Goal: Task Accomplishment & Management: Manage account settings

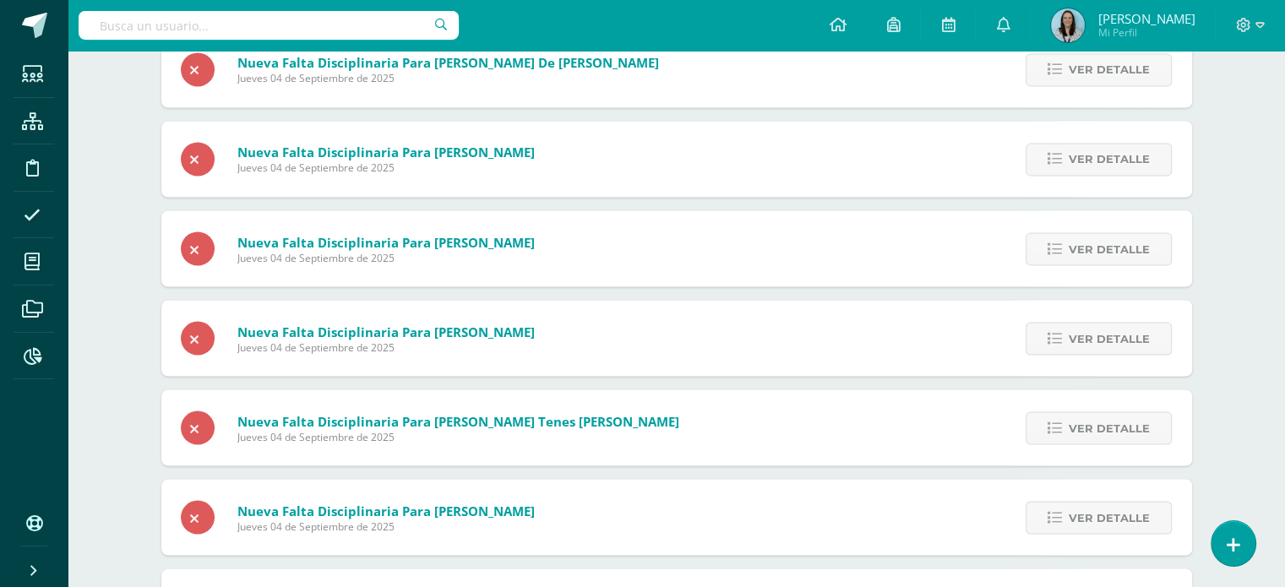
scroll to position [3096, 0]
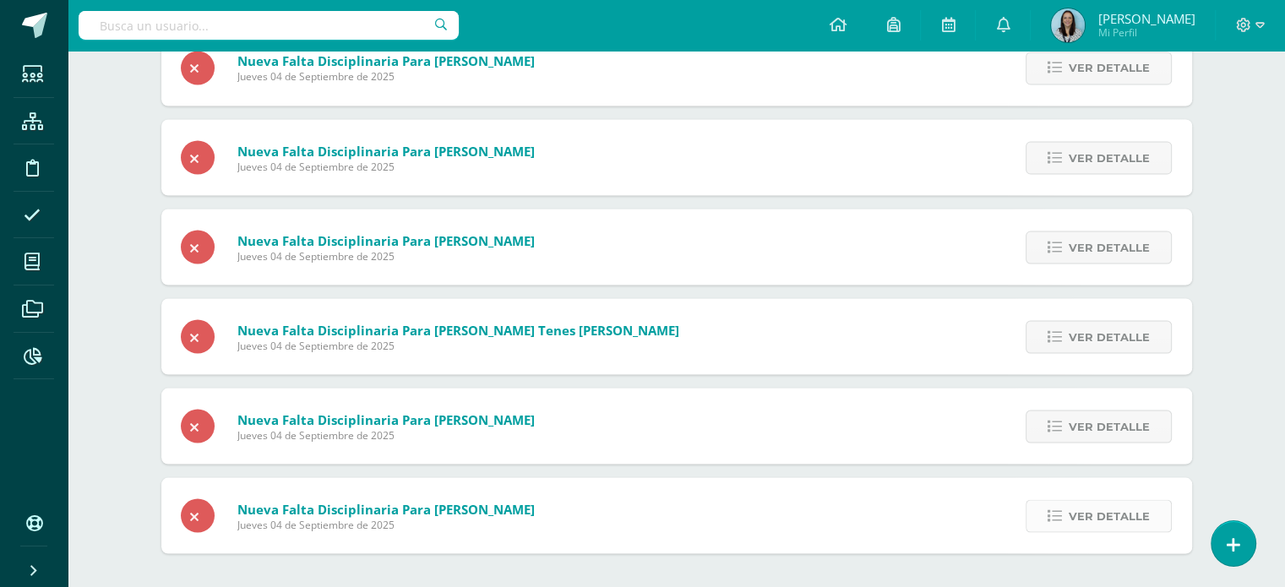
click at [1105, 522] on span "Ver detalle" at bounding box center [1109, 515] width 81 height 31
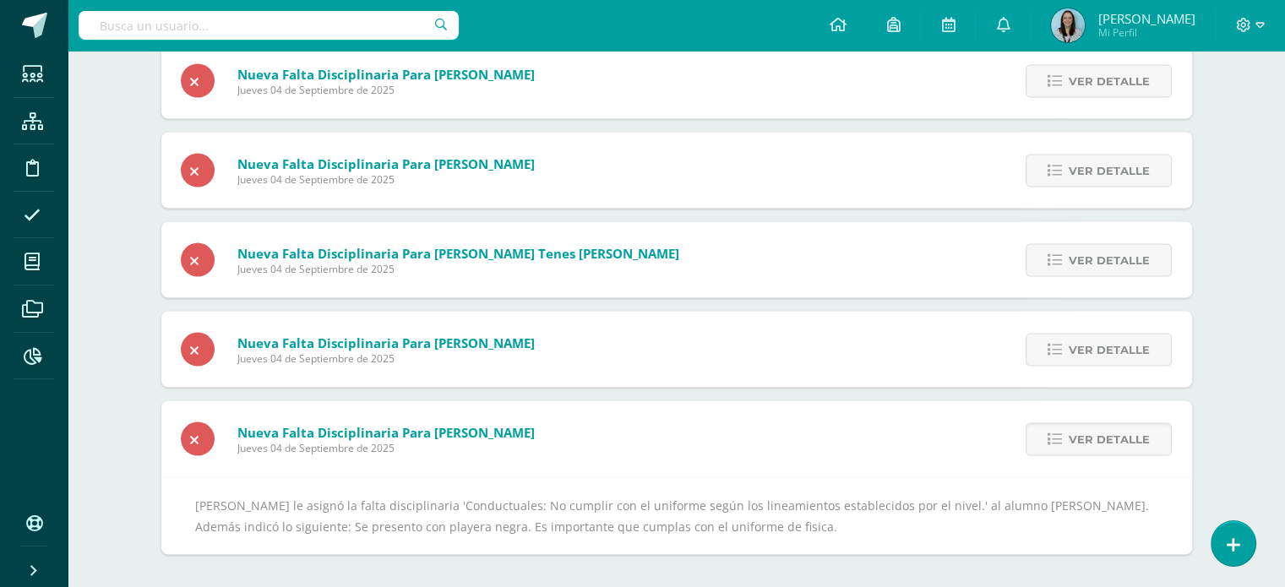
scroll to position [0, 0]
click at [1077, 446] on span "Ver detalle" at bounding box center [1109, 438] width 81 height 31
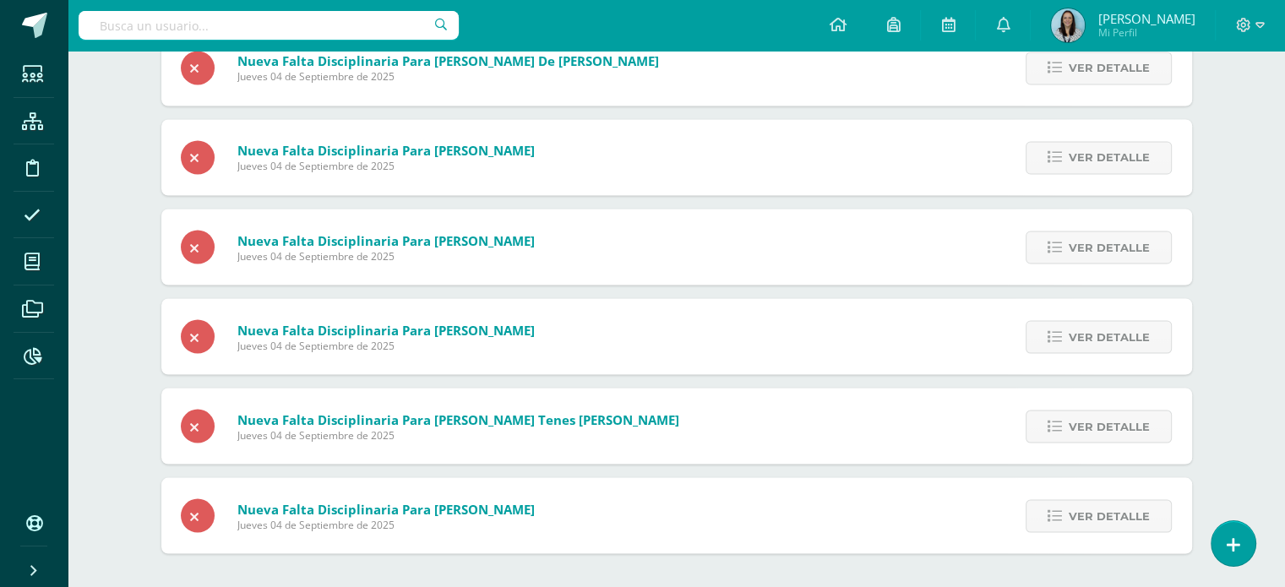
scroll to position [3007, 0]
click at [1101, 517] on span "Ver detalle" at bounding box center [1109, 515] width 81 height 31
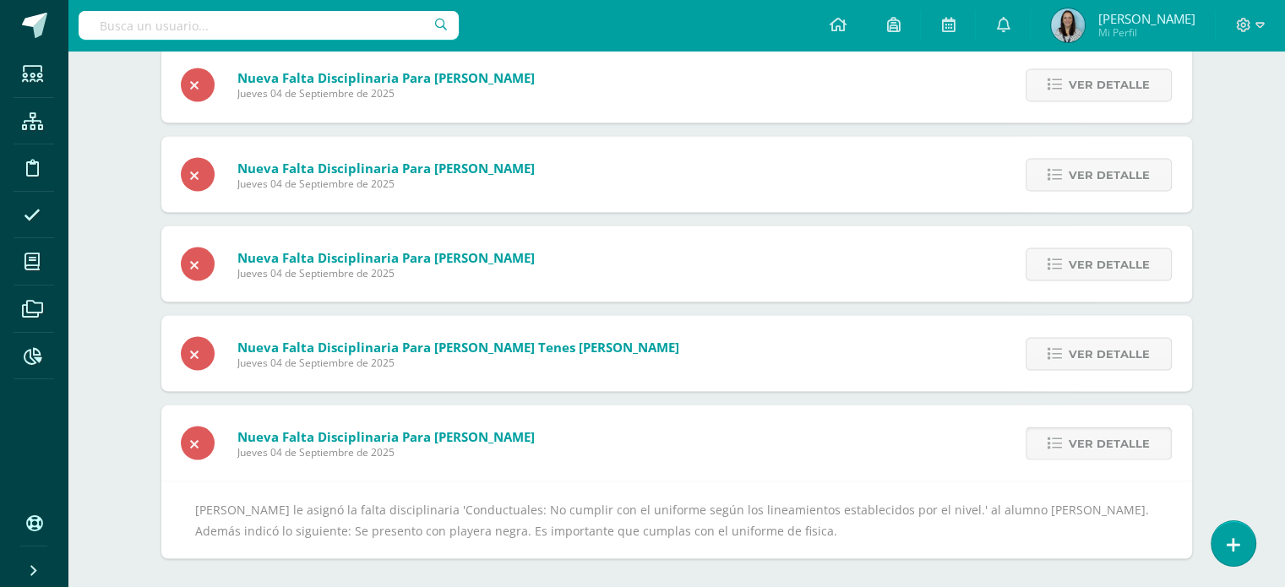
scroll to position [3084, 0]
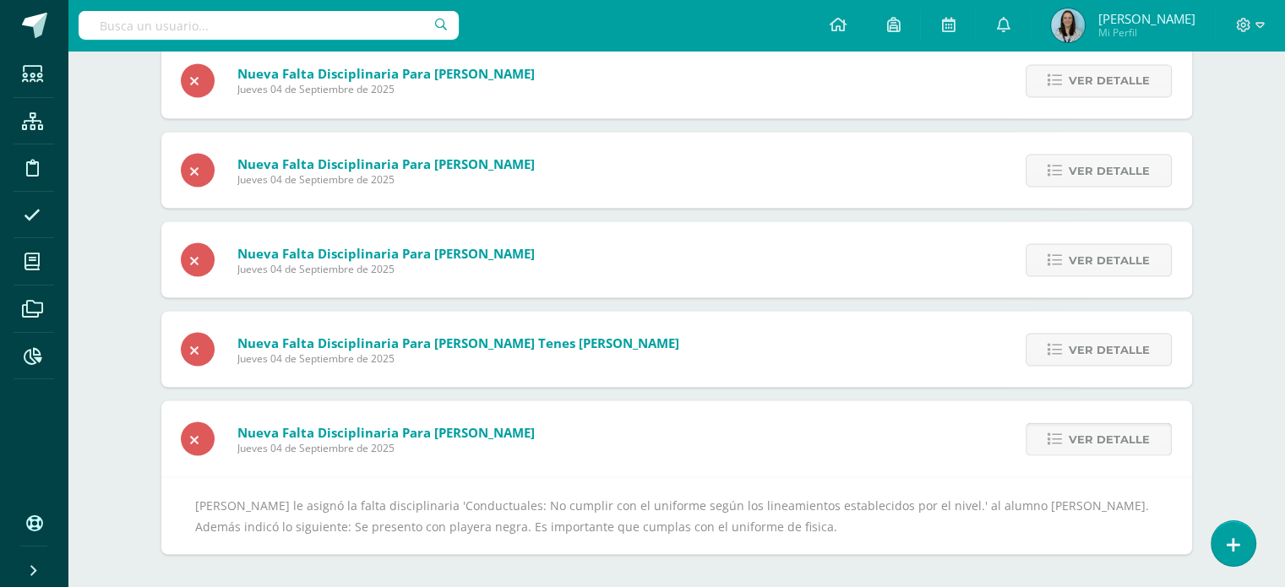
click at [1079, 449] on span "Ver detalle" at bounding box center [1109, 438] width 81 height 31
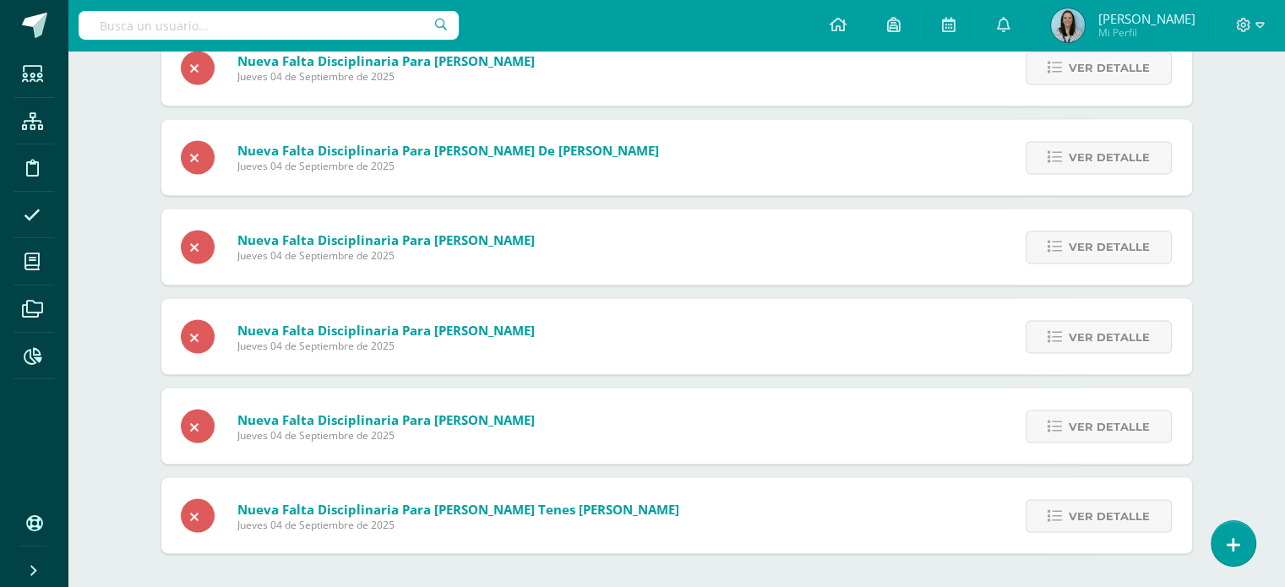
scroll to position [2917, 0]
click at [1078, 513] on span "Ver detalle" at bounding box center [1109, 515] width 81 height 31
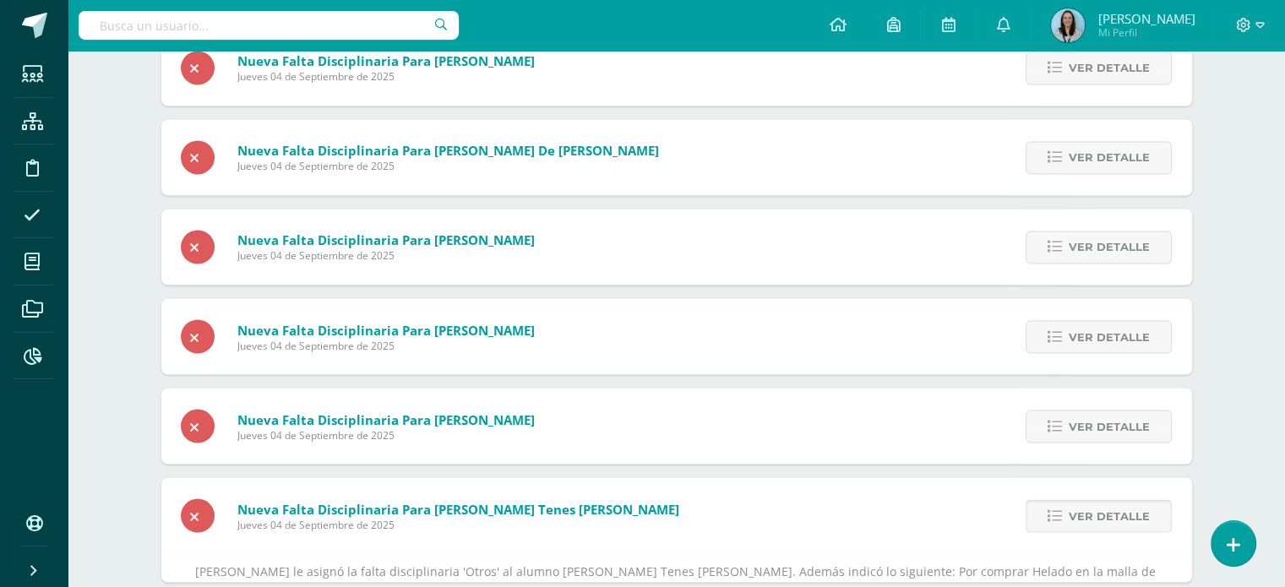
scroll to position [2994, 0]
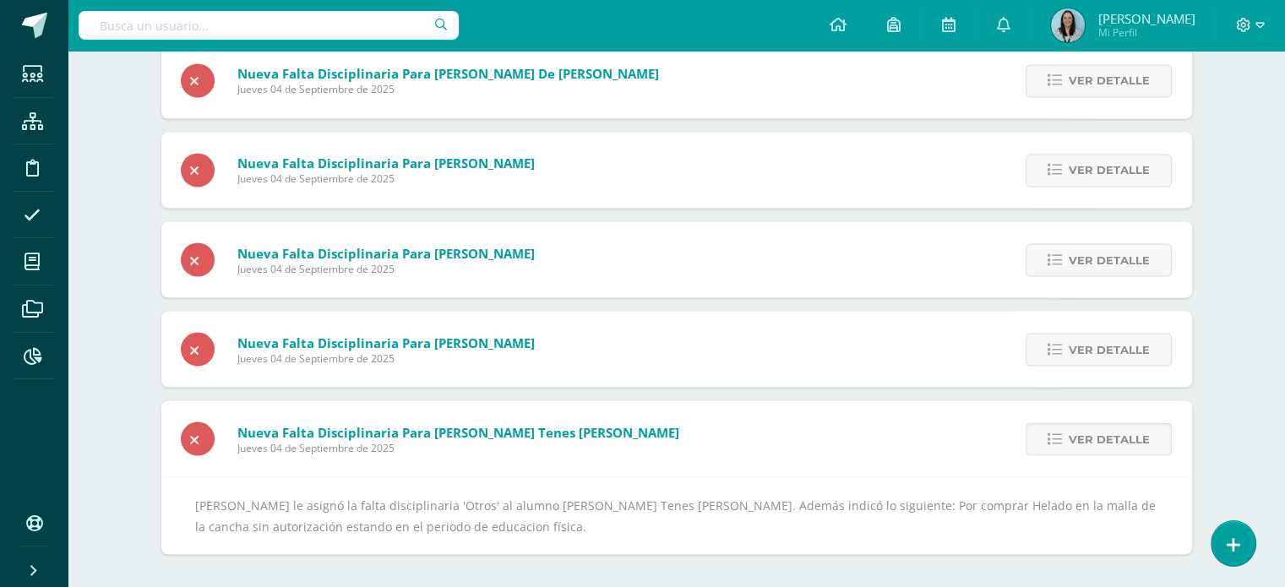
click at [1100, 442] on span "Ver detalle" at bounding box center [1109, 438] width 81 height 31
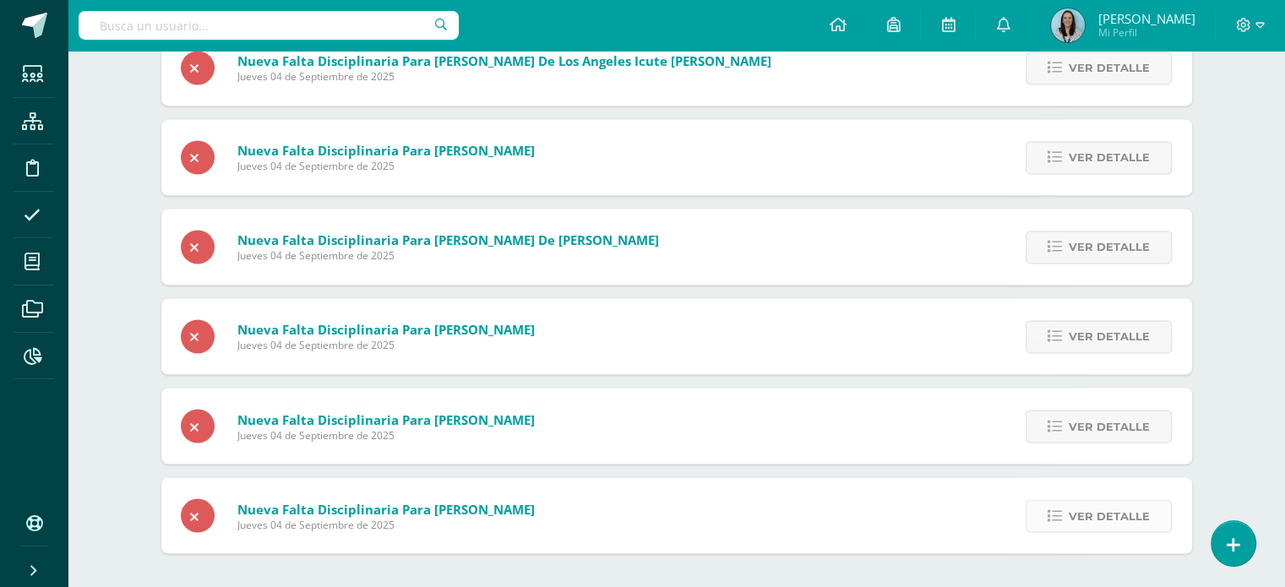
click at [1088, 520] on span "Ver detalle" at bounding box center [1109, 515] width 81 height 31
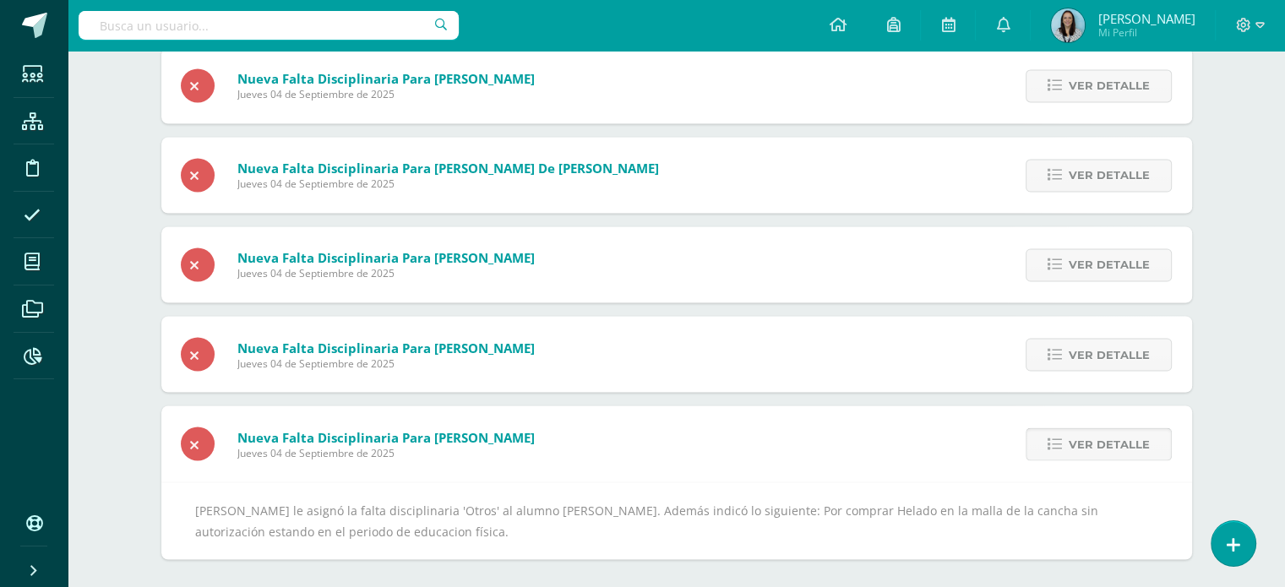
scroll to position [2905, 0]
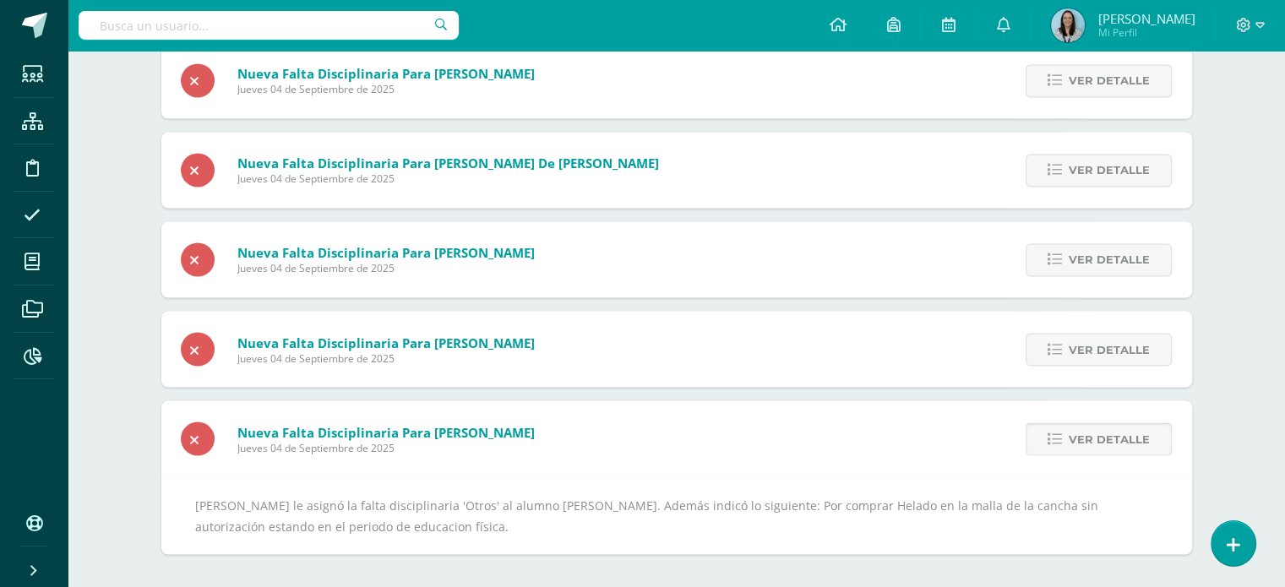
click at [1102, 445] on span "Ver detalle" at bounding box center [1109, 438] width 81 height 31
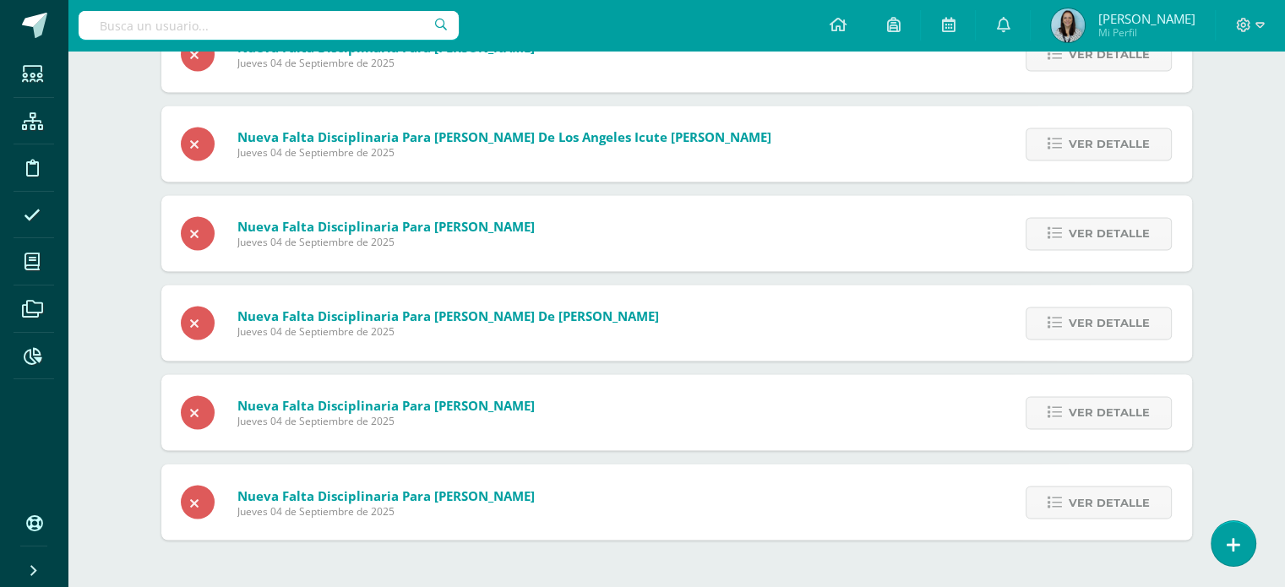
scroll to position [2738, 0]
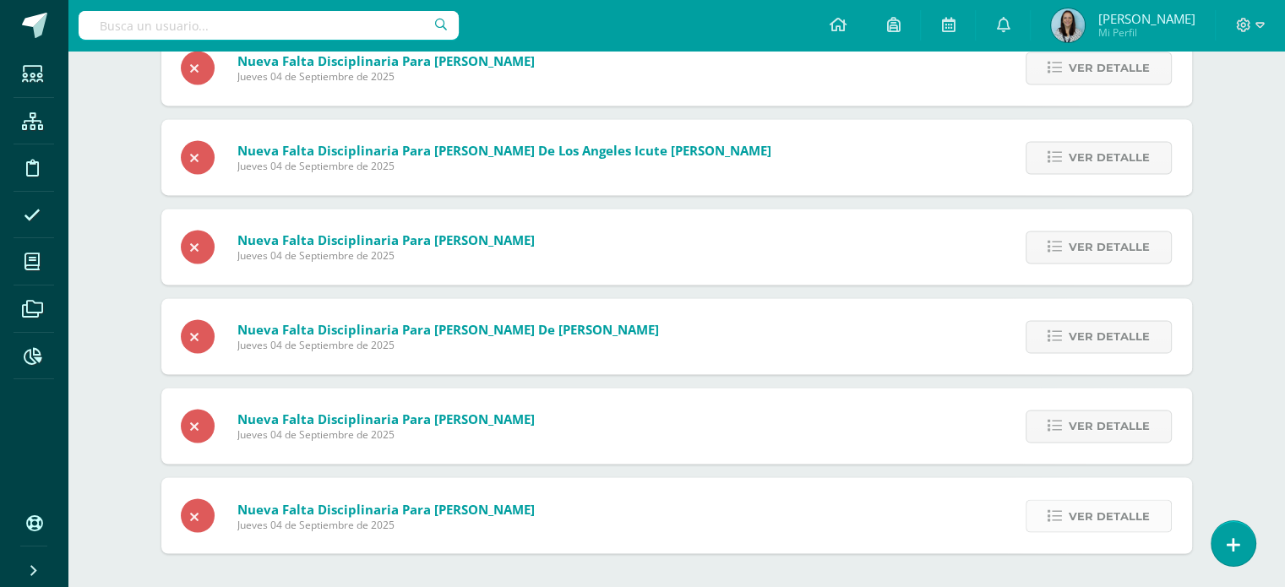
click at [1085, 519] on span "Ver detalle" at bounding box center [1109, 515] width 81 height 31
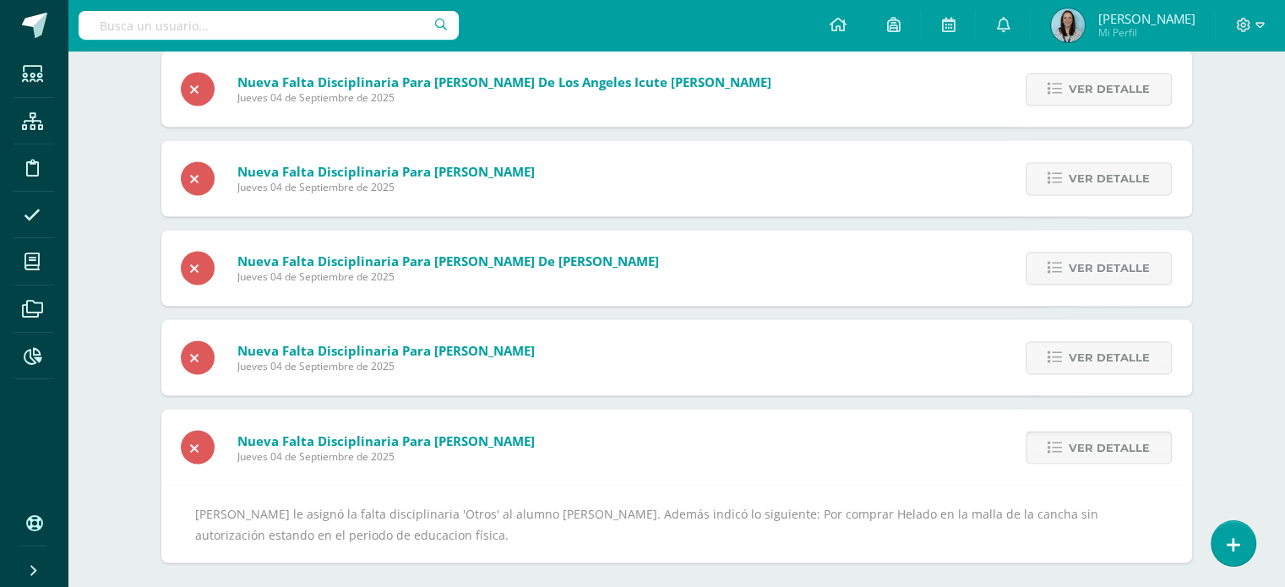
scroll to position [2815, 0]
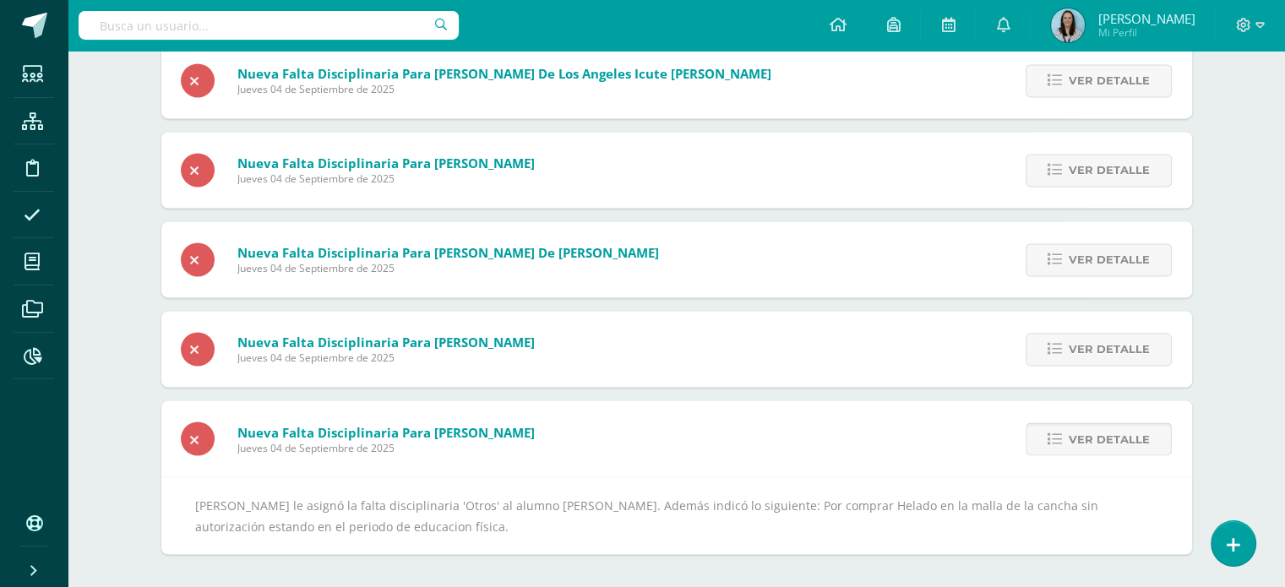
click at [1107, 442] on span "Ver detalle" at bounding box center [1109, 438] width 81 height 31
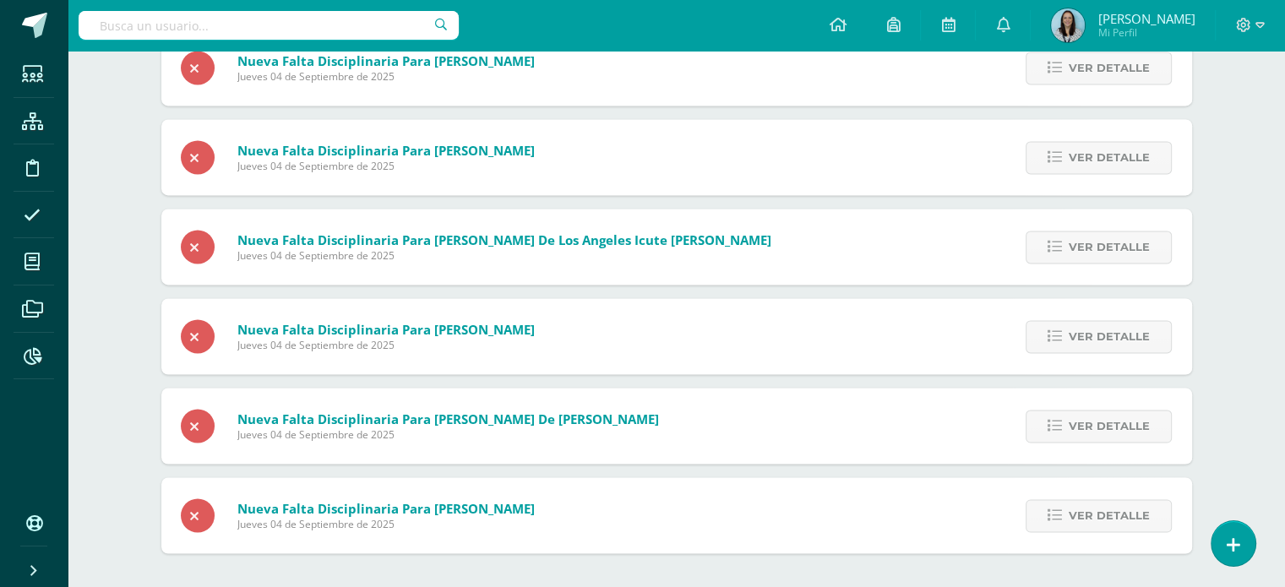
scroll to position [2649, 0]
click at [1075, 520] on span "Ver detalle" at bounding box center [1109, 515] width 81 height 31
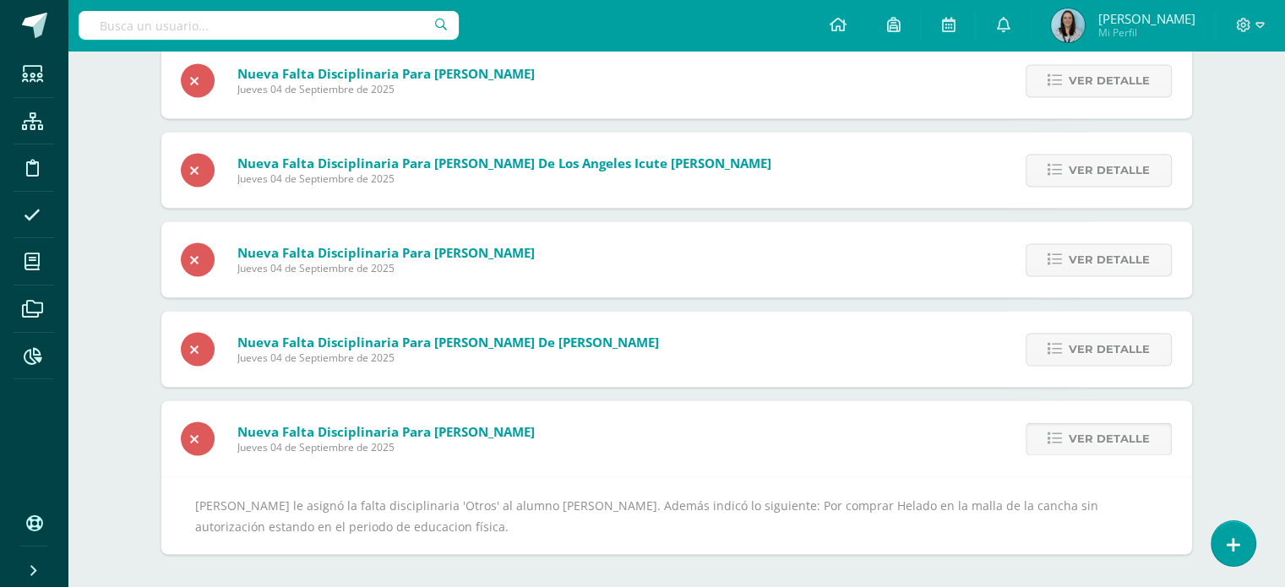
click at [1091, 441] on span "Ver detalle" at bounding box center [1109, 438] width 81 height 31
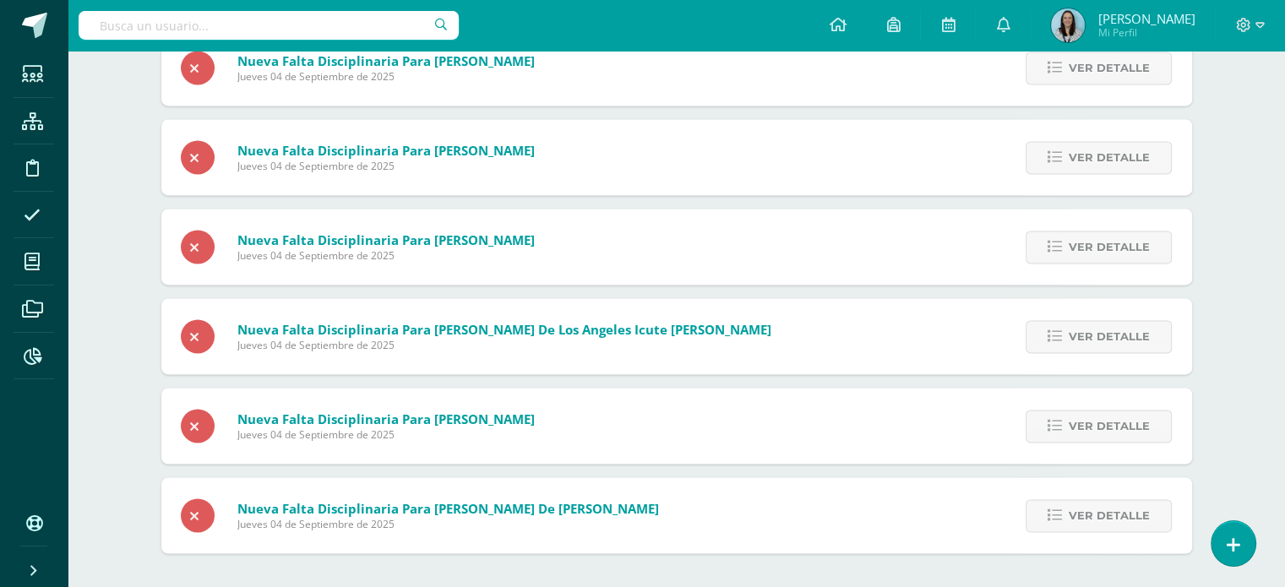
scroll to position [2559, 0]
click at [1078, 510] on span "Ver detalle" at bounding box center [1109, 515] width 81 height 31
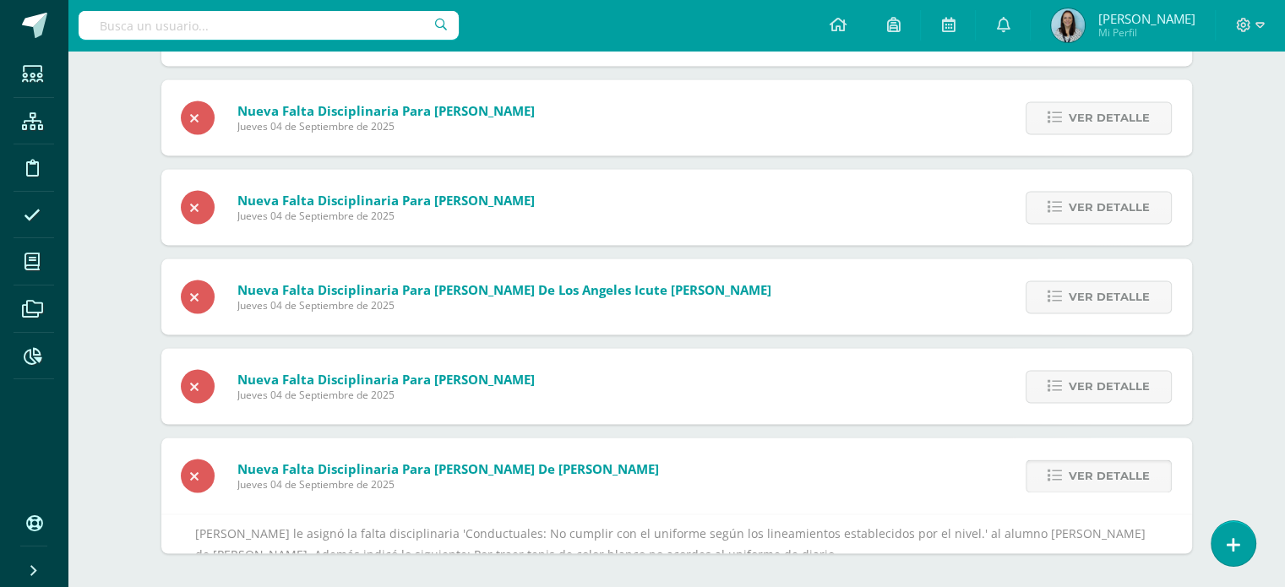
scroll to position [2636, 0]
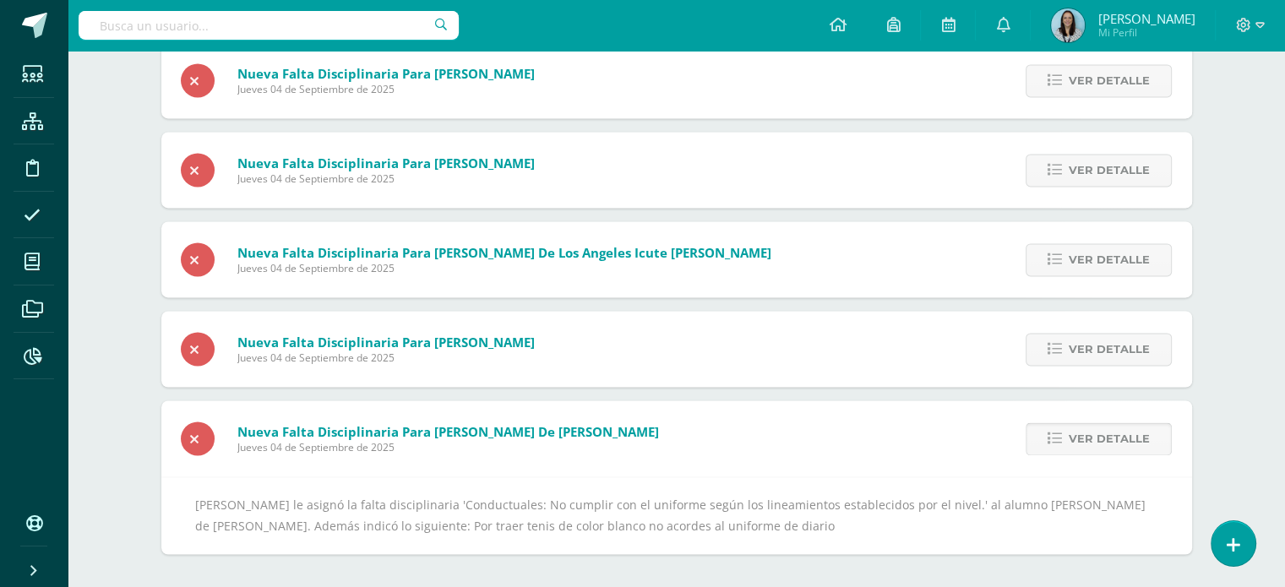
click at [1105, 441] on span "Ver detalle" at bounding box center [1109, 438] width 81 height 31
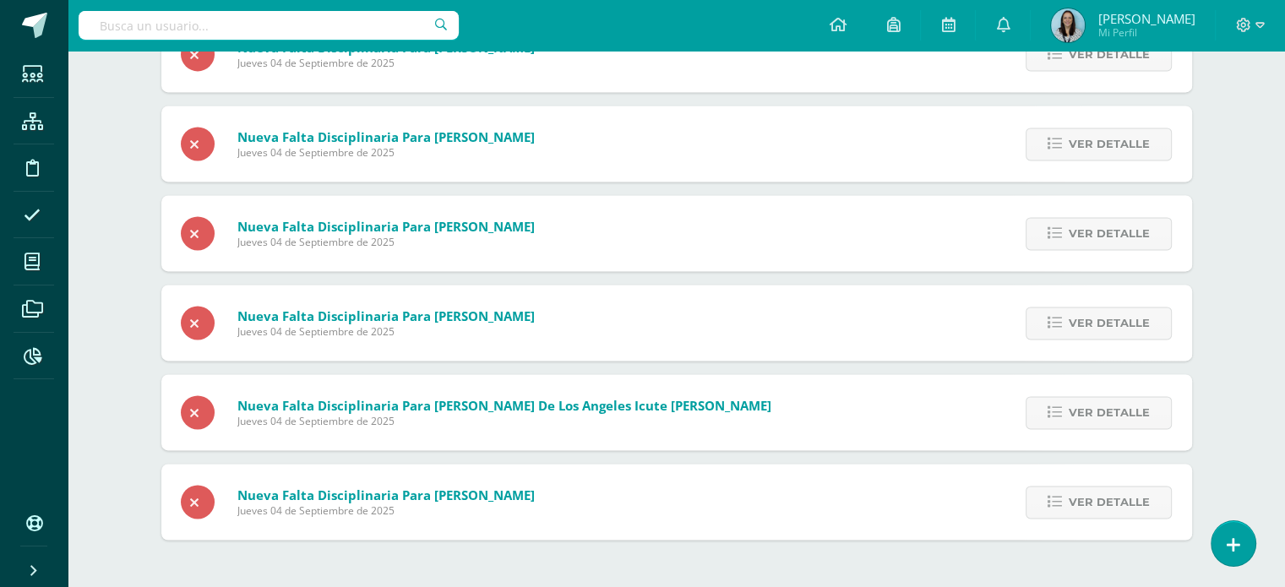
scroll to position [2469, 0]
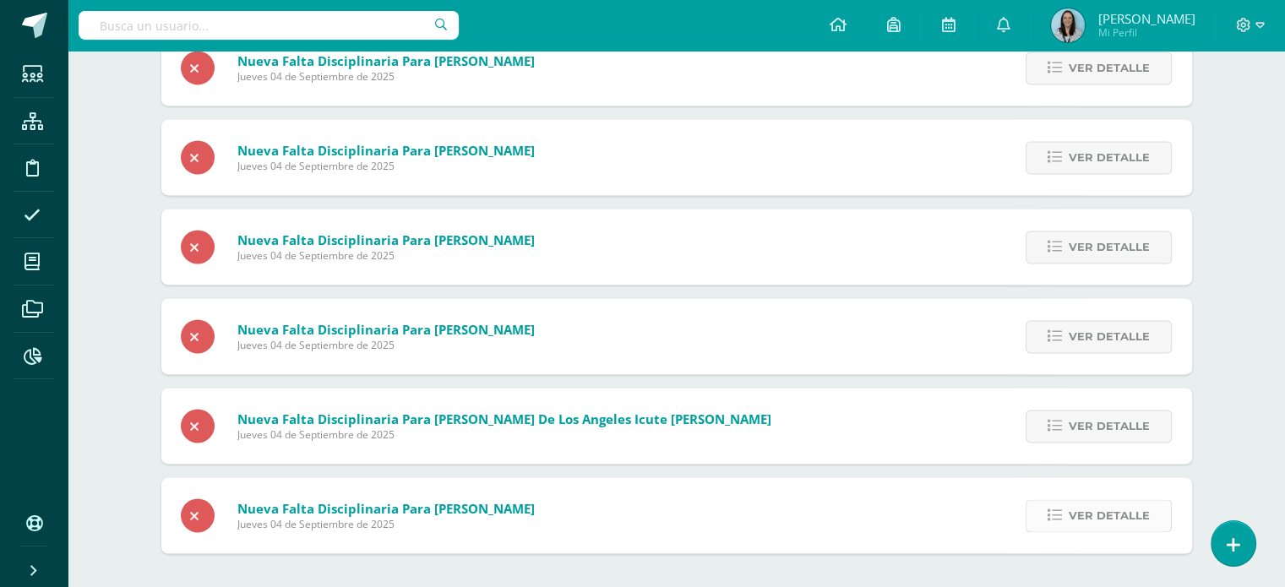
click at [1091, 515] on span "Ver detalle" at bounding box center [1109, 515] width 81 height 31
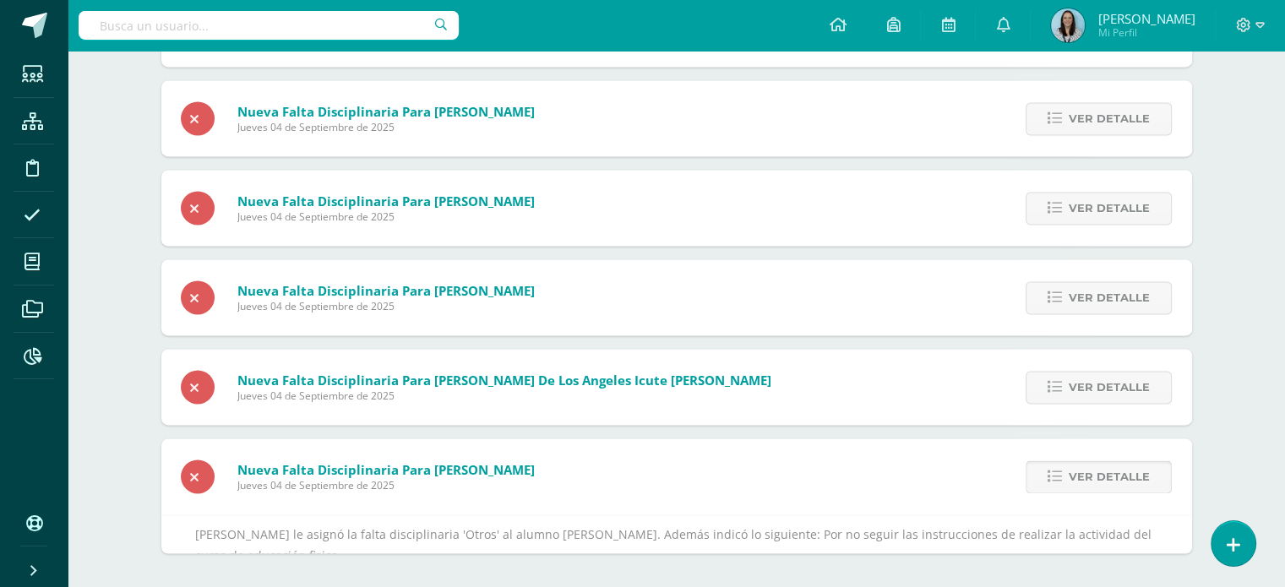
scroll to position [2546, 0]
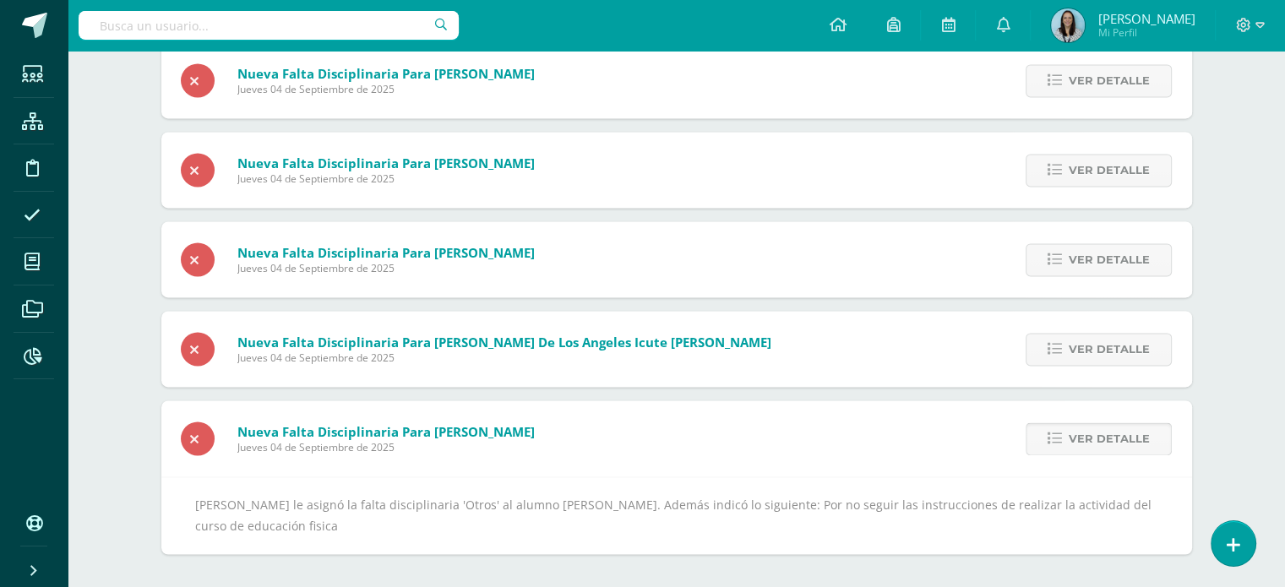
click at [1101, 444] on span "Ver detalle" at bounding box center [1109, 438] width 81 height 31
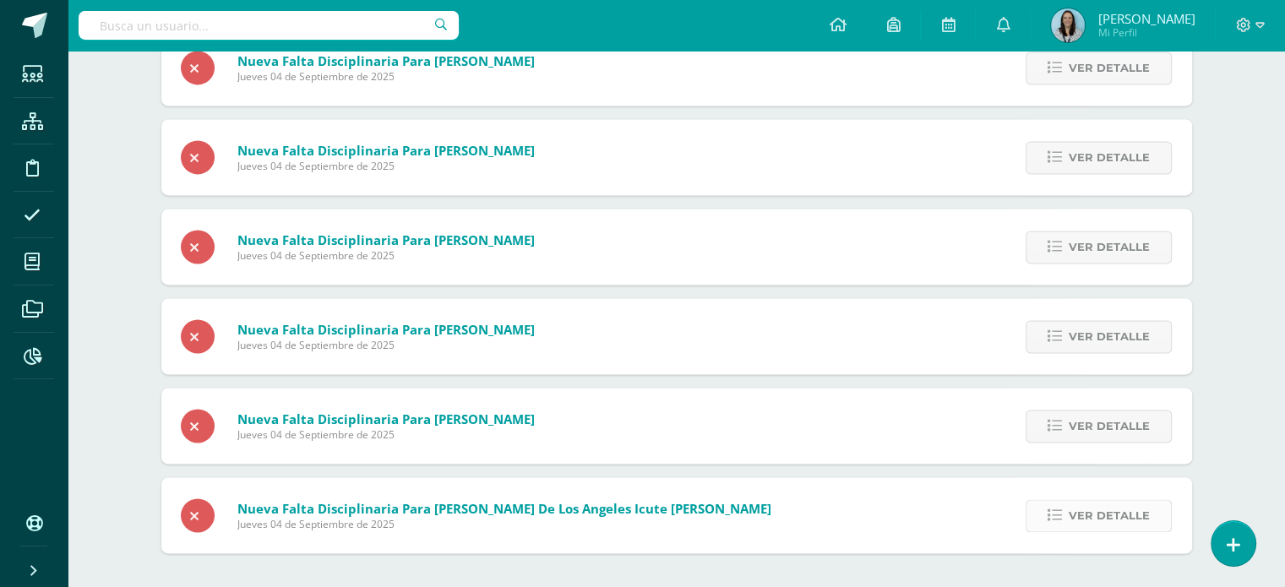
click at [1086, 515] on span "Ver detalle" at bounding box center [1109, 515] width 81 height 31
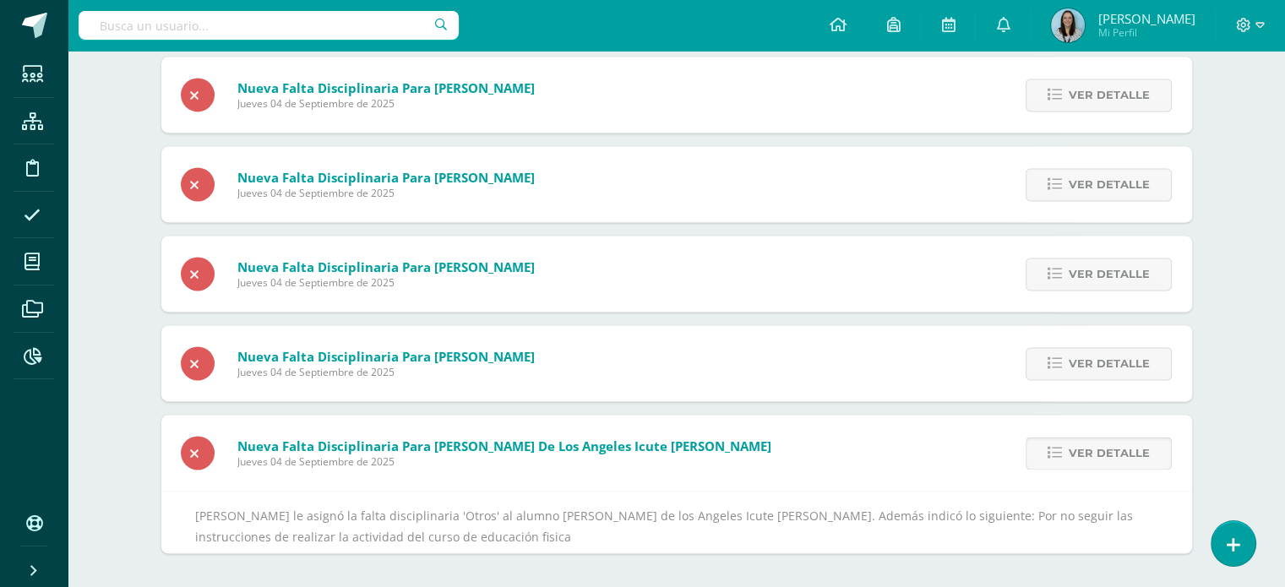
scroll to position [2457, 0]
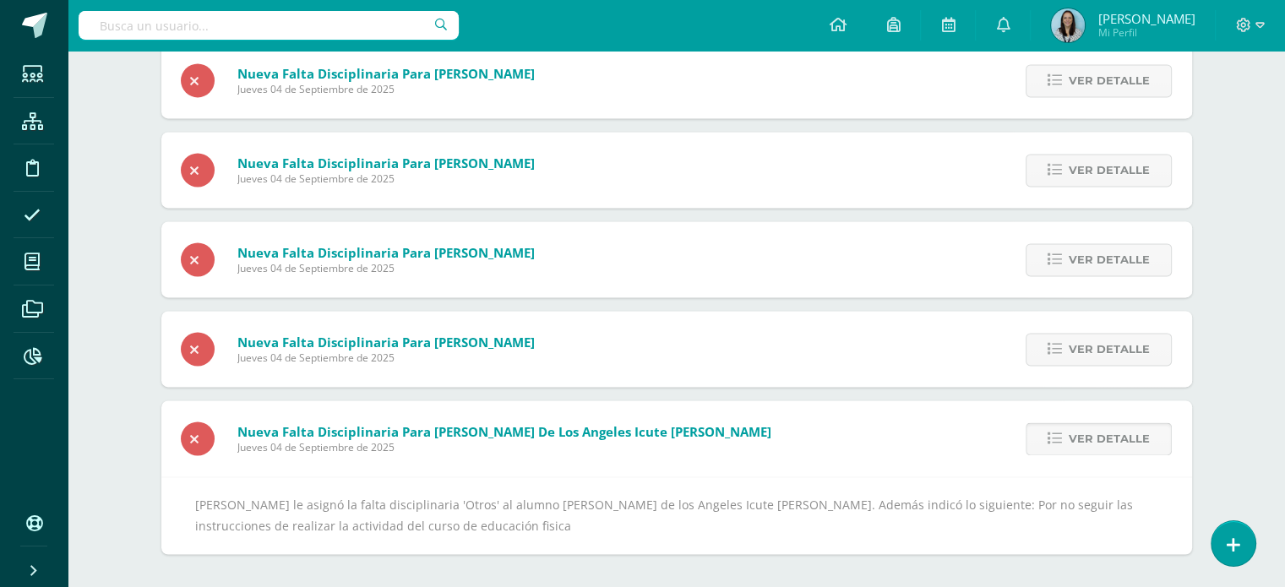
click at [1103, 451] on span "Ver detalle" at bounding box center [1109, 438] width 81 height 31
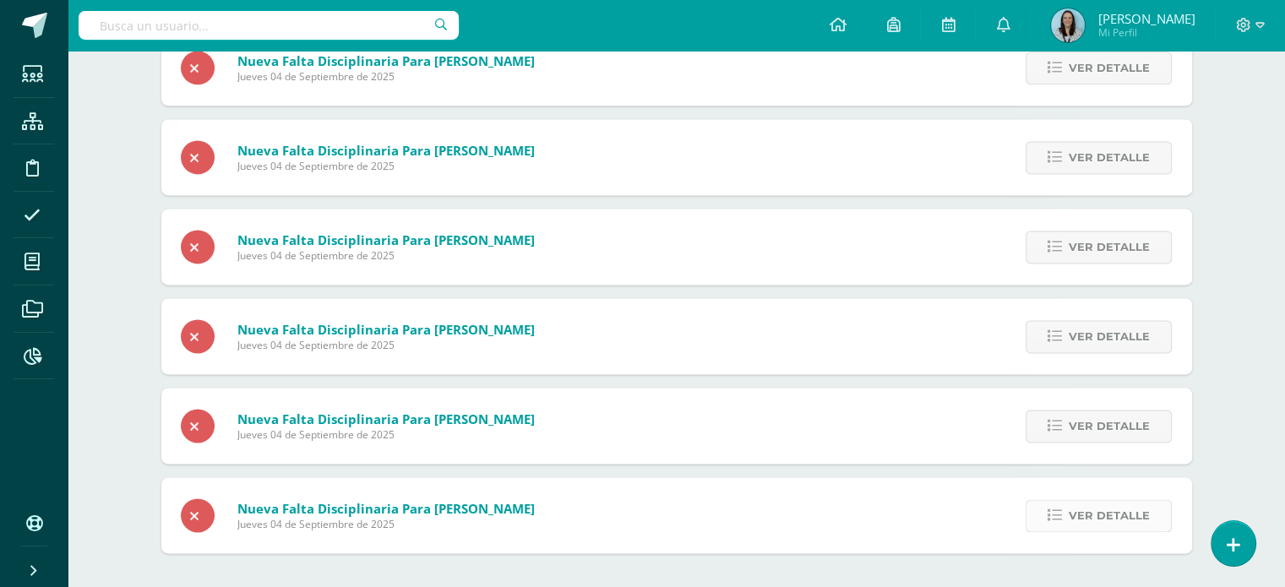
click at [1097, 518] on span "Ver detalle" at bounding box center [1109, 515] width 81 height 31
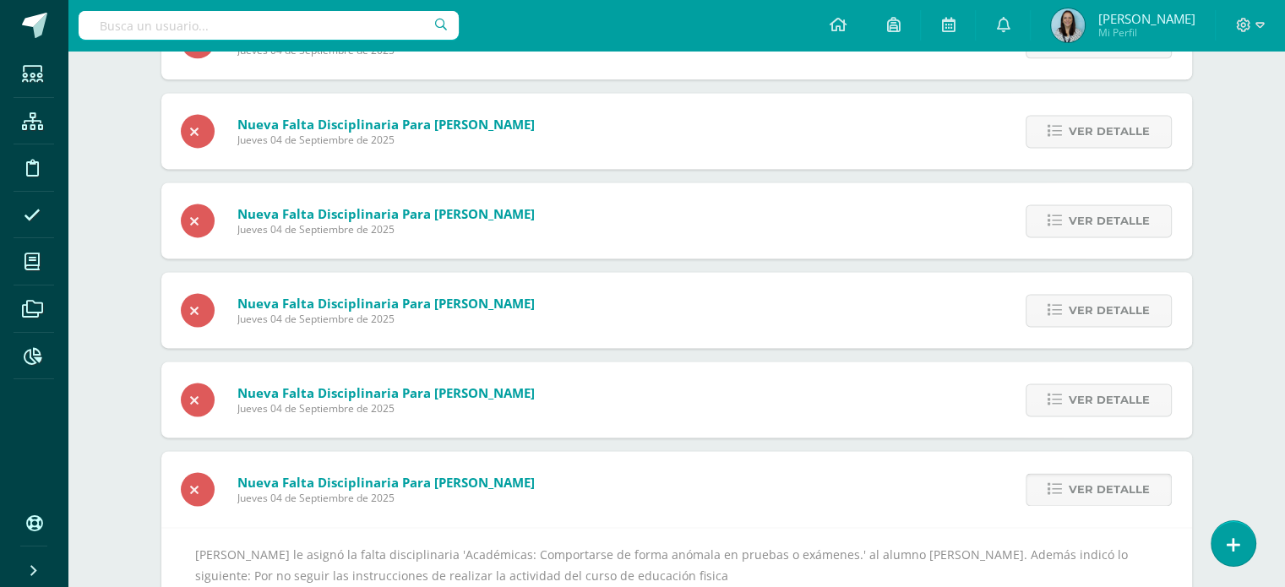
scroll to position [2367, 0]
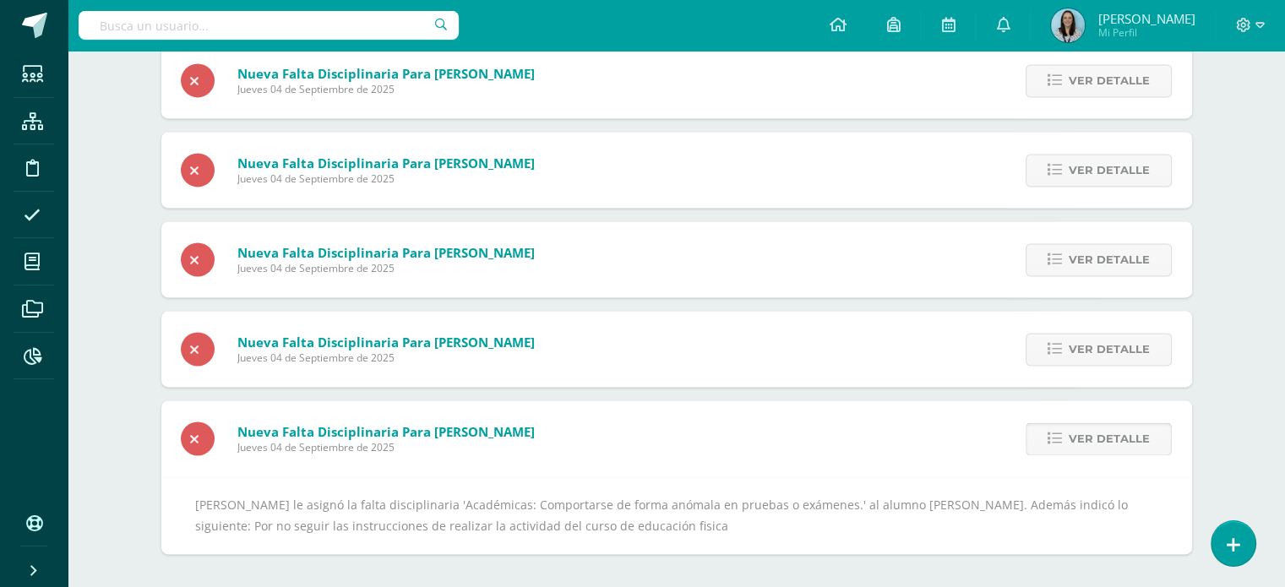
click at [1102, 445] on span "Ver detalle" at bounding box center [1109, 438] width 81 height 31
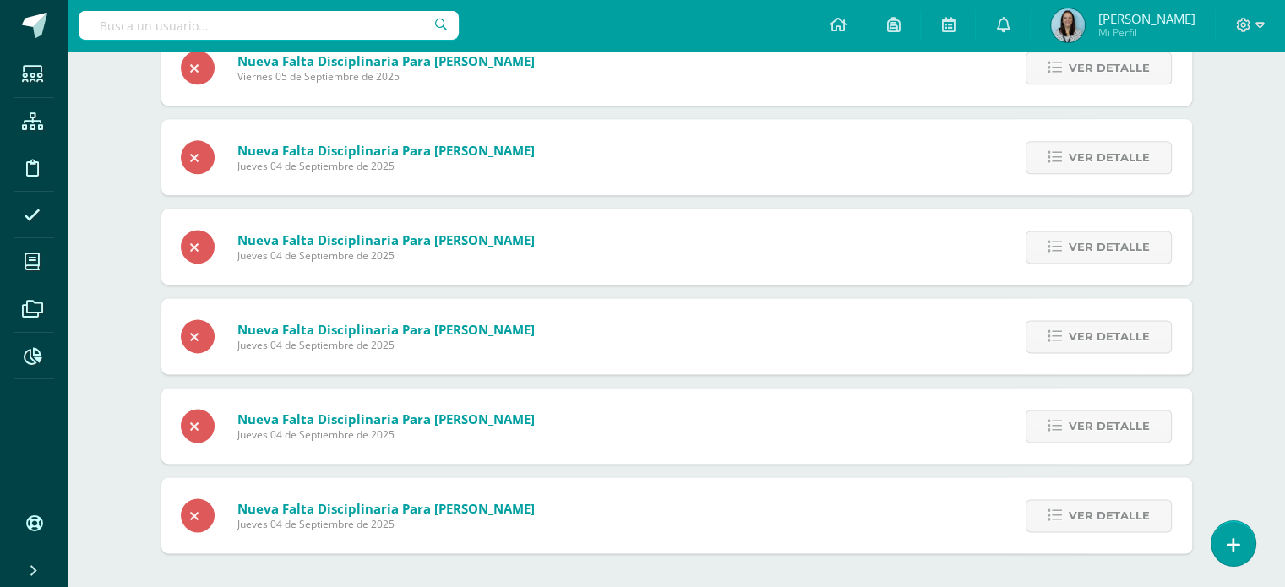
scroll to position [2201, 0]
click at [1092, 520] on span "Ver detalle" at bounding box center [1109, 515] width 81 height 31
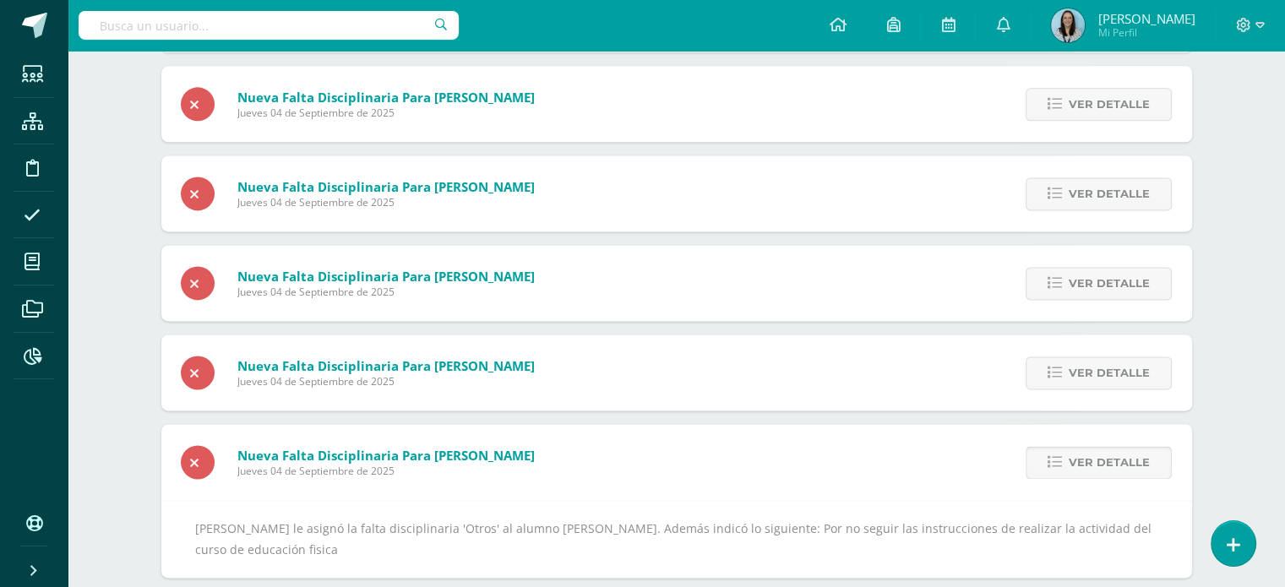
scroll to position [2278, 0]
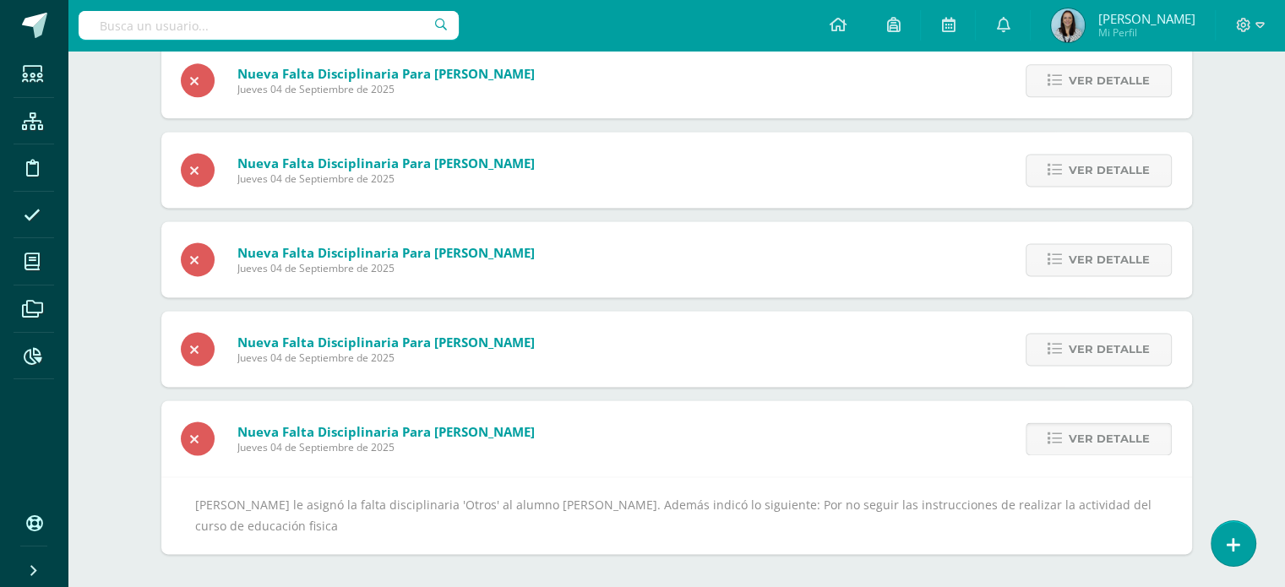
click at [1081, 443] on span "Ver detalle" at bounding box center [1109, 438] width 81 height 31
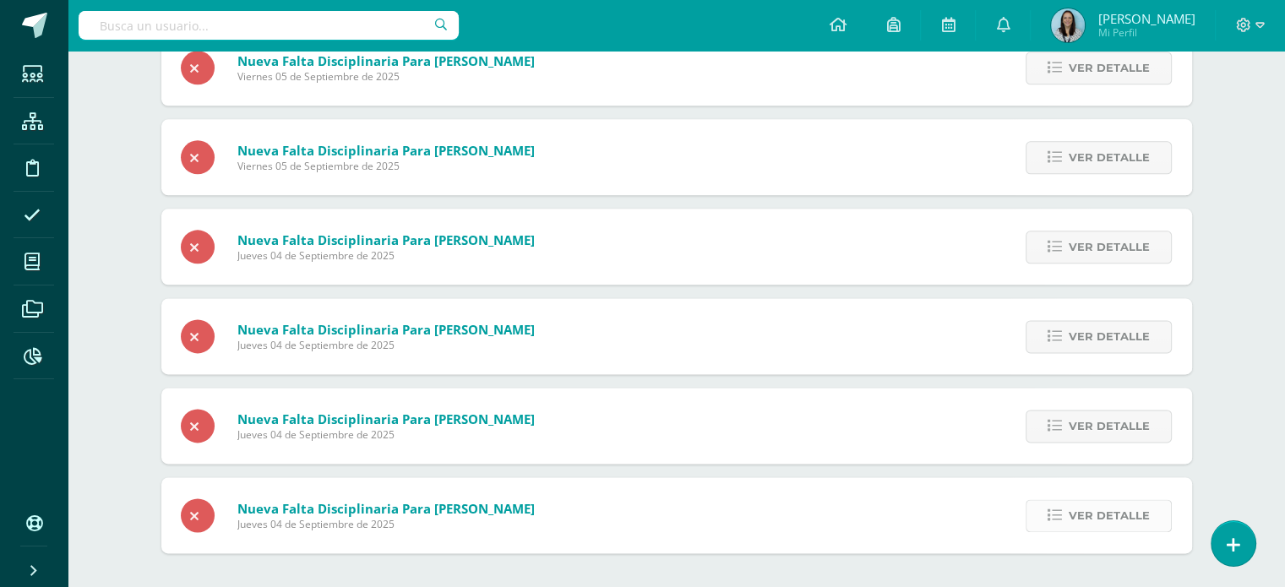
click at [1075, 525] on span "Ver detalle" at bounding box center [1109, 515] width 81 height 31
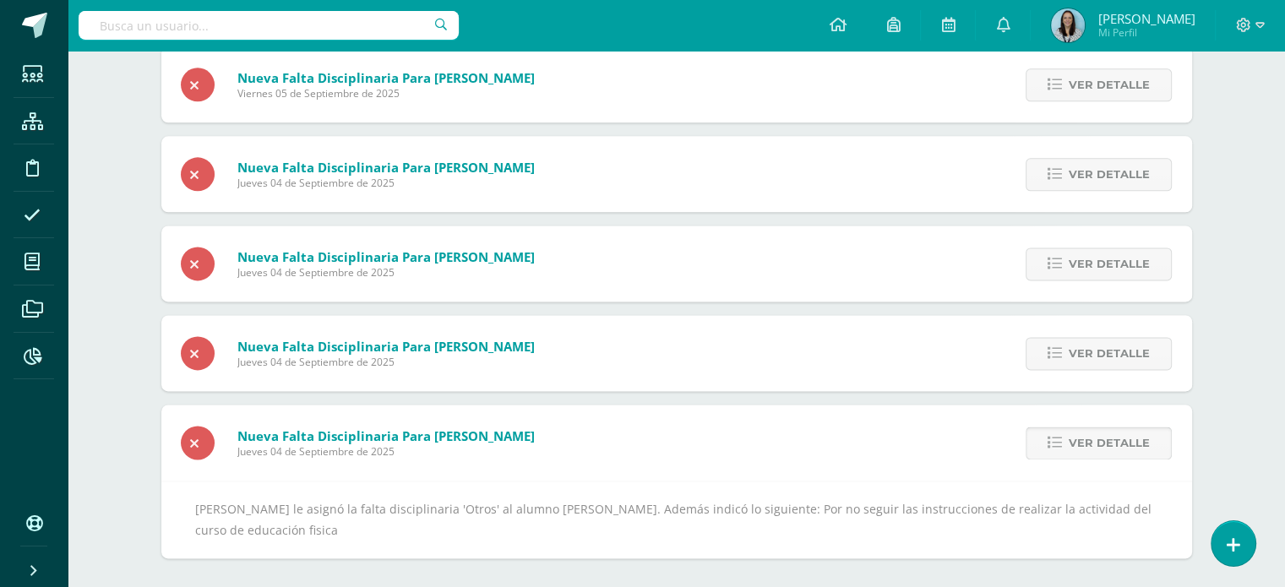
scroll to position [2188, 0]
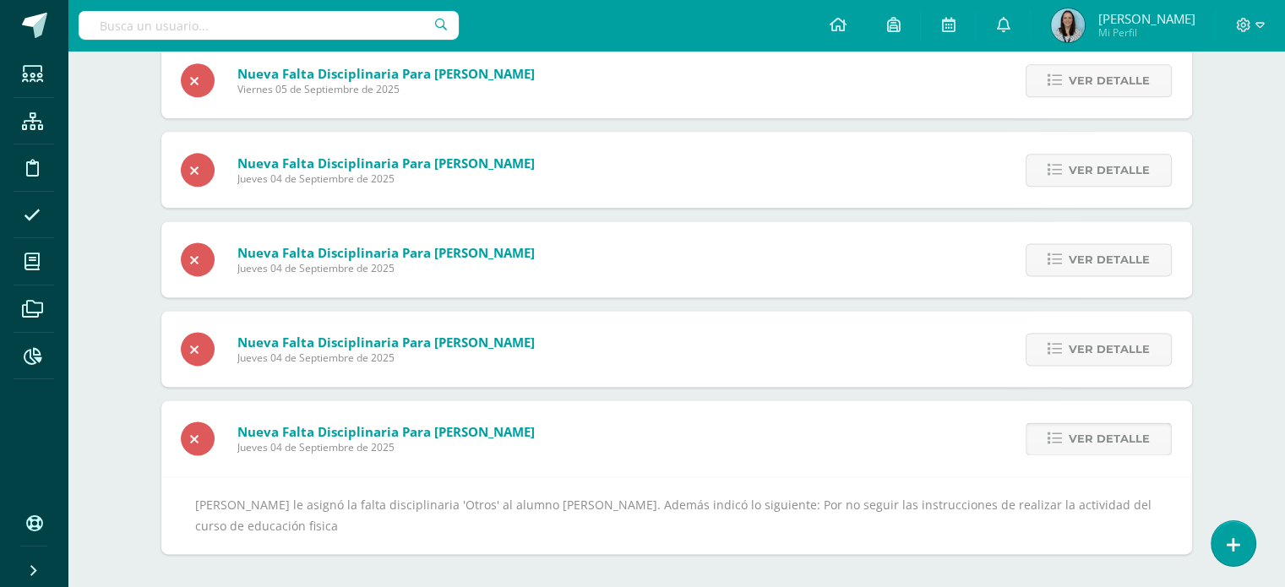
click at [1090, 436] on span "Ver detalle" at bounding box center [1109, 438] width 81 height 31
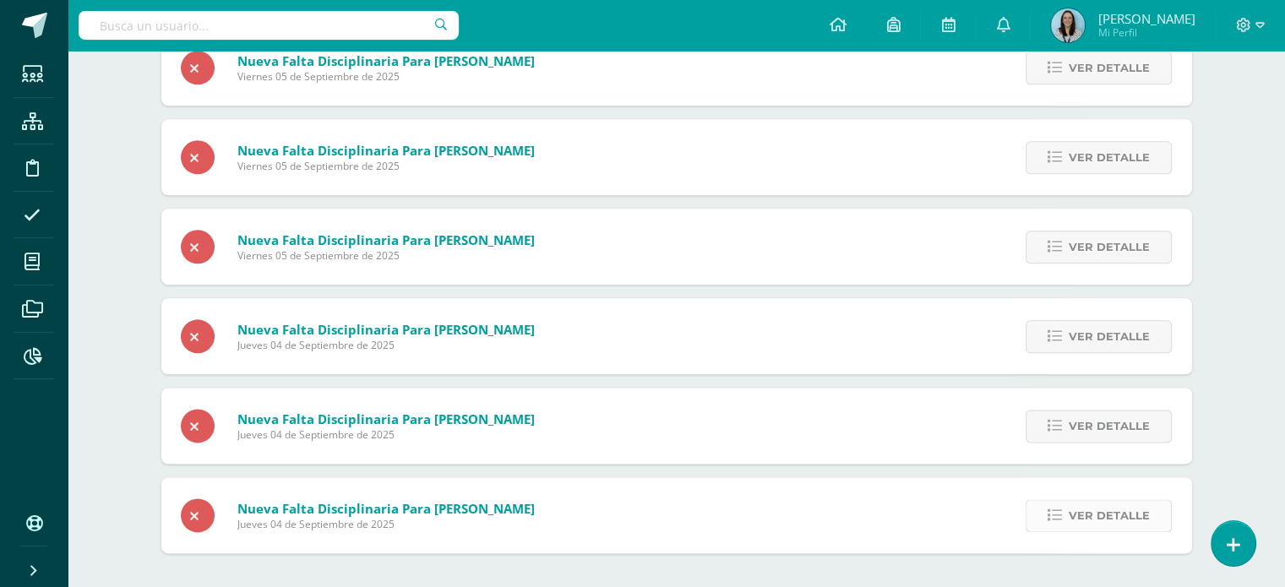
click at [1072, 516] on span "Ver detalle" at bounding box center [1109, 515] width 81 height 31
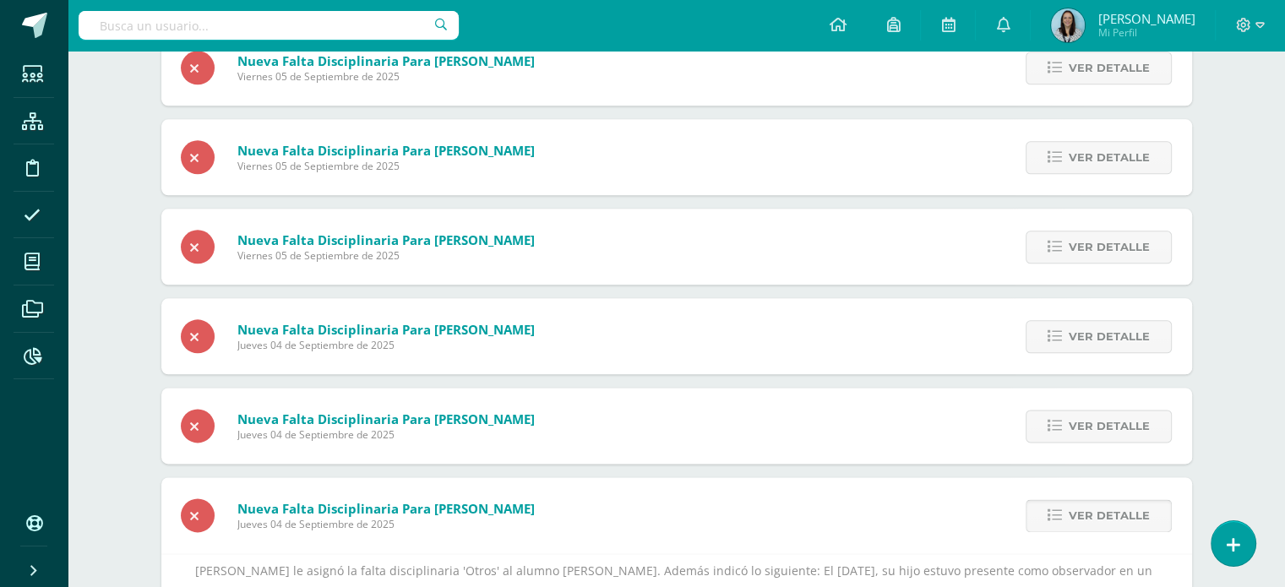
scroll to position [2142, 0]
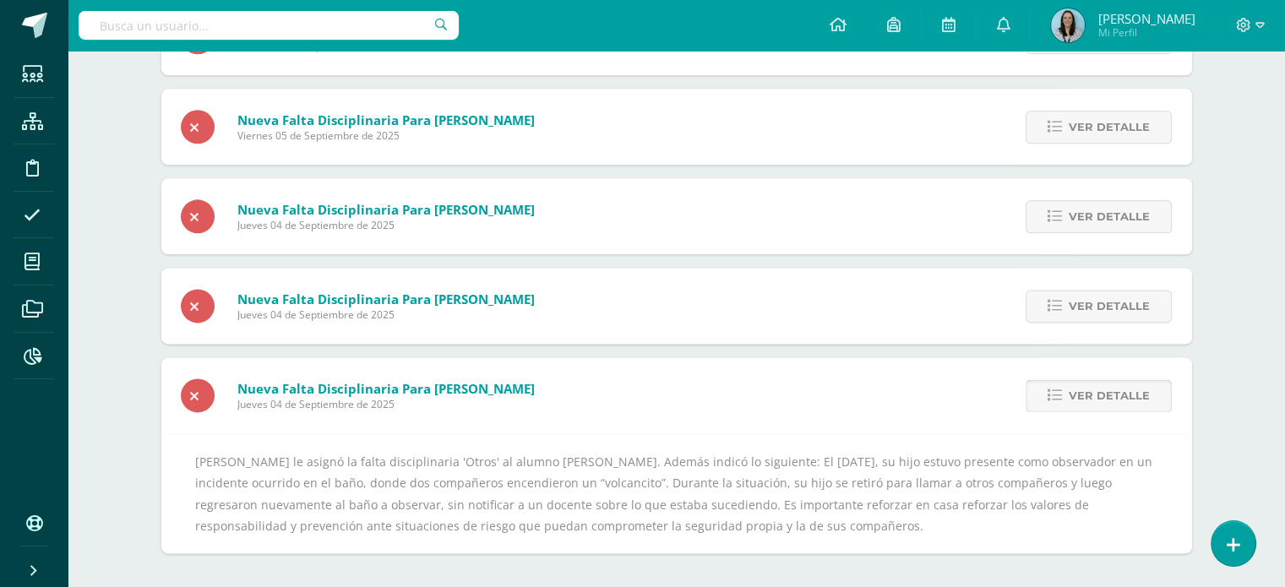
click at [1110, 400] on span "Ver detalle" at bounding box center [1109, 395] width 81 height 31
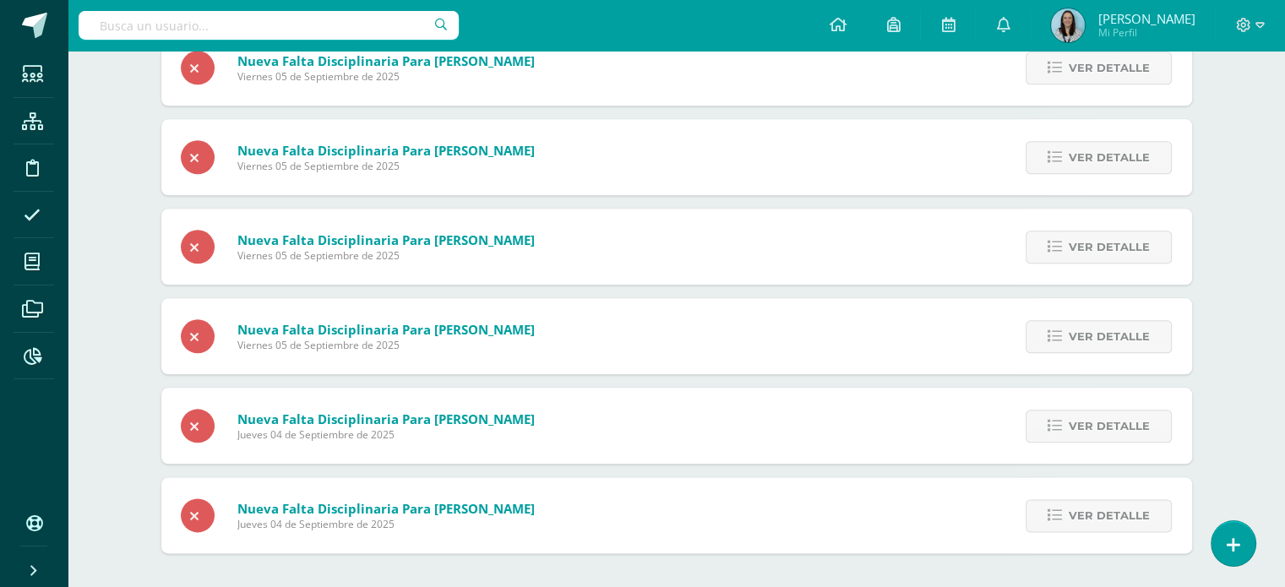
scroll to position [1932, 0]
click at [1104, 520] on span "Ver detalle" at bounding box center [1109, 515] width 81 height 31
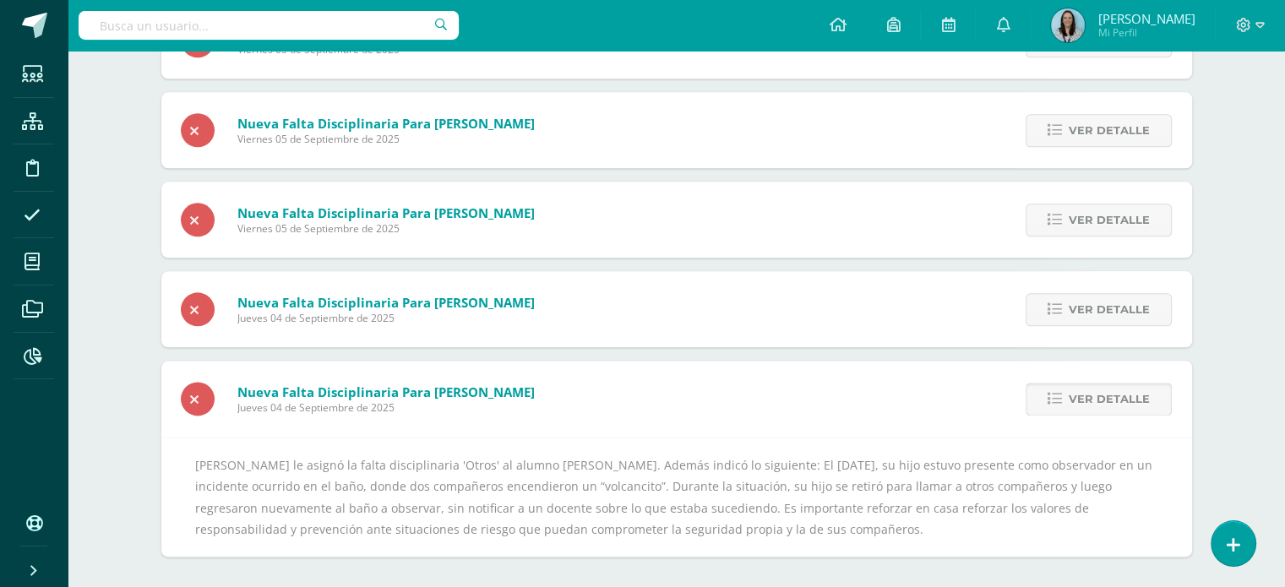
scroll to position [2051, 0]
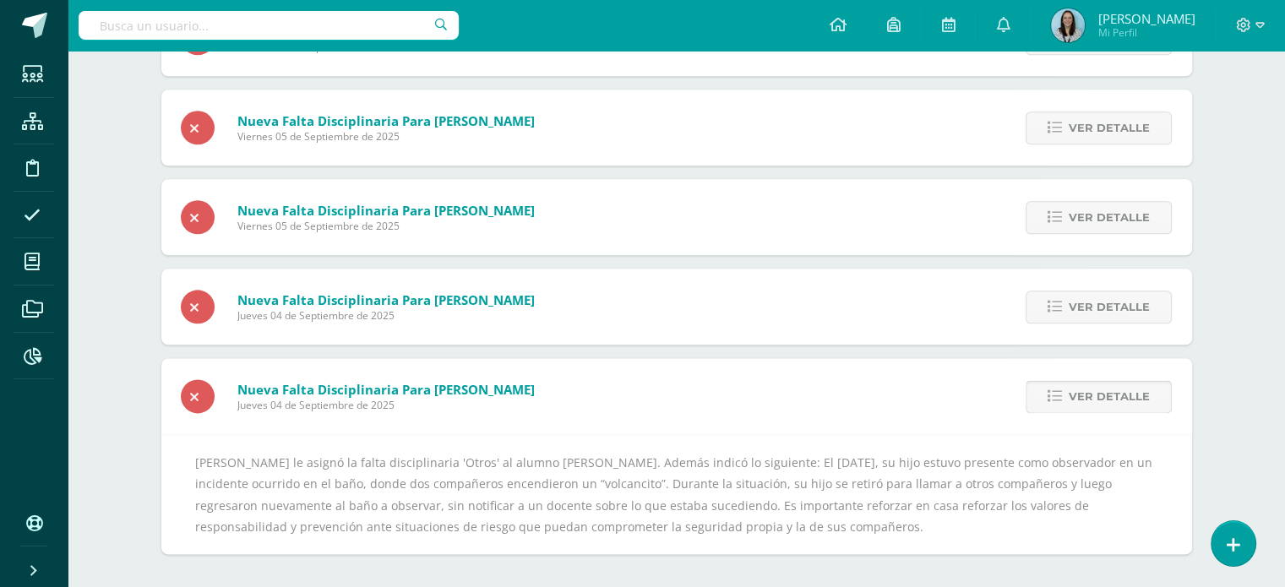
click at [1096, 408] on span "Ver detalle" at bounding box center [1109, 396] width 81 height 31
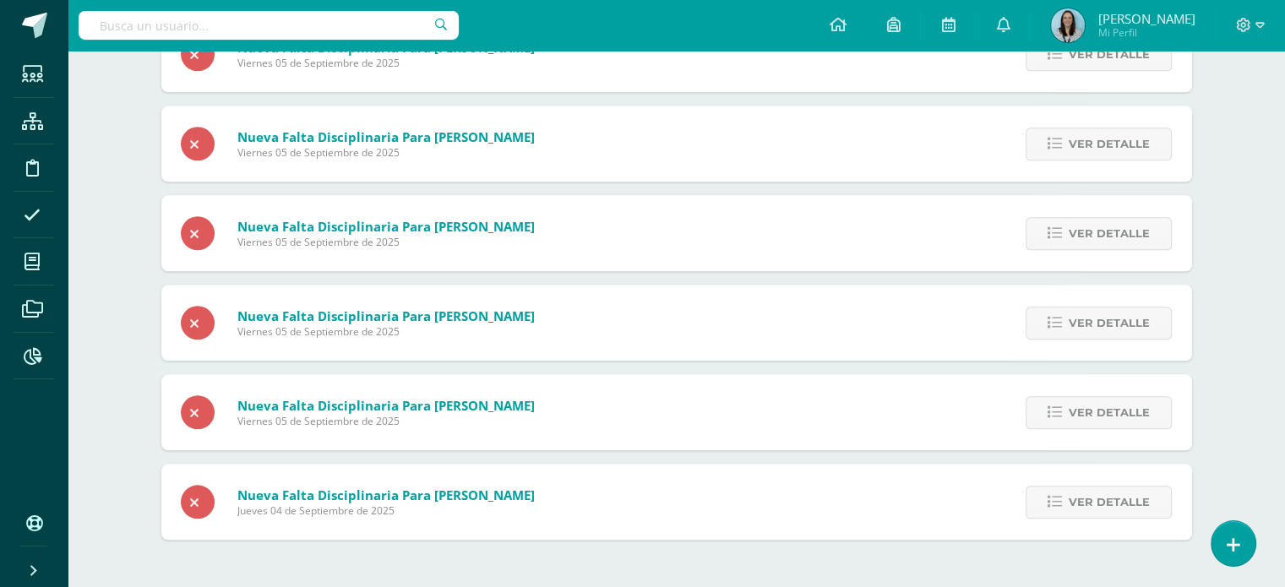
scroll to position [1843, 0]
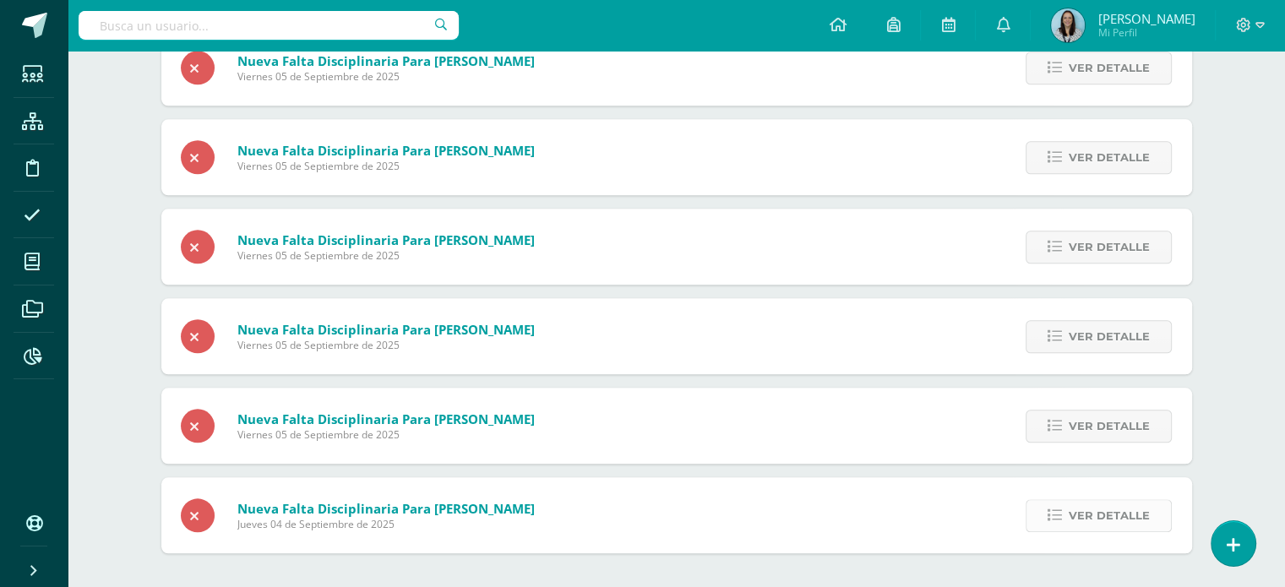
click at [1102, 513] on span "Ver detalle" at bounding box center [1109, 515] width 81 height 31
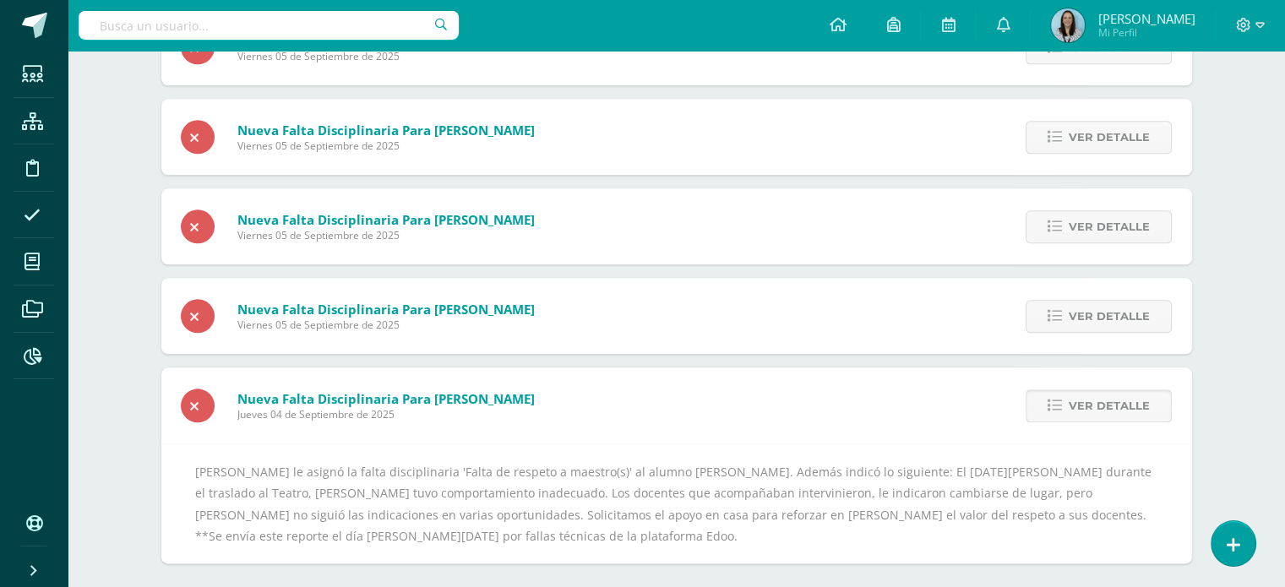
scroll to position [1963, 0]
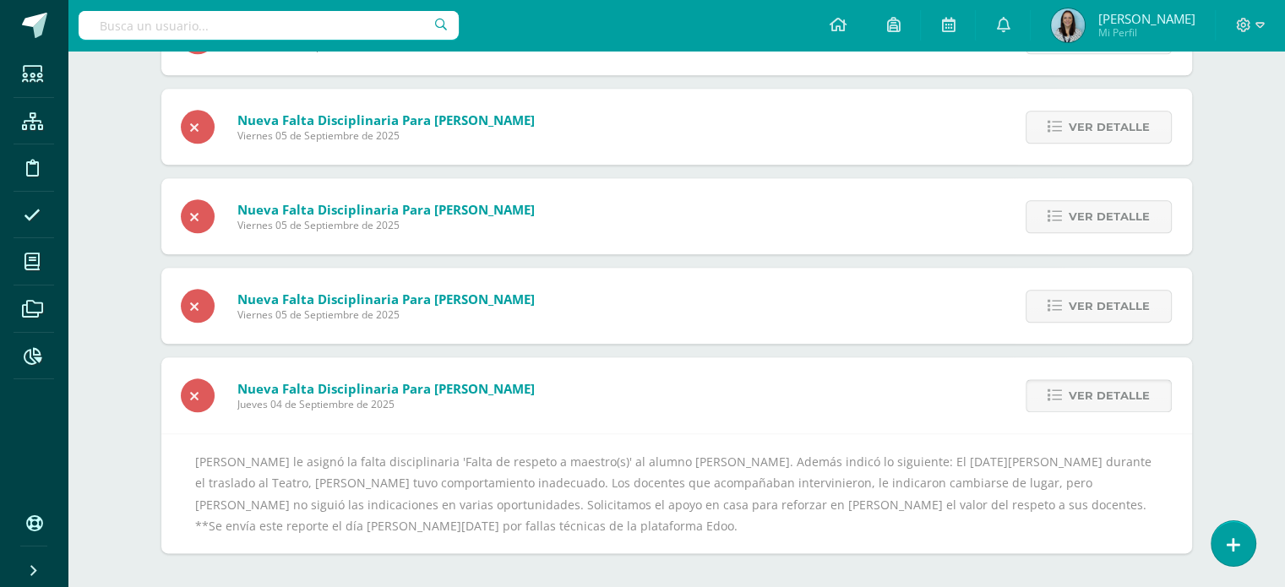
click at [1085, 401] on span "Ver detalle" at bounding box center [1109, 395] width 81 height 31
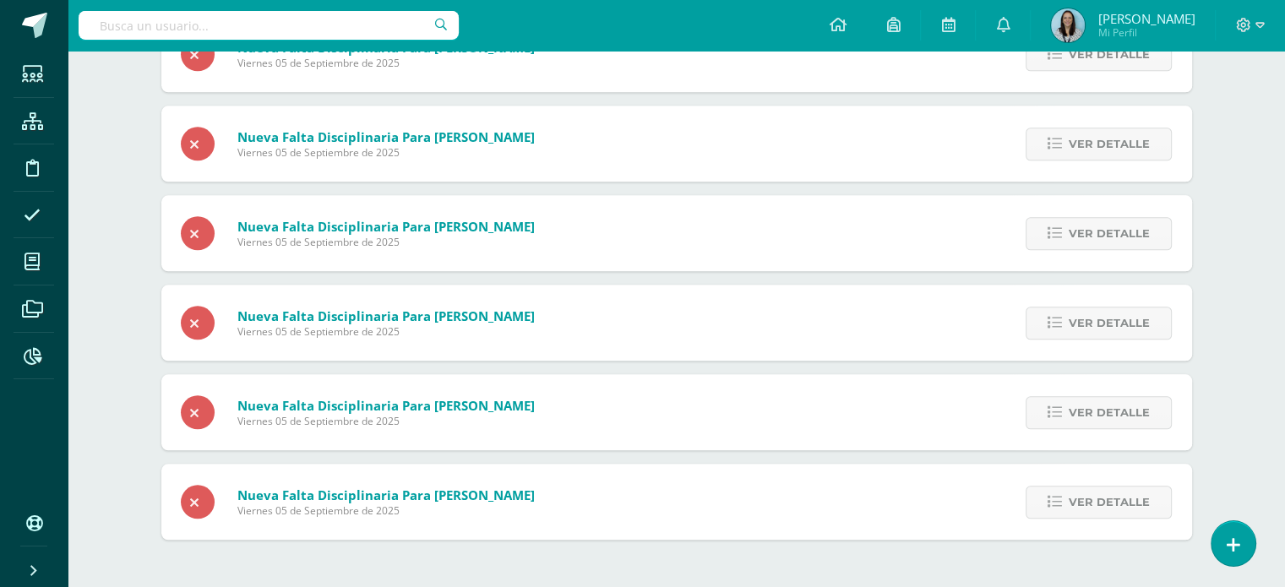
scroll to position [1753, 0]
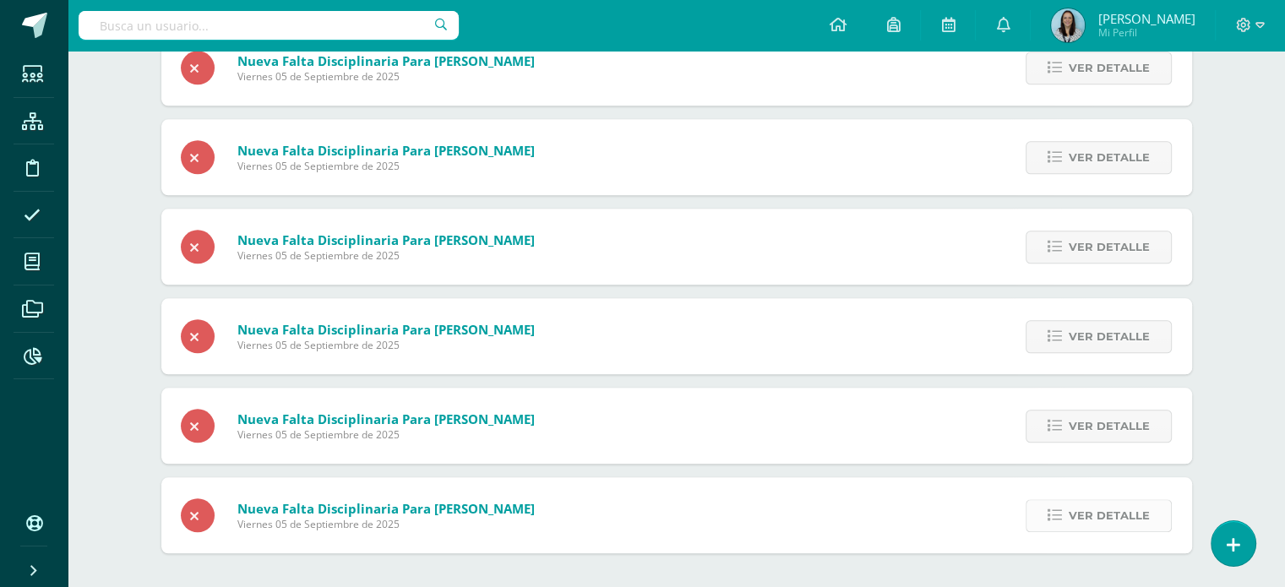
click at [1092, 520] on span "Ver detalle" at bounding box center [1109, 515] width 81 height 31
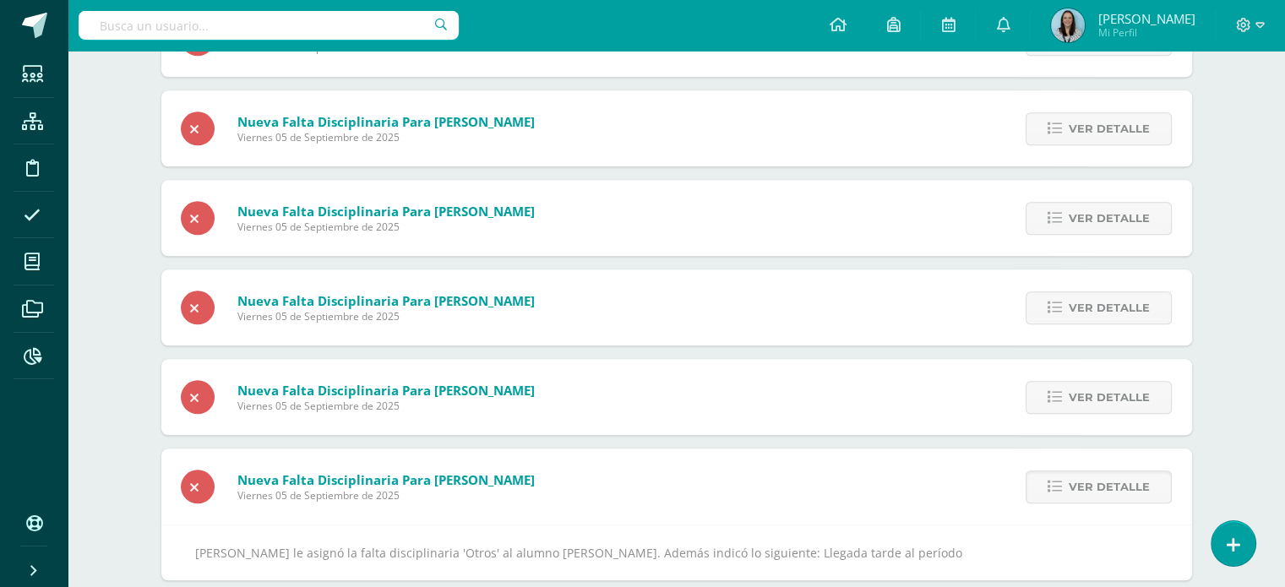
scroll to position [1809, 0]
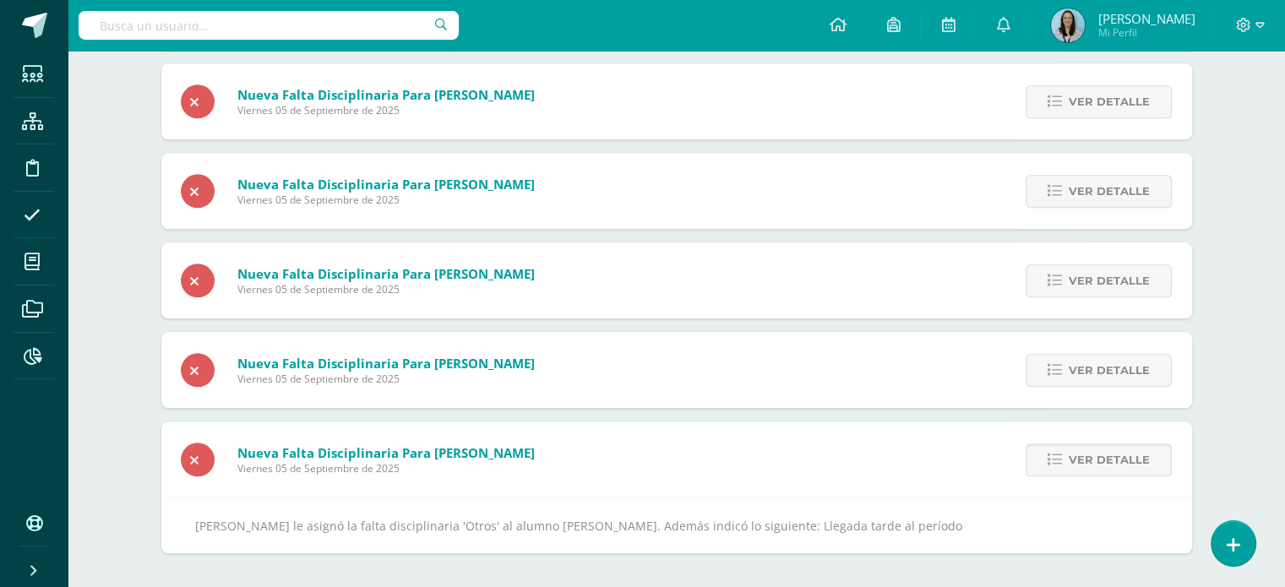
click at [1081, 461] on span "Ver detalle" at bounding box center [1109, 459] width 81 height 31
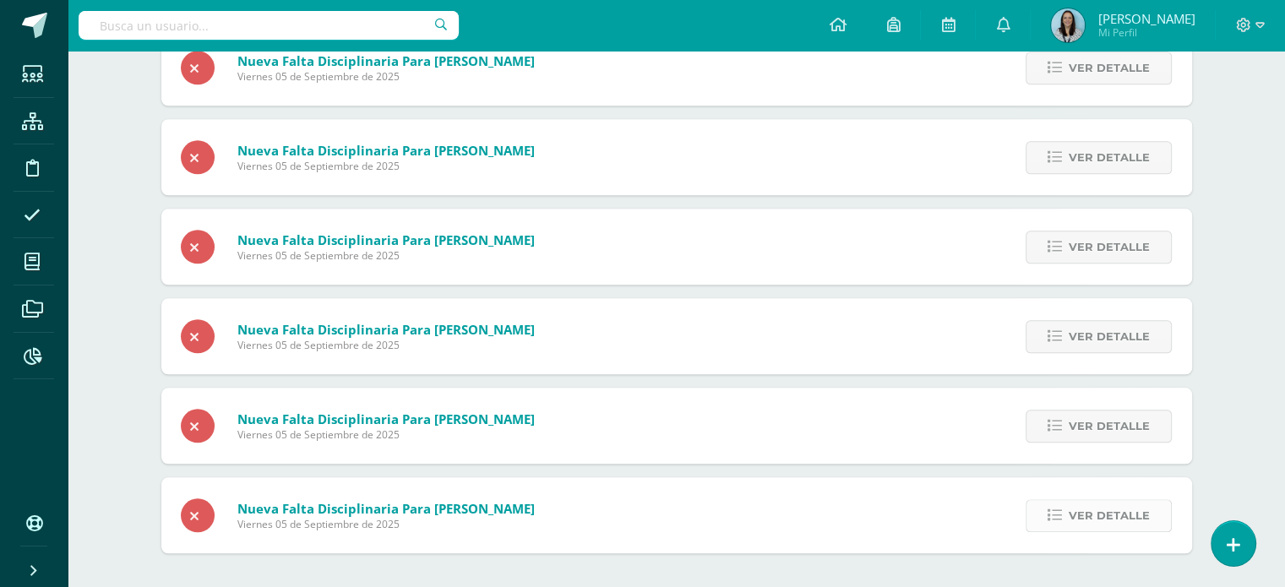
click at [1084, 512] on span "Ver detalle" at bounding box center [1109, 515] width 81 height 31
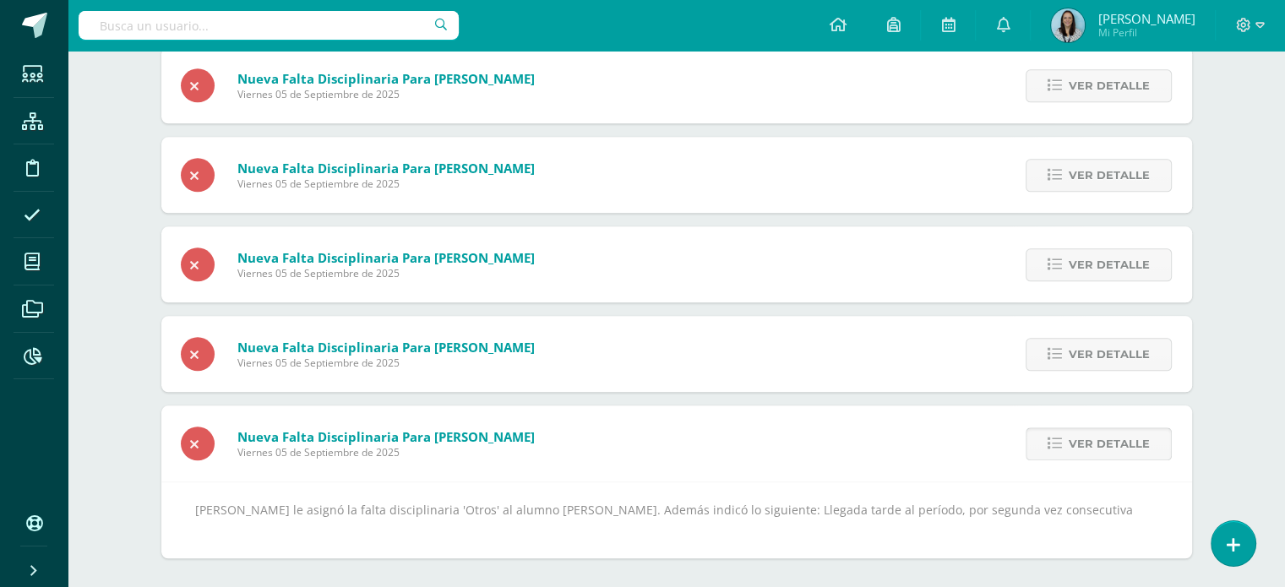
scroll to position [1740, 0]
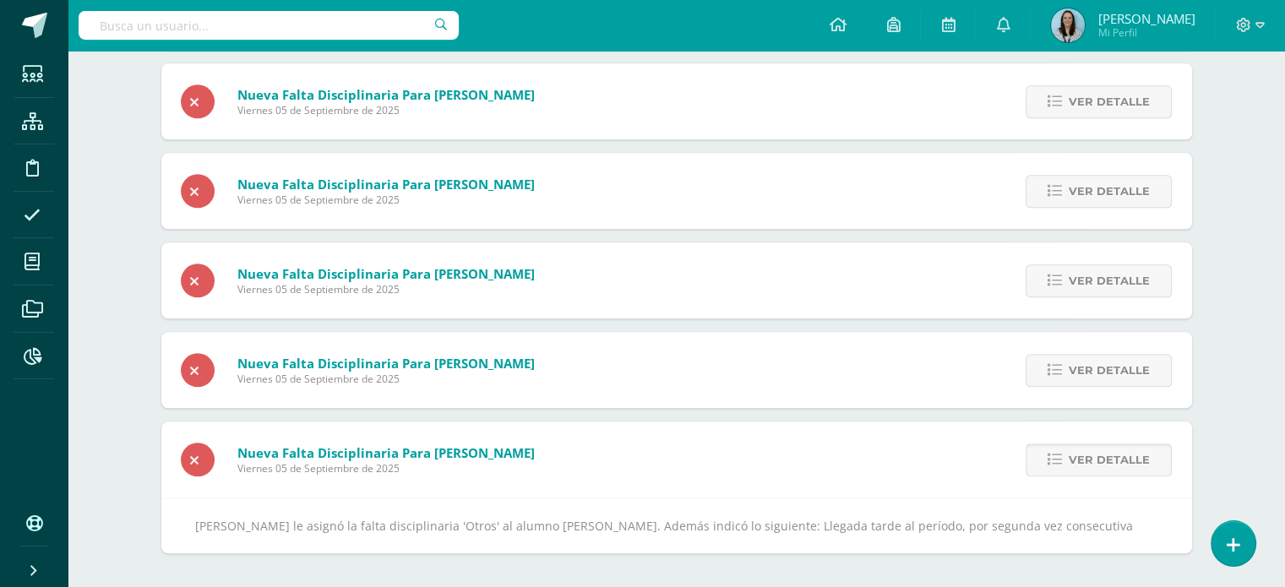
click at [1079, 444] on span "Ver detalle" at bounding box center [1109, 459] width 81 height 31
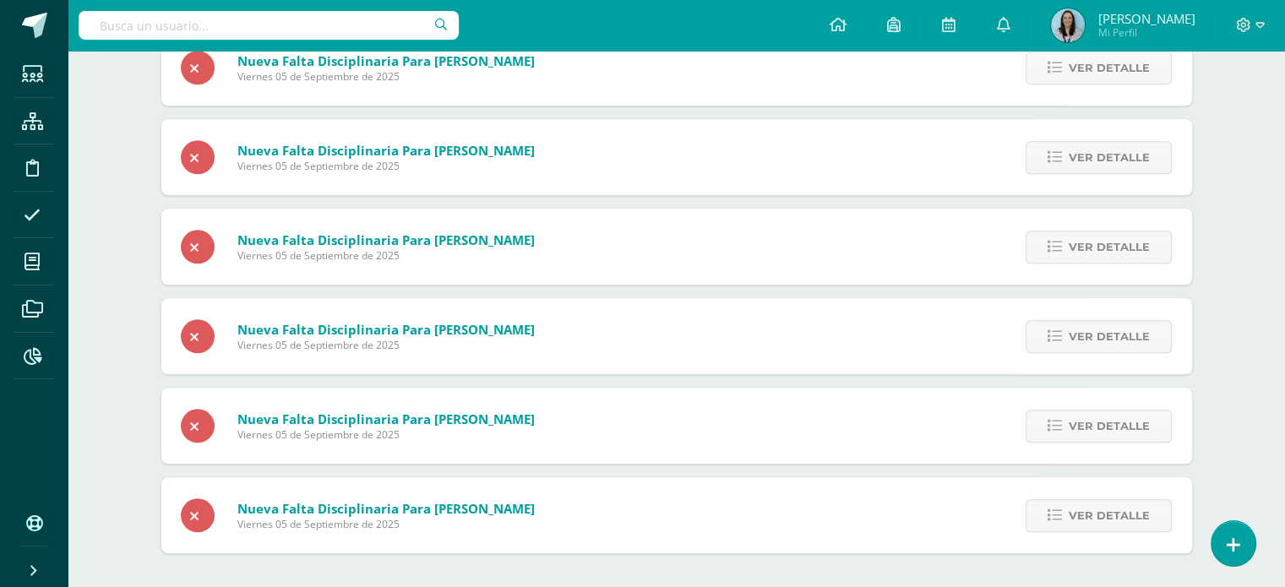
scroll to position [1574, 0]
click at [1080, 513] on span "Ver detalle" at bounding box center [1109, 515] width 81 height 31
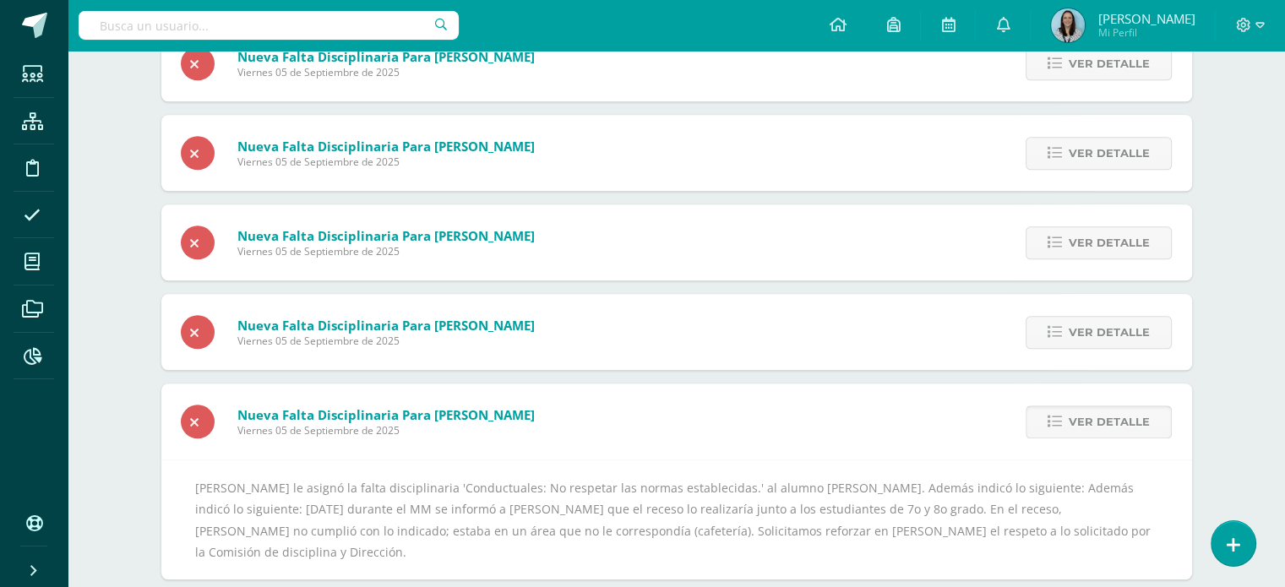
scroll to position [1673, 0]
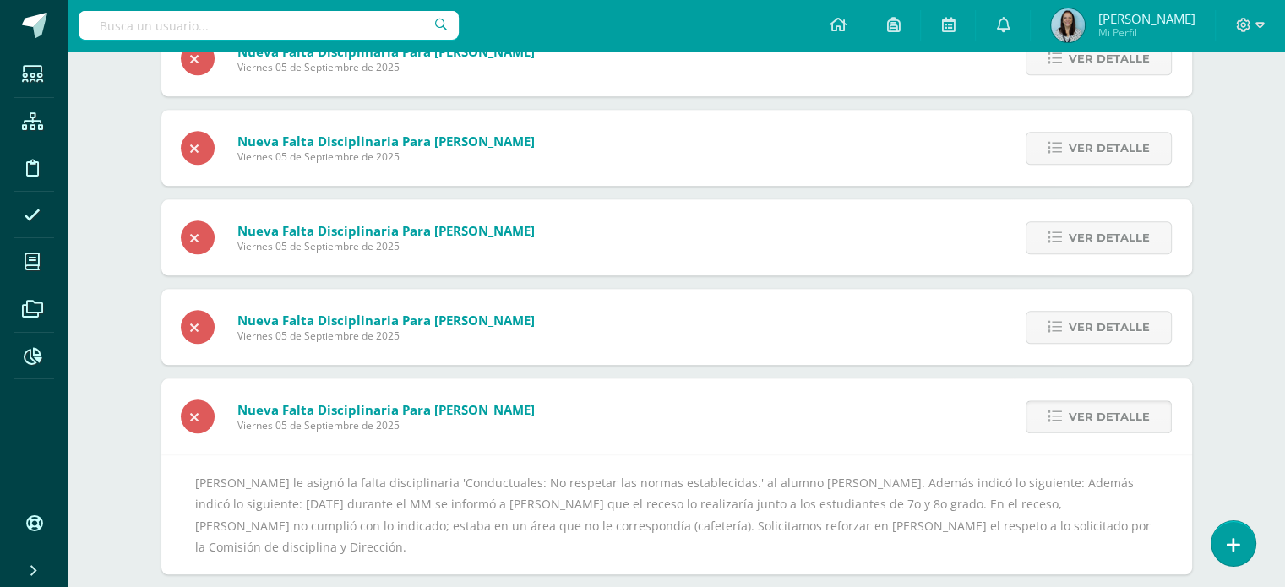
click at [1111, 419] on span "Ver detalle" at bounding box center [1109, 416] width 81 height 31
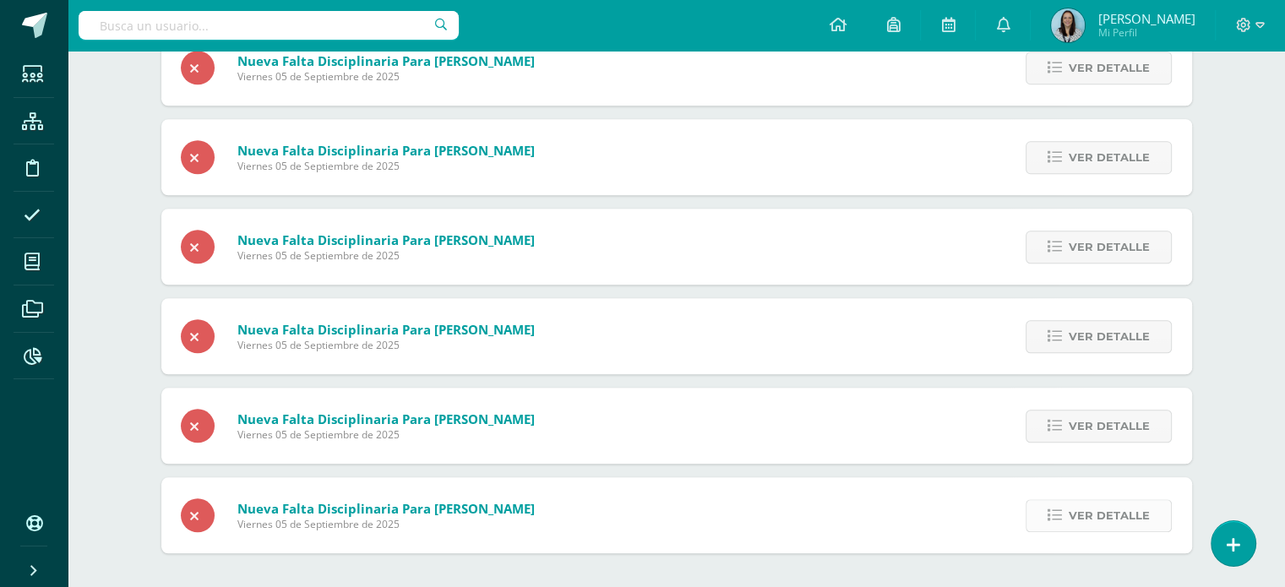
click at [1087, 519] on span "Ver detalle" at bounding box center [1109, 515] width 81 height 31
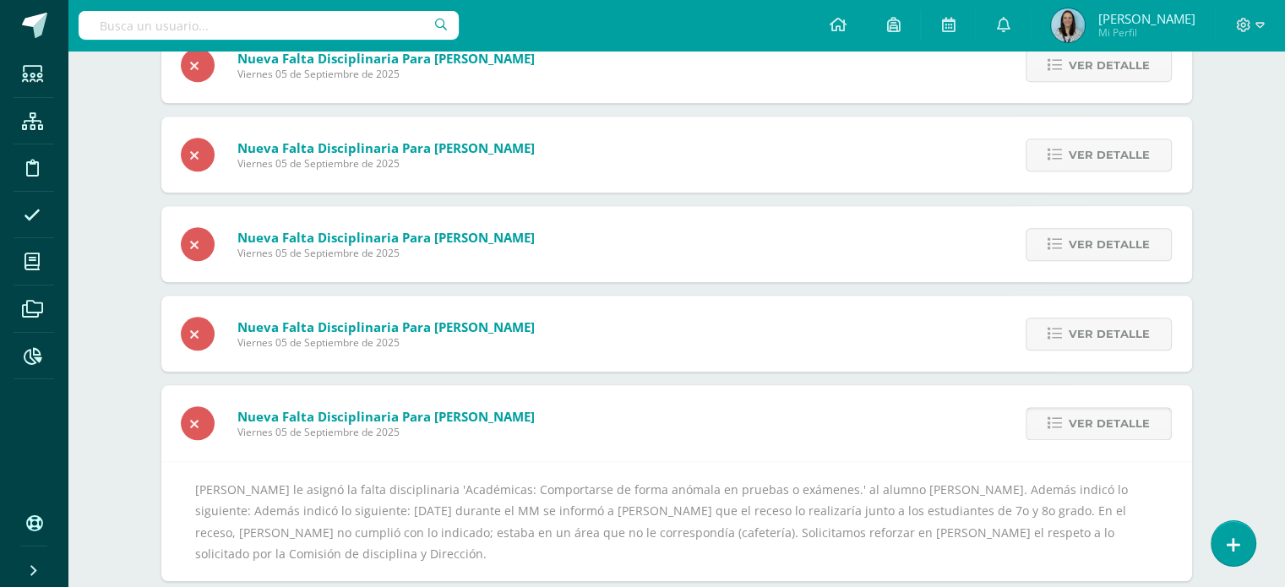
scroll to position [1582, 0]
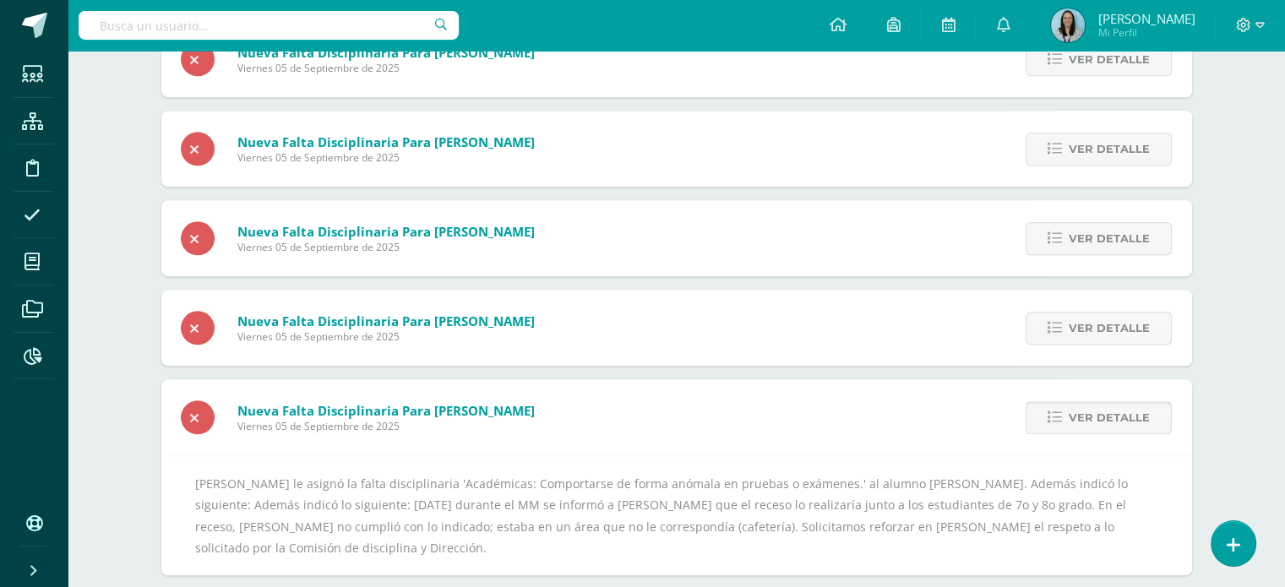
click at [1074, 425] on span "Ver detalle" at bounding box center [1109, 417] width 81 height 31
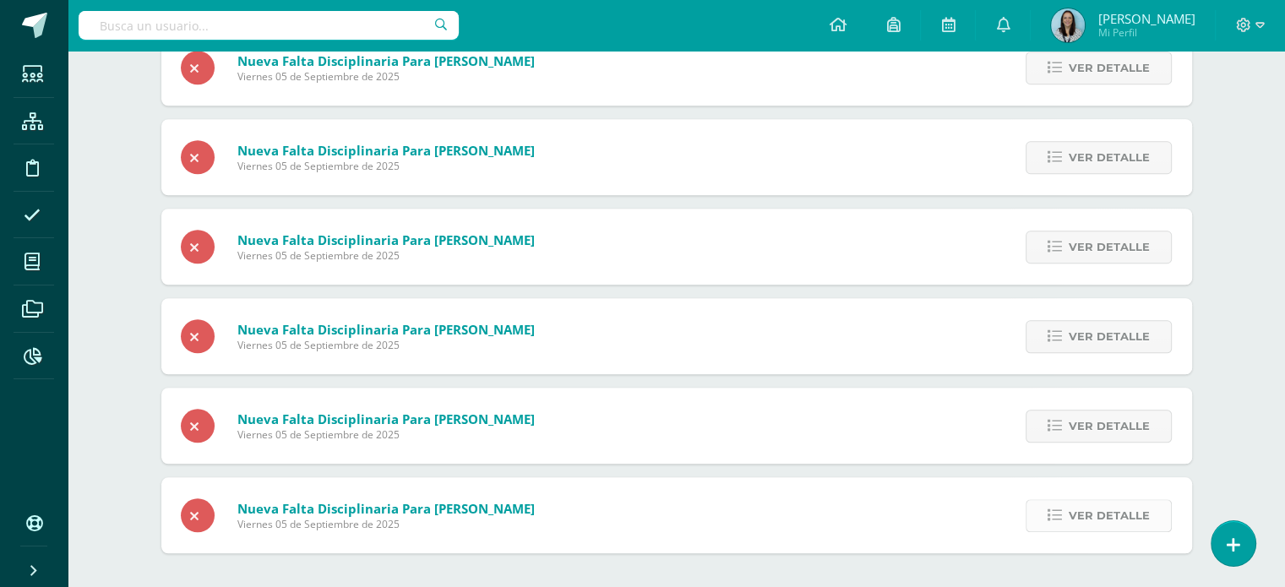
click at [1092, 522] on span "Ver detalle" at bounding box center [1109, 515] width 81 height 31
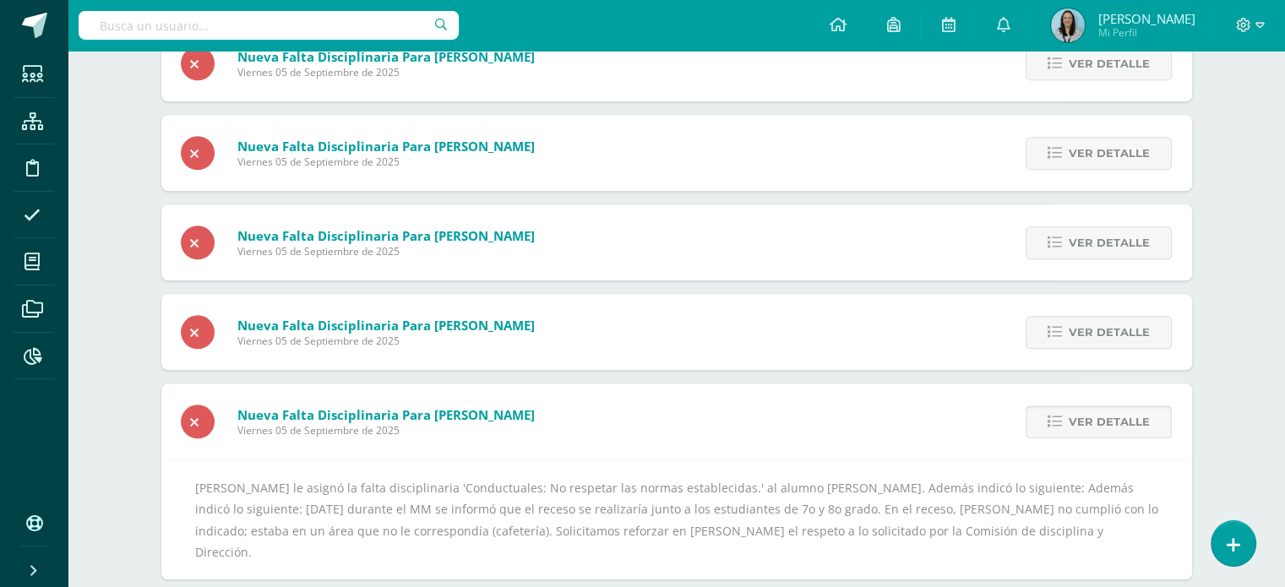
scroll to position [1494, 0]
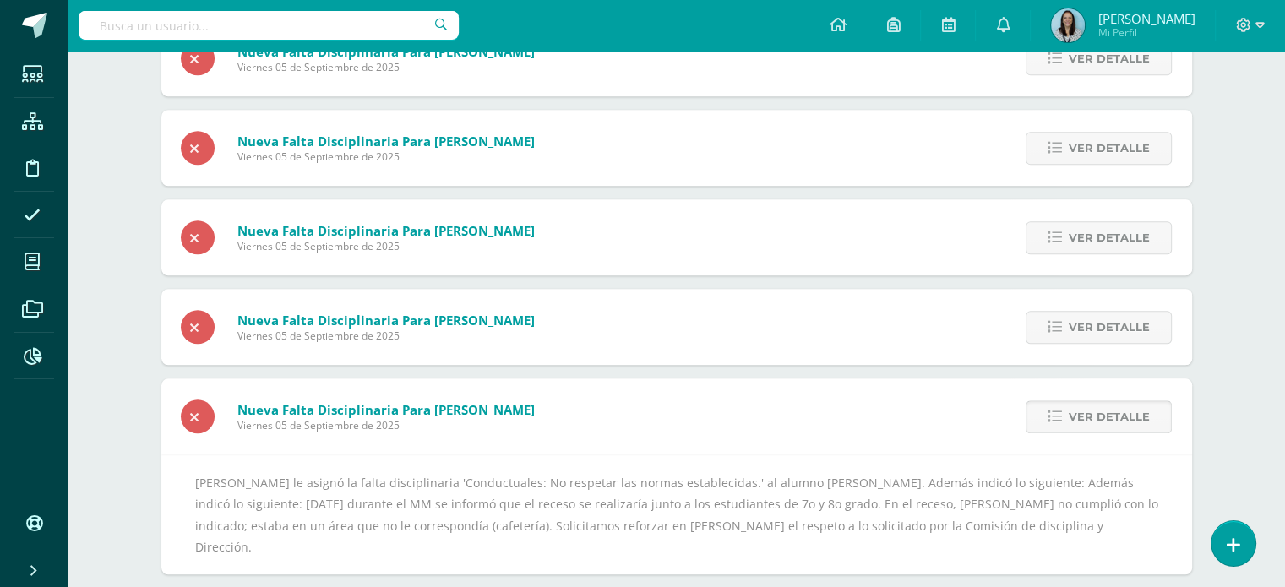
click at [1097, 423] on span "Ver detalle" at bounding box center [1109, 416] width 81 height 31
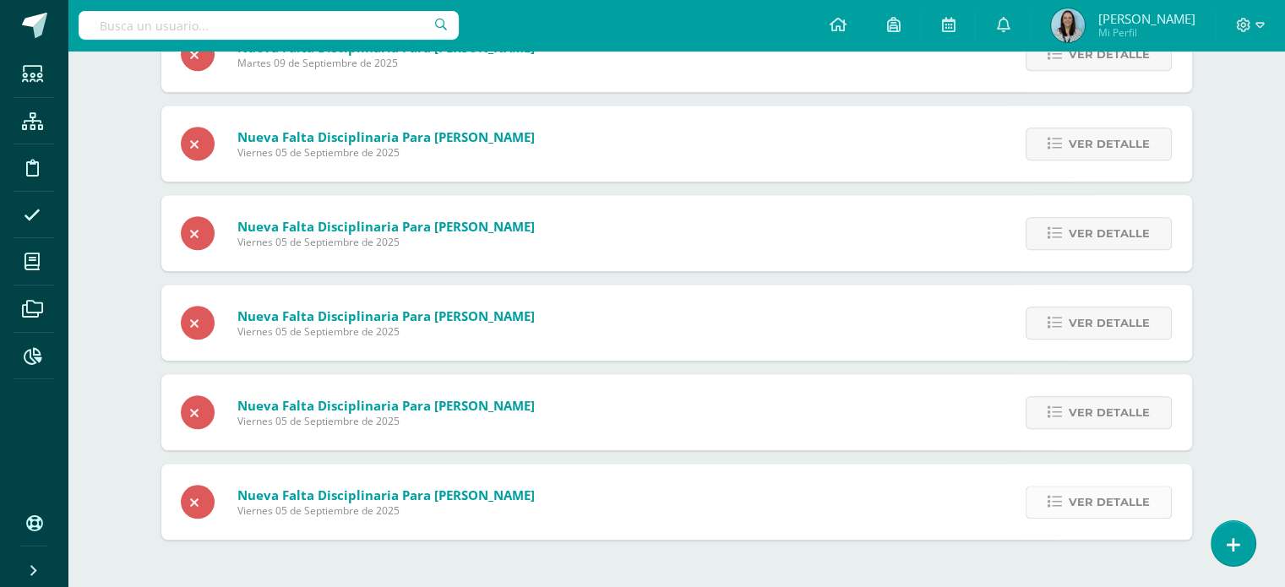
scroll to position [1305, 0]
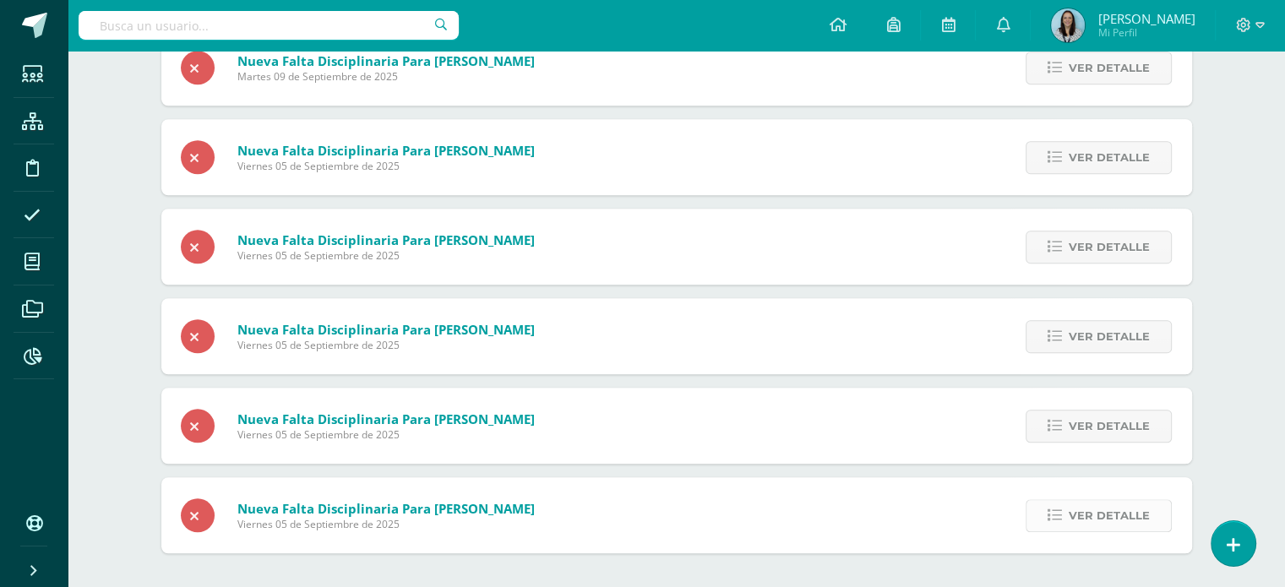
click at [1091, 506] on span "Ver detalle" at bounding box center [1109, 515] width 81 height 31
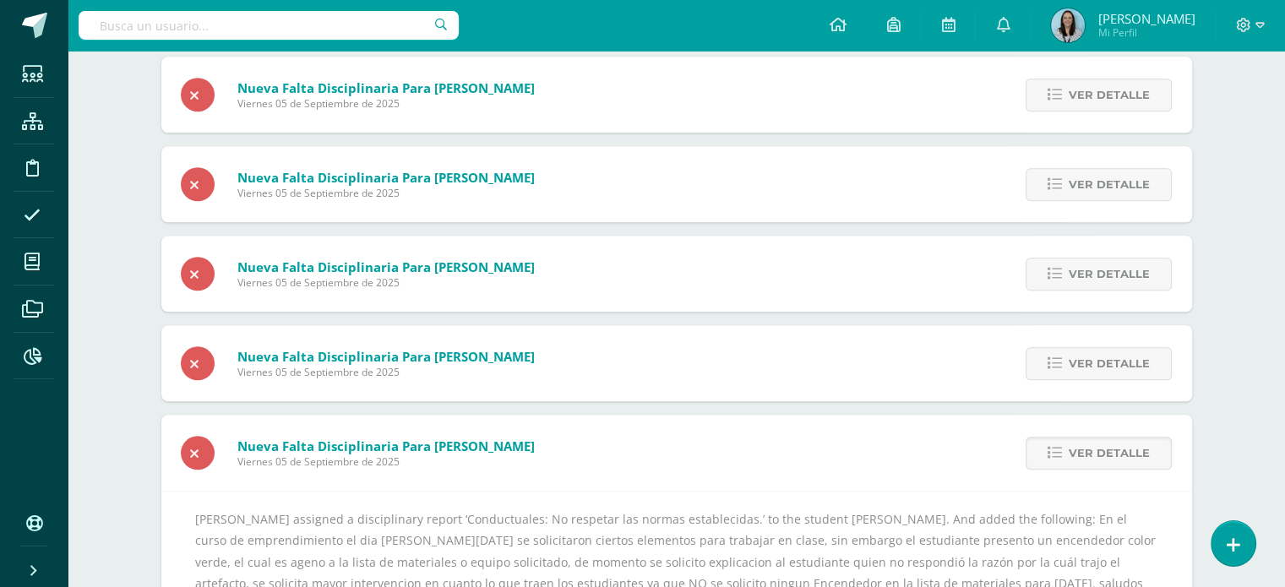
scroll to position [1425, 0]
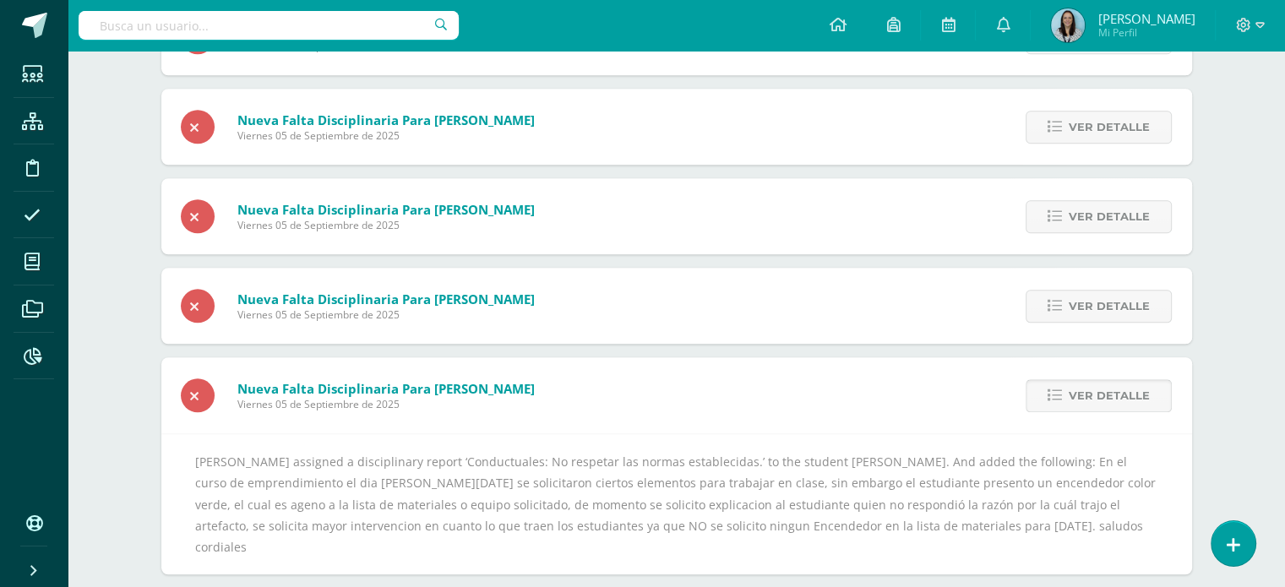
click at [1058, 399] on icon at bounding box center [1055, 396] width 14 height 14
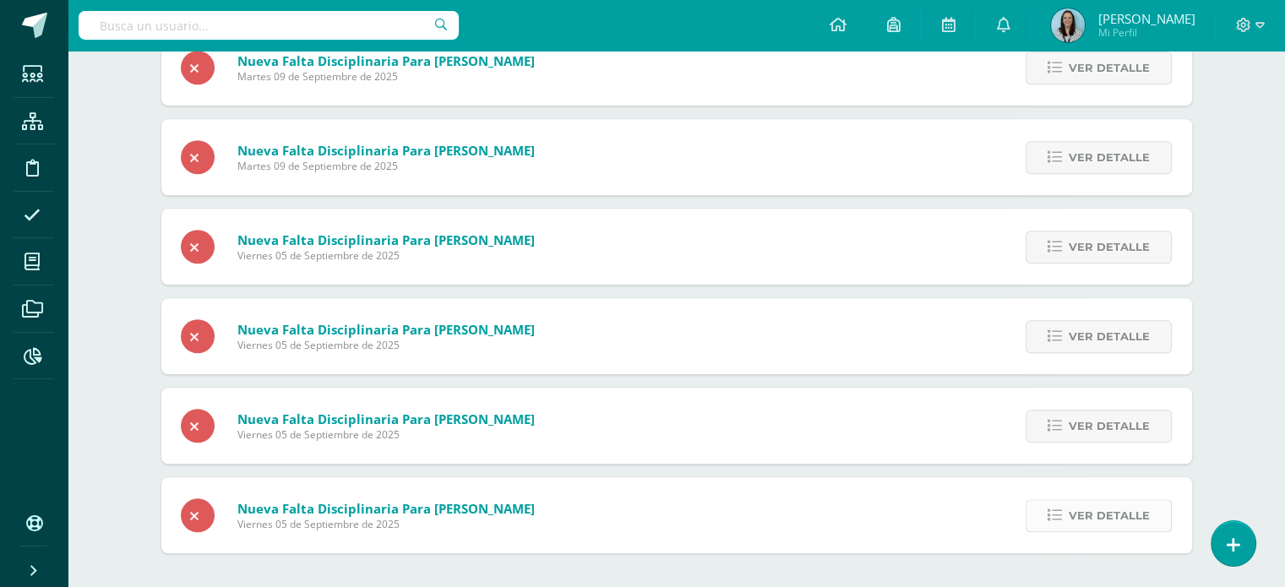
click at [1083, 512] on span "Ver detalle" at bounding box center [1109, 515] width 81 height 31
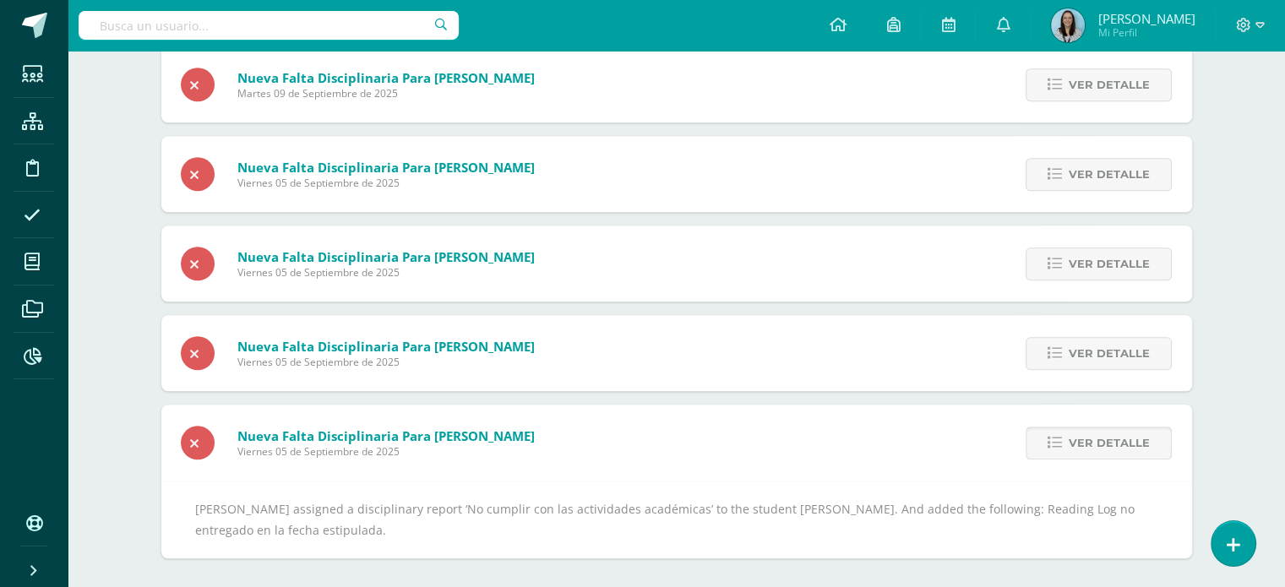
scroll to position [1293, 0]
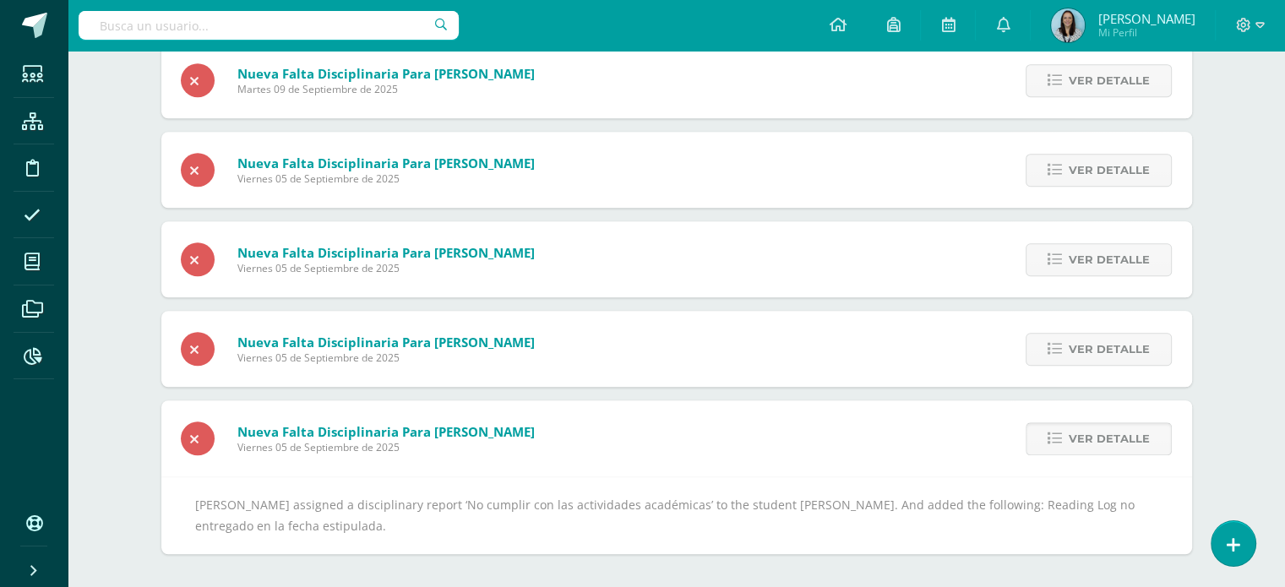
click at [1109, 440] on span "Ver detalle" at bounding box center [1109, 438] width 81 height 31
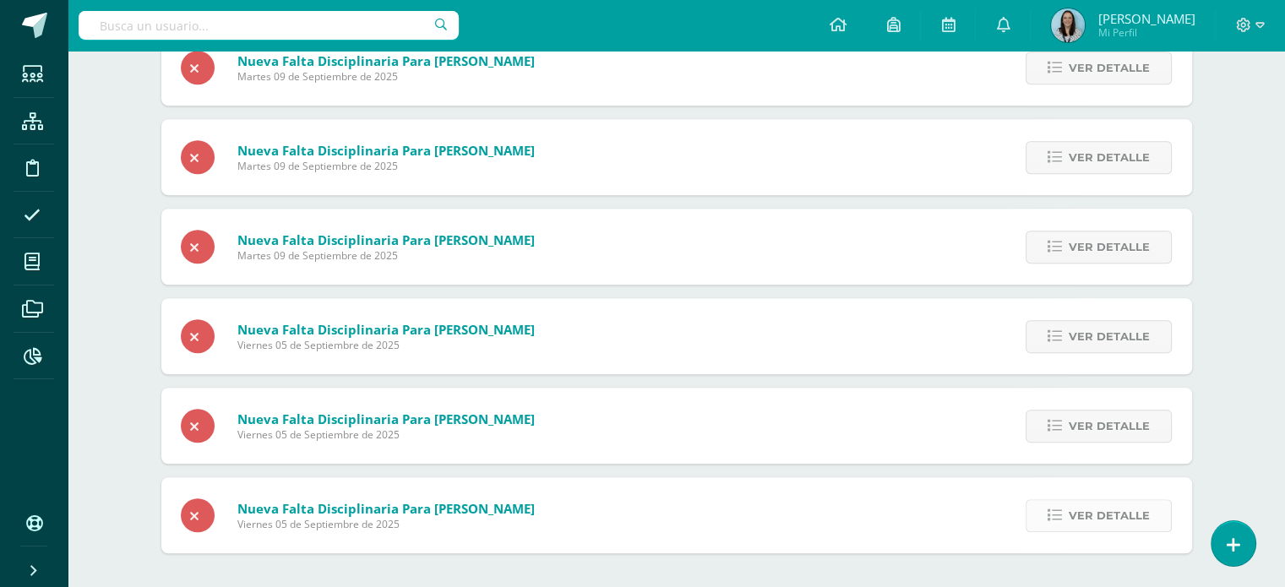
click at [1108, 503] on span "Ver detalle" at bounding box center [1109, 515] width 81 height 31
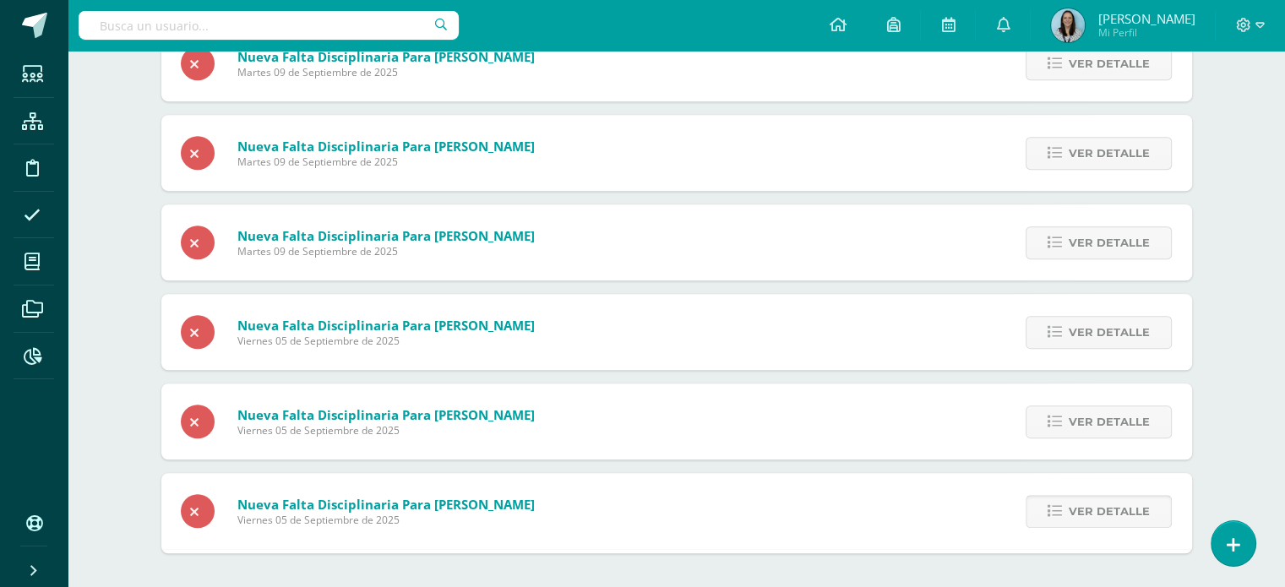
scroll to position [1203, 0]
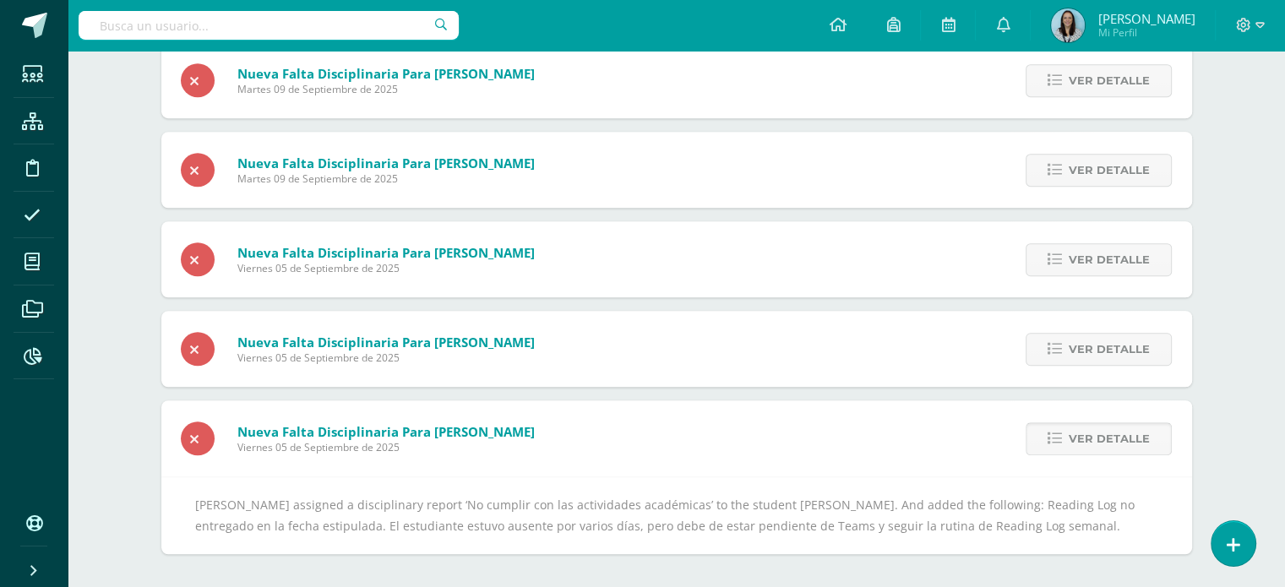
click at [1100, 445] on span "Ver detalle" at bounding box center [1109, 438] width 81 height 31
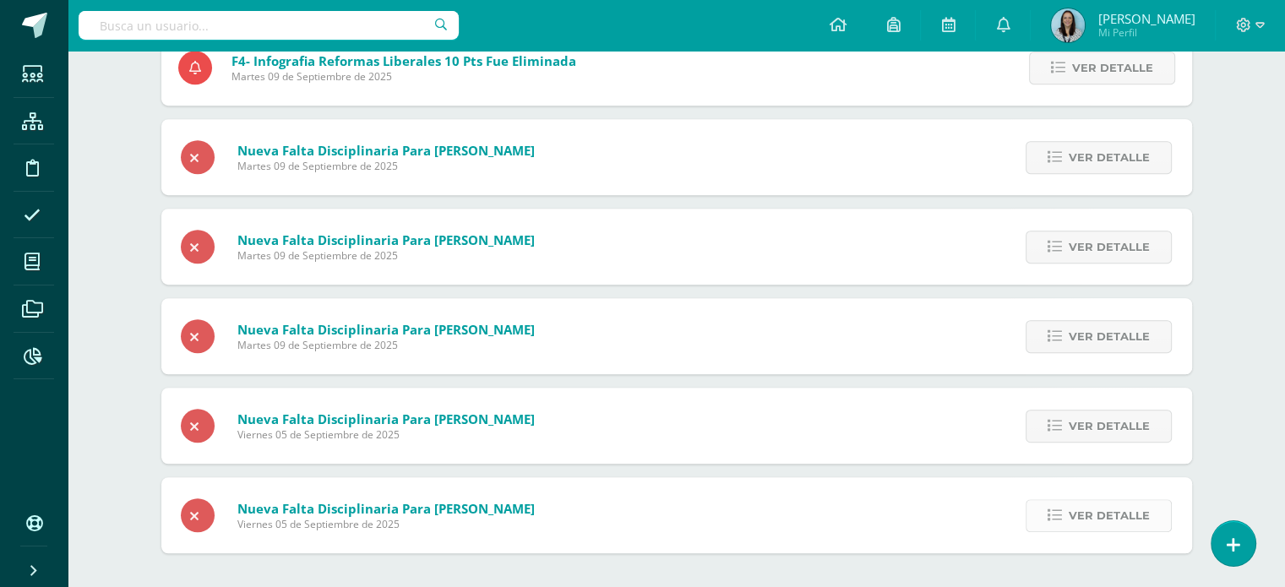
click at [1105, 515] on span "Ver detalle" at bounding box center [1109, 515] width 81 height 31
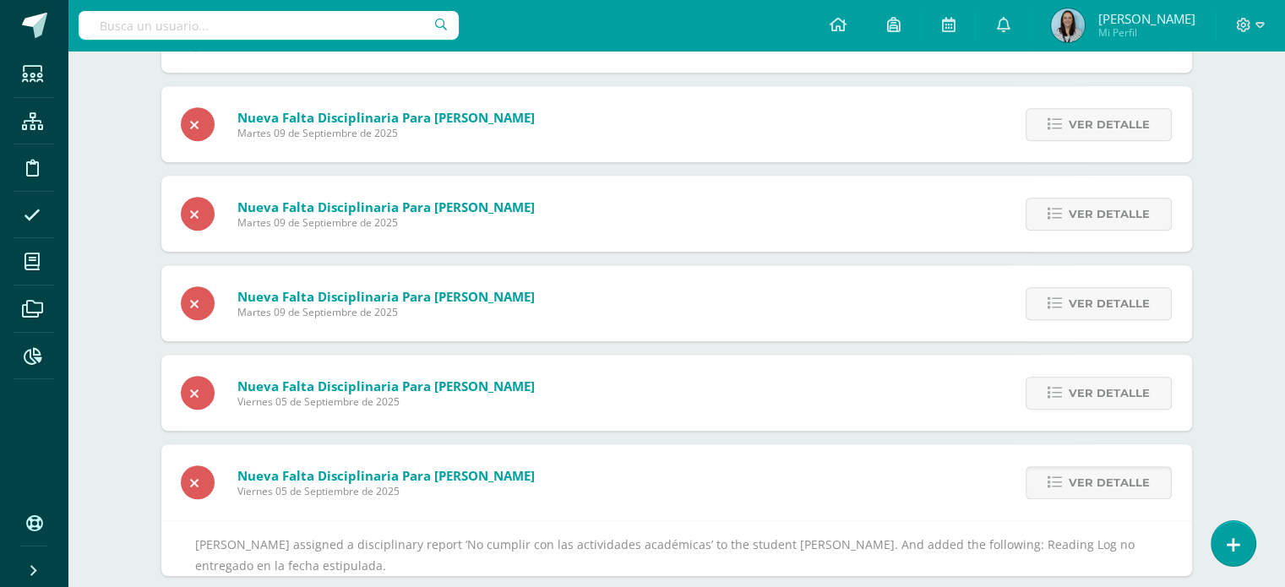
scroll to position [1114, 0]
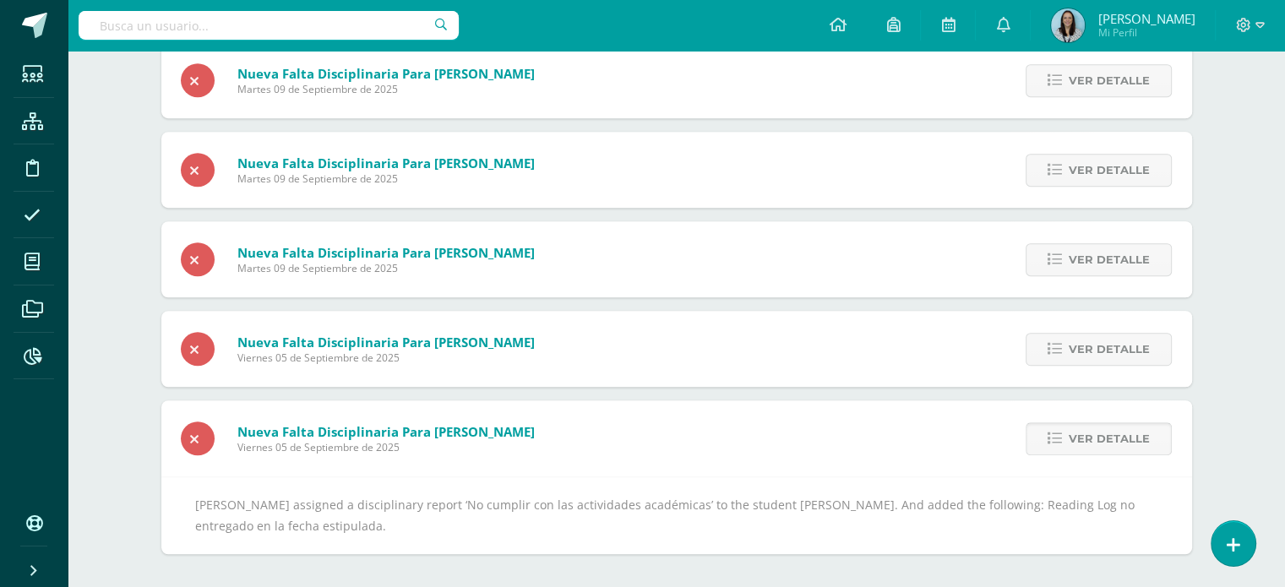
click at [1095, 449] on span "Ver detalle" at bounding box center [1109, 438] width 81 height 31
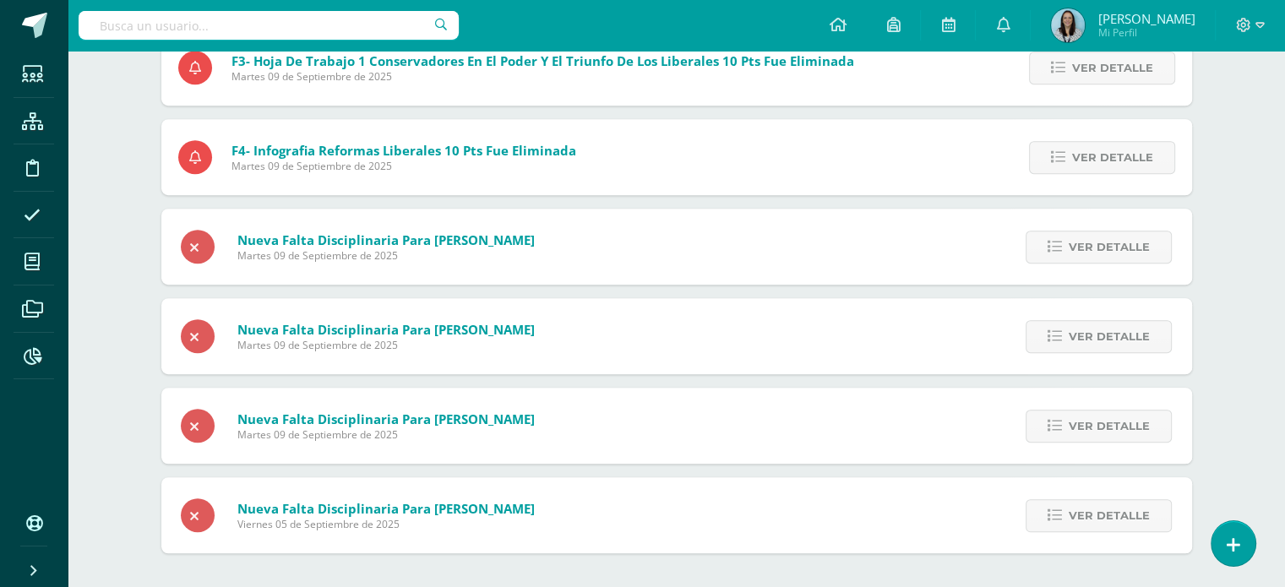
scroll to position [947, 0]
click at [1095, 449] on div "Ver detalle" at bounding box center [1096, 426] width 192 height 76
click at [1092, 515] on span "Ver detalle" at bounding box center [1109, 515] width 81 height 31
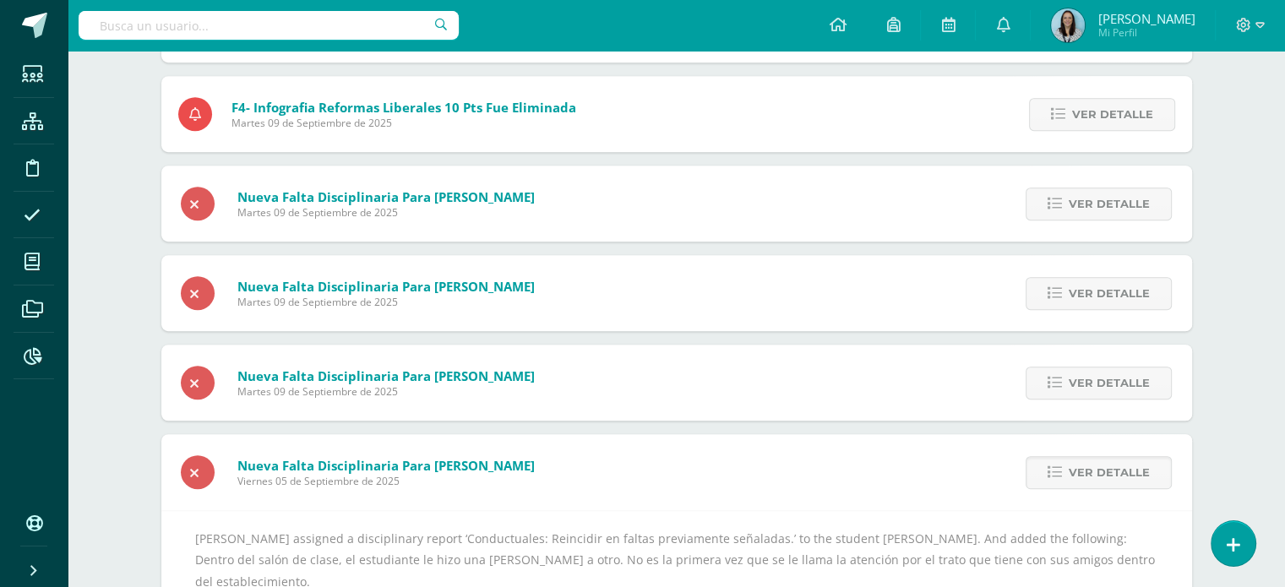
scroll to position [1045, 0]
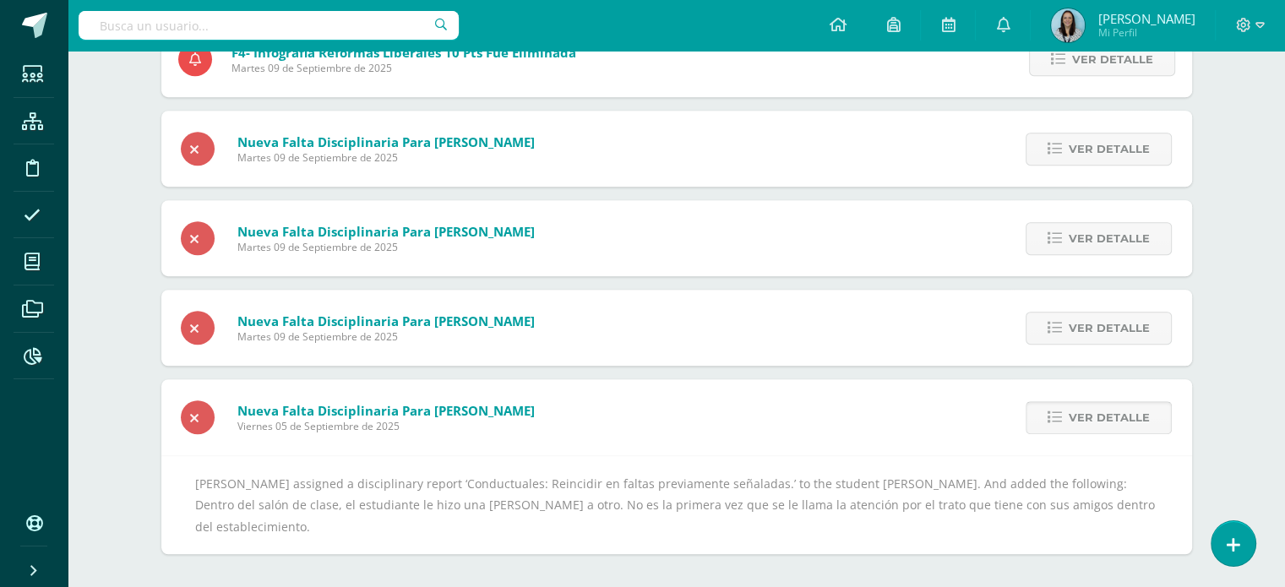
click at [1152, 422] on link "Ver detalle" at bounding box center [1099, 417] width 146 height 33
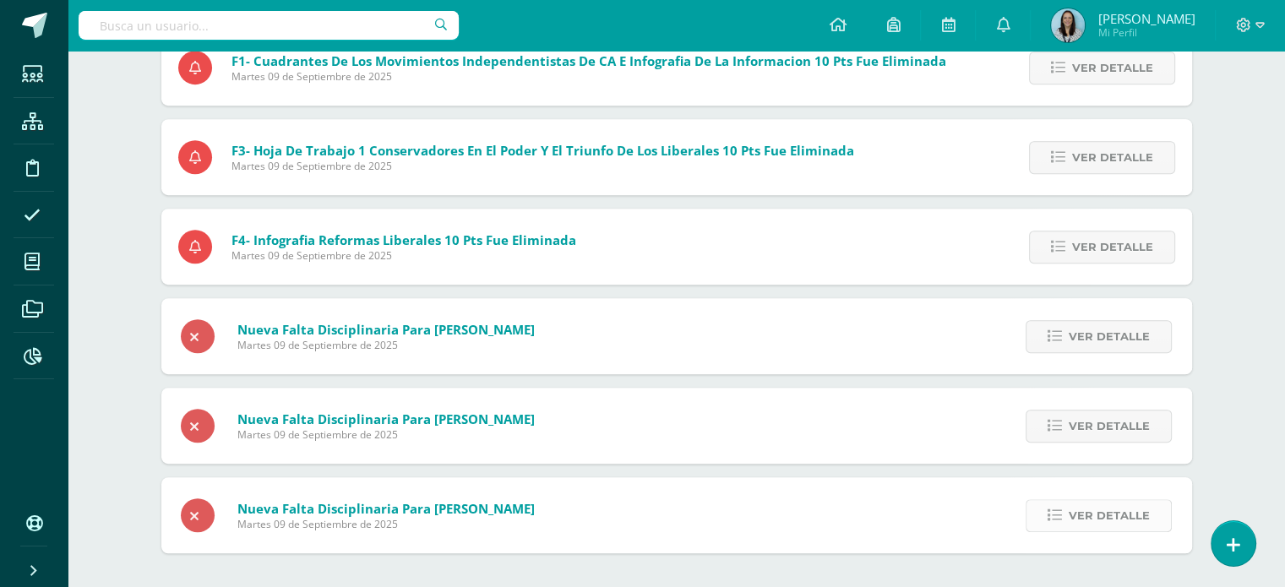
click at [1125, 513] on span "Ver detalle" at bounding box center [1109, 515] width 81 height 31
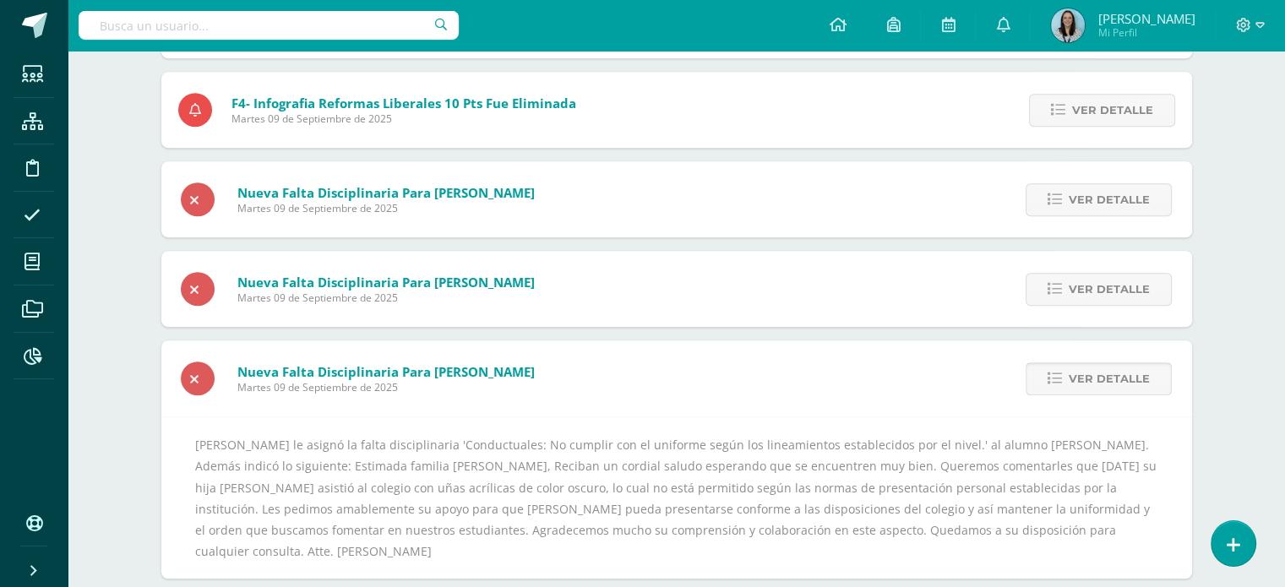
scroll to position [999, 0]
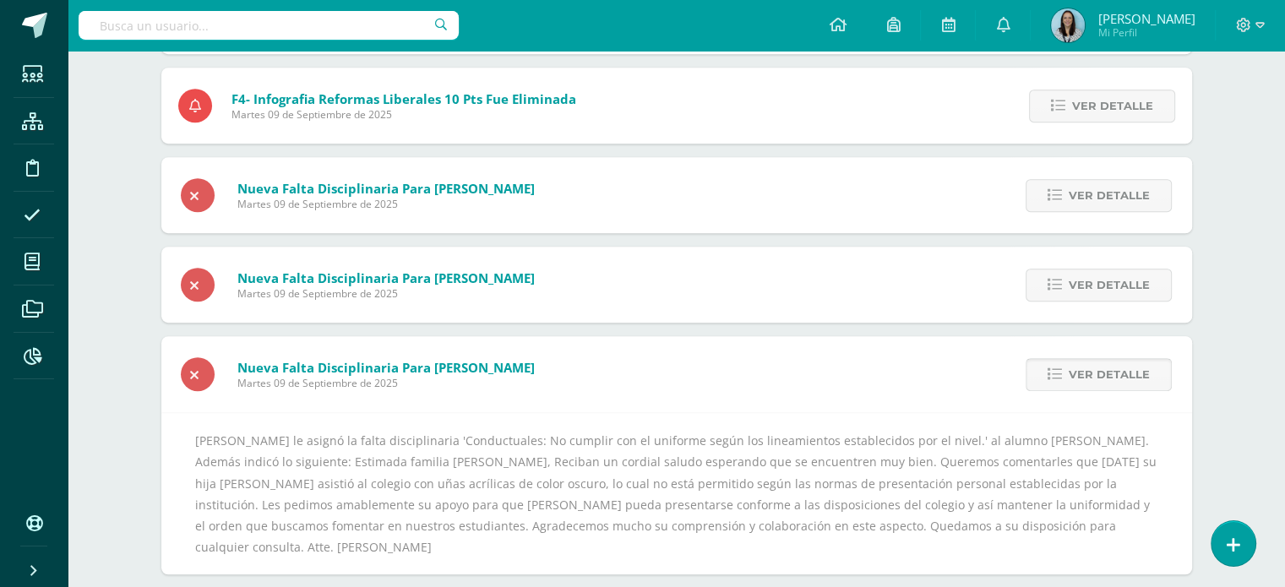
click at [1081, 372] on span "Ver detalle" at bounding box center [1109, 374] width 81 height 31
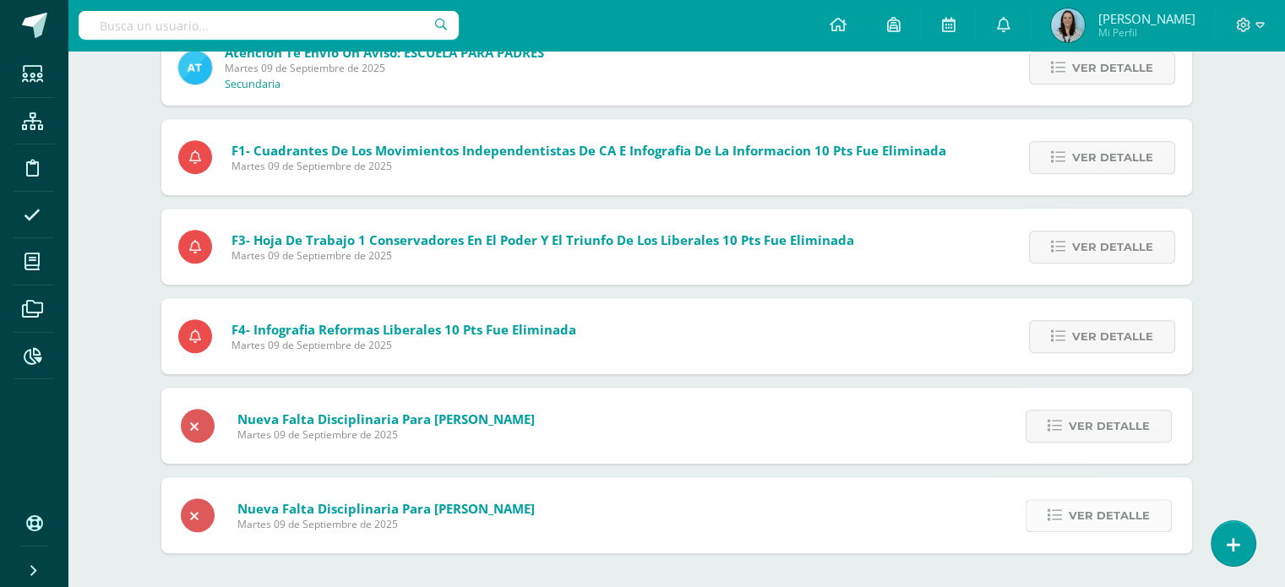
click at [1081, 523] on span "Ver detalle" at bounding box center [1109, 515] width 81 height 31
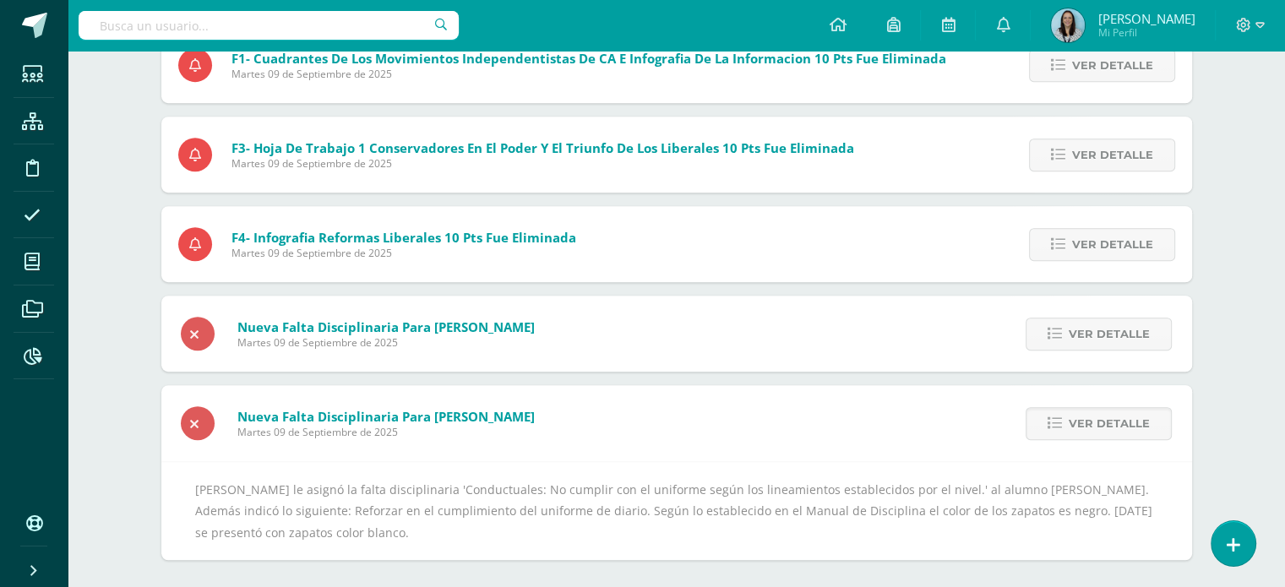
scroll to position [866, 0]
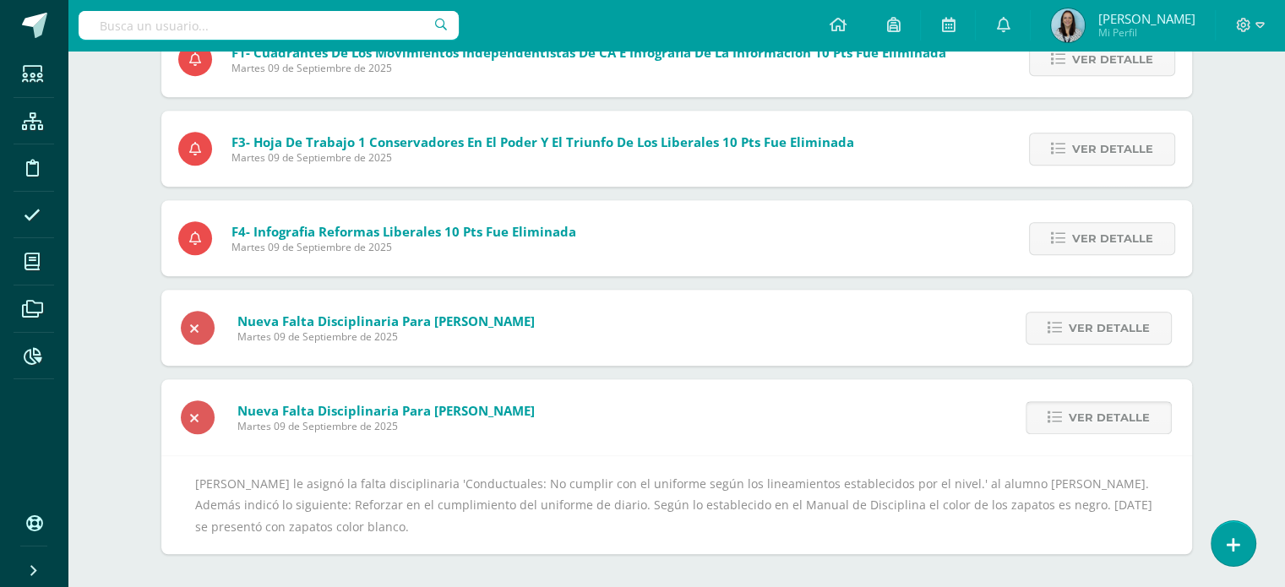
click at [1098, 427] on span "Ver detalle" at bounding box center [1109, 417] width 81 height 31
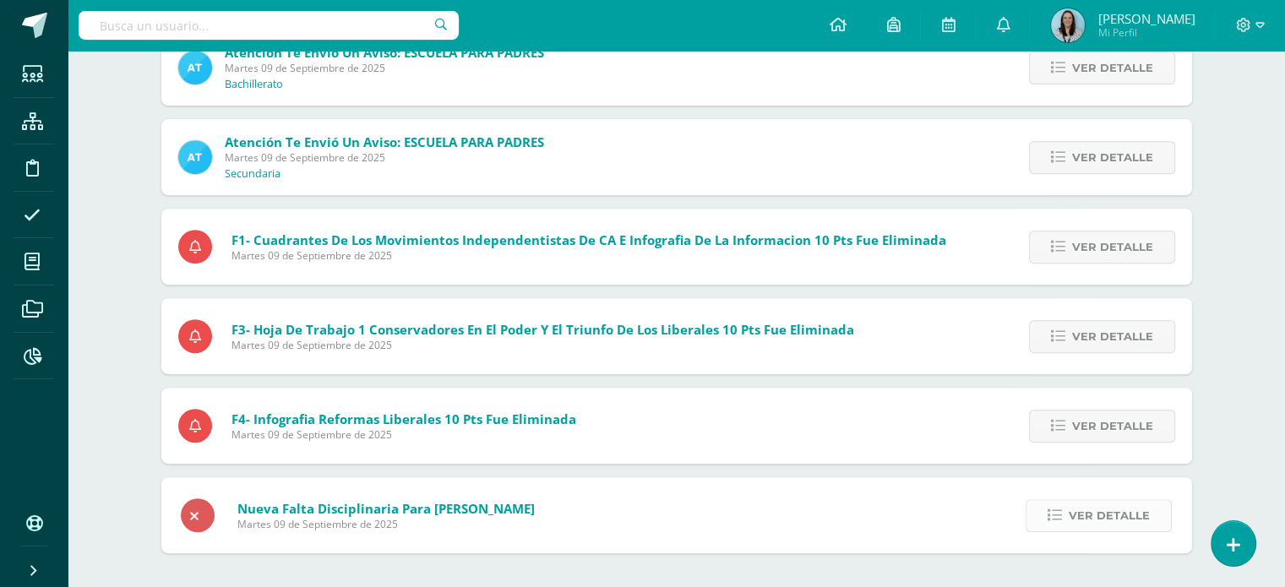
click at [1092, 513] on span "Ver detalle" at bounding box center [1109, 515] width 81 height 31
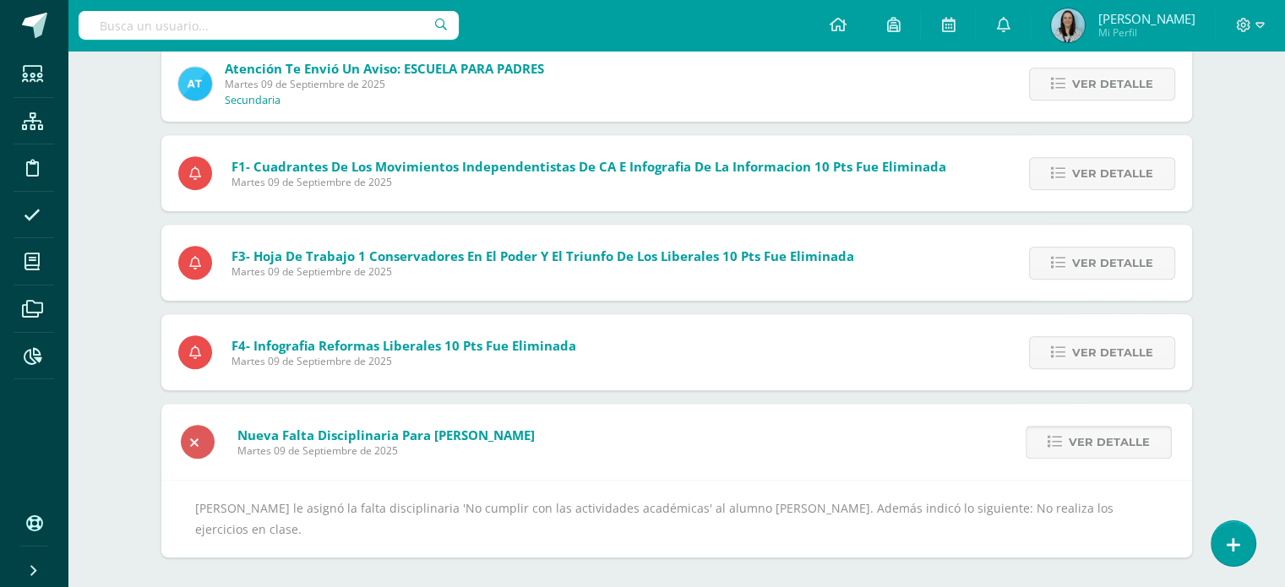
scroll to position [755, 0]
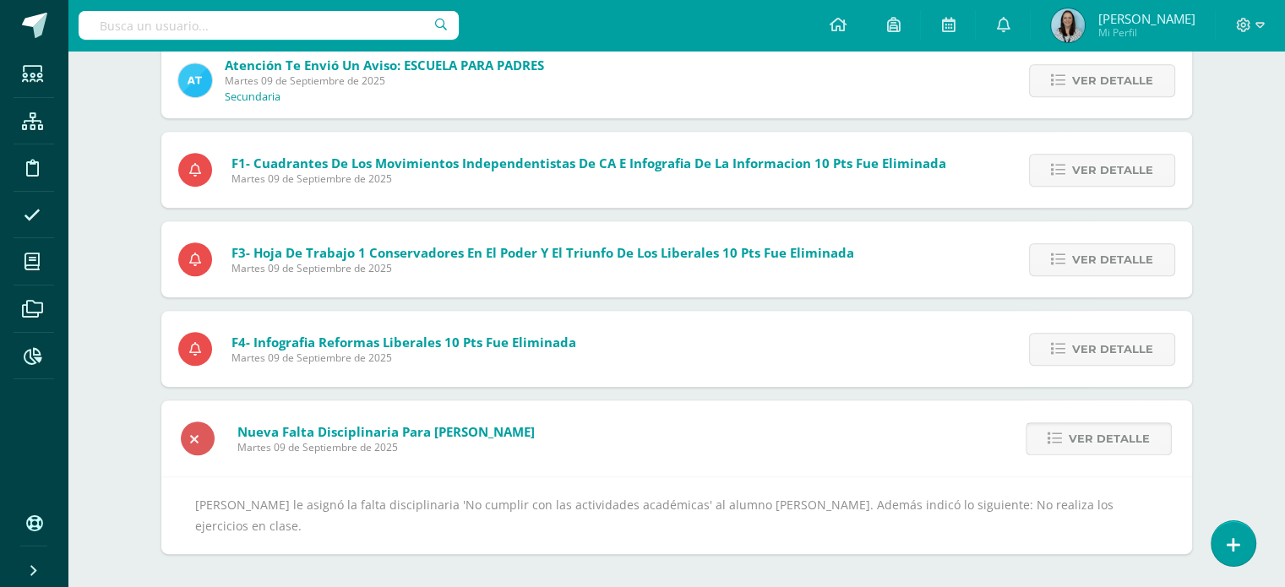
click at [1092, 438] on span "Ver detalle" at bounding box center [1109, 438] width 81 height 31
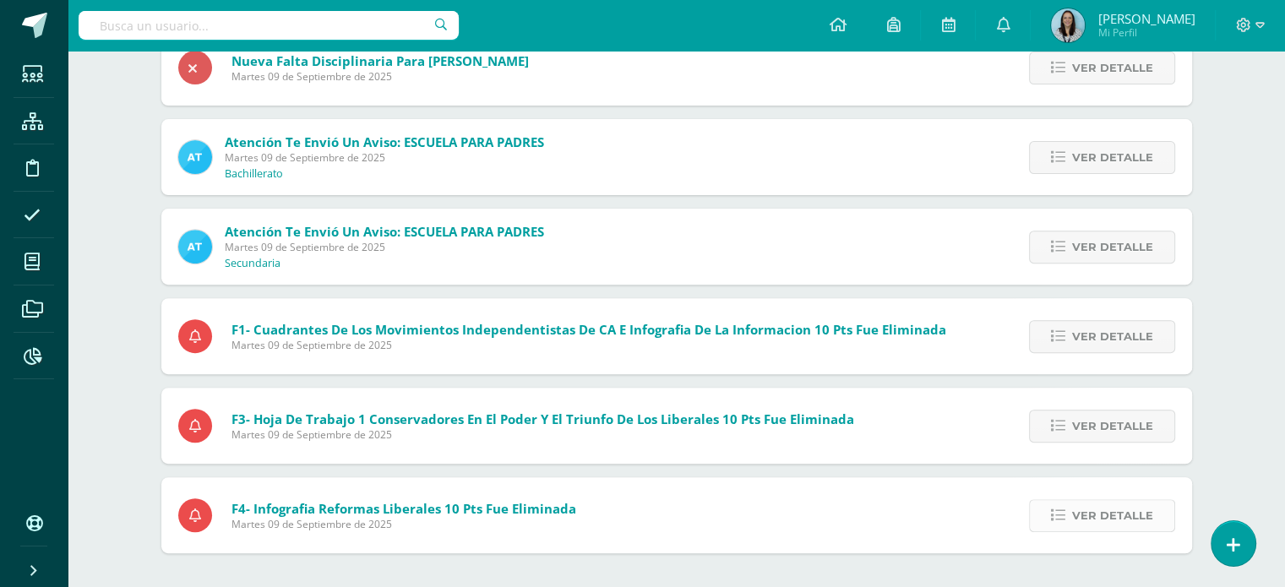
click at [1098, 505] on span "Ver detalle" at bounding box center [1112, 515] width 81 height 31
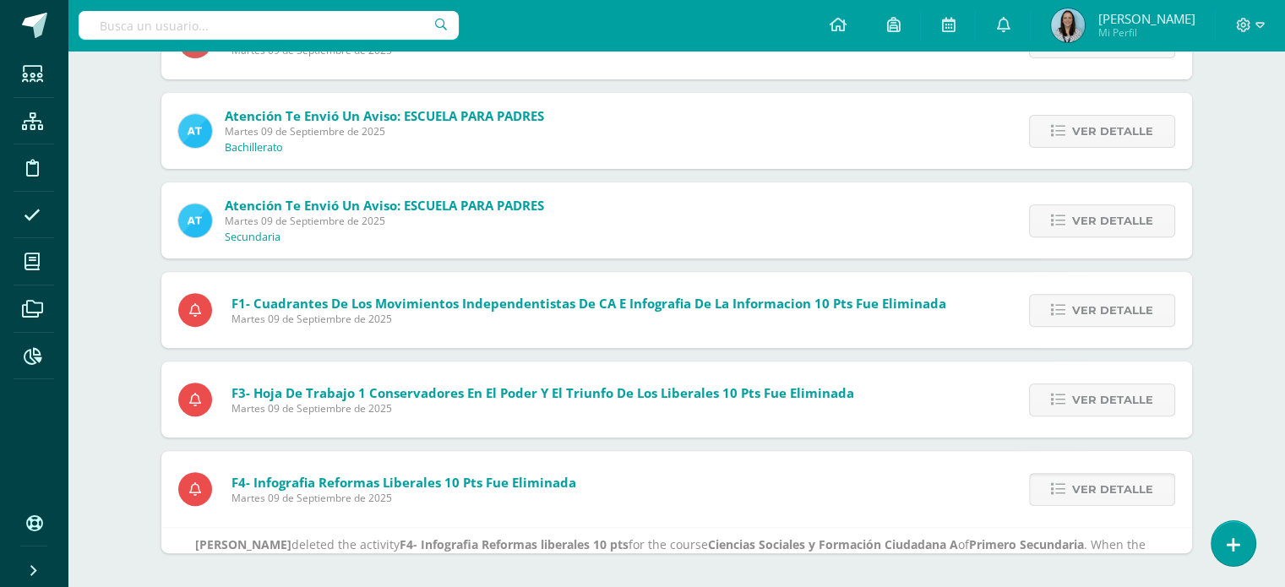
scroll to position [666, 0]
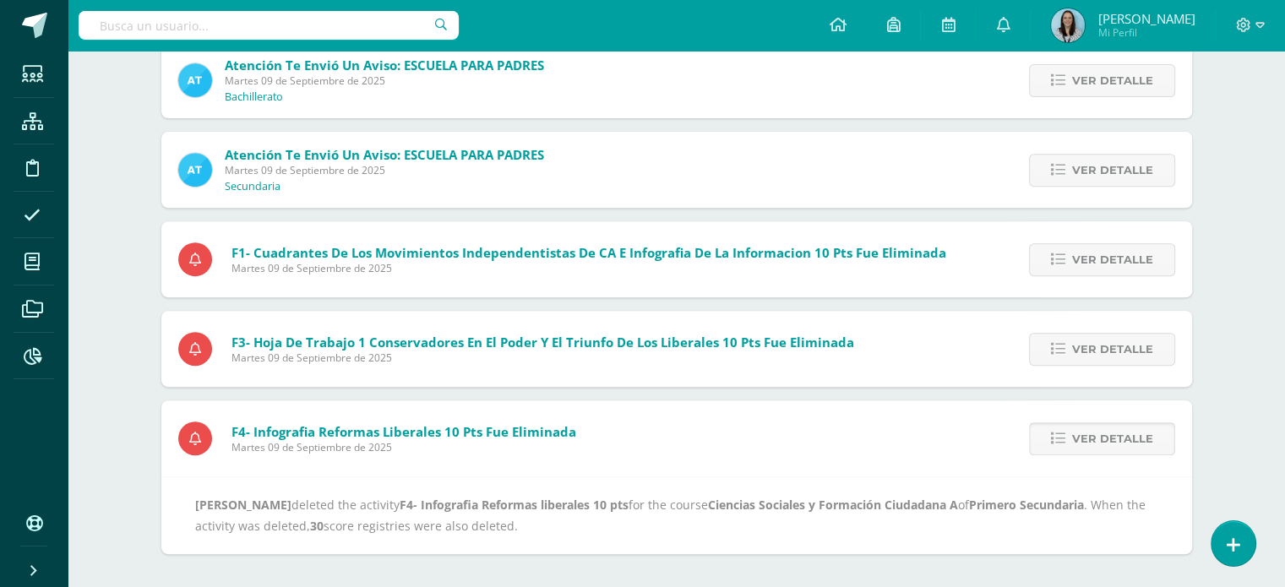
click at [1102, 447] on span "Ver detalle" at bounding box center [1112, 438] width 81 height 31
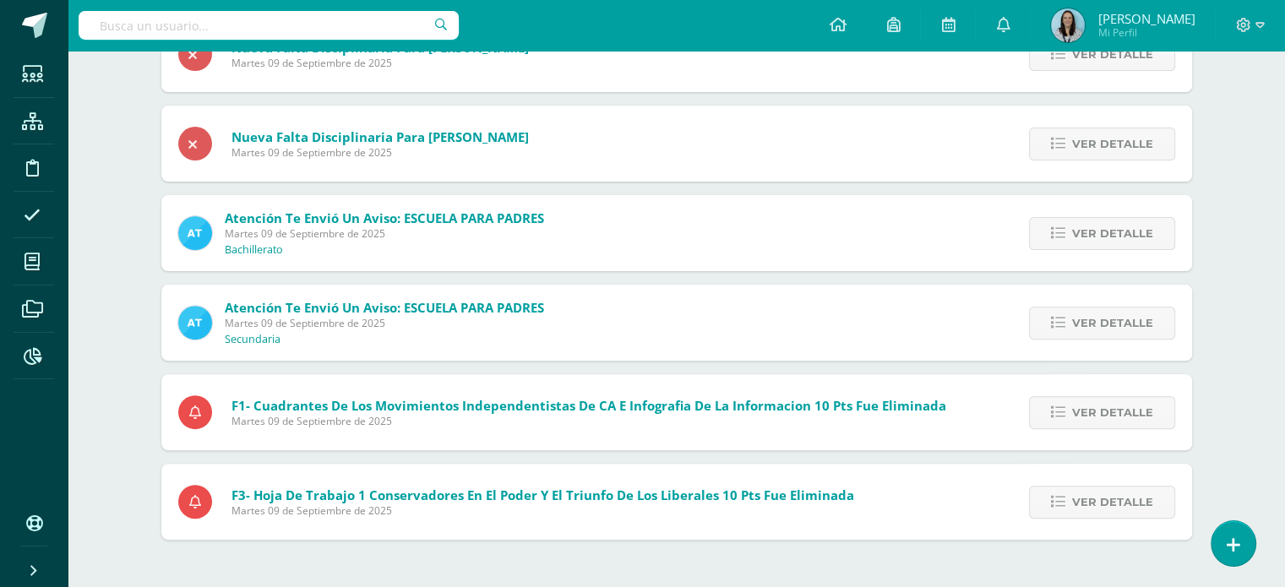
scroll to position [499, 0]
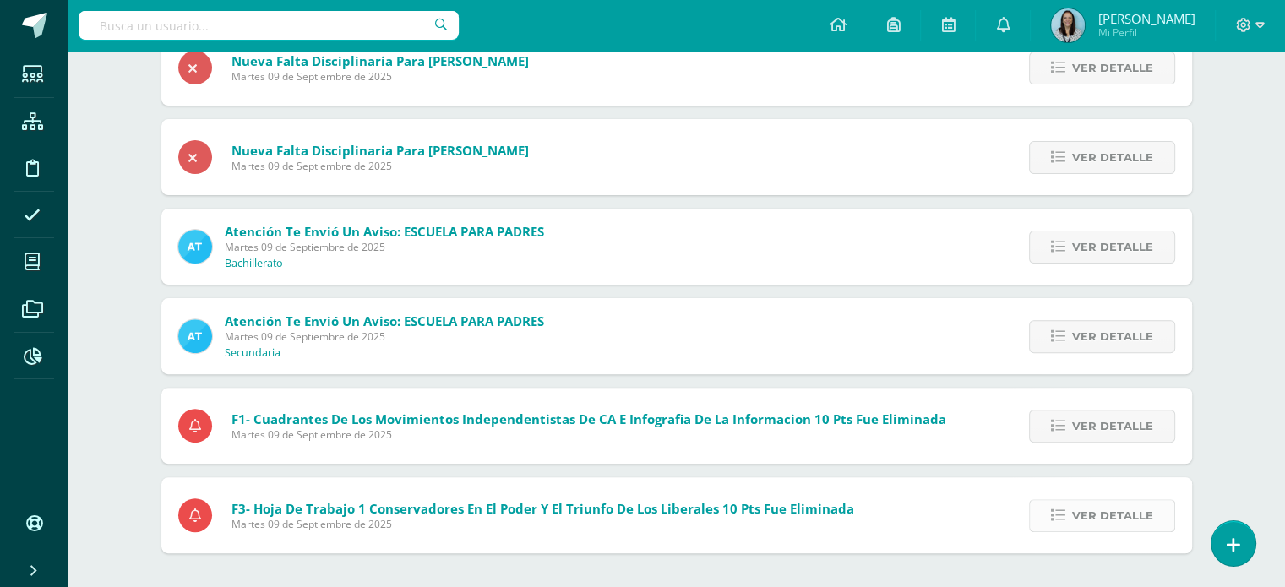
click at [1089, 516] on span "Ver detalle" at bounding box center [1112, 515] width 81 height 31
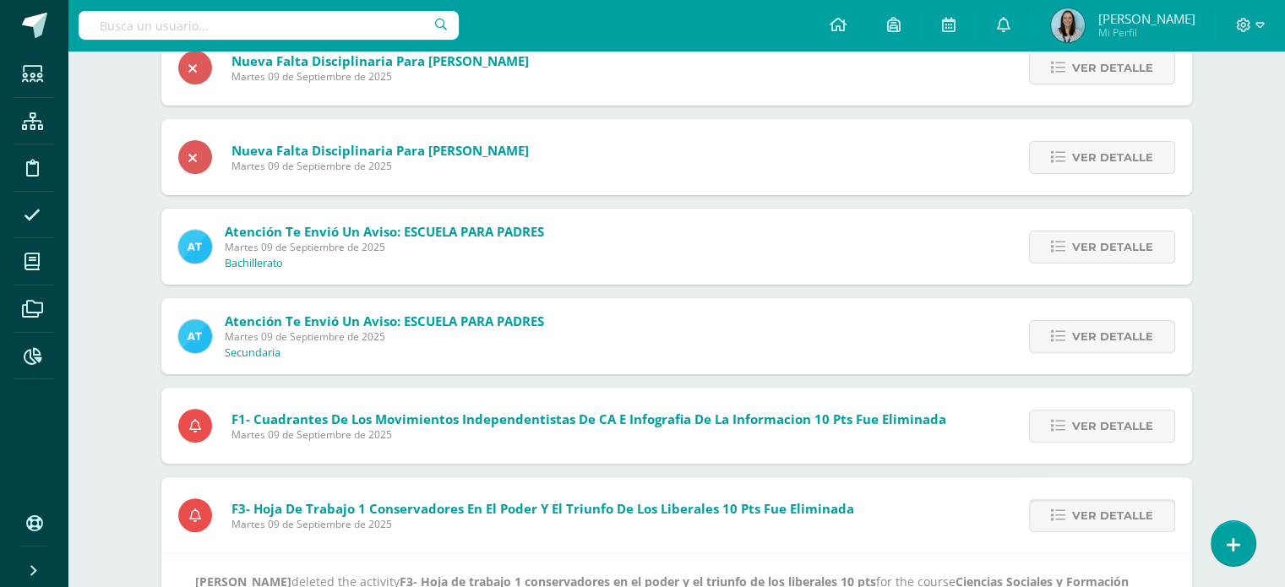
click at [1089, 516] on span "Ver detalle" at bounding box center [1112, 515] width 81 height 31
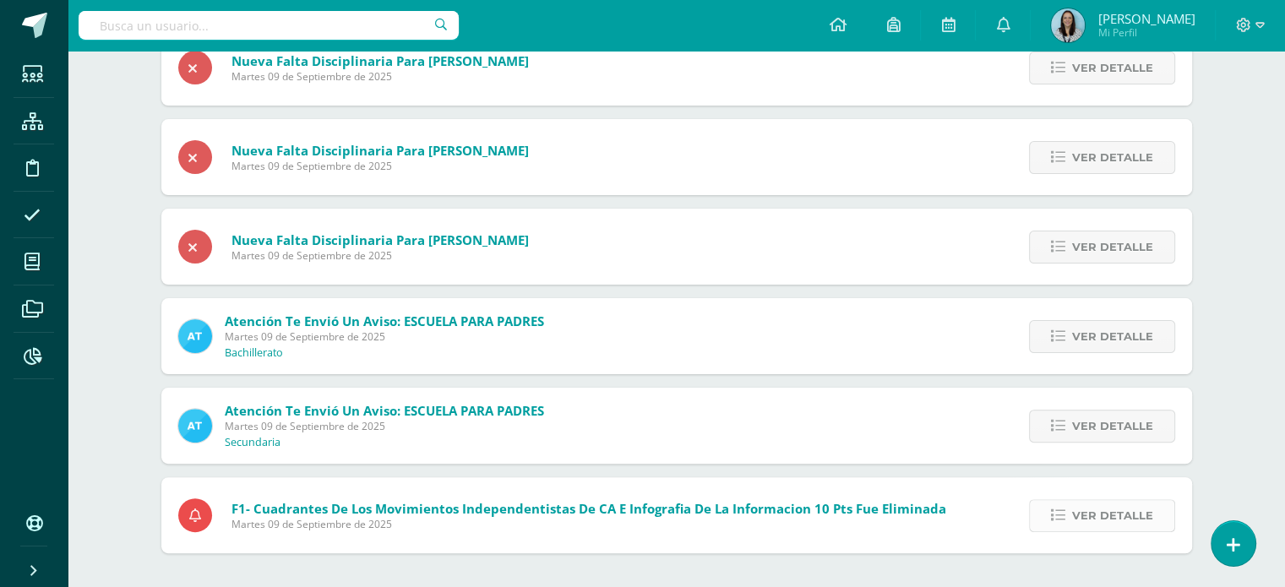
click at [1092, 504] on span "Ver detalle" at bounding box center [1112, 515] width 81 height 31
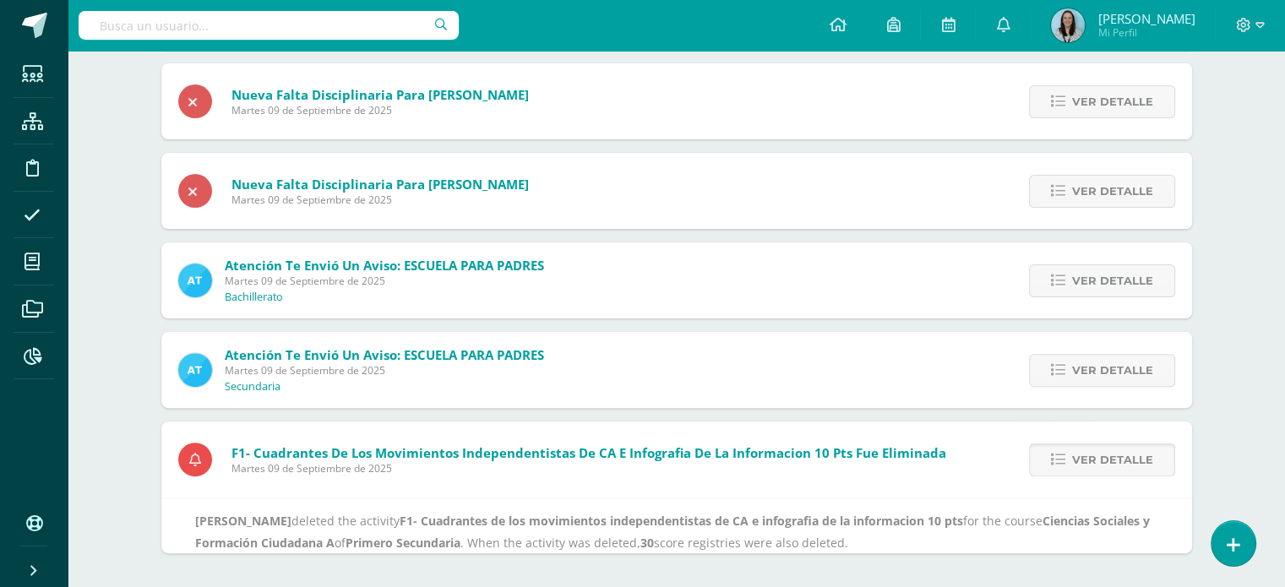
scroll to position [487, 0]
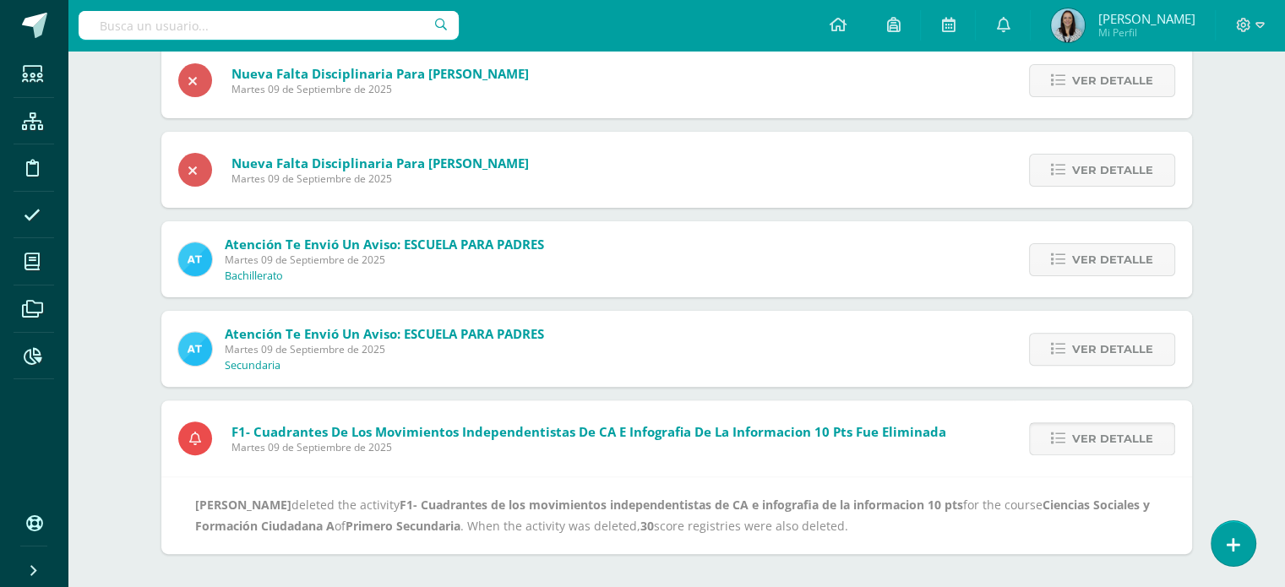
click at [1098, 439] on span "Ver detalle" at bounding box center [1112, 438] width 81 height 31
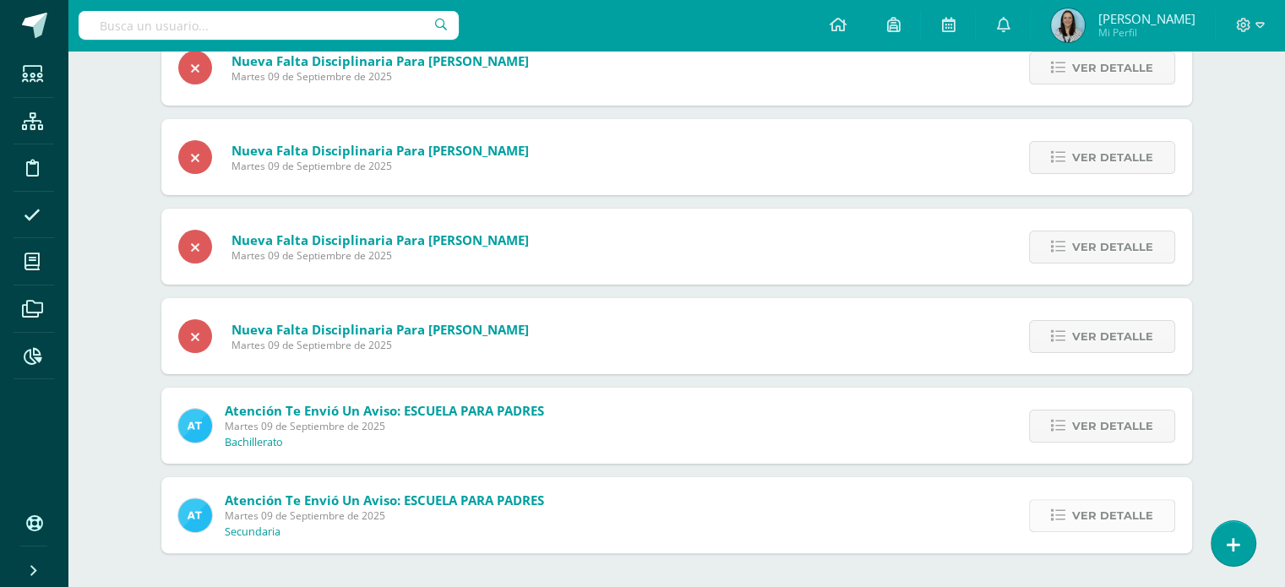
click at [1109, 508] on span "Ver detalle" at bounding box center [1112, 515] width 81 height 31
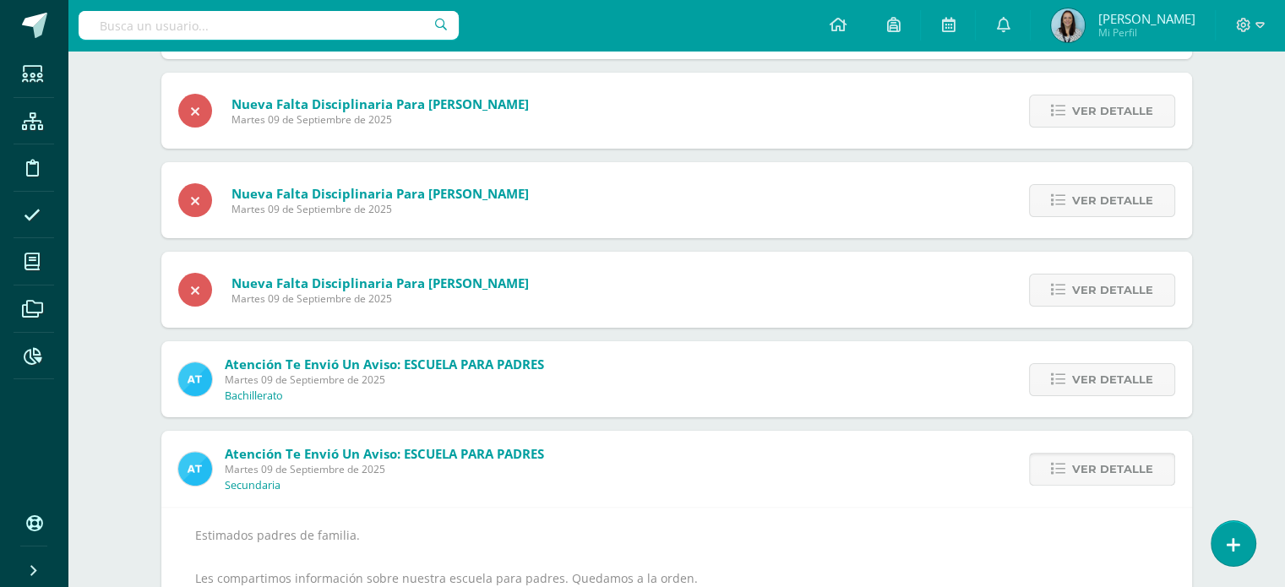
scroll to position [499, 0]
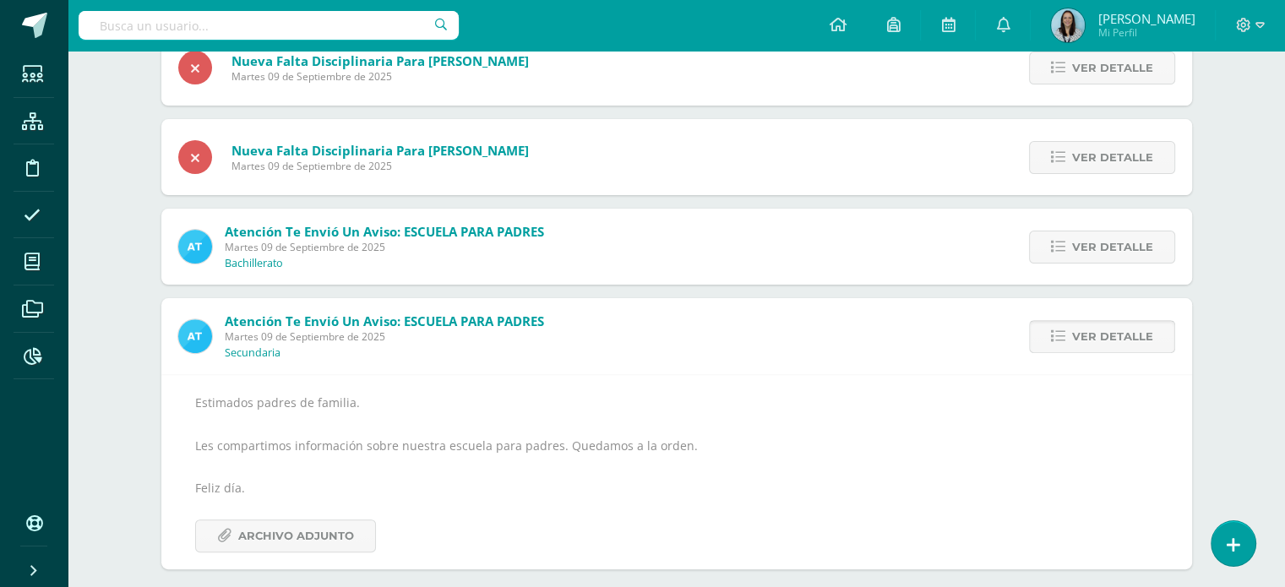
click at [1126, 351] on span "Ver detalle" at bounding box center [1112, 336] width 81 height 31
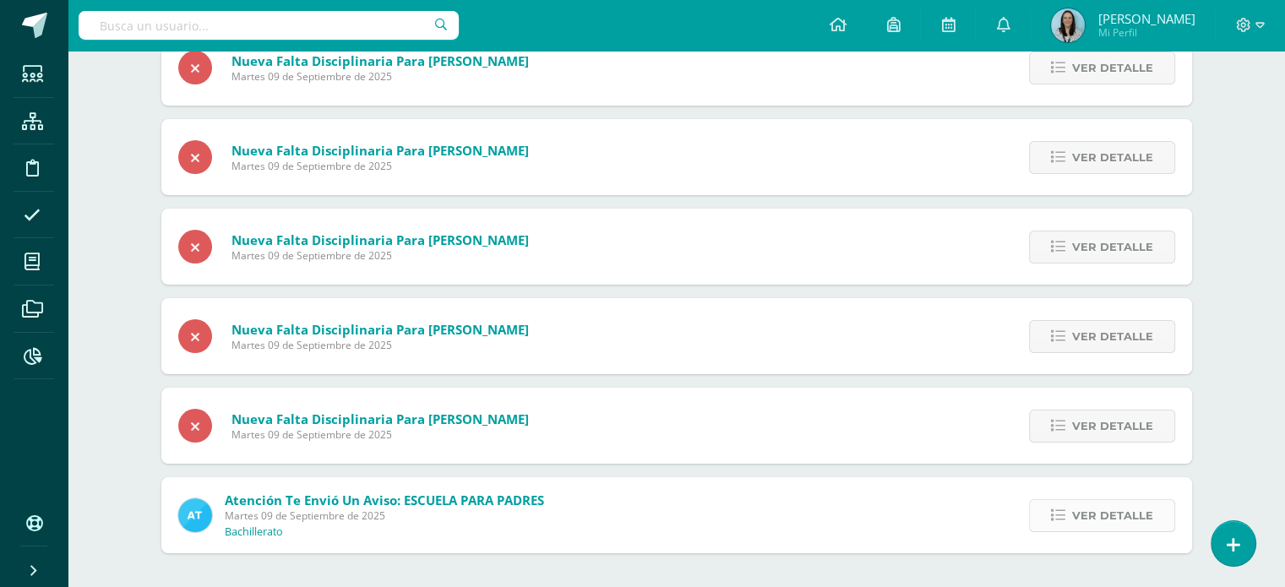
click at [1117, 506] on span "Ver detalle" at bounding box center [1112, 515] width 81 height 31
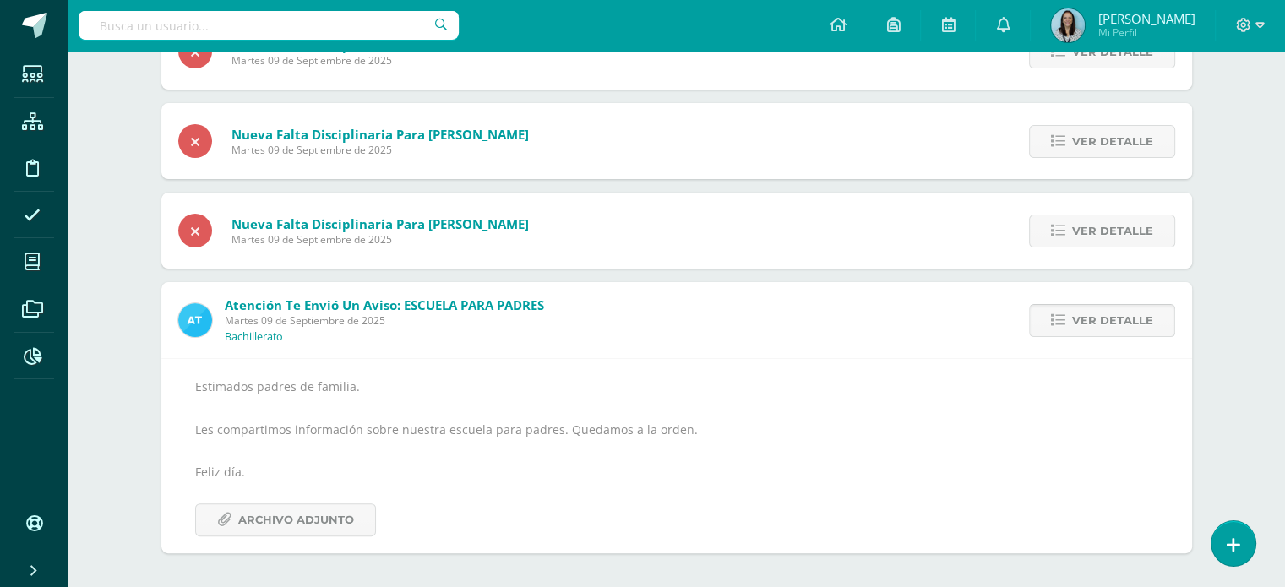
click at [1121, 329] on span "Ver detalle" at bounding box center [1112, 320] width 81 height 31
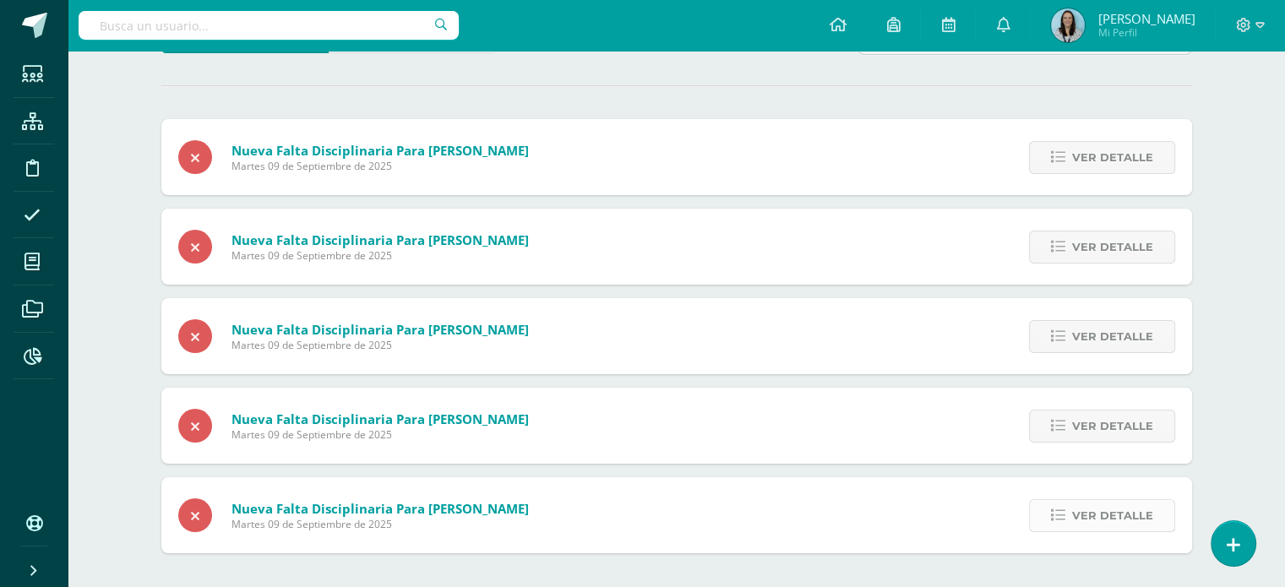
click at [1082, 510] on span "Ver detalle" at bounding box center [1112, 515] width 81 height 31
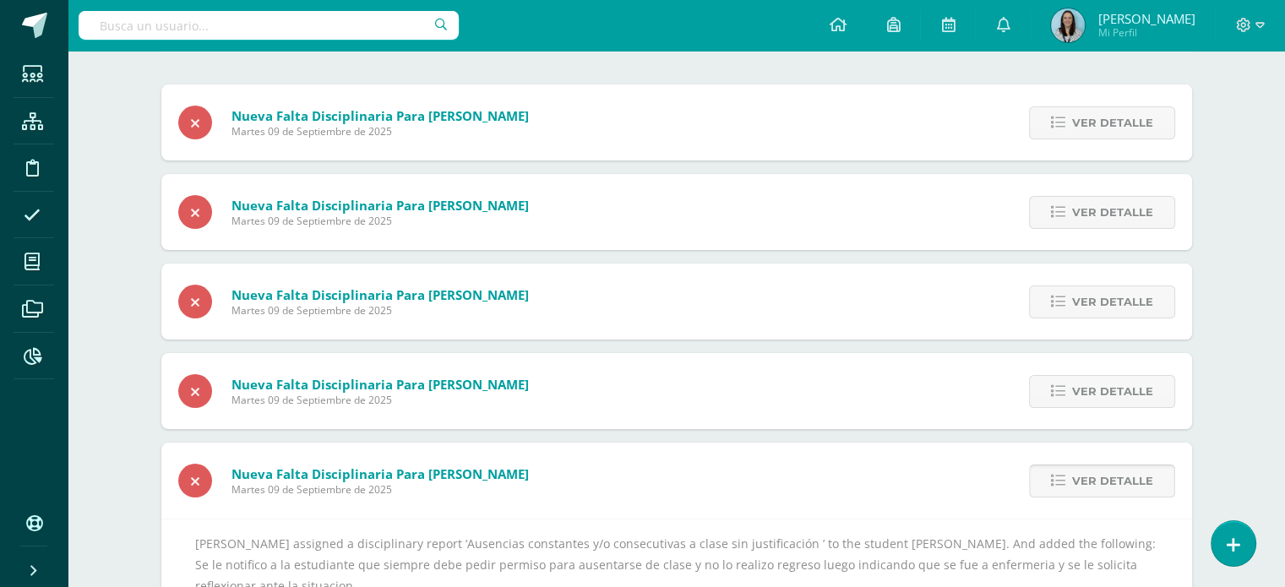
scroll to position [240, 0]
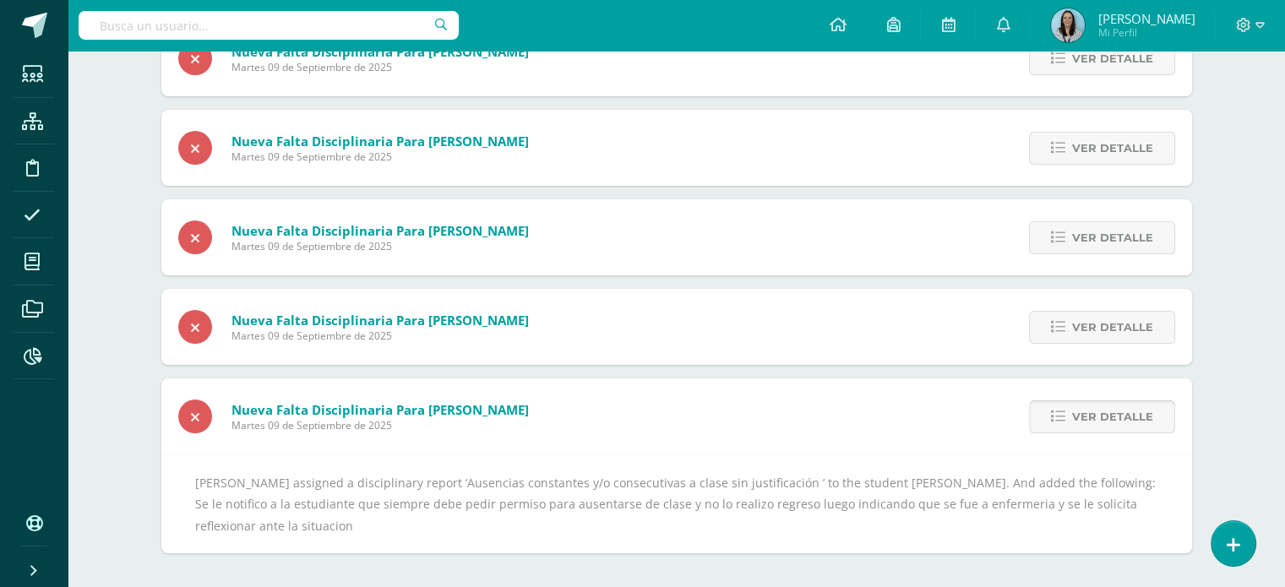
click at [1097, 426] on span "Ver detalle" at bounding box center [1112, 416] width 81 height 31
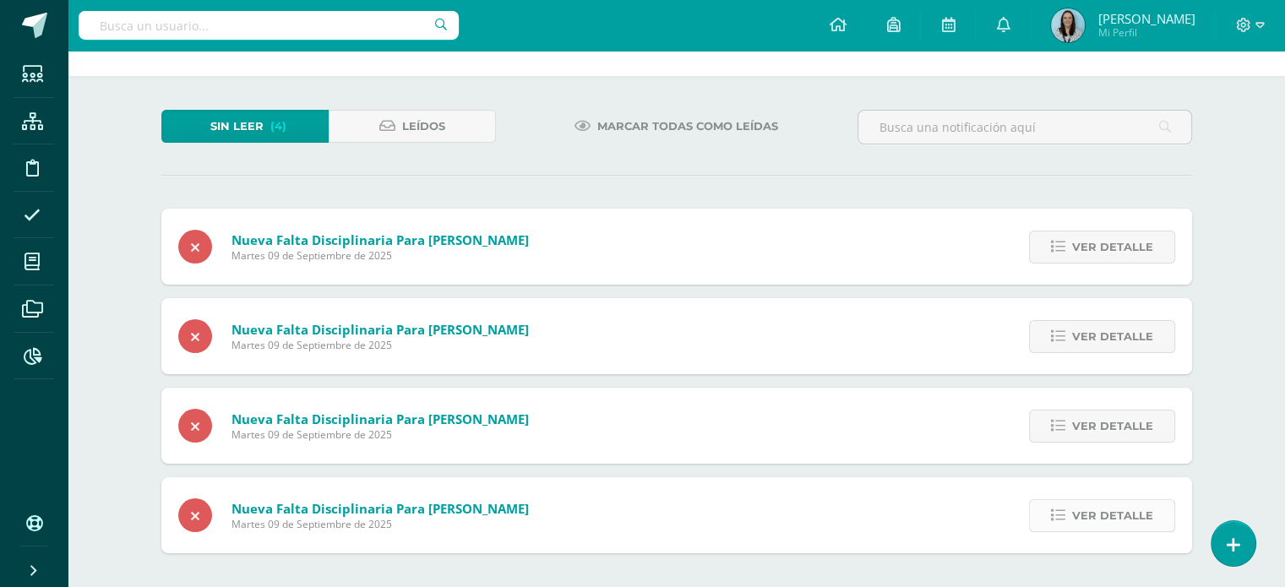
click at [1108, 503] on span "Ver detalle" at bounding box center [1112, 515] width 81 height 31
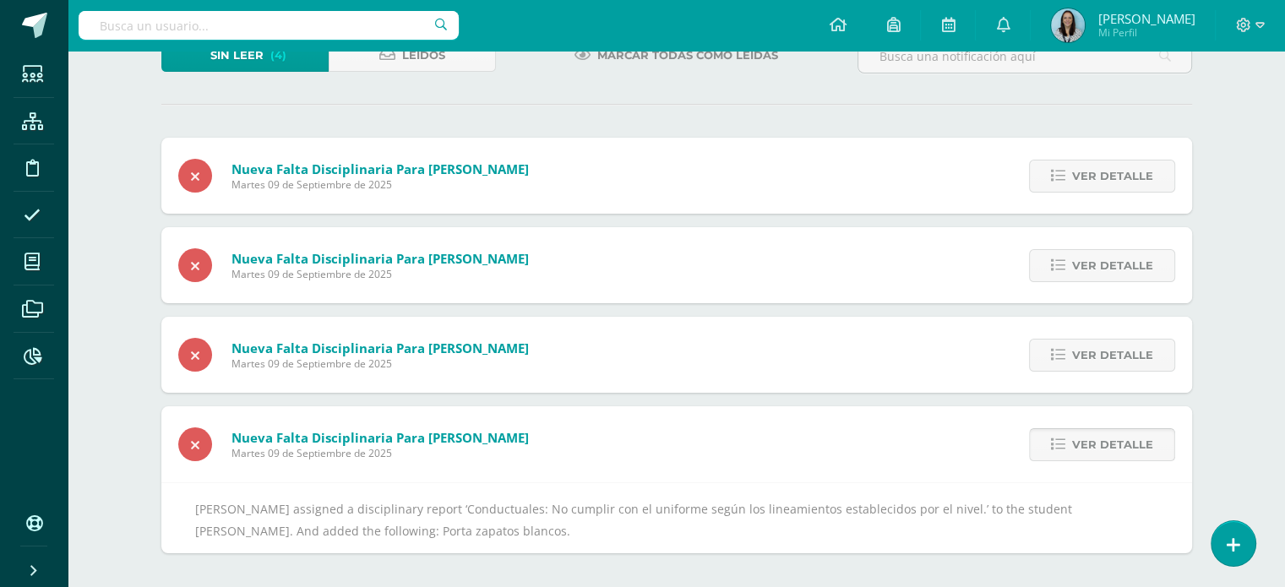
scroll to position [128, 0]
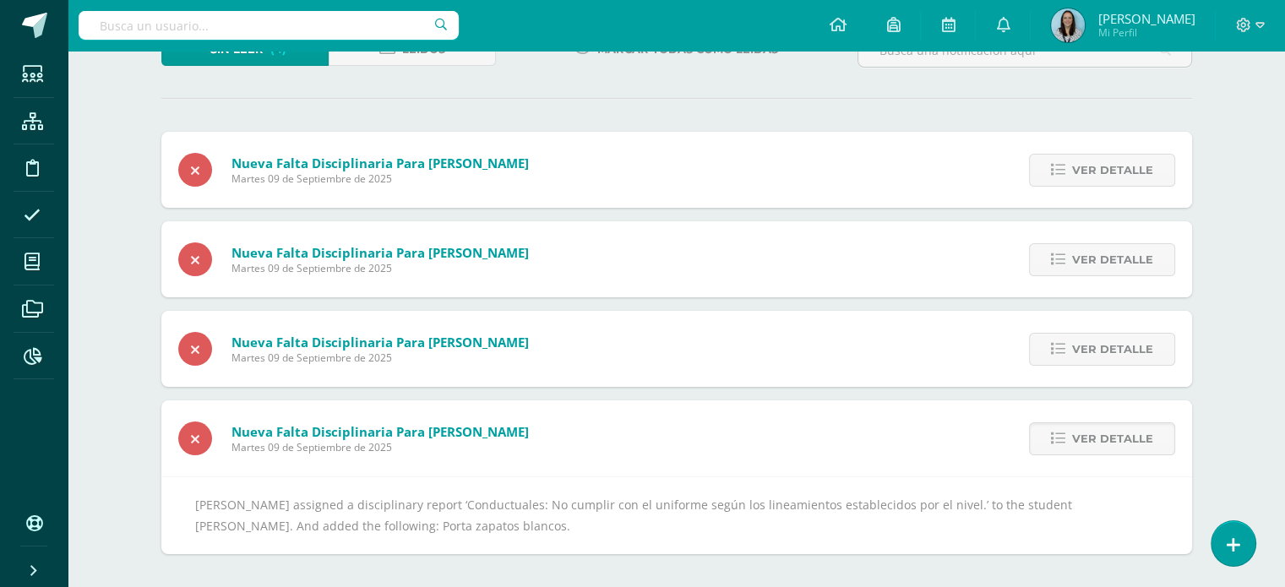
click at [1103, 455] on div "Ver detalle" at bounding box center [1098, 438] width 188 height 76
click at [1109, 453] on span "Ver detalle" at bounding box center [1112, 438] width 81 height 31
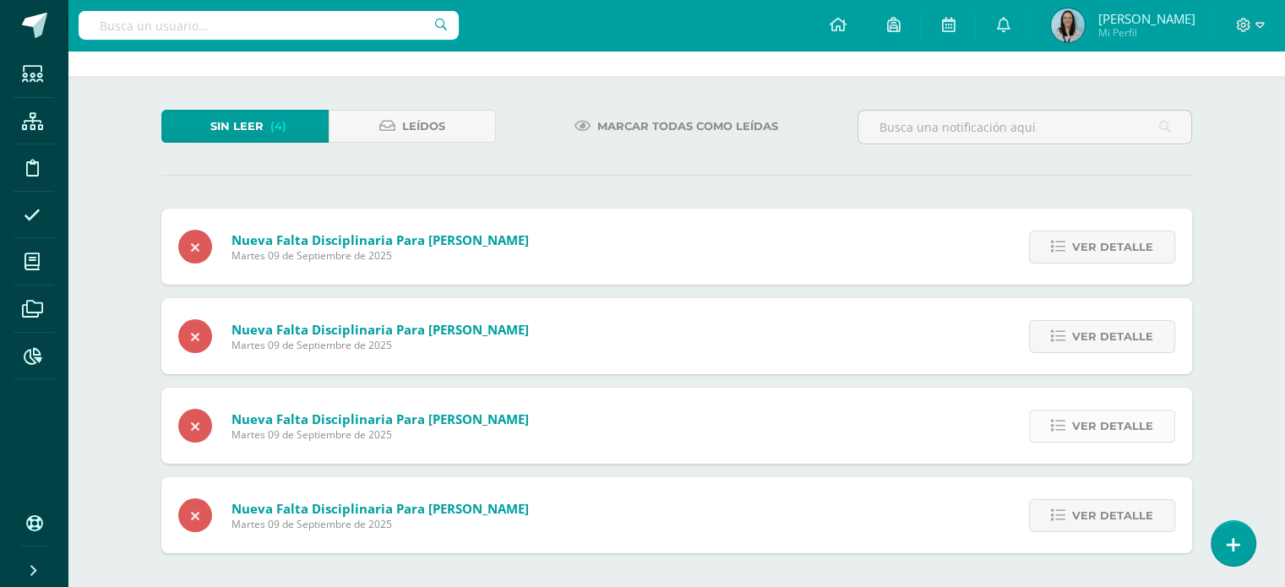
scroll to position [0, 0]
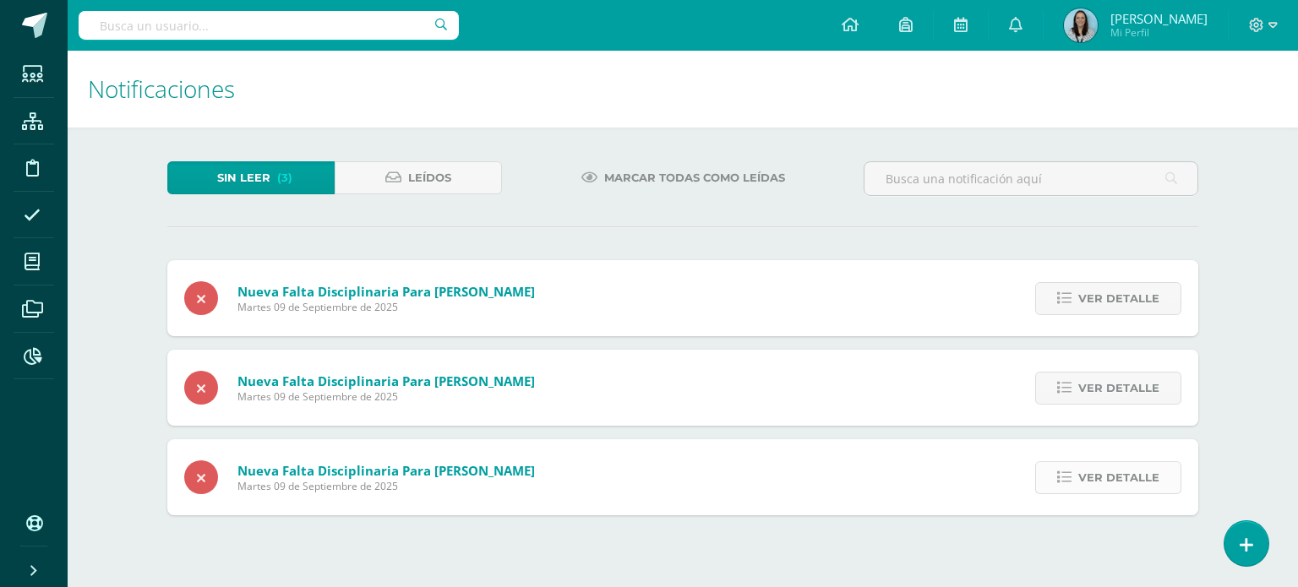
click at [1112, 484] on span "Ver detalle" at bounding box center [1118, 477] width 81 height 31
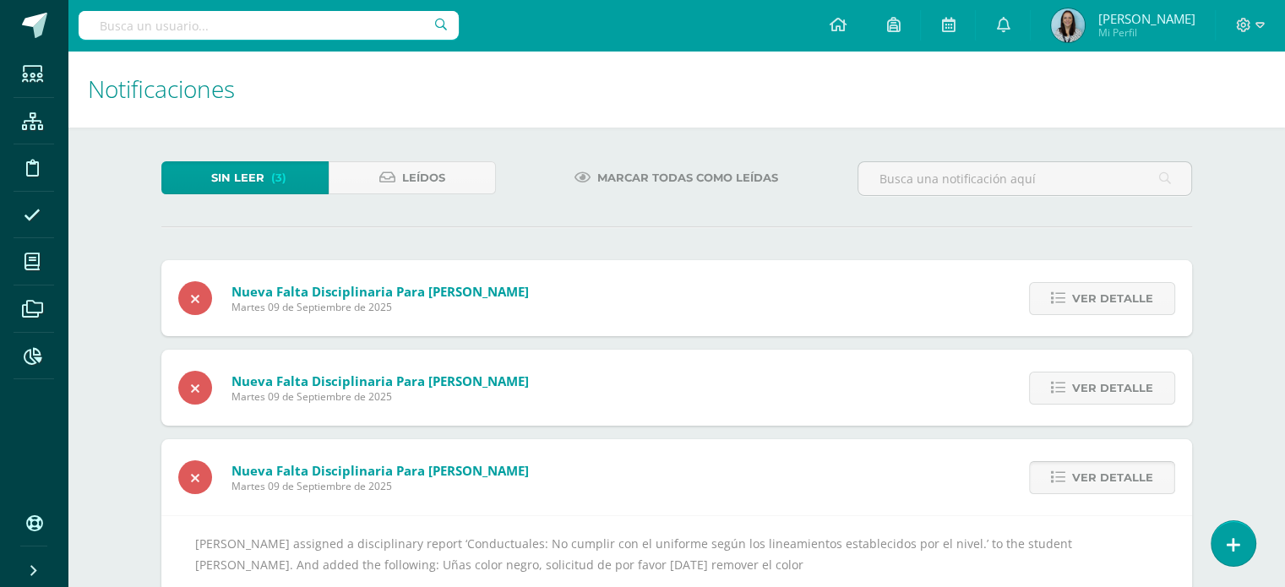
click at [1112, 476] on span "Ver detalle" at bounding box center [1112, 477] width 81 height 31
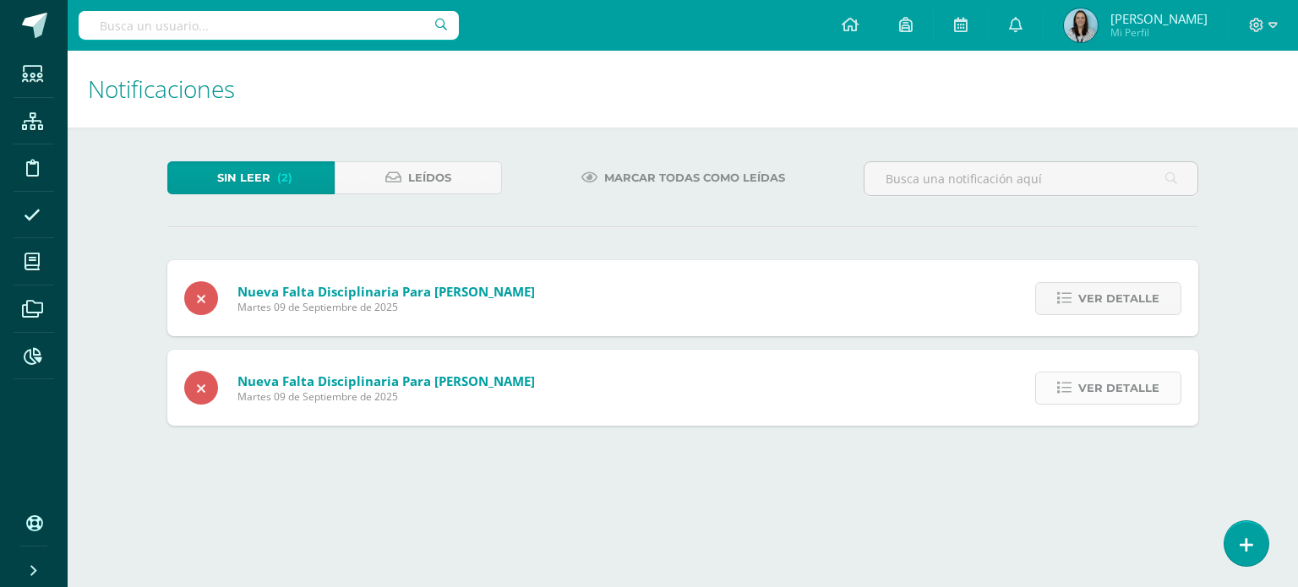
click at [1109, 395] on span "Ver detalle" at bounding box center [1118, 388] width 81 height 31
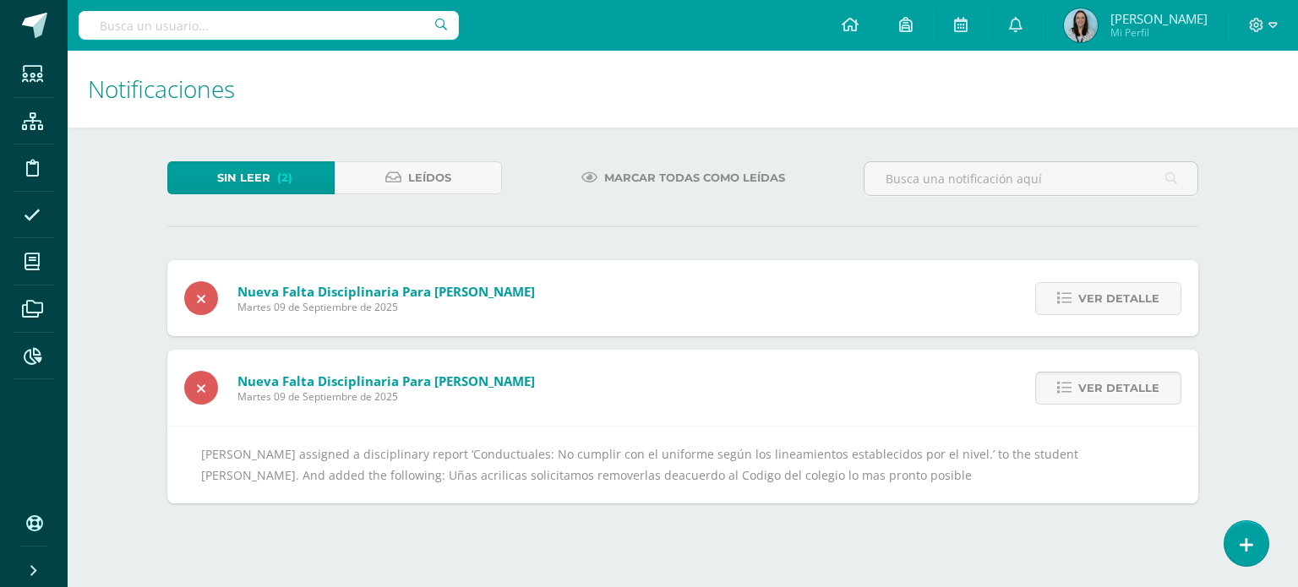
click at [1109, 395] on span "Ver detalle" at bounding box center [1118, 388] width 81 height 31
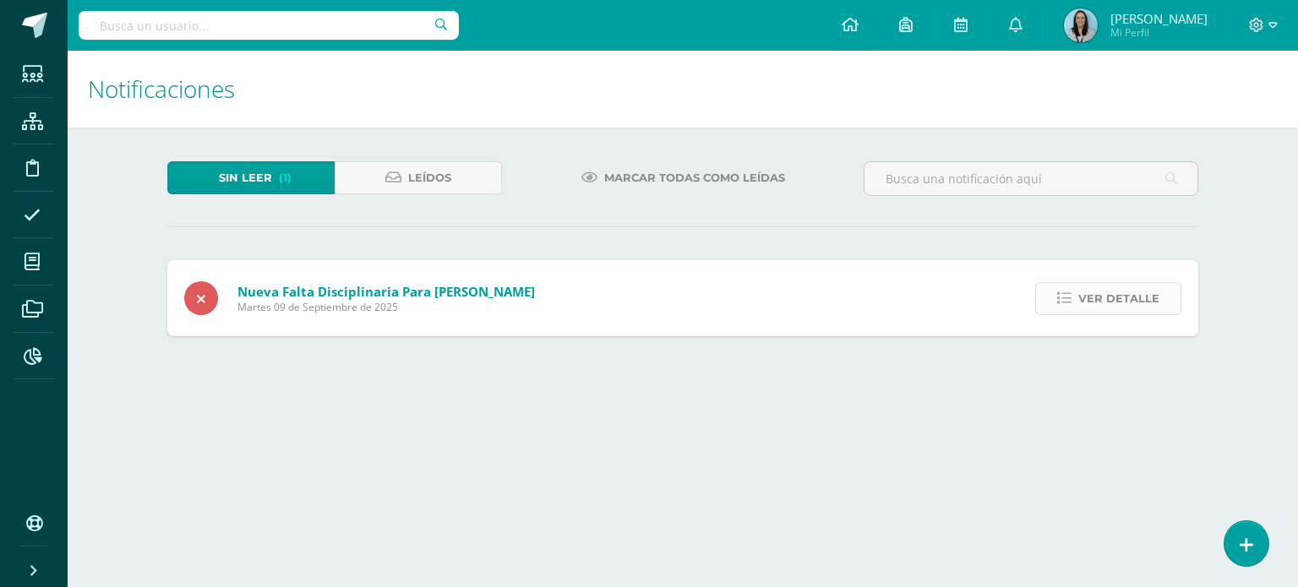
click at [1116, 297] on span "Ver detalle" at bounding box center [1118, 298] width 81 height 31
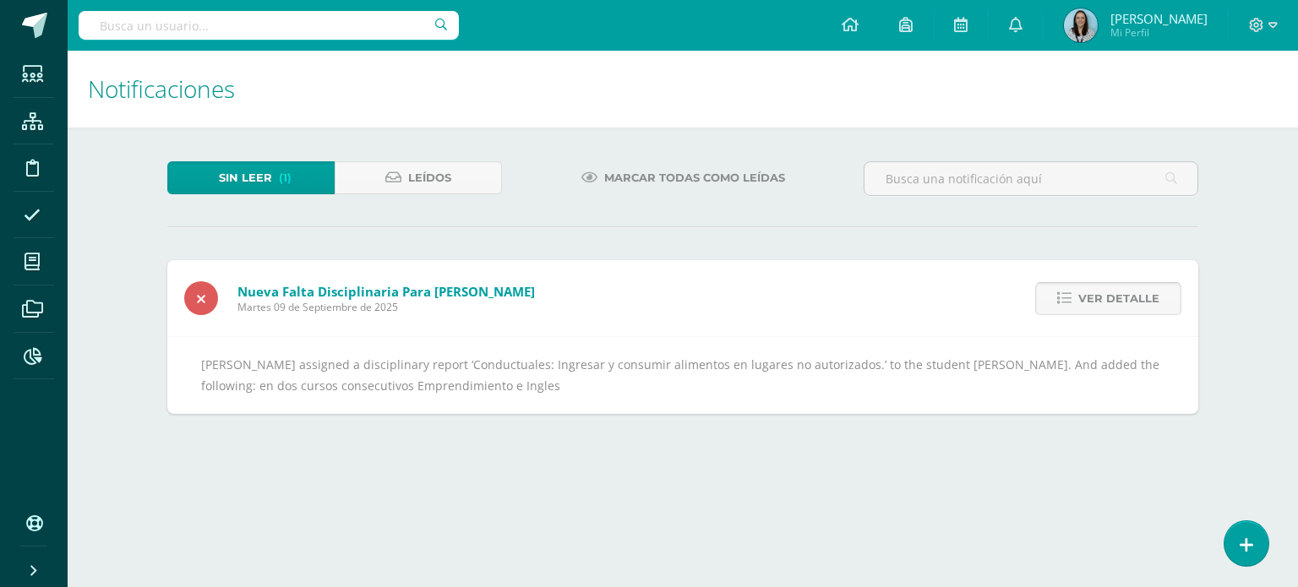
click at [1109, 297] on span "Ver detalle" at bounding box center [1118, 298] width 81 height 31
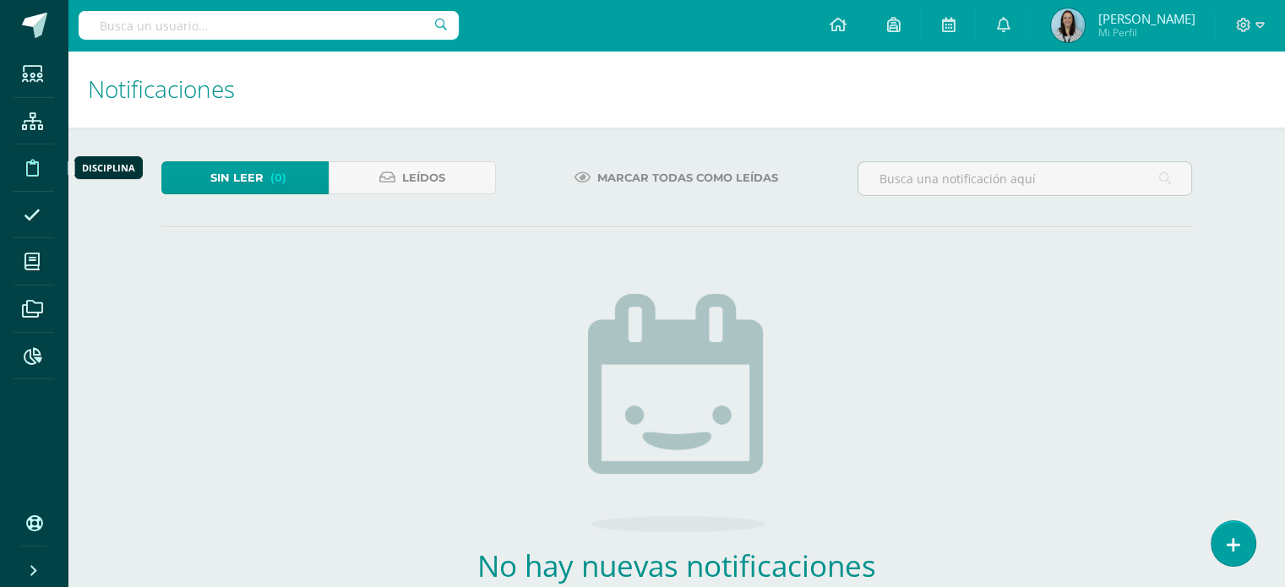
click at [40, 175] on span at bounding box center [33, 168] width 38 height 38
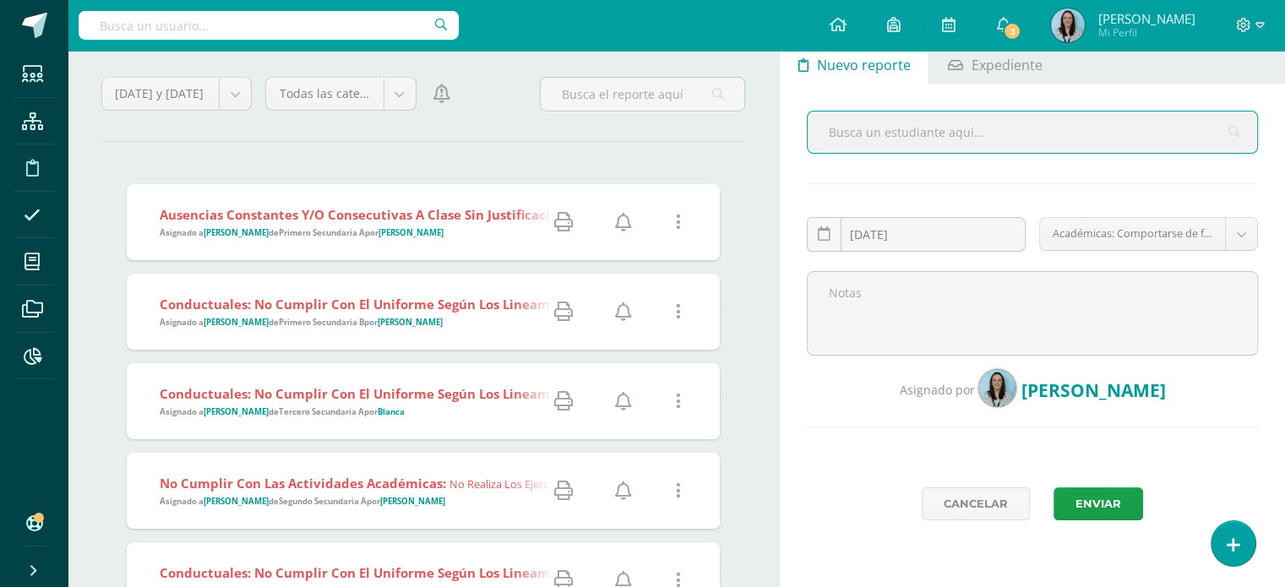
scroll to position [169, 0]
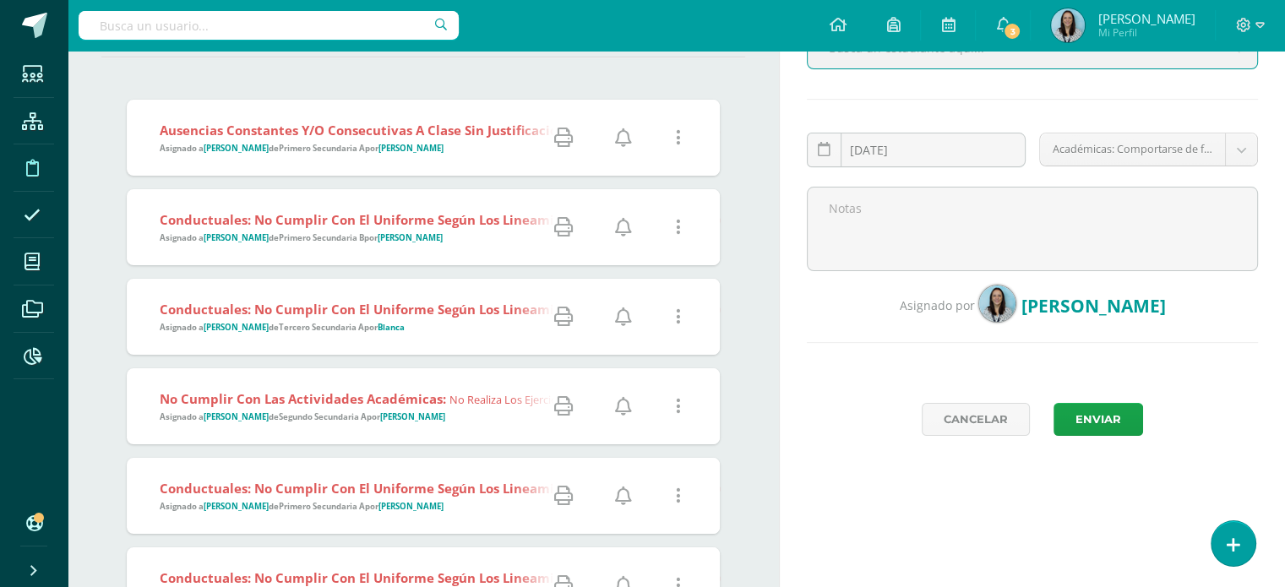
click at [678, 137] on icon at bounding box center [678, 137] width 5 height 19
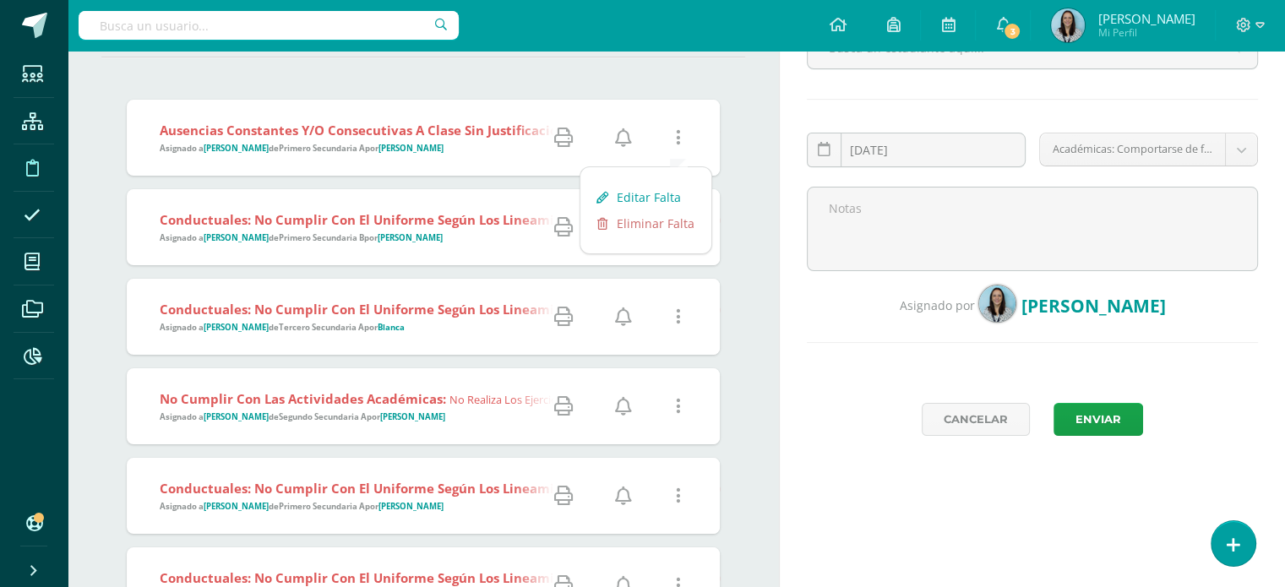
click at [666, 200] on link "Editar Falta" at bounding box center [645, 197] width 131 height 26
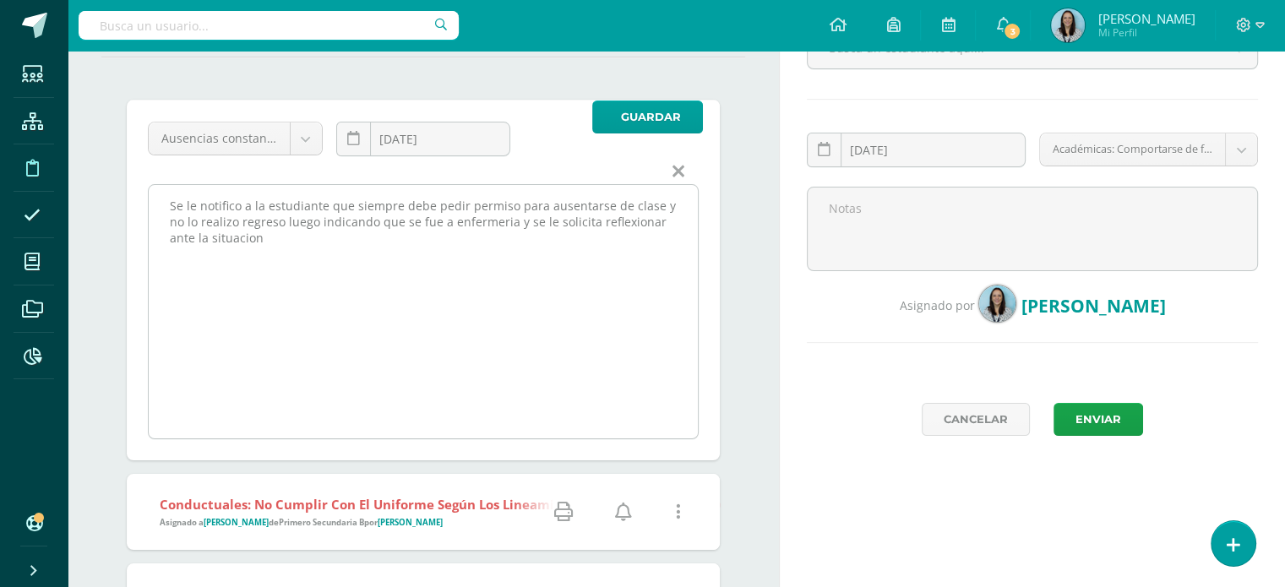
click at [240, 205] on textarea "Se le notifico a la estudiante que siempre debe pedir permiso para ausentarse d…" at bounding box center [423, 311] width 549 height 253
drag, startPoint x: 400, startPoint y: 207, endPoint x: 422, endPoint y: 204, distance: 23.0
click at [422, 204] on textarea "Se le notifico a la estudiante que siempre debe pedir permiso para ausentarse d…" at bounding box center [423, 311] width 549 height 253
click at [402, 204] on textarea "Se le notifico a la estudiante que siempre debe pedir permiso para ausentarse d…" at bounding box center [423, 311] width 549 height 253
drag, startPoint x: 355, startPoint y: 205, endPoint x: 363, endPoint y: 207, distance: 8.6
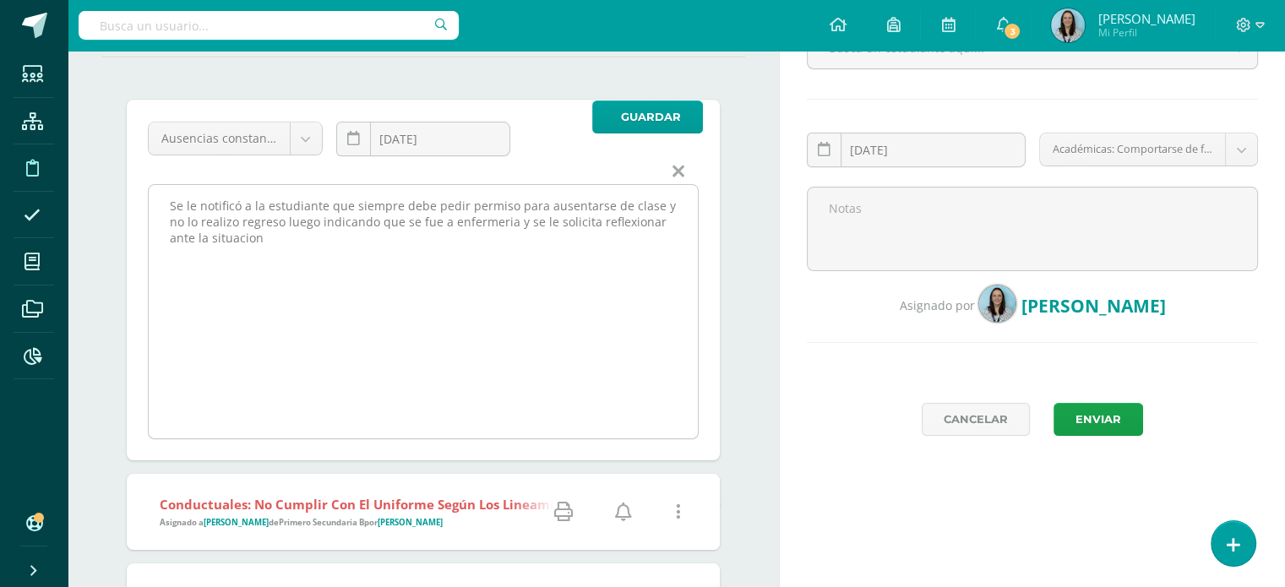
click at [363, 207] on textarea "Se le notifico a la estudiante que siempre debe pedir permiso para ausentarse d…" at bounding box center [423, 311] width 549 height 253
drag, startPoint x: 351, startPoint y: 207, endPoint x: 401, endPoint y: 206, distance: 50.7
click at [401, 206] on textarea "Se le notifico a la estudiante que siempre debe pedir permiso para ausentarse d…" at bounding box center [423, 311] width 549 height 253
click at [199, 221] on textarea "Se le notifico a la estudiante que siempre debe pedir permiso para ausentarse d…" at bounding box center [423, 311] width 549 height 253
click at [476, 218] on textarea "Se le notifico a la estudiante que siempre debe pedir permiso para ausentarse d…" at bounding box center [423, 311] width 549 height 253
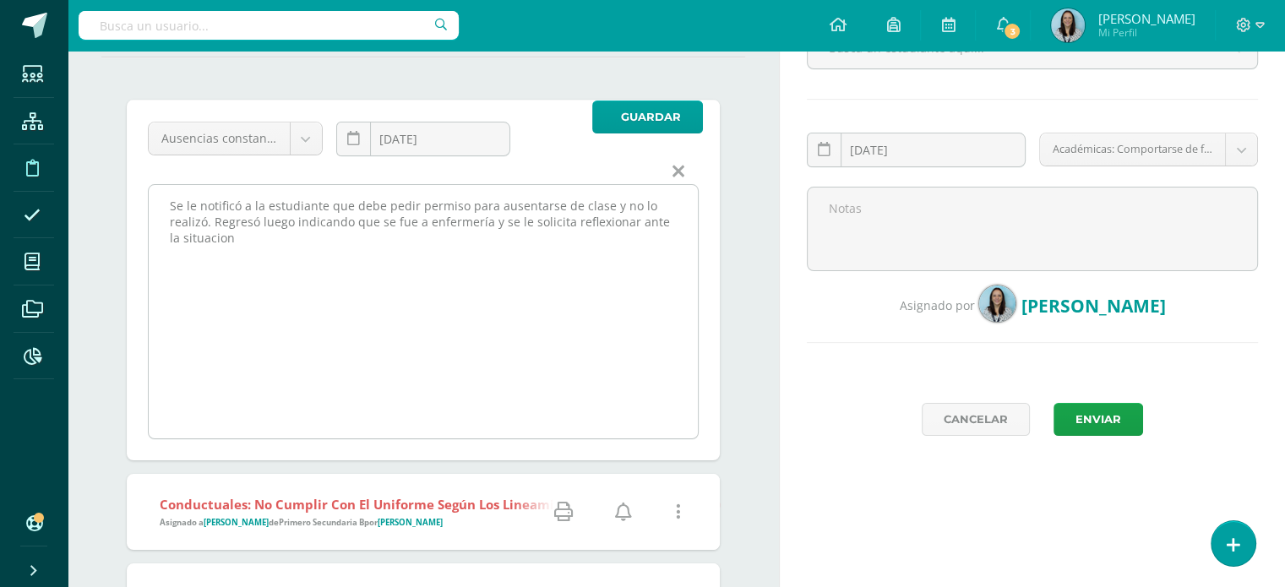
click at [493, 223] on textarea "Se le notifico a la estudiante que siempre debe pedir permiso para ausentarse d…" at bounding box center [423, 311] width 549 height 253
click at [212, 236] on textarea "Se le notifico a la estudiante que siempre debe pedir permiso para ausentarse d…" at bounding box center [423, 311] width 549 height 253
click at [223, 237] on textarea "Se le notifico a la estudiante que siempre debe pedir permiso para ausentarse d…" at bounding box center [423, 311] width 549 height 253
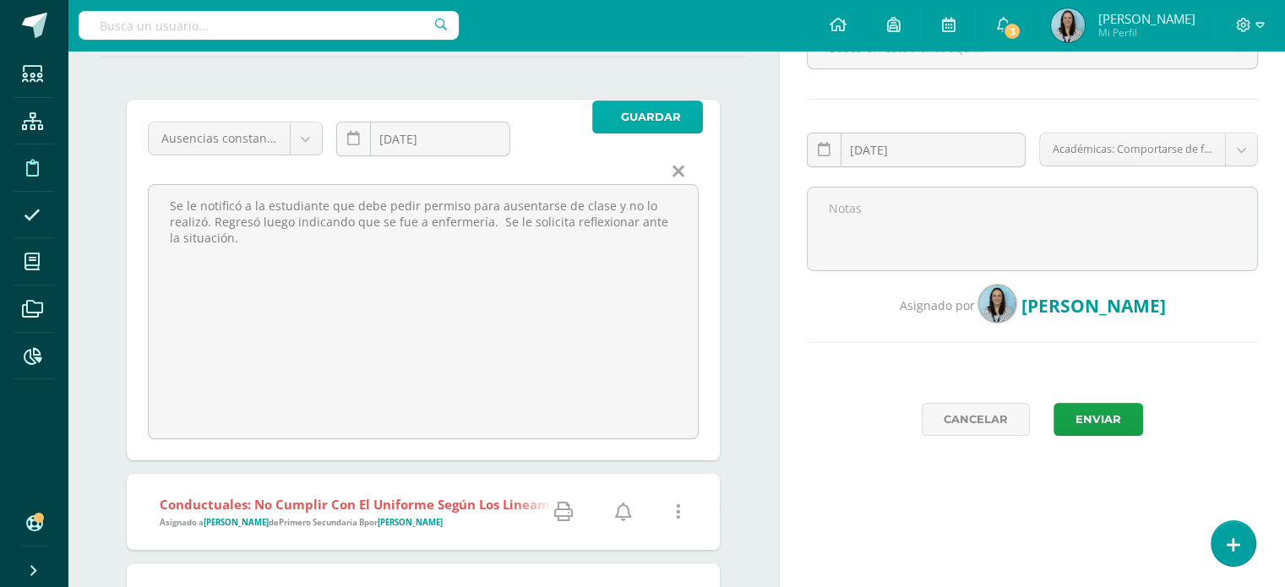
type textarea "Se le notificó a la estudiante que debe pedir permiso para ausentarse de clase …"
click at [637, 127] on span "Guardar" at bounding box center [651, 116] width 60 height 31
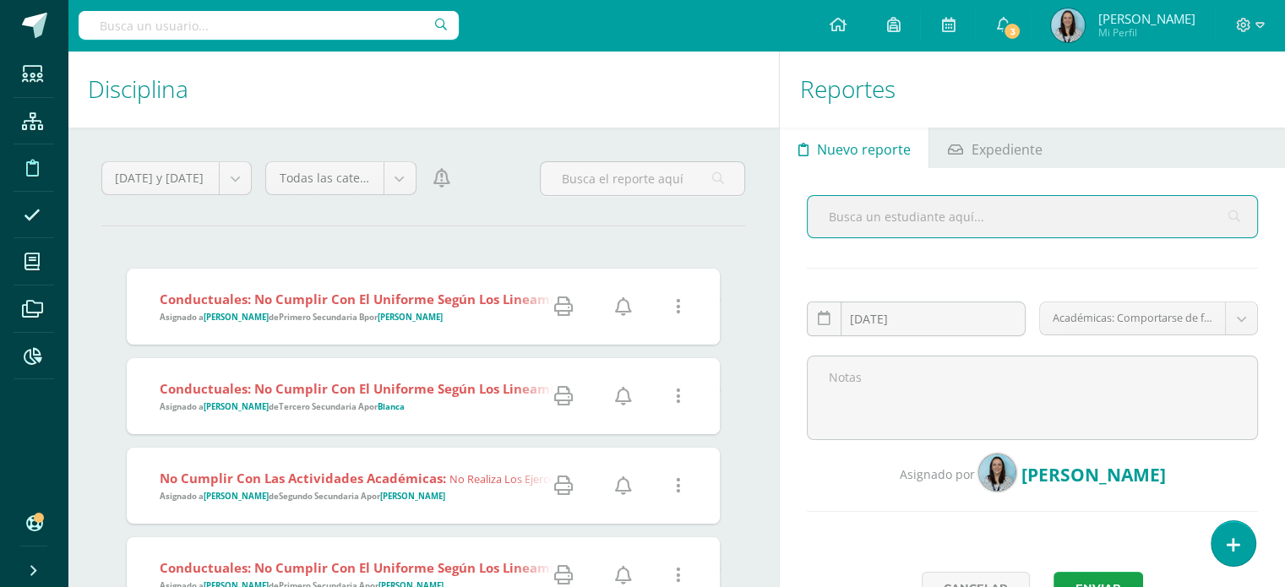
click at [624, 305] on icon at bounding box center [623, 306] width 17 height 19
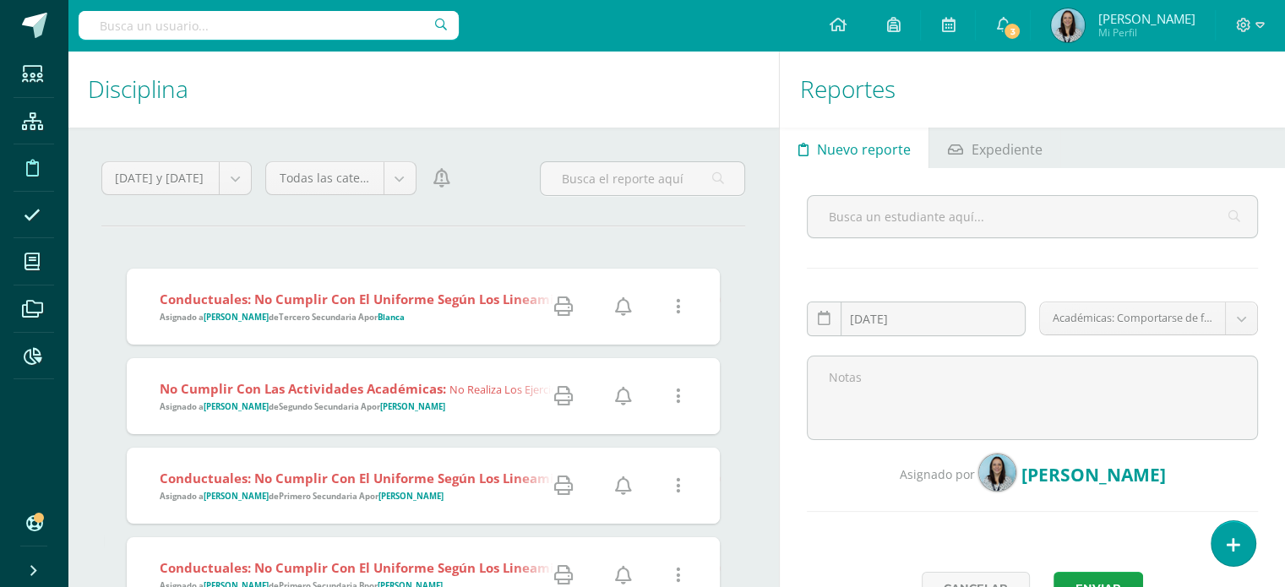
click at [623, 307] on icon at bounding box center [623, 306] width 17 height 19
click at [621, 305] on icon at bounding box center [623, 306] width 17 height 19
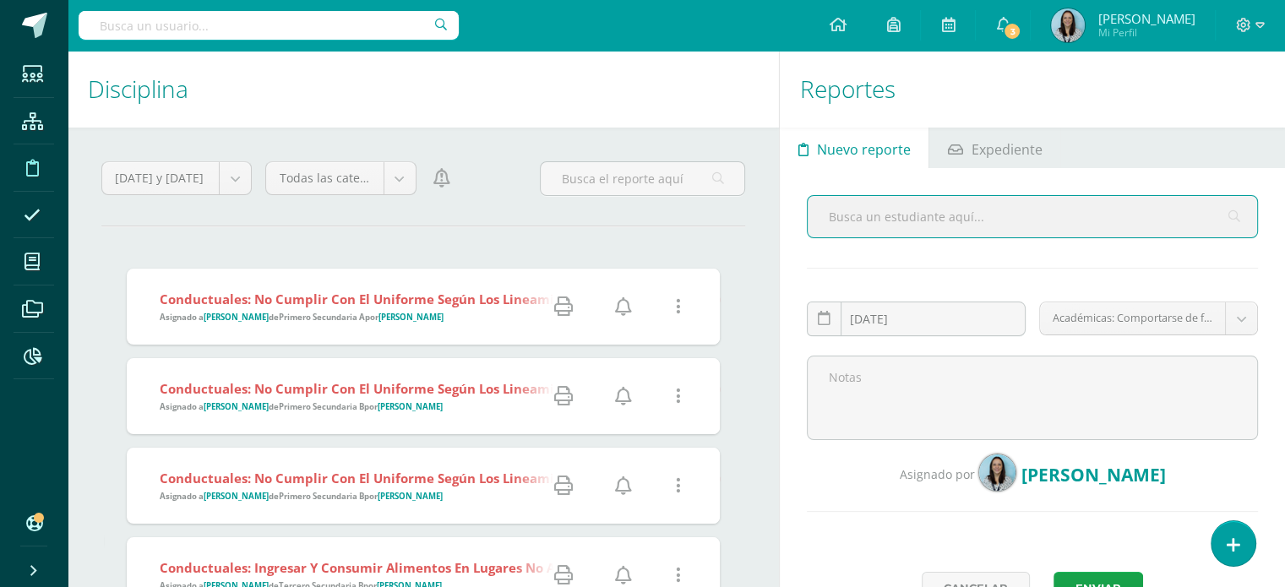
click at [621, 308] on icon at bounding box center [623, 306] width 17 height 19
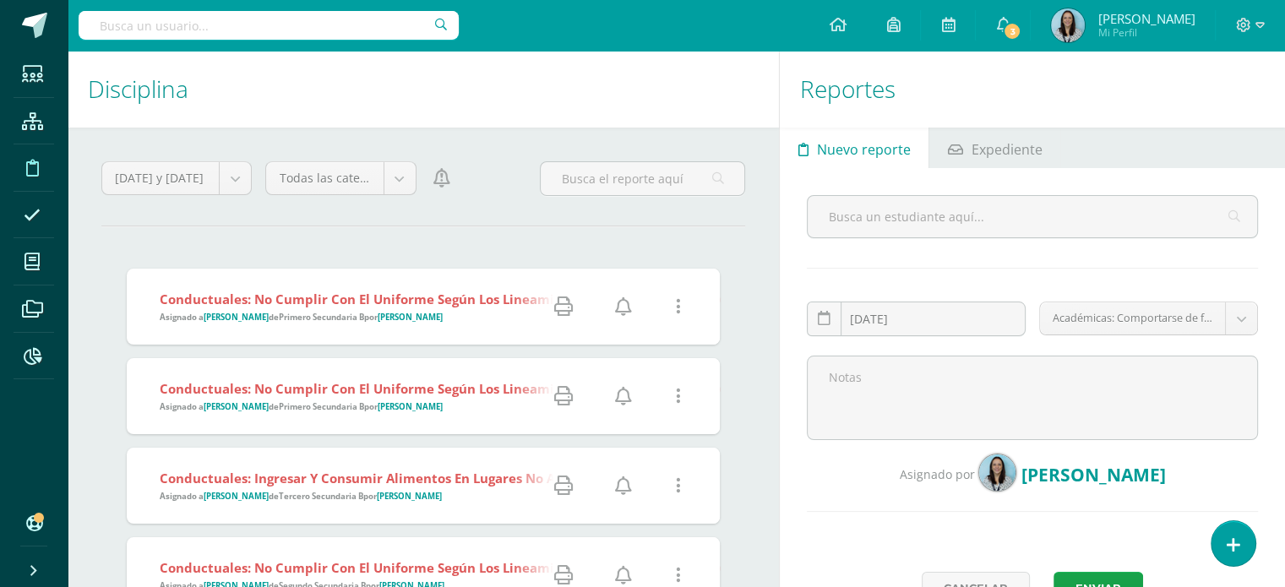
click at [681, 305] on link at bounding box center [677, 307] width 43 height 43
click at [659, 368] on link "Editar Falta" at bounding box center [645, 366] width 131 height 26
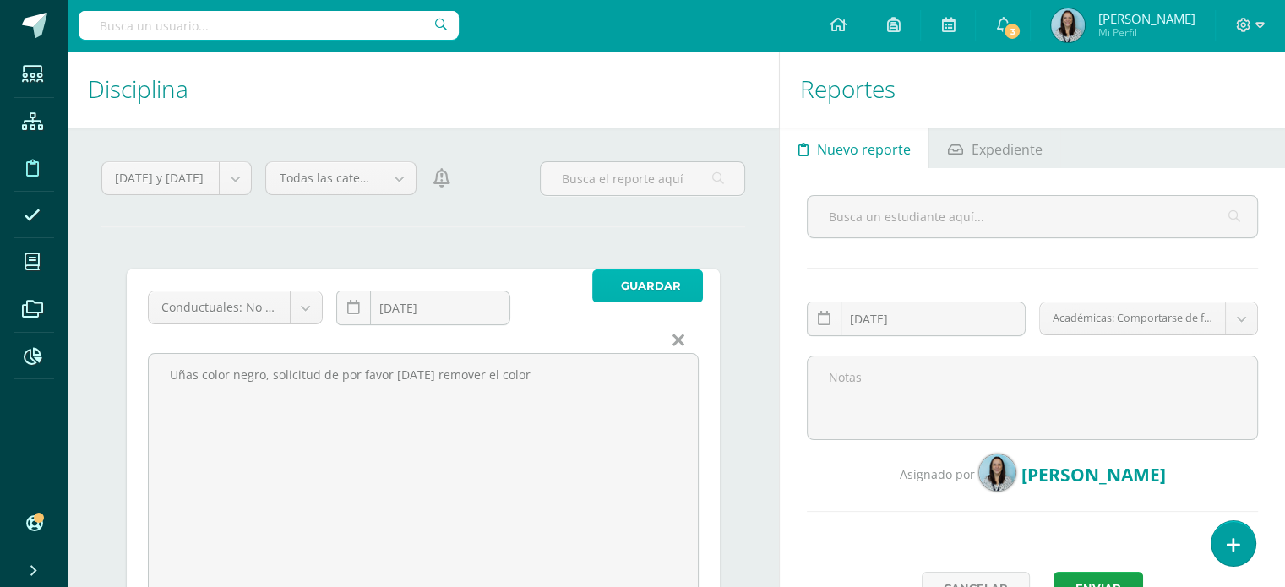
click at [613, 290] on button "Guardar" at bounding box center [647, 286] width 111 height 33
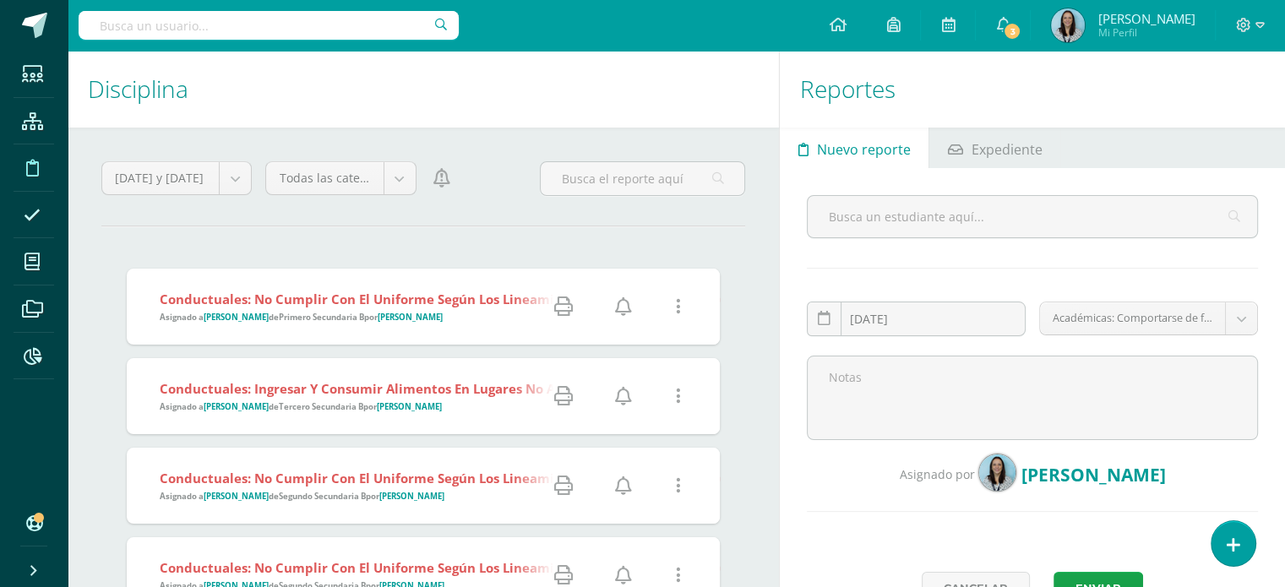
click at [679, 307] on link at bounding box center [677, 307] width 43 height 43
click at [648, 371] on link "Editar Falta" at bounding box center [645, 366] width 131 height 26
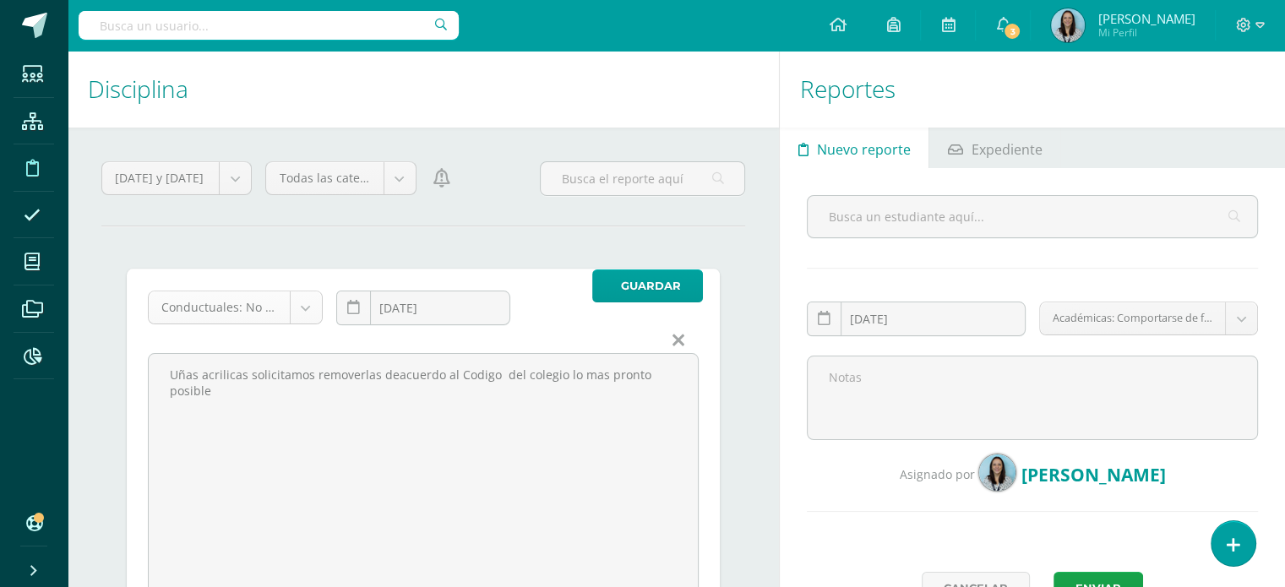
click at [308, 310] on body "Reporte Editado exitosamente Estudiantes Estructura Disciplina Asistencia Mis c…" at bounding box center [642, 293] width 1285 height 587
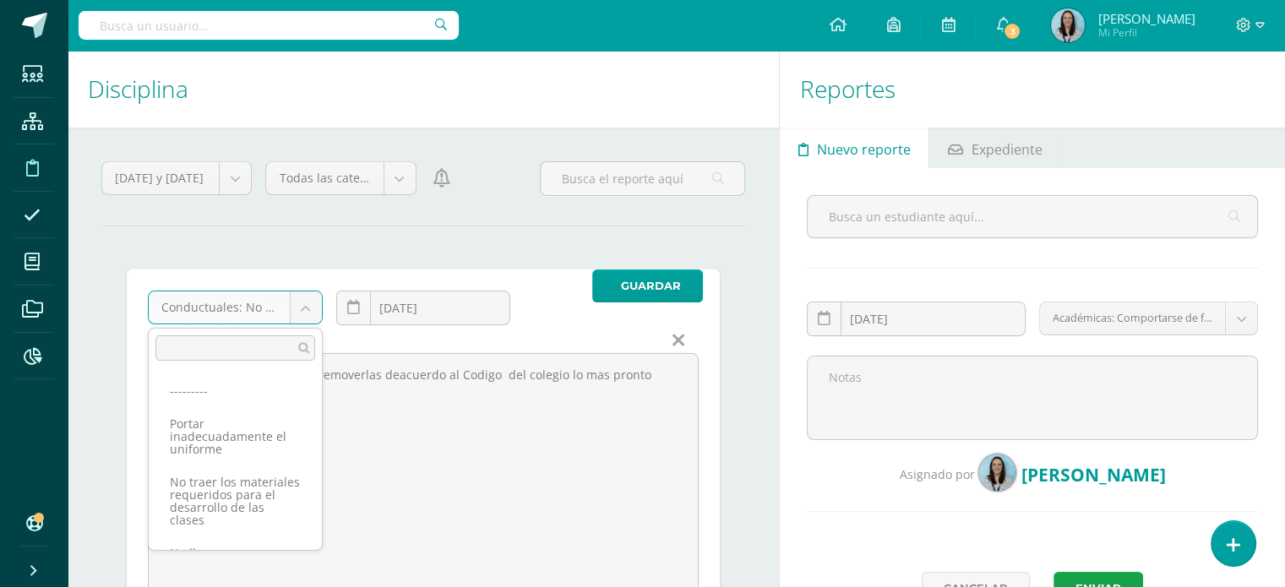
scroll to position [2696, 0]
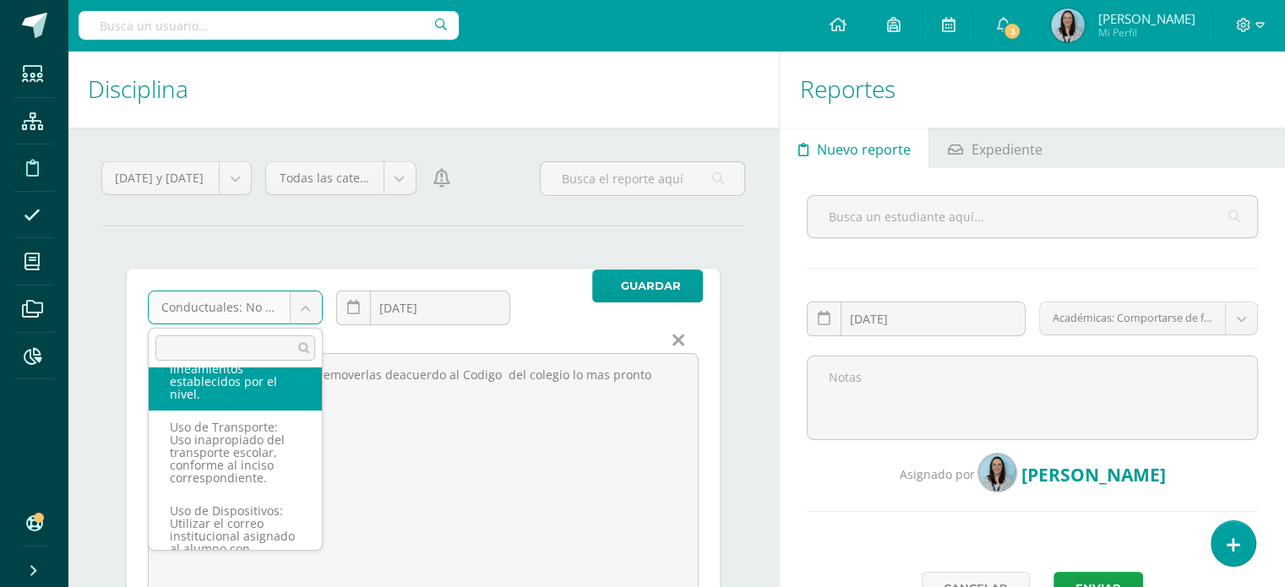
click at [237, 343] on input "text" at bounding box center [235, 347] width 160 height 25
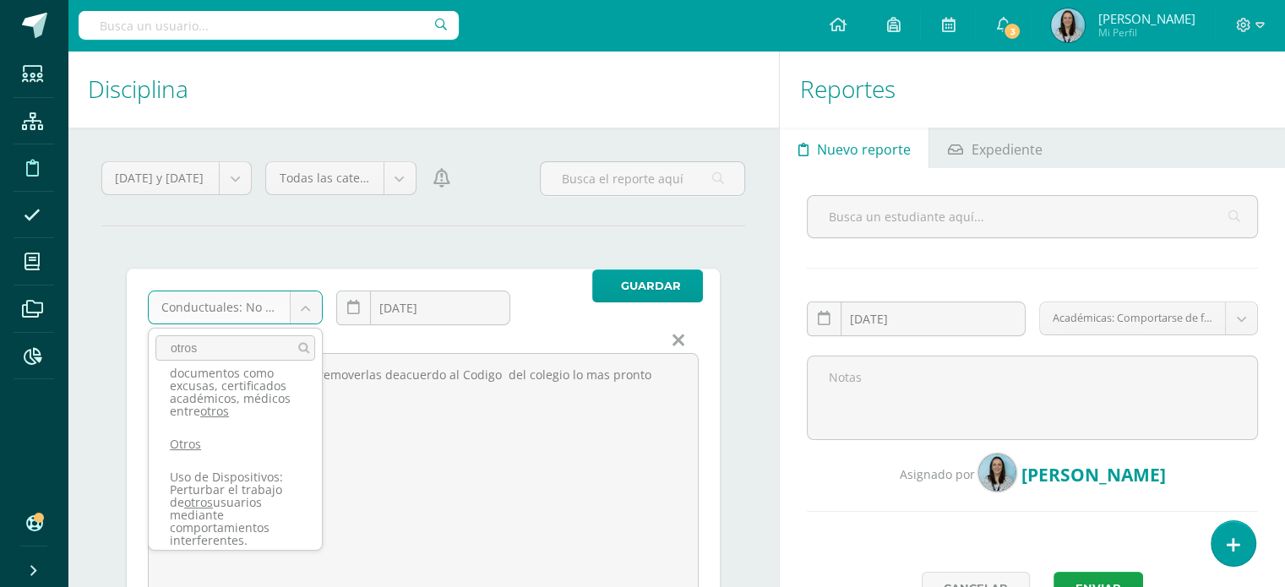
scroll to position [169, 0]
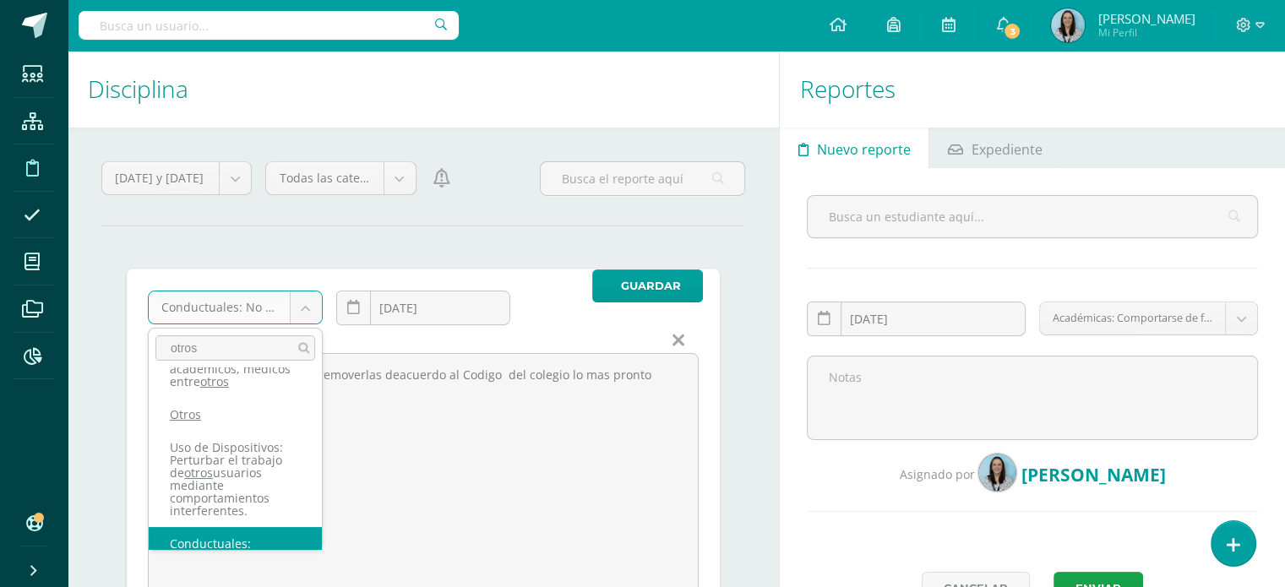
type input "otros"
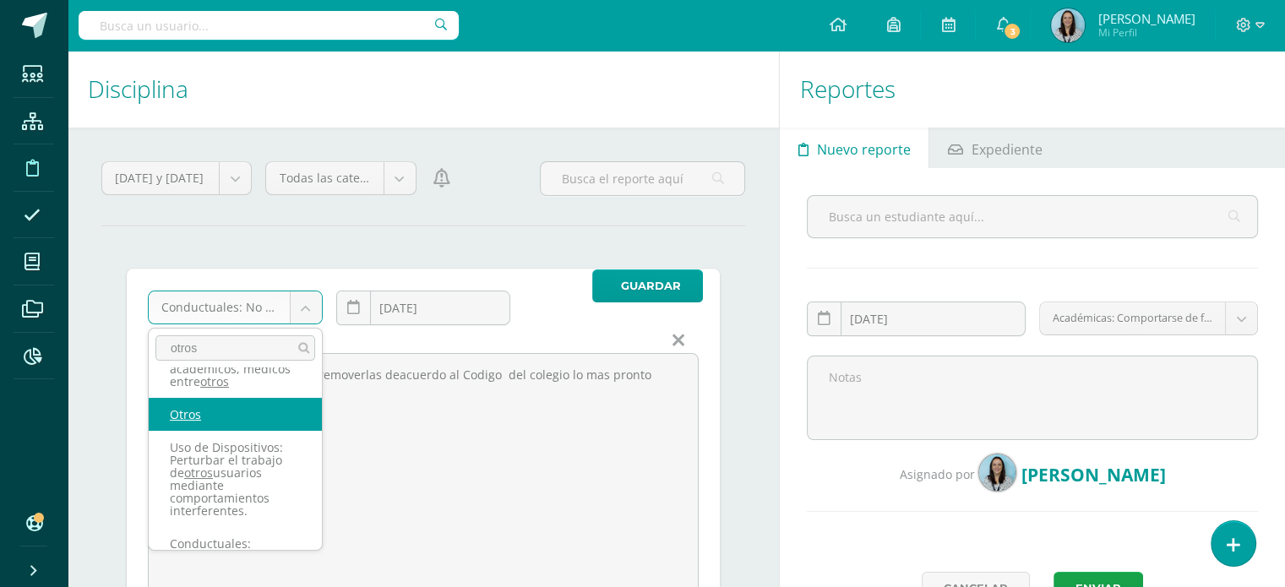
select select "27"
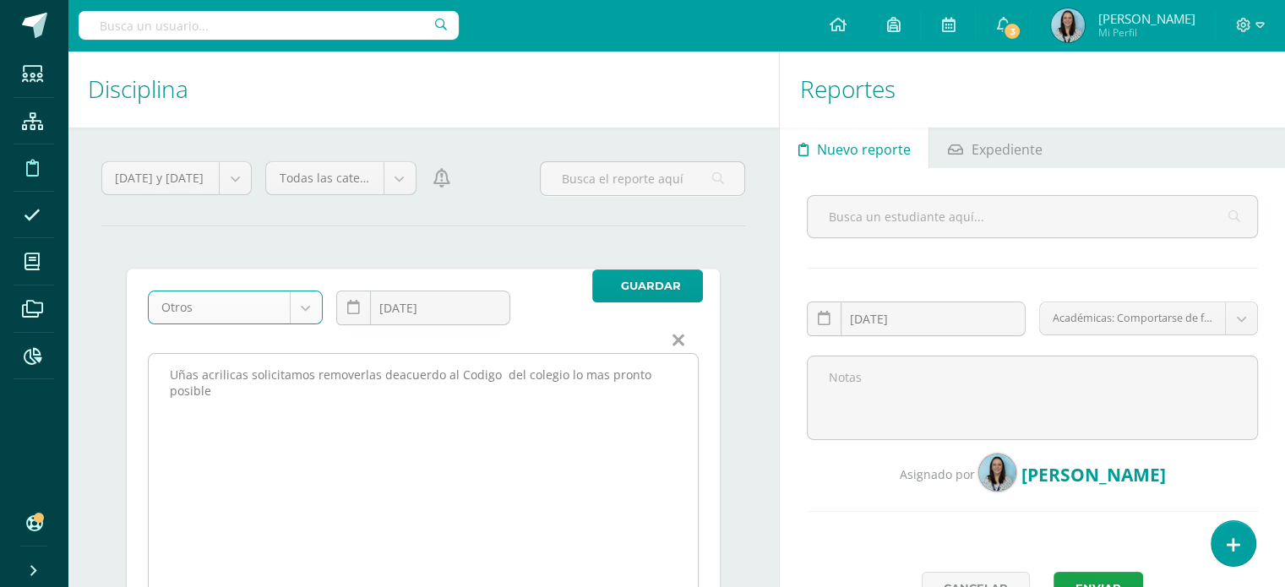
click at [392, 378] on textarea "Uñas acrilicas solicitamos removerlas deacuerdo al Codigo del colegio lo mas pr…" at bounding box center [423, 480] width 549 height 253
click at [471, 373] on textarea "Uñas acrilicas solicitamos removerlas deacuerdo al Codigo del colegio lo mas pr…" at bounding box center [423, 480] width 549 height 253
click at [594, 374] on textarea "Uñas acrilicas solicitamos removerlas deacuerdo al Codigo del colegio lo mas pr…" at bounding box center [423, 480] width 549 height 253
click at [477, 378] on textarea "Uñas acrilicas solicitamos removerlas deacuerdo al Codigo del colegio lo mas pr…" at bounding box center [423, 480] width 549 height 253
click at [492, 371] on textarea "Uñas acrilicas solicitamos removerlas deacuerdo al Codigo del colegio lo mas pr…" at bounding box center [423, 480] width 549 height 253
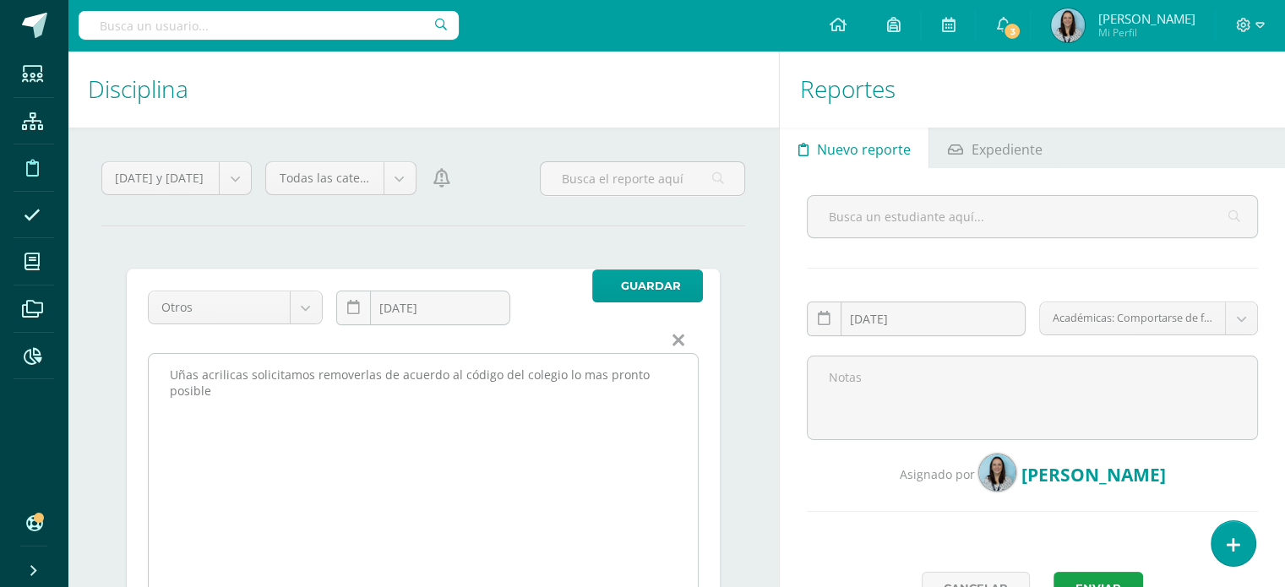
drag, startPoint x: 557, startPoint y: 374, endPoint x: 292, endPoint y: 392, distance: 265.0
click at [292, 392] on textarea "Uñas acrilicas solicitamos removerlas deacuerdo al Codigo del colegio lo mas pr…" at bounding box center [423, 480] width 549 height 253
click at [221, 371] on textarea "Uñas acrilicas solicitamos removerlas deacuerdo al Codigo del colegio lo mas pr…" at bounding box center [423, 480] width 549 height 253
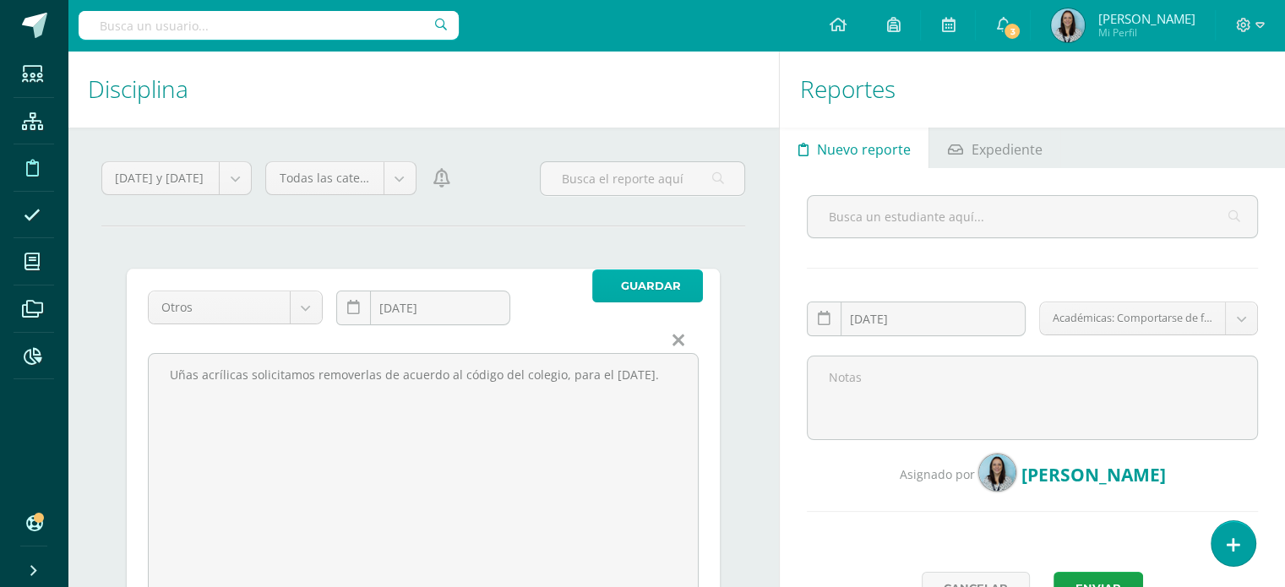
type textarea "Uñas acrílicas solicitamos removerlas de acuerdo al código del colegio, para el…"
click at [650, 291] on span "Guardar" at bounding box center [651, 285] width 60 height 31
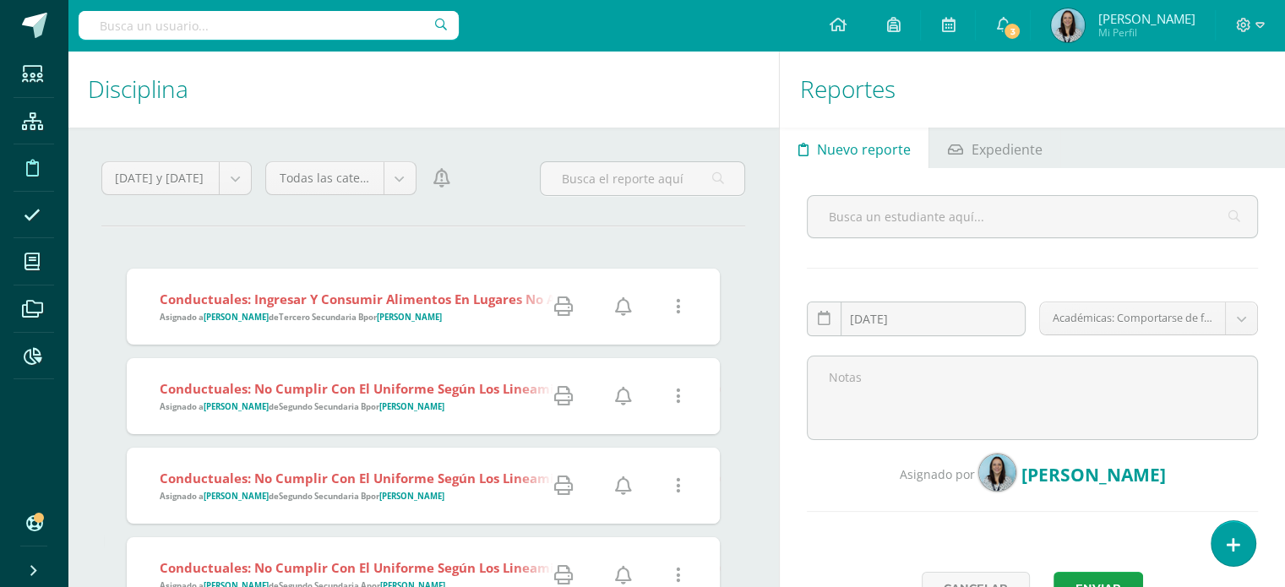
click at [459, 303] on strong "Conductuales: Ingresar y consumir alimentos en lugares no autorizados.:" at bounding box center [395, 299] width 470 height 17
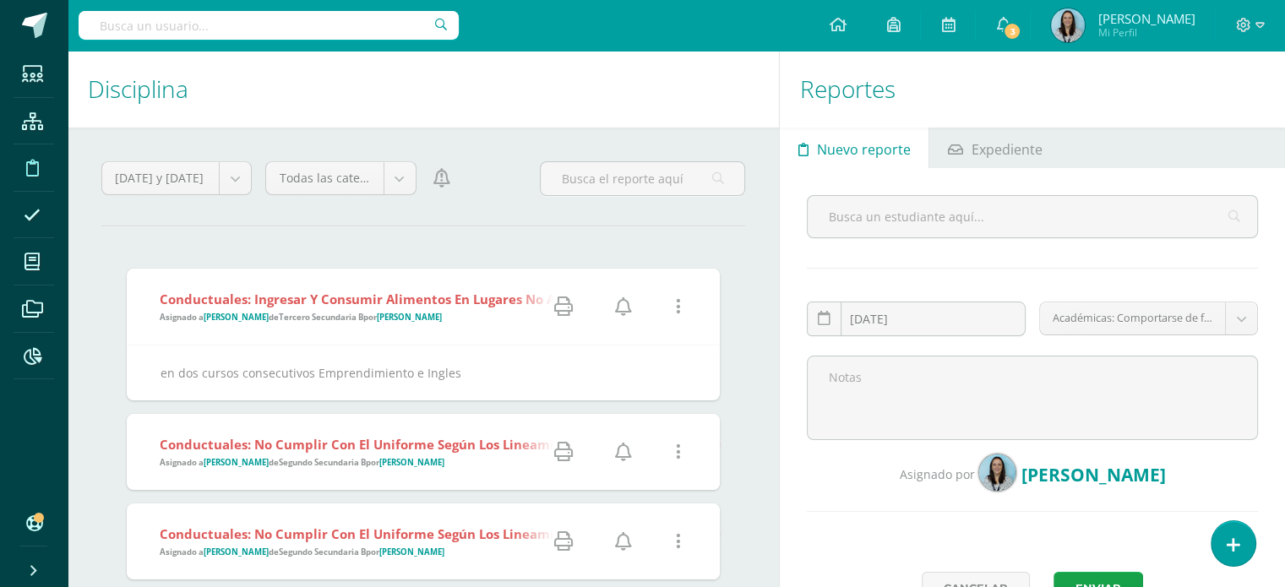
click at [625, 305] on icon at bounding box center [623, 306] width 17 height 19
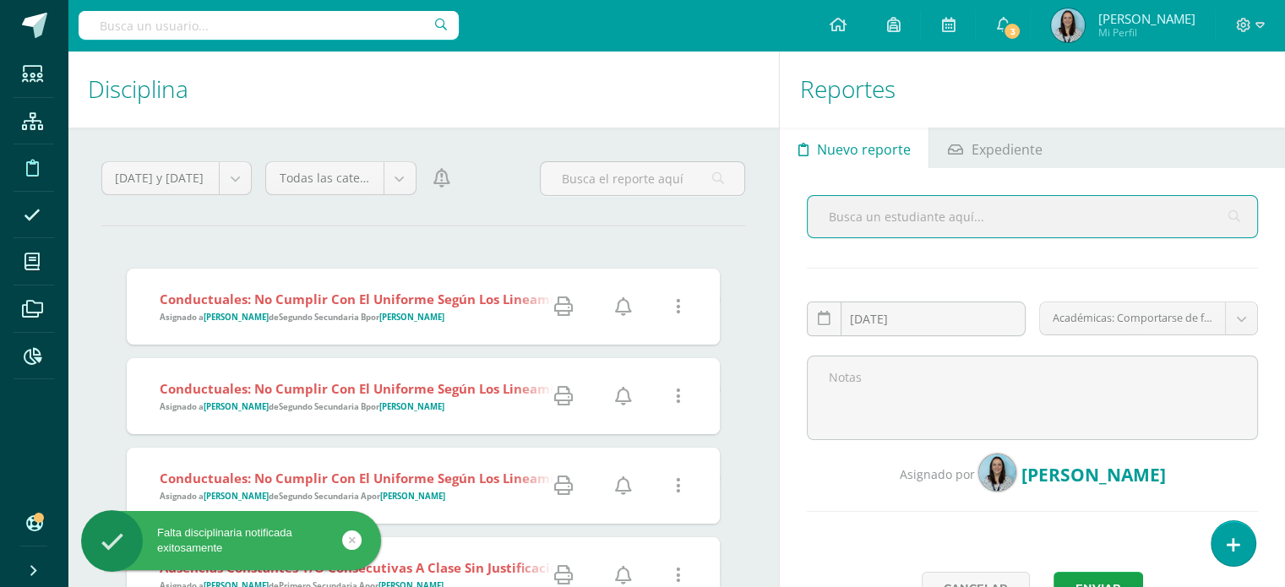
click at [371, 302] on strong "Conductuales: No cumplir con el uniforme según los lineamientos establecidos po…" at bounding box center [458, 299] width 596 height 17
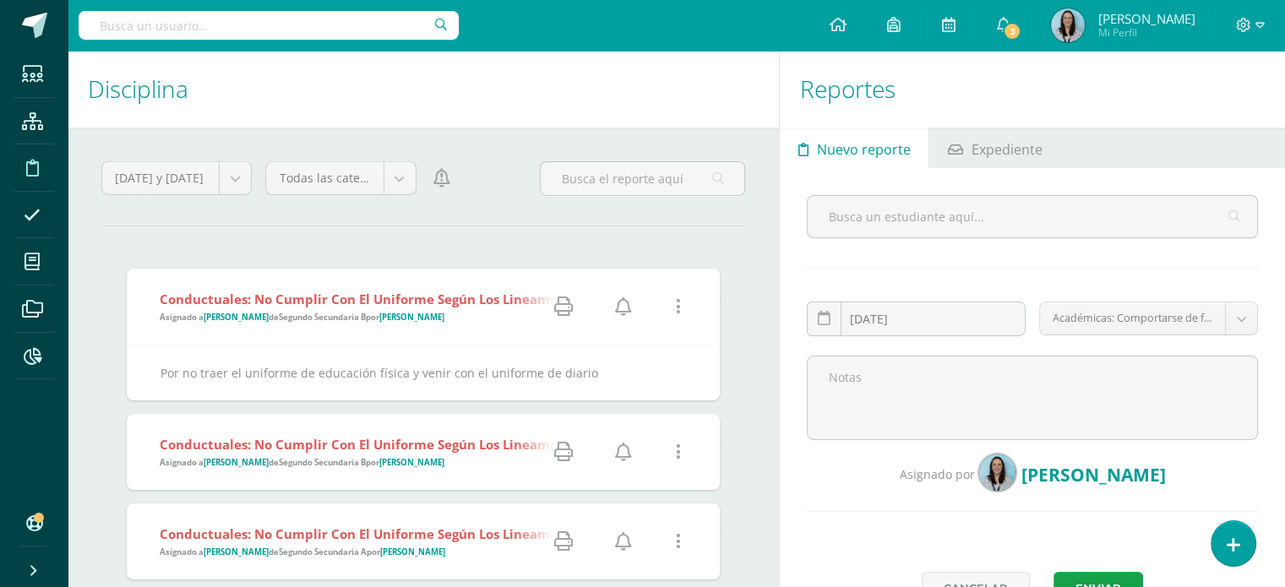
click at [622, 308] on icon at bounding box center [623, 306] width 17 height 19
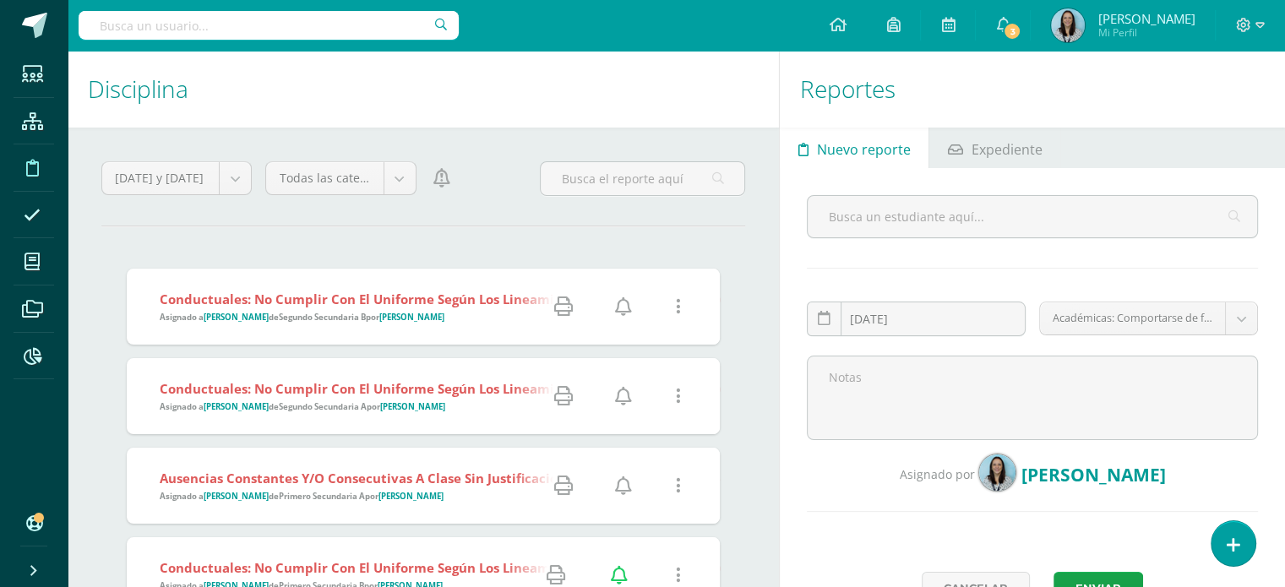
click at [386, 310] on span "Conductuales: No cumplir con el uniforme según los lineamientos establecidos po…" at bounding box center [663, 307] width 1006 height 33
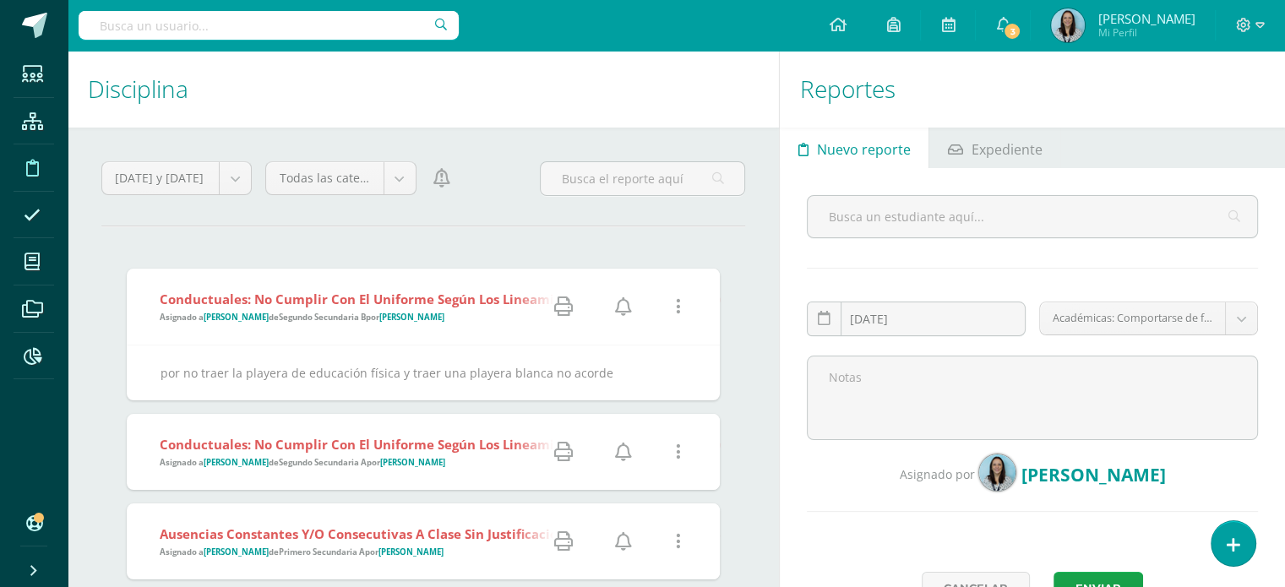
click at [618, 310] on icon at bounding box center [623, 306] width 17 height 19
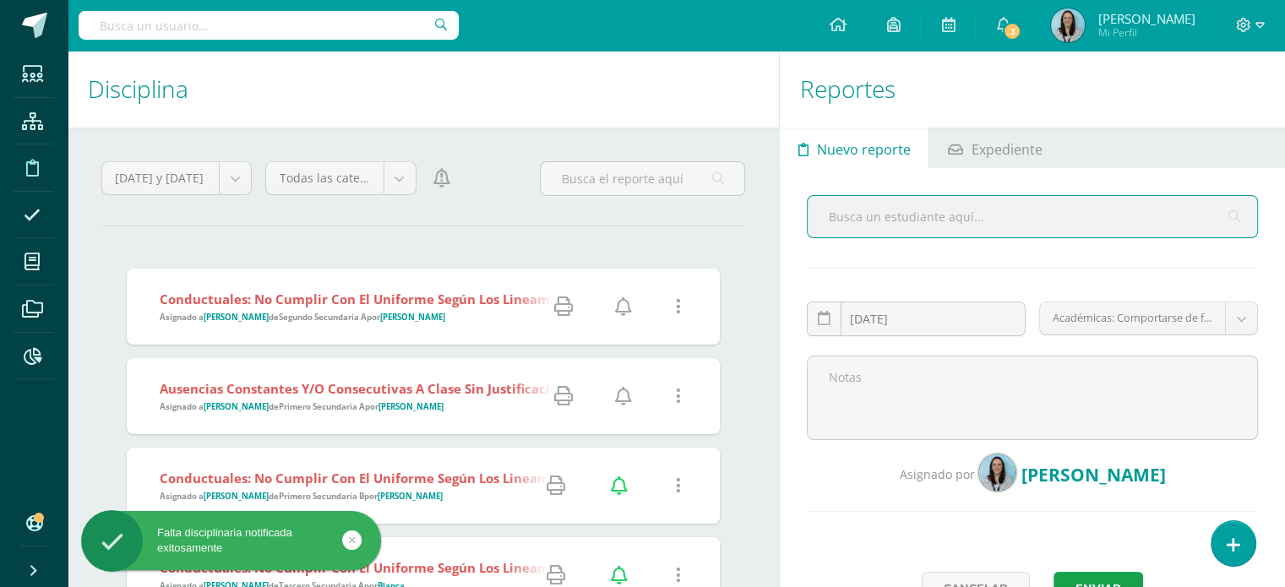
click at [434, 297] on strong "Conductuales: No cumplir con el uniforme según los lineamientos establecidos po…" at bounding box center [458, 299] width 596 height 17
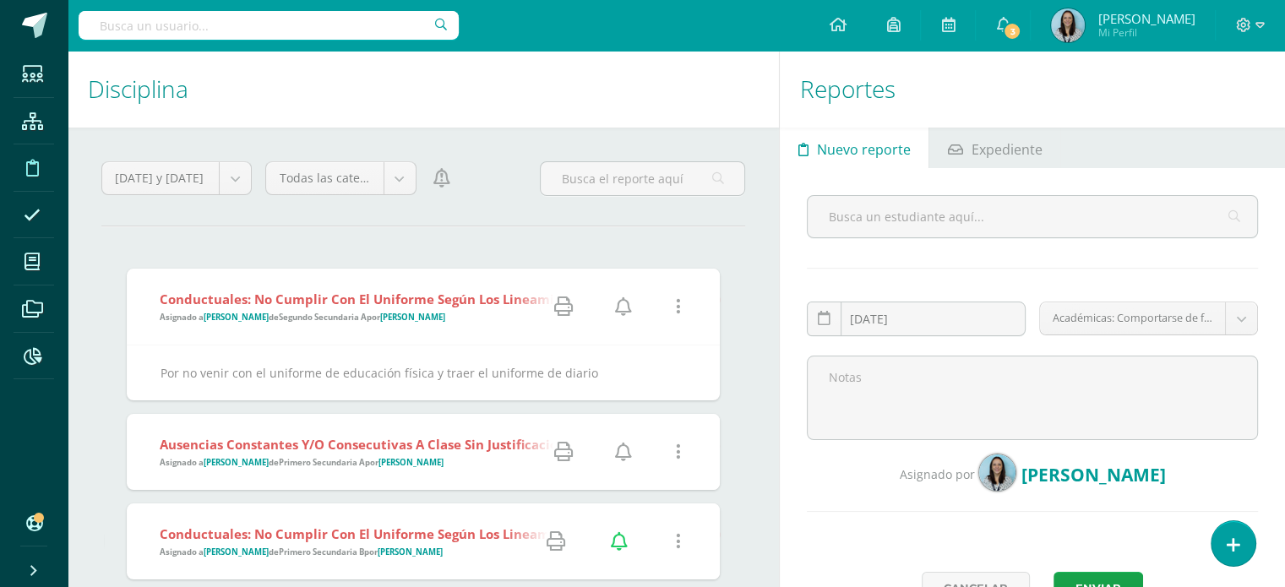
click at [618, 310] on icon at bounding box center [623, 306] width 17 height 19
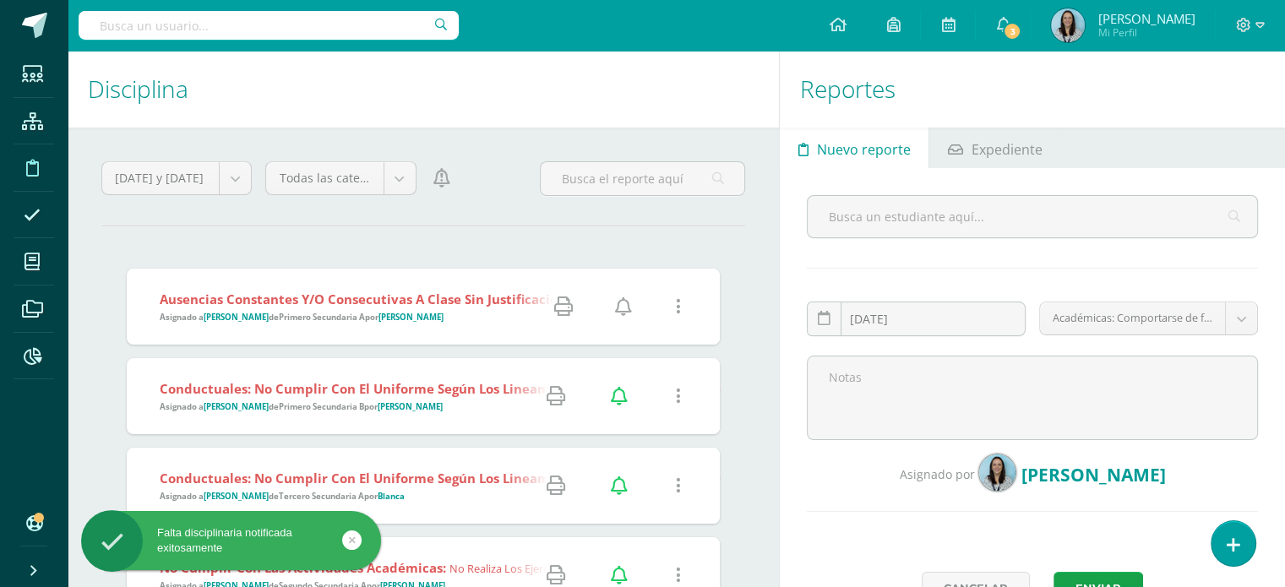
click at [444, 309] on span "Ausencias constantes y/o consecutivas a clase sin justificación : Se le notific…" at bounding box center [850, 307] width 1380 height 33
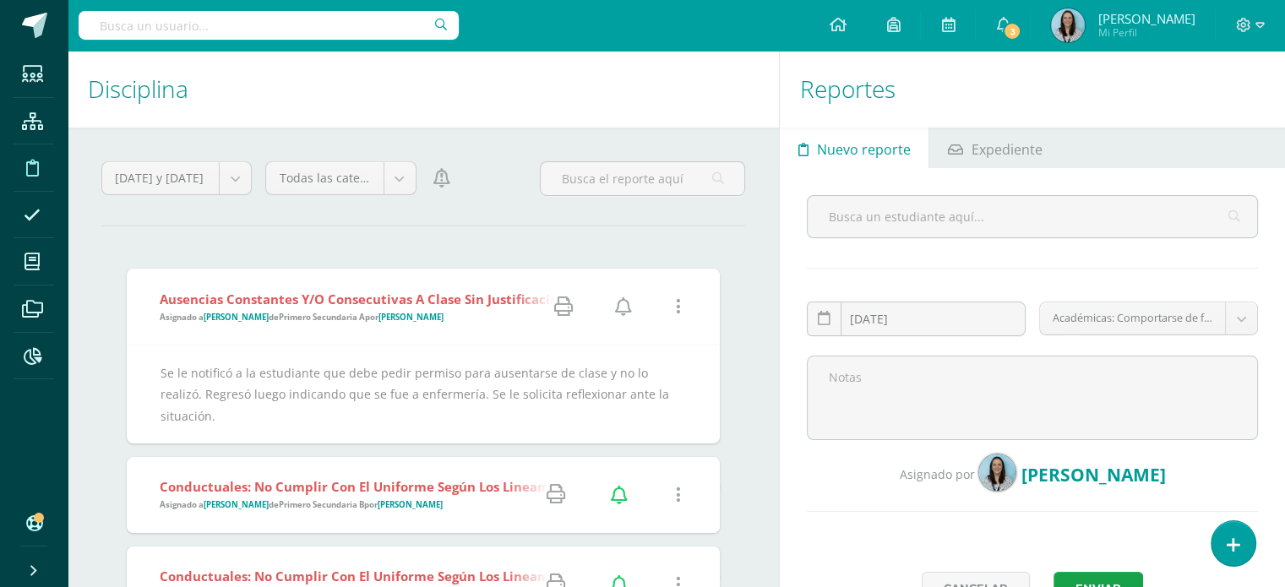
click at [625, 304] on icon at bounding box center [623, 306] width 17 height 19
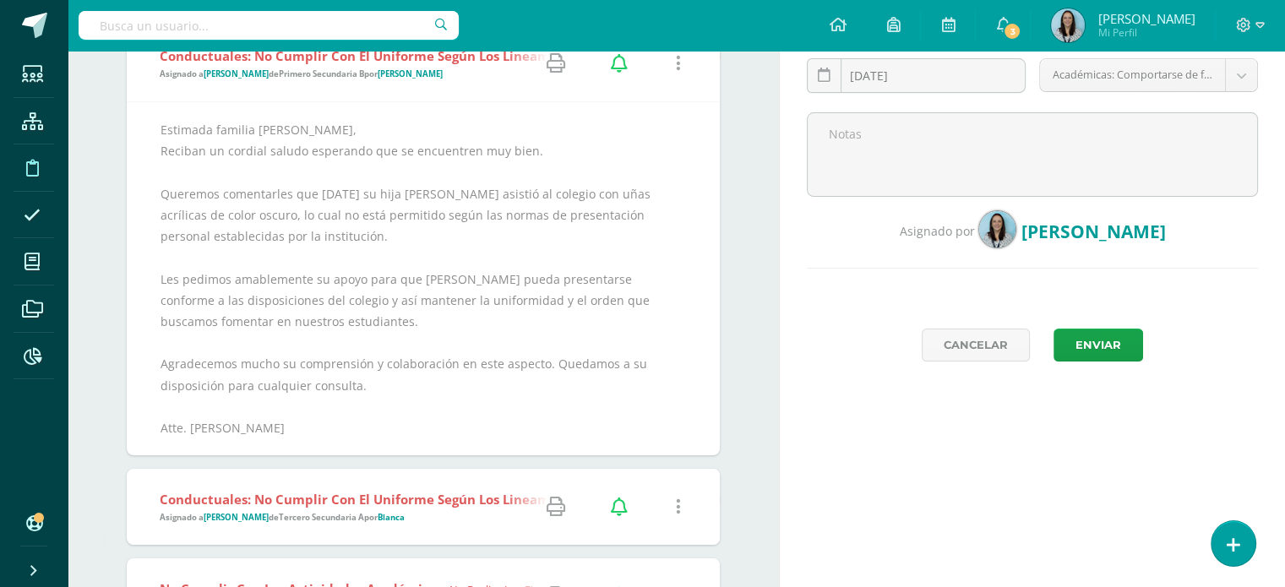
scroll to position [253, 0]
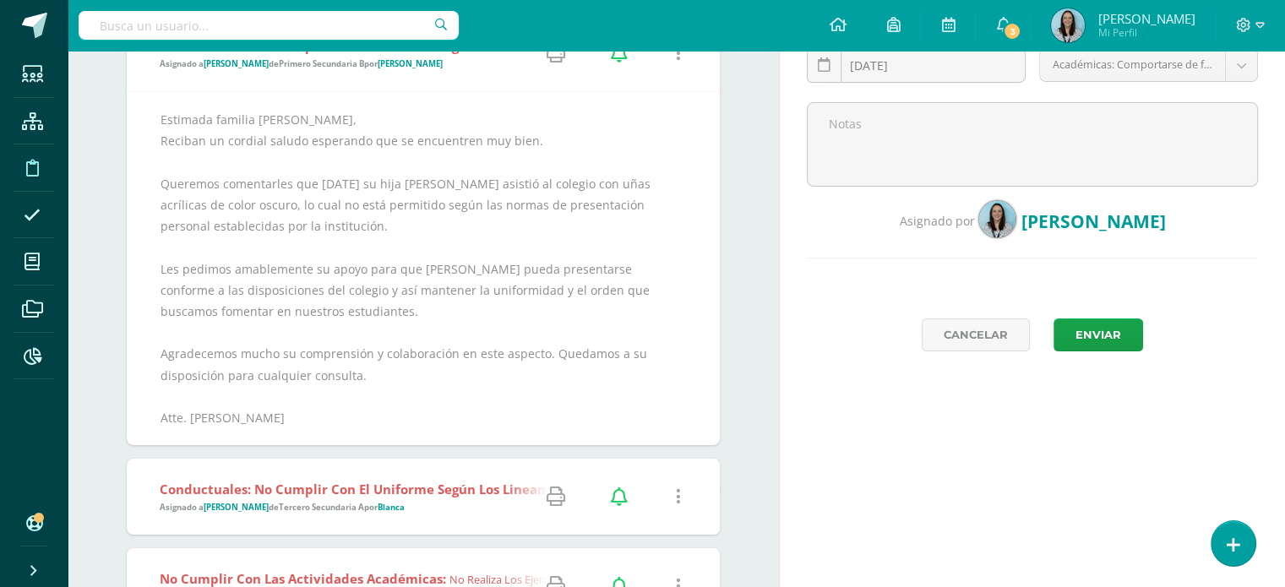
click at [368, 499] on span "Conductuales: No cumplir con el uniforme según los lineamientos establecidos po…" at bounding box center [912, 497] width 1505 height 33
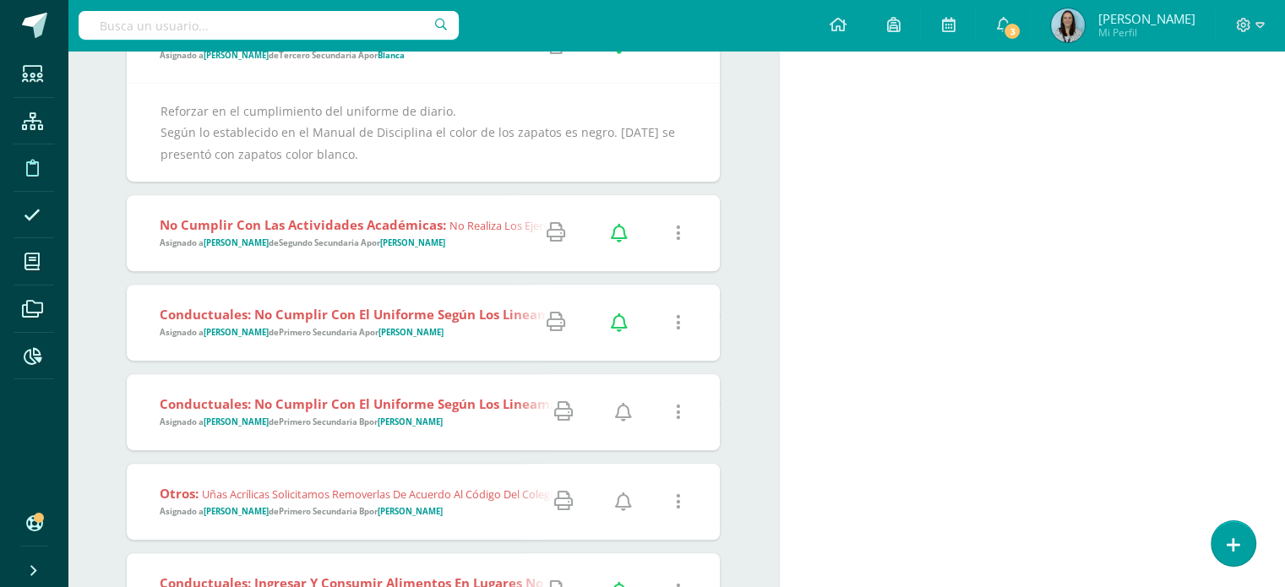
scroll to position [676, 0]
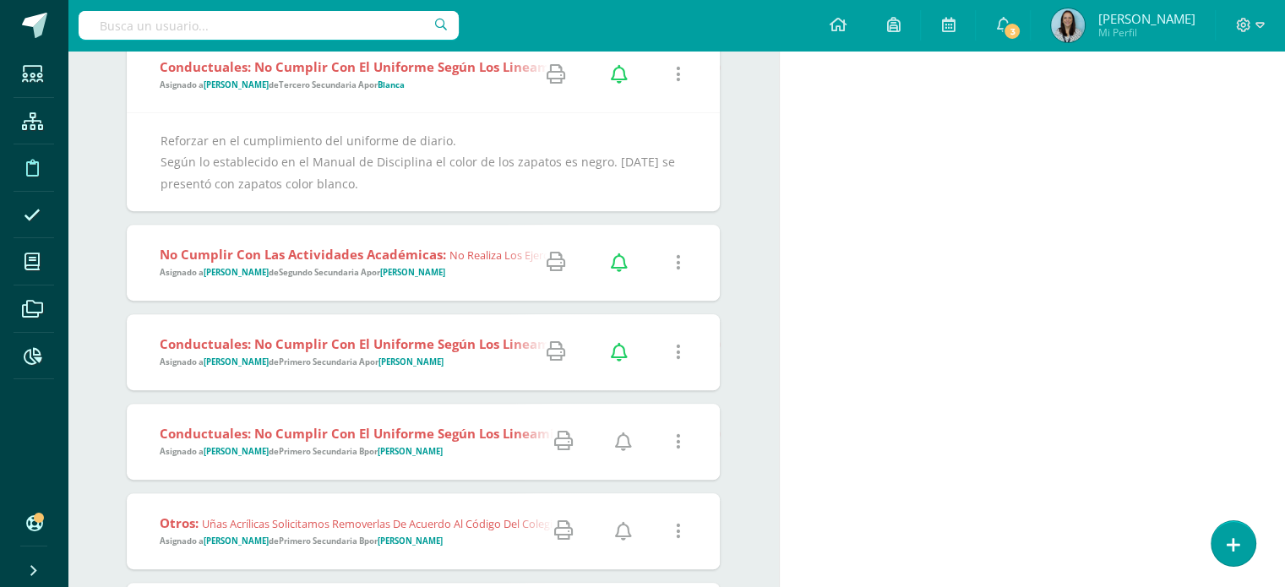
click at [384, 280] on div "No cumplir con las actividades académicas: No realiza los ejercicios en clase. …" at bounding box center [382, 263] width 510 height 76
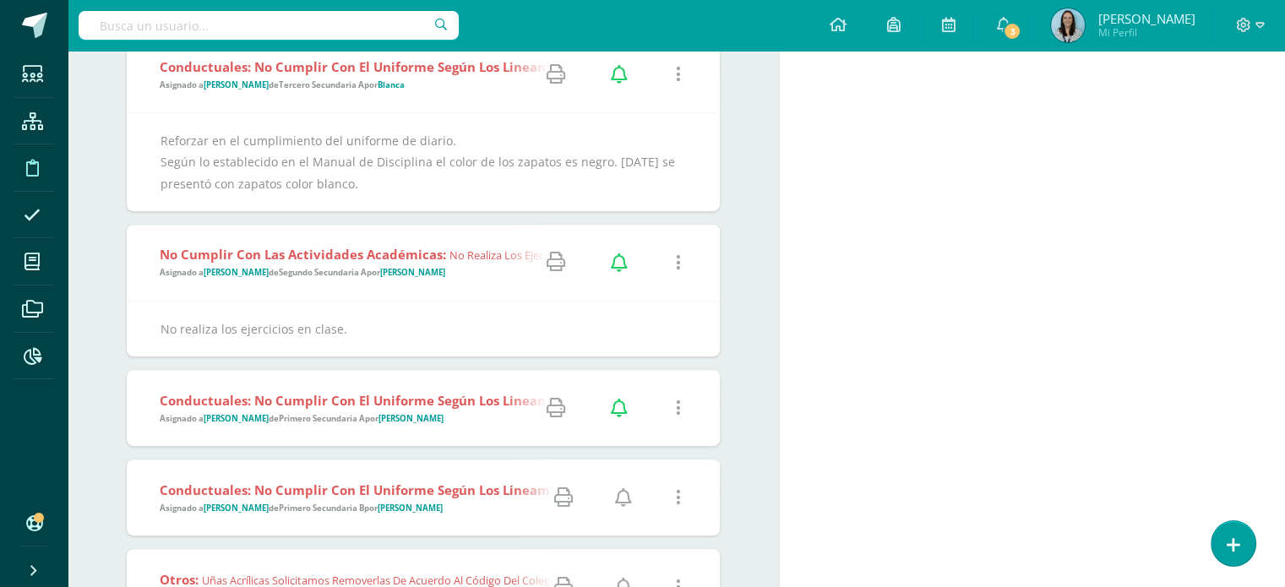
click at [316, 389] on div "Conductuales: No cumplir con el uniforme según los lineamientos establecidos po…" at bounding box center [510, 408] width 767 height 76
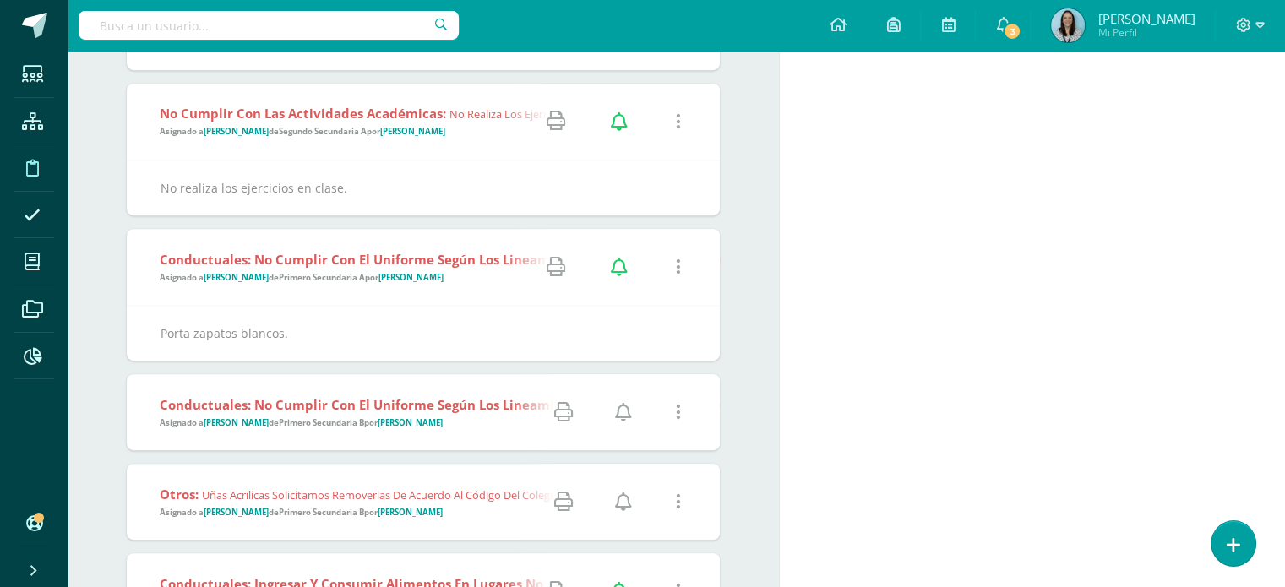
scroll to position [845, 0]
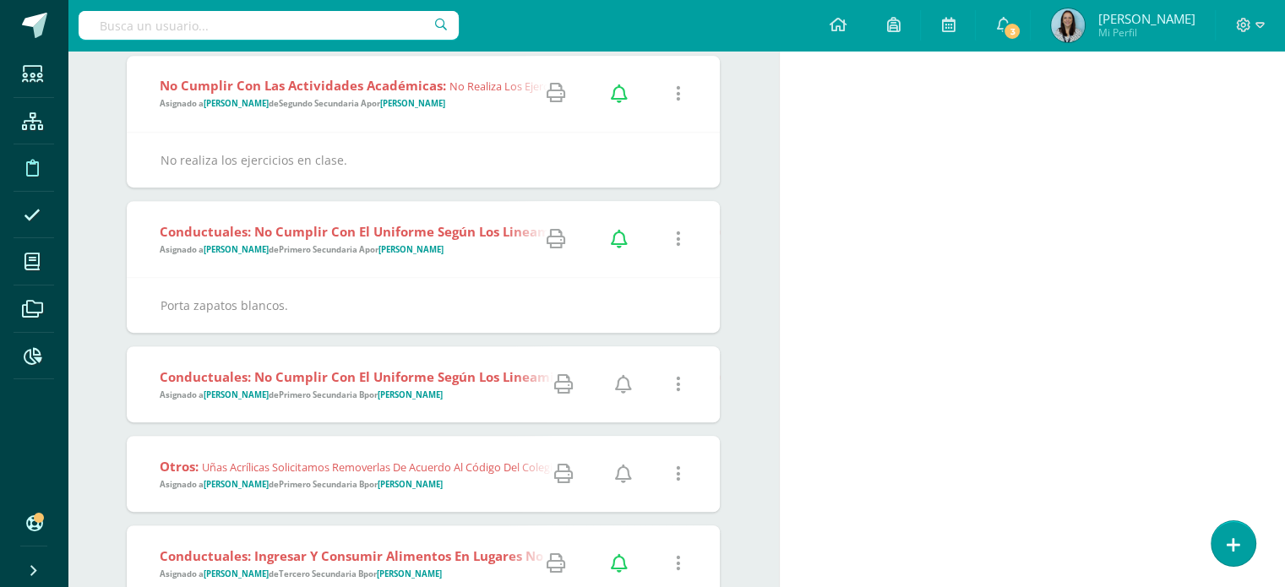
click at [360, 393] on strong "Primero Secundaria B" at bounding box center [321, 394] width 85 height 11
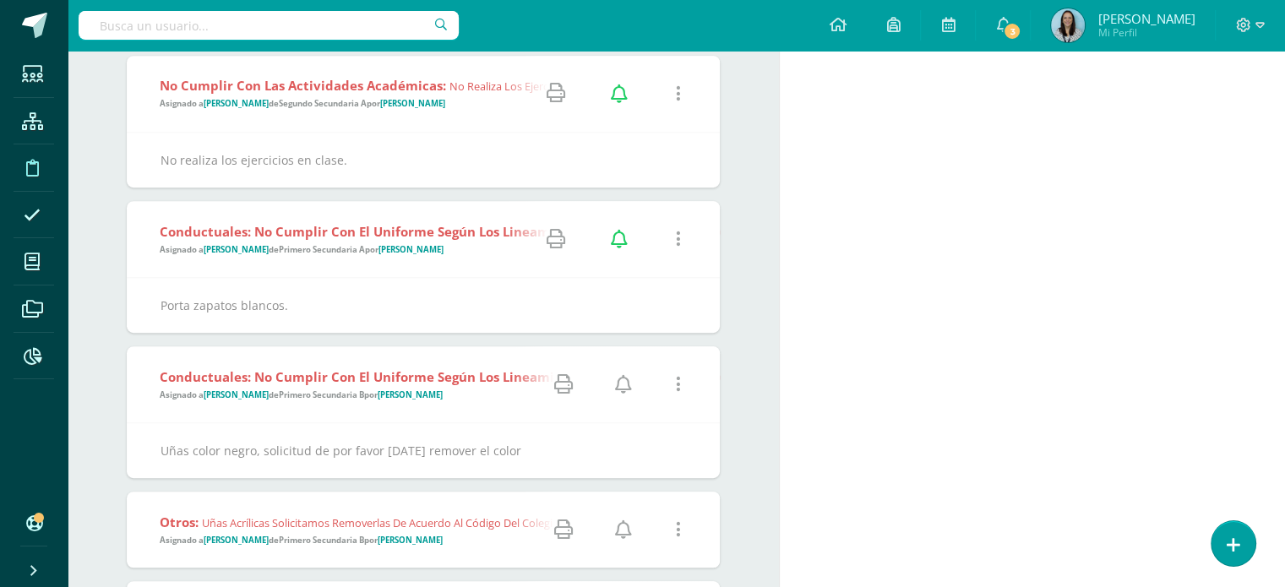
click at [674, 382] on link at bounding box center [677, 384] width 43 height 43
click at [632, 472] on link "Eliminar Falta" at bounding box center [645, 469] width 131 height 26
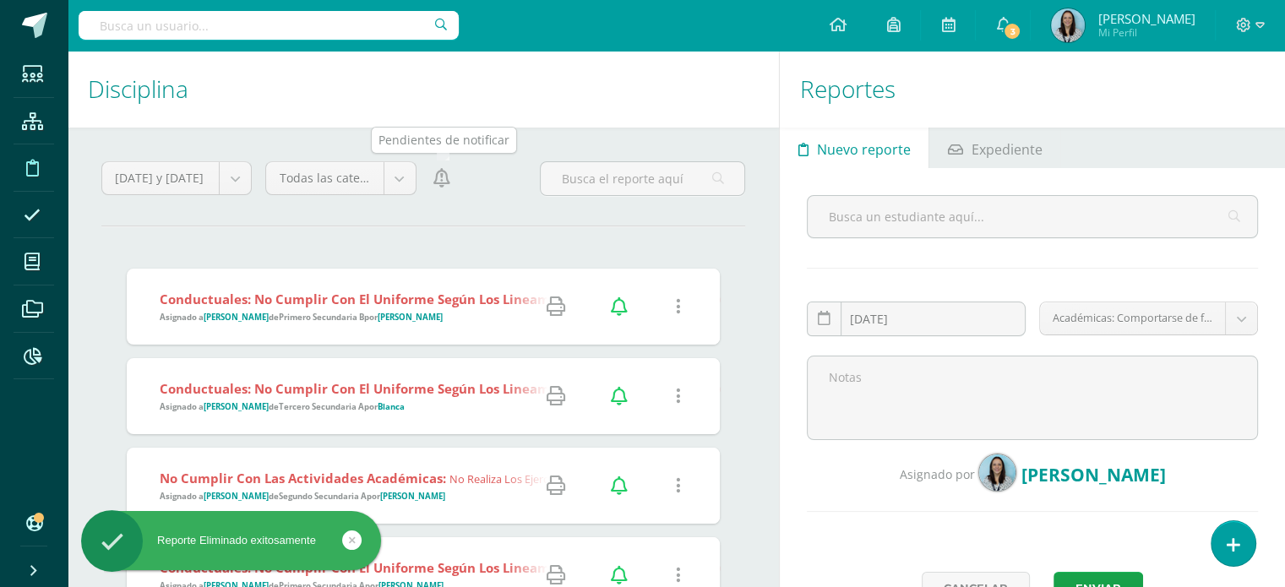
click at [437, 185] on icon at bounding box center [441, 178] width 17 height 19
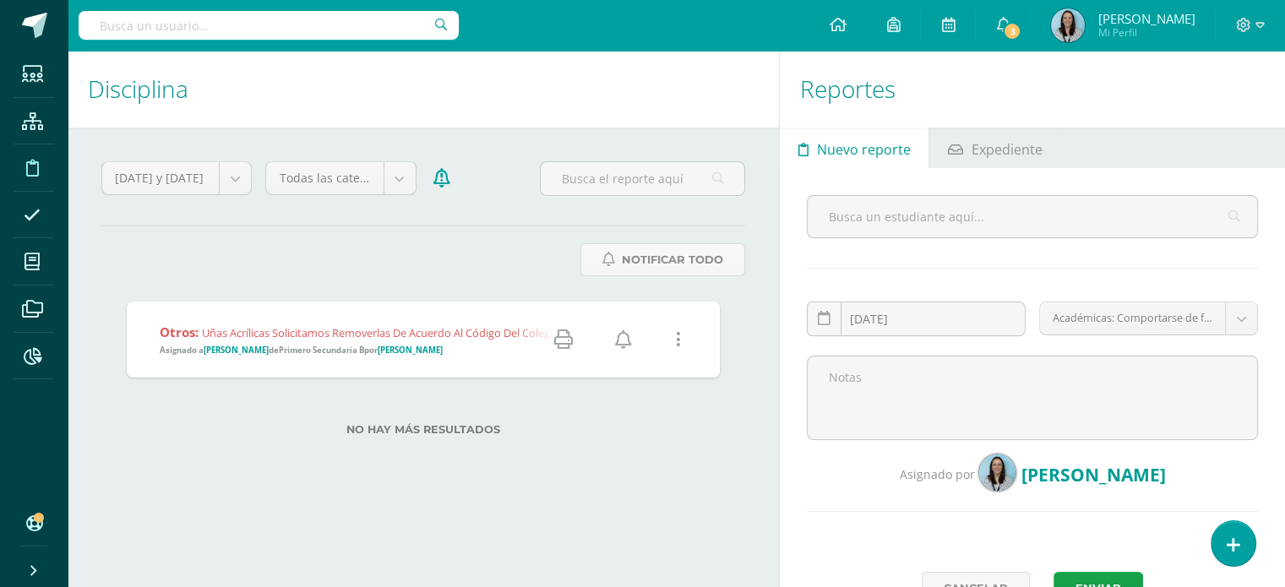
click at [679, 344] on icon at bounding box center [678, 339] width 5 height 19
click at [651, 398] on link "Editar Falta" at bounding box center [645, 399] width 131 height 26
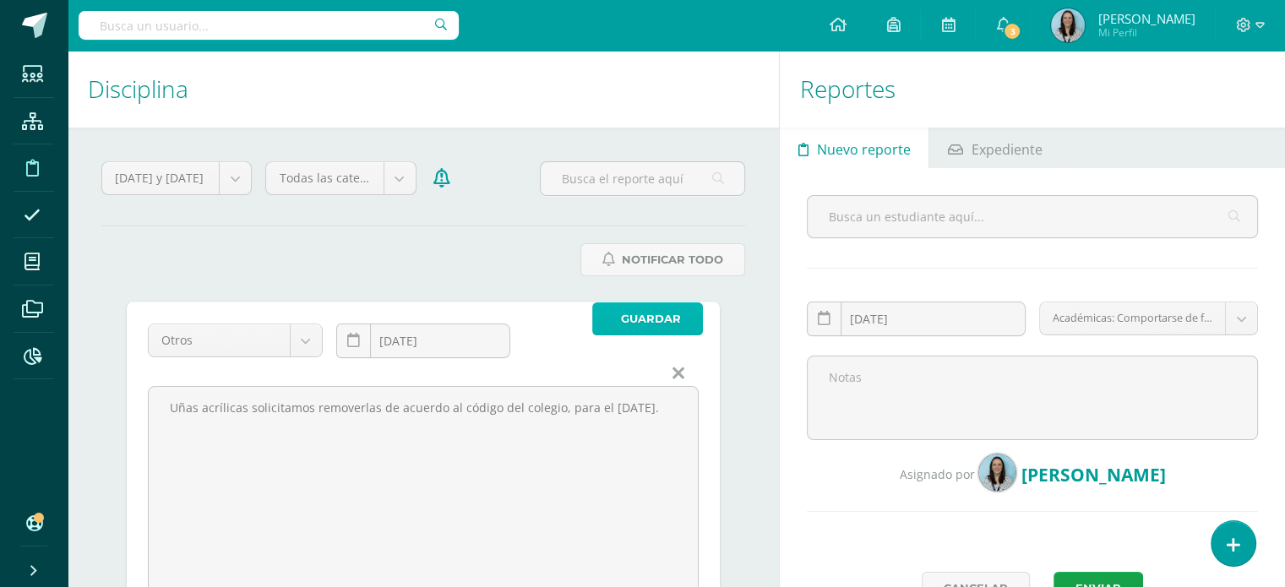
click at [627, 324] on span "Guardar" at bounding box center [651, 318] width 60 height 31
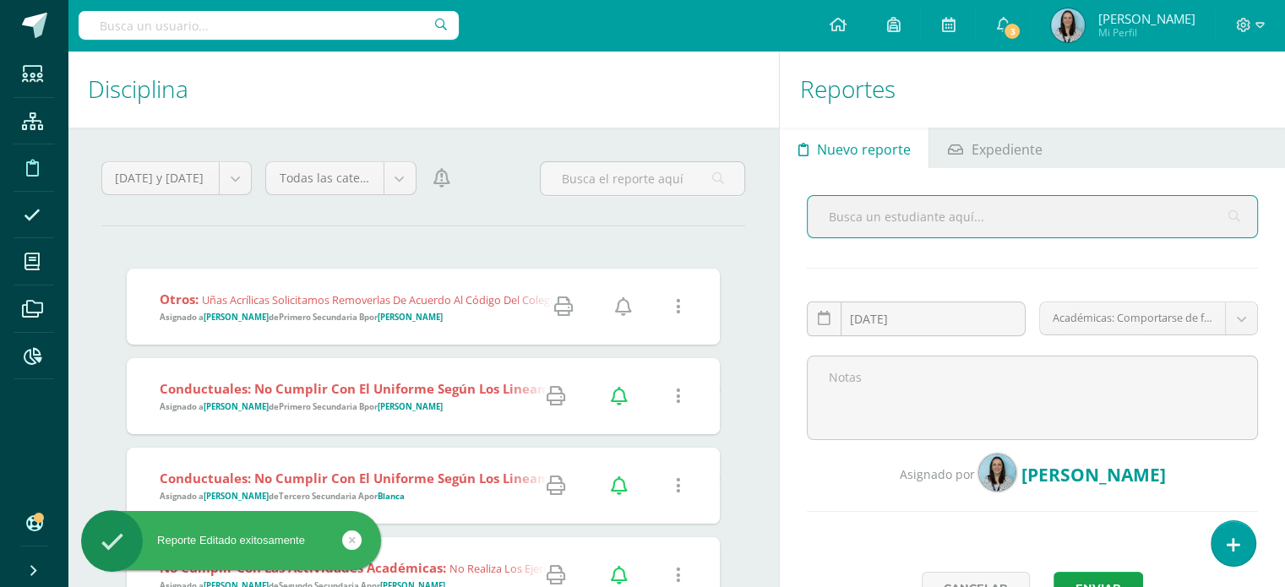
click at [625, 304] on icon at bounding box center [623, 306] width 17 height 19
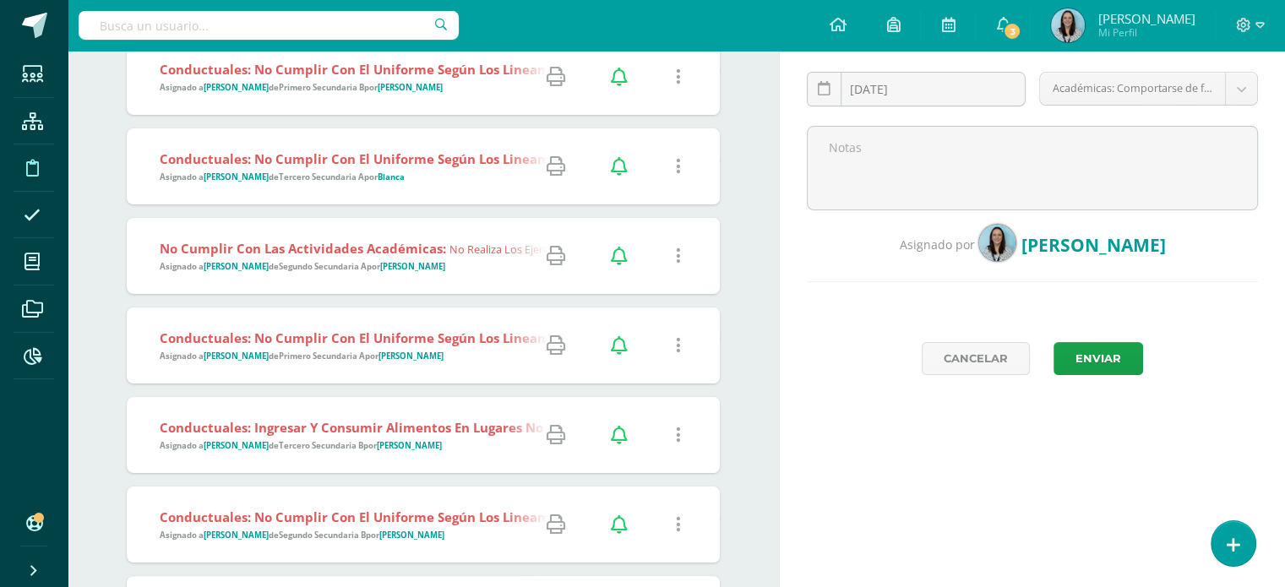
scroll to position [25, 0]
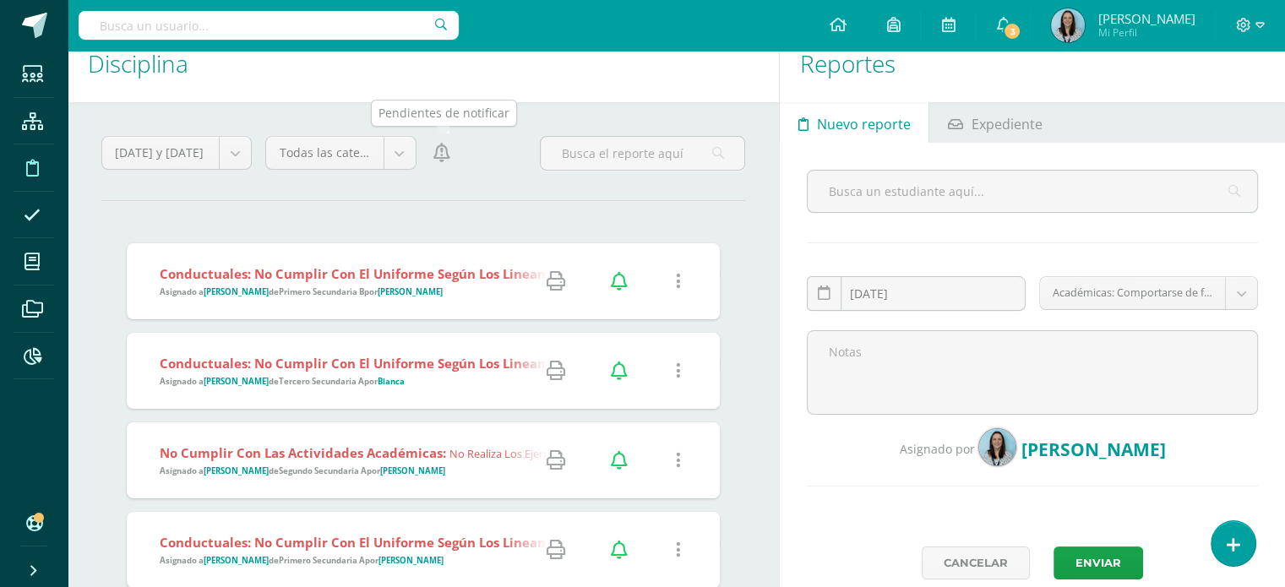
click at [433, 155] on icon at bounding box center [441, 153] width 17 height 19
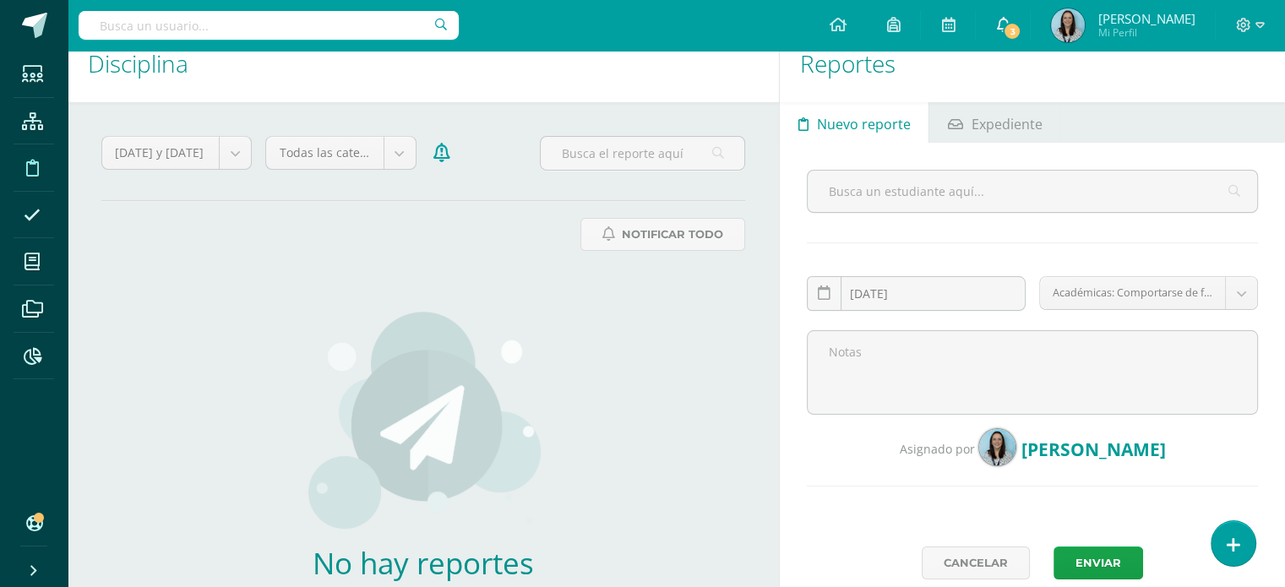
click at [1010, 28] on icon at bounding box center [1003, 24] width 14 height 15
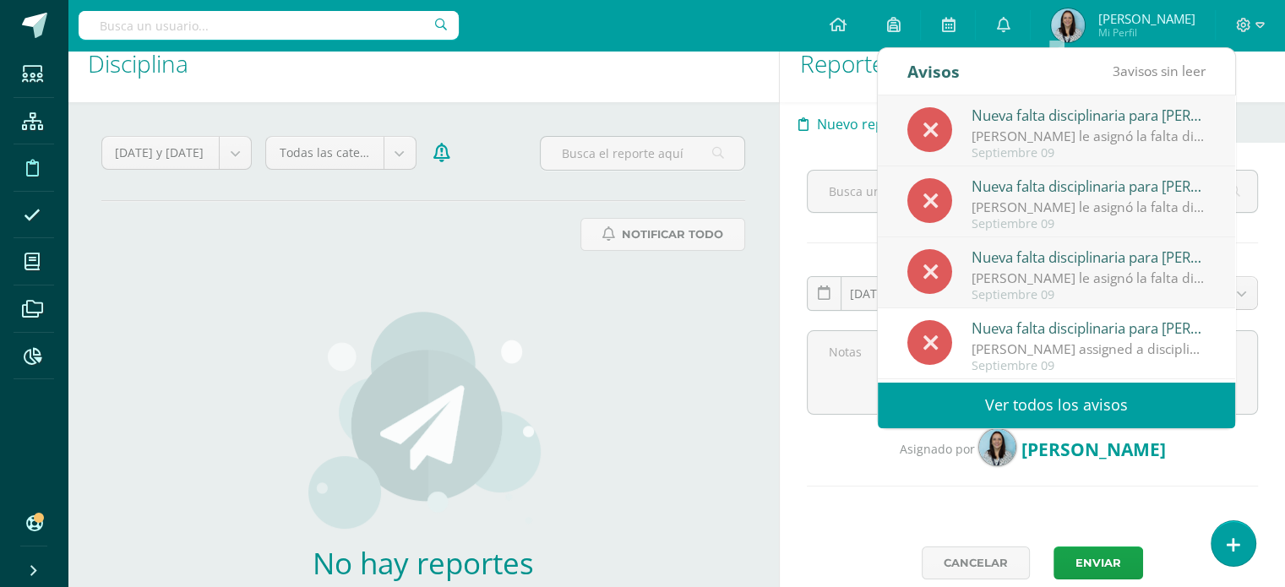
click at [1054, 406] on link "Ver todos los avisos" at bounding box center [1056, 405] width 357 height 46
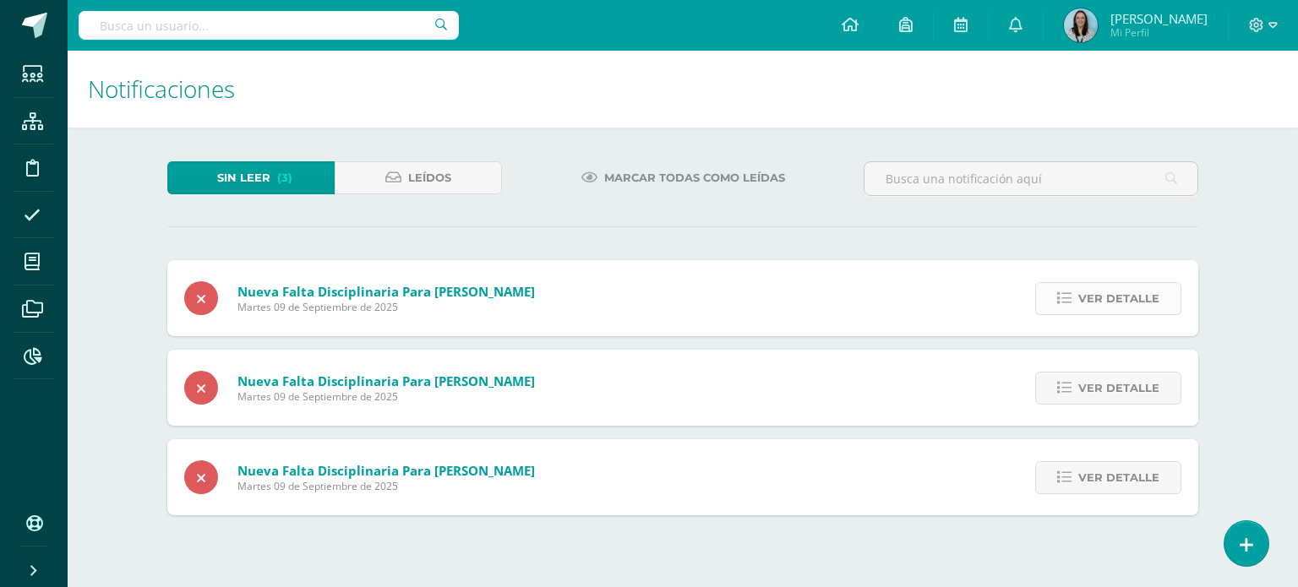
click at [1132, 300] on span "Ver detalle" at bounding box center [1118, 298] width 81 height 31
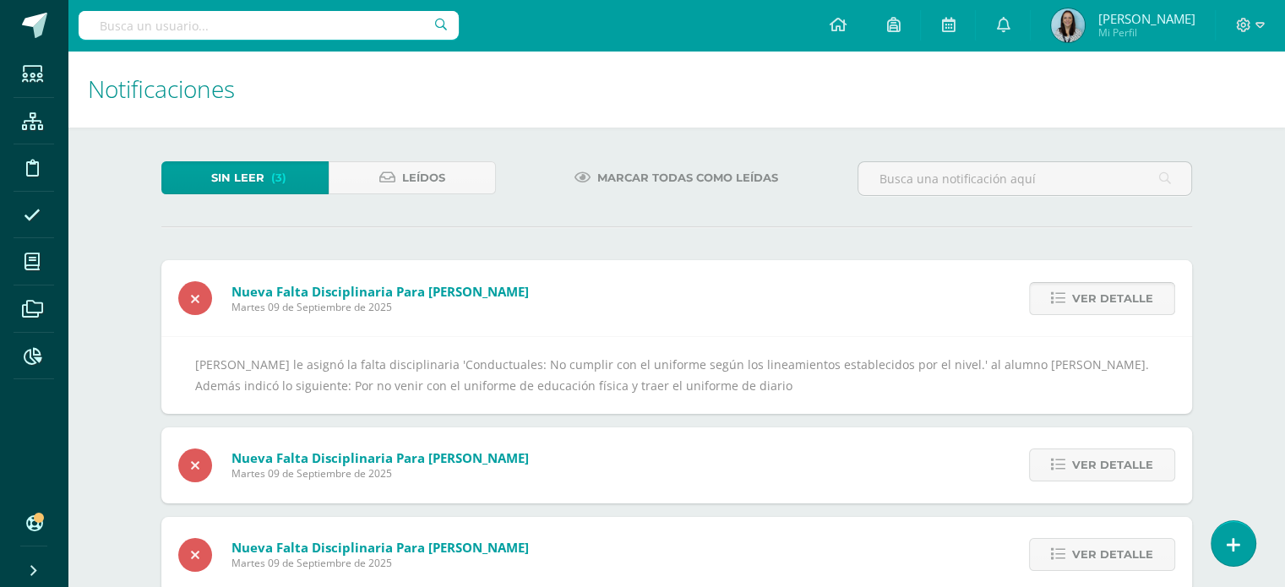
click at [1132, 300] on span "Ver detalle" at bounding box center [1112, 298] width 81 height 31
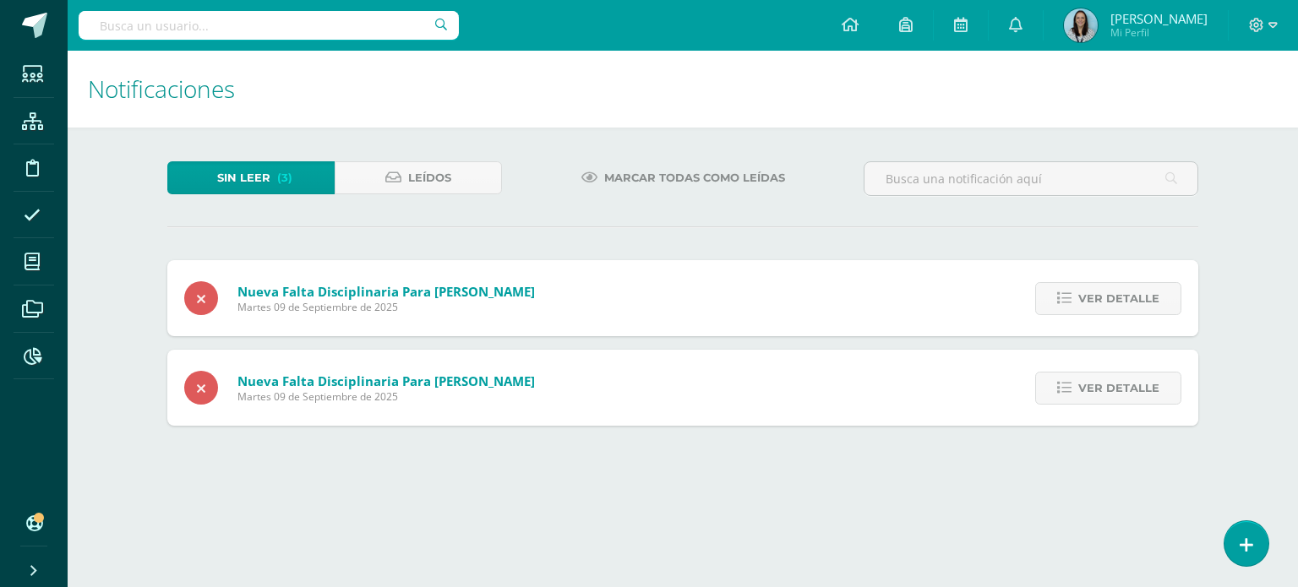
click at [1132, 300] on span "Ver detalle" at bounding box center [1118, 298] width 81 height 31
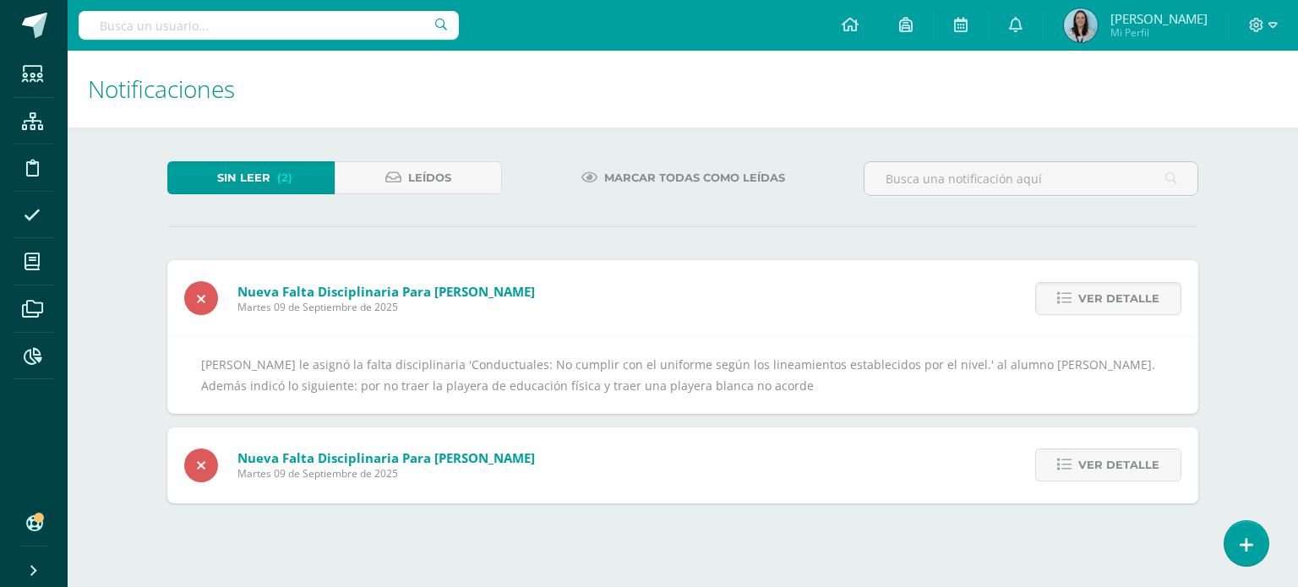
click at [1132, 300] on span "Ver detalle" at bounding box center [1118, 298] width 81 height 31
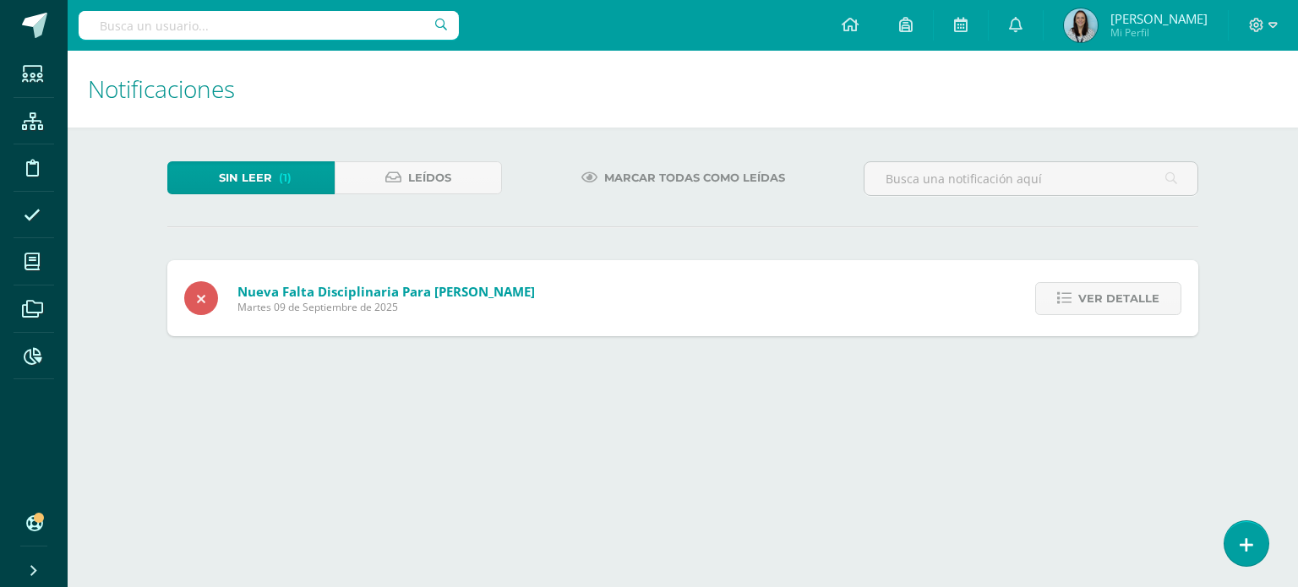
click at [1132, 300] on span "Ver detalle" at bounding box center [1118, 298] width 81 height 31
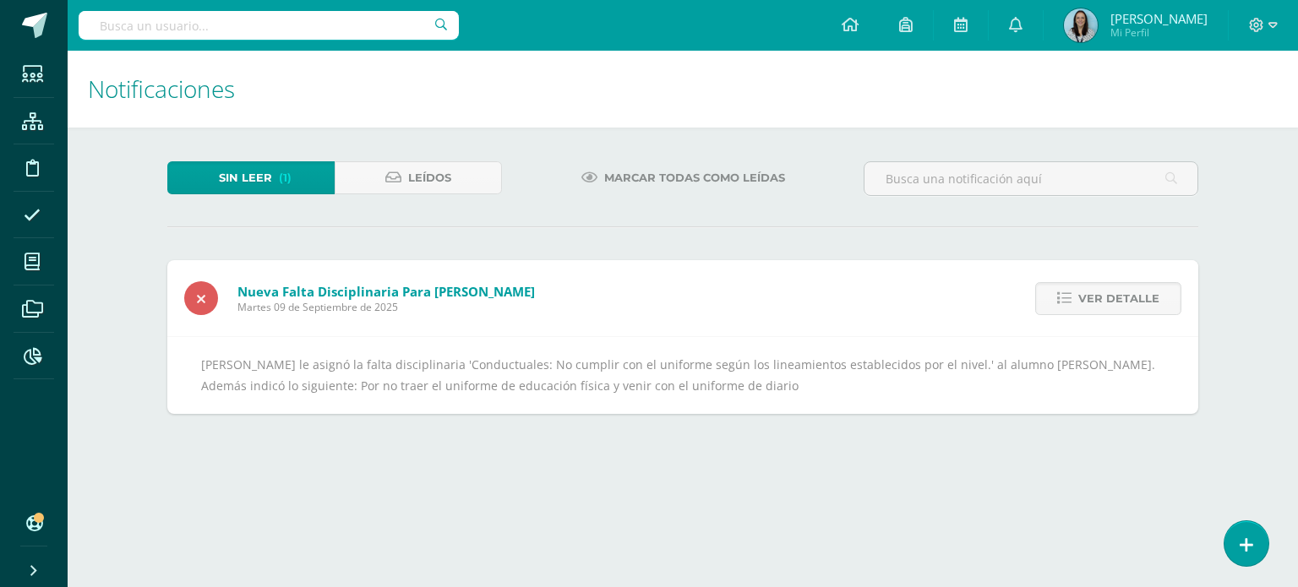
click at [1132, 300] on span "Ver detalle" at bounding box center [1118, 298] width 81 height 31
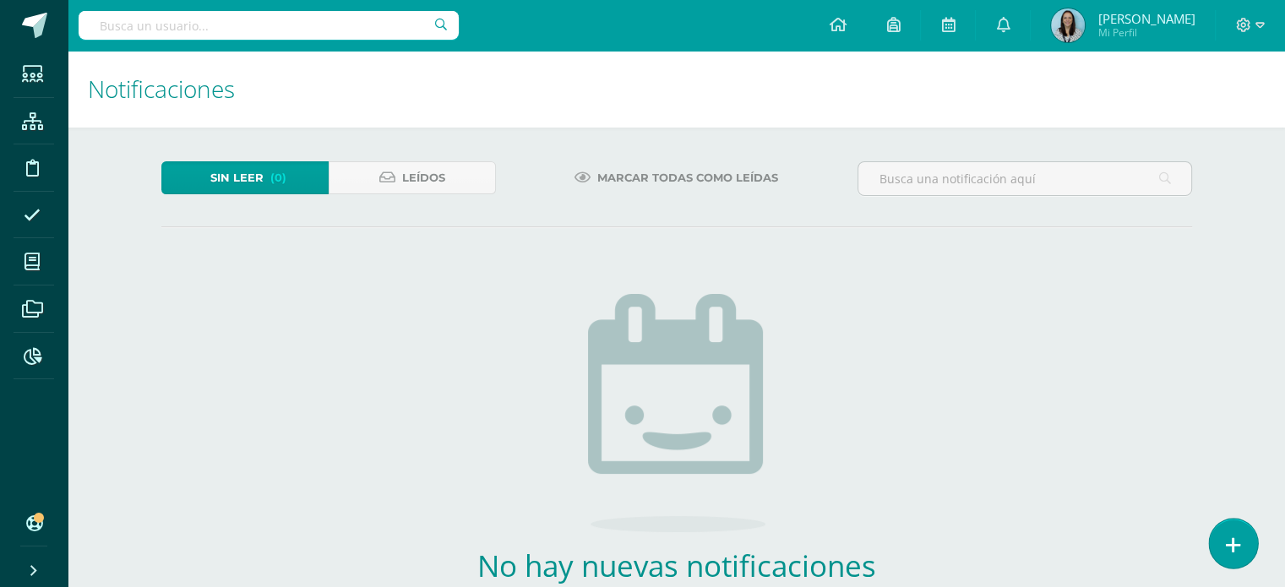
click at [1227, 543] on icon at bounding box center [1233, 545] width 15 height 19
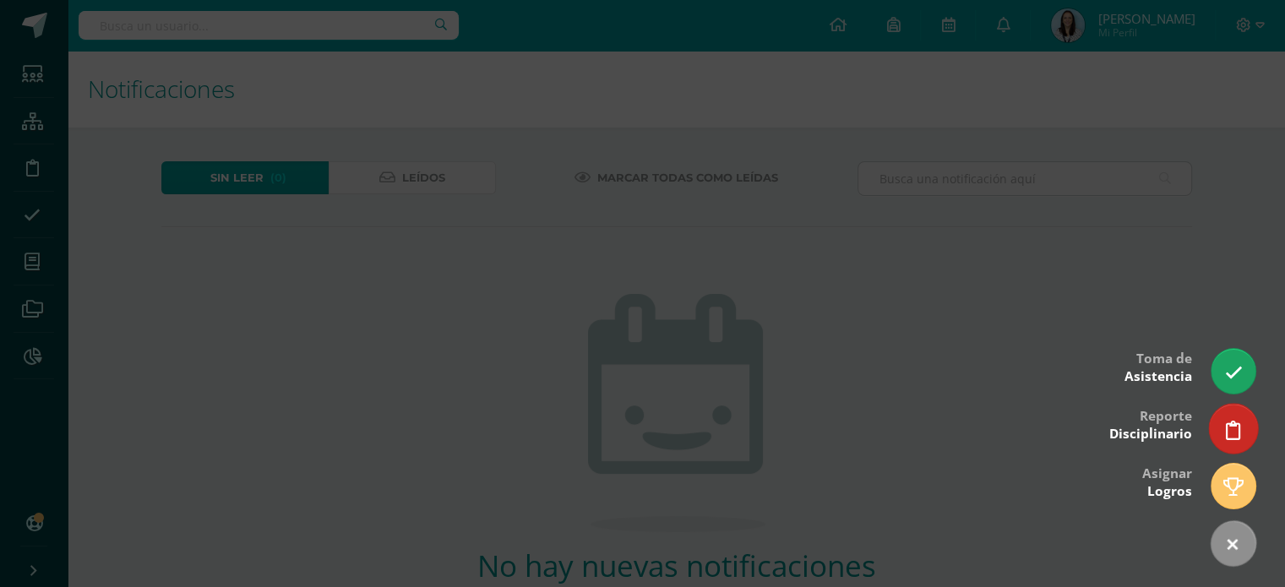
click at [1239, 438] on icon at bounding box center [1233, 430] width 15 height 19
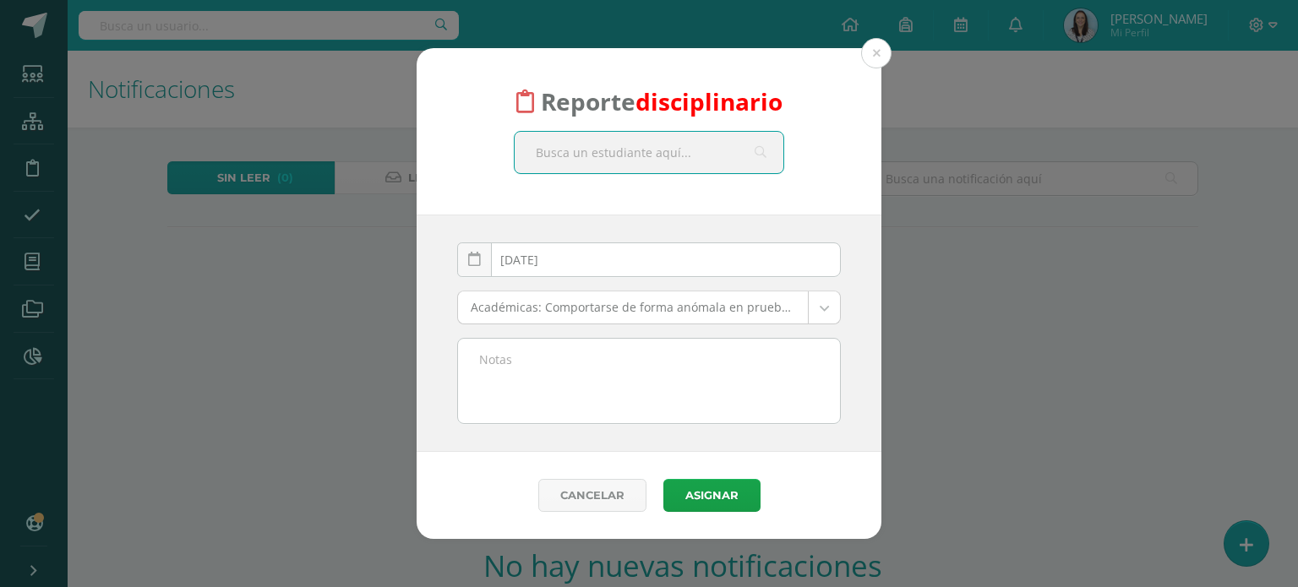
click at [659, 155] on input "text" at bounding box center [649, 152] width 269 height 41
type input "joshua"
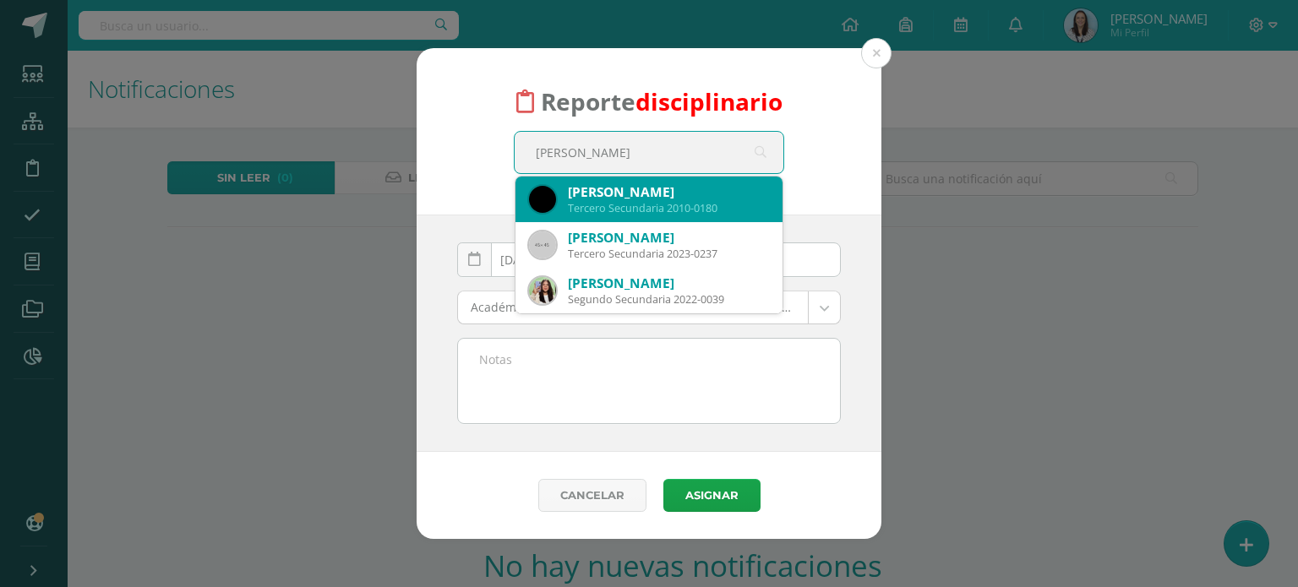
click at [633, 195] on div "Joshua Sebastian Gómez Alvarez" at bounding box center [668, 192] width 201 height 18
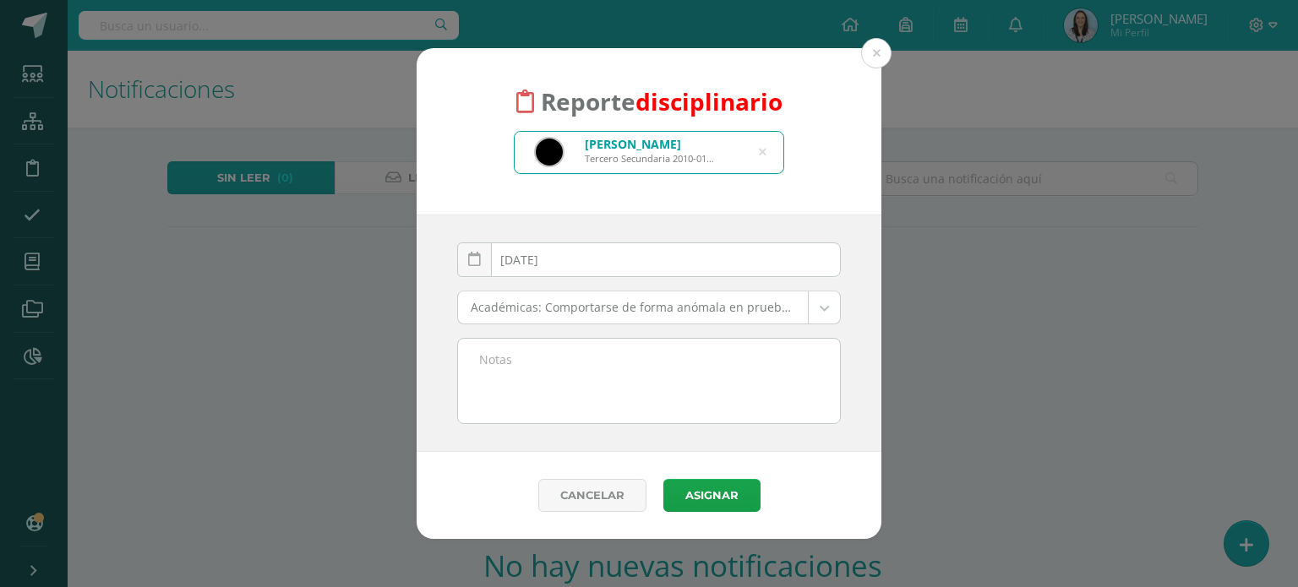
click at [823, 314] on body "Reporte disciplinario Joshua Sebastian Gómez Alvarez Tercero Secundaria 2010-01…" at bounding box center [649, 362] width 1298 height 724
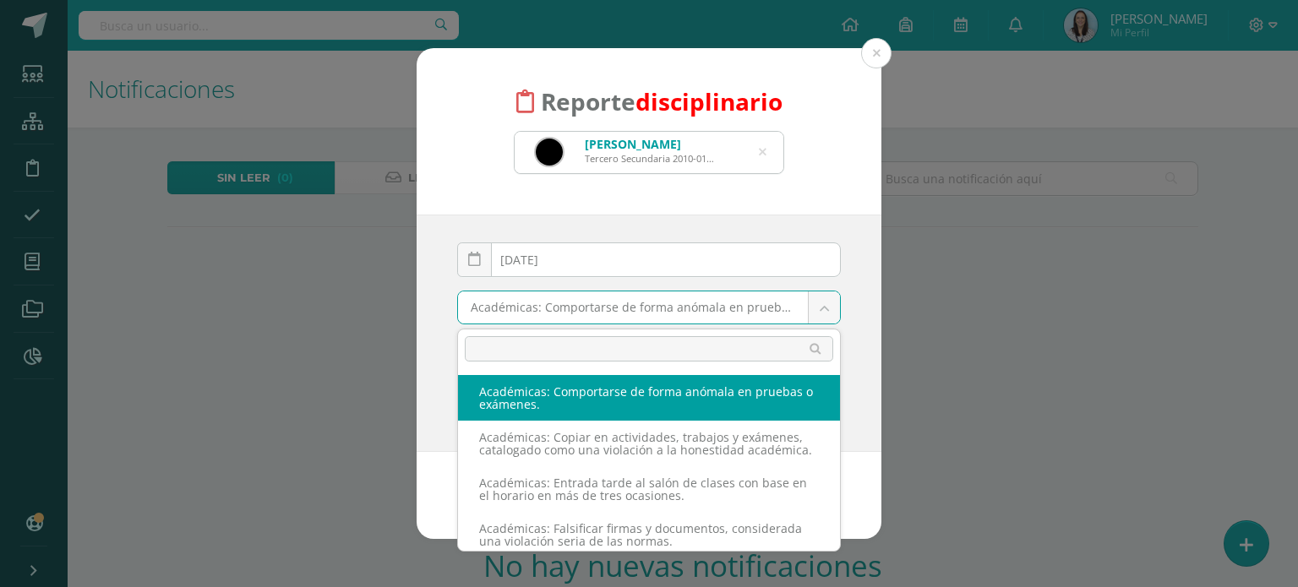
click at [737, 348] on input "text" at bounding box center [649, 348] width 368 height 25
type input "t"
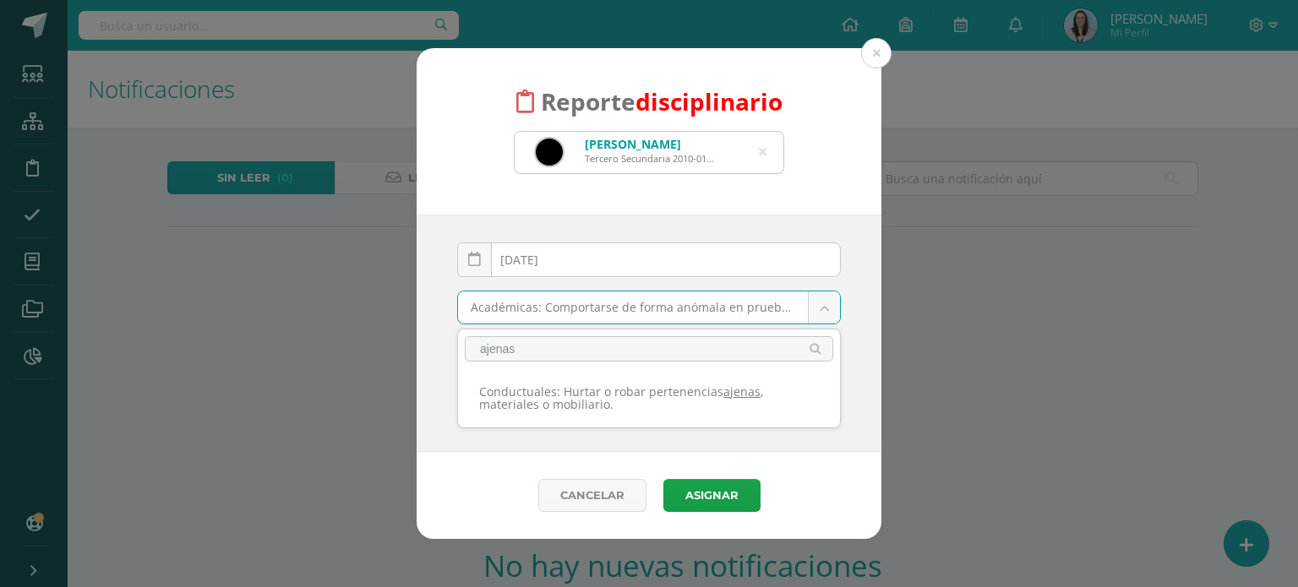
drag, startPoint x: 542, startPoint y: 350, endPoint x: 476, endPoint y: 349, distance: 65.9
click at [476, 349] on input "ajenas" at bounding box center [649, 348] width 368 height 25
drag, startPoint x: 524, startPoint y: 343, endPoint x: 470, endPoint y: 351, distance: 54.7
click at [470, 351] on input "agarrar" at bounding box center [649, 348] width 368 height 25
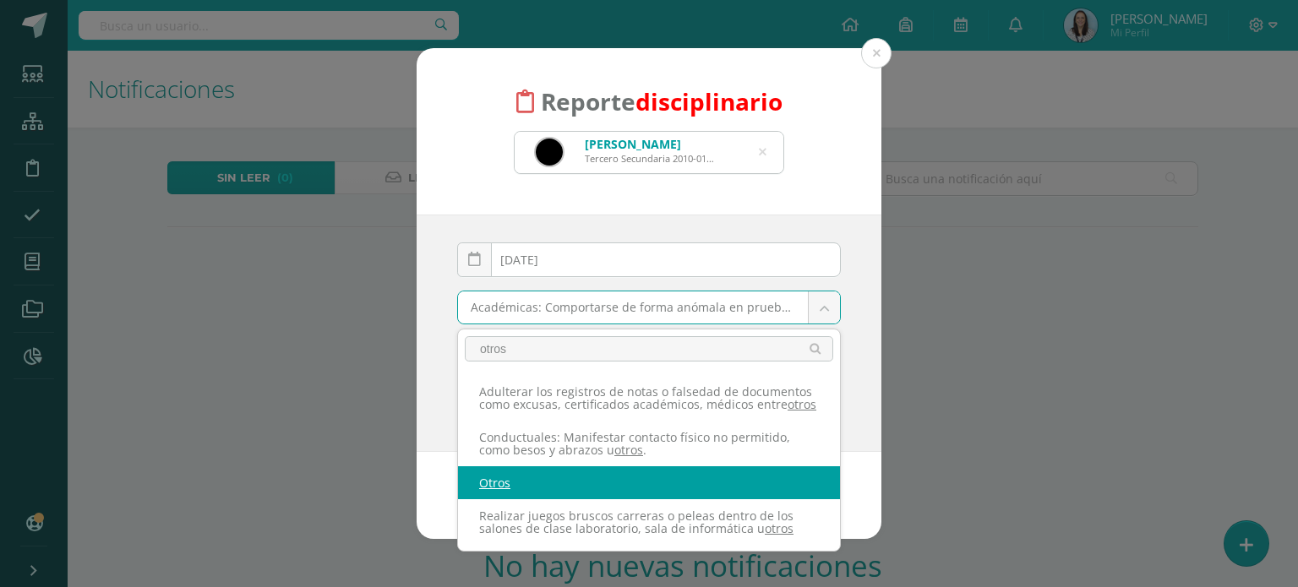
type input "otros"
select select "27"
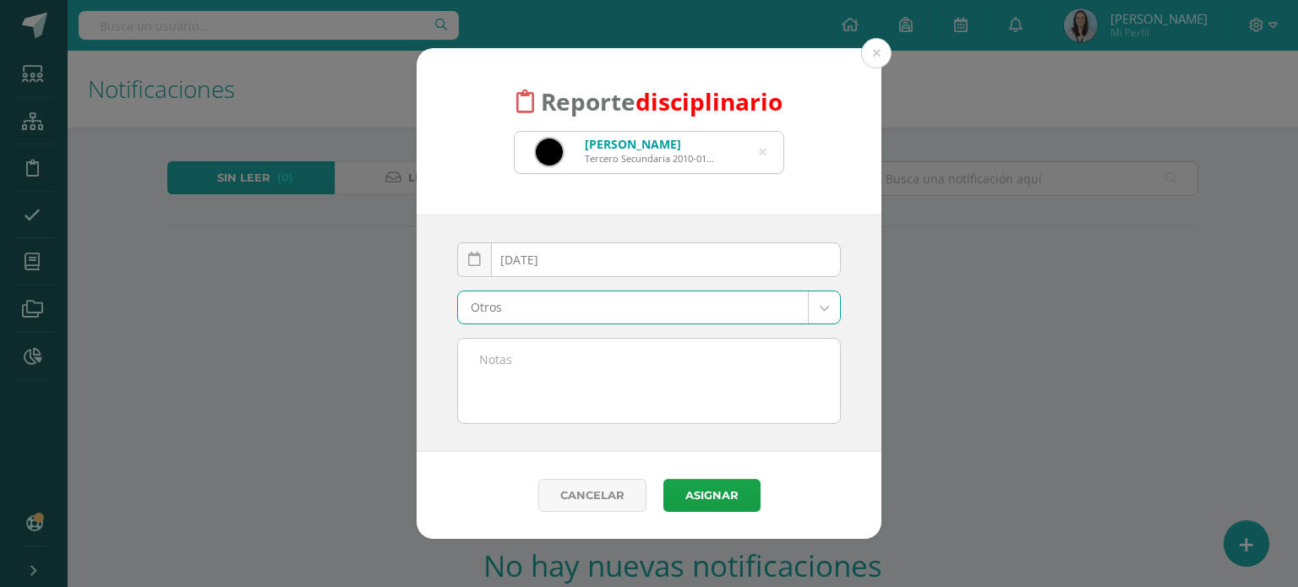
click at [510, 358] on textarea at bounding box center [649, 381] width 382 height 84
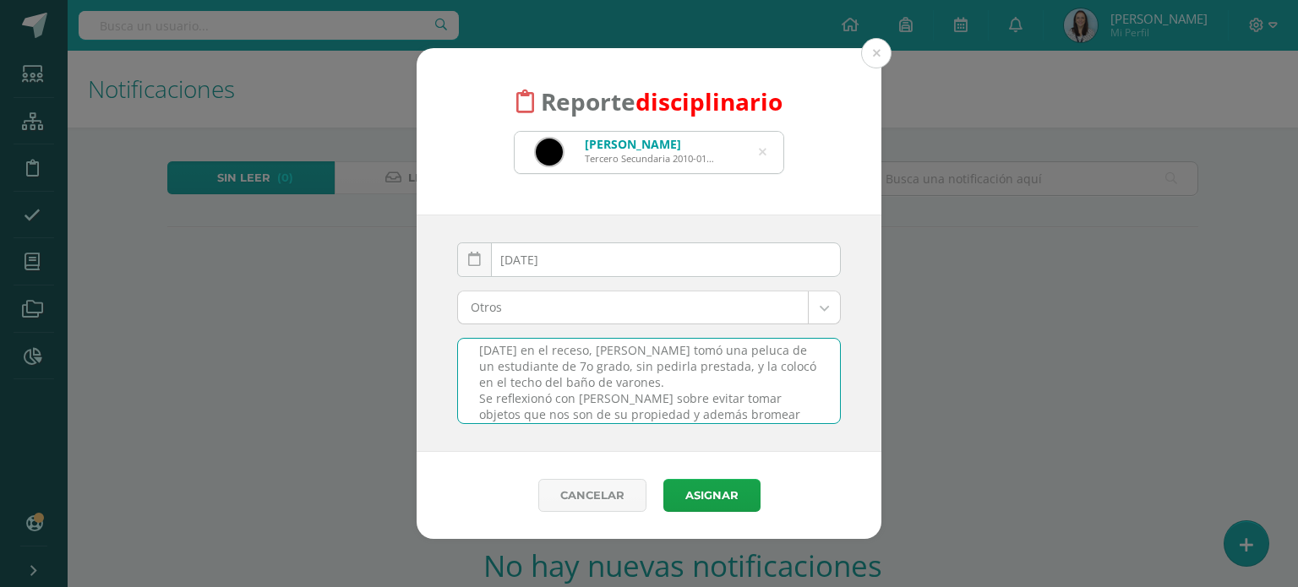
scroll to position [25, 0]
click at [764, 401] on textarea "Hoy en el receso, Joshua tomó una peluca de un estudiante de 7o grado, sin pedi…" at bounding box center [649, 381] width 382 height 84
click at [802, 402] on textarea "Hoy en el receso, Joshua tomó una peluca de un estudiante de 7o grado, sin pedi…" at bounding box center [649, 381] width 382 height 84
click at [782, 400] on textarea "Hoy en el receso, Joshua tomó una peluca de un estudiante de 7o grado, sin pedi…" at bounding box center [649, 381] width 382 height 84
click at [657, 414] on textarea "Hoy en el receso, Joshua tomó una peluca de un estudiante de 7o grado, sin pedi…" at bounding box center [649, 381] width 382 height 84
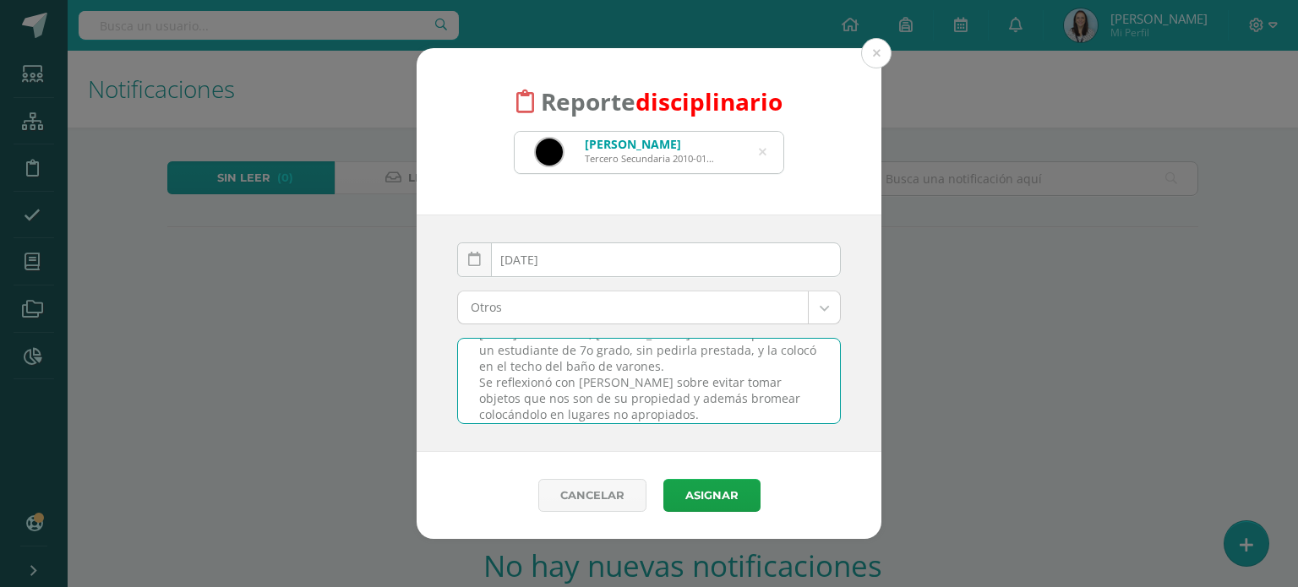
scroll to position [38, 0]
drag, startPoint x: 626, startPoint y: 411, endPoint x: 558, endPoint y: 415, distance: 68.5
click at [558, 415] on textarea "Hoy en el receso, Joshua tomó una peluca de un estudiante de 7o grado, sin pedi…" at bounding box center [649, 381] width 382 height 84
click at [617, 368] on textarea "Hoy en el receso, Joshua tomó una peluca de un estudiante de 7o grado, sin pedi…" at bounding box center [649, 381] width 382 height 84
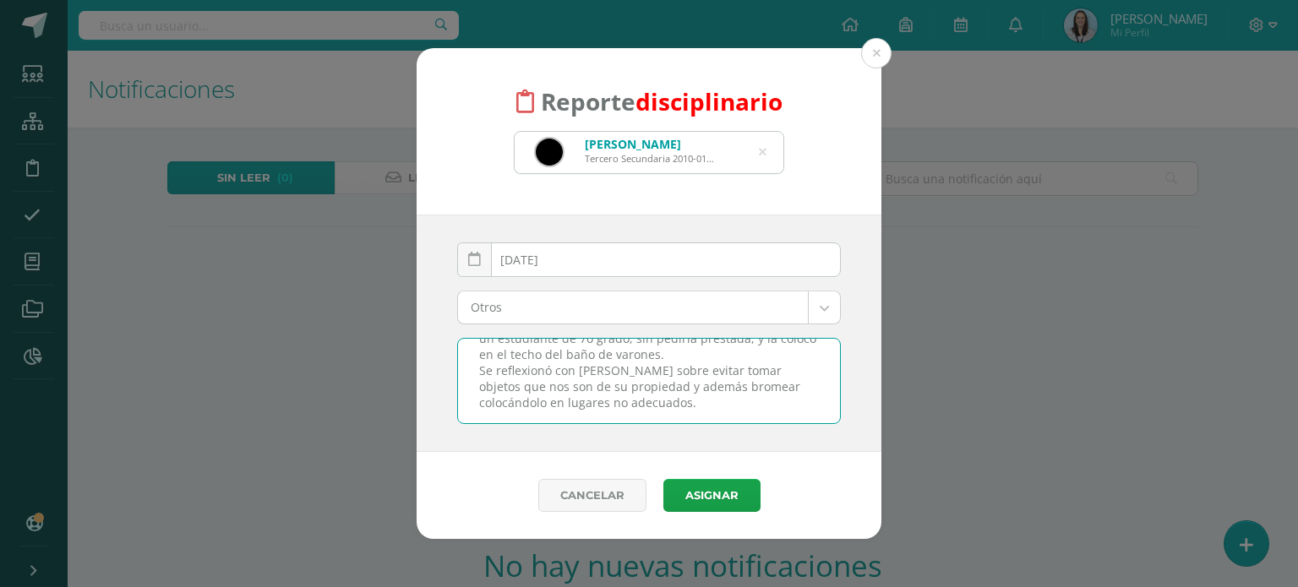
drag, startPoint x: 672, startPoint y: 384, endPoint x: 798, endPoint y: 379, distance: 126.8
click at [798, 379] on textarea "Hoy en el receso, Joshua tomó una peluca de un estudiante de 7o grado, sin pedi…" at bounding box center [649, 381] width 382 height 84
click at [670, 389] on textarea "Hoy en el receso, Joshua tomó una peluca de un estudiante de 7o grado, sin pedi…" at bounding box center [649, 381] width 382 height 84
click at [553, 406] on textarea "[DATE] en el receso, [PERSON_NAME] tomó una peluca de un estudiante de 7o grado…" at bounding box center [649, 381] width 382 height 84
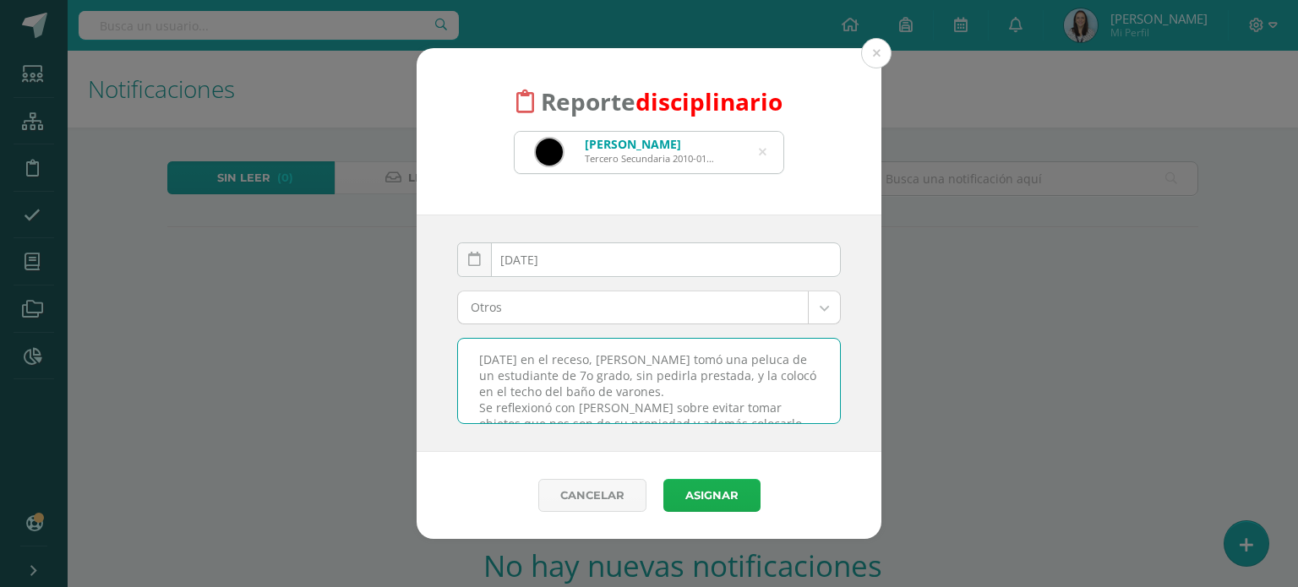
type textarea "[DATE] en el receso, [PERSON_NAME] tomó una peluca de un estudiante de 7o grado…"
click at [700, 494] on button "Asignar" at bounding box center [711, 495] width 97 height 33
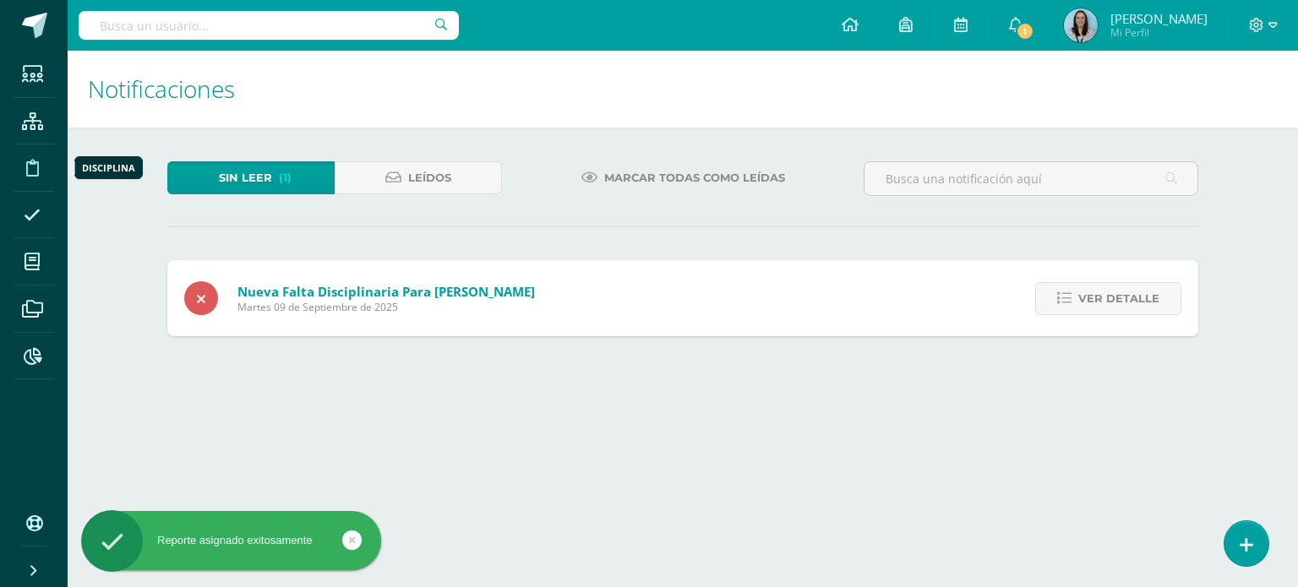
click at [33, 171] on icon at bounding box center [32, 168] width 13 height 17
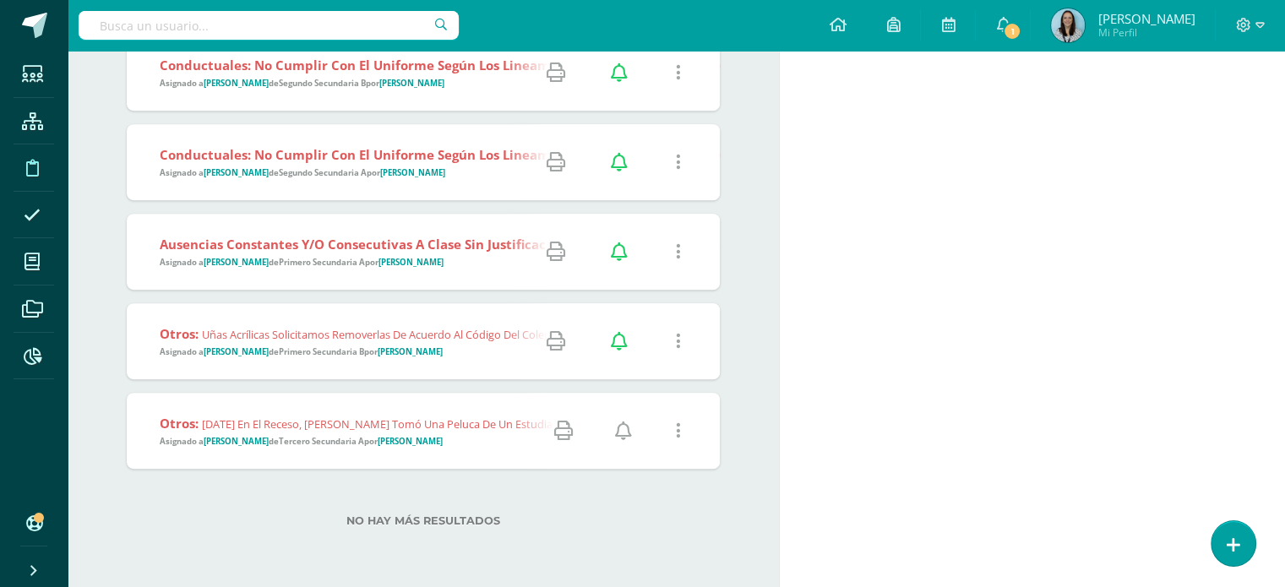
scroll to position [780, 0]
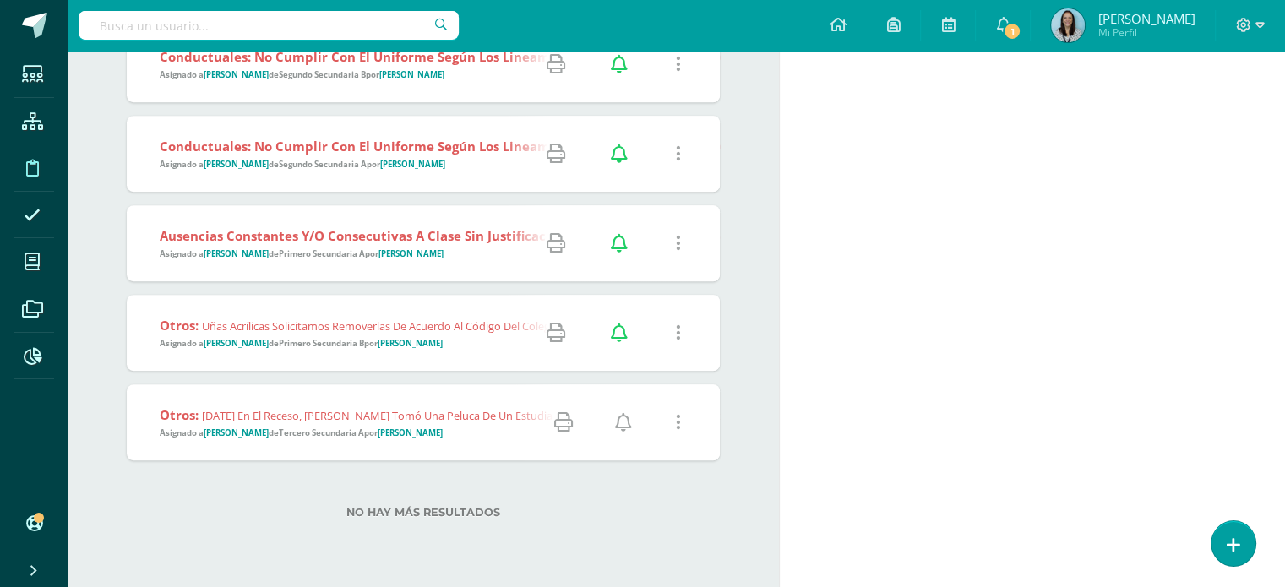
click at [627, 423] on icon at bounding box center [623, 422] width 17 height 19
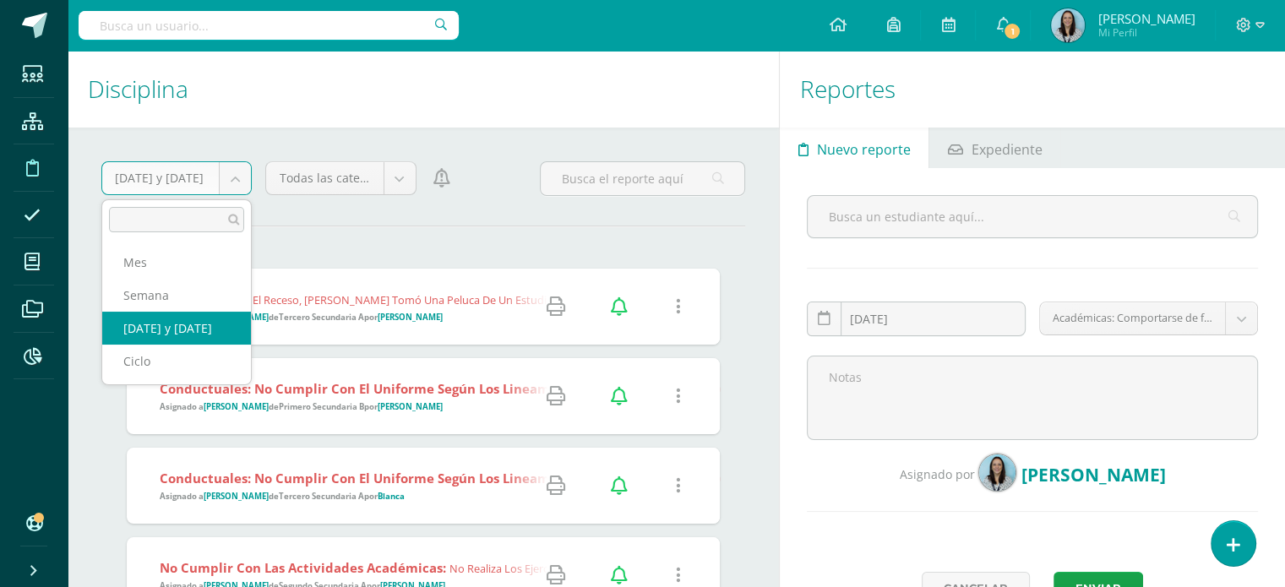
click at [232, 174] on body "Falta disciplinaria notificada exitosamente Estudiantes Estructura Disciplina A…" at bounding box center [642, 293] width 1285 height 587
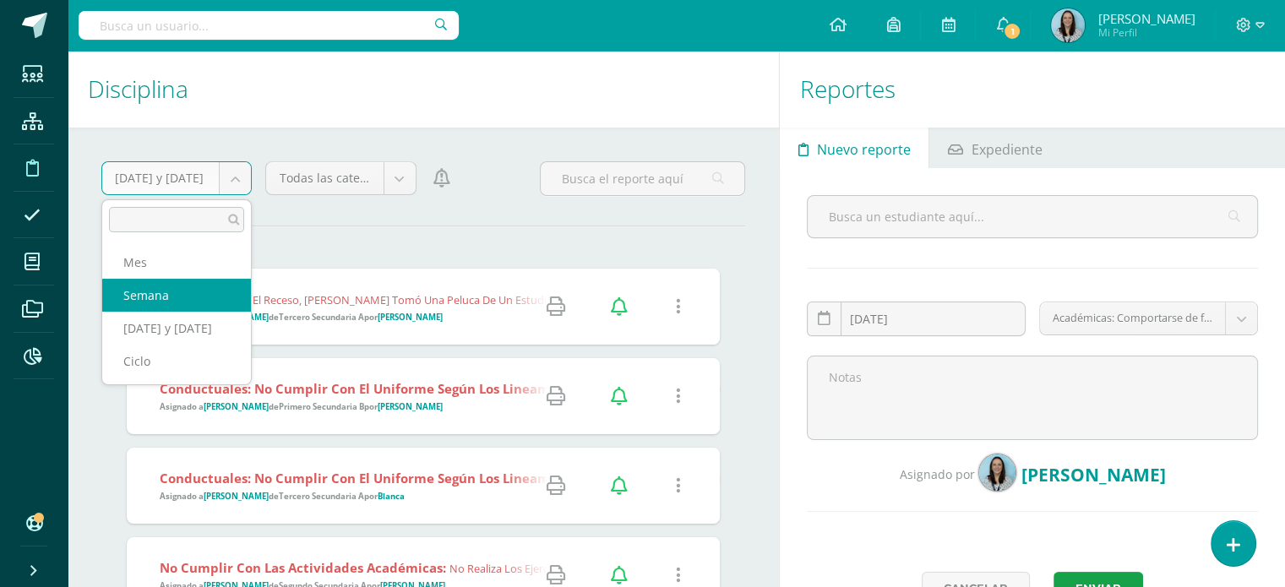
select select "week"
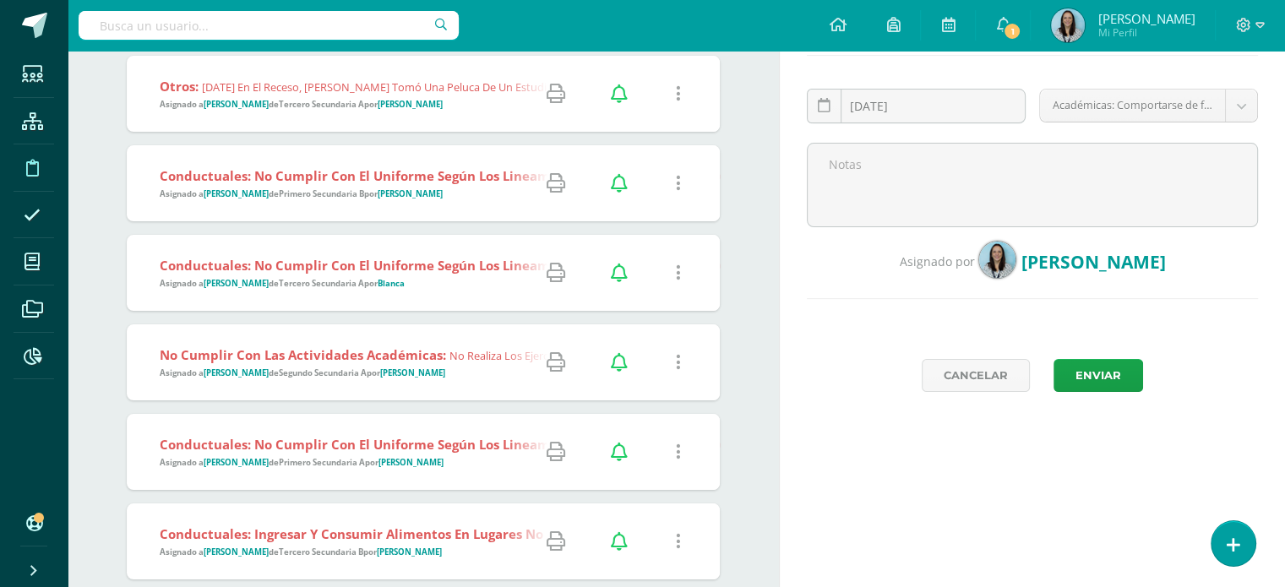
scroll to position [199, 0]
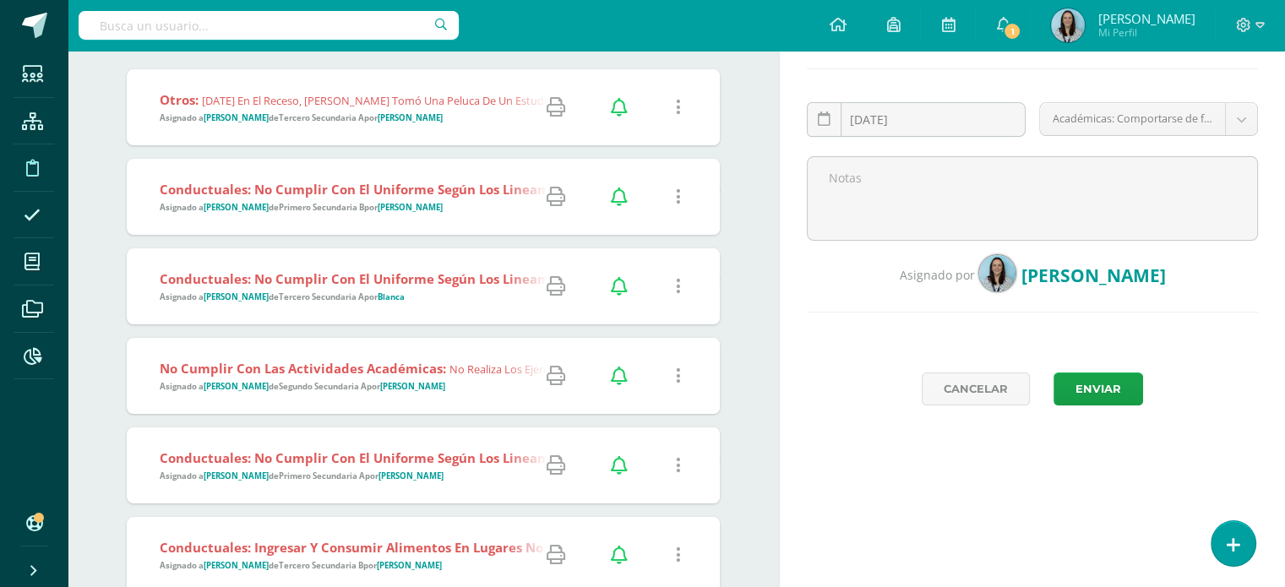
click at [421, 371] on strong "No cumplir con las actividades académicas:" at bounding box center [303, 368] width 286 height 17
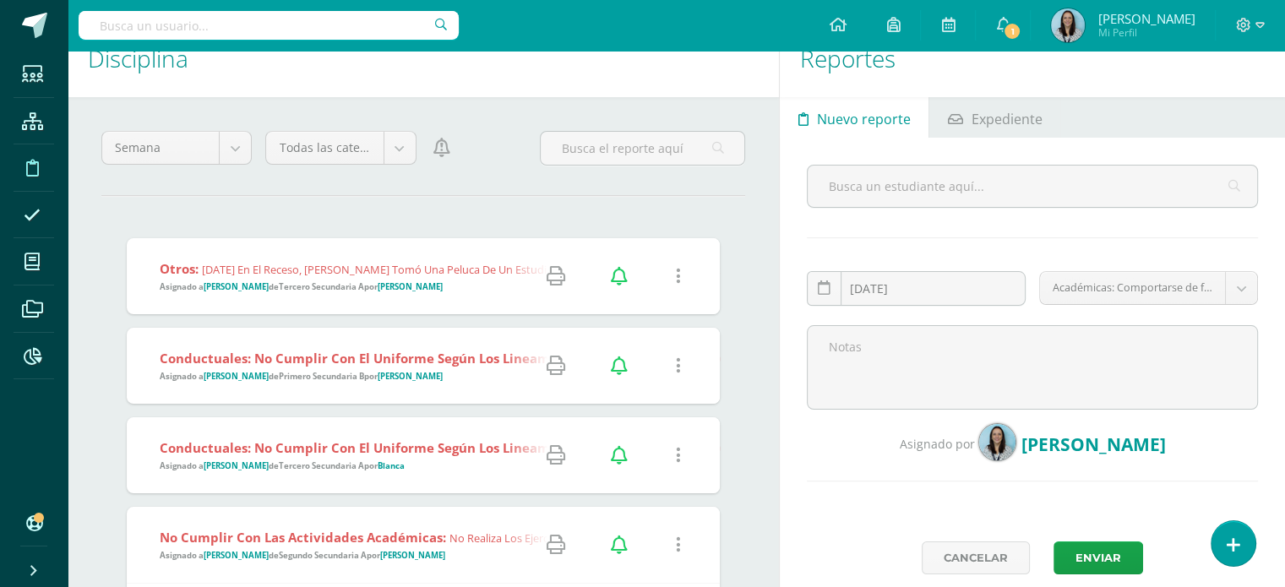
scroll to position [0, 0]
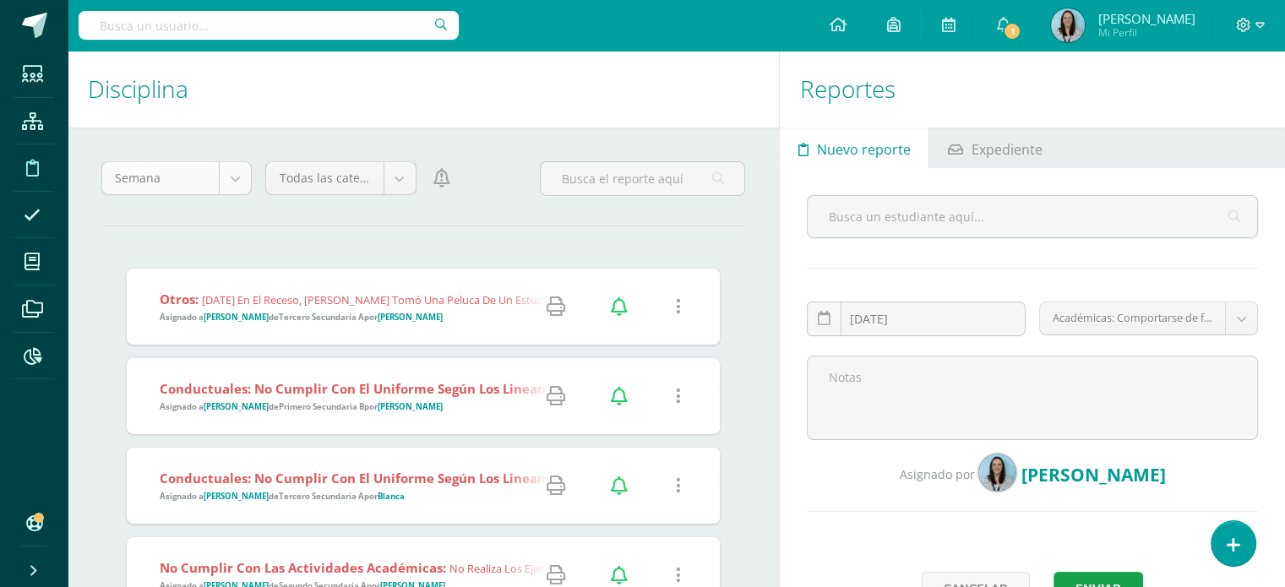
click at [224, 184] on body "Estudiantes Estructura Disciplina Asistencia Mis cursos Archivos Reportes Sopor…" at bounding box center [642, 293] width 1285 height 587
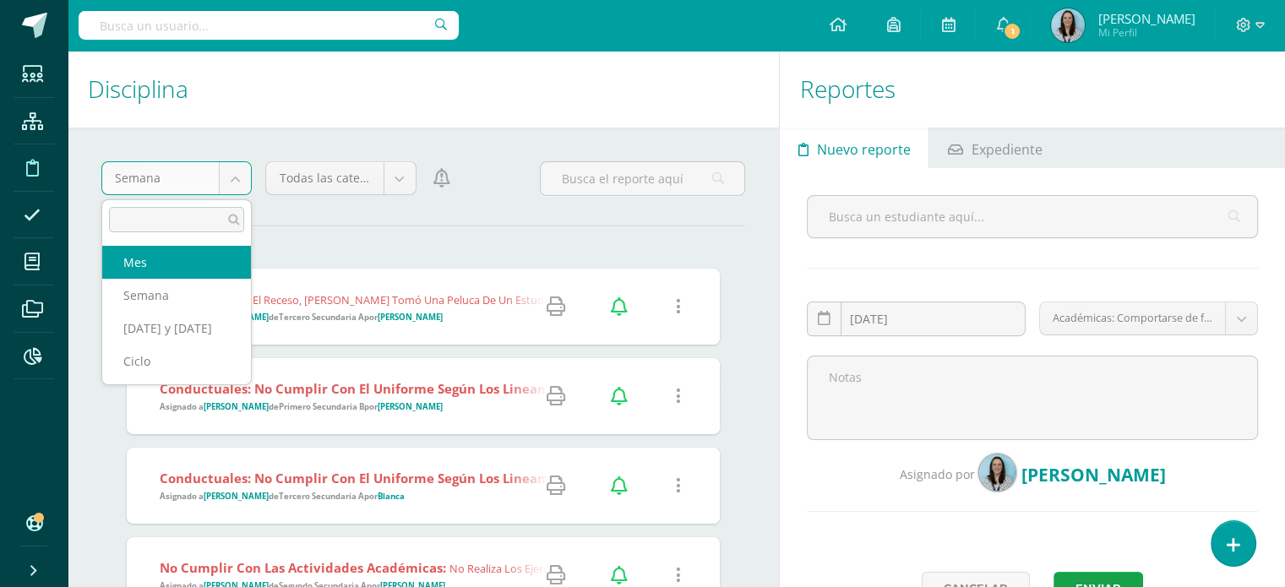
select select "month"
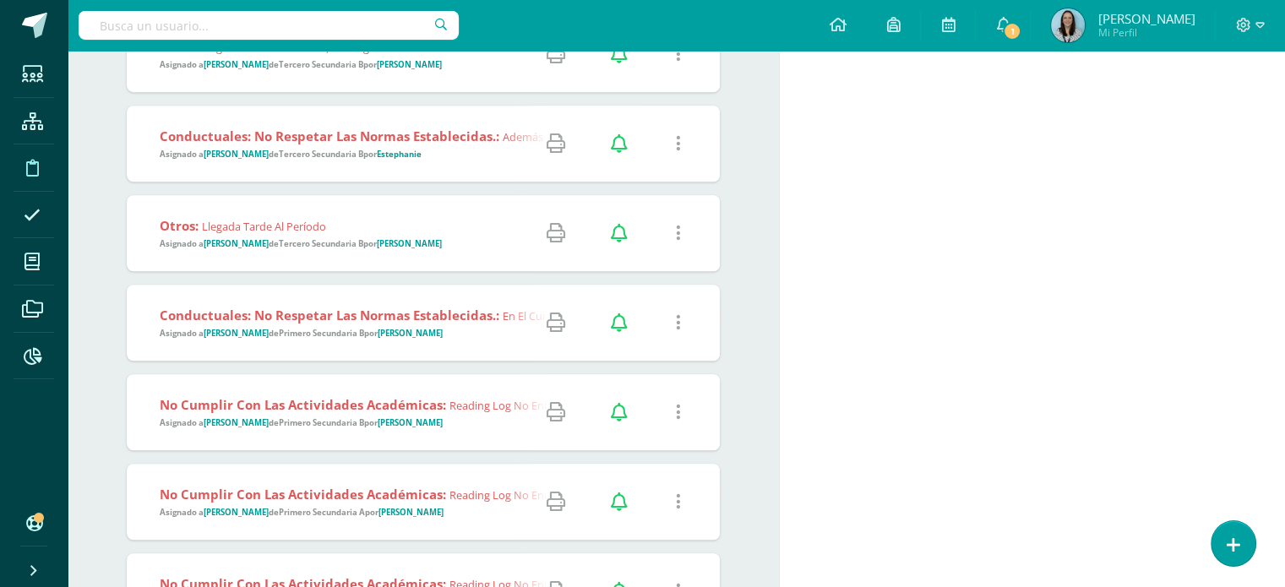
scroll to position [1267, 0]
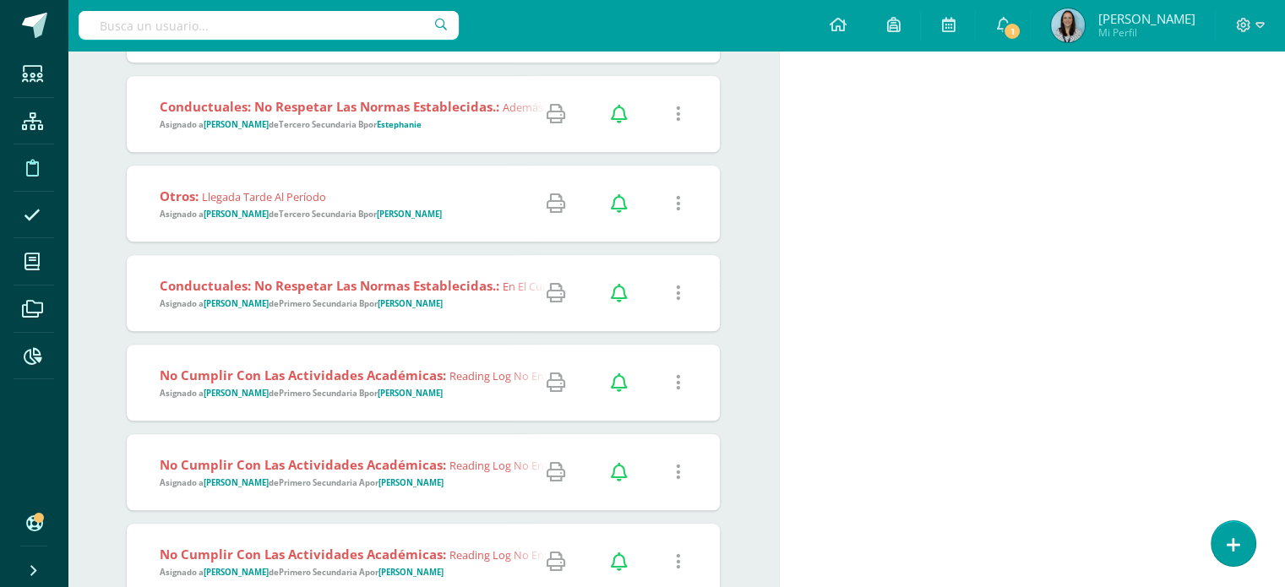
click at [329, 308] on strong "Primero Secundaria B" at bounding box center [321, 303] width 85 height 11
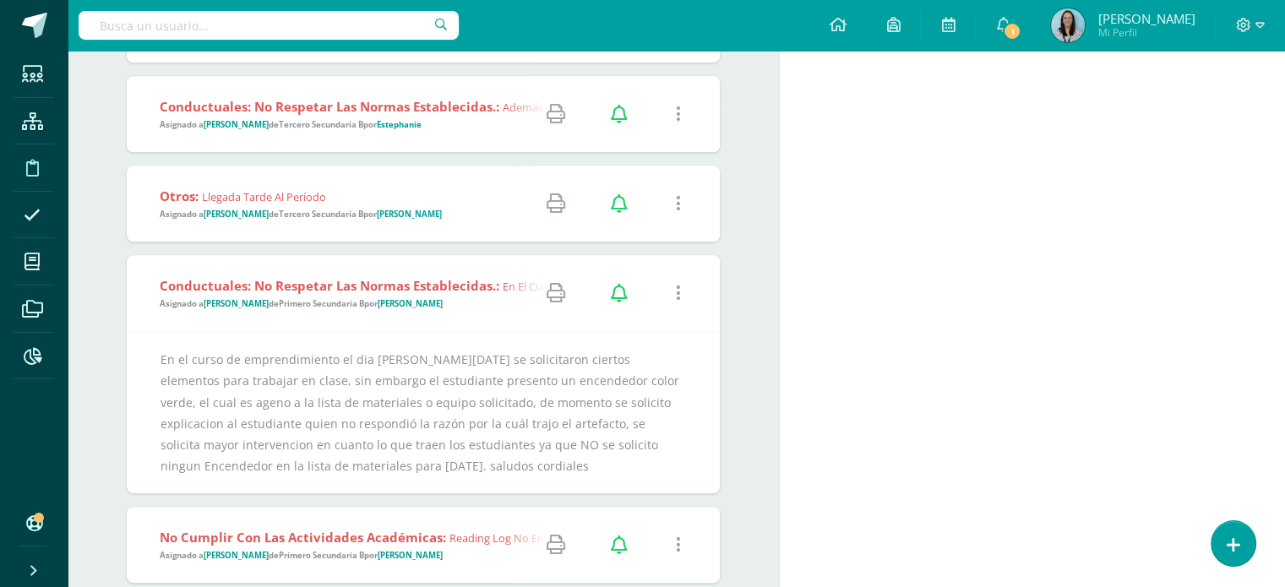
click at [678, 294] on icon at bounding box center [678, 293] width 5 height 19
click at [662, 354] on link "Editar Falta" at bounding box center [645, 353] width 131 height 26
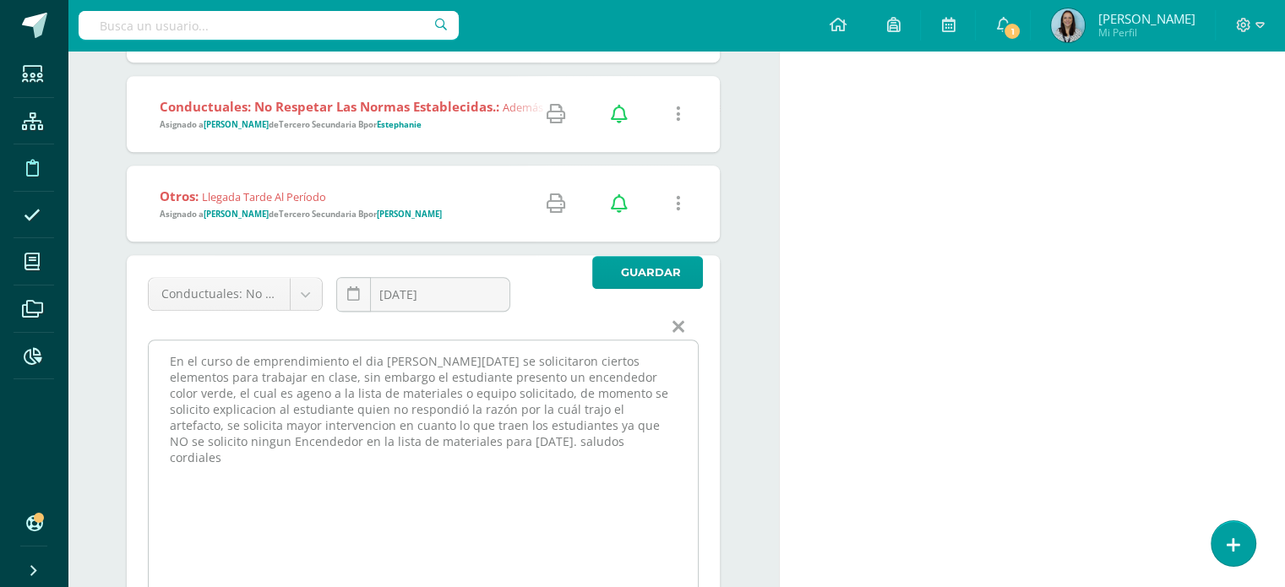
click at [257, 360] on textarea "En el curso de emprendimiento el dia [PERSON_NAME][DATE] se solicitaron ciertos…" at bounding box center [423, 466] width 549 height 253
click at [343, 361] on textarea "En el curso de emprendimiento el dia [PERSON_NAME][DATE] se solicitaron ciertos…" at bounding box center [423, 466] width 549 height 253
drag, startPoint x: 496, startPoint y: 361, endPoint x: 536, endPoint y: 360, distance: 40.6
click at [536, 360] on textarea "En el curso de emprendimiento el dia [PERSON_NAME][DATE] se solicitaron ciertos…" at bounding box center [423, 466] width 549 height 253
click at [240, 376] on textarea "En el curso de emprendimiento el dia de hoy se solicitaron ciertos elementos pa…" at bounding box center [423, 466] width 549 height 253
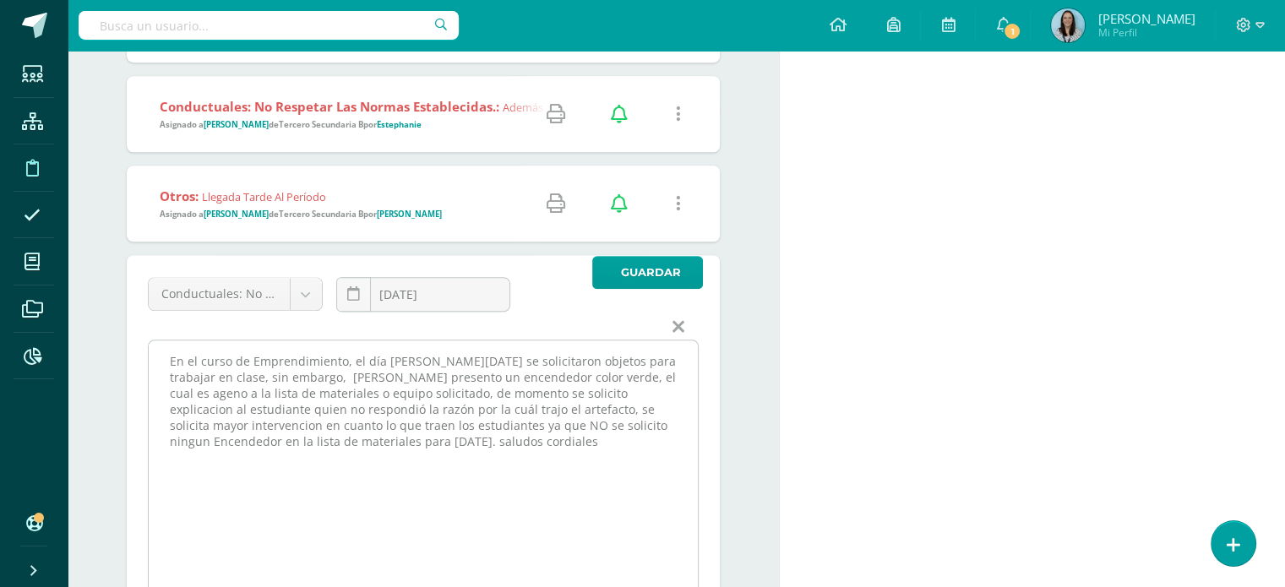
click at [338, 380] on textarea "En el curso de emprendimiento el dia de hoy se solicitaron ciertos elementos pa…" at bounding box center [423, 466] width 549 height 253
click at [564, 377] on textarea "En el curso de emprendimiento el dia de hoy se solicitaron ciertos elementos pa…" at bounding box center [423, 466] width 549 height 253
click at [337, 394] on textarea "En el curso de emprendimiento el dia de hoy se solicitaron ciertos elementos pa…" at bounding box center [423, 466] width 549 height 253
click at [466, 391] on textarea "En el curso de emprendimiento el dia de hoy se solicitaron ciertos elementos pa…" at bounding box center [423, 466] width 549 height 253
click at [473, 393] on textarea "En el curso de emprendimiento el dia de hoy se solicitaron ciertos elementos pa…" at bounding box center [423, 466] width 549 height 253
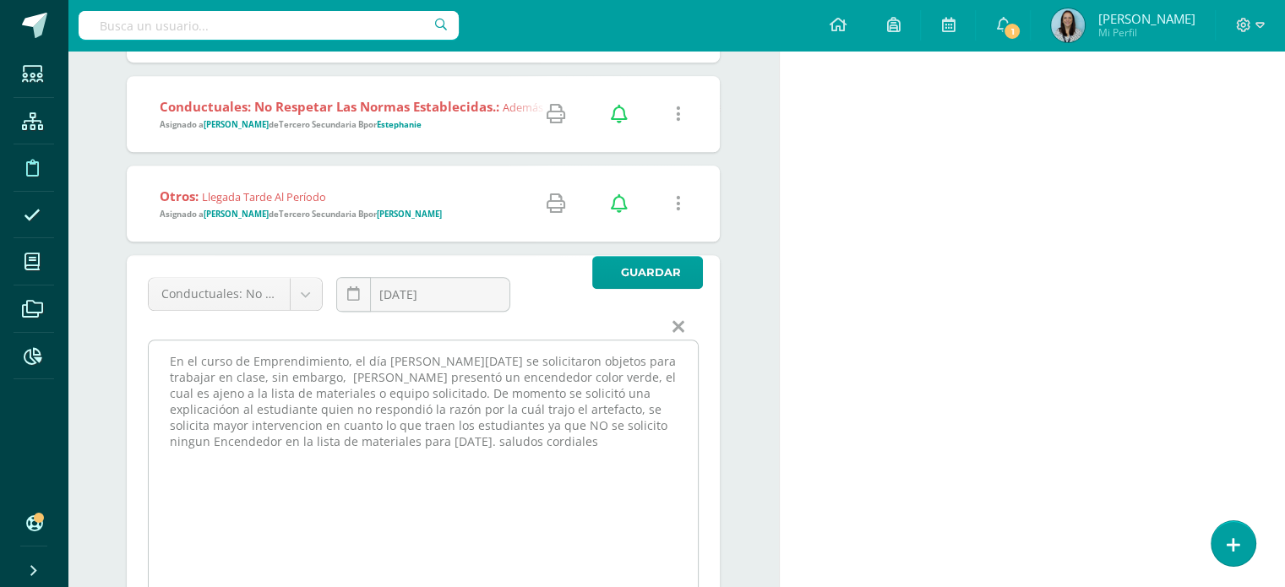
click at [244, 408] on textarea "En el curso de emprendimiento el dia de hoy se solicitaron ciertos elementos pa…" at bounding box center [423, 466] width 549 height 253
drag, startPoint x: 247, startPoint y: 411, endPoint x: 352, endPoint y: 414, distance: 105.7
click at [352, 414] on textarea "En el curso de emprendimiento el dia de hoy se solicitaron ciertos elementos pa…" at bounding box center [423, 466] width 549 height 253
click at [407, 408] on textarea "En el curso de emprendimiento el dia de hoy se solicitaron ciertos elementos pa…" at bounding box center [423, 466] width 549 height 253
drag, startPoint x: 227, startPoint y: 429, endPoint x: 334, endPoint y: 418, distance: 107.0
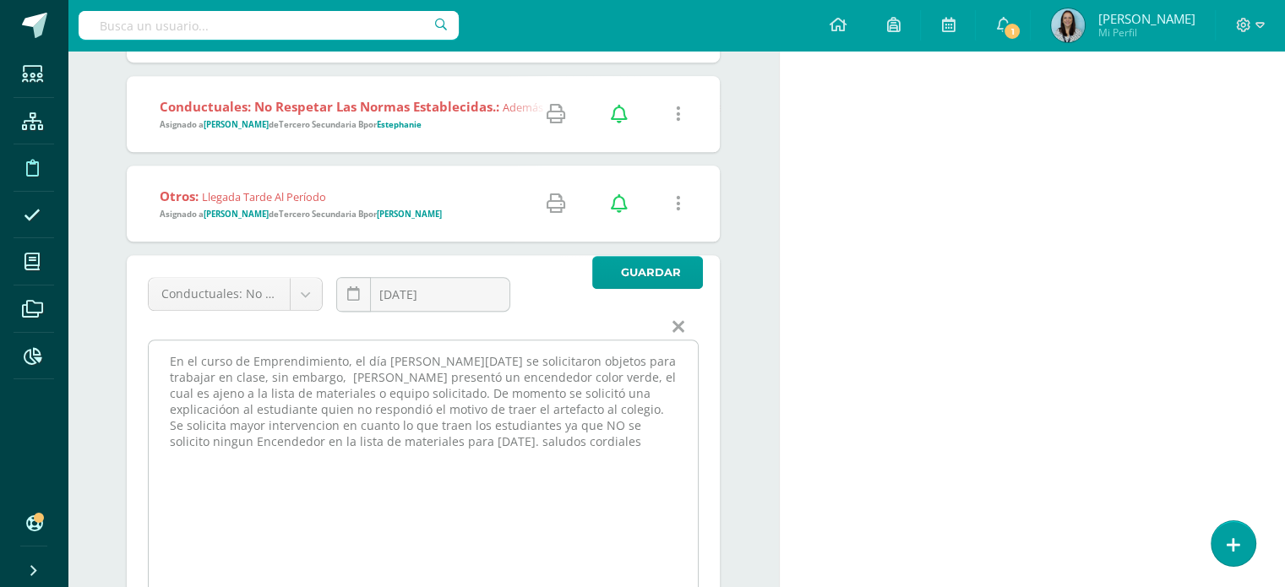
click at [334, 418] on textarea "En el curso de emprendimiento el dia de hoy se solicitaron ciertos elementos pa…" at bounding box center [423, 466] width 549 height 253
drag, startPoint x: 351, startPoint y: 426, endPoint x: 254, endPoint y: 450, distance: 100.2
click at [254, 450] on textarea "En el curso de emprendimiento el dia de hoy se solicitaron ciertos elementos pa…" at bounding box center [423, 466] width 549 height 253
click at [555, 395] on textarea "En el curso de emprendimiento el dia de hoy se solicitaron ciertos elementos pa…" at bounding box center [423, 466] width 549 height 253
click at [476, 405] on textarea "En el curso de emprendimiento el dia de hoy se solicitaron ciertos elementos pa…" at bounding box center [423, 466] width 549 height 253
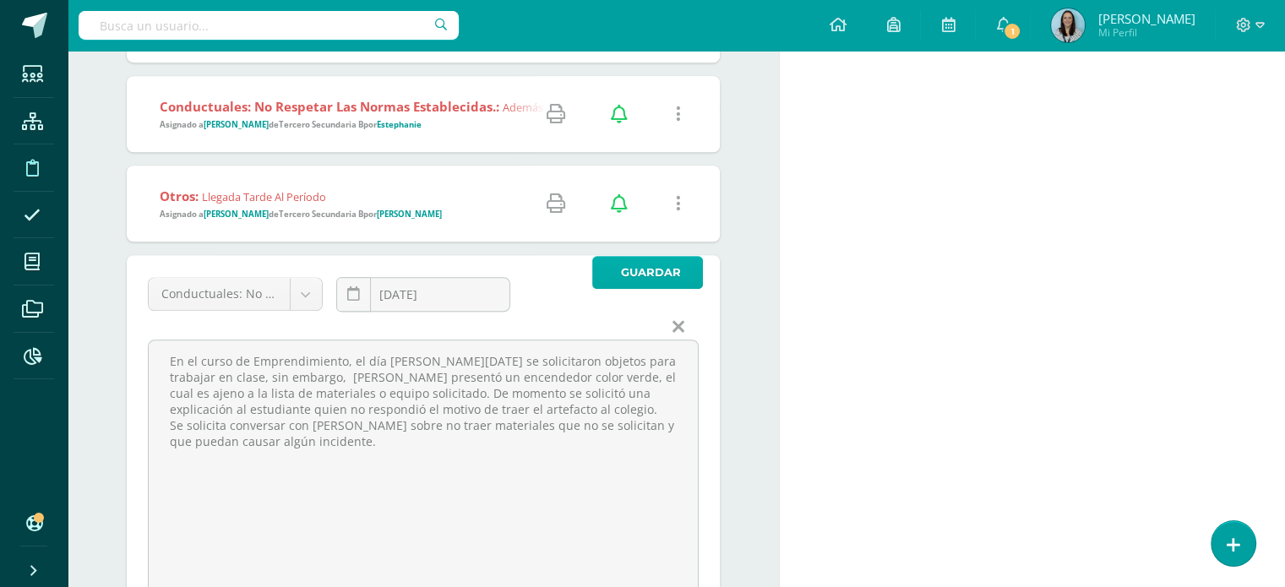
type textarea "En el curso de Emprendimiento, el día de hoy se solicitaron objetos para trabaj…"
click at [656, 273] on span "Guardar" at bounding box center [651, 272] width 60 height 31
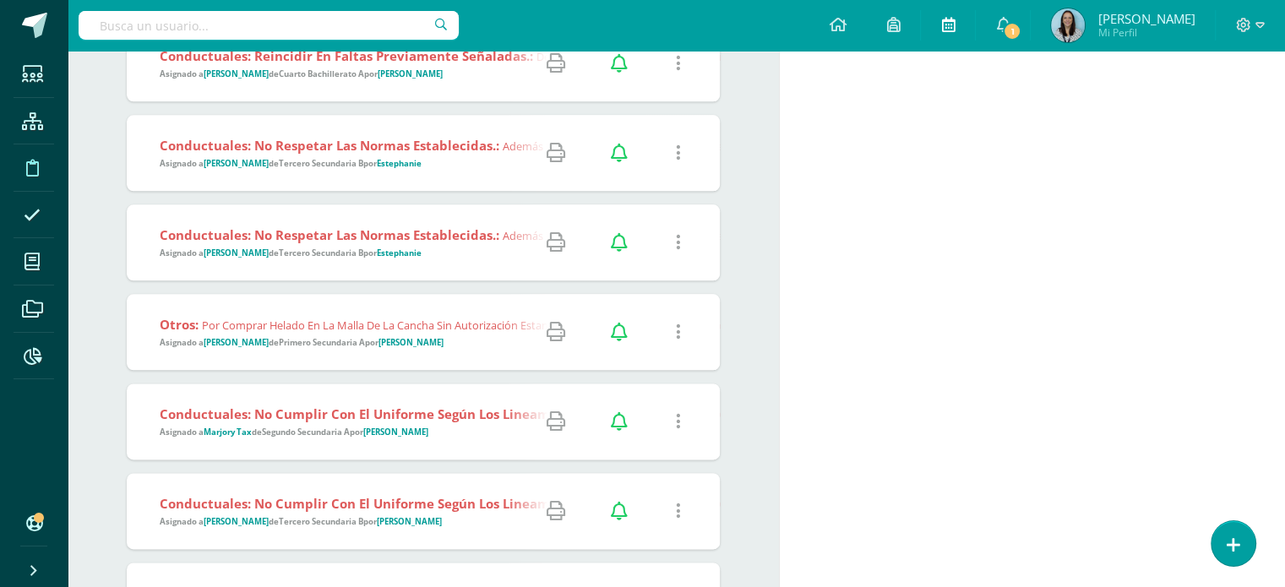
scroll to position [2028, 0]
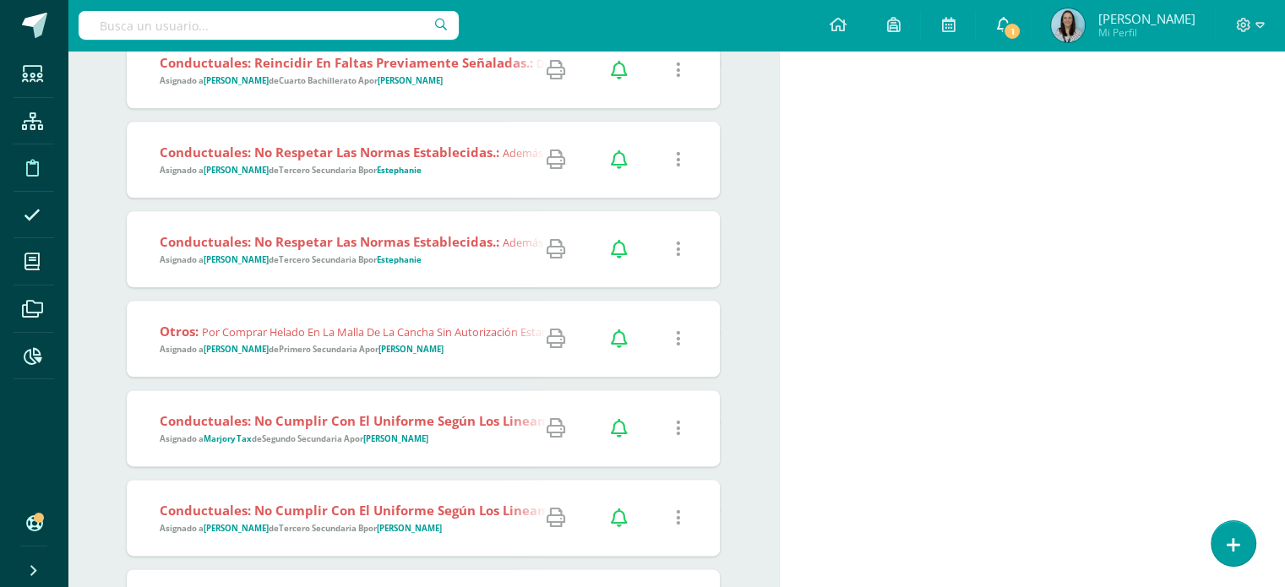
click at [1010, 23] on icon at bounding box center [1003, 24] width 14 height 15
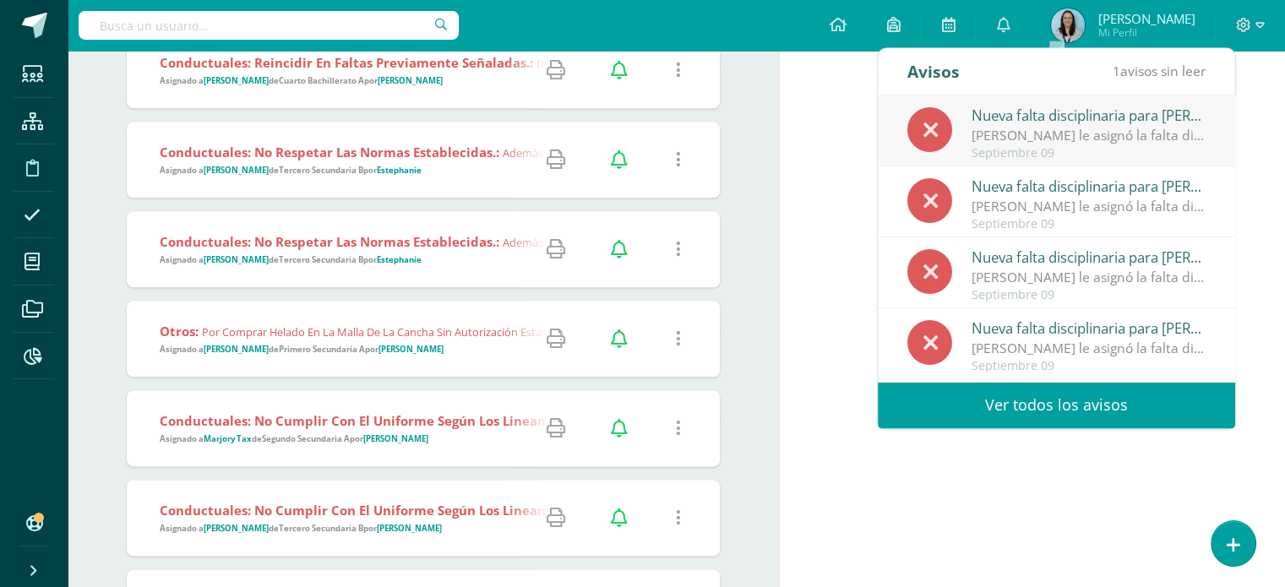
click at [1097, 147] on div "Septiembre 09" at bounding box center [1089, 153] width 235 height 14
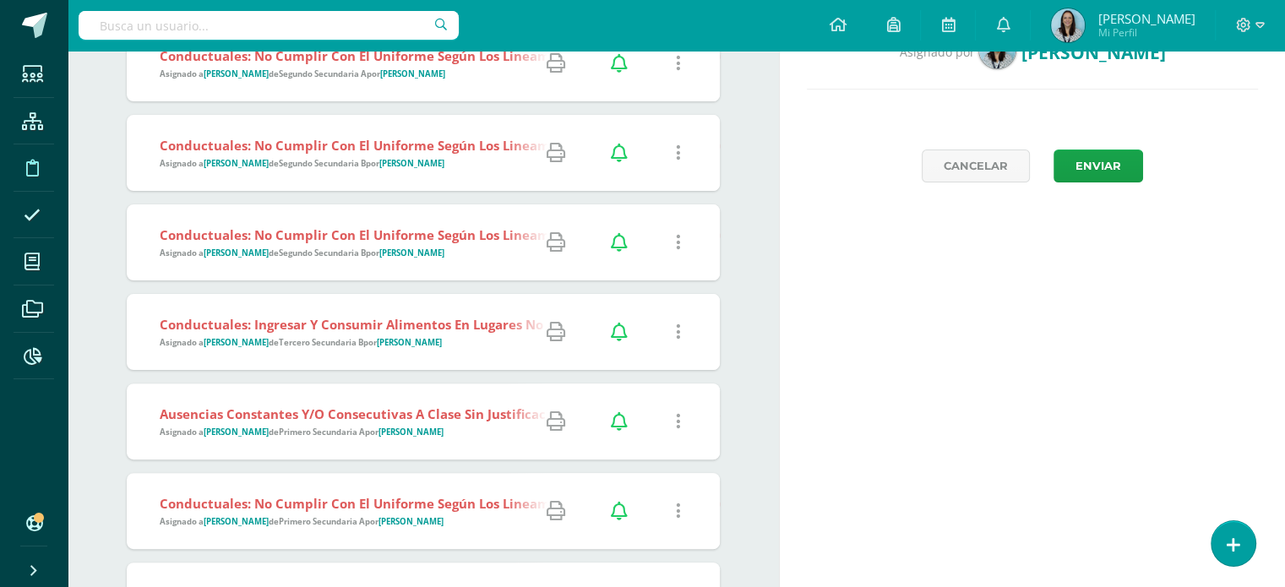
scroll to position [0, 0]
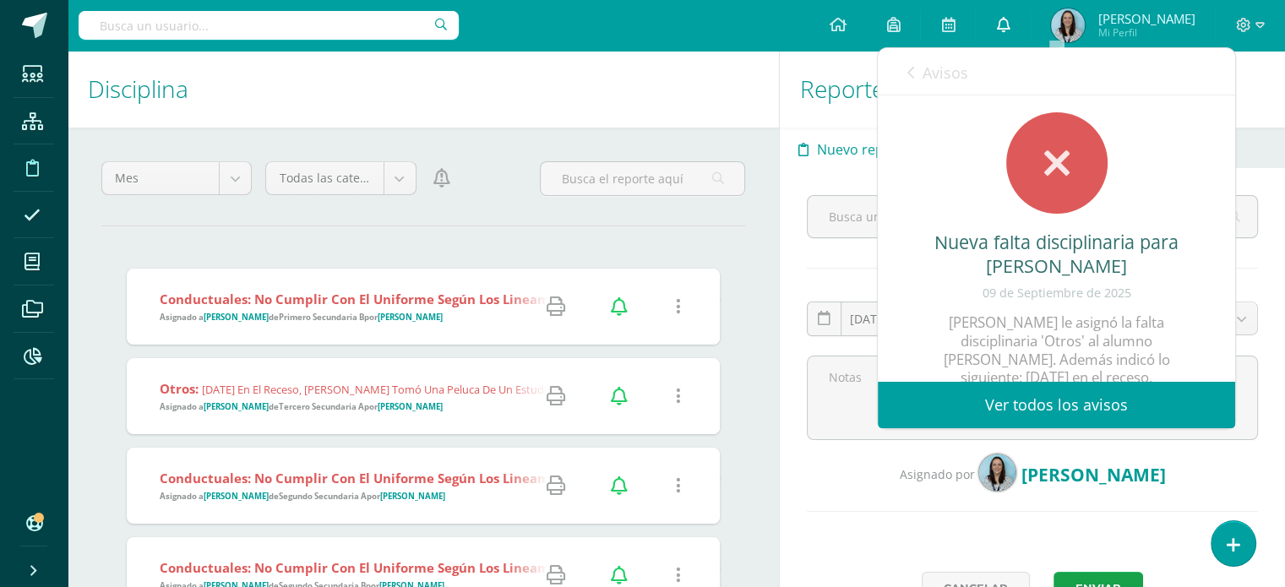
click at [1010, 29] on icon at bounding box center [1003, 24] width 14 height 15
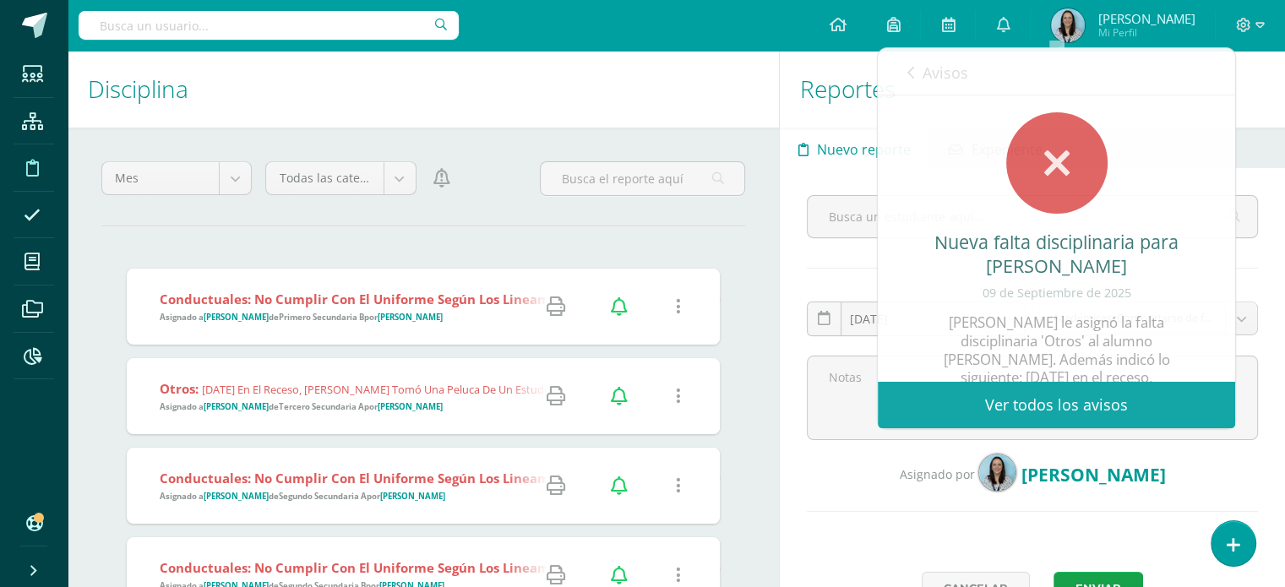
click at [527, 80] on h1 "Disciplina" at bounding box center [423, 89] width 671 height 77
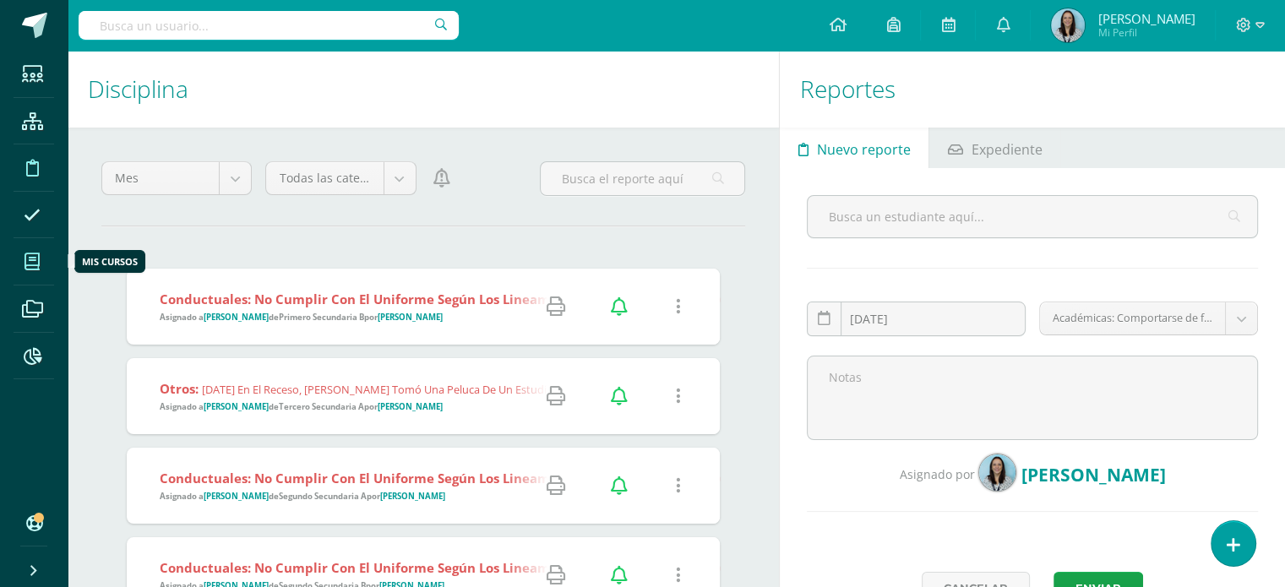
click at [30, 262] on icon at bounding box center [32, 261] width 15 height 17
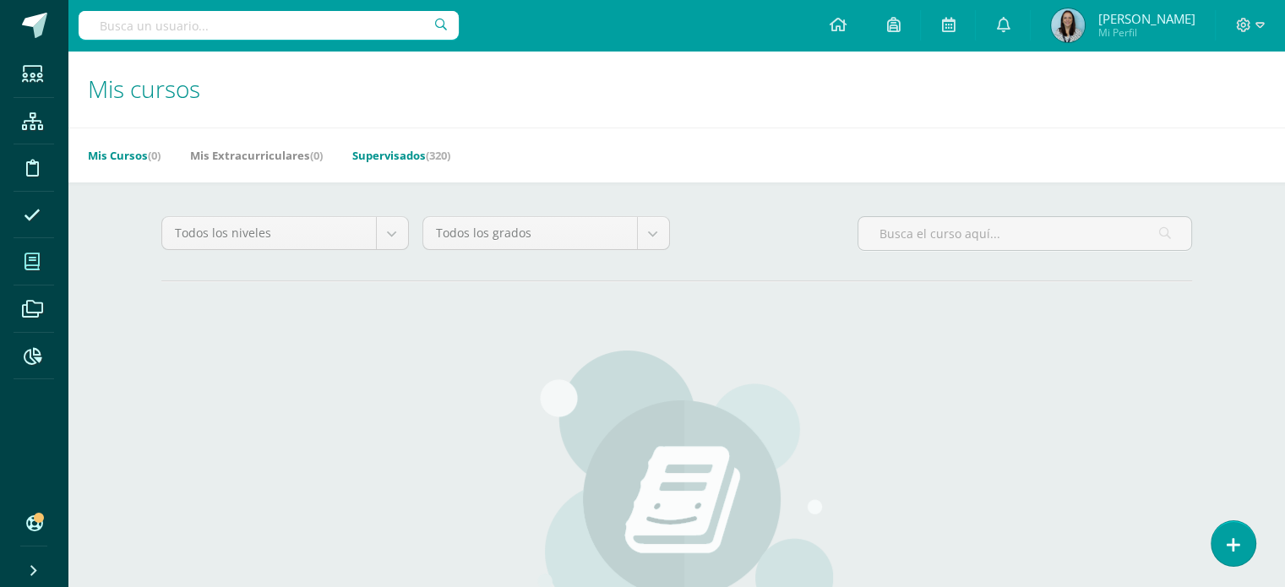
click at [408, 156] on link "Supervisados (320)" at bounding box center [401, 155] width 98 height 27
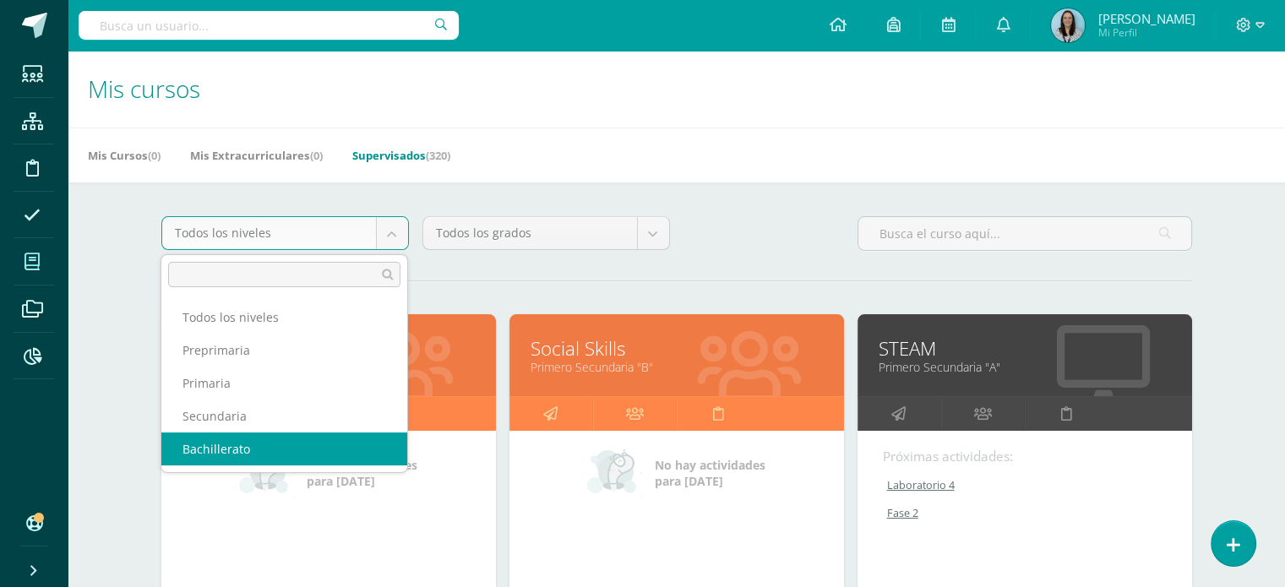
select select "4"
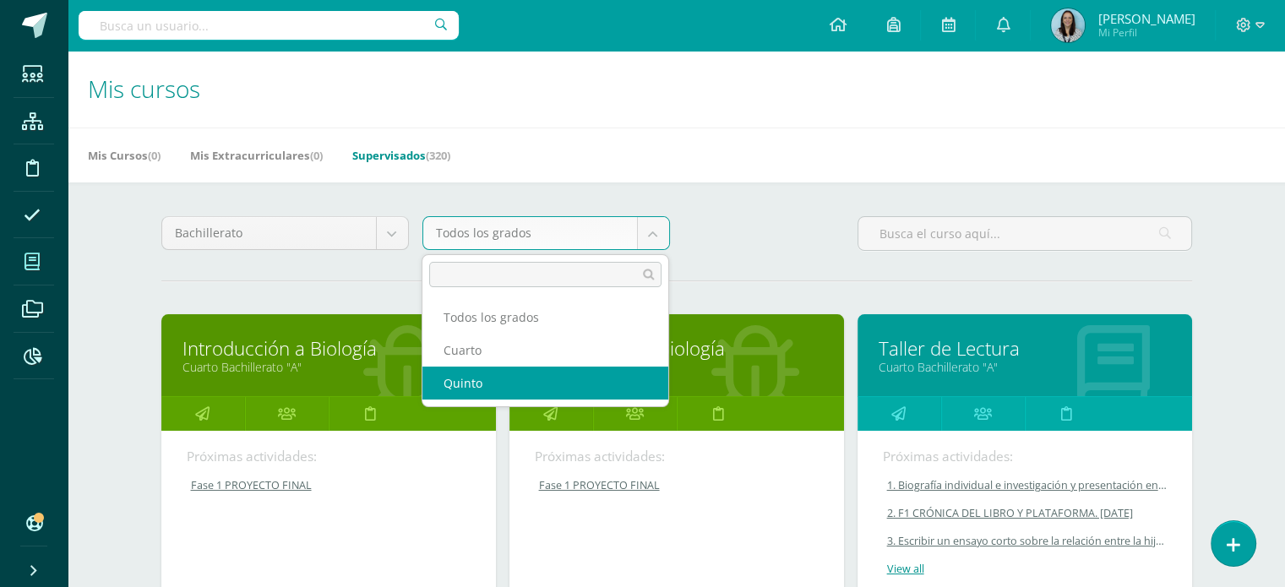
select select "14"
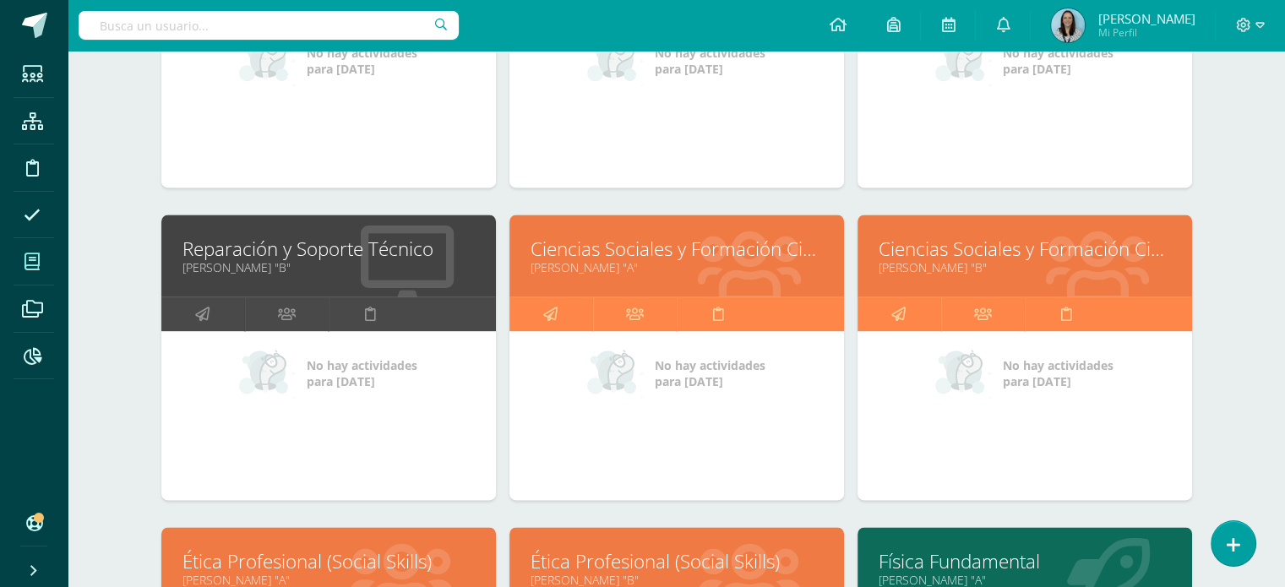
scroll to position [2290, 0]
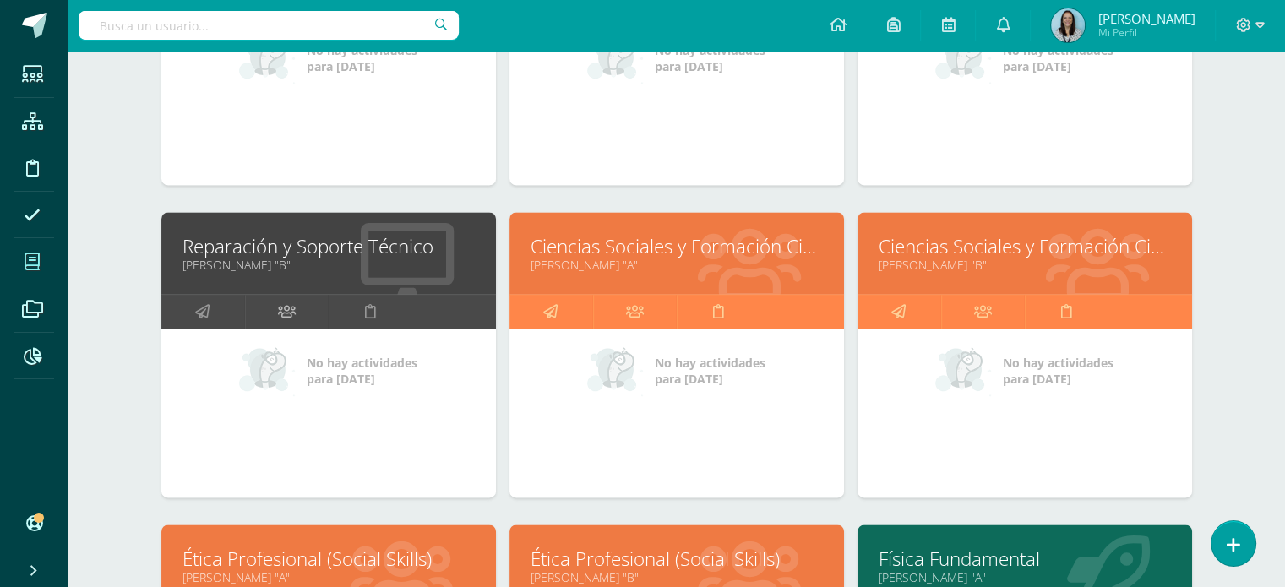
click at [287, 305] on icon at bounding box center [287, 311] width 18 height 33
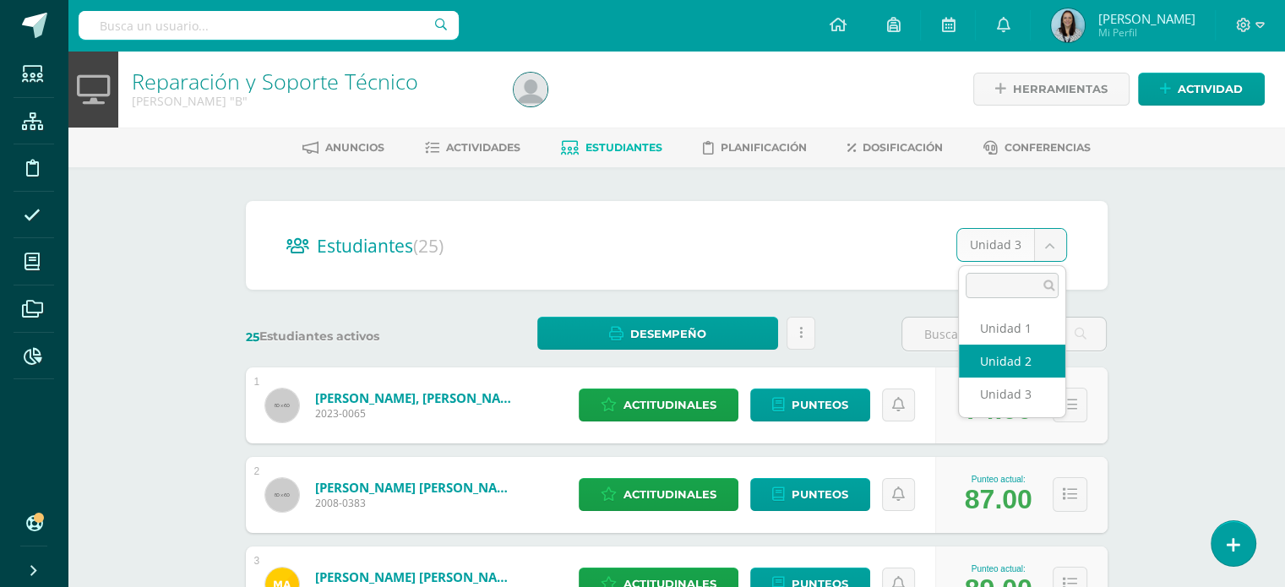
select select "/dashboard/teacher/section/721/students/?unit=29666"
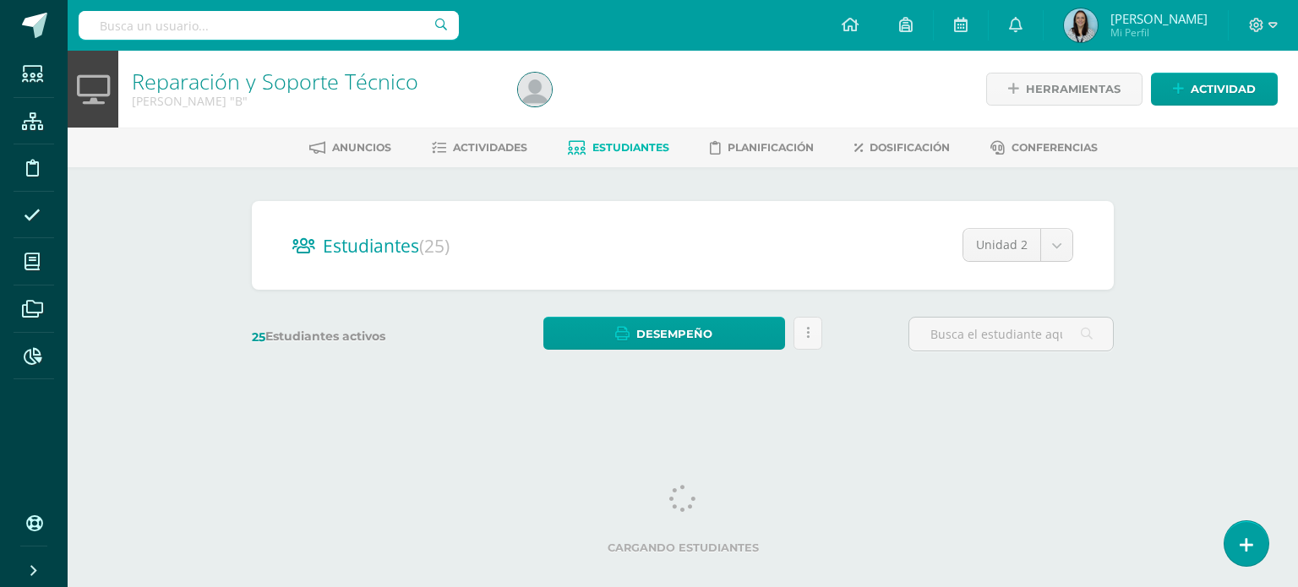
click at [602, 145] on span "Estudiantes" at bounding box center [630, 147] width 77 height 13
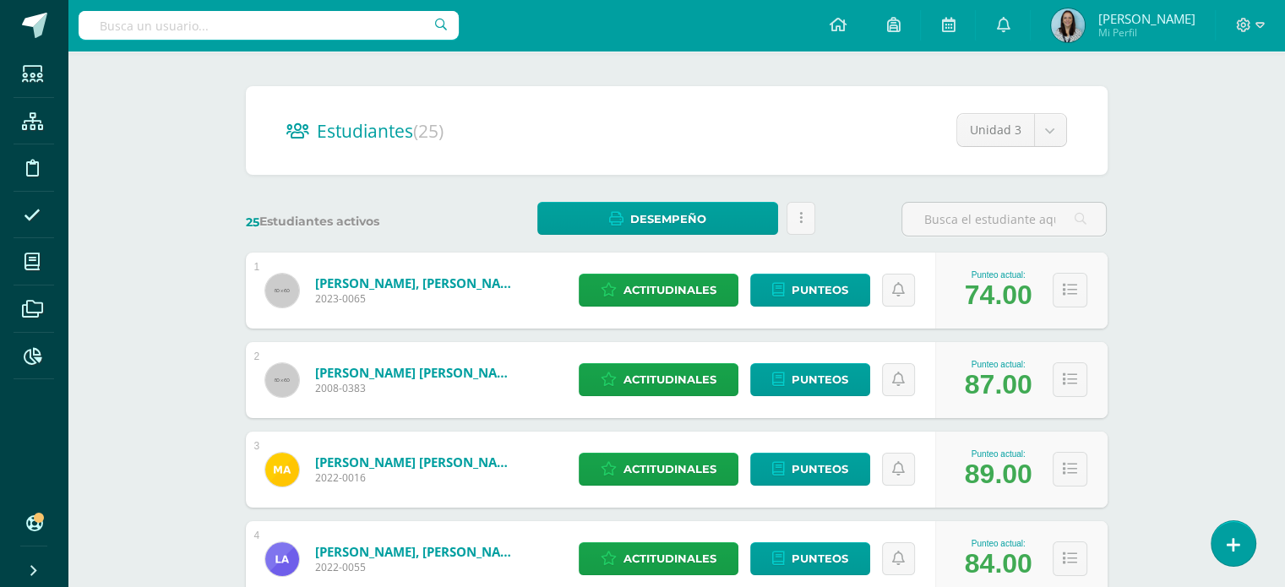
scroll to position [92, 0]
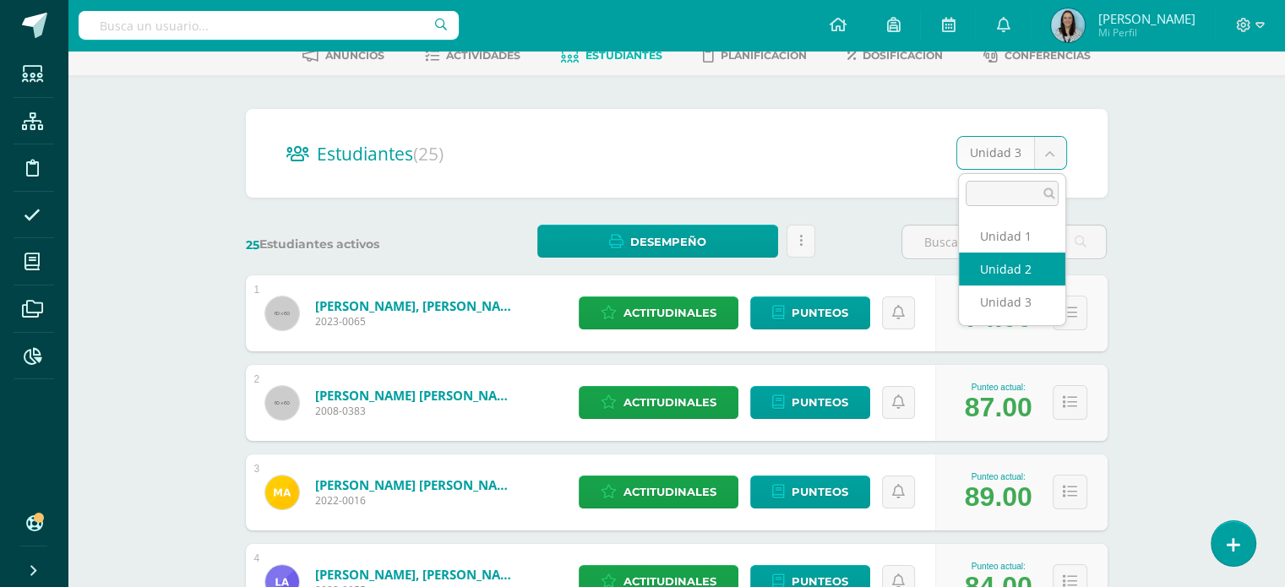
select select "/dashboard/teacher/section/721/students/?unit=29666"
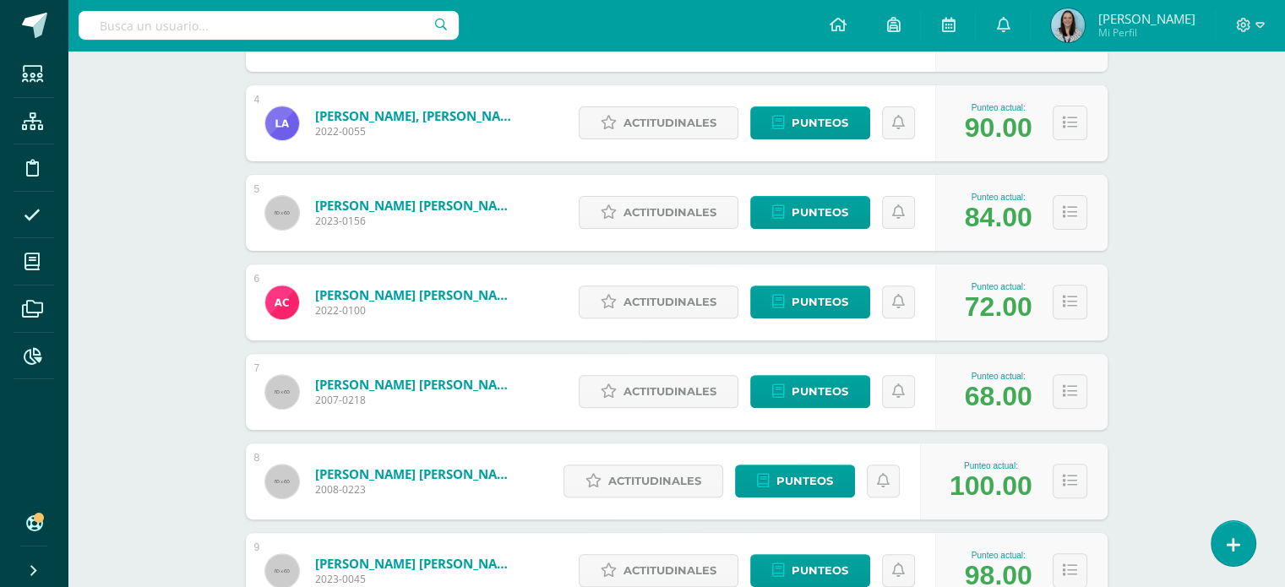
scroll to position [676, 0]
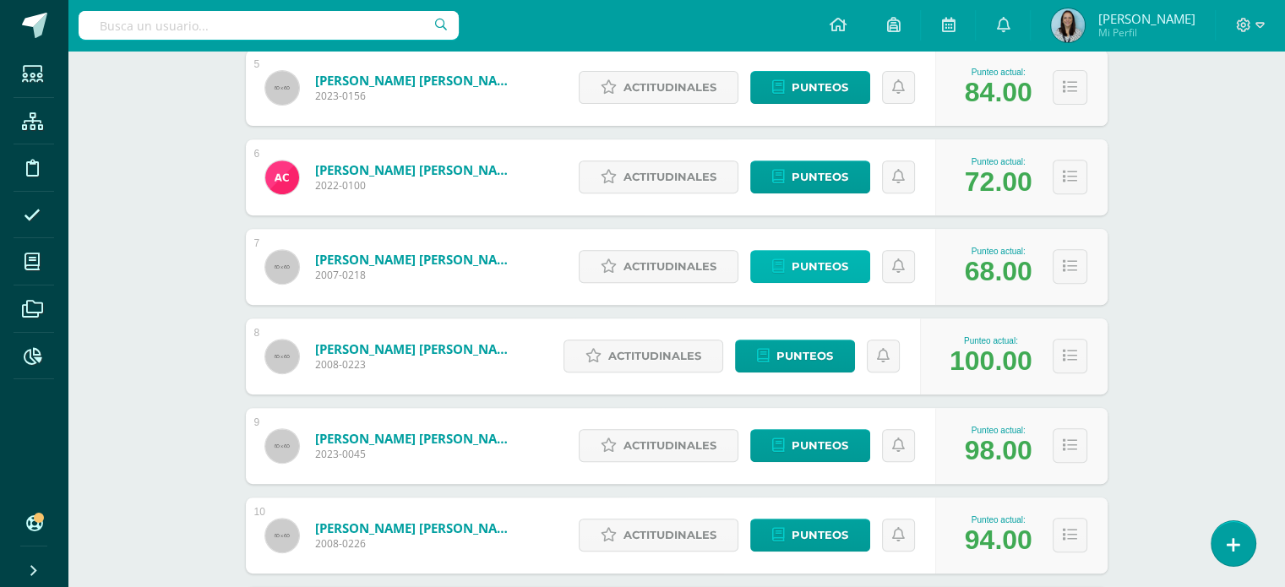
click at [816, 270] on span "Punteos" at bounding box center [820, 266] width 57 height 31
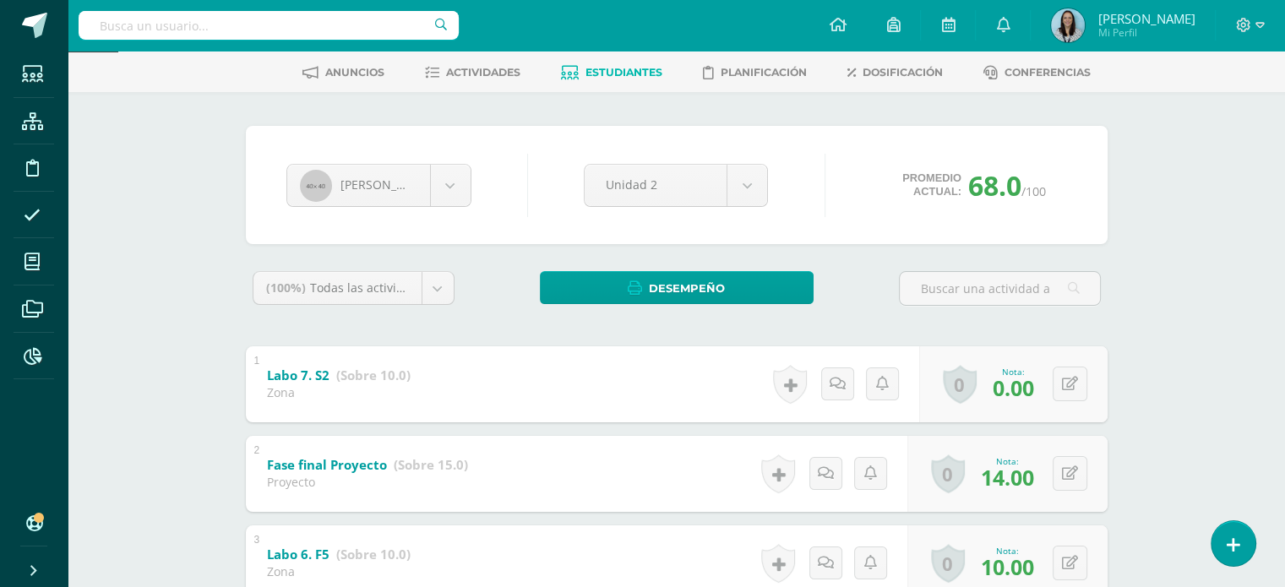
scroll to position [73, 0]
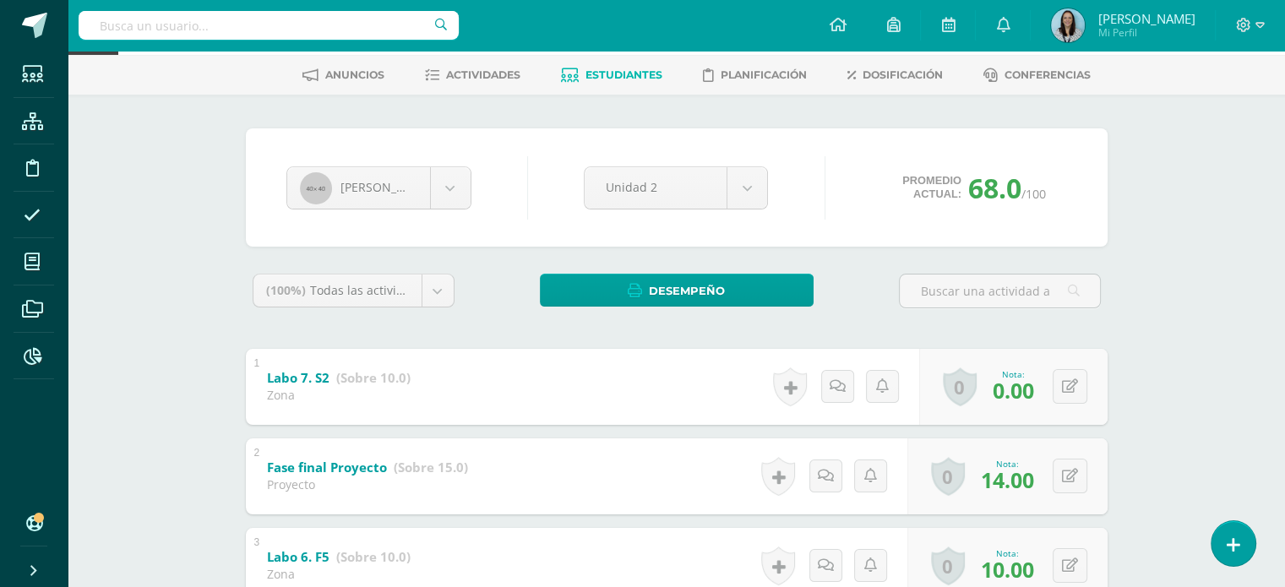
click at [1019, 391] on span "0.00" at bounding box center [1013, 390] width 41 height 29
click at [1073, 389] on icon at bounding box center [1081, 386] width 17 height 14
type input "10"
click at [838, 385] on link at bounding box center [826, 387] width 34 height 34
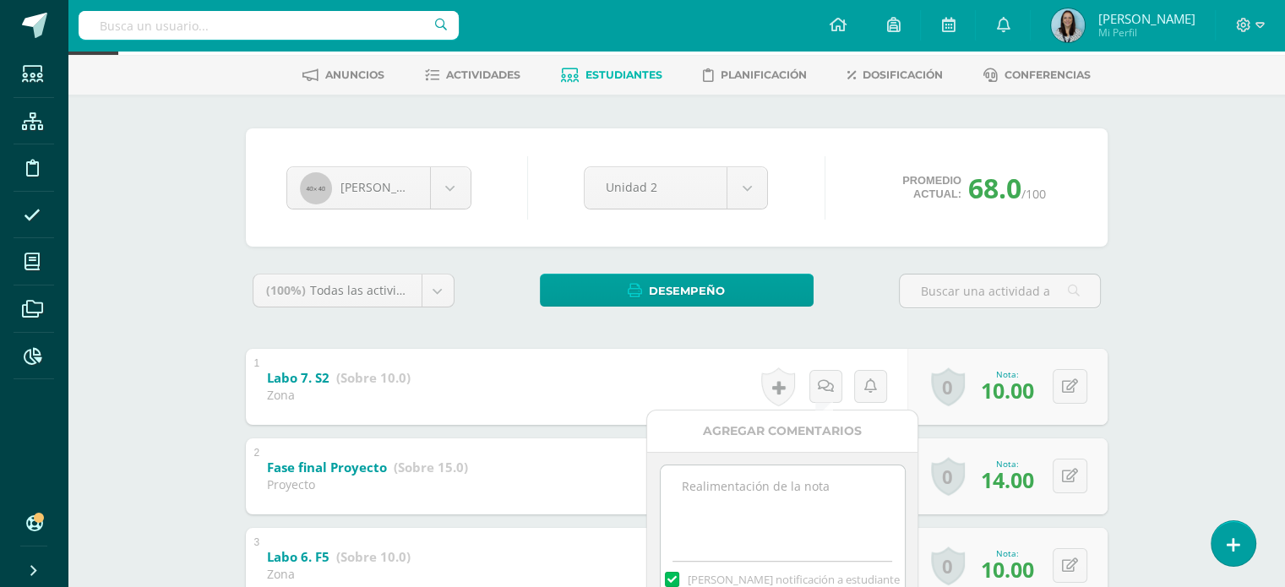
click at [808, 489] on textarea at bounding box center [783, 508] width 244 height 84
type textarea "Cambio a solicitud del docente"
click at [678, 576] on label at bounding box center [672, 579] width 14 height 15
click at [0, 0] on input "[PERSON_NAME] notificación a estudiante" at bounding box center [0, 0] width 0 height 0
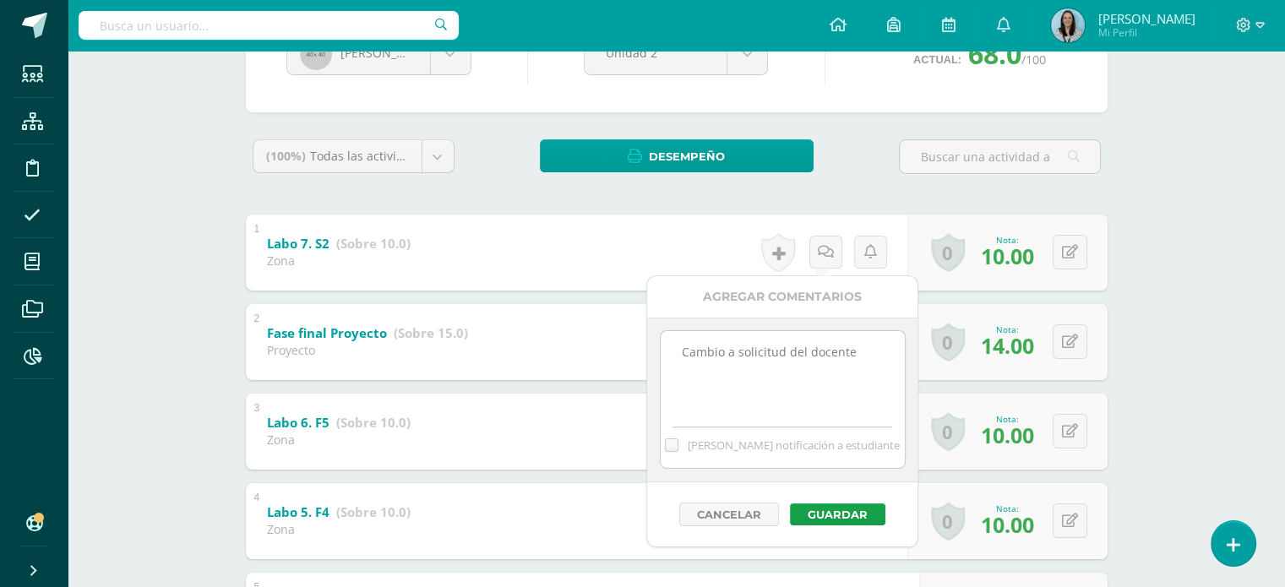
scroll to position [326, 0]
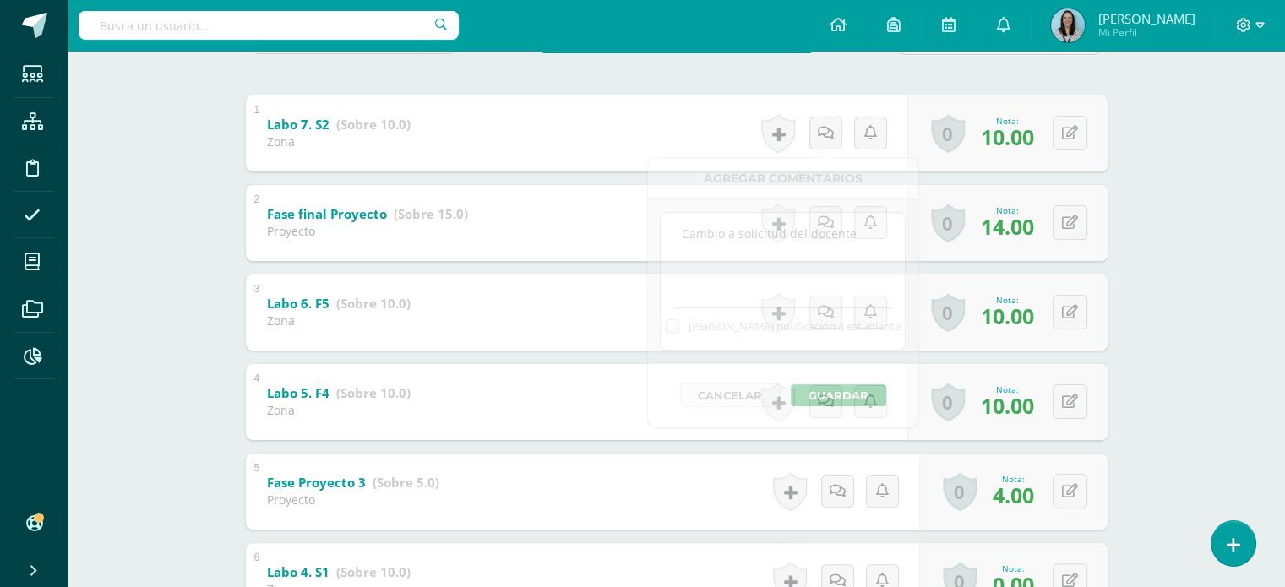
click at [1163, 355] on div "Reparación y Soporte Técnico [PERSON_NAME] "B" Herramientas Detalle de asistenc…" at bounding box center [676, 452] width 1217 height 1455
click at [828, 132] on icon at bounding box center [830, 133] width 17 height 14
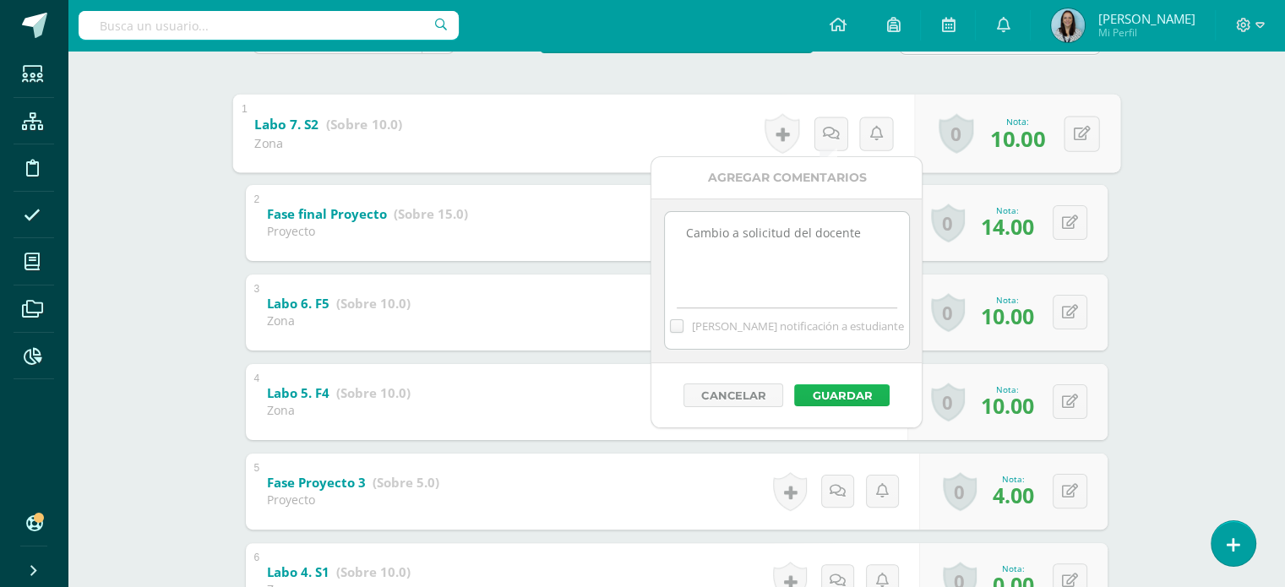
click at [821, 392] on button "Guardar" at bounding box center [841, 395] width 95 height 22
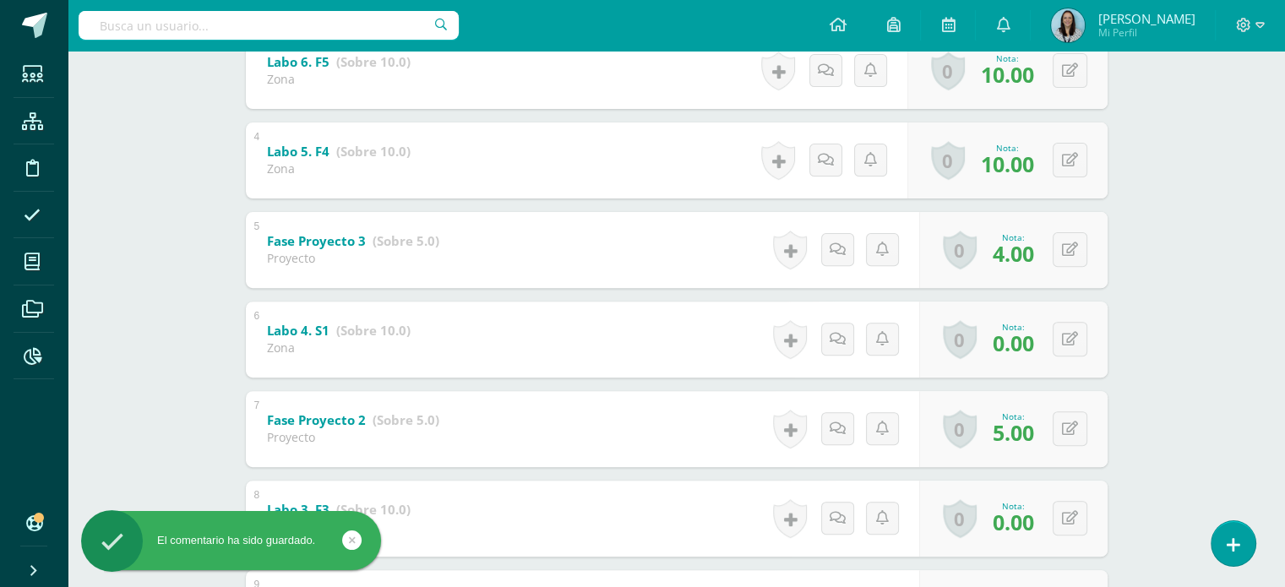
scroll to position [580, 0]
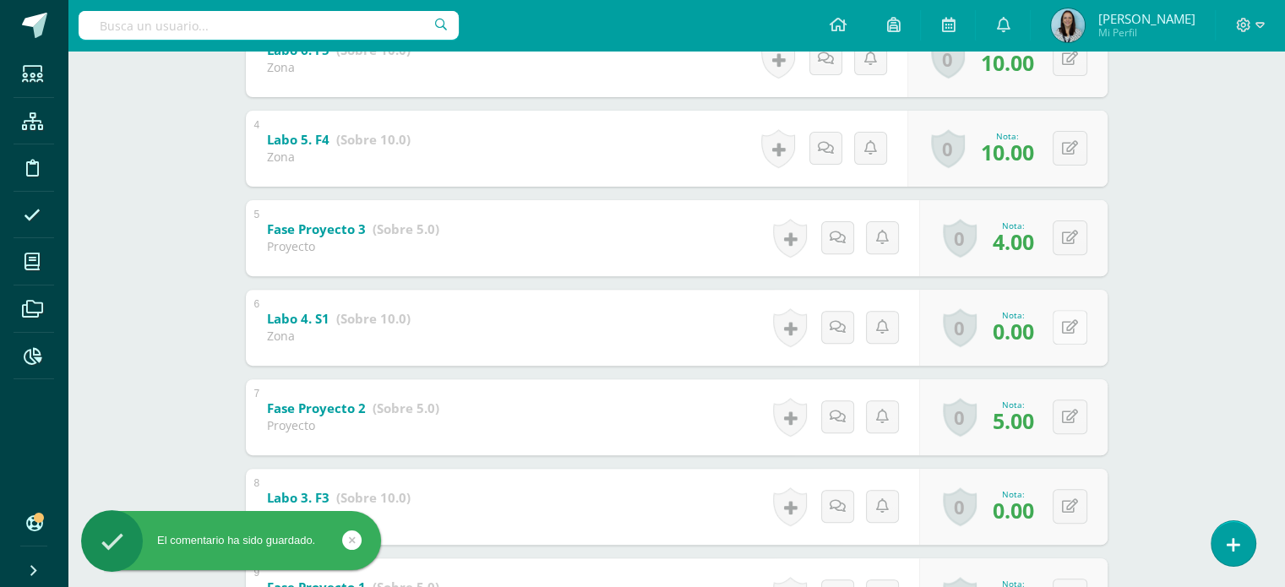
click at [1073, 330] on icon at bounding box center [1070, 327] width 16 height 14
type input "10"
click at [1206, 349] on div "Reparación y Soporte Técnico [PERSON_NAME] "B" Herramientas Detalle de asistenc…" at bounding box center [676, 198] width 1217 height 1455
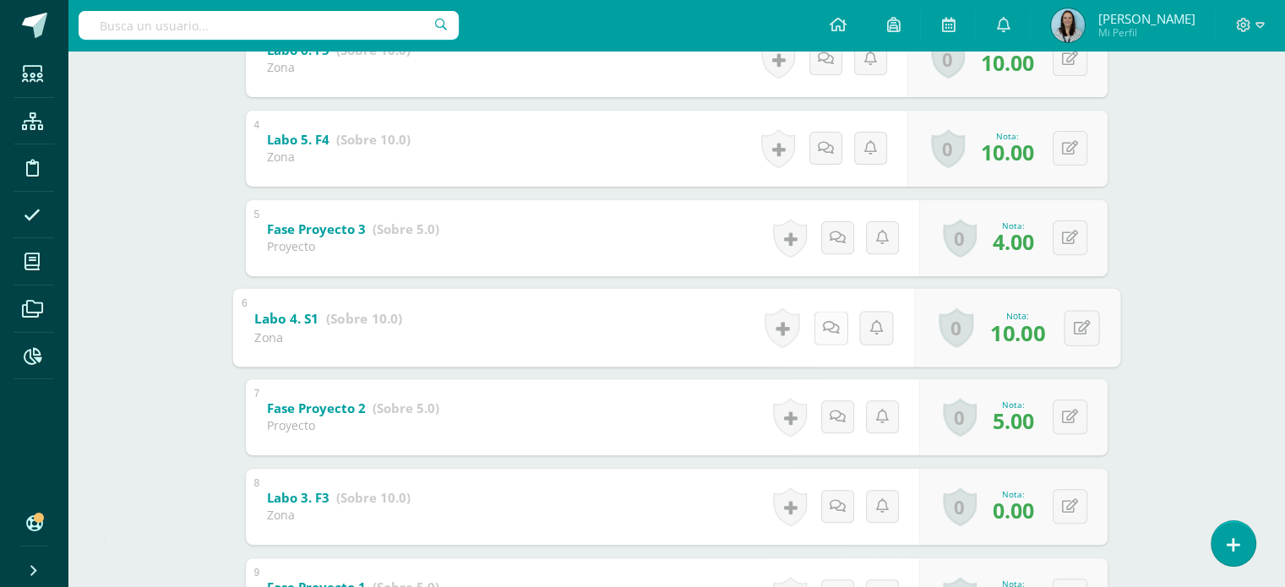
click at [817, 330] on link at bounding box center [831, 328] width 34 height 34
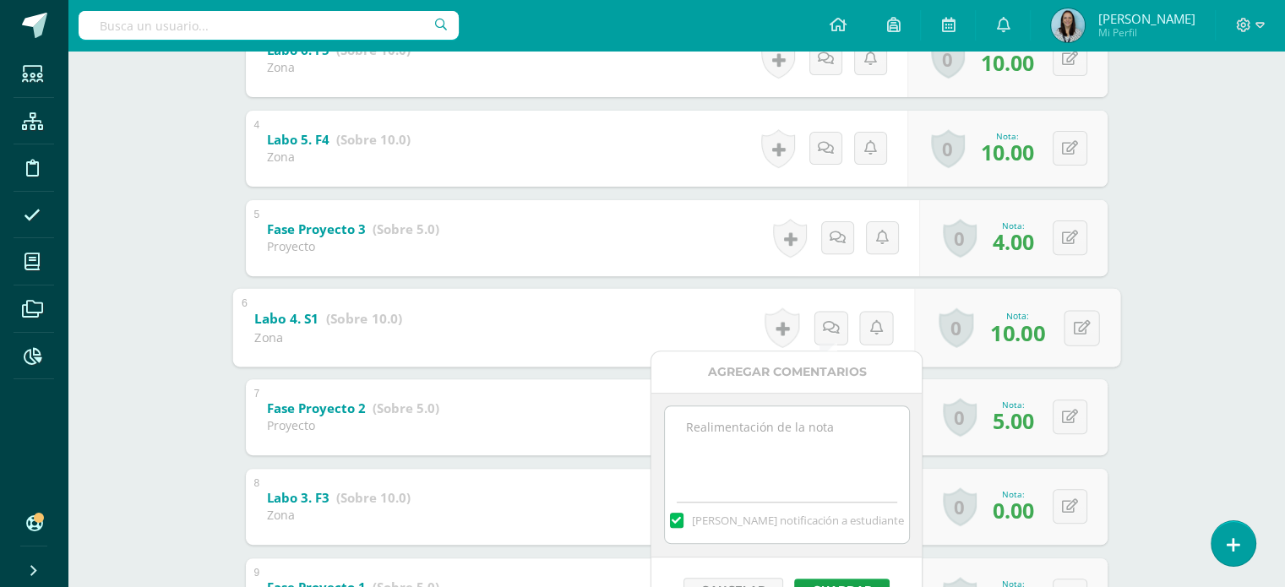
click at [683, 519] on label at bounding box center [677, 520] width 14 height 15
click at [0, 0] on input "Mandar notificación a estudiante" at bounding box center [0, 0] width 0 height 0
click at [762, 422] on textarea at bounding box center [787, 448] width 244 height 84
type textarea "Cambio a solicitud del docente"
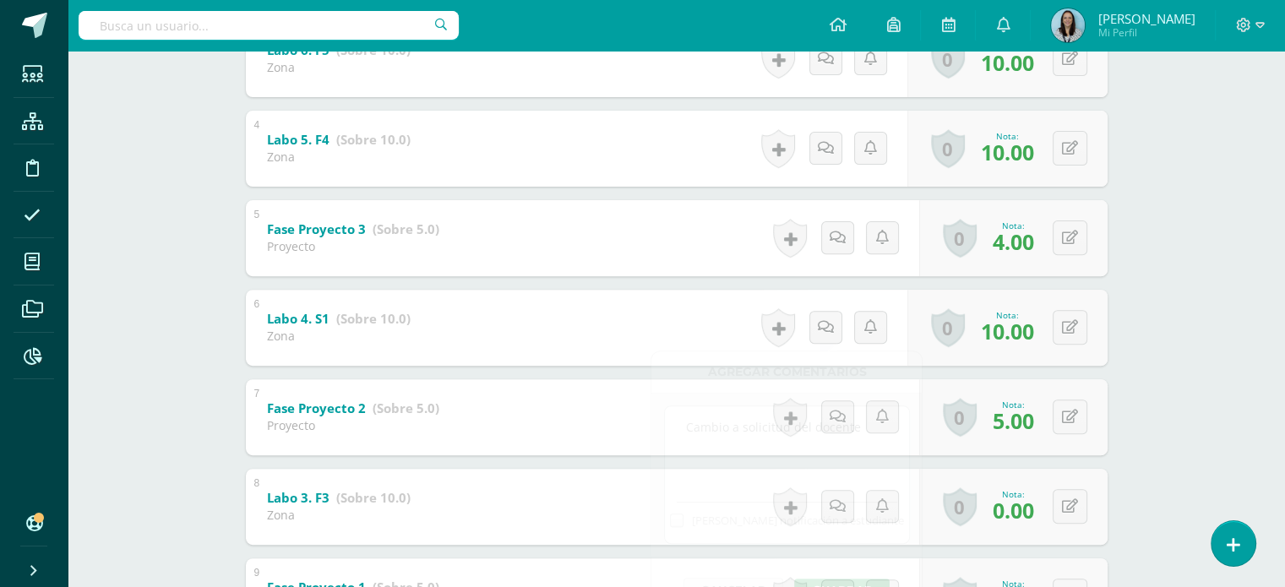
click at [1236, 392] on div "Reparación y Soporte Técnico Quinto Bachillerato "B" Herramientas Detalle de as…" at bounding box center [676, 198] width 1217 height 1455
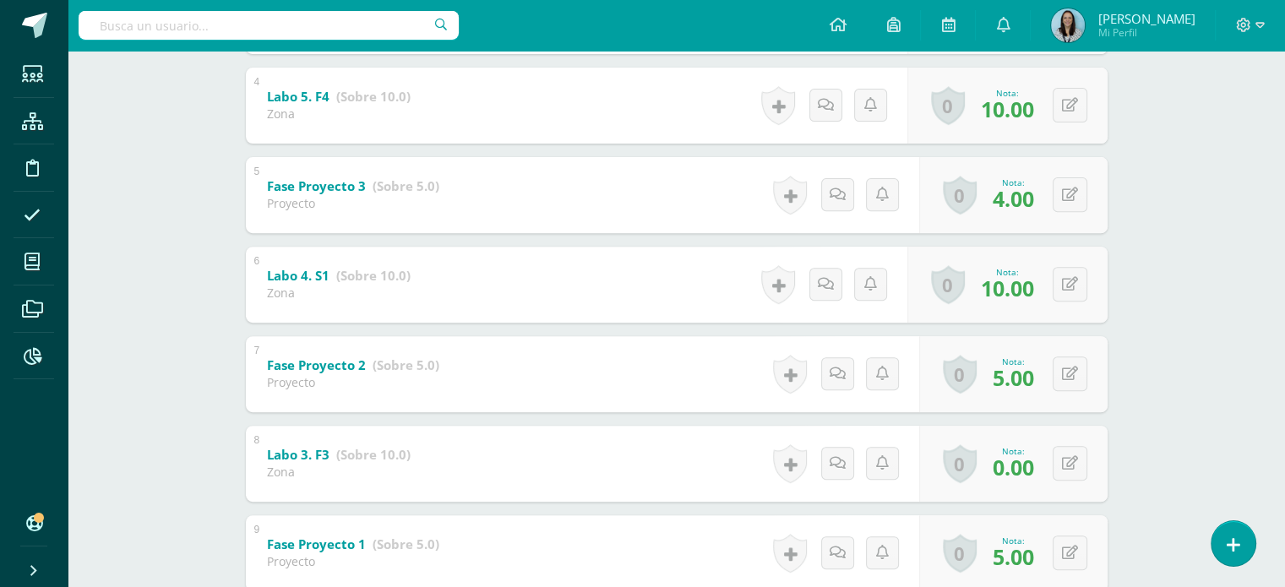
scroll to position [664, 0]
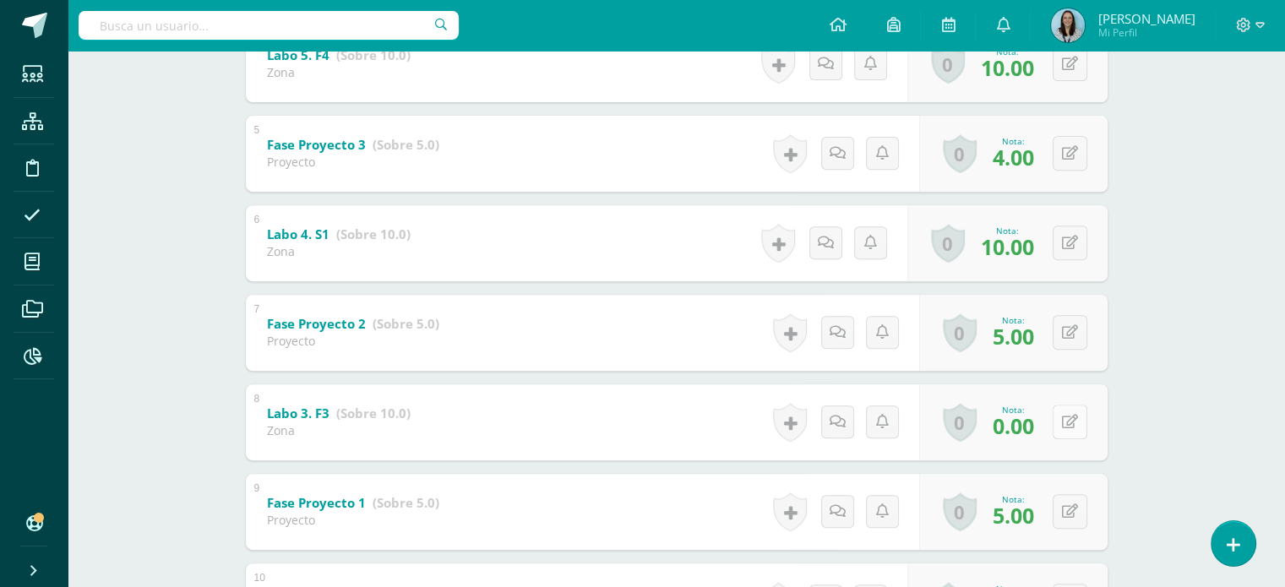
click at [1068, 422] on button at bounding box center [1070, 422] width 35 height 35
type input "10"
click at [1203, 384] on div "Reparación y Soporte Técnico Quinto Bachillerato "B" Herramientas Detalle de as…" at bounding box center [676, 114] width 1217 height 1455
click at [830, 425] on icon at bounding box center [830, 422] width 17 height 14
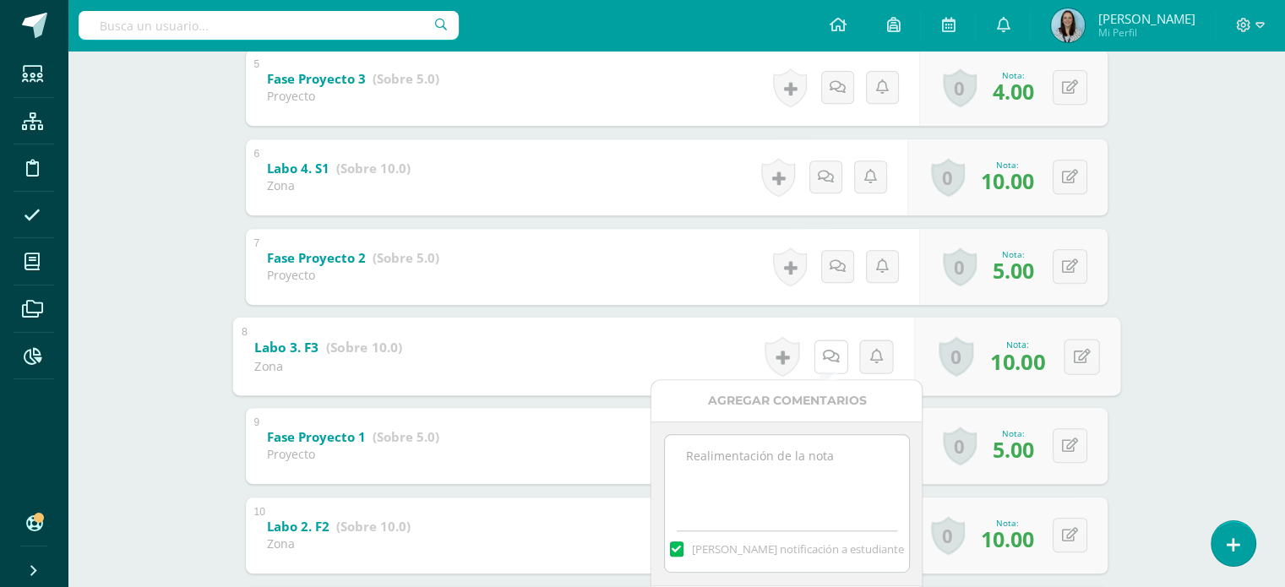
scroll to position [833, 0]
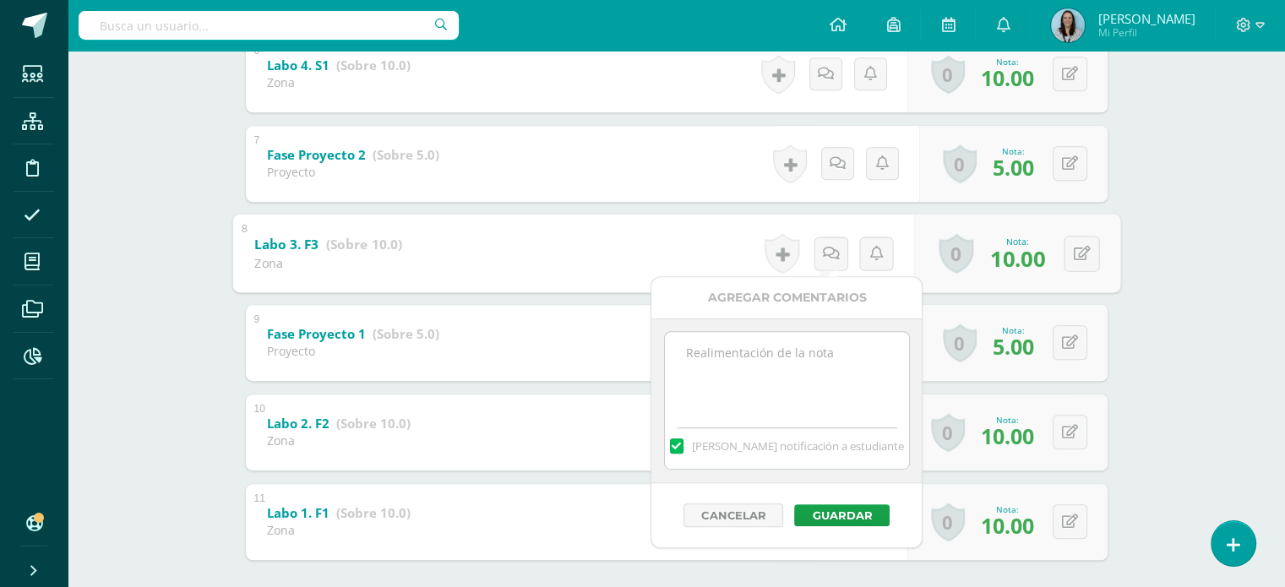
click at [683, 444] on label at bounding box center [677, 445] width 14 height 15
click at [0, 0] on input "Mandar notificación a estudiante" at bounding box center [0, 0] width 0 height 0
click at [711, 360] on textarea at bounding box center [787, 374] width 244 height 84
type textarea "Cambio a solicitud del docente"
click at [845, 510] on button "Guardar" at bounding box center [841, 515] width 95 height 22
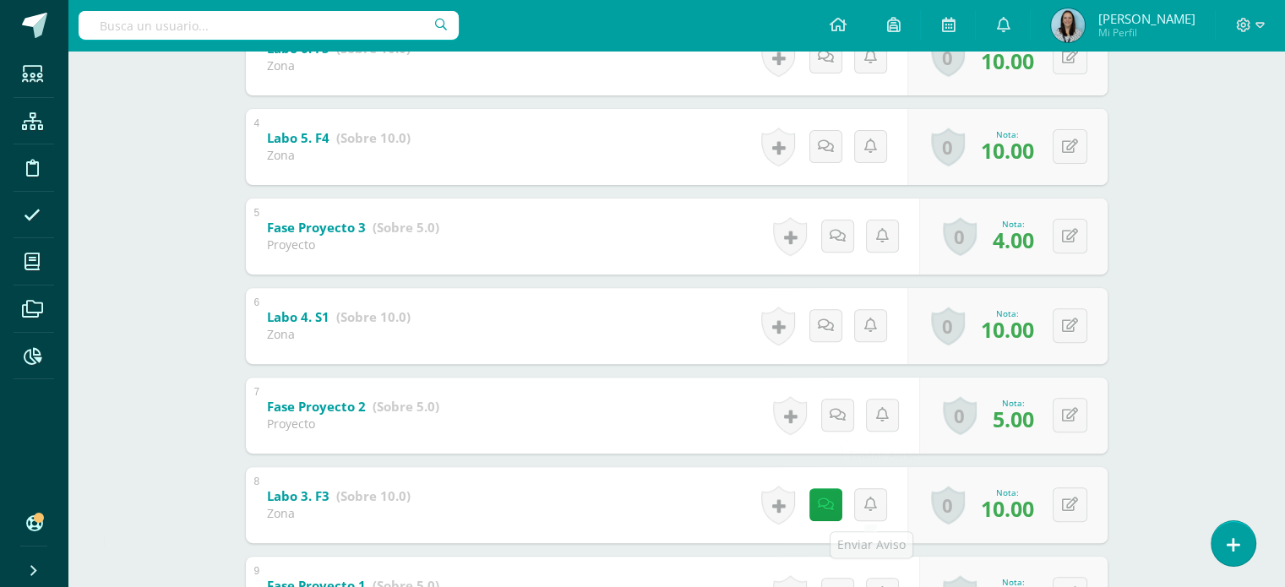
scroll to position [580, 0]
click at [818, 327] on link at bounding box center [831, 328] width 34 height 34
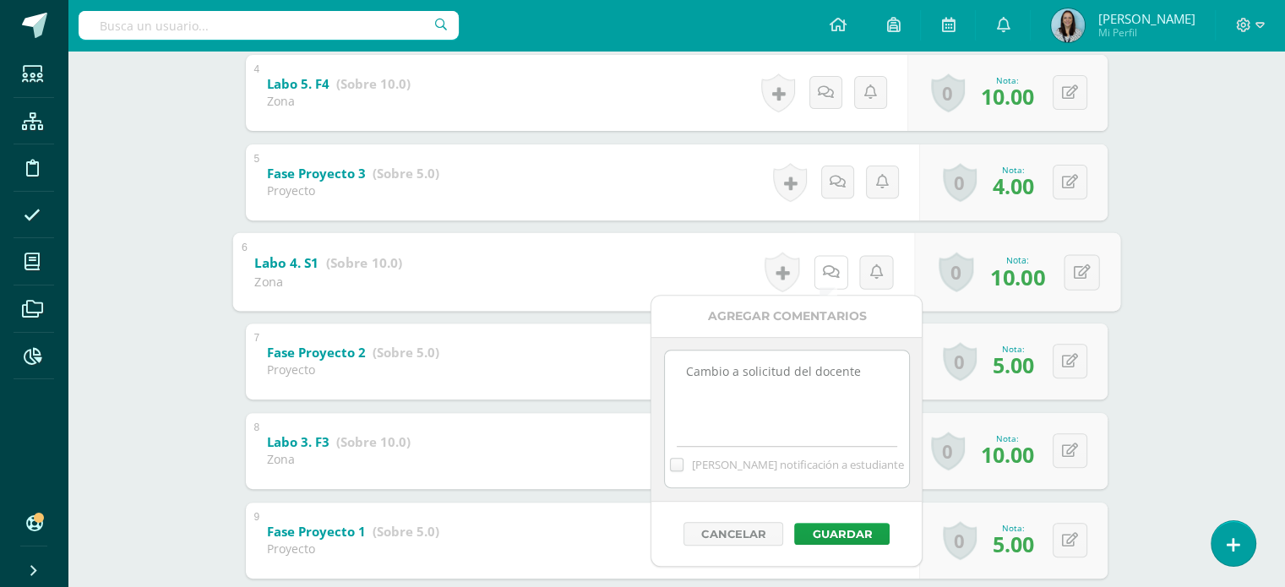
scroll to position [664, 0]
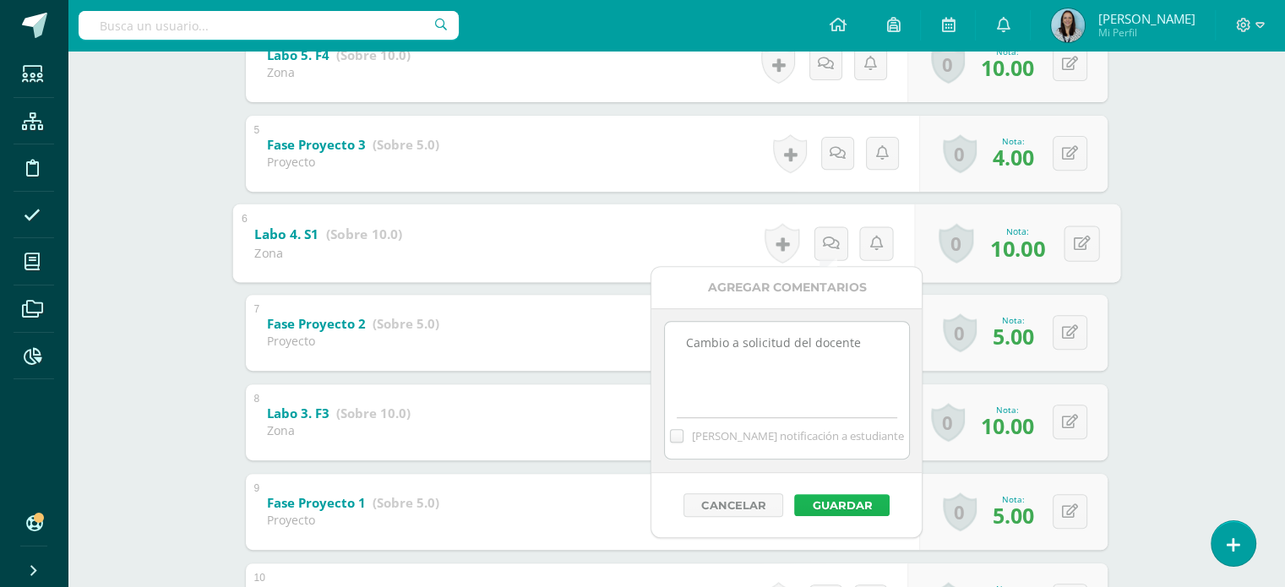
click at [822, 509] on button "Guardar" at bounding box center [841, 505] width 95 height 22
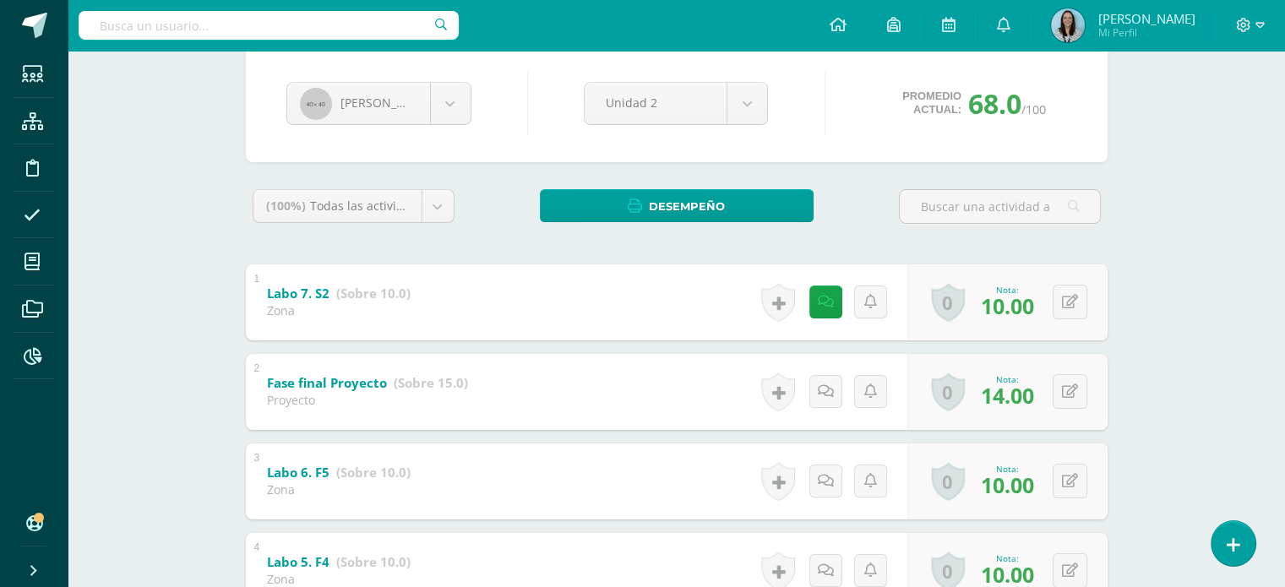
scroll to position [0, 0]
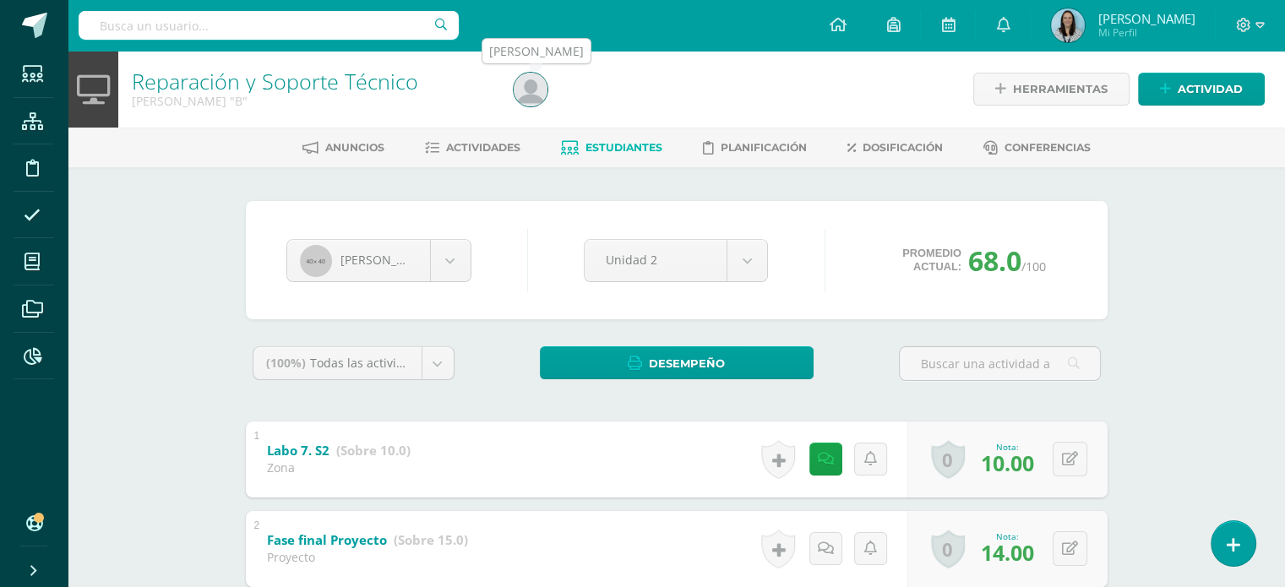
click at [535, 94] on img at bounding box center [531, 90] width 34 height 34
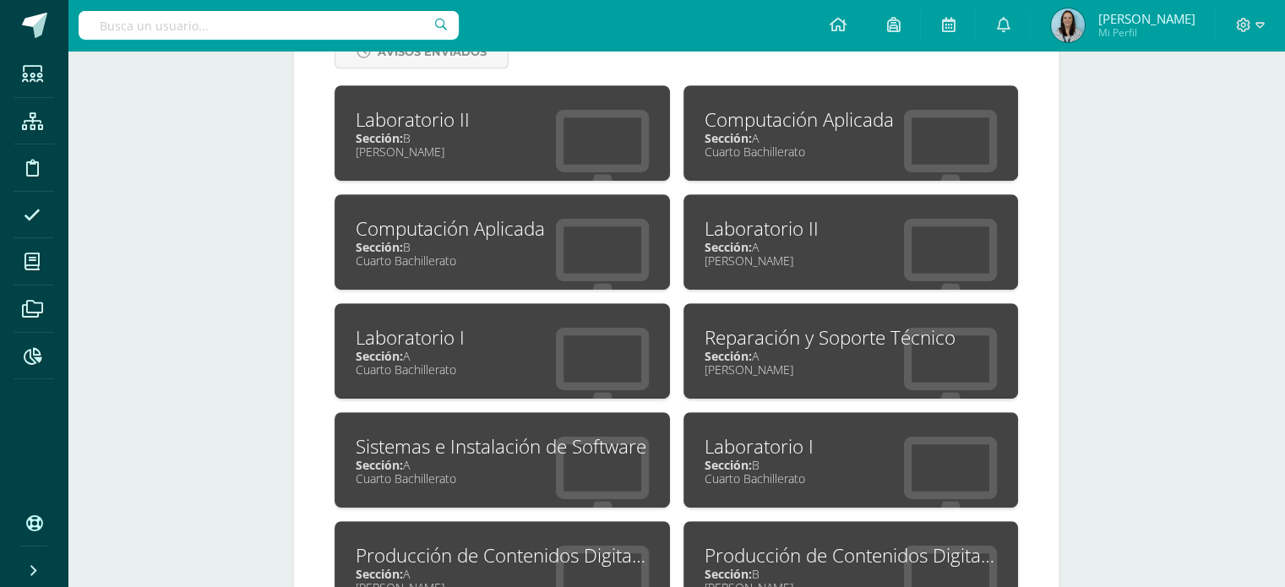
scroll to position [929, 0]
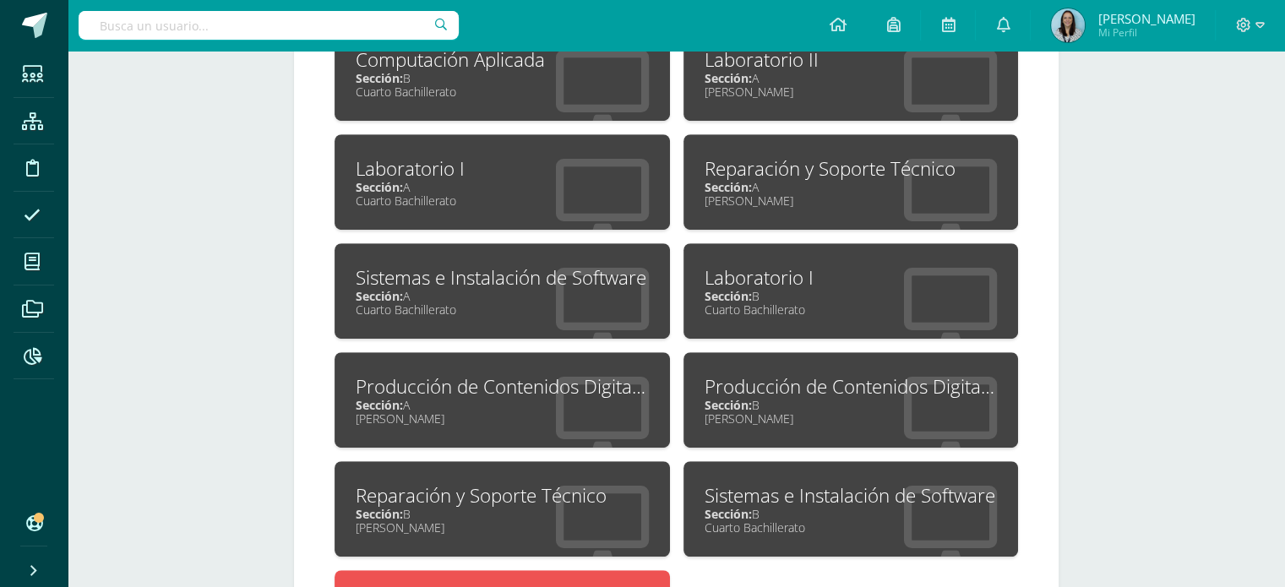
click at [791, 309] on div "Cuarto Bachillerato" at bounding box center [851, 310] width 293 height 16
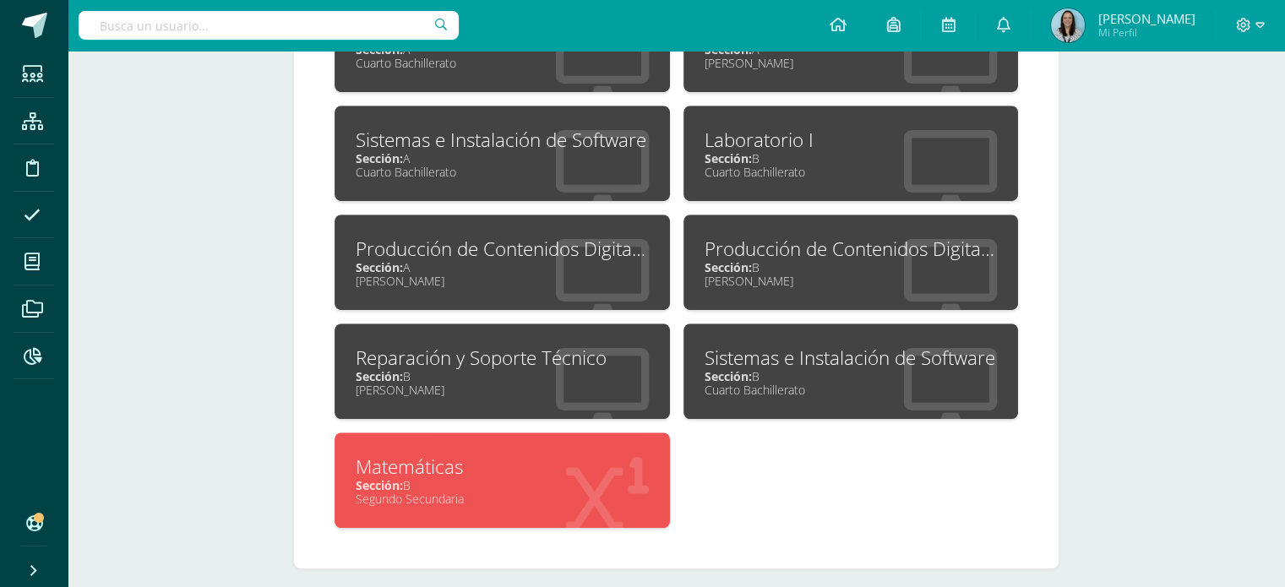
scroll to position [1083, 0]
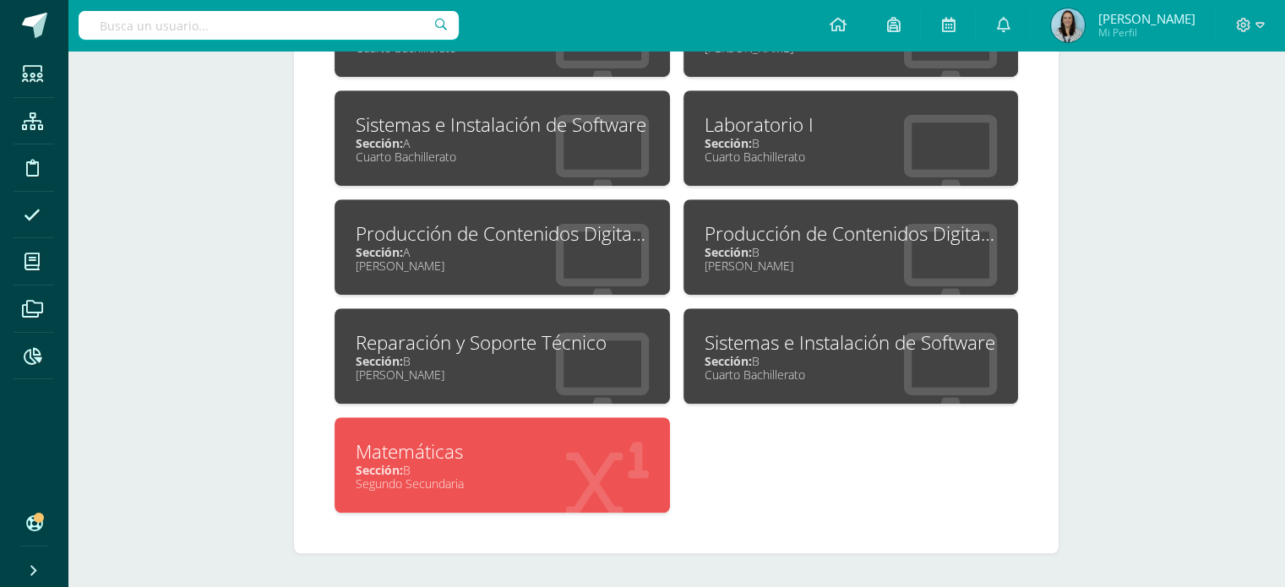
click at [476, 359] on div "Sección: B" at bounding box center [502, 361] width 293 height 16
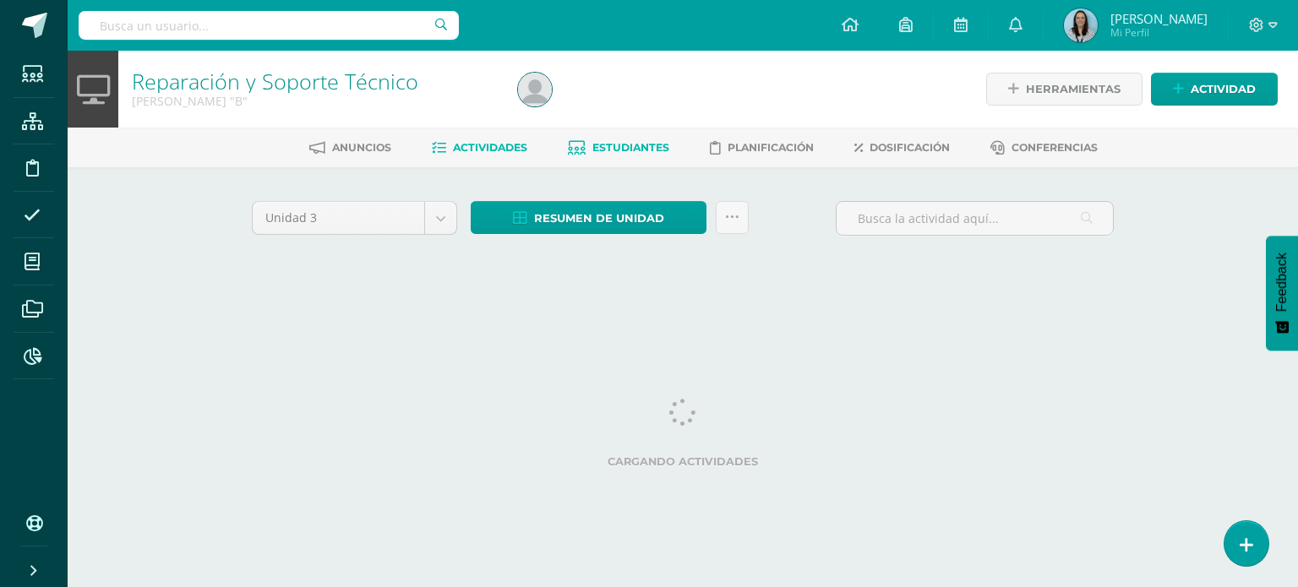
click at [626, 142] on span "Estudiantes" at bounding box center [630, 147] width 77 height 13
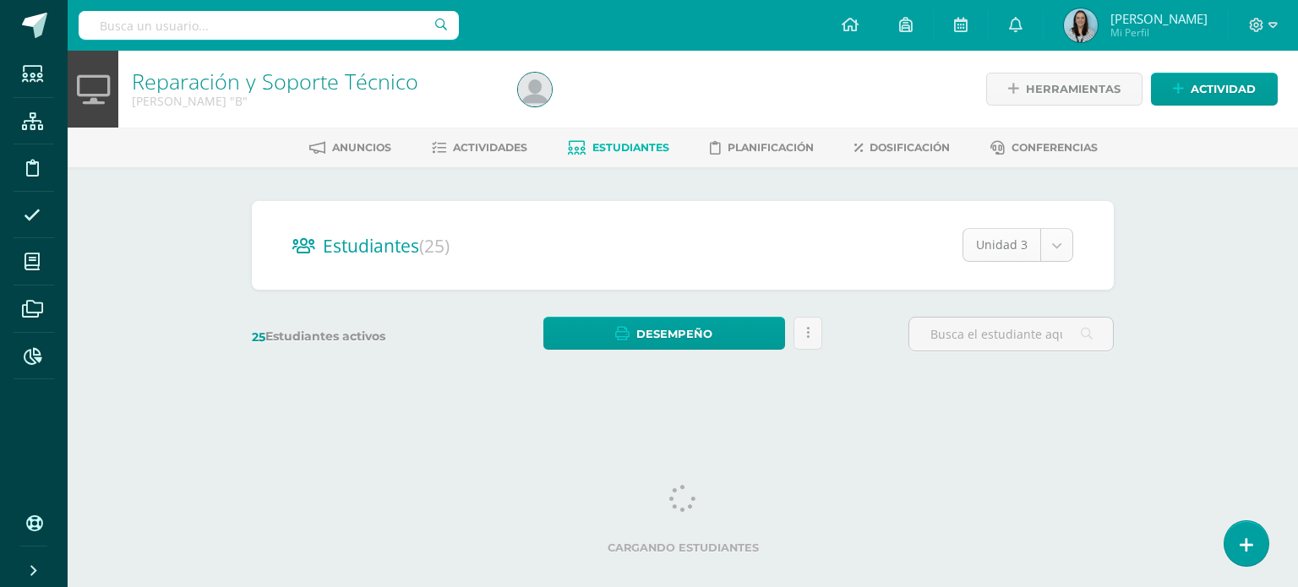
click at [1054, 244] on body "Estudiantes Estructura Disciplina Asistencia Mis cursos Archivos Reportes Sopor…" at bounding box center [649, 200] width 1298 height 401
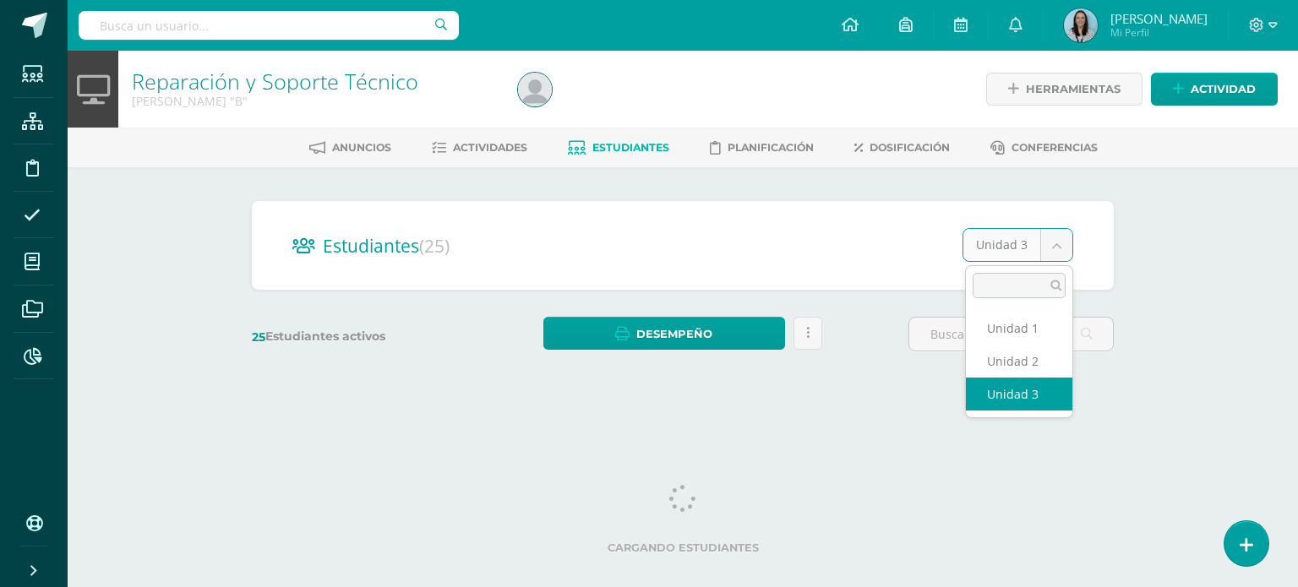
click at [1014, 364] on div "Estudiantes (25) Unidad 3 Unidad 1 Unidad 2 Unidad 3 25 Estudiantes activos Des…" at bounding box center [682, 284] width 875 height 166
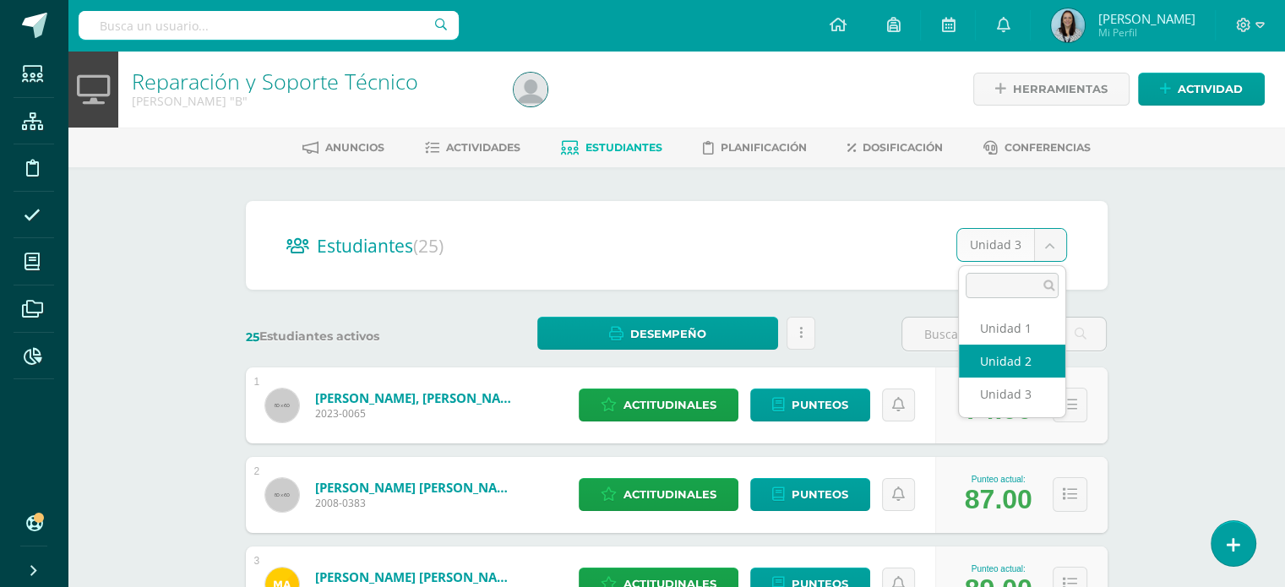
select select "/dashboard/teacher/section/721/students/?unit=29666"
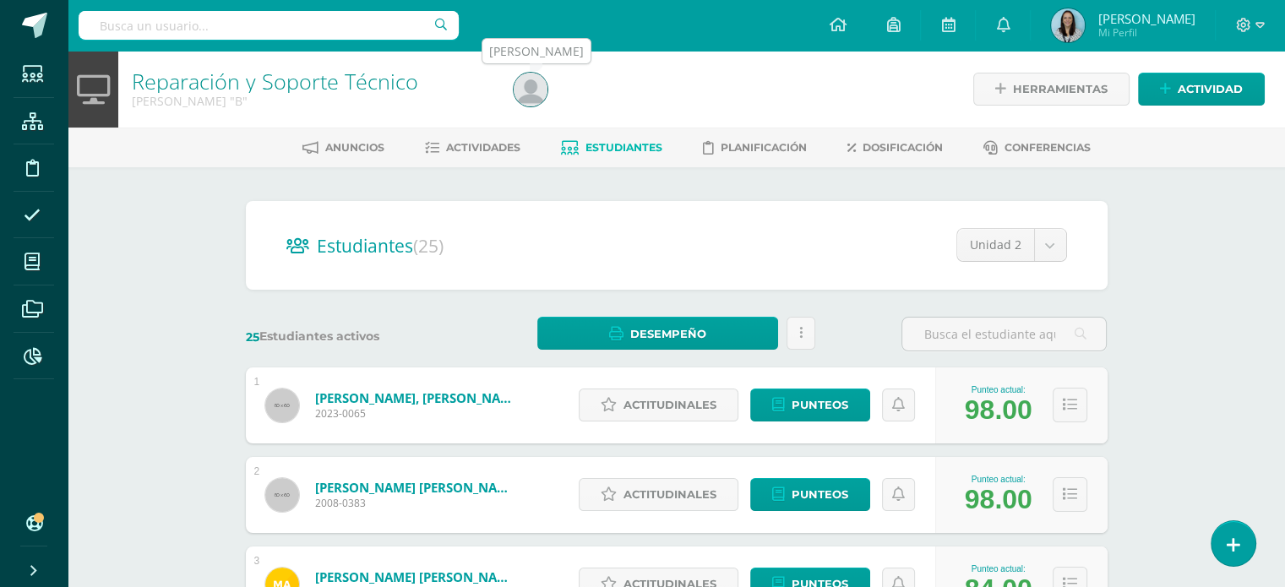
click at [531, 82] on img at bounding box center [531, 90] width 34 height 34
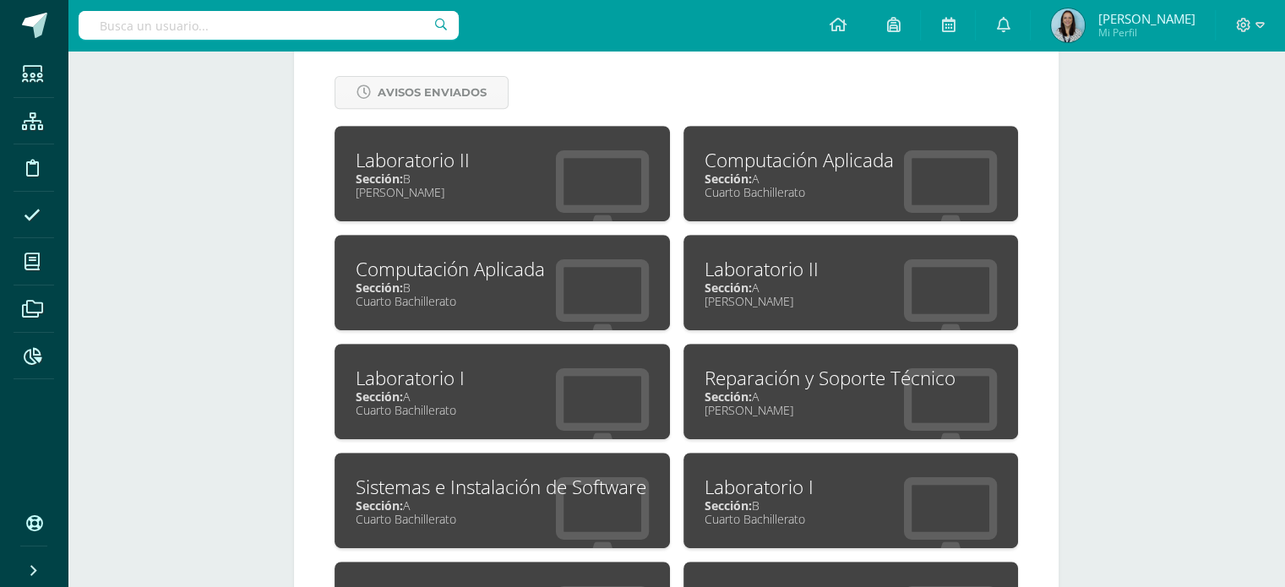
scroll to position [760, 0]
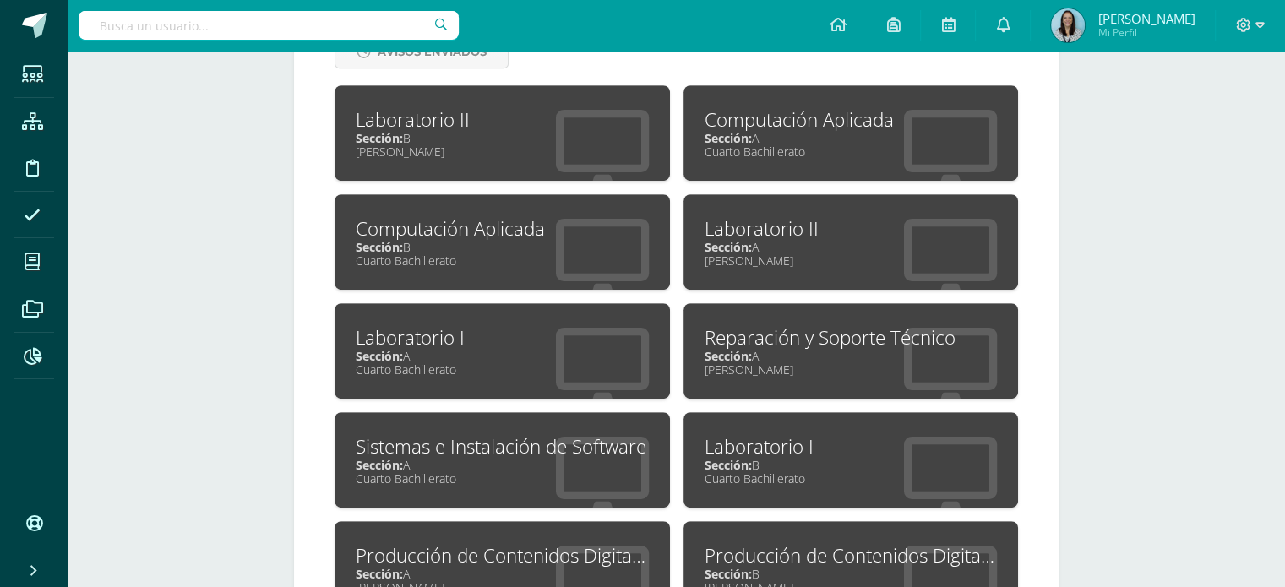
click at [433, 144] on div "Sección: B" at bounding box center [502, 138] width 293 height 16
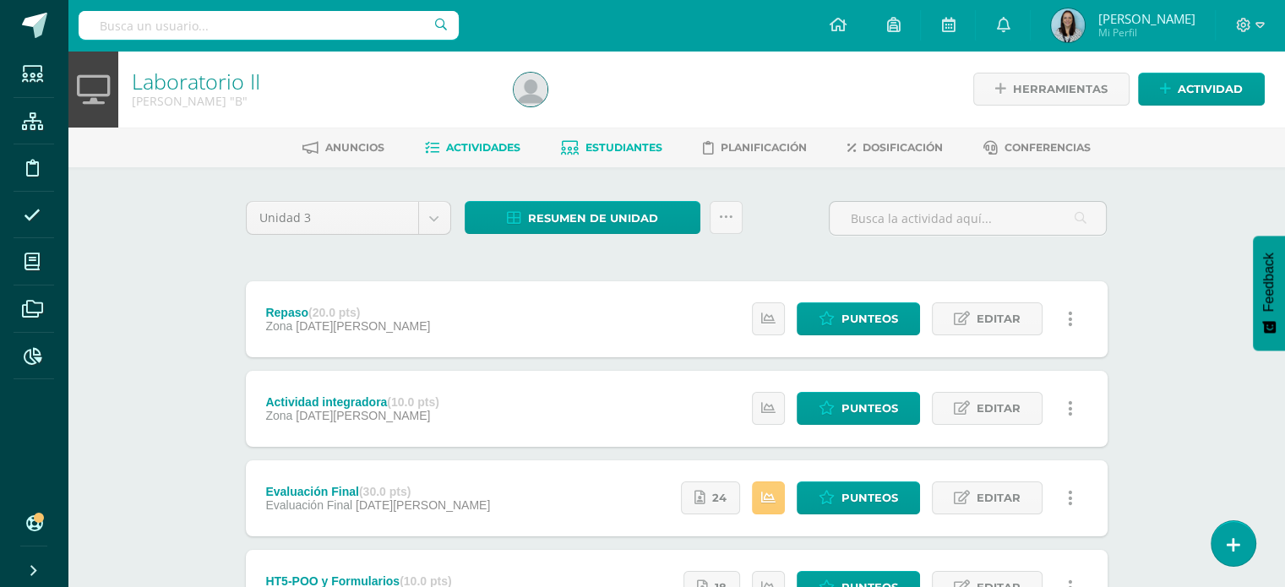
click at [585, 147] on span "Estudiantes" at bounding box center [623, 147] width 77 height 13
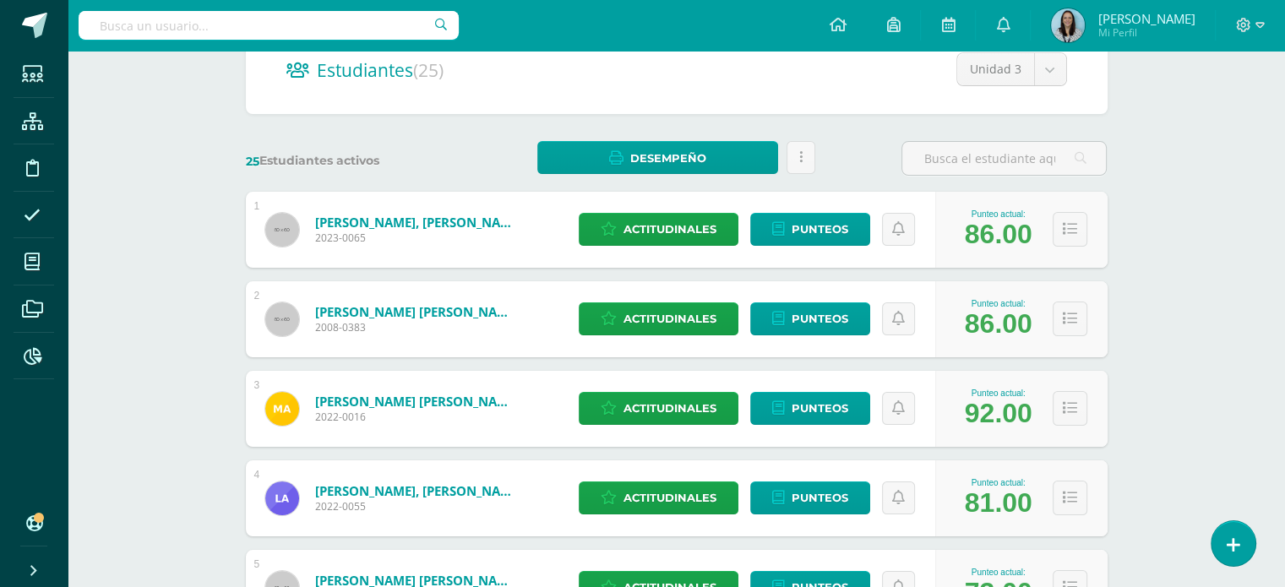
scroll to position [169, 0]
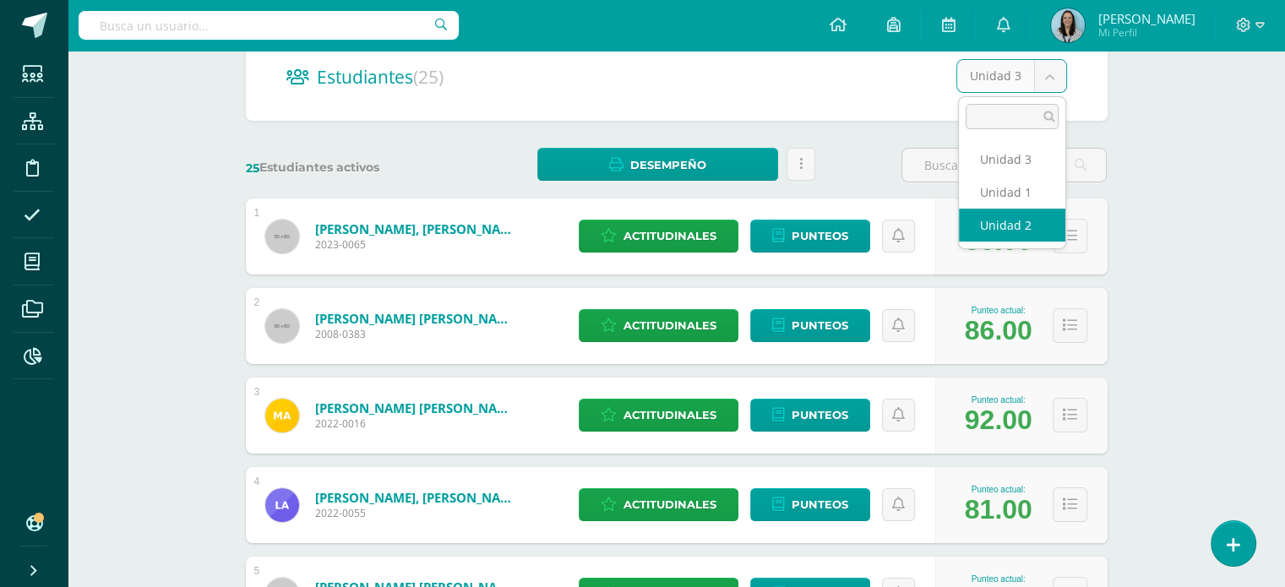
select select "/dashboard/teacher/section/723/students/?unit=29678"
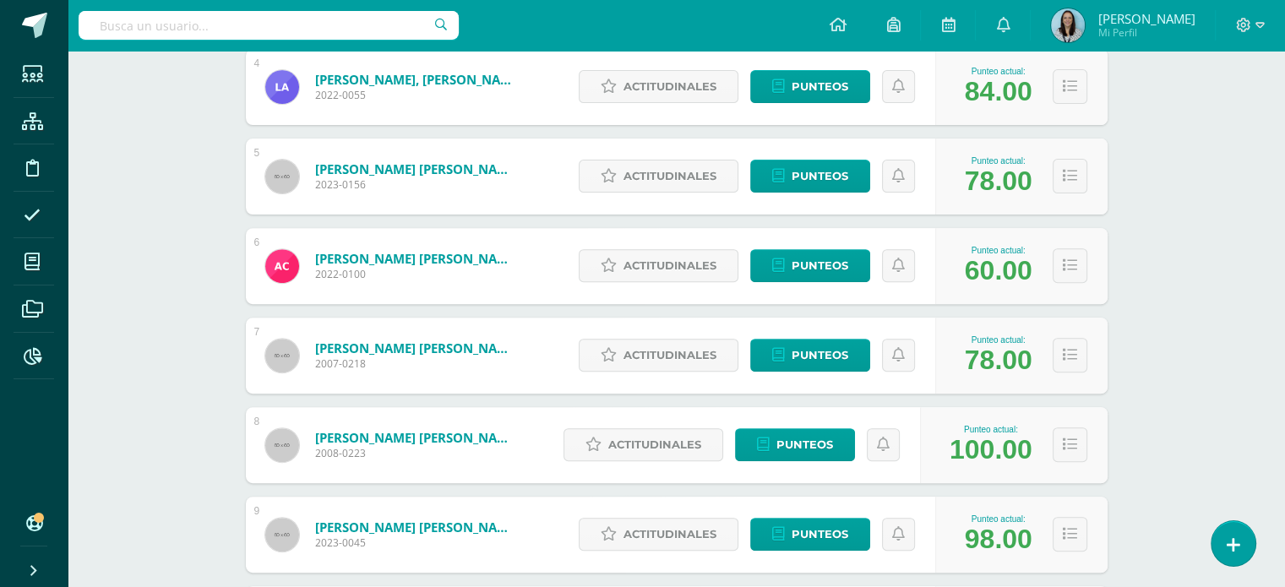
scroll to position [591, 0]
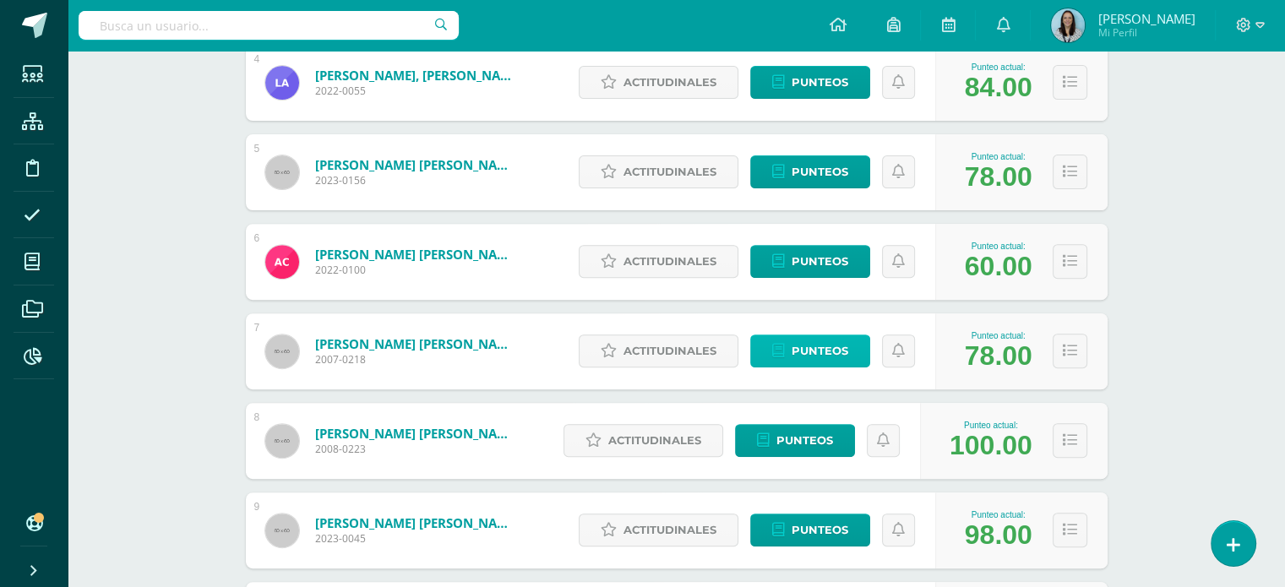
click at [811, 356] on span "Punteos" at bounding box center [820, 350] width 57 height 31
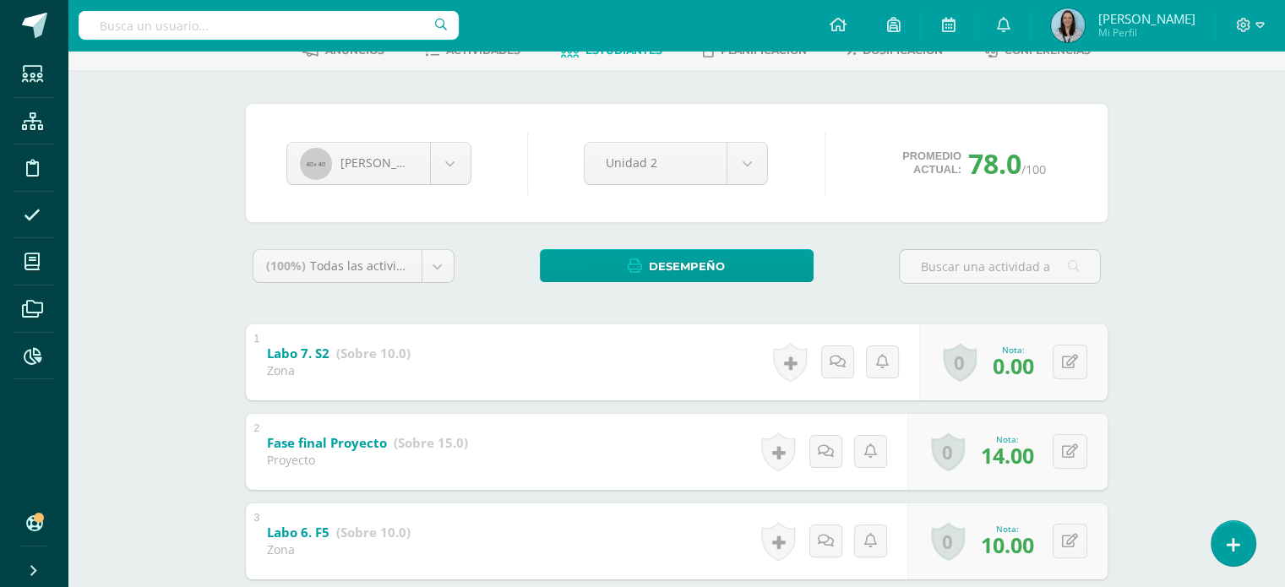
scroll to position [253, 0]
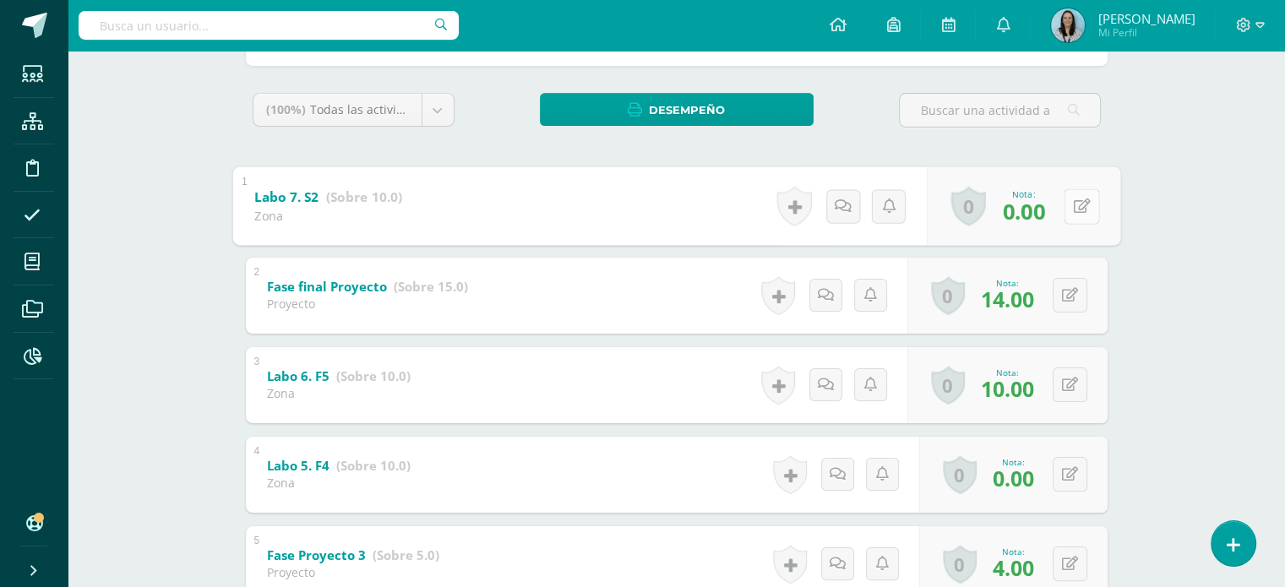
click at [1064, 211] on button at bounding box center [1081, 205] width 35 height 35
type input "10"
click at [817, 209] on icon at bounding box center [825, 206] width 17 height 14
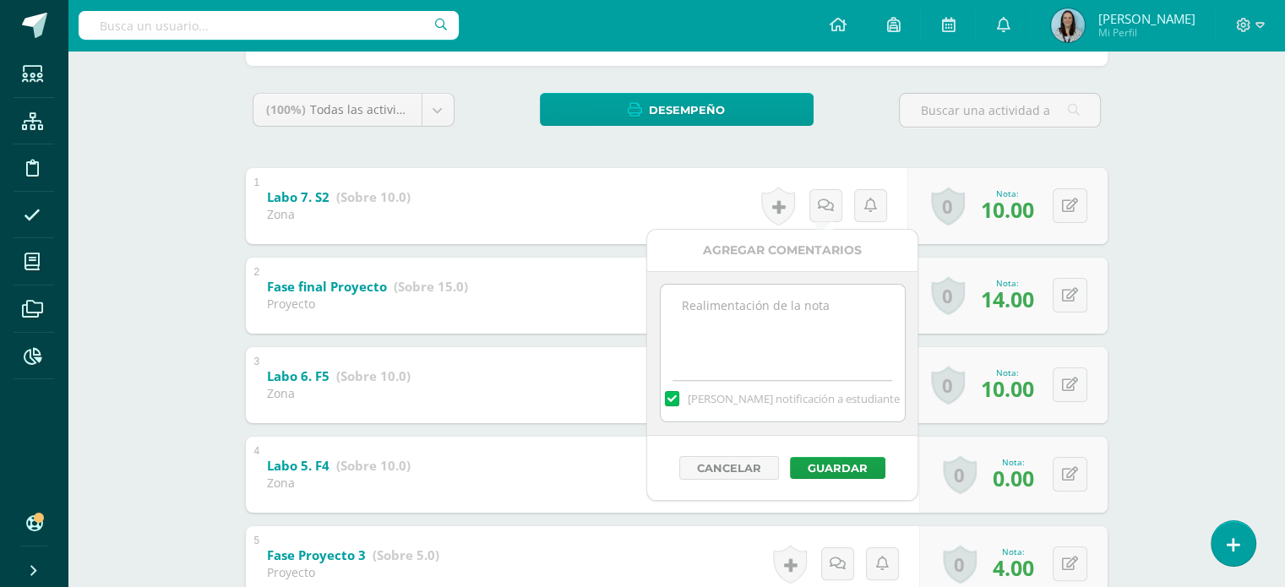
click at [793, 307] on textarea at bounding box center [783, 327] width 244 height 84
type textarea "a solicitud del docente"
click at [678, 396] on label at bounding box center [672, 398] width 14 height 15
click at [0, 0] on input "Mandar notificación a estudiante" at bounding box center [0, 0] width 0 height 0
click at [869, 466] on button "Guardar" at bounding box center [837, 468] width 95 height 22
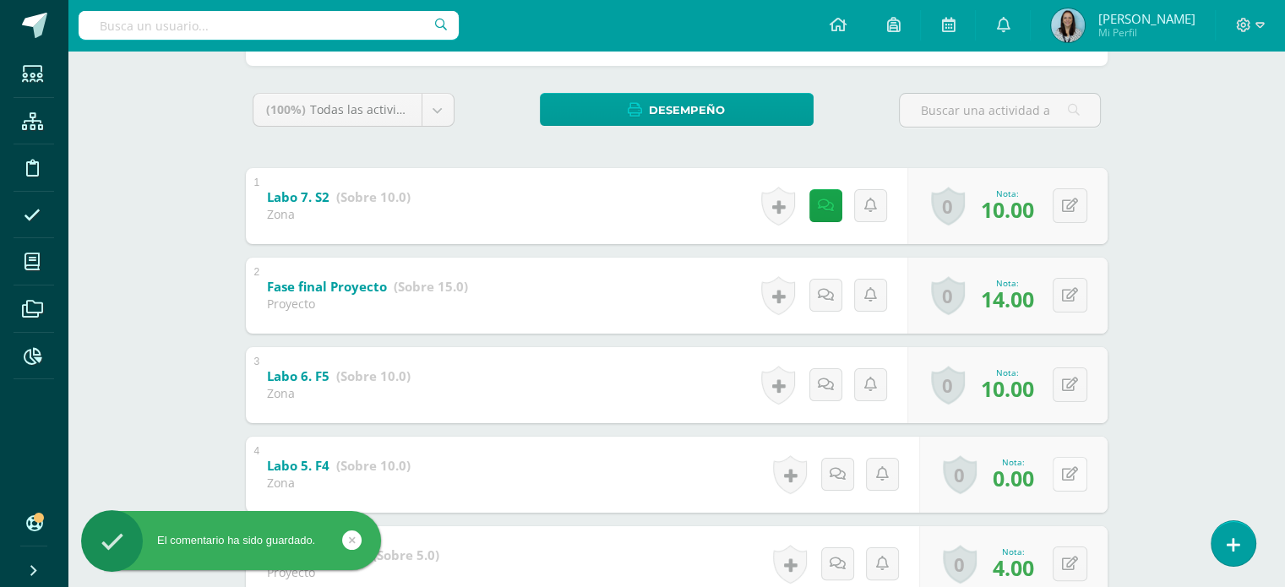
click at [1065, 479] on button at bounding box center [1070, 474] width 35 height 35
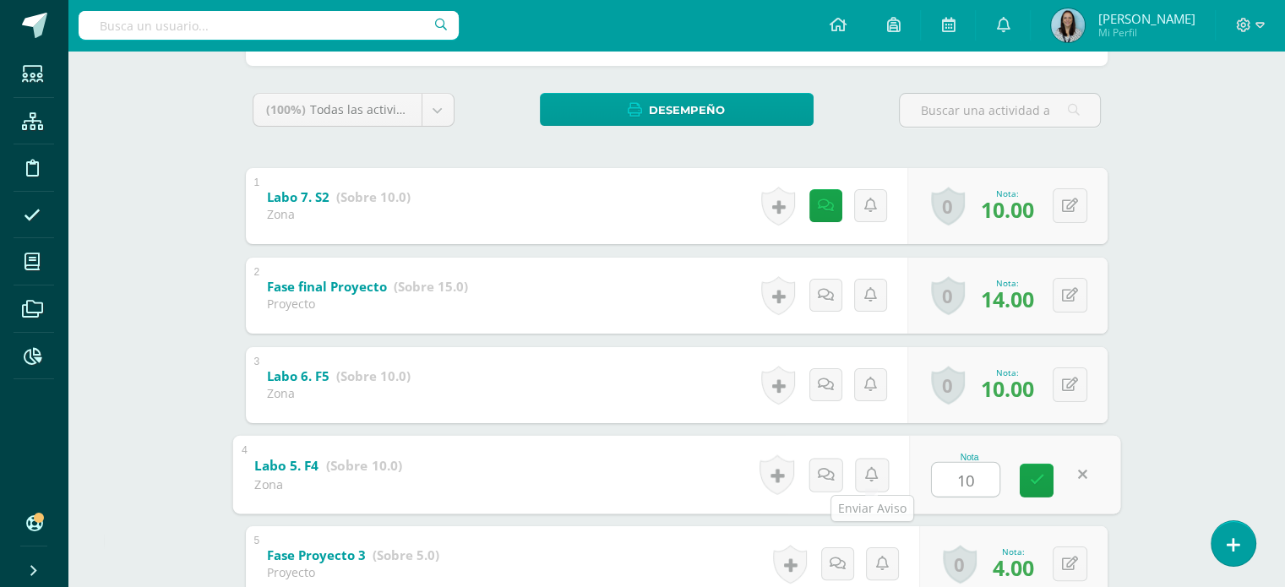
type input "10"
click at [1205, 472] on div "Laboratorio II Quinto Bachillerato "B" Herramientas Detalle de asistencias Acti…" at bounding box center [676, 524] width 1217 height 1455
click at [814, 477] on link at bounding box center [825, 474] width 33 height 33
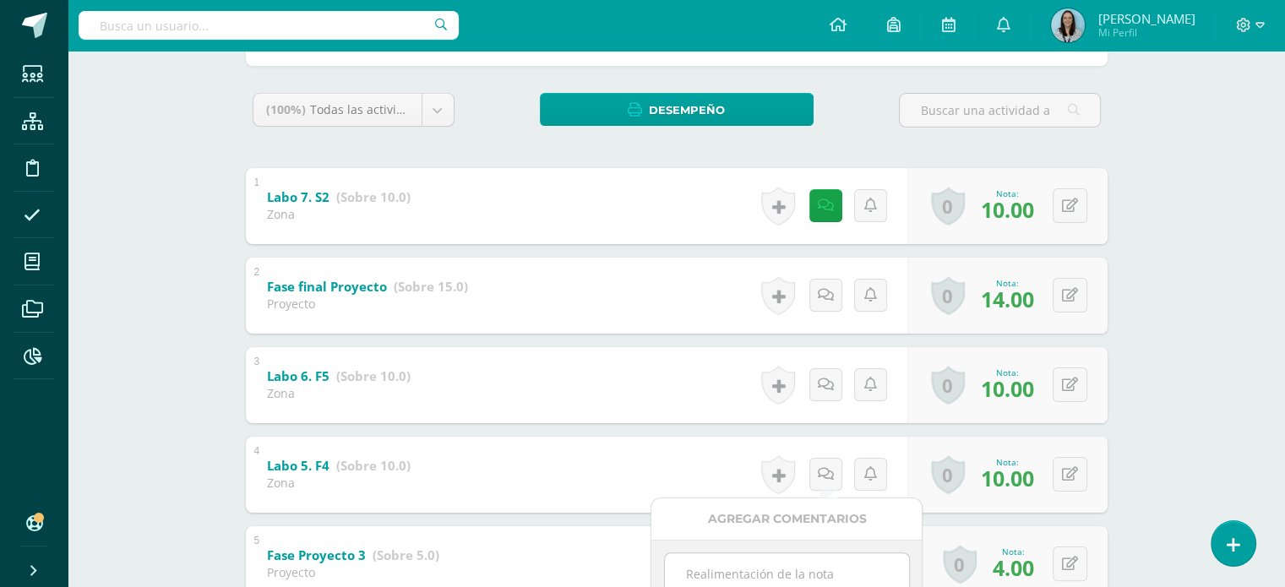
click at [794, 566] on textarea at bounding box center [787, 595] width 244 height 84
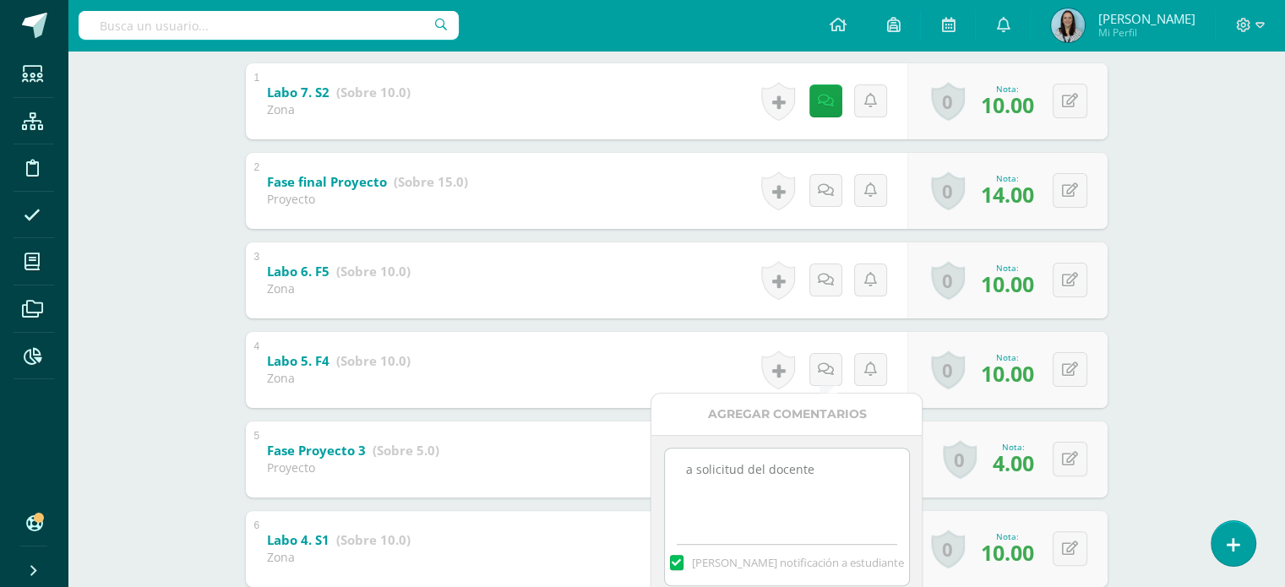
scroll to position [507, 0]
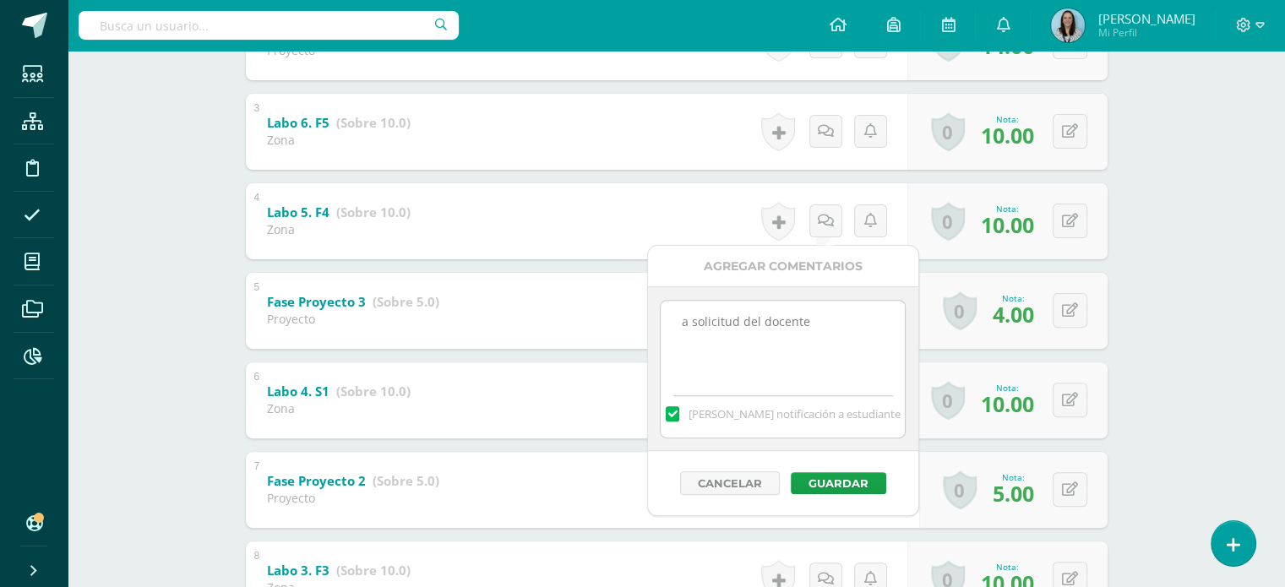
type textarea "a solicitud del docente"
click at [679, 415] on label at bounding box center [673, 413] width 14 height 15
click at [0, 0] on input "Mandar notificación a estudiante" at bounding box center [0, 0] width 0 height 0
click at [821, 485] on button "Guardar" at bounding box center [838, 483] width 95 height 22
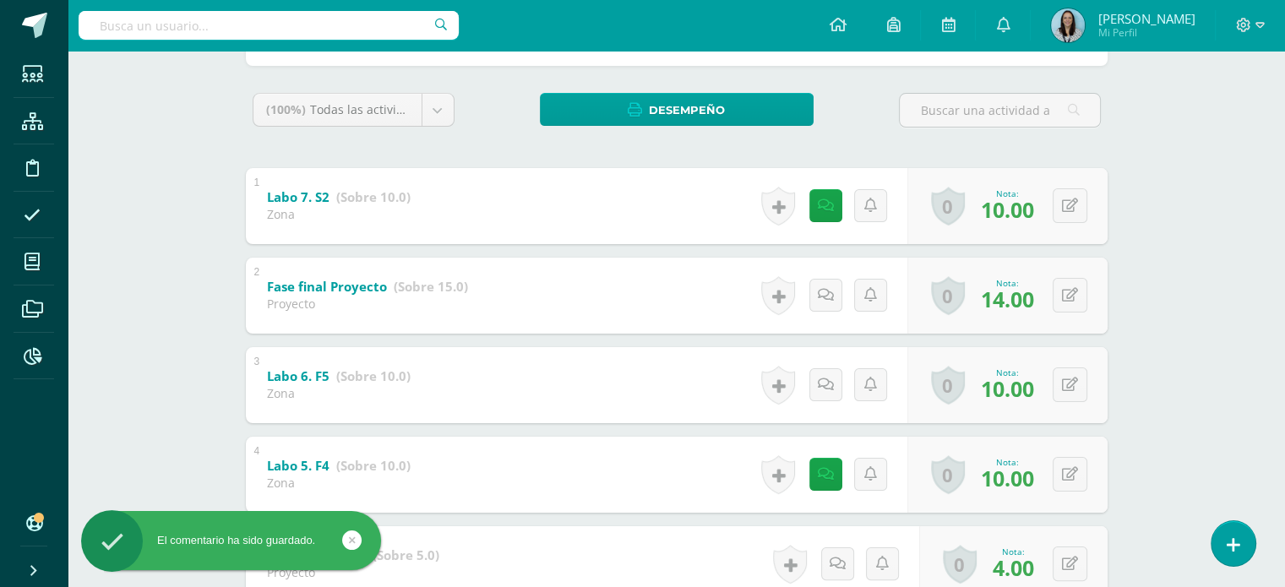
scroll to position [0, 0]
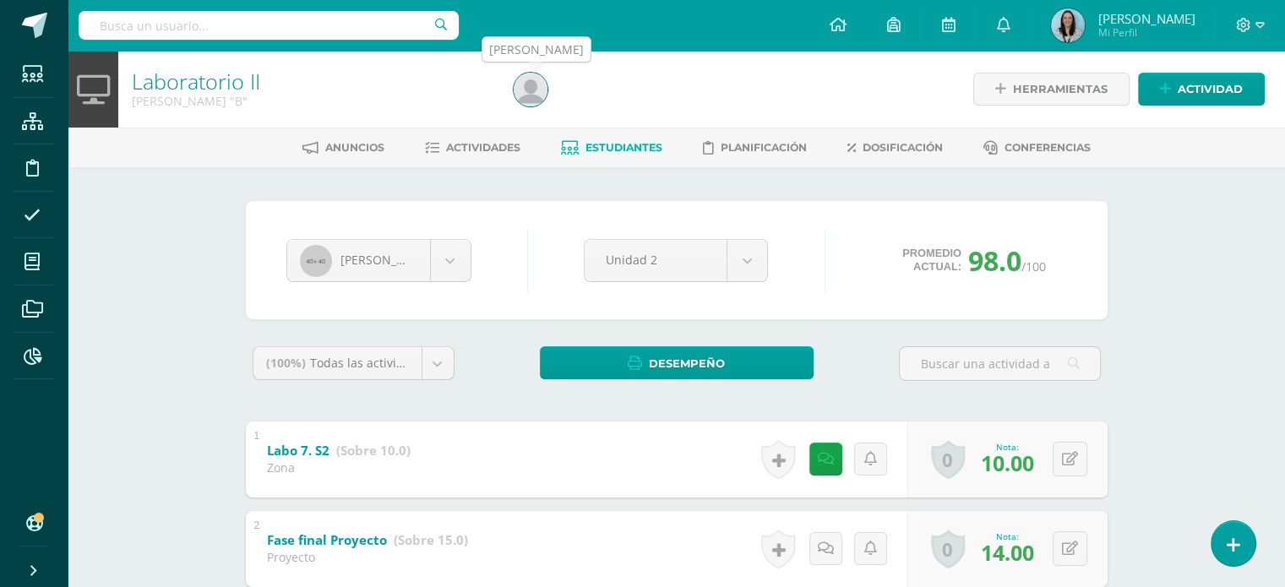
click at [523, 89] on img at bounding box center [531, 90] width 34 height 34
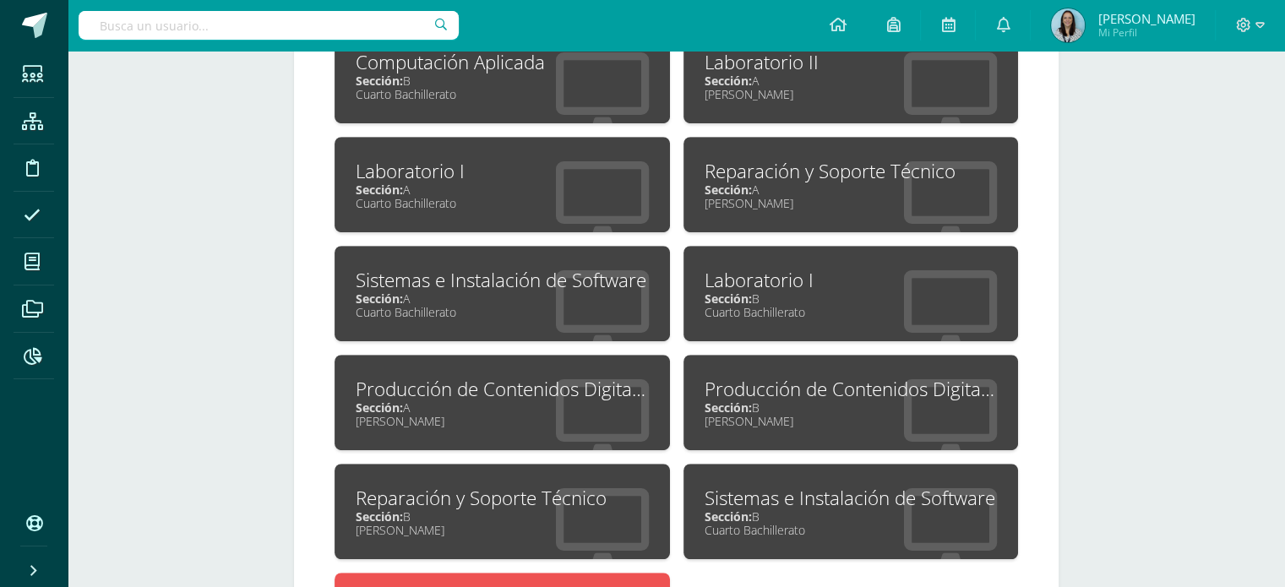
scroll to position [929, 0]
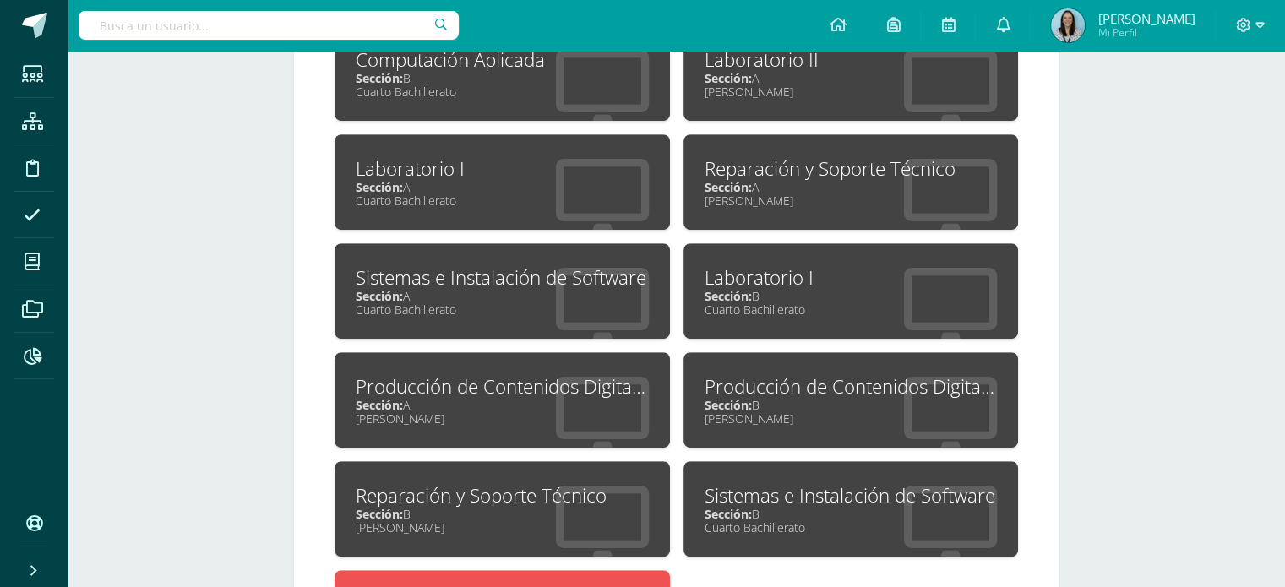
click at [800, 410] on div "Sección: B" at bounding box center [851, 405] width 293 height 16
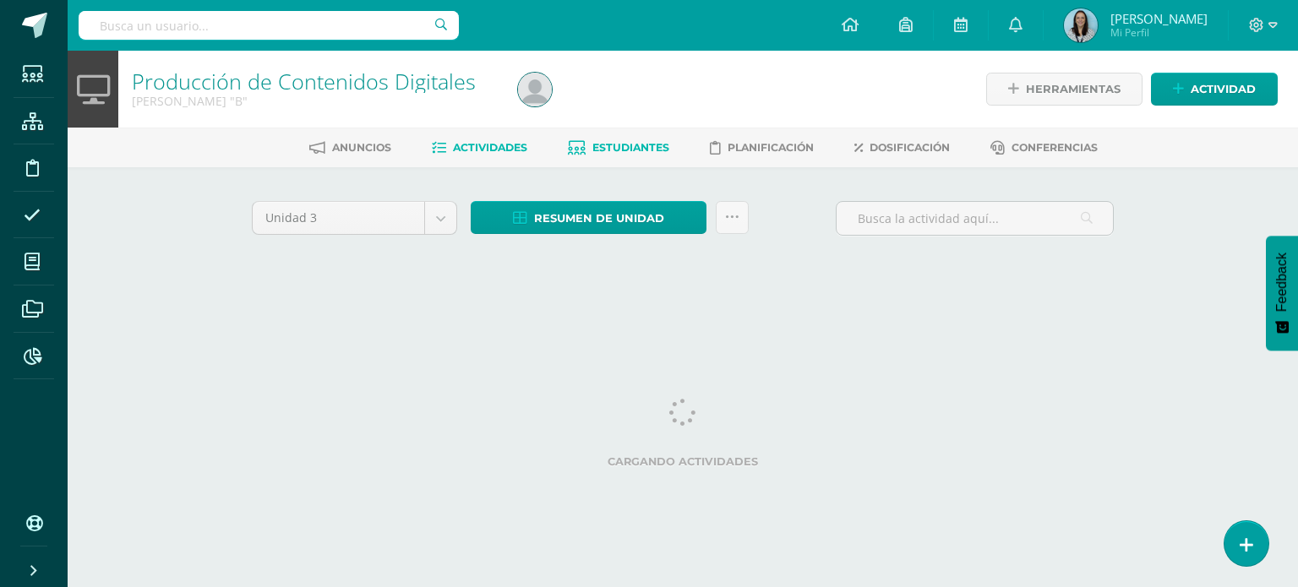
click at [632, 154] on span "Estudiantes" at bounding box center [630, 147] width 77 height 13
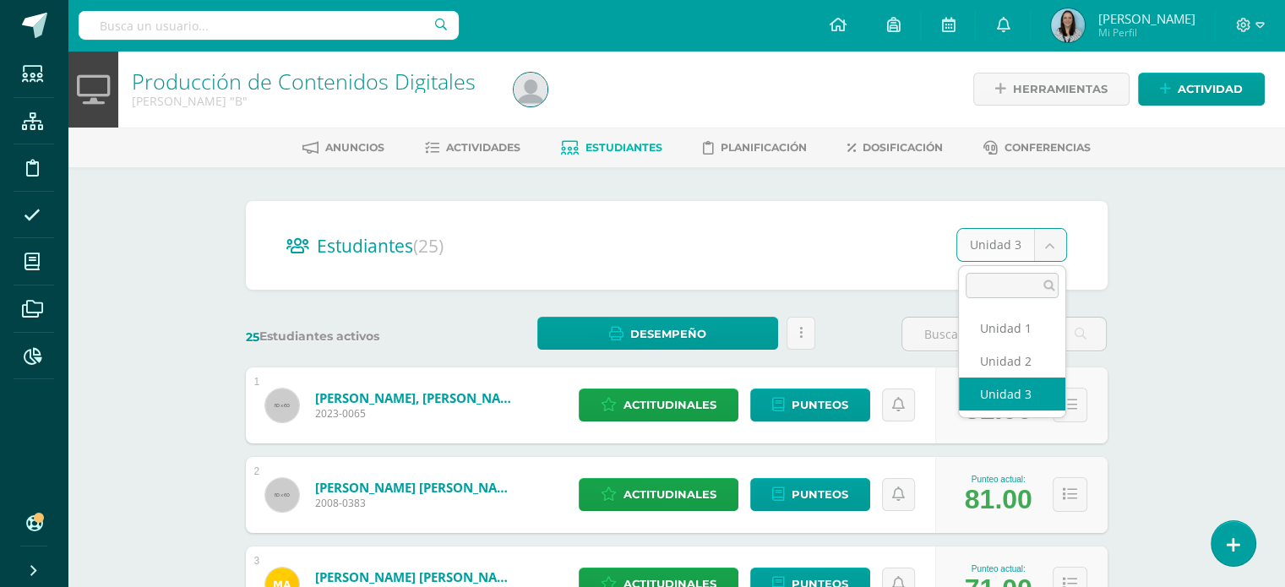
select select "/dashboard/teacher/section/729/students/?unit=29714"
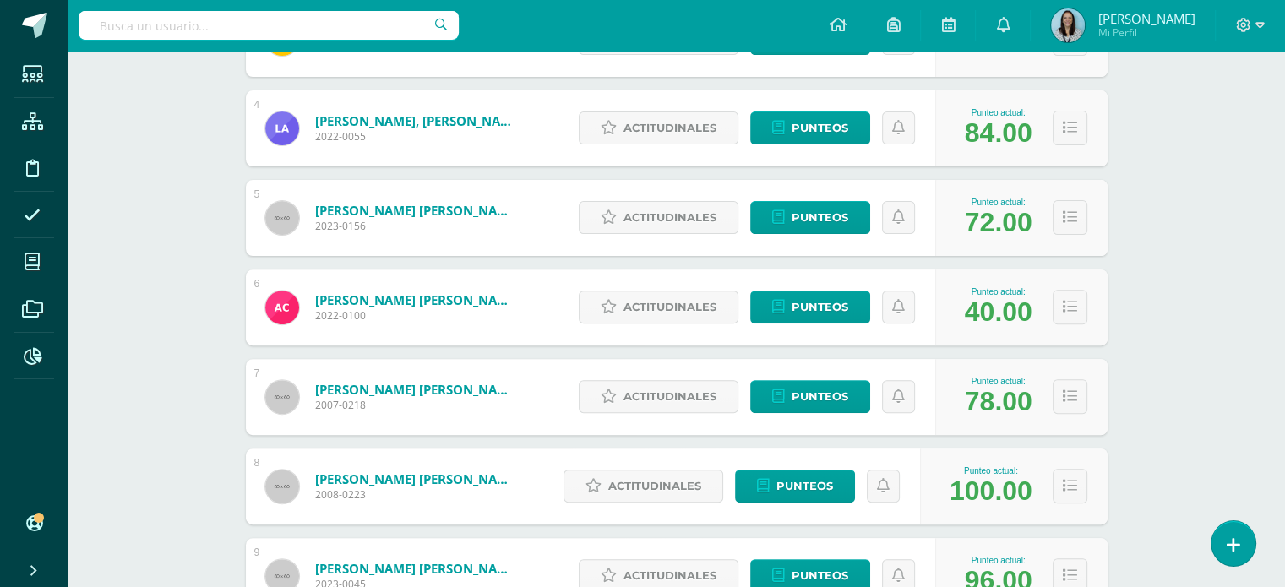
scroll to position [768, 0]
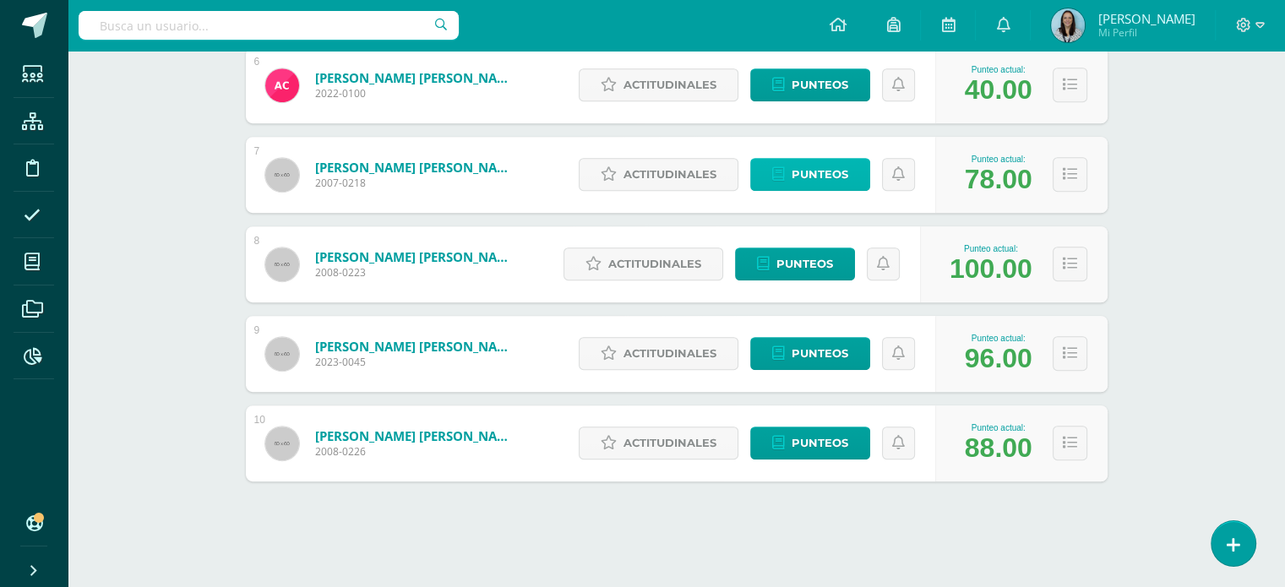
click at [804, 177] on span "Punteos" at bounding box center [820, 174] width 57 height 31
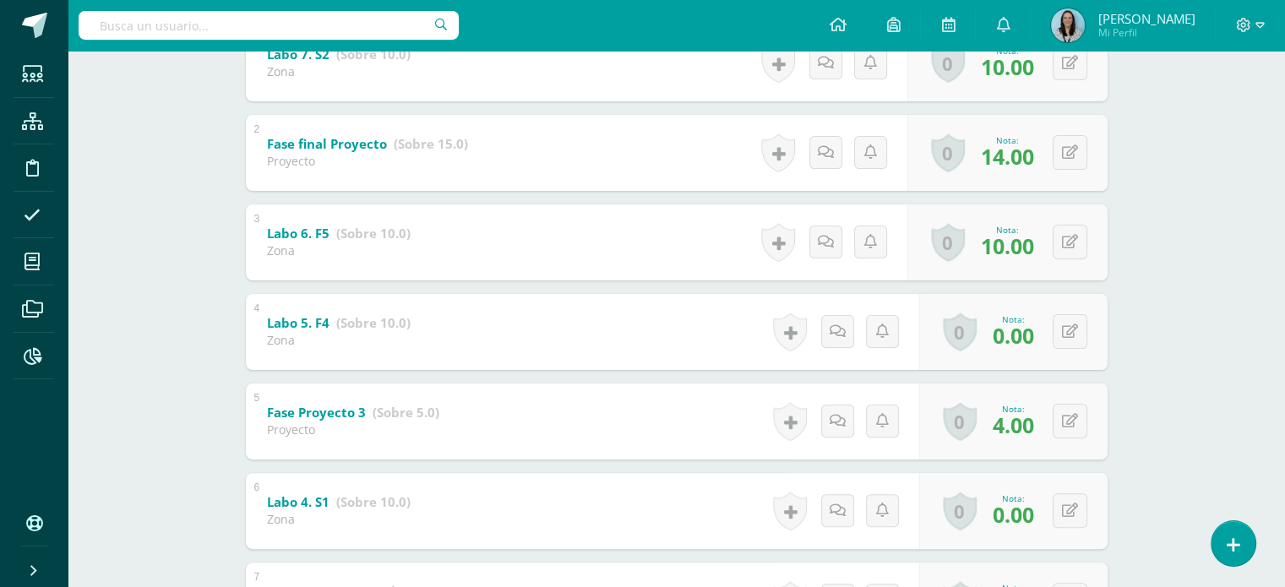
scroll to position [422, 0]
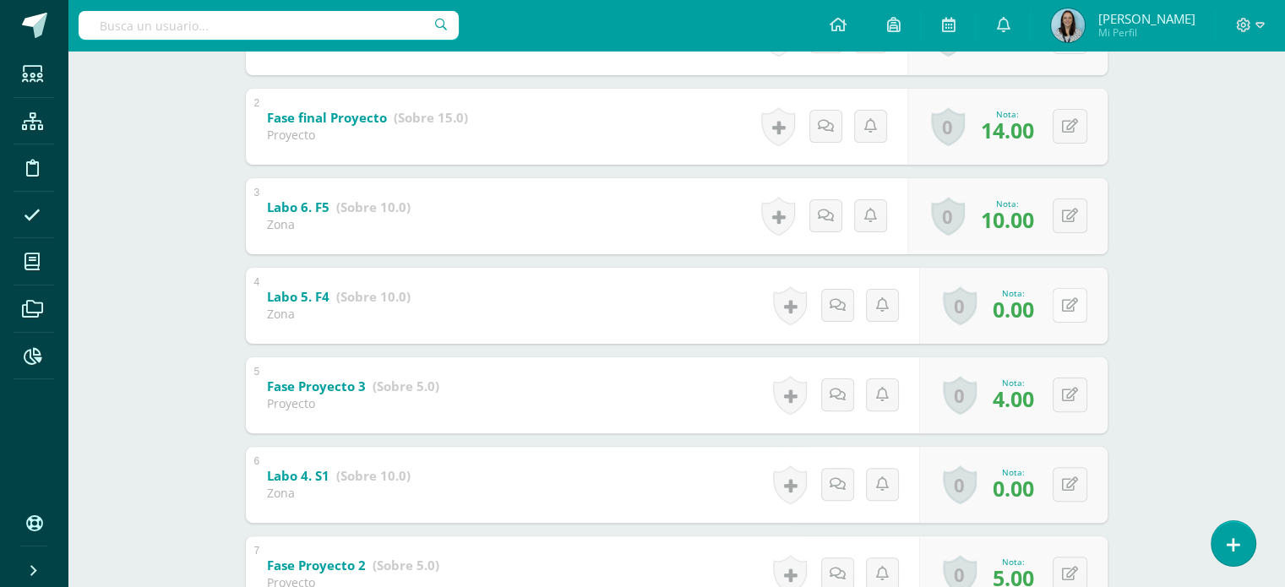
click at [1070, 307] on button at bounding box center [1070, 305] width 35 height 35
type input "10"
click at [818, 308] on icon at bounding box center [825, 305] width 17 height 14
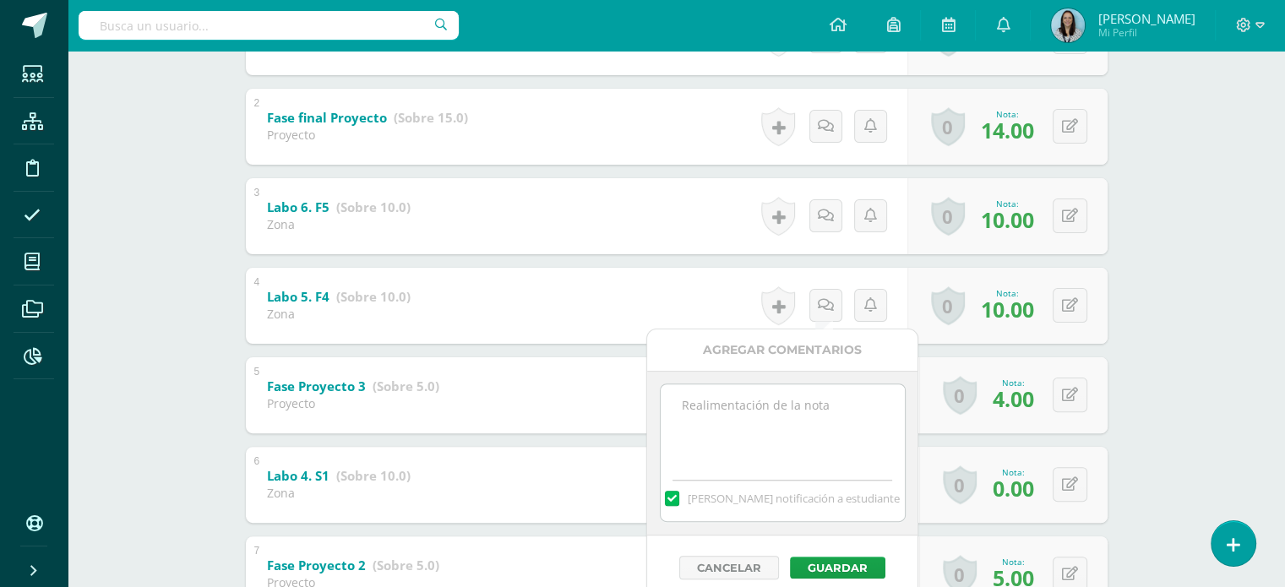
click at [678, 499] on label at bounding box center [672, 498] width 14 height 15
click at [0, 0] on input "Mandar notificación a estudiante" at bounding box center [0, 0] width 0 height 0
click at [733, 410] on textarea at bounding box center [783, 426] width 244 height 84
type textarea "Cambio solicitado por el docente"
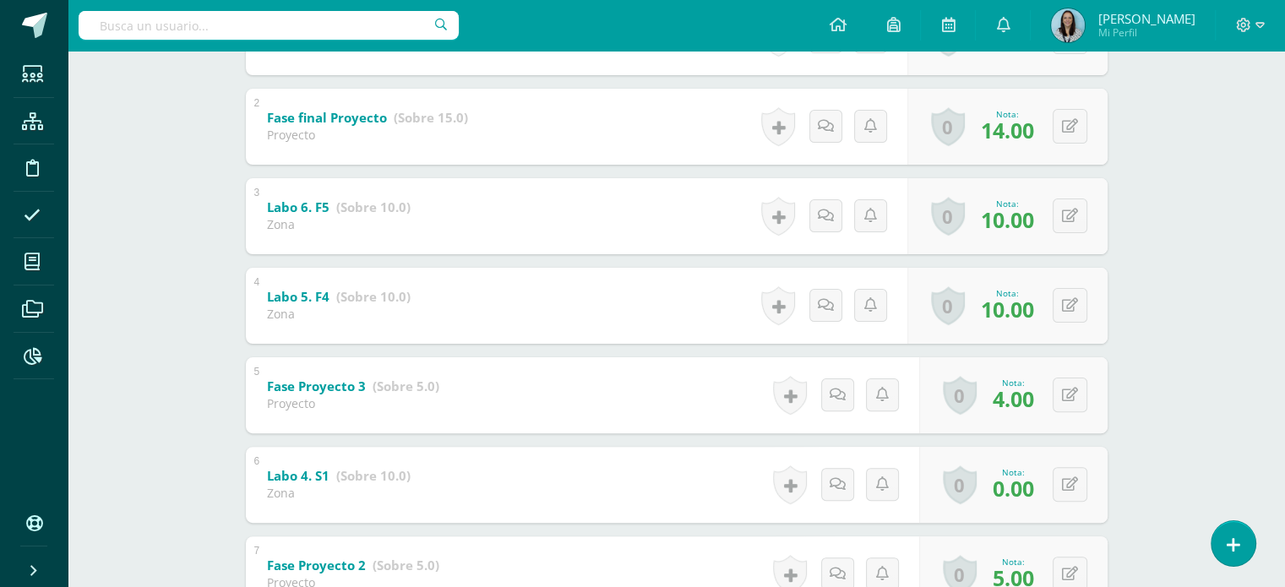
click at [1005, 495] on span "0.00" at bounding box center [1013, 488] width 41 height 29
click at [1061, 491] on div "0 Logros Logros obtenidos Aún no hay logros agregados Nota: 0.00" at bounding box center [1022, 484] width 193 height 79
click at [1080, 486] on icon at bounding box center [1081, 484] width 17 height 14
type input "10"
click at [1203, 493] on div "Producción de Contenidos Digitales Quinto Bachillerato "B" Herramientas Detalle…" at bounding box center [676, 355] width 1217 height 1455
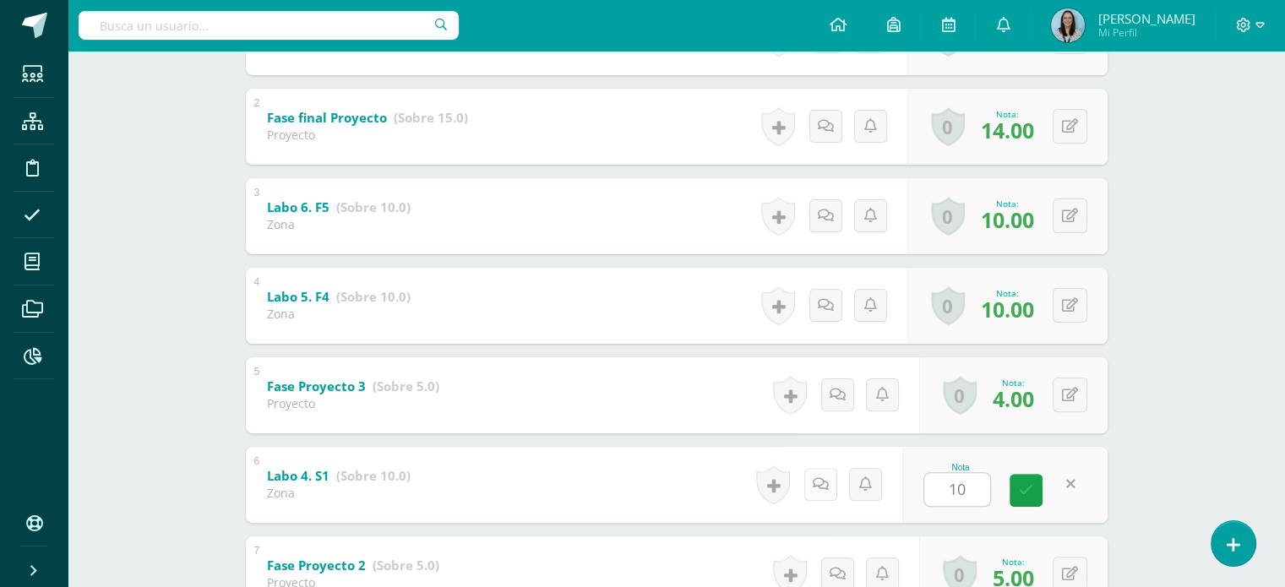
click at [821, 488] on icon at bounding box center [821, 484] width 16 height 14
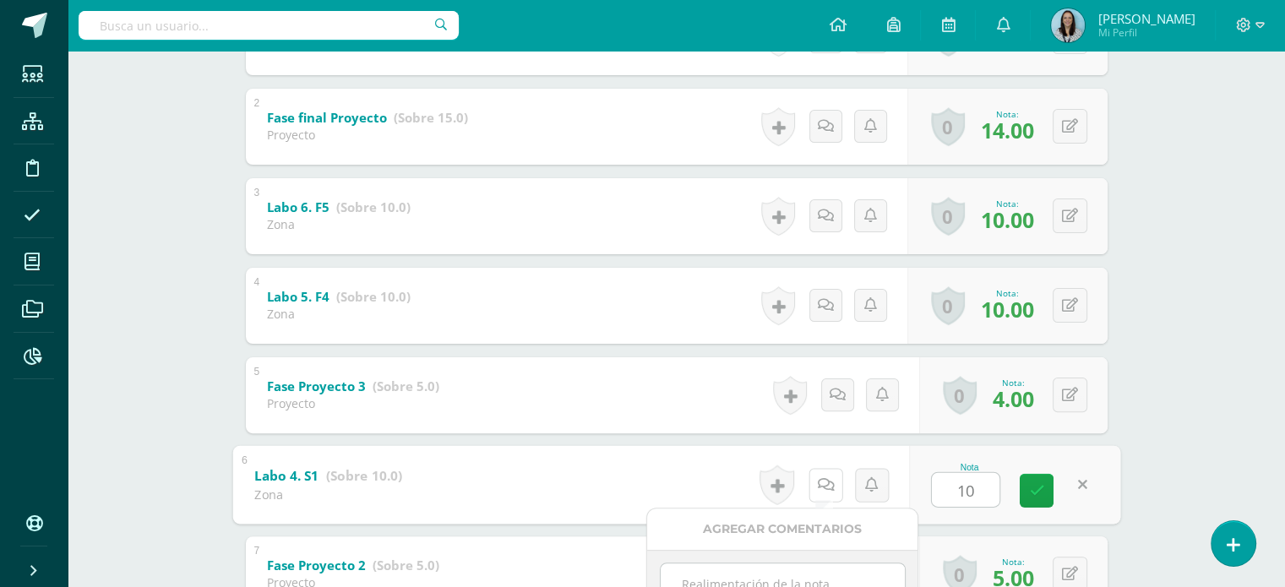
scroll to position [591, 0]
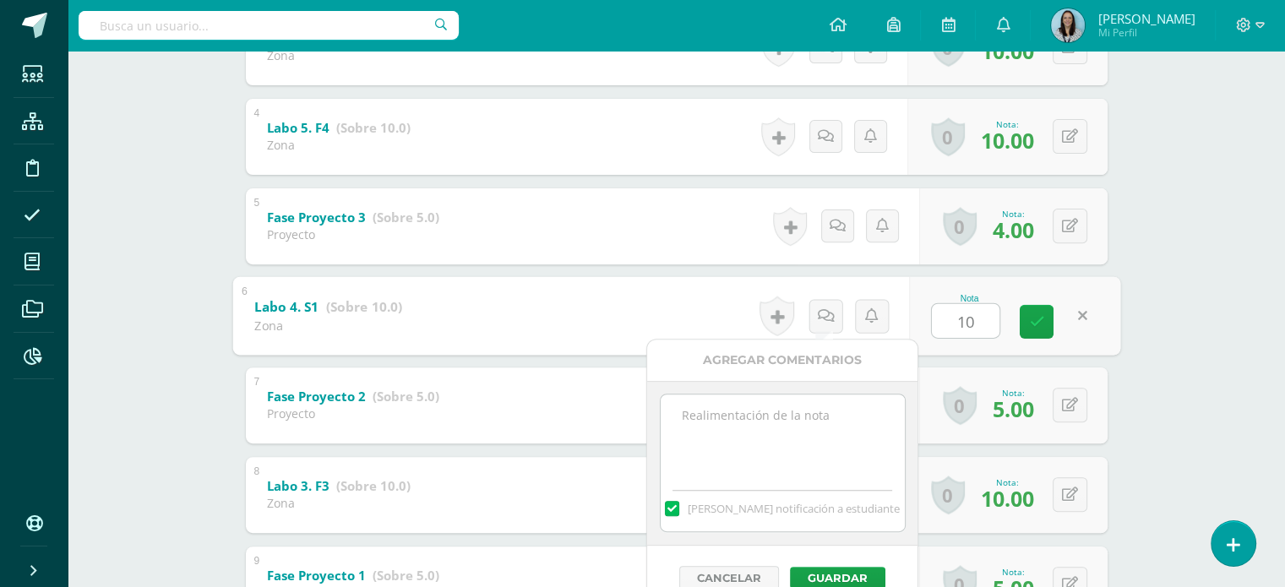
click at [678, 509] on label at bounding box center [672, 508] width 14 height 15
click at [0, 0] on input "Mandar notificación a estudiante" at bounding box center [0, 0] width 0 height 0
click at [738, 422] on textarea at bounding box center [783, 437] width 244 height 84
type textarea "Cambio a solicitud del docente"
click at [875, 577] on button "Guardar" at bounding box center [837, 578] width 95 height 22
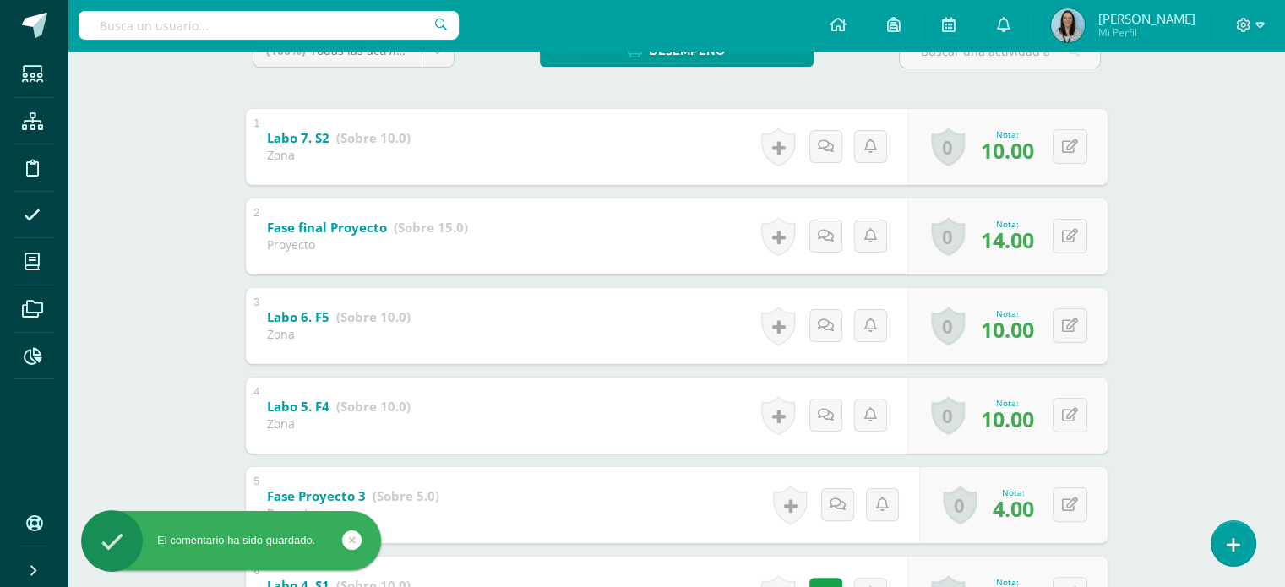
scroll to position [338, 0]
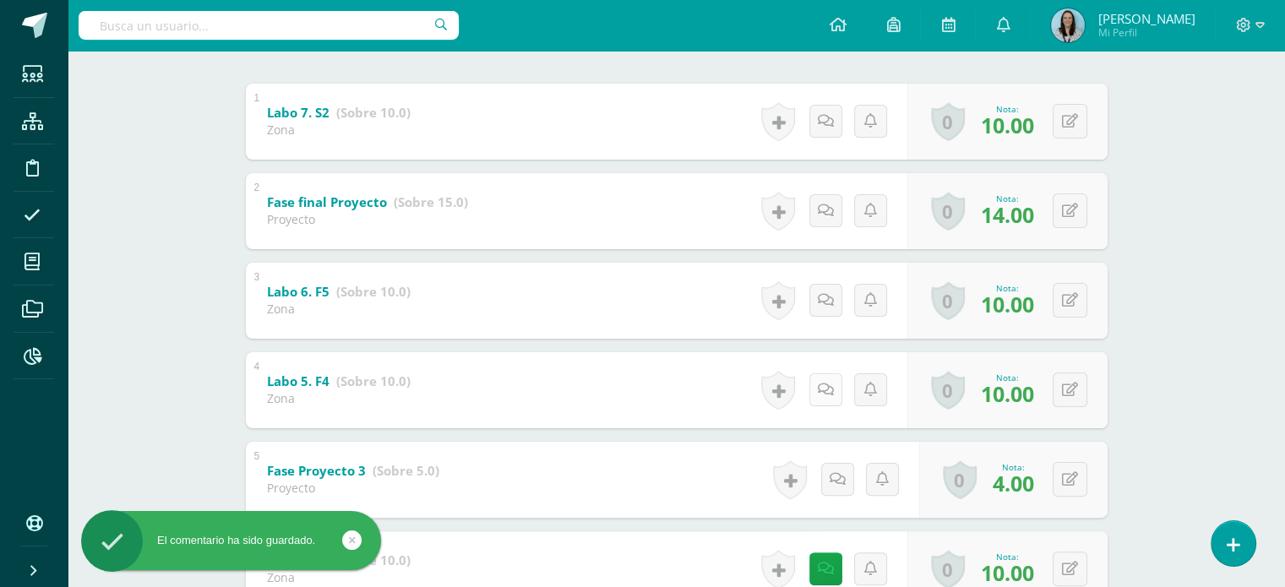
click at [828, 388] on icon at bounding box center [826, 390] width 16 height 14
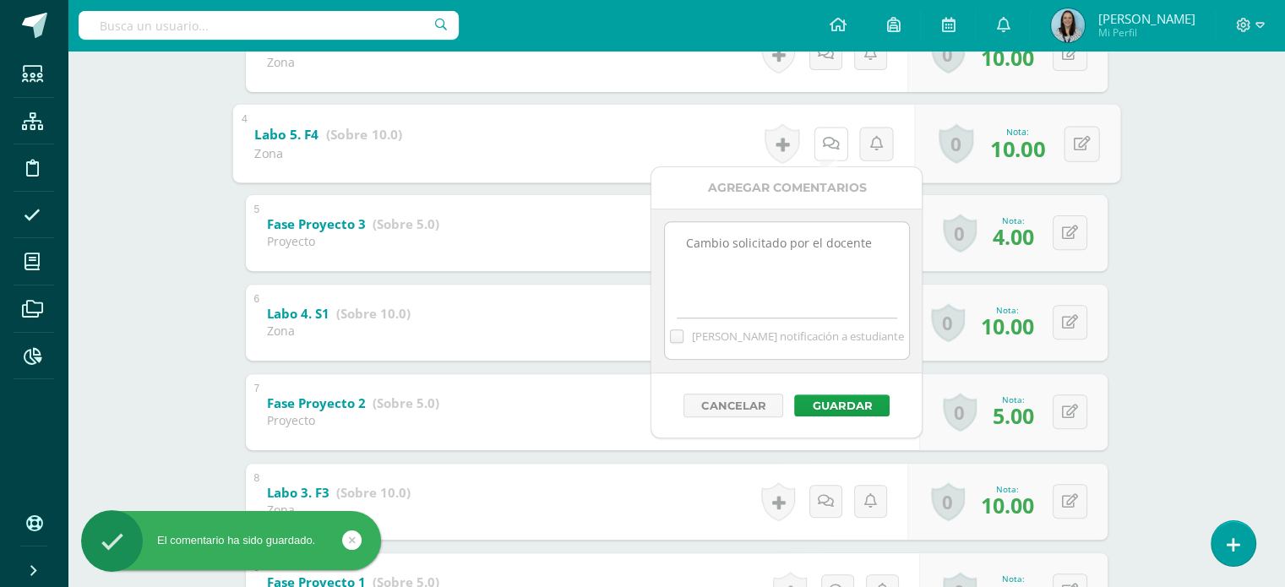
scroll to position [591, 0]
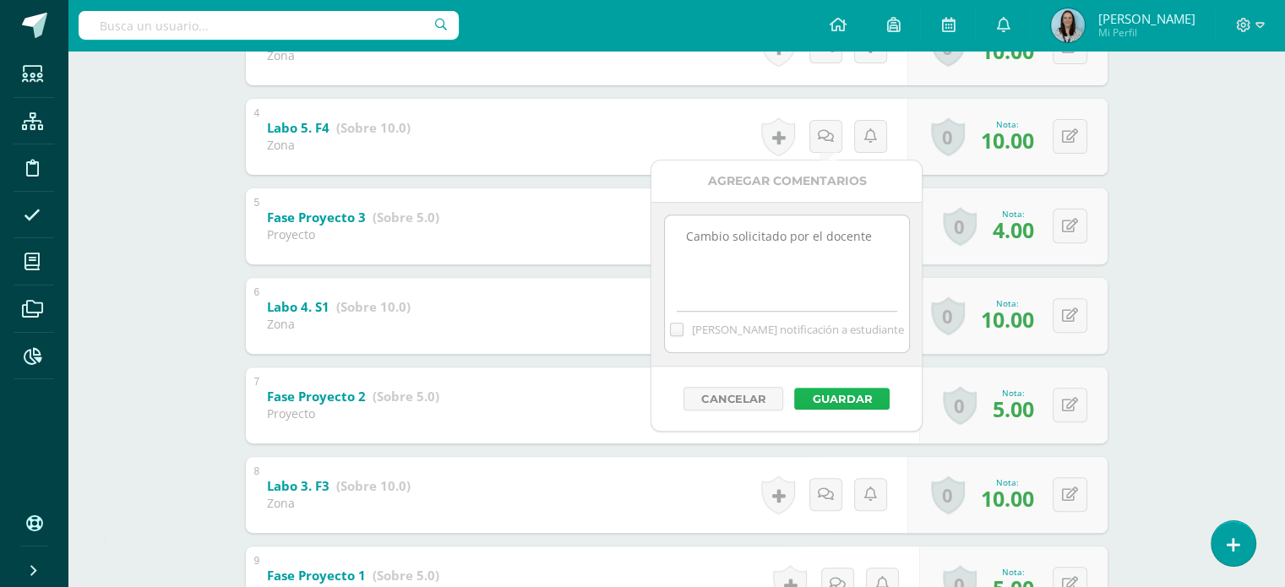
click at [847, 398] on button "Guardar" at bounding box center [841, 399] width 95 height 22
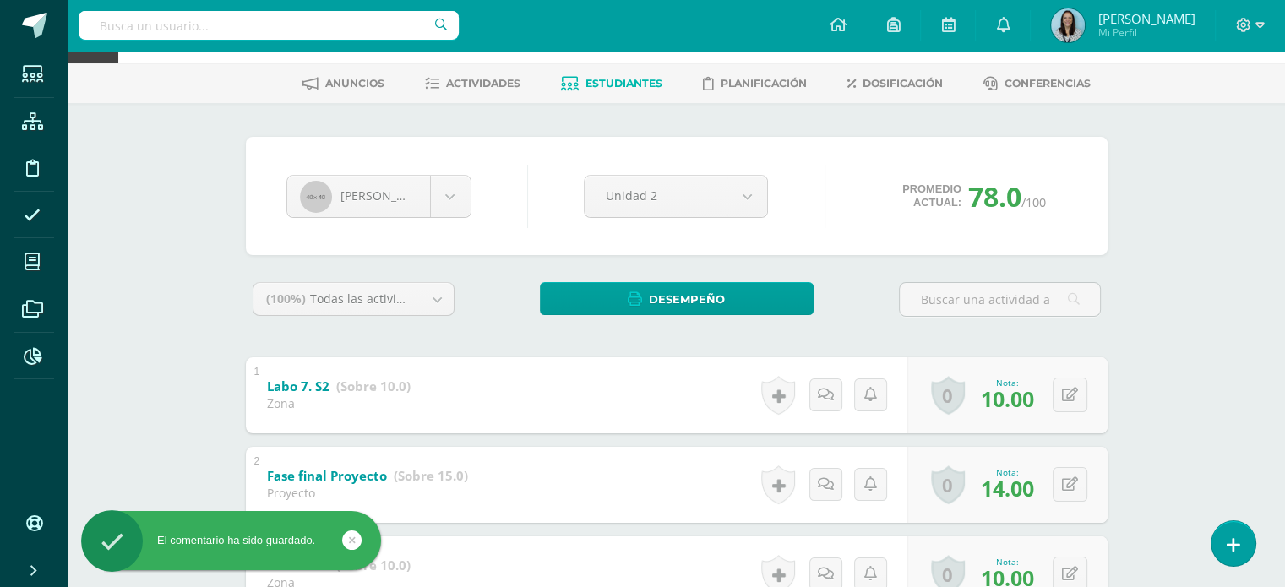
scroll to position [0, 0]
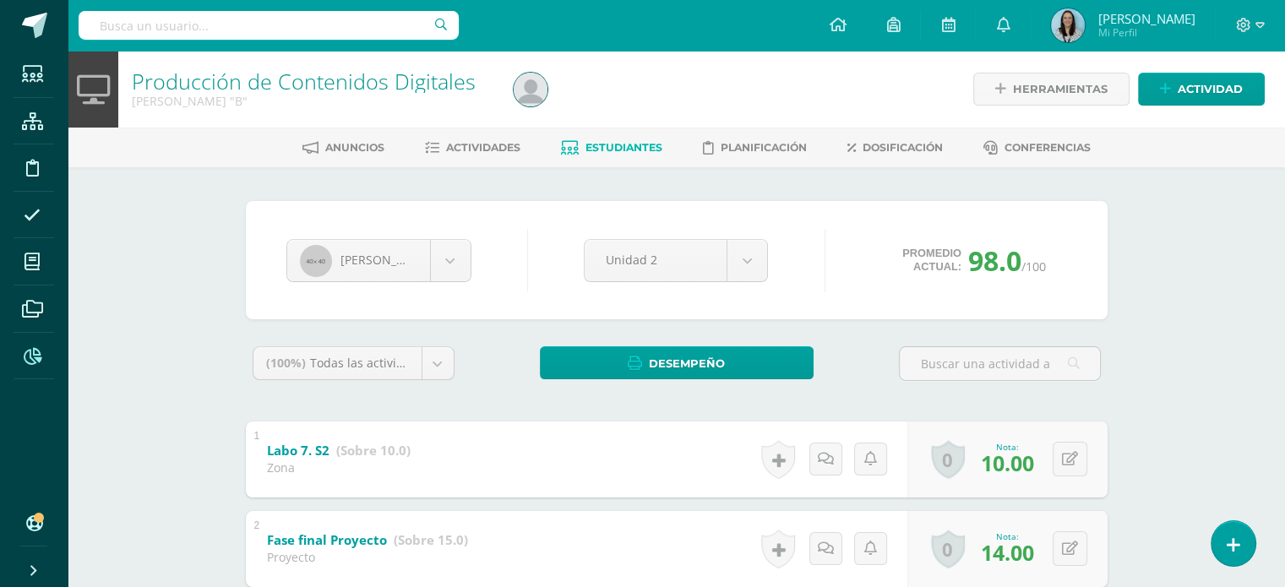
click at [31, 353] on icon at bounding box center [33, 356] width 18 height 17
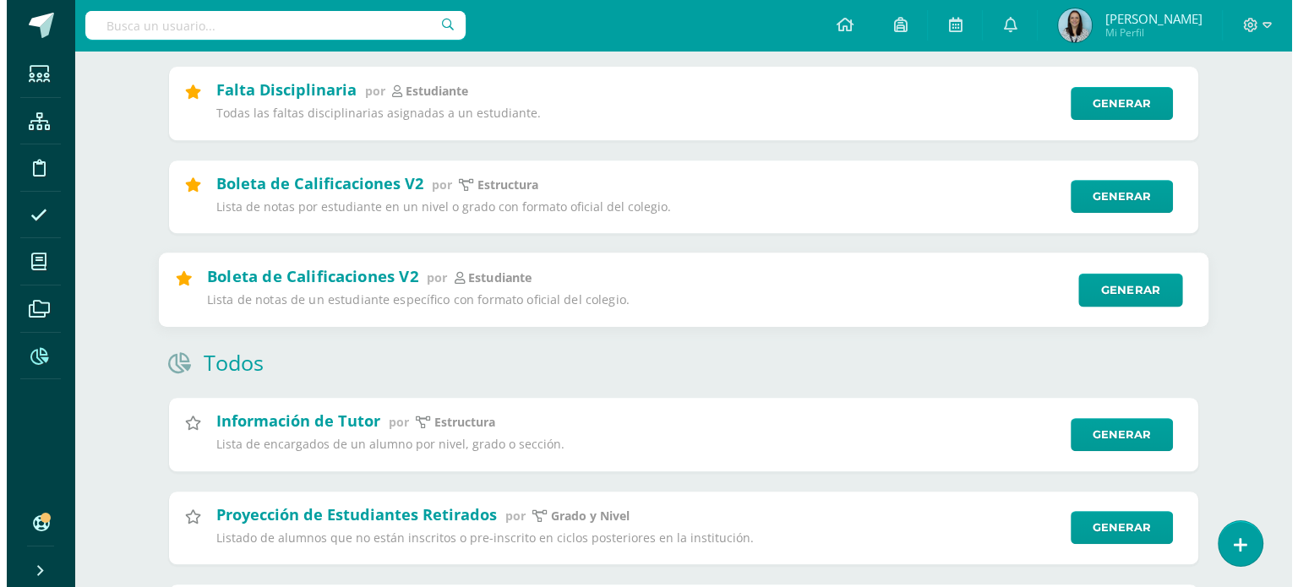
scroll to position [676, 0]
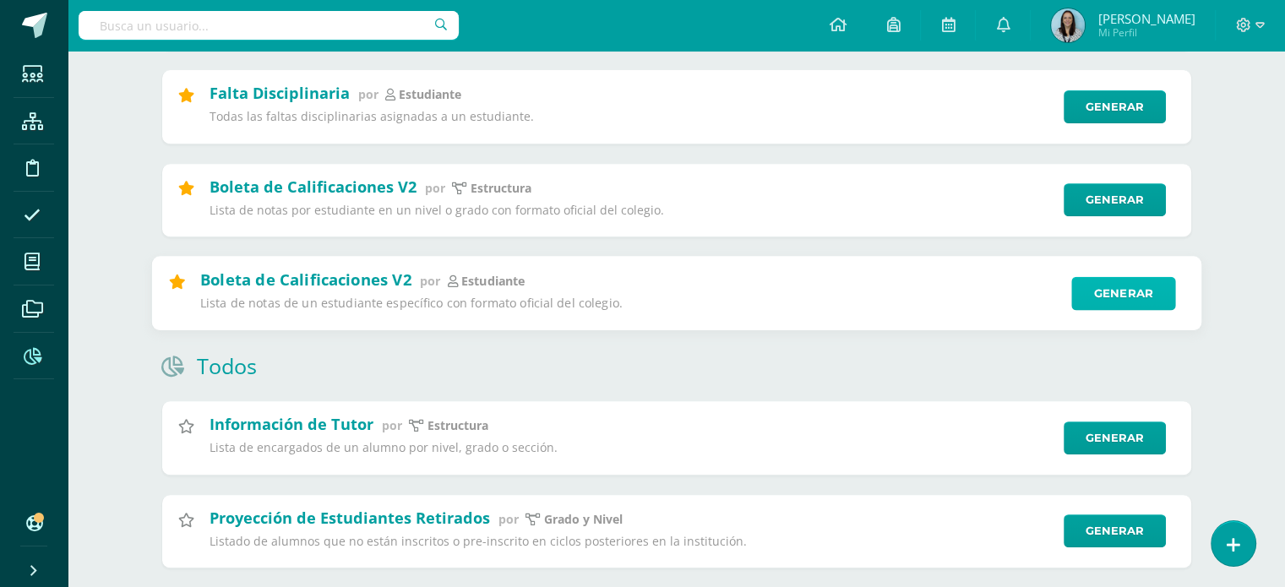
click at [1096, 300] on link "Generar" at bounding box center [1123, 293] width 104 height 34
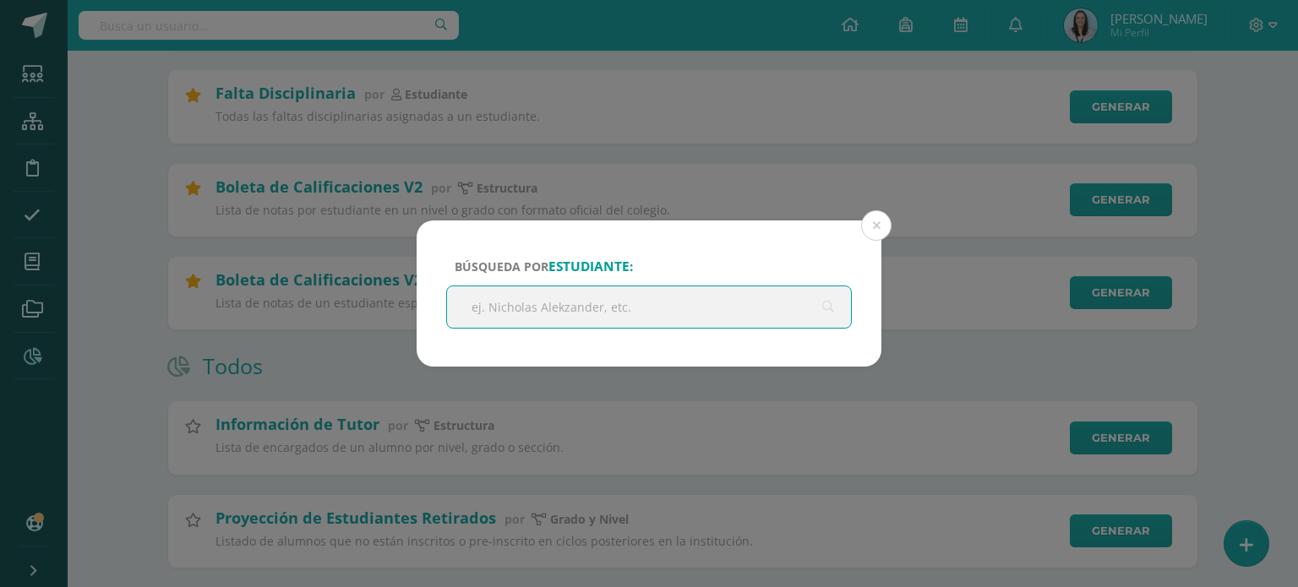
click at [515, 313] on input "text" at bounding box center [649, 306] width 404 height 41
type input "[PERSON_NAME]"
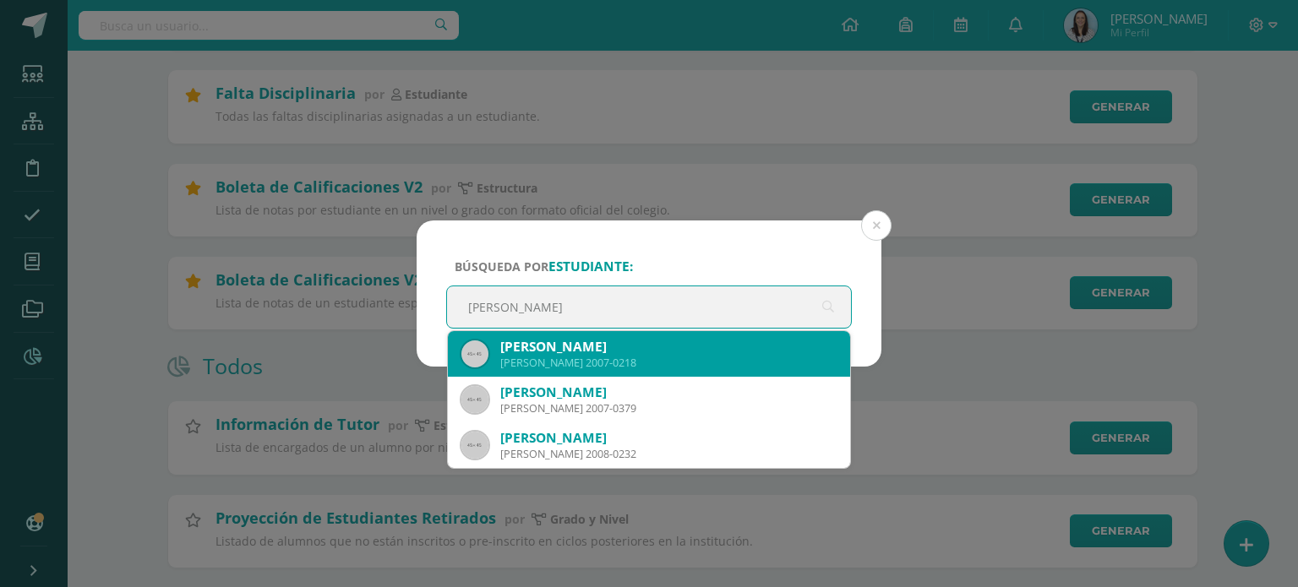
click at [546, 354] on div "[PERSON_NAME]" at bounding box center [668, 347] width 336 height 18
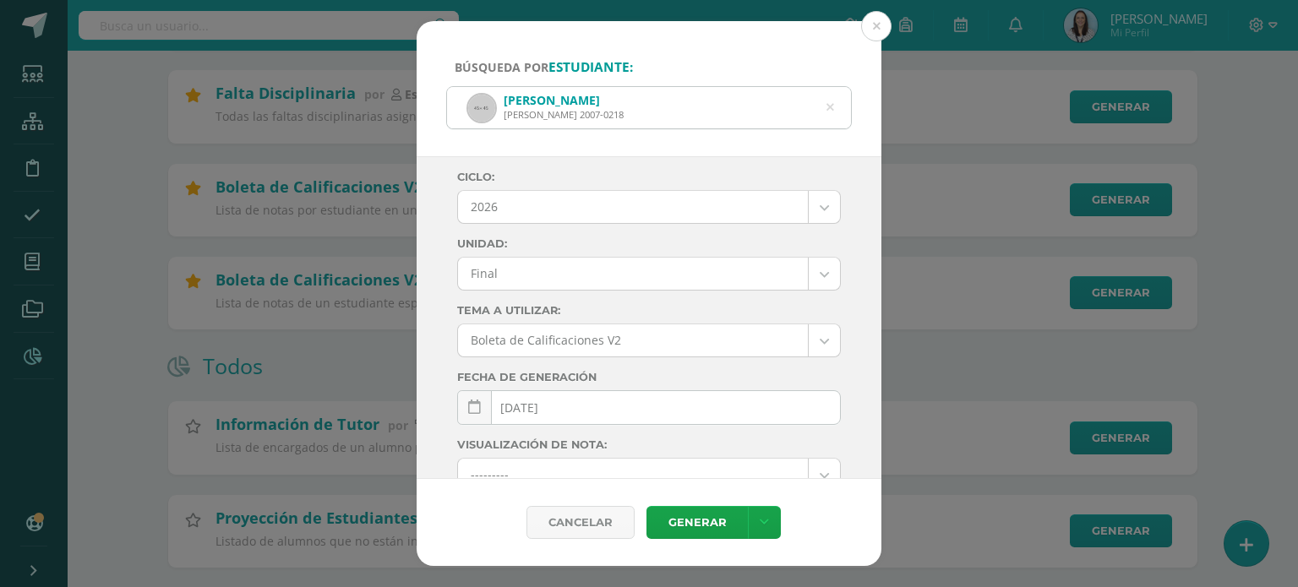
select select "2"
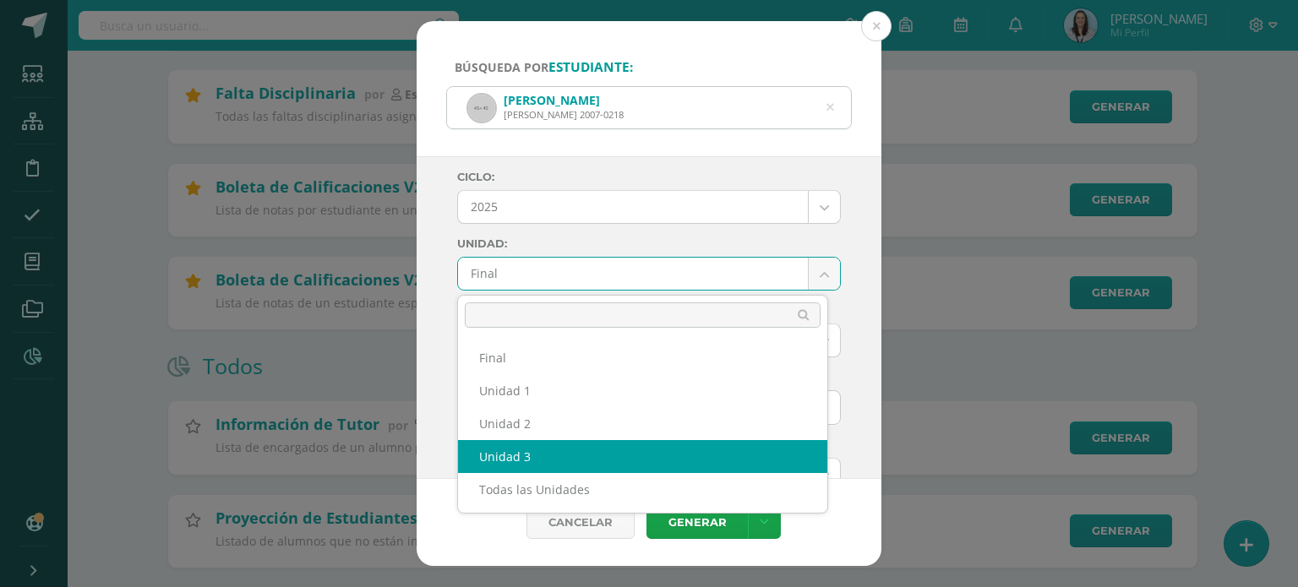
select select "Unidad 3"
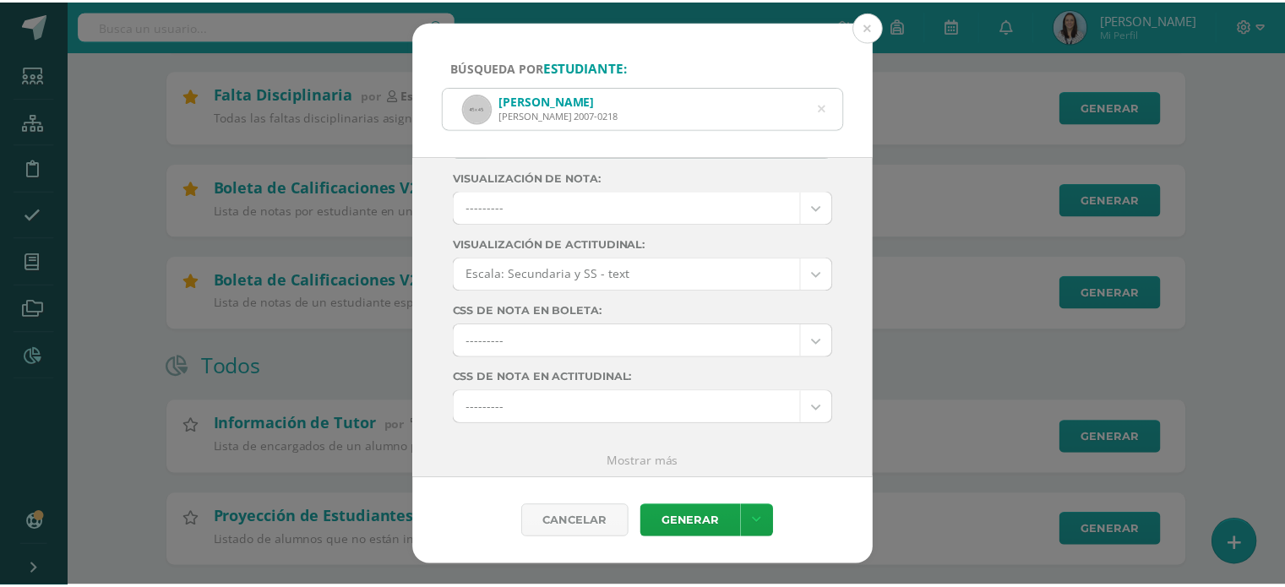
scroll to position [271, 0]
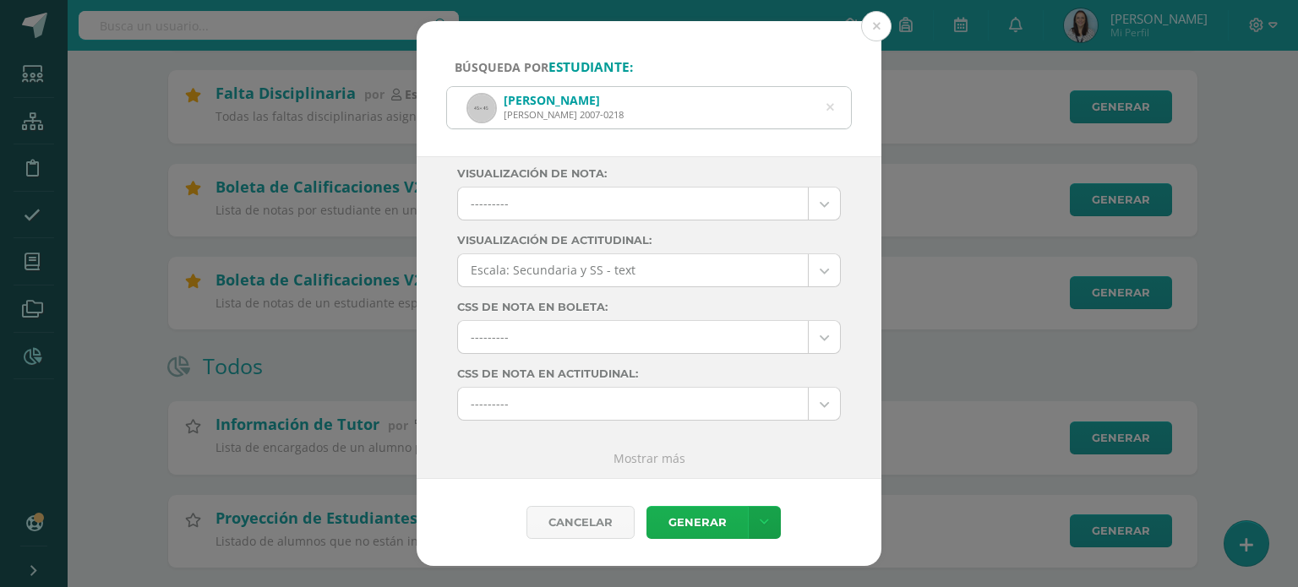
click at [711, 525] on link "Generar" at bounding box center [696, 522] width 101 height 33
click at [876, 19] on button at bounding box center [876, 26] width 30 height 30
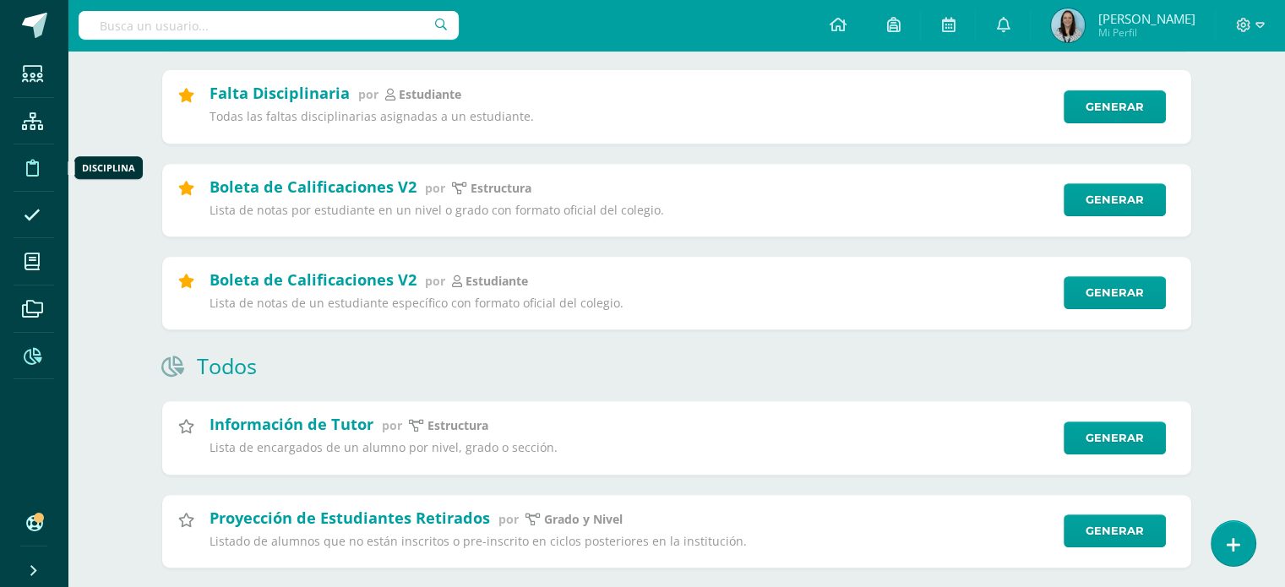
click at [30, 168] on icon at bounding box center [32, 168] width 13 height 17
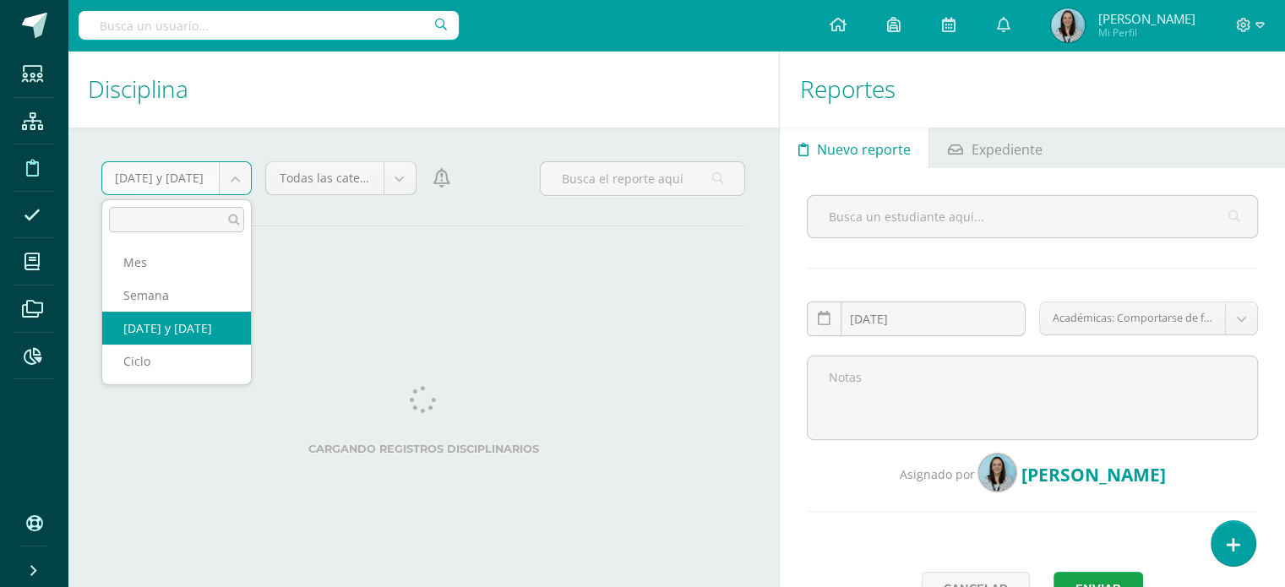
click at [231, 172] on body "Estudiantes Estructura Disciplina Asistencia Mis cursos Archivos Reportes Sopor…" at bounding box center [642, 293] width 1285 height 587
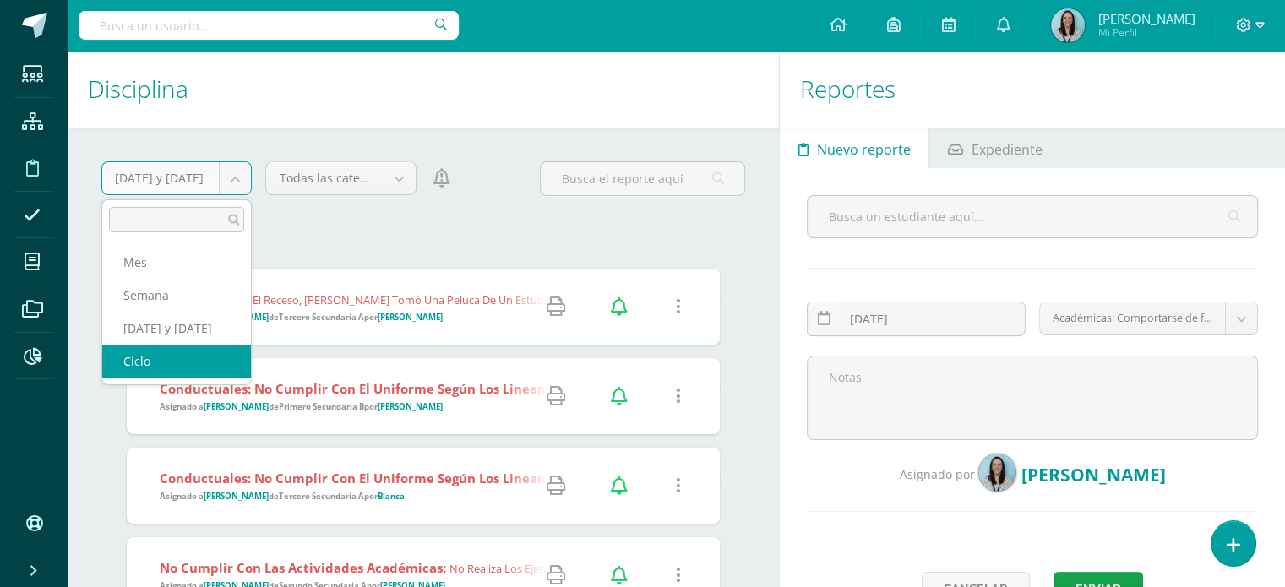
select select "cycle"
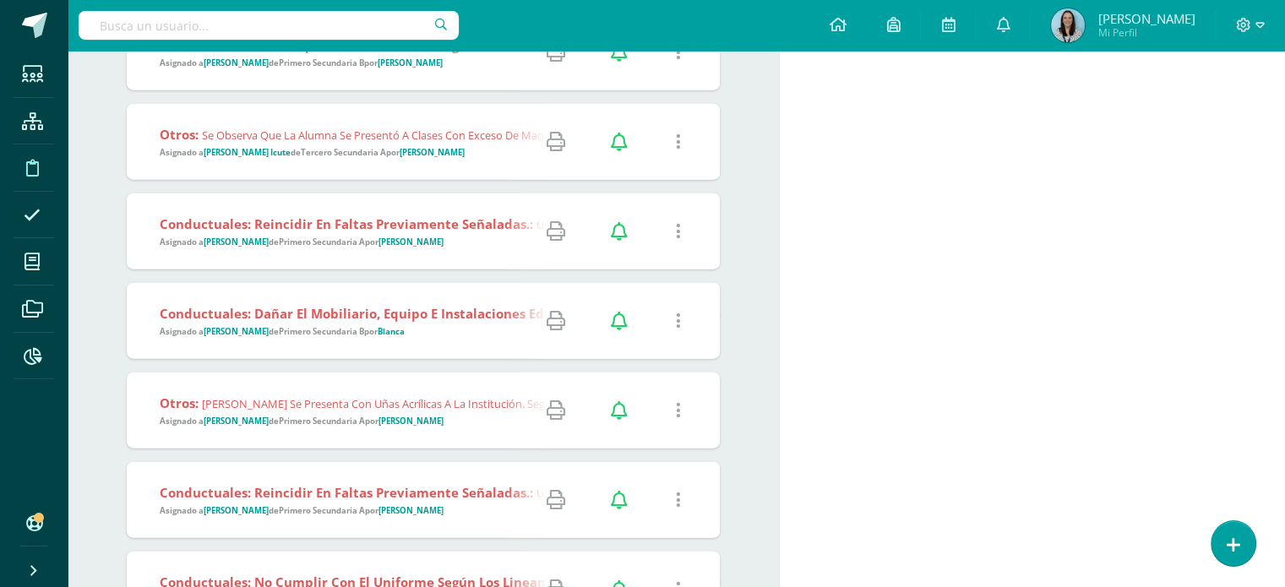
scroll to position [17170, 0]
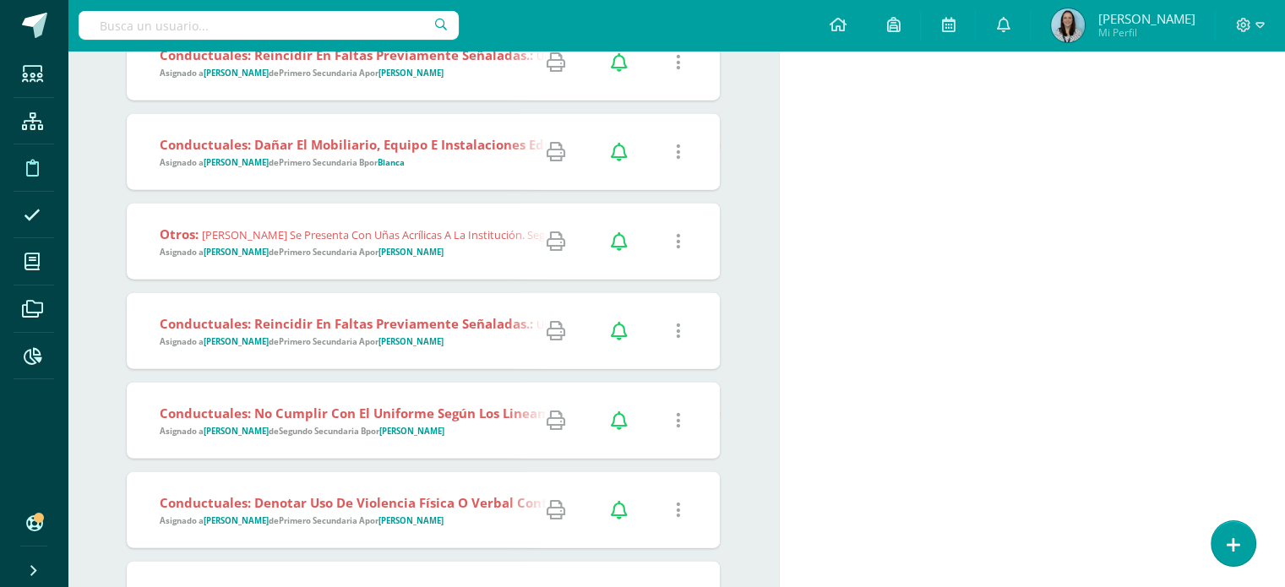
click at [463, 242] on span "Otros: Amanda se presenta con uñas acrílicas a la institución. Según nuestro re…" at bounding box center [825, 242] width 1331 height 33
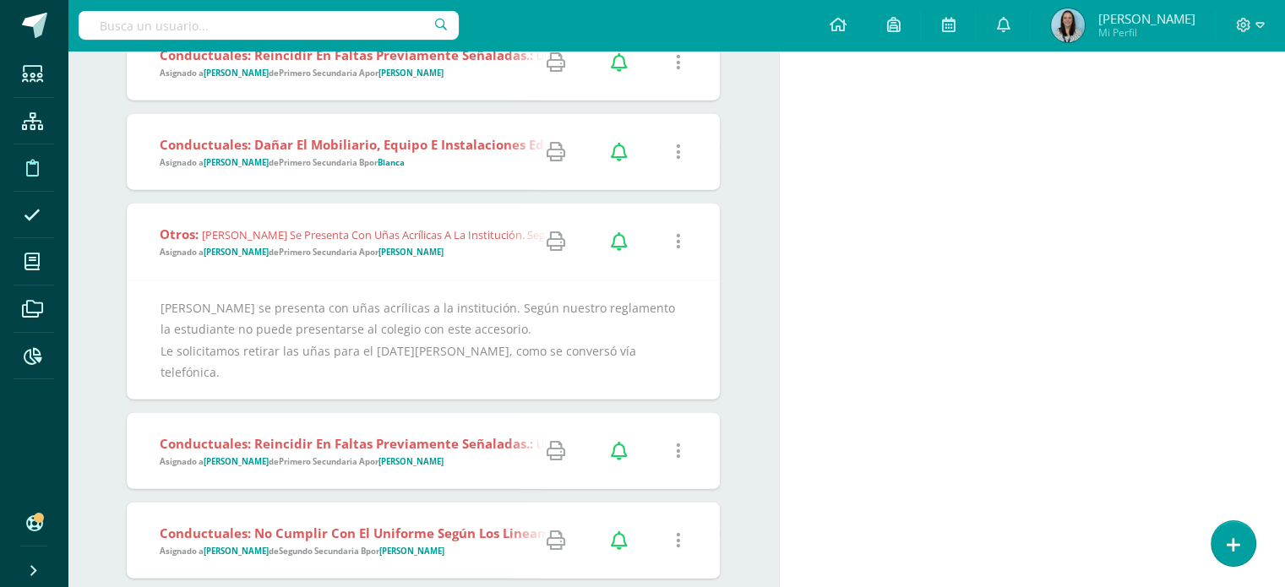
click at [558, 243] on icon at bounding box center [556, 241] width 19 height 19
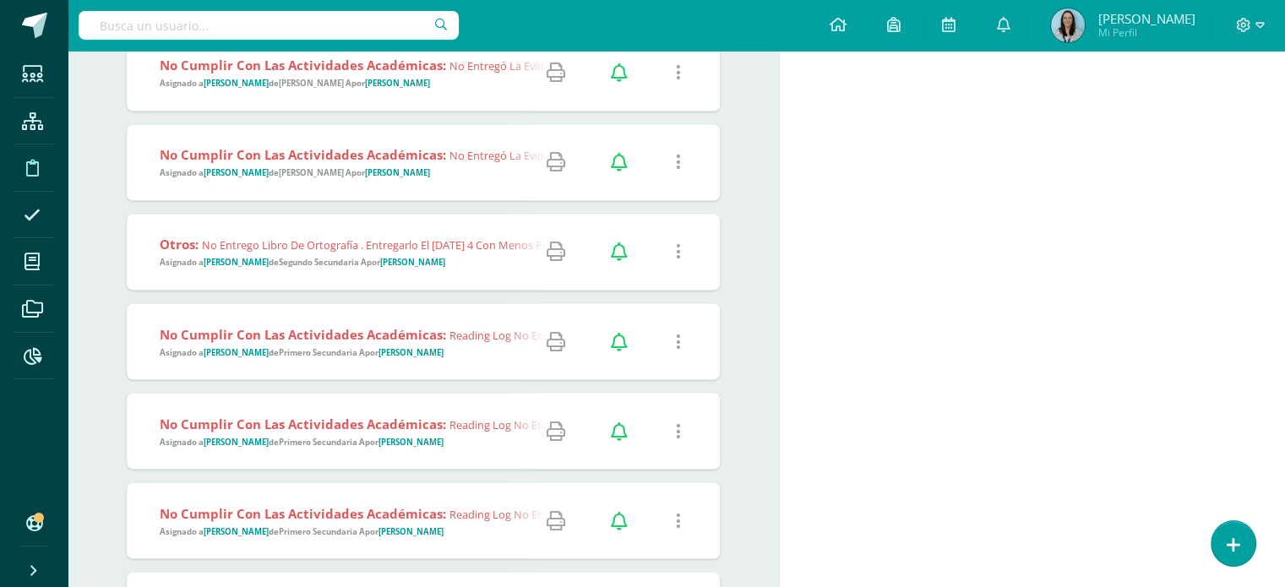
scroll to position [22239, 0]
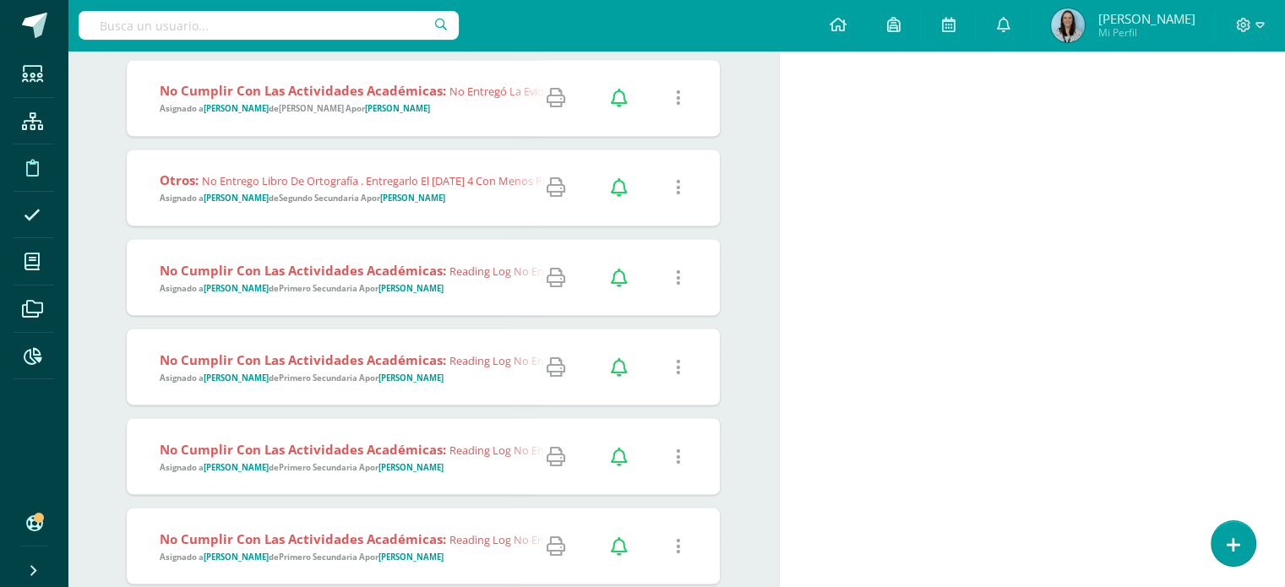
click at [287, 372] on strong "Primero Secundaria A" at bounding box center [322, 377] width 86 height 11
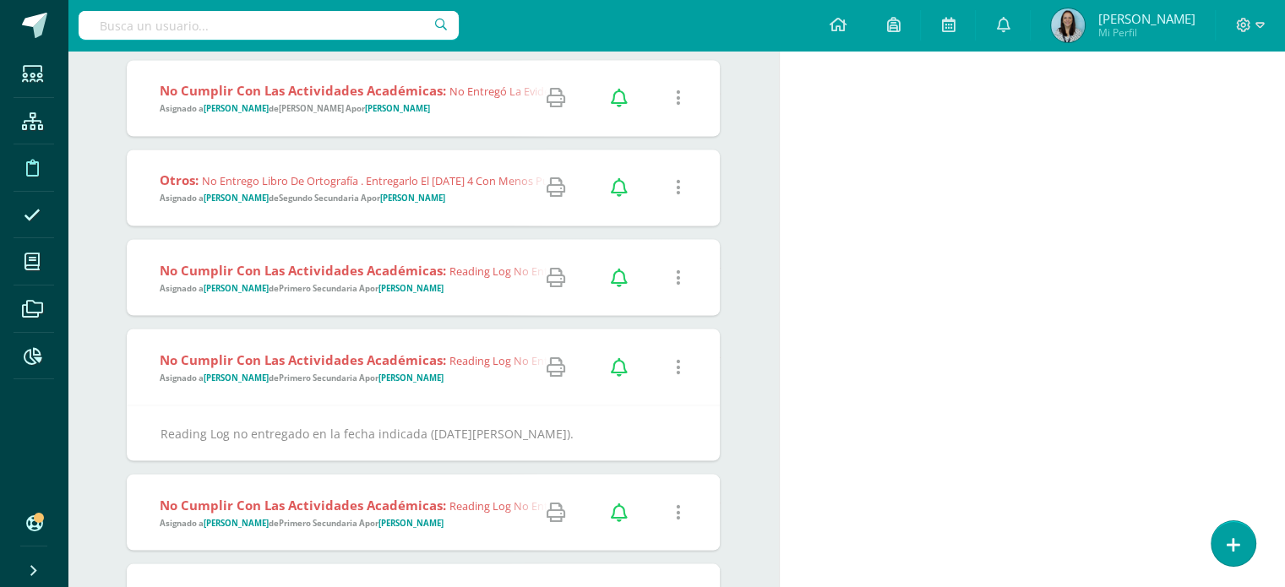
click at [558, 375] on icon at bounding box center [556, 366] width 19 height 19
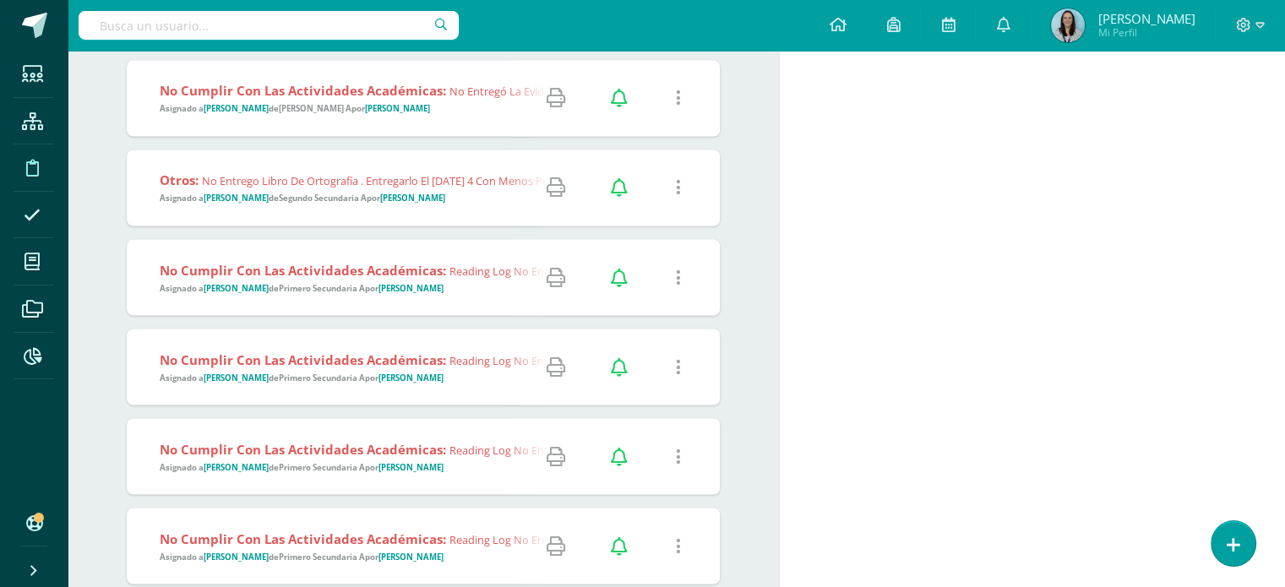
click at [363, 21] on input "text" at bounding box center [269, 25] width 380 height 29
type input "daniela gularte"
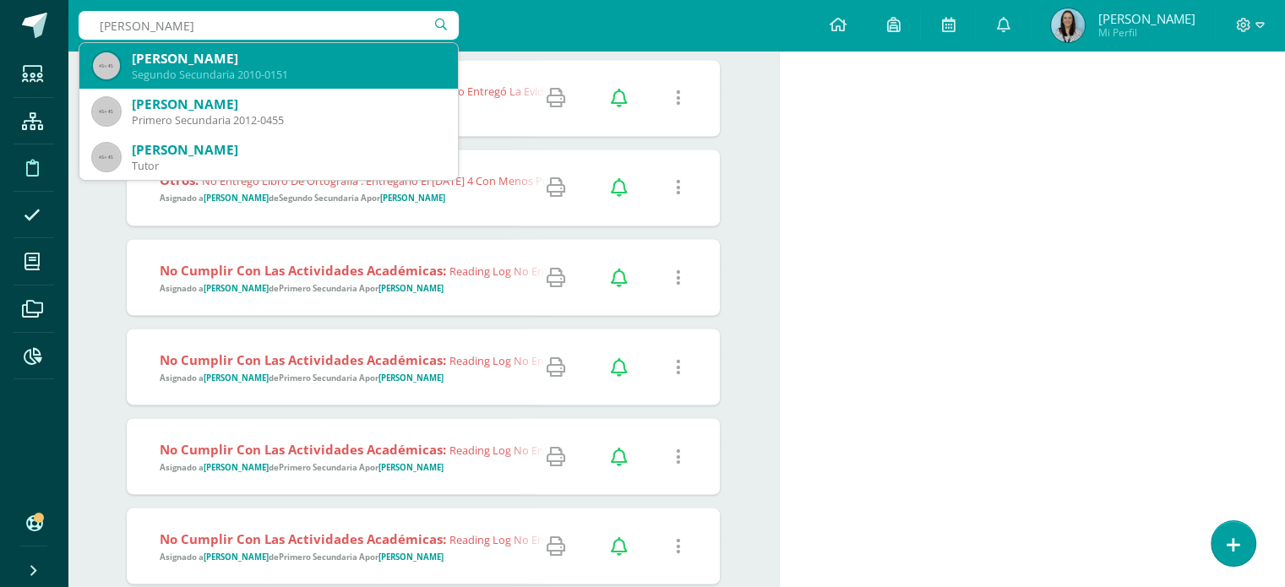
click at [319, 51] on div "Daniela Michelle Gularte Calvillo" at bounding box center [288, 59] width 313 height 18
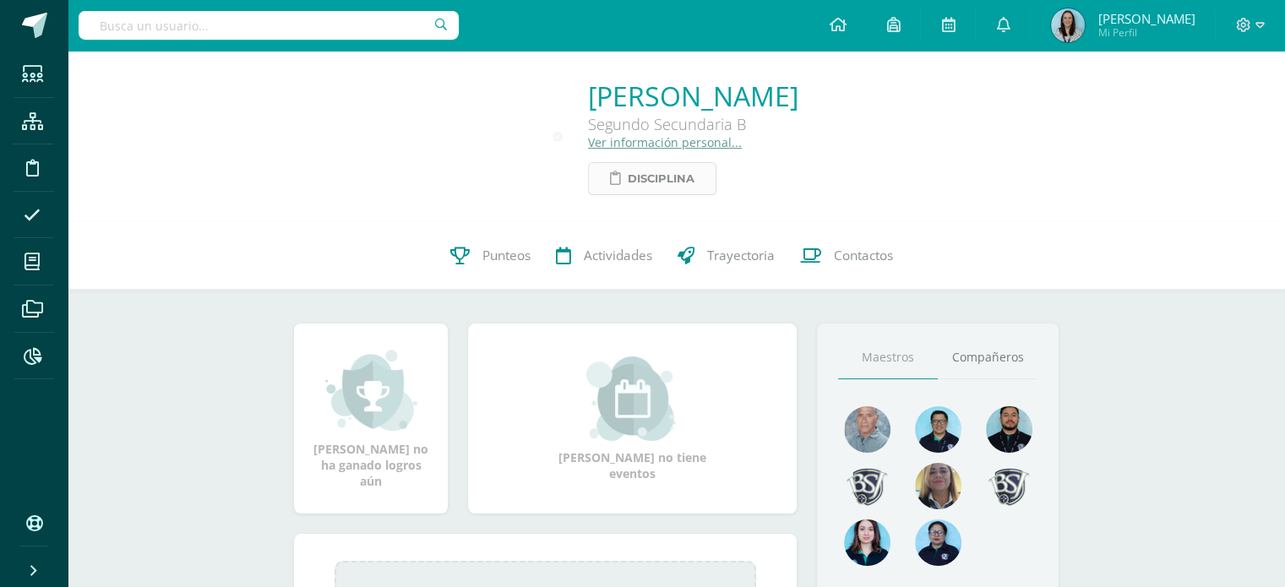
click at [628, 185] on span "Disciplina" at bounding box center [661, 178] width 67 height 31
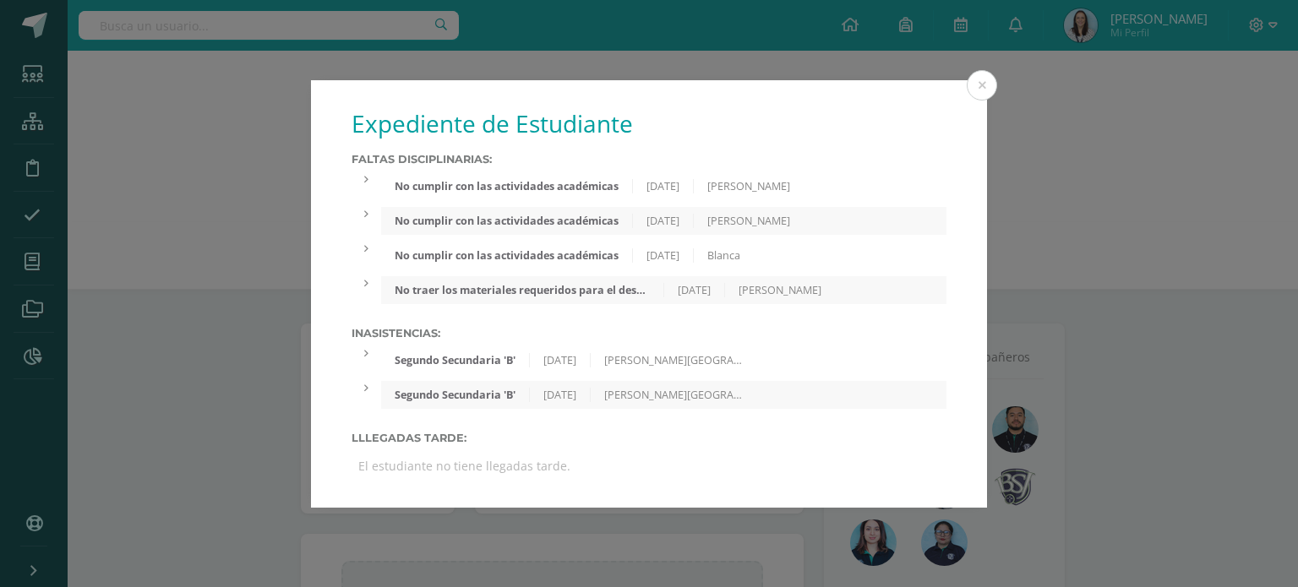
click at [502, 290] on div "No traer los materiales requeridos para el desarrollo de las clases" at bounding box center [522, 290] width 282 height 14
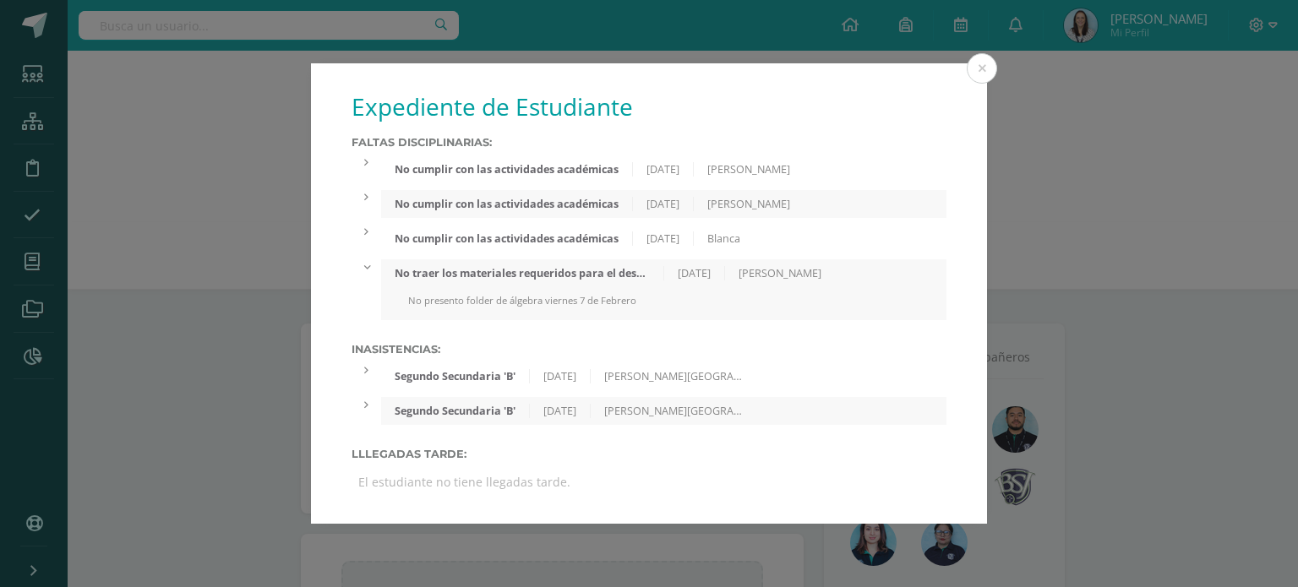
click at [544, 245] on div "No cumplir con las actividades académicas [DATE] Blanca" at bounding box center [663, 239] width 565 height 28
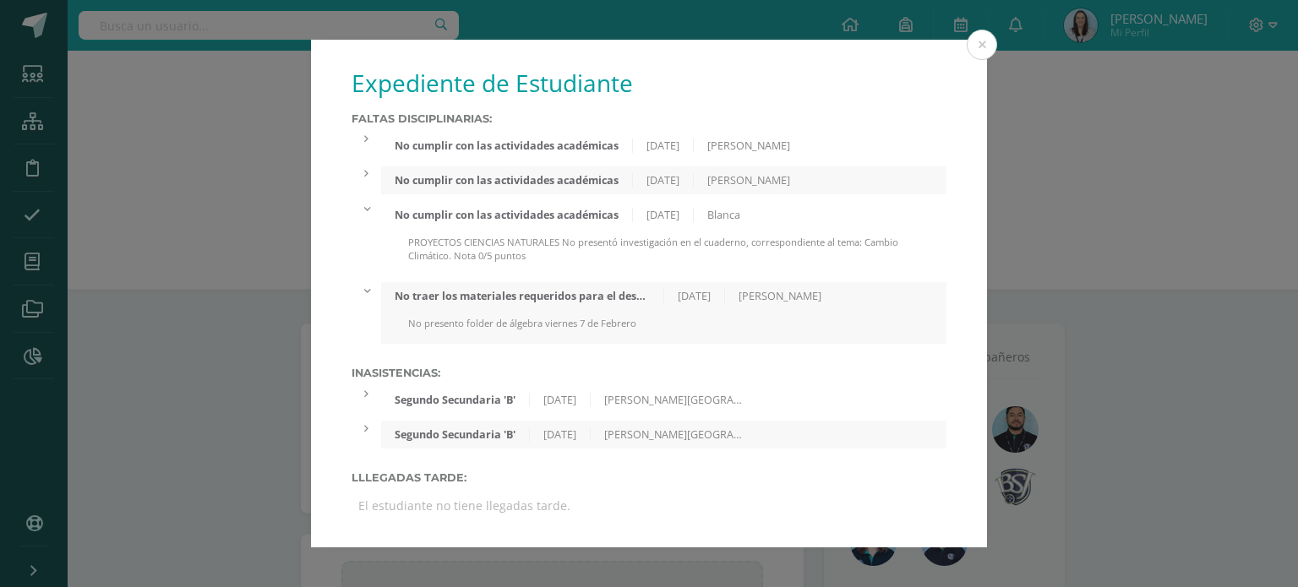
click at [564, 182] on div "No cumplir con las actividades académicas" at bounding box center [507, 180] width 252 height 14
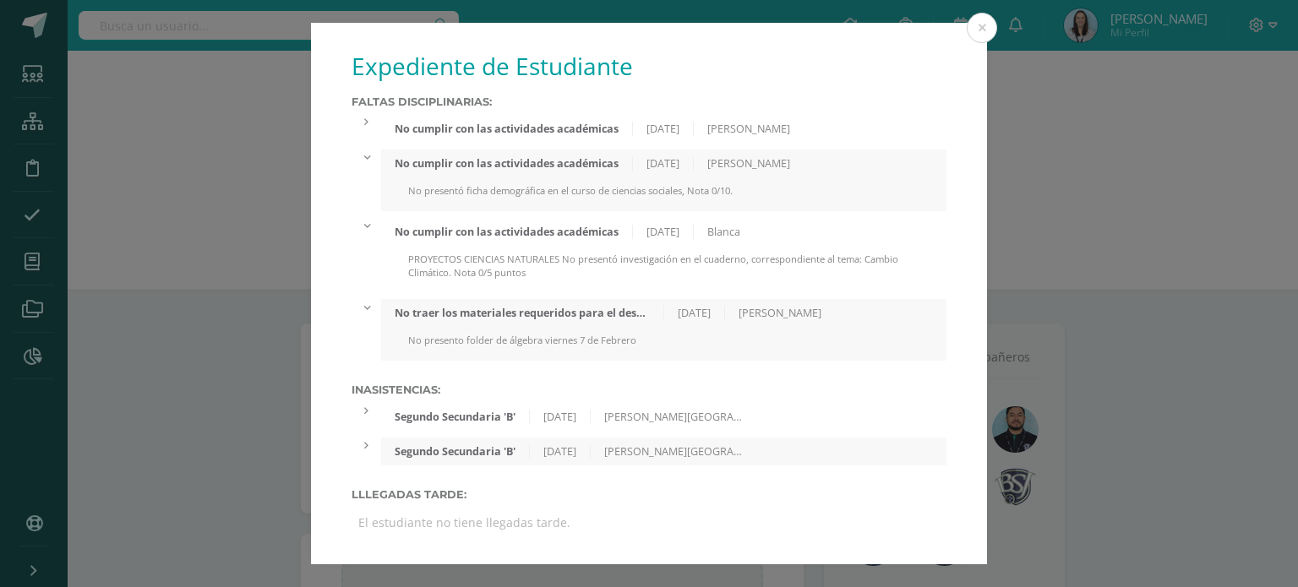
click at [568, 129] on div "No cumplir con las actividades académicas" at bounding box center [507, 129] width 252 height 14
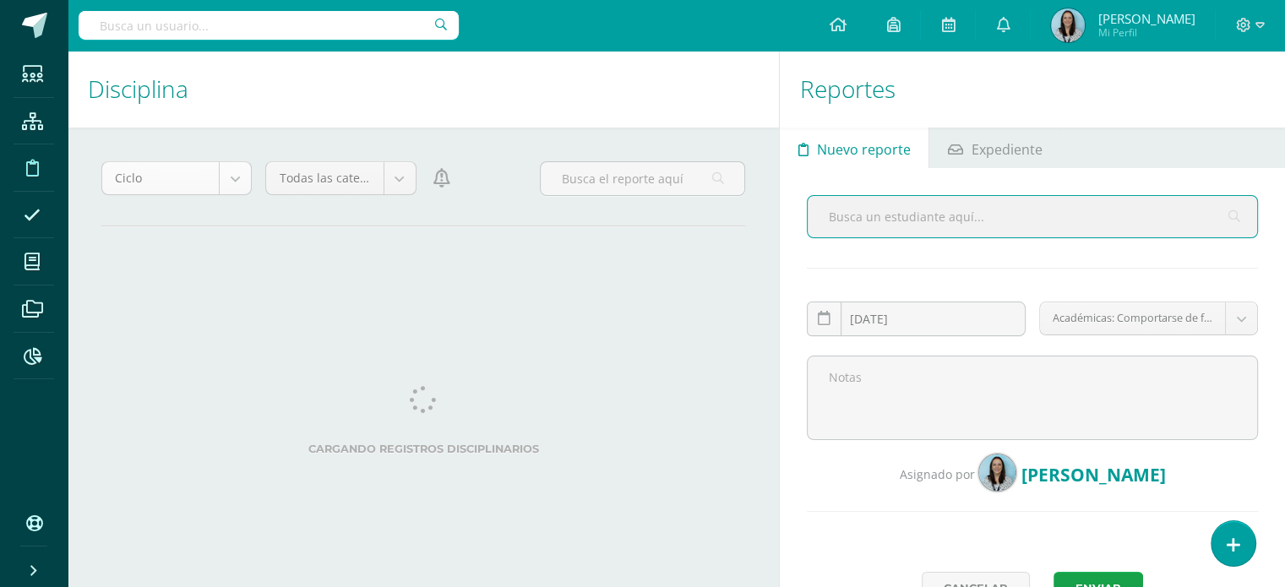
click at [231, 177] on body "Estudiantes Estructura Disciplina Asistencia Mis cursos Archivos Reportes Sopor…" at bounding box center [642, 293] width 1285 height 587
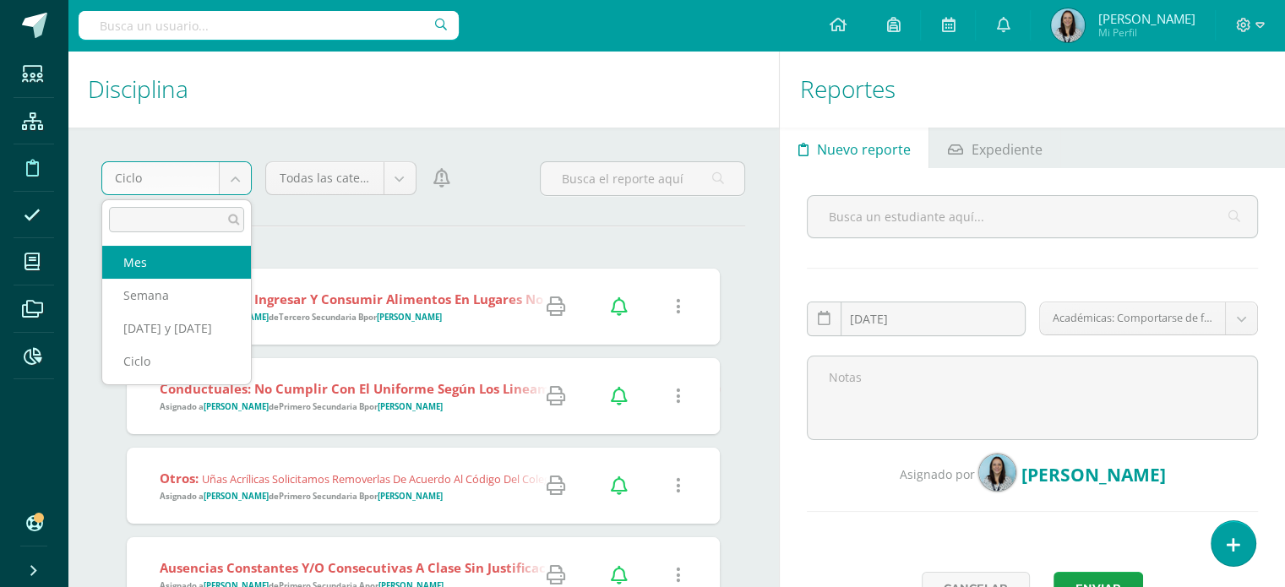
select select "month"
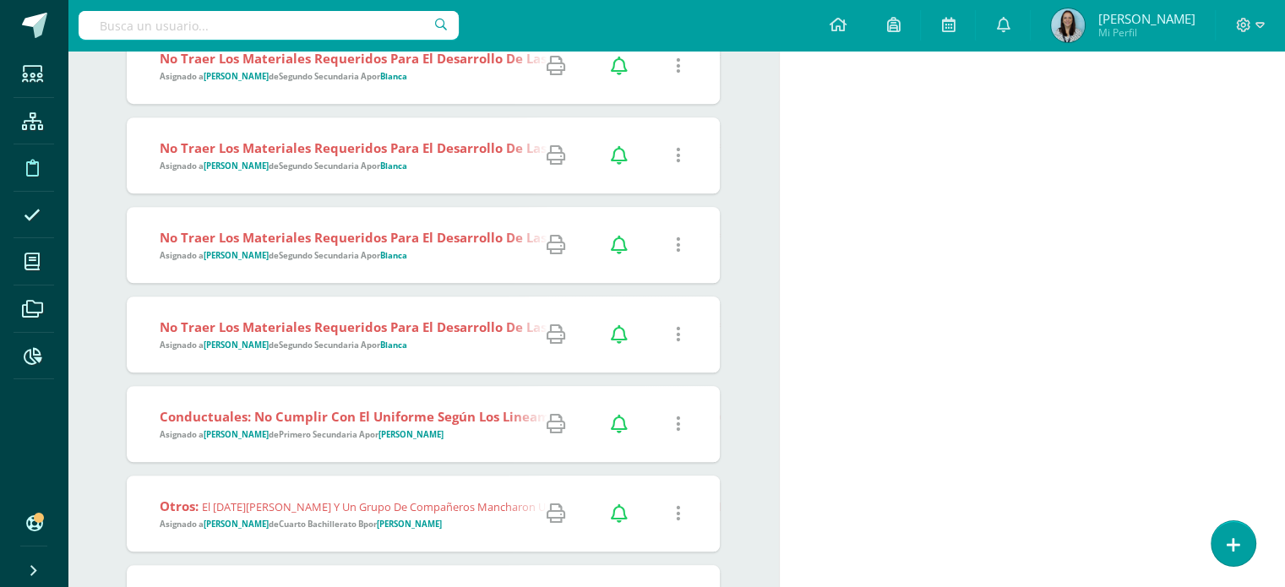
scroll to position [7955, 0]
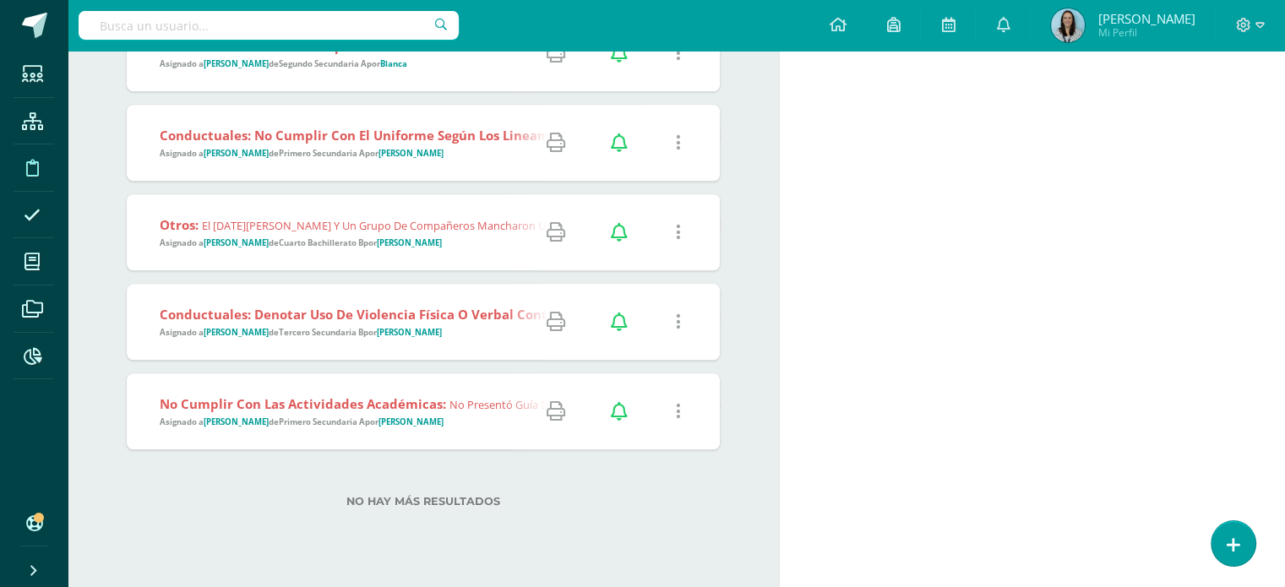
click at [308, 340] on div "Conductuales: Denotar uso de violencia física o verbal contra otro estudiante.:…" at bounding box center [1159, 322] width 2064 height 76
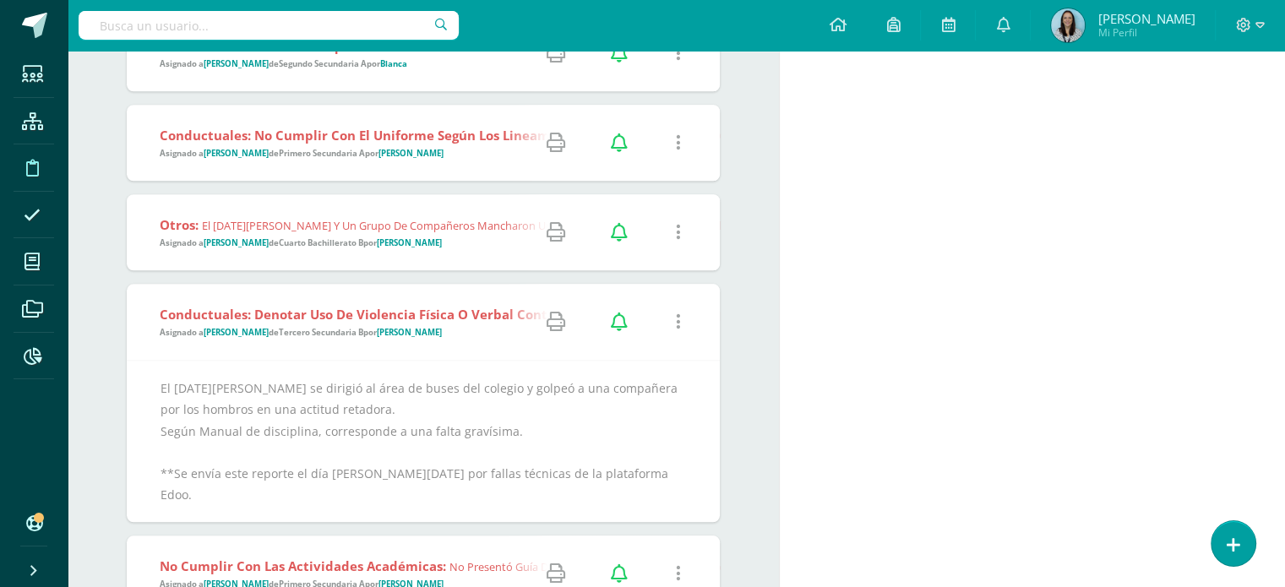
click at [561, 318] on icon at bounding box center [556, 322] width 19 height 19
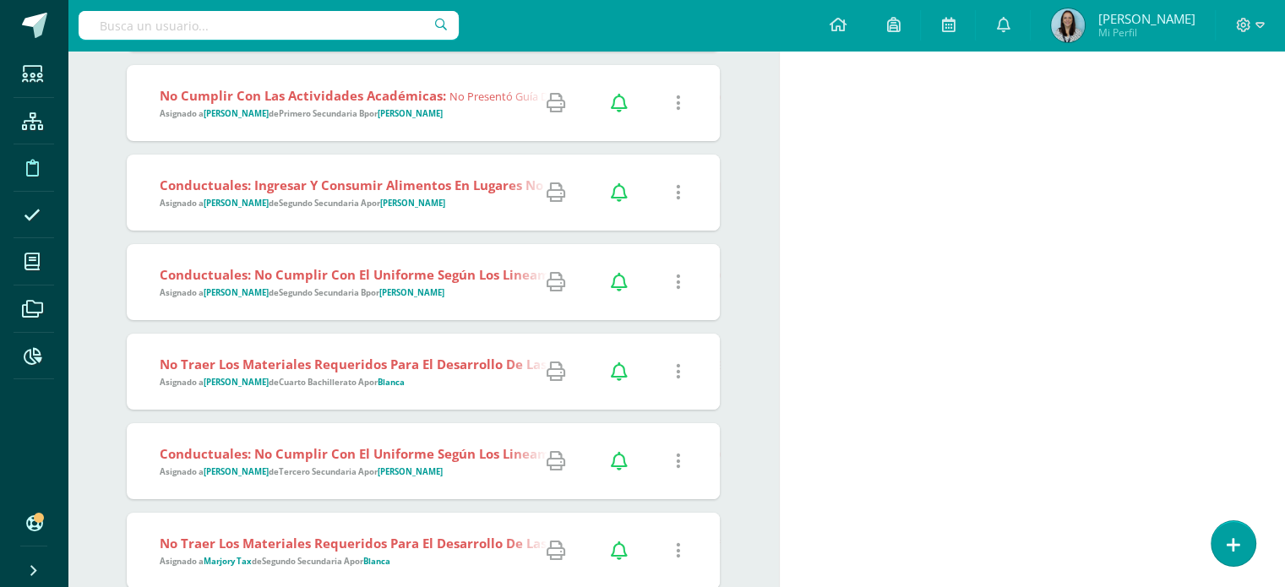
scroll to position [6181, 0]
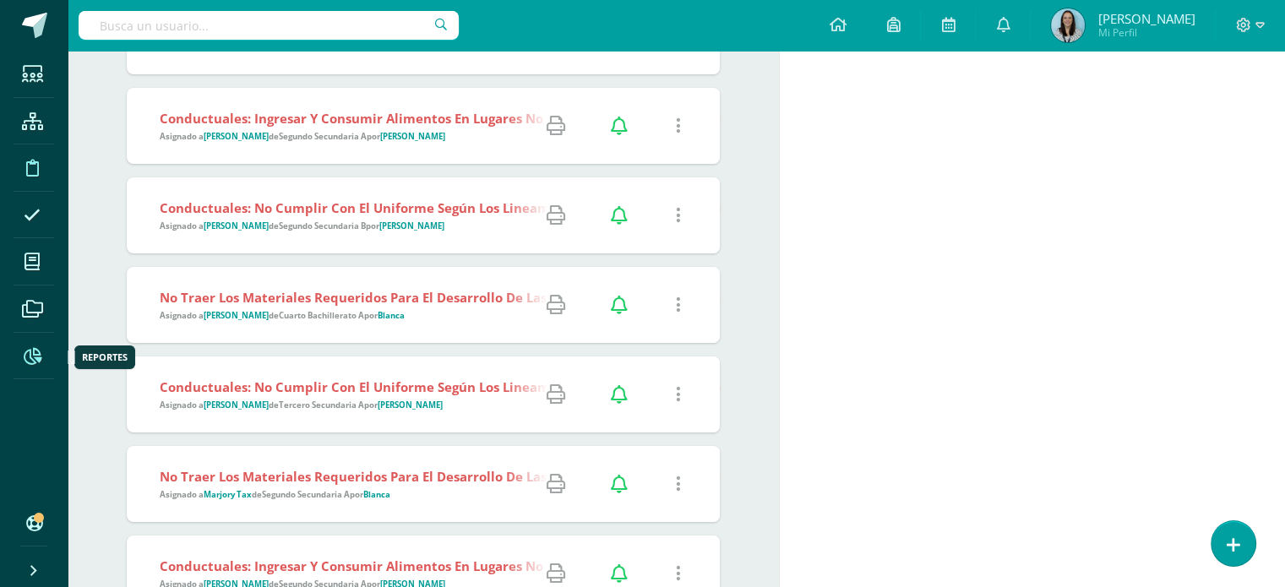
click icon
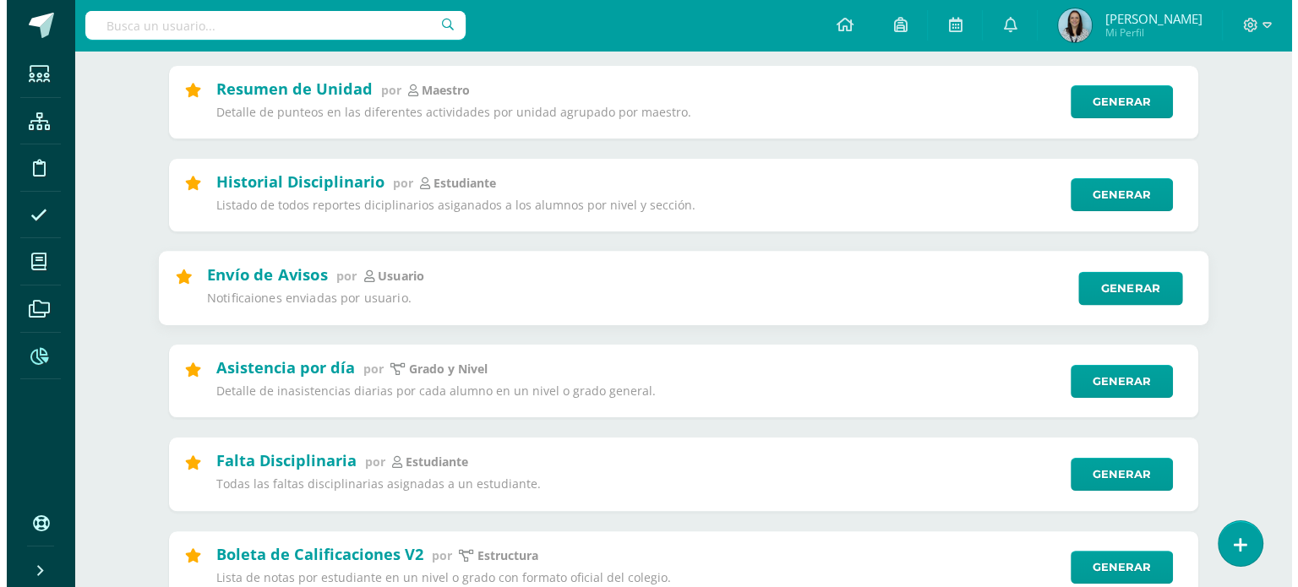
scroll to position [338, 0]
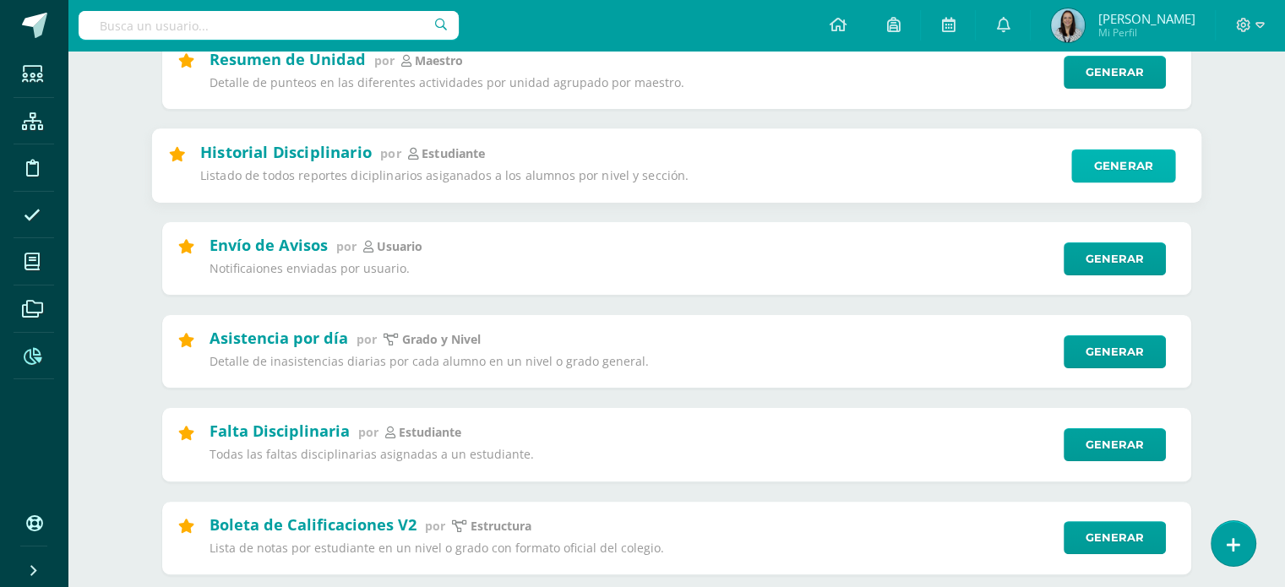
click at [1136, 169] on link "Generar" at bounding box center [1123, 166] width 104 height 34
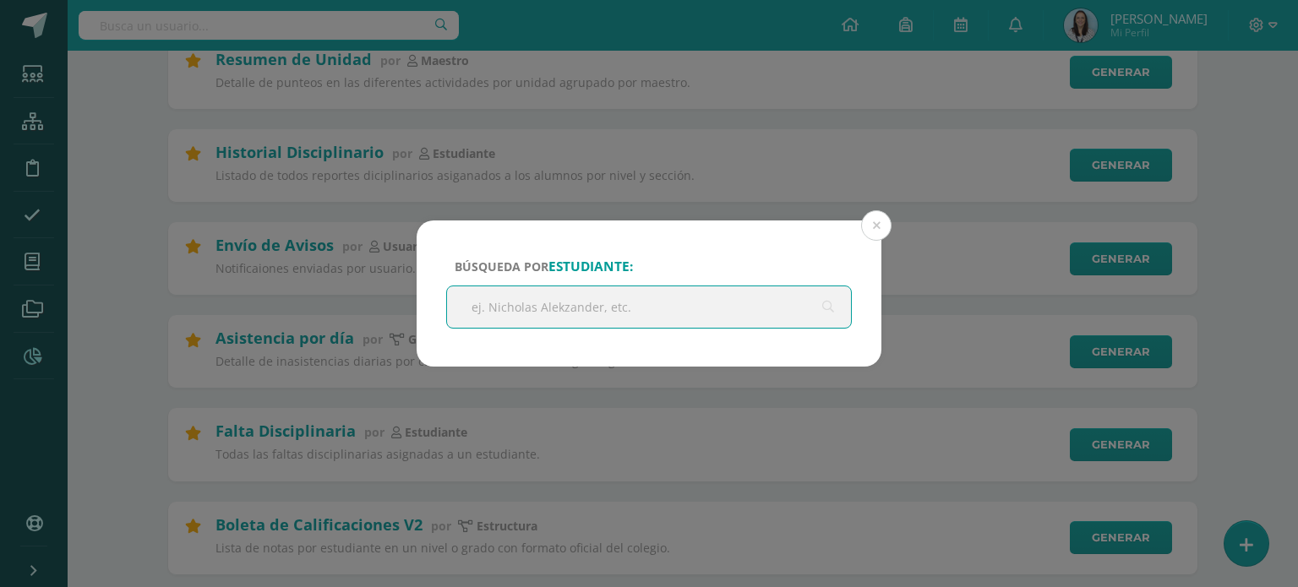
click at [578, 308] on input "text" at bounding box center [649, 306] width 404 height 41
type input "f"
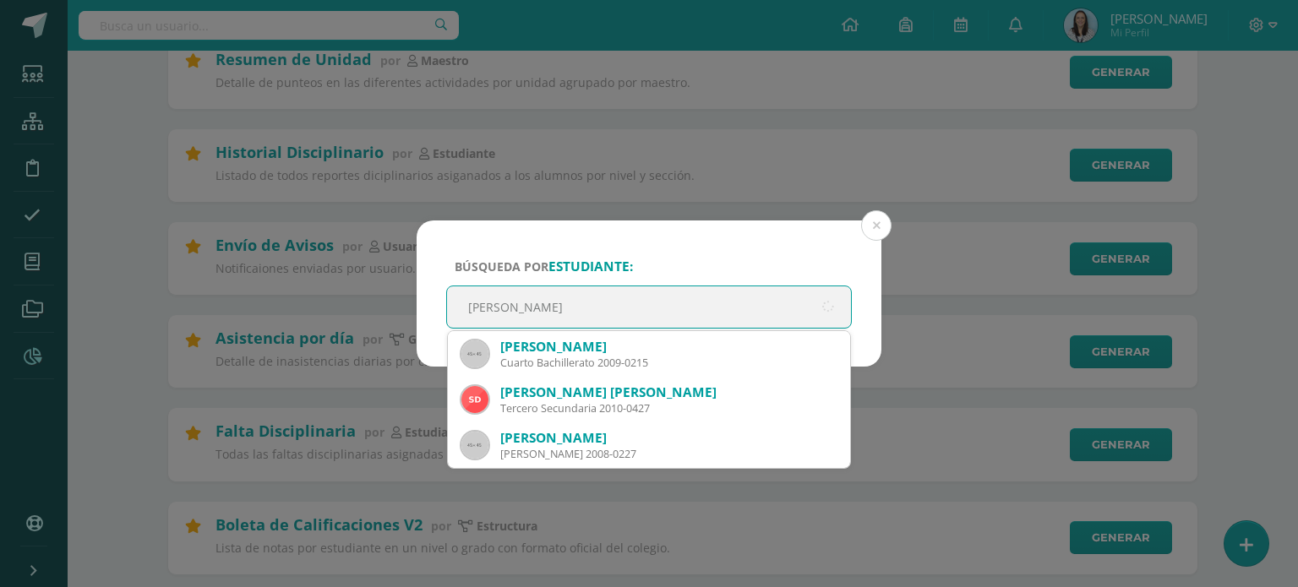
type input "[PERSON_NAME]"
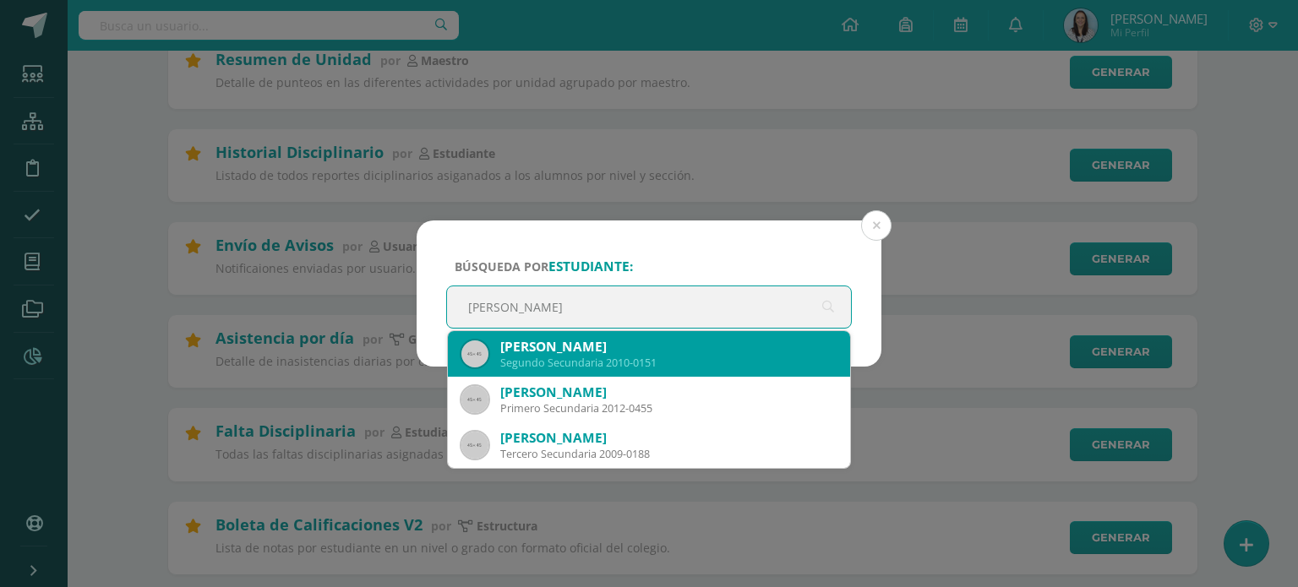
click at [571, 348] on div "[PERSON_NAME]" at bounding box center [668, 347] width 336 height 18
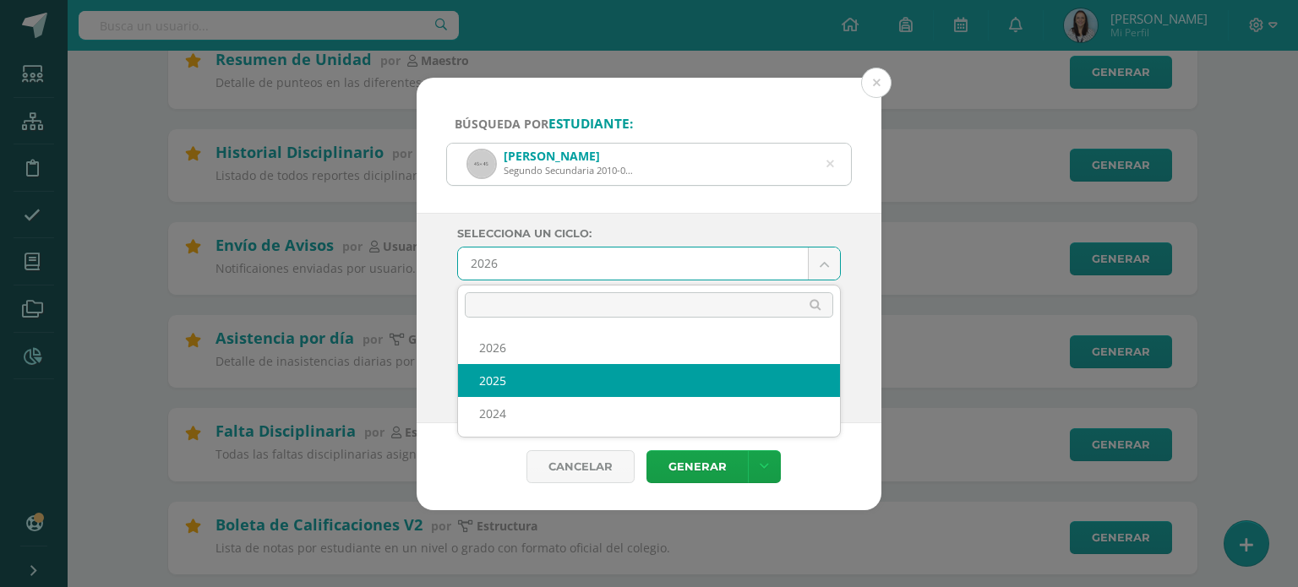
select select "2"
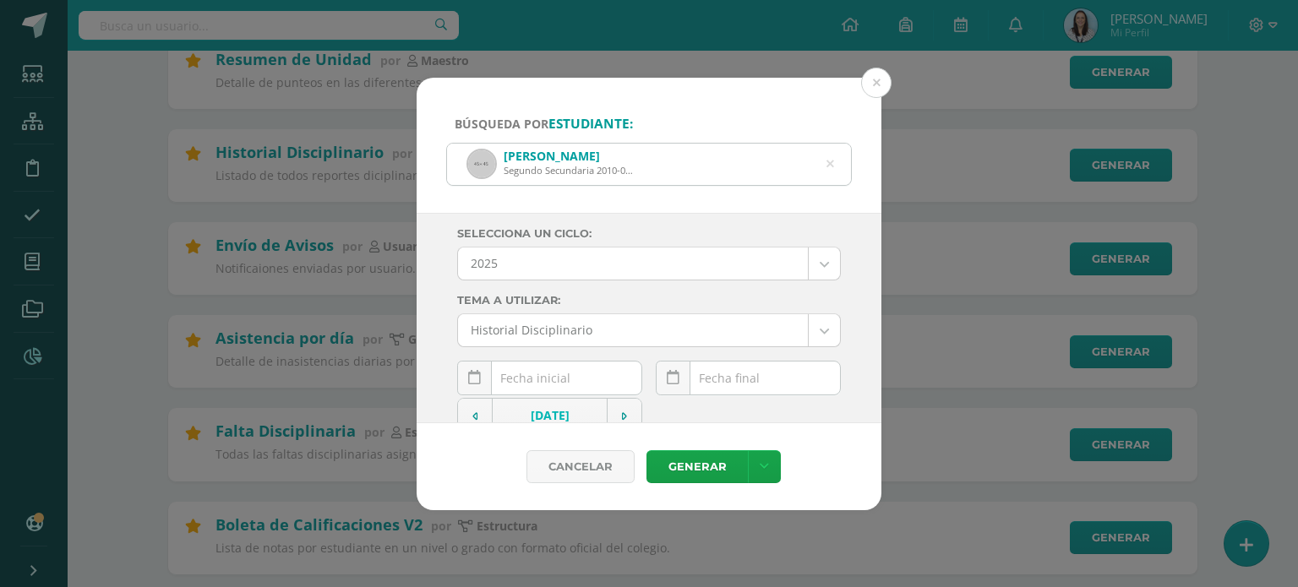
click at [582, 379] on div "[DATE] Mo Tu We Th Fr Sa Su 1 2 3 4 5 6 7 8 9 10 11 12 13 14 15 16 17 18 19 20 …" at bounding box center [549, 385] width 185 height 48
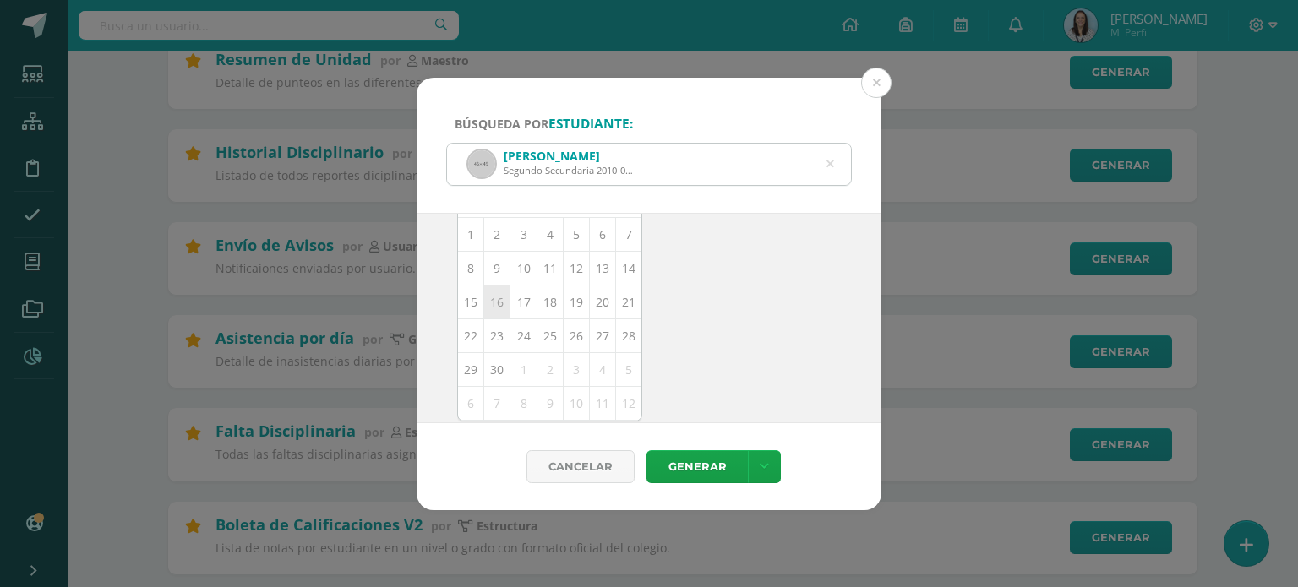
scroll to position [161, 0]
click at [462, 246] on td at bounding box center [475, 254] width 35 height 34
click at [470, 251] on td at bounding box center [475, 254] width 35 height 34
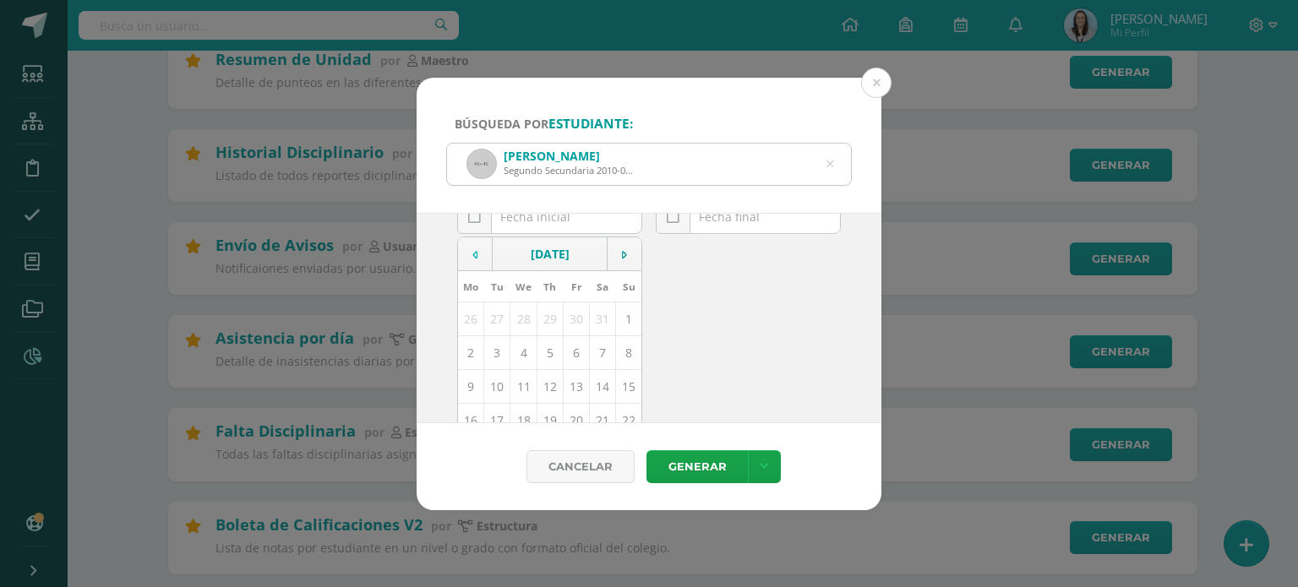
click at [470, 251] on td at bounding box center [475, 254] width 35 height 34
click at [595, 320] on td "1" at bounding box center [603, 319] width 26 height 34
type input "[DATE]"
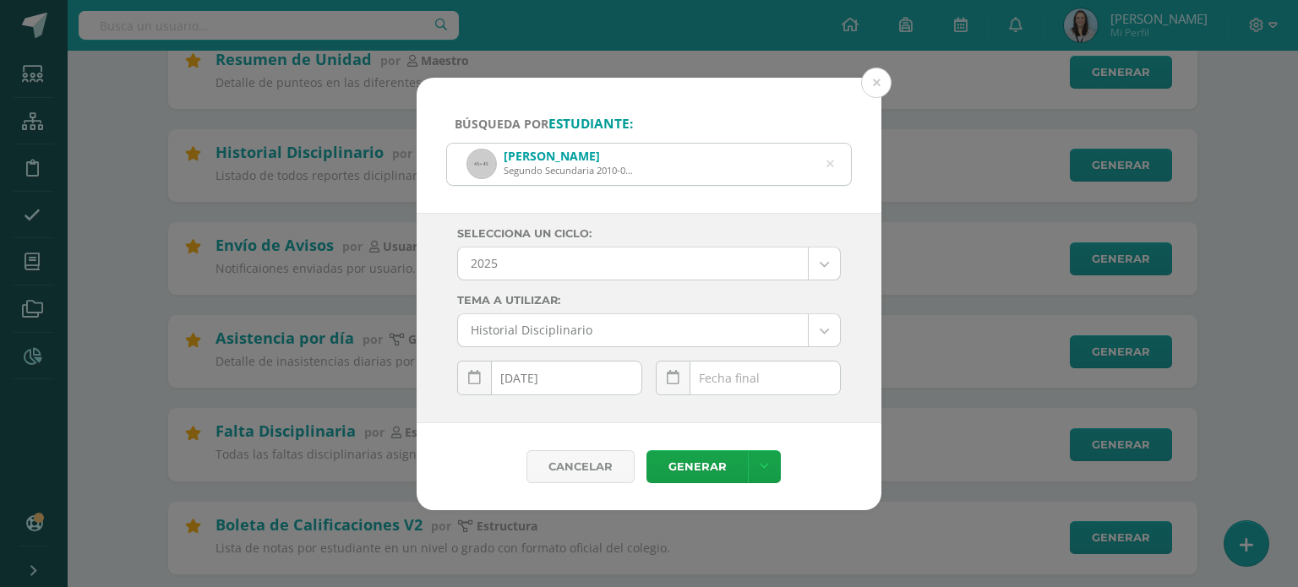
scroll to position [0, 0]
click at [739, 371] on input "text" at bounding box center [747, 378] width 183 height 33
click at [809, 364] on input "text" at bounding box center [747, 378] width 183 height 33
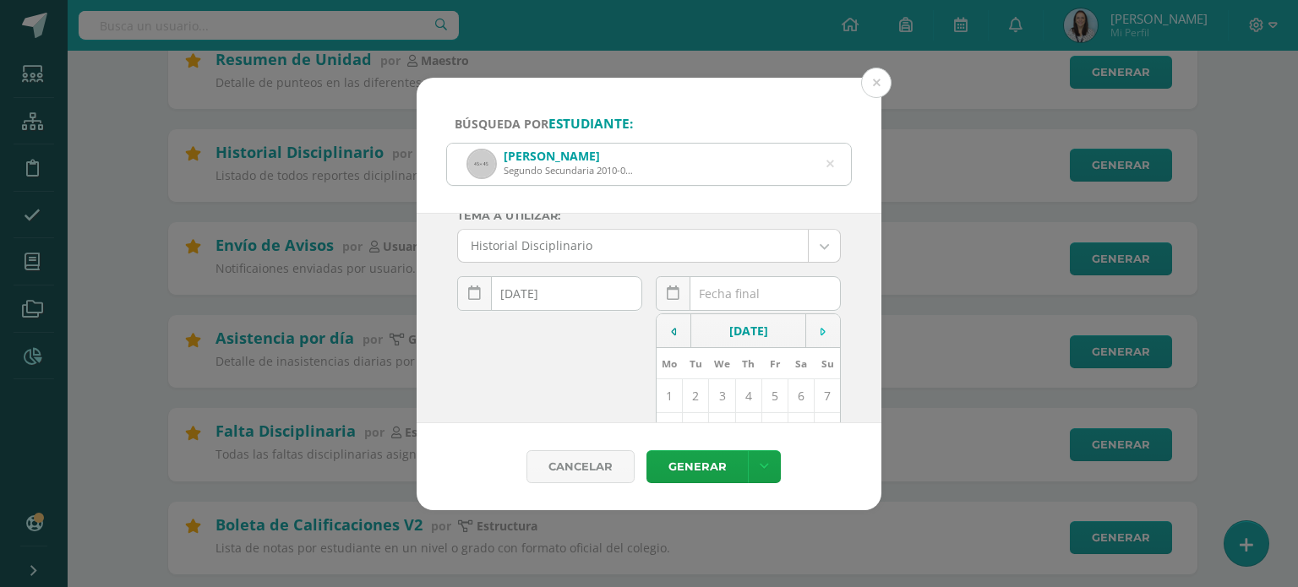
scroll to position [169, 0]
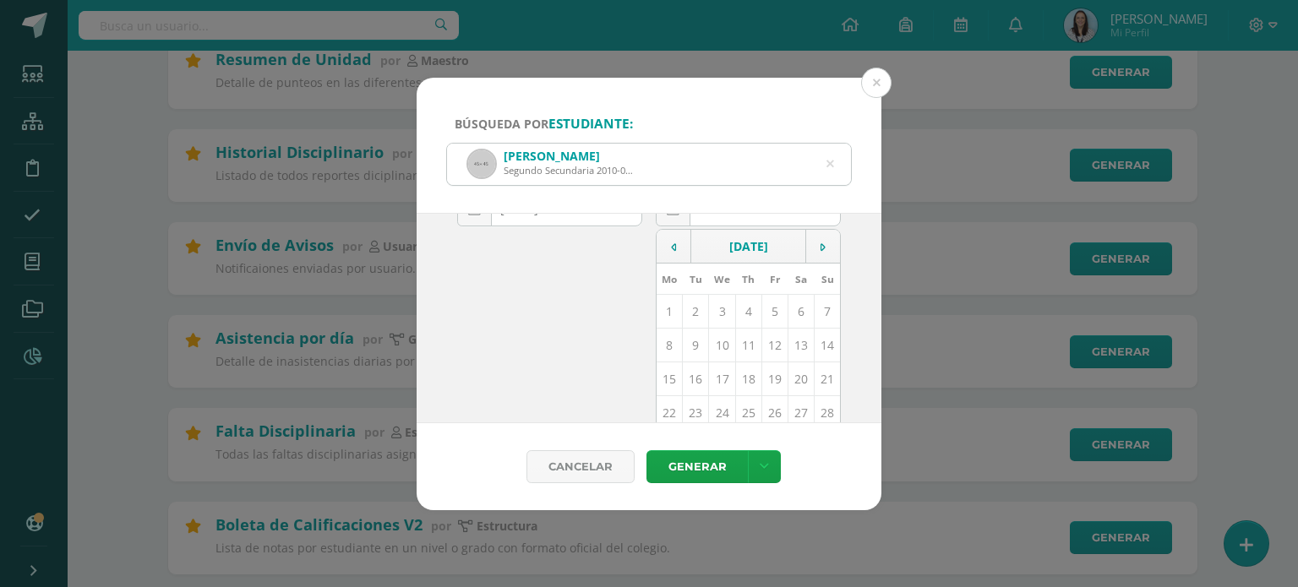
click at [690, 344] on td "9" at bounding box center [696, 345] width 26 height 34
type input "[DATE]"
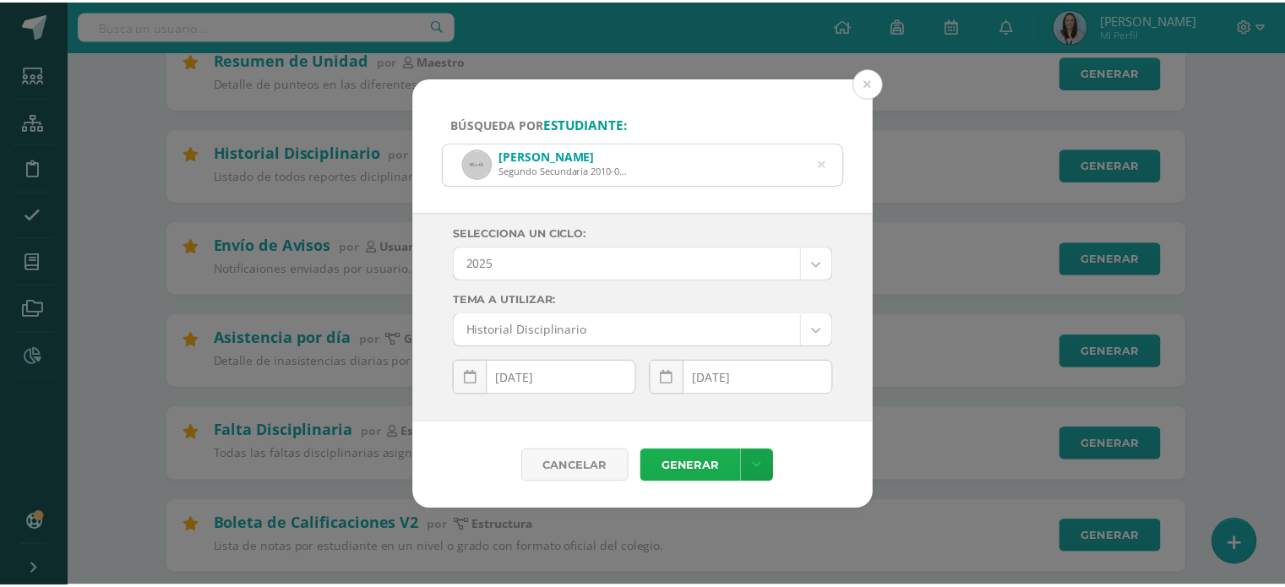
scroll to position [0, 0]
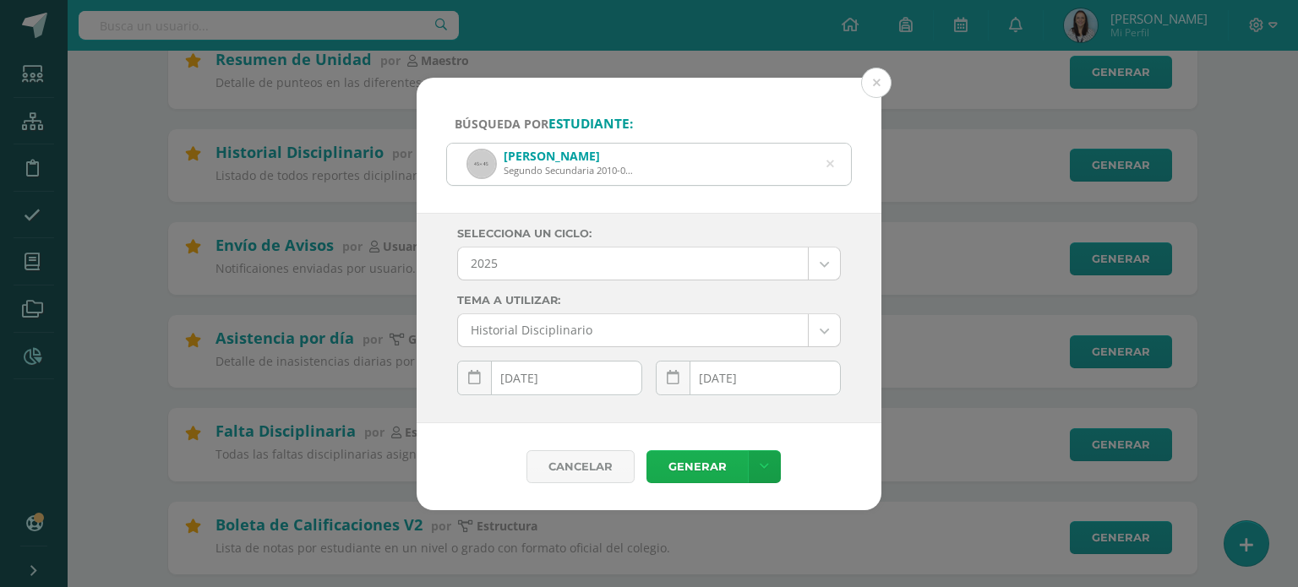
click at [702, 473] on link "Generar" at bounding box center [696, 466] width 101 height 33
click at [882, 84] on button at bounding box center [876, 83] width 30 height 30
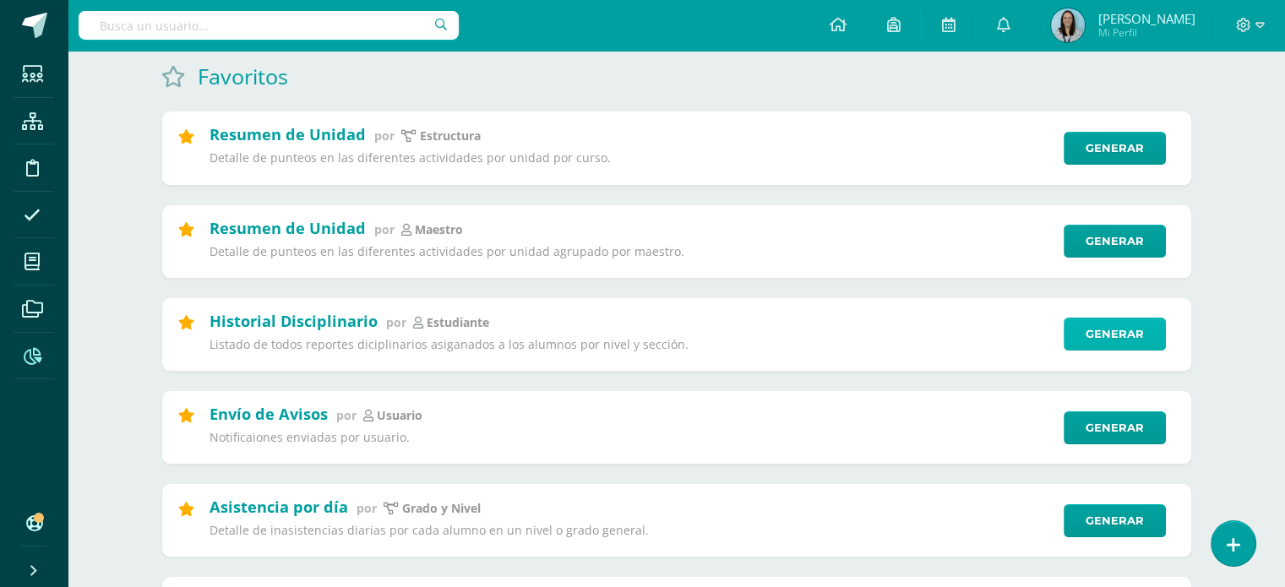
scroll to position [338, 0]
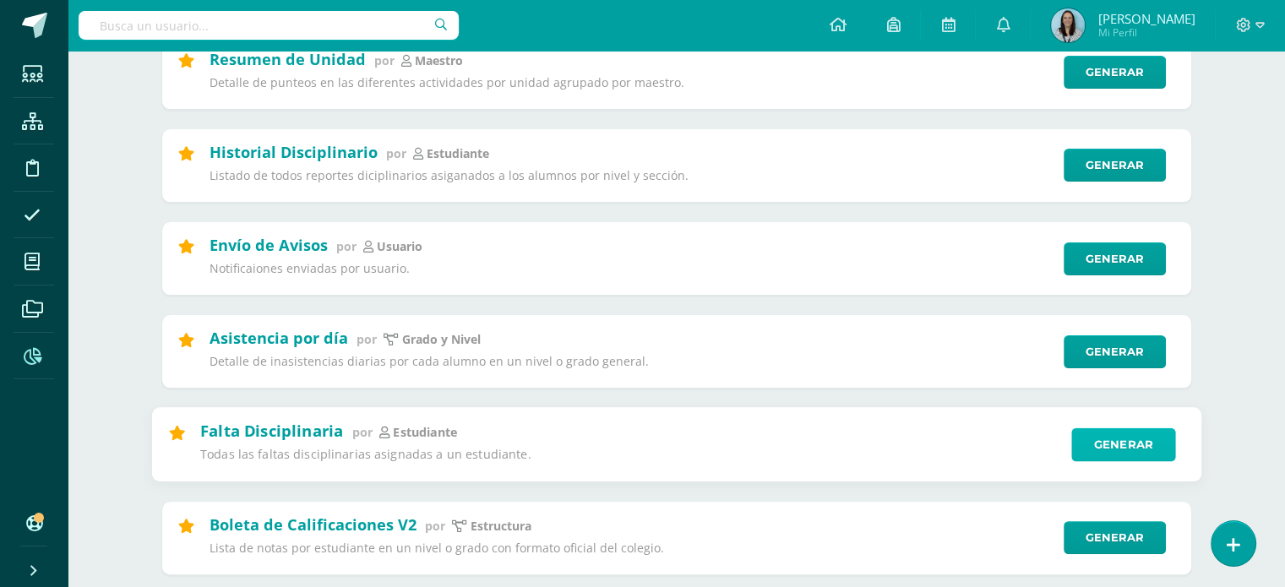
click at [1098, 449] on link "Generar" at bounding box center [1123, 445] width 104 height 34
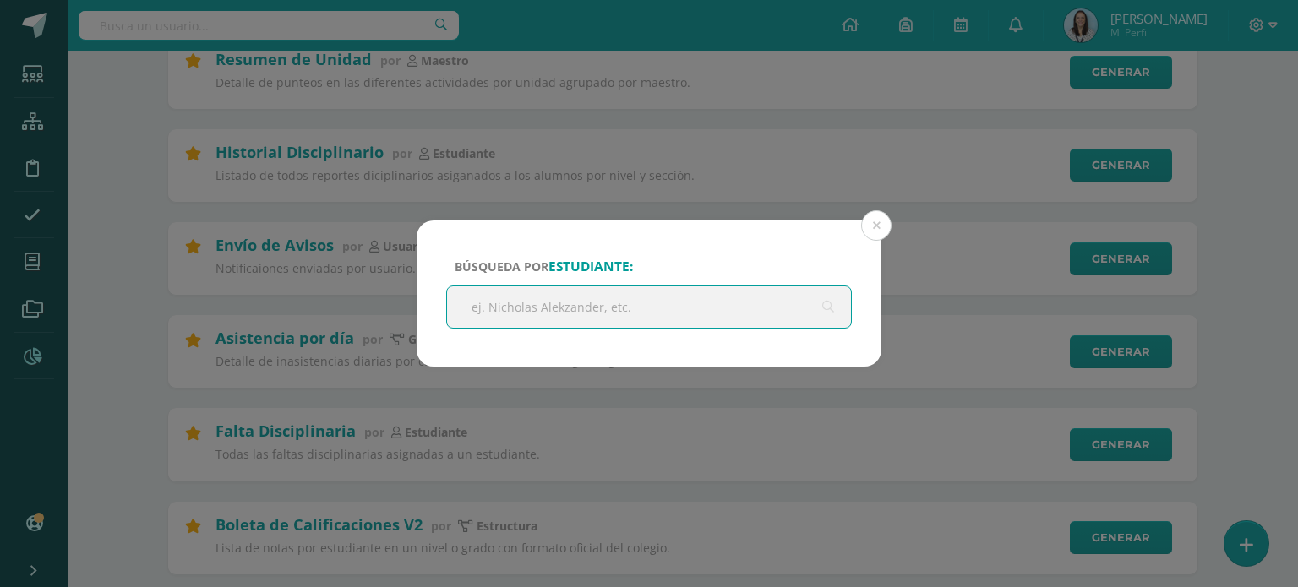
click at [642, 313] on input "text" at bounding box center [649, 306] width 404 height 41
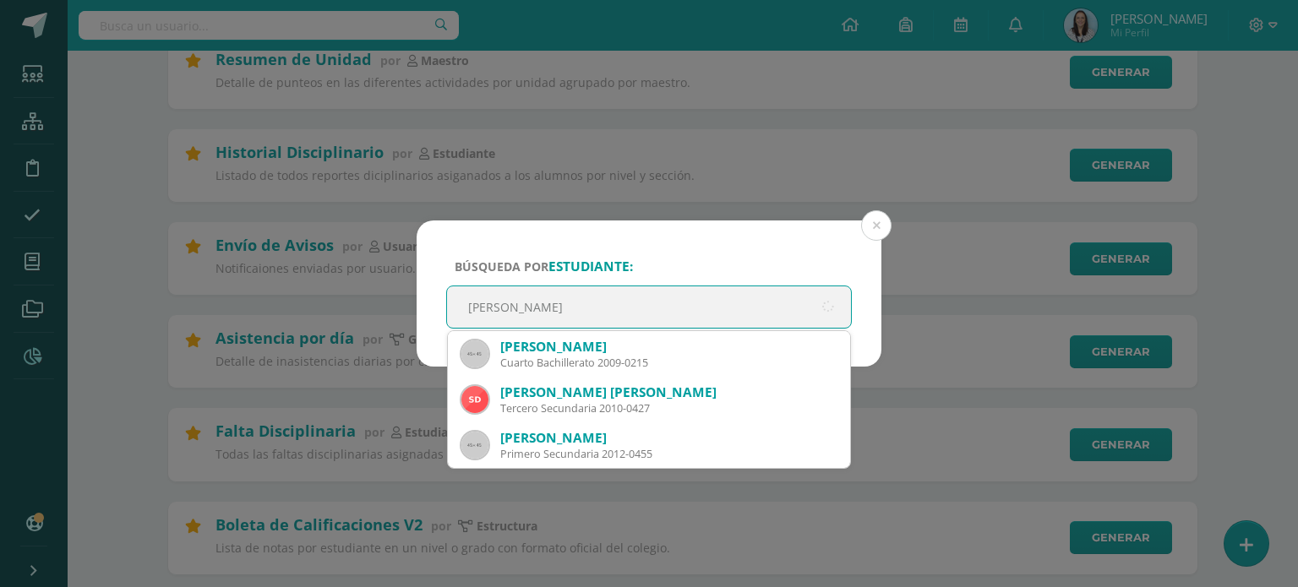
type input "[PERSON_NAME]"
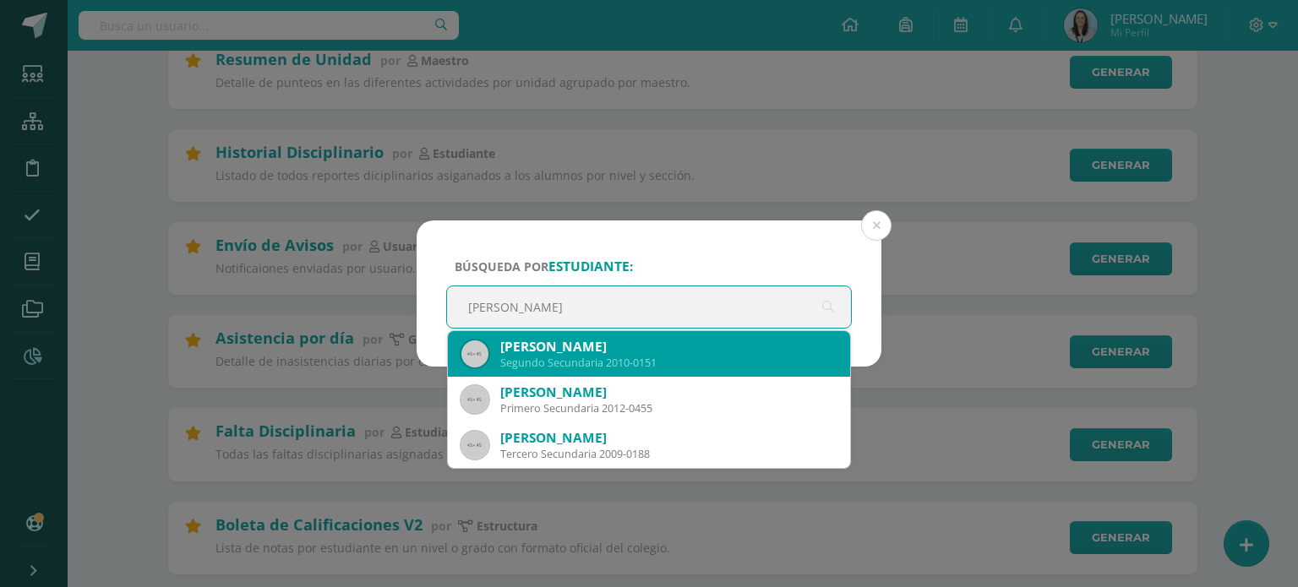
click at [633, 361] on div "Segundo Secundaria 2010-0151" at bounding box center [668, 363] width 336 height 14
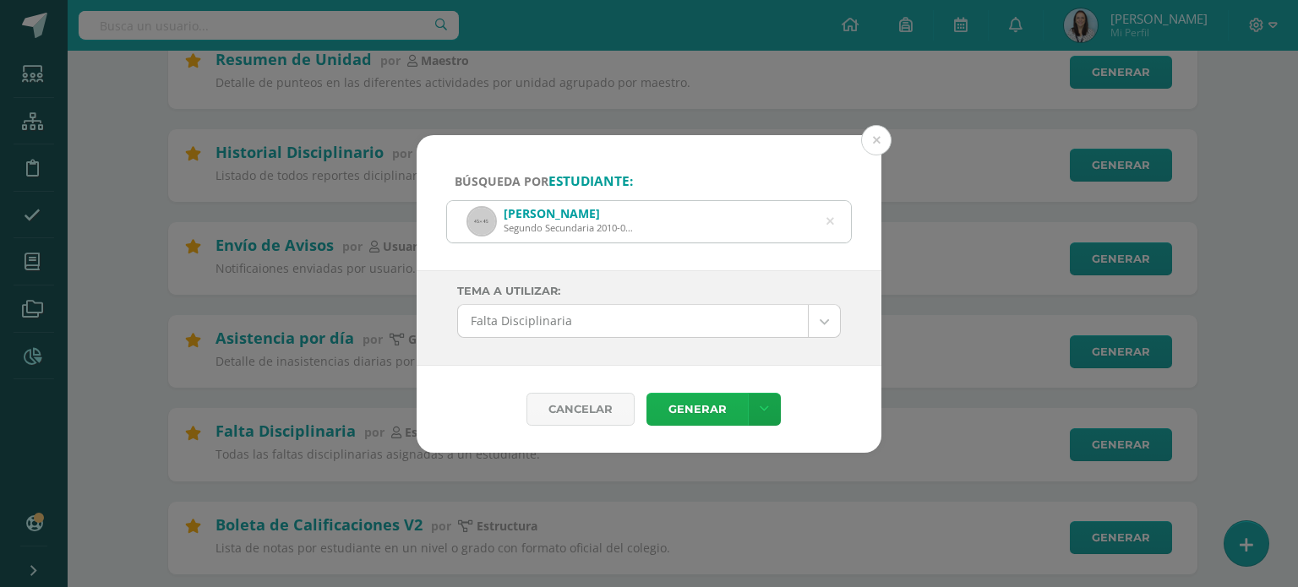
click at [703, 408] on link "Generar" at bounding box center [696, 409] width 101 height 33
click at [875, 142] on button at bounding box center [876, 140] width 30 height 30
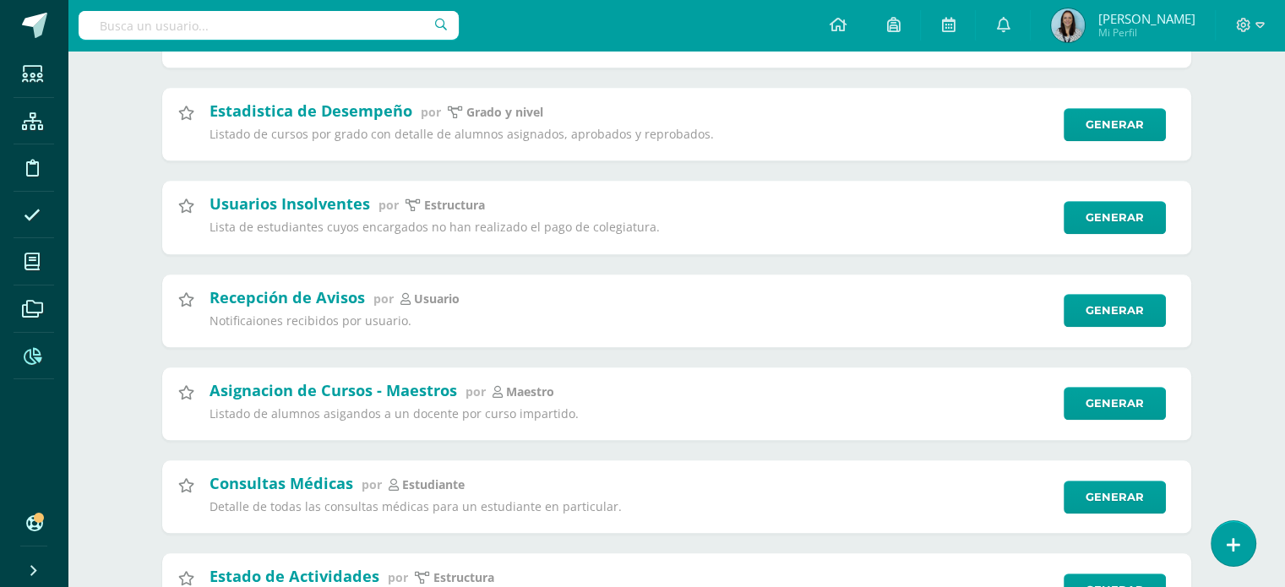
scroll to position [1690, 0]
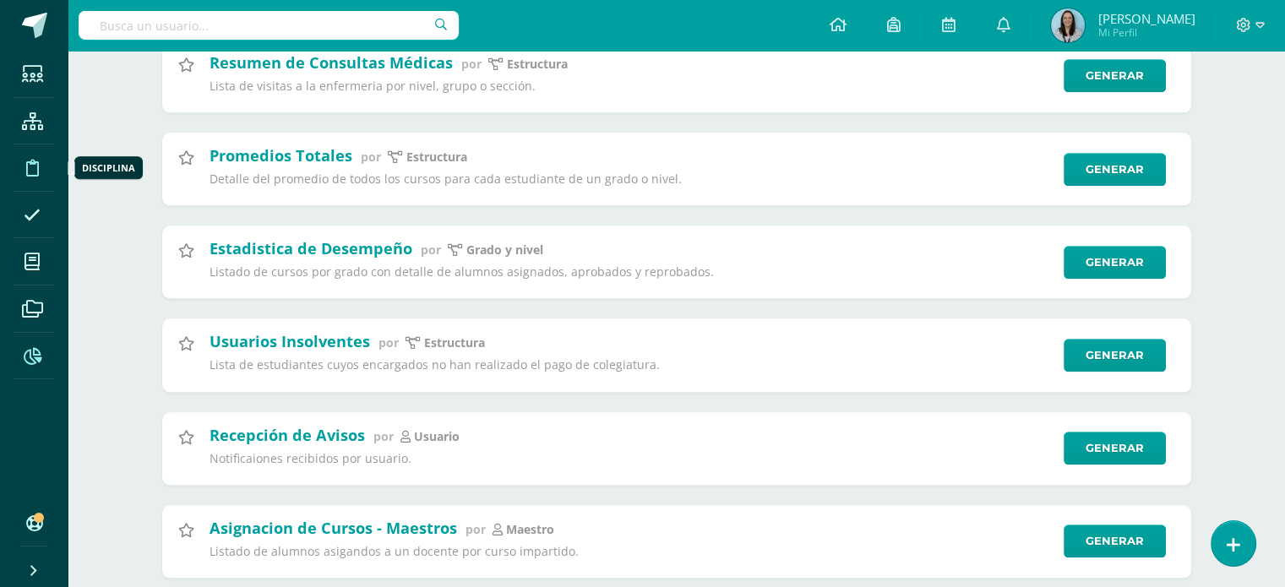
click at [41, 171] on span at bounding box center [33, 168] width 38 height 38
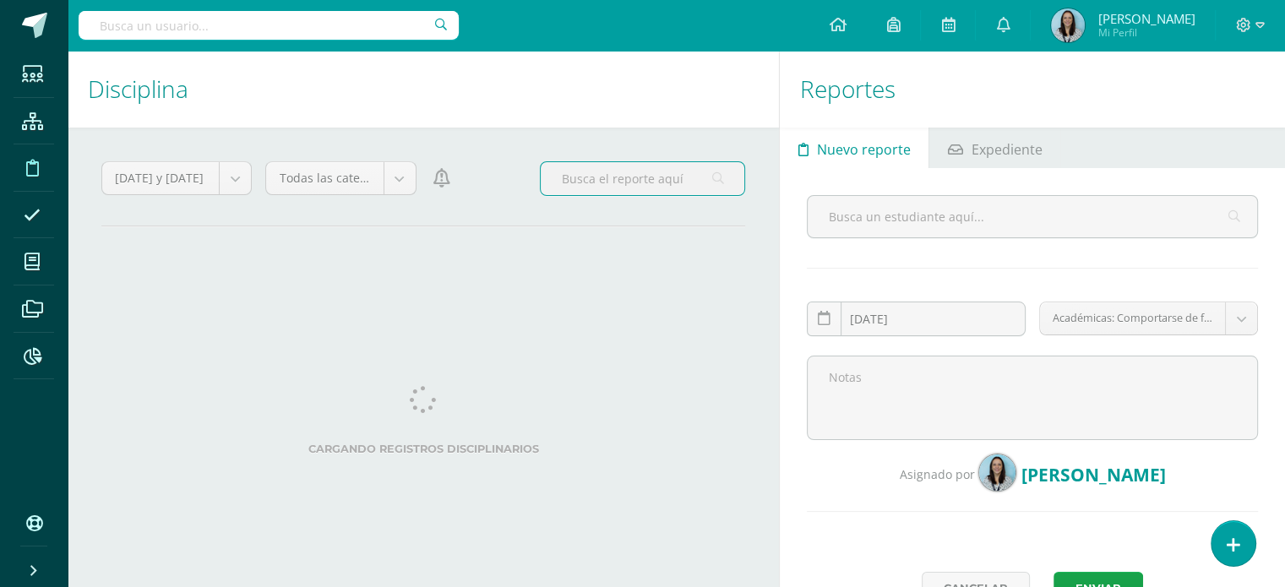
click at [669, 182] on input "text" at bounding box center [643, 178] width 204 height 33
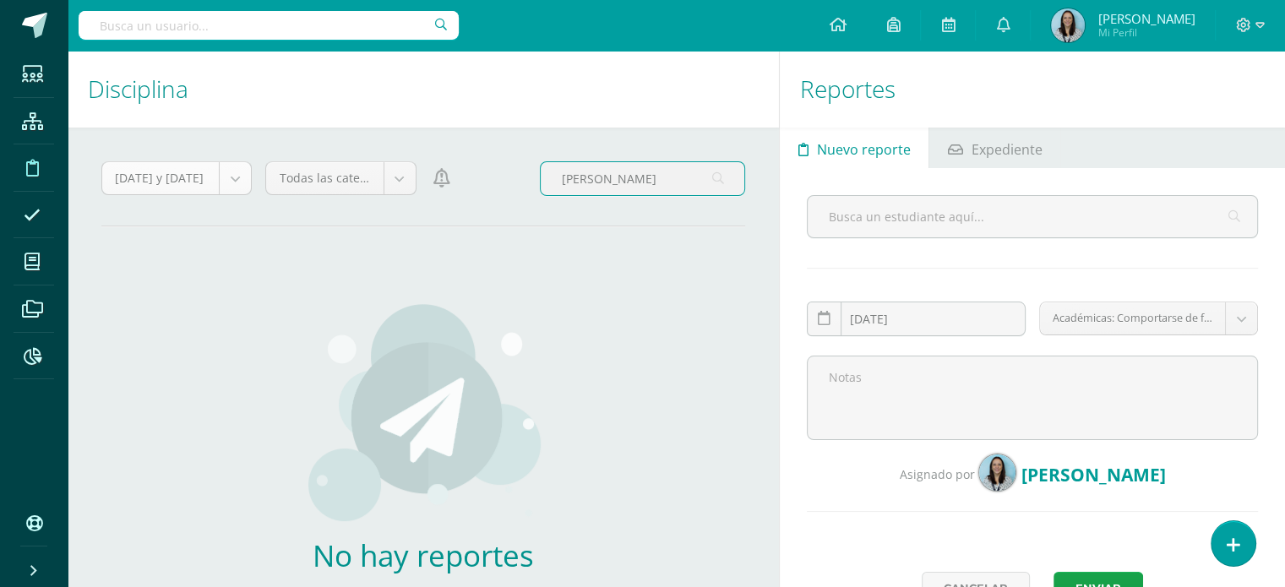
type input "[PERSON_NAME]"
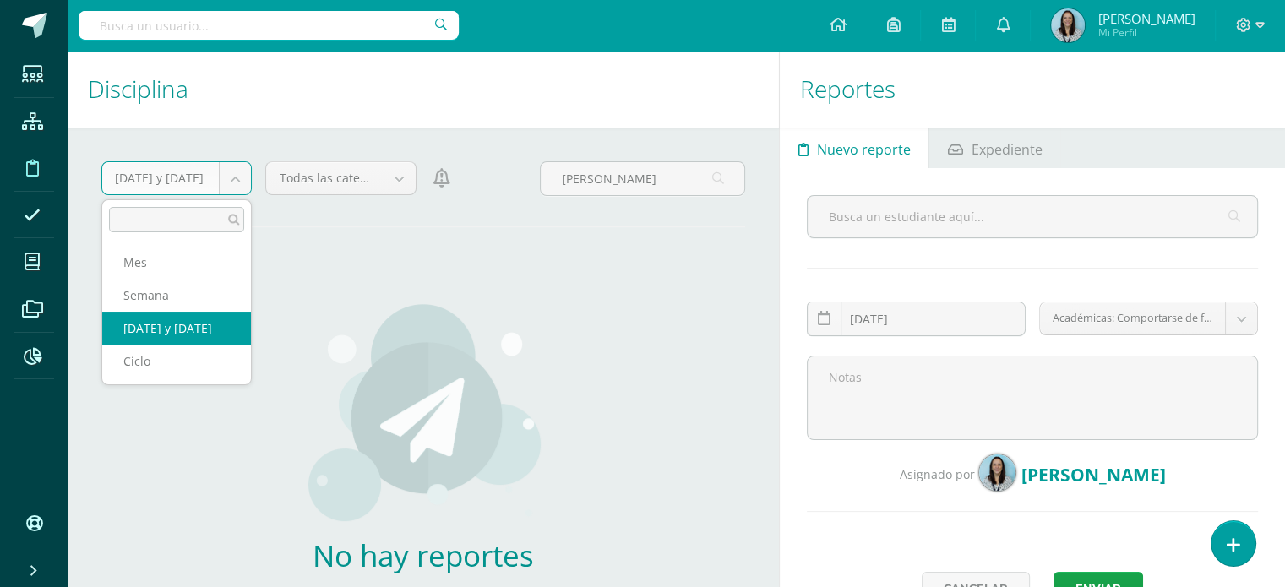
click at [235, 183] on body "Estudiantes Estructura Disciplina Asistencia Mis cursos Archivos Reportes Sopor…" at bounding box center [642, 293] width 1285 height 587
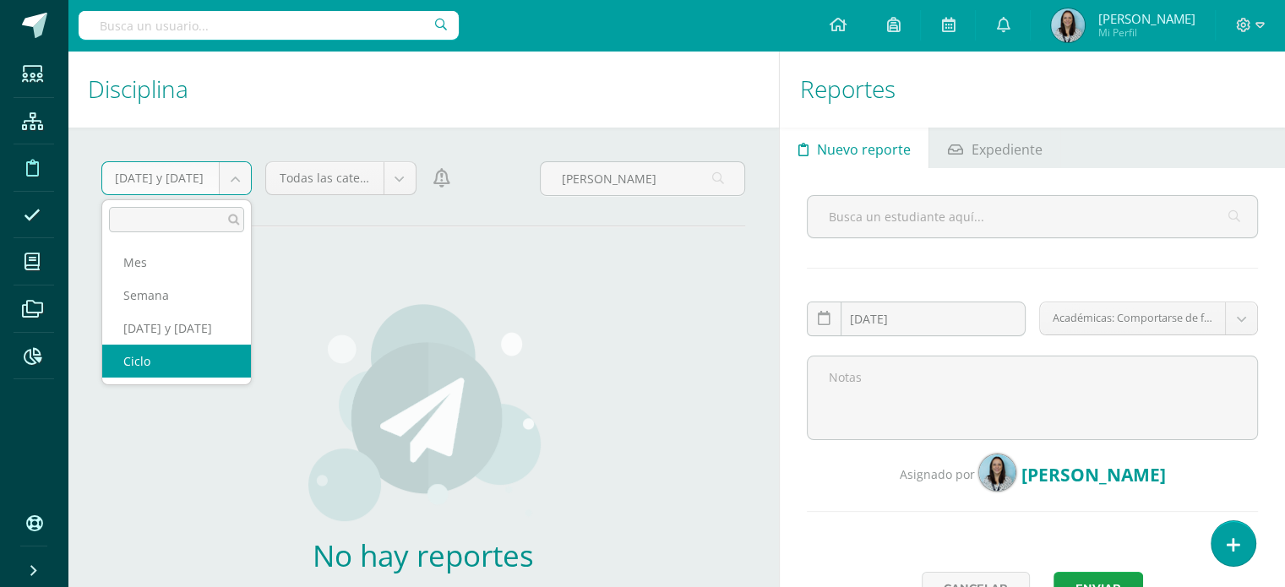
select select "cycle"
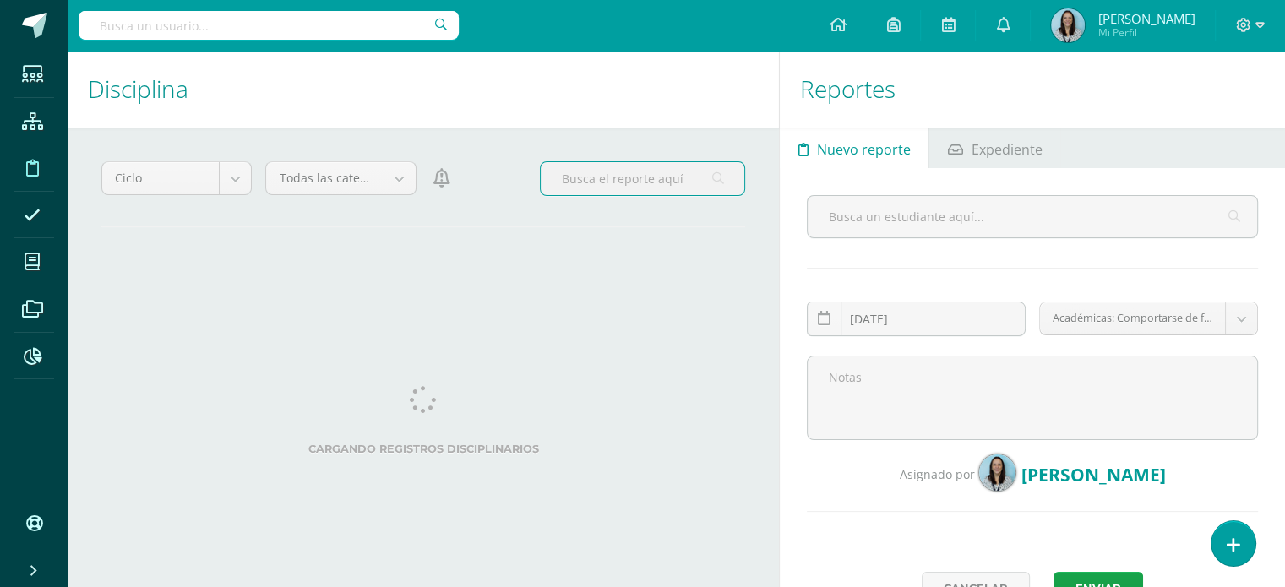
click at [652, 178] on input "text" at bounding box center [643, 178] width 204 height 33
type input "[PERSON_NAME]"
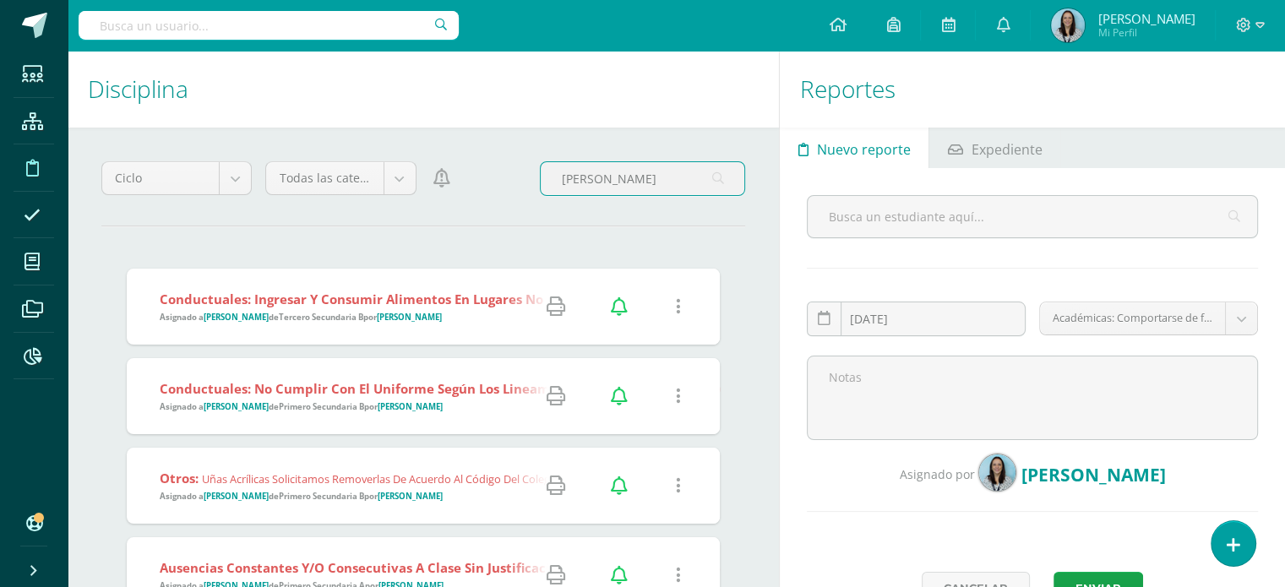
click at [718, 226] on hr at bounding box center [423, 227] width 644 height 2
click at [719, 183] on icon at bounding box center [718, 178] width 12 height 35
click at [719, 182] on icon at bounding box center [718, 178] width 12 height 35
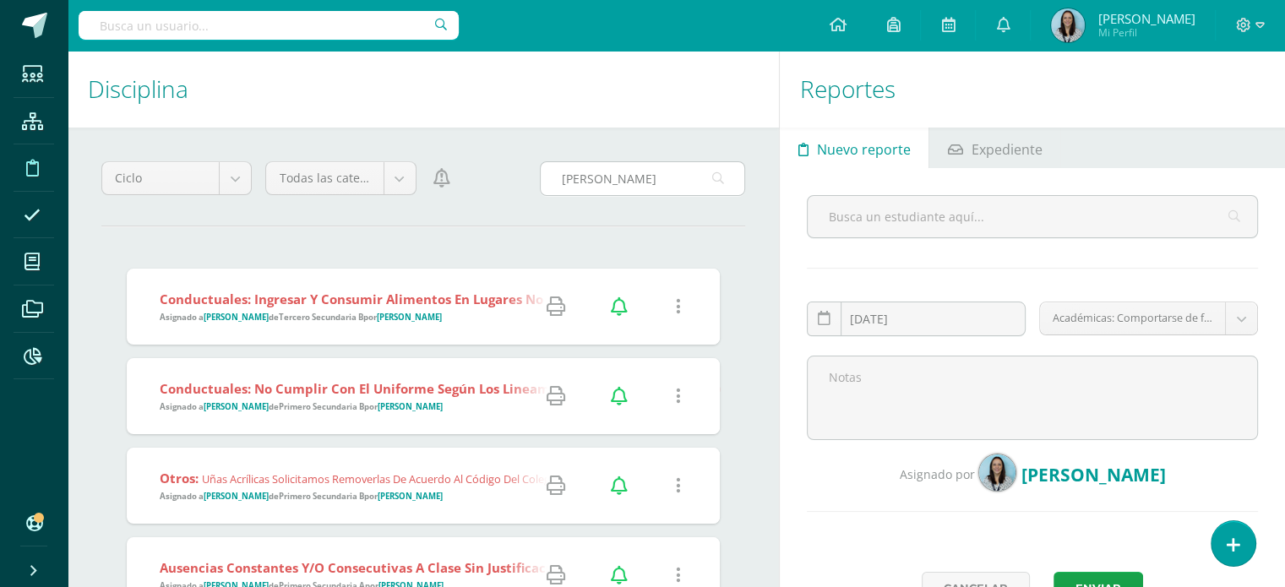
click at [651, 177] on input "[PERSON_NAME]" at bounding box center [643, 178] width 204 height 33
click at [670, 182] on input "[PERSON_NAME]" at bounding box center [643, 178] width 204 height 33
drag, startPoint x: 666, startPoint y: 182, endPoint x: 552, endPoint y: 182, distance: 114.1
click at [552, 182] on input "[PERSON_NAME]" at bounding box center [643, 178] width 204 height 33
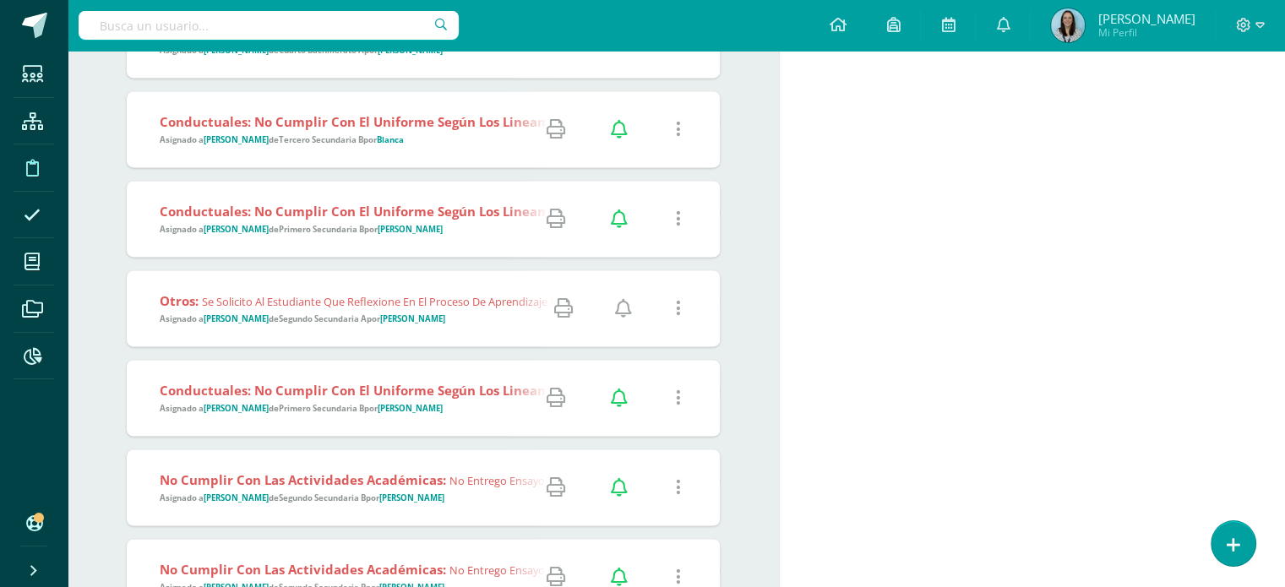
scroll to position [9293, 0]
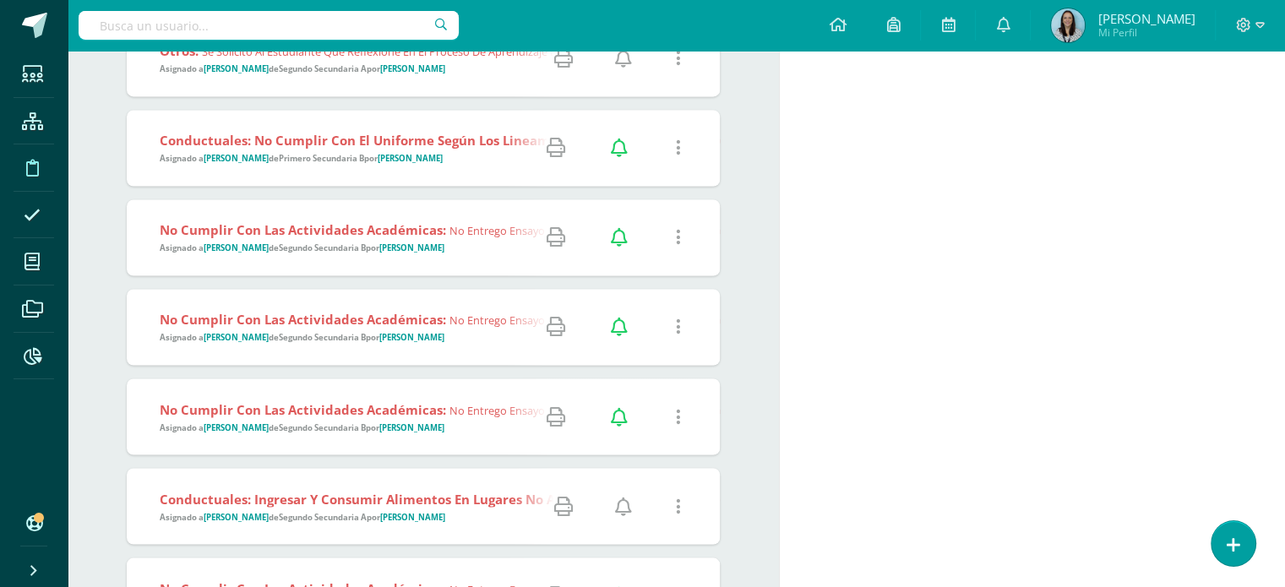
click at [355, 411] on strong "No cumplir con las actividades académicas:" at bounding box center [303, 408] width 286 height 17
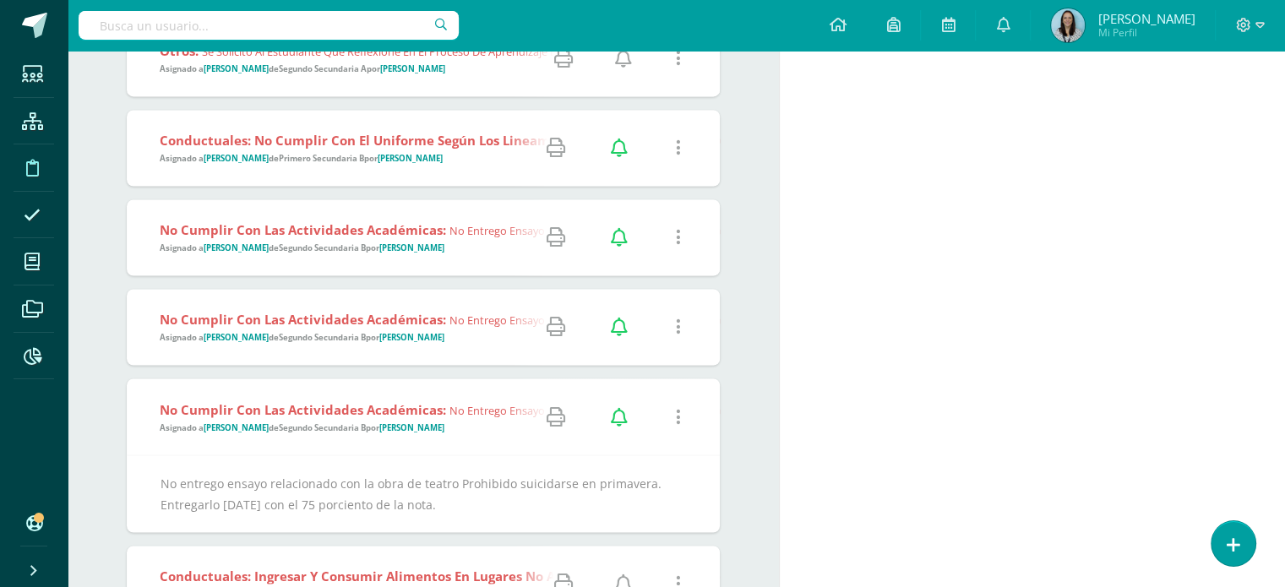
click at [677, 417] on icon at bounding box center [678, 416] width 5 height 19
click at [644, 479] on link "Editar Falta" at bounding box center [645, 476] width 131 height 26
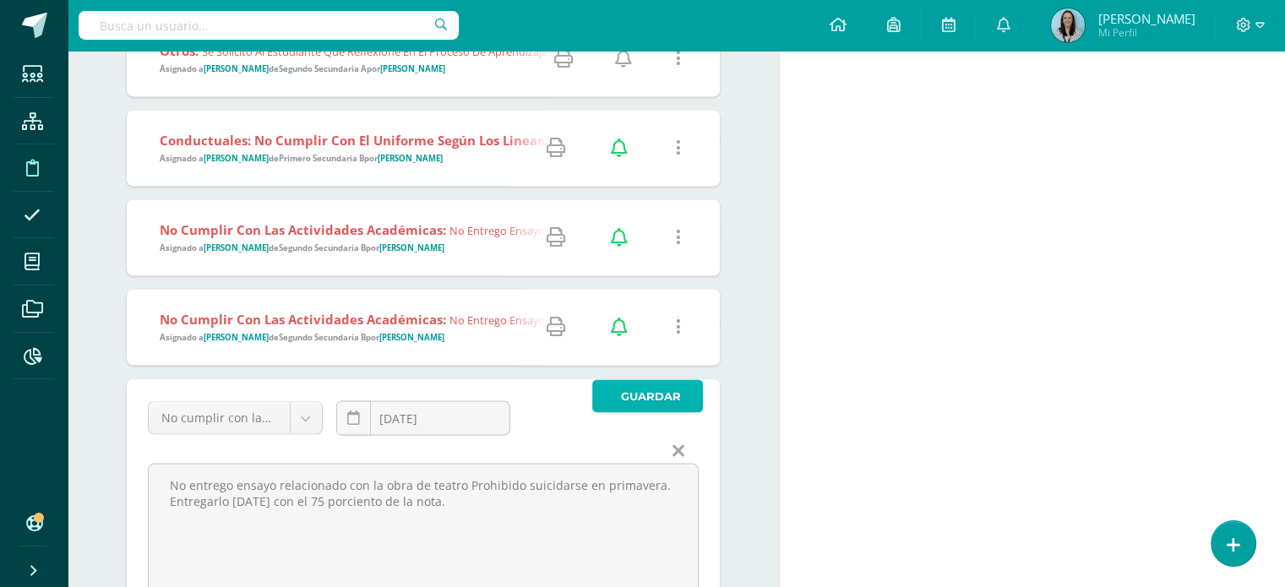
click at [669, 407] on span "Guardar" at bounding box center [651, 395] width 60 height 31
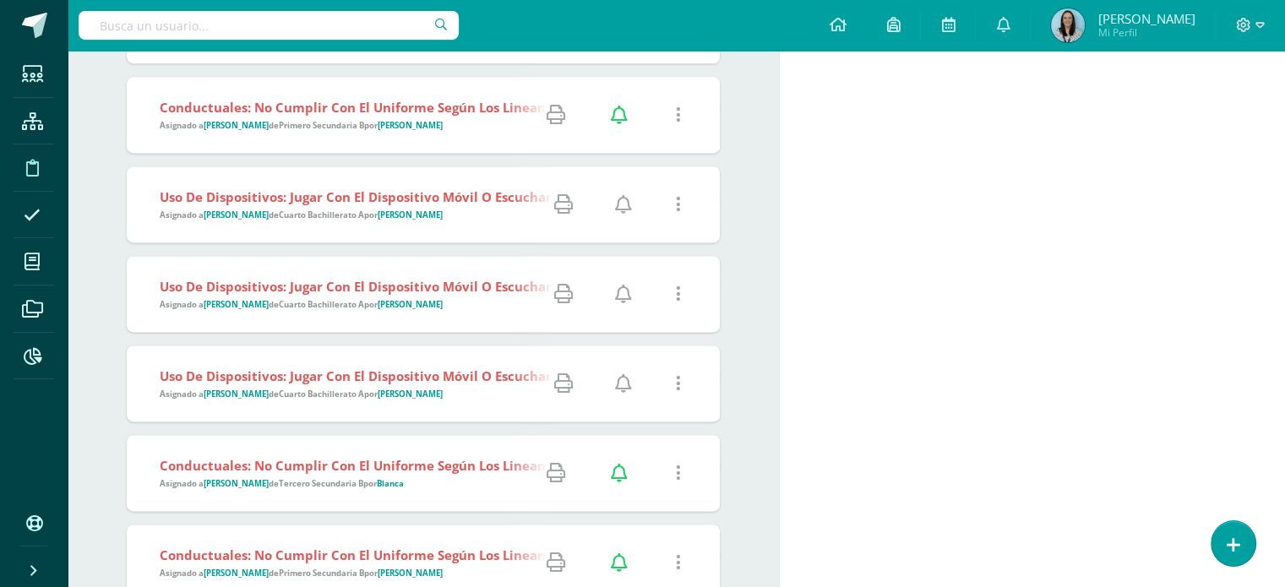
scroll to position [8738, 0]
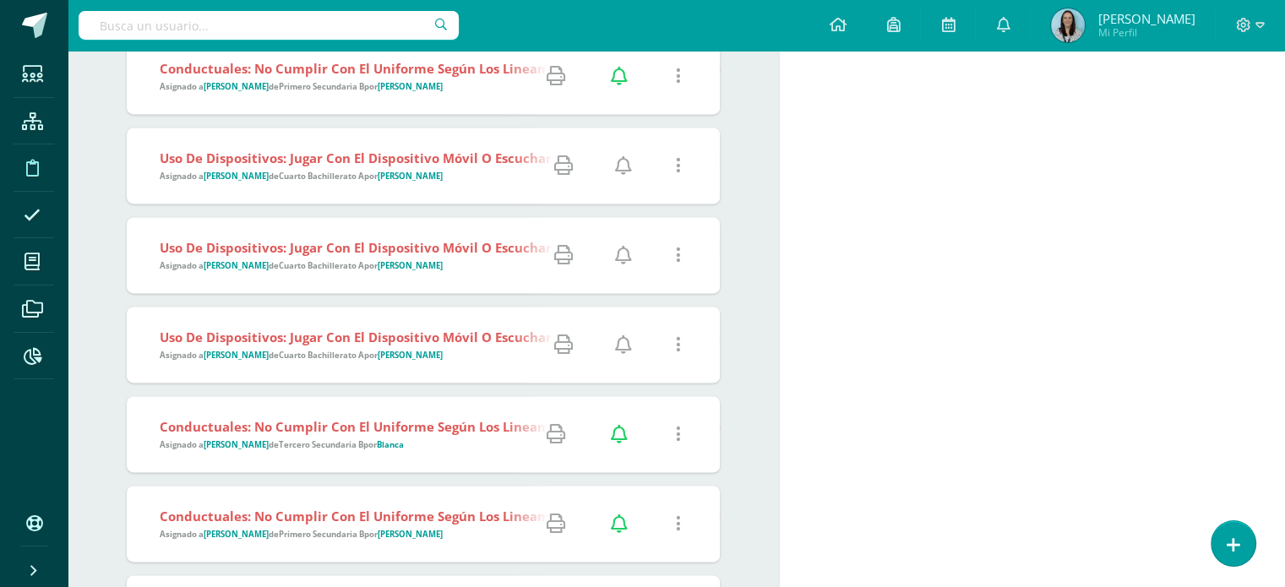
click at [356, 273] on div "Uso de Dispositivos: Jugar con el dispositivo móvil o escuchar música con dicho…" at bounding box center [515, 255] width 776 height 76
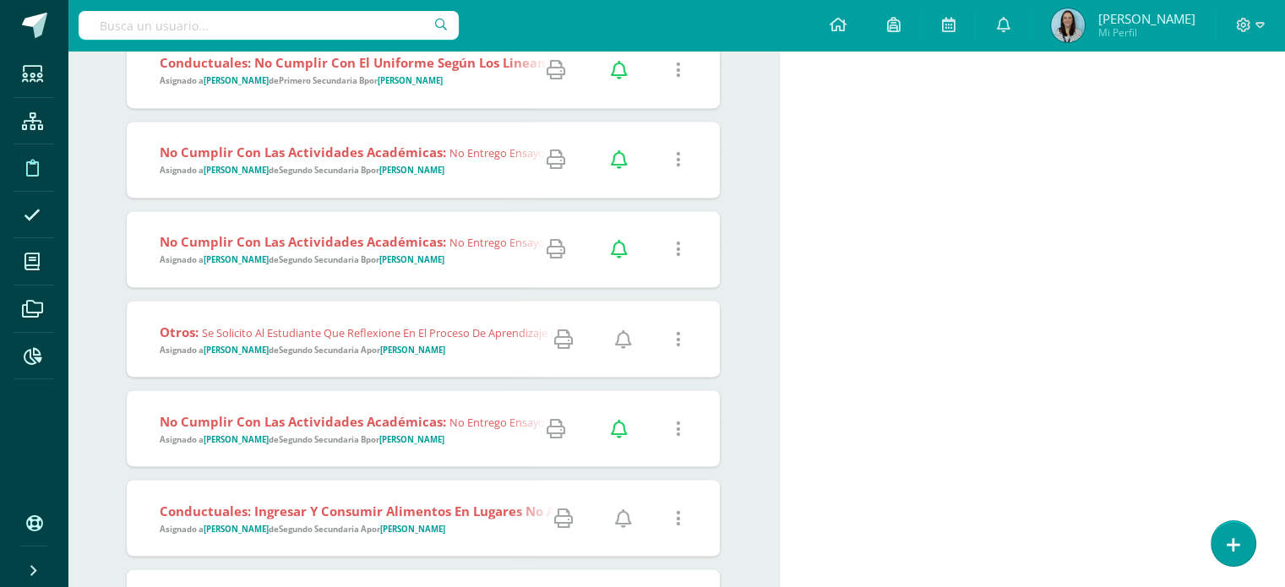
scroll to position [9414, 0]
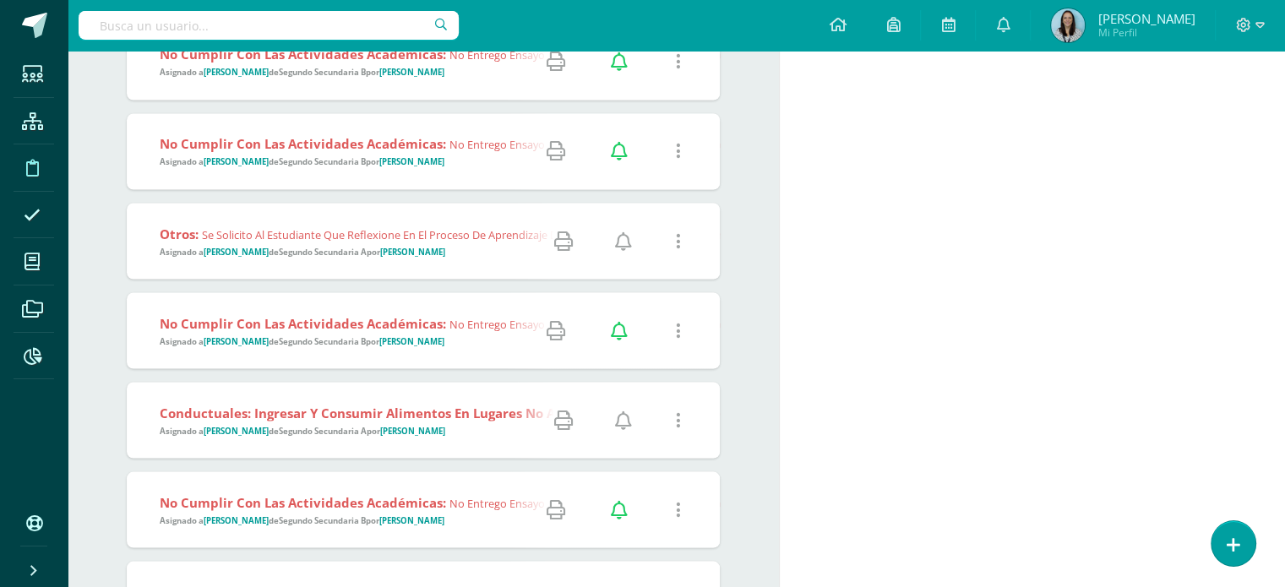
click at [676, 331] on icon at bounding box center [678, 330] width 5 height 19
click at [632, 417] on link "Eliminar Falta" at bounding box center [645, 416] width 131 height 26
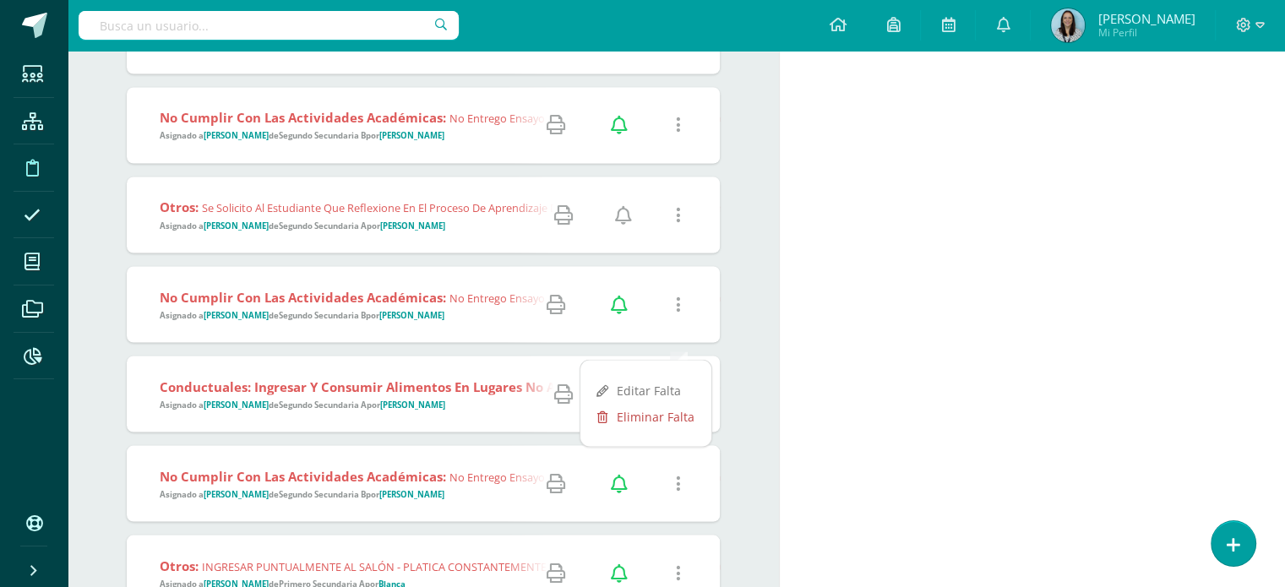
scroll to position [9379, 0]
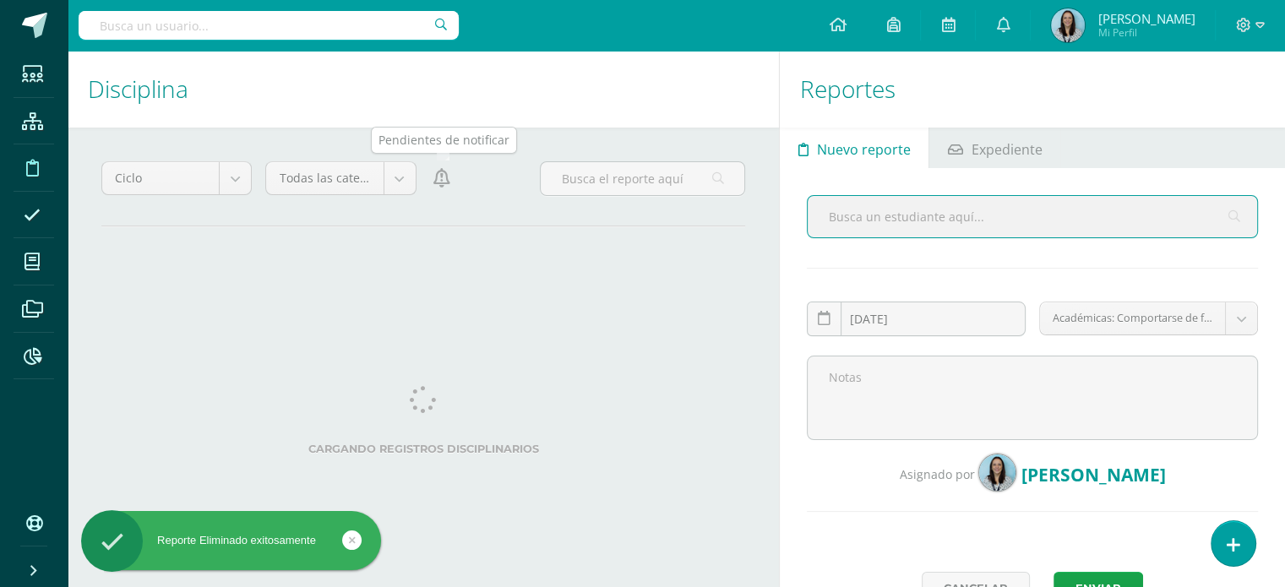
click at [444, 180] on icon at bounding box center [441, 178] width 17 height 19
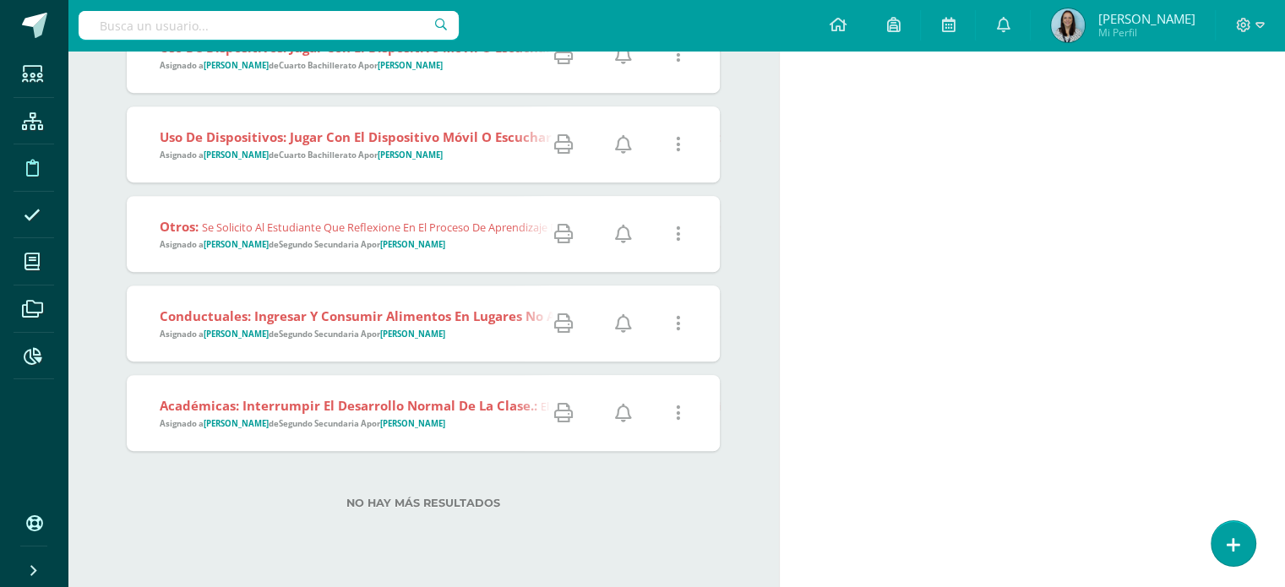
scroll to position [733, 0]
click at [321, 406] on strong "Académicas: Interrumpir el desarrollo normal de la clase.:" at bounding box center [349, 404] width 378 height 17
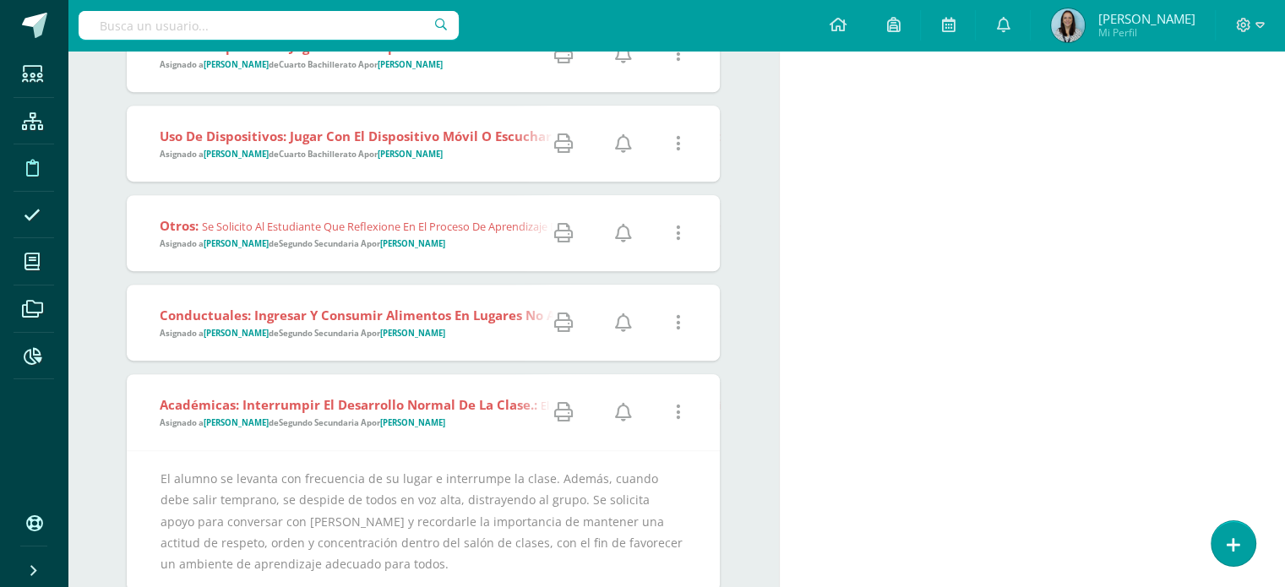
scroll to position [71, 0]
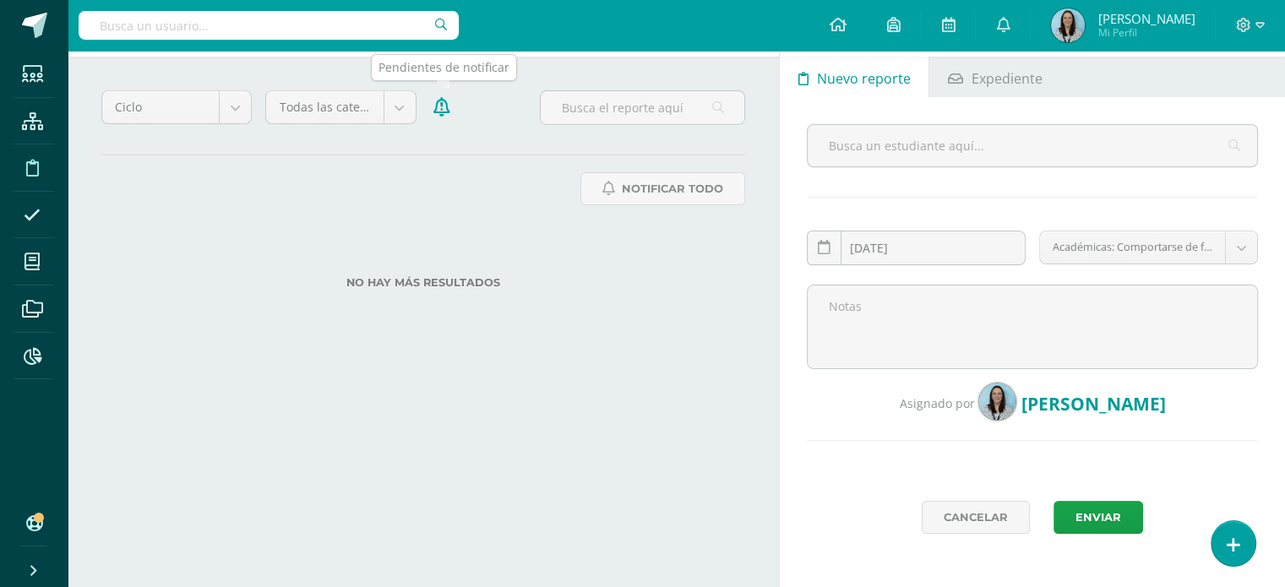
click at [439, 104] on icon at bounding box center [441, 107] width 17 height 19
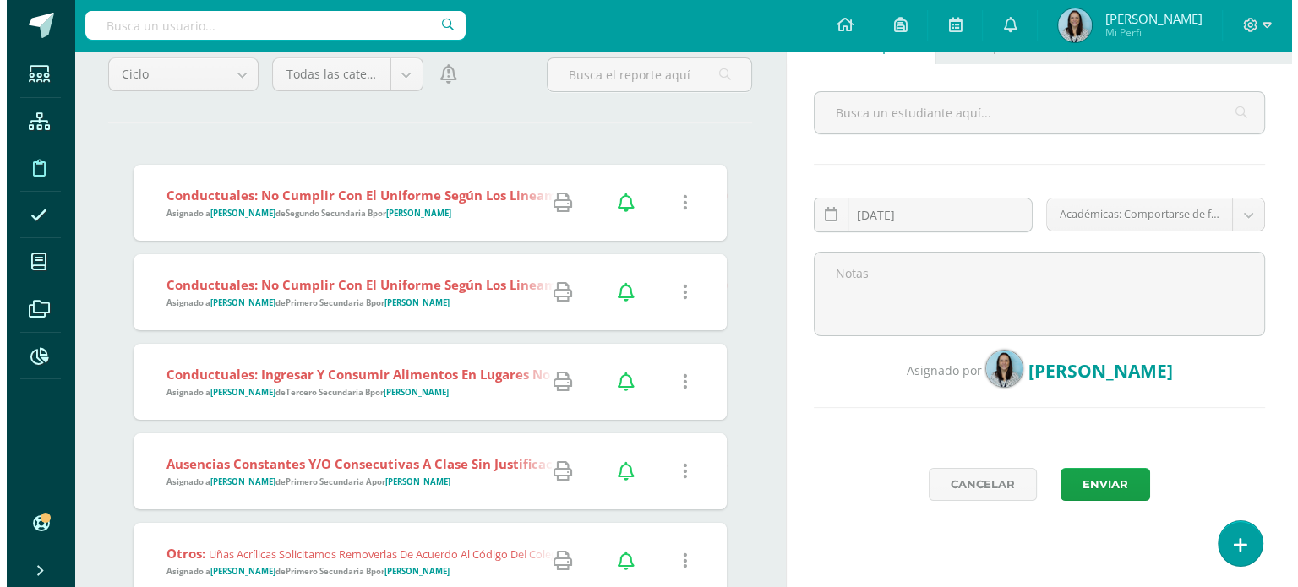
scroll to position [0, 0]
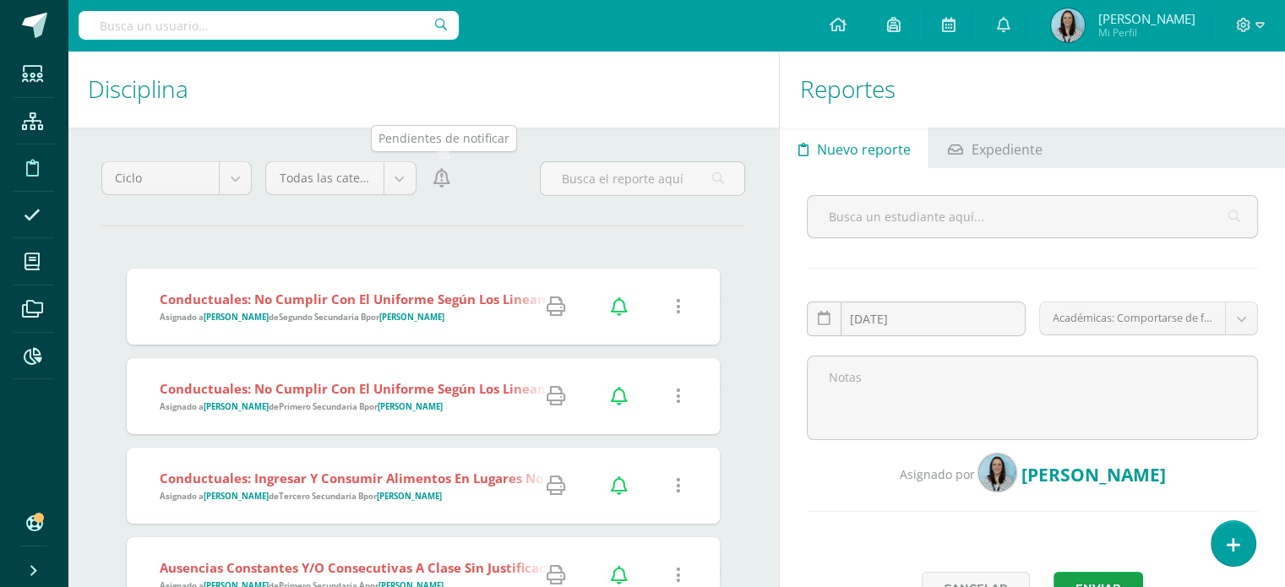
click at [444, 178] on icon at bounding box center [441, 178] width 17 height 19
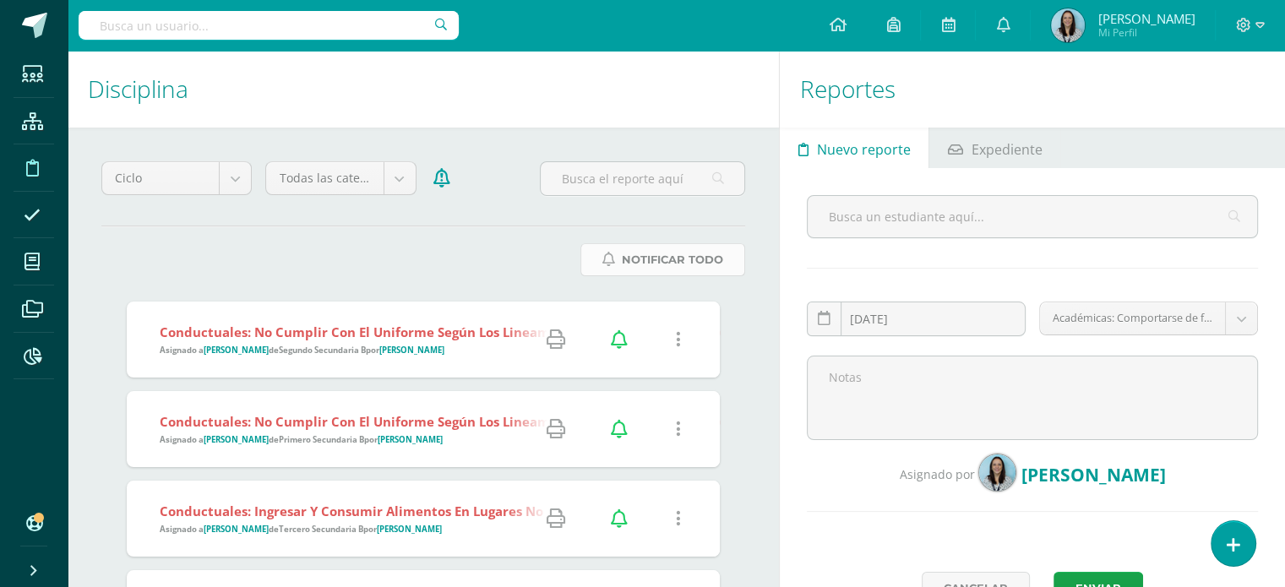
click at [671, 265] on span "Notificar Todo" at bounding box center [672, 259] width 101 height 31
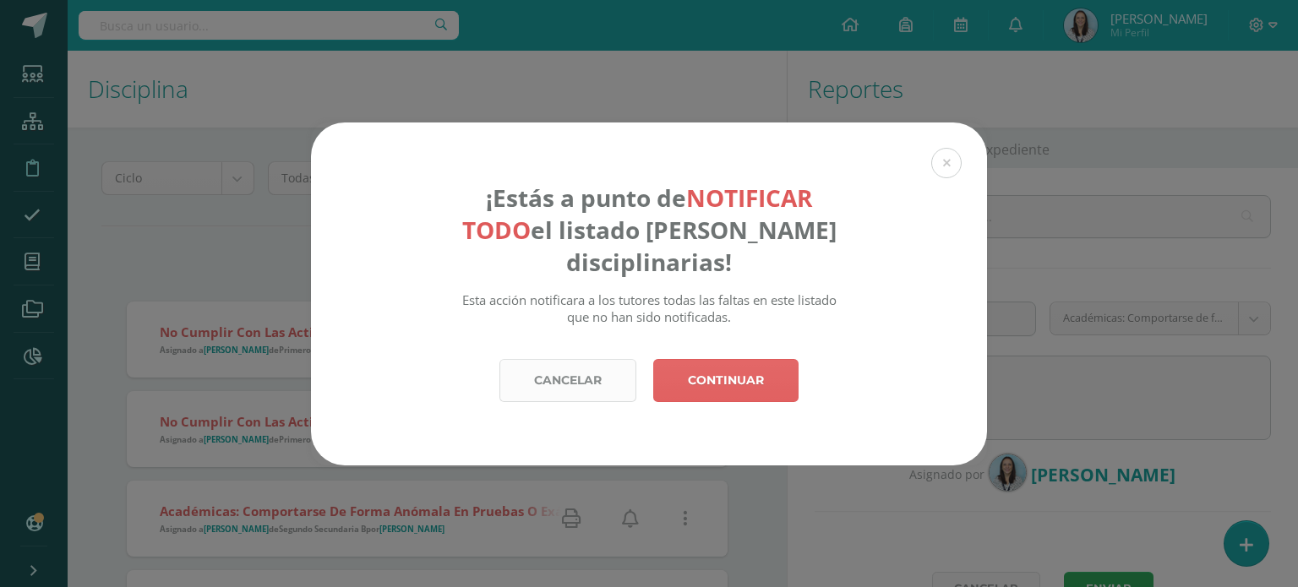
click at [584, 384] on link "Cancelar" at bounding box center [567, 380] width 137 height 43
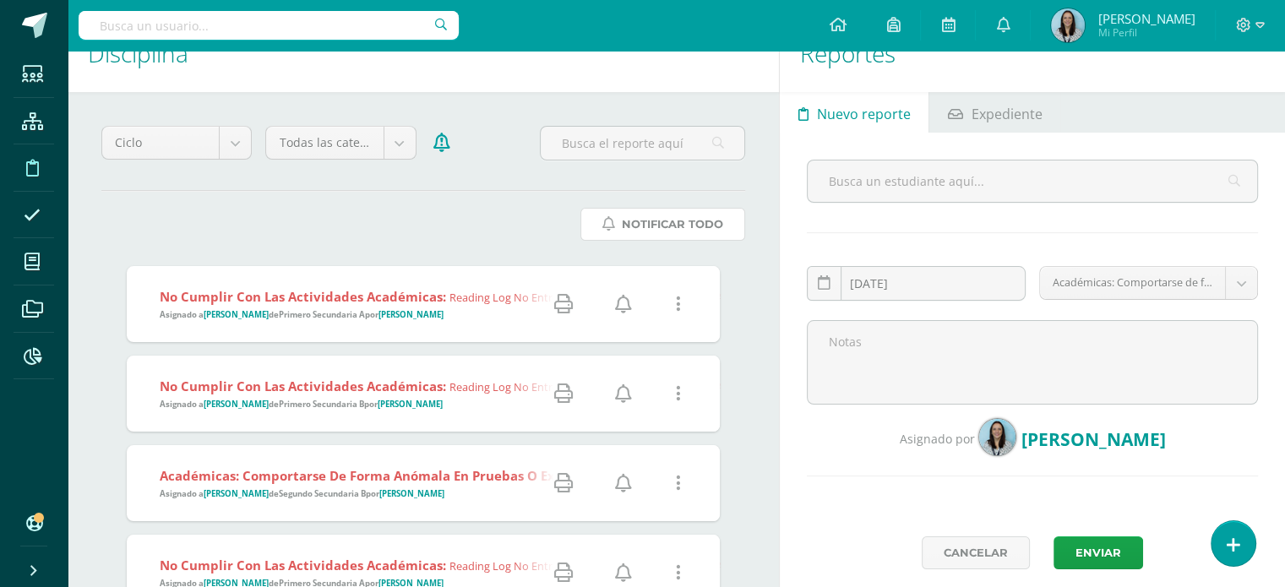
scroll to position [84, 0]
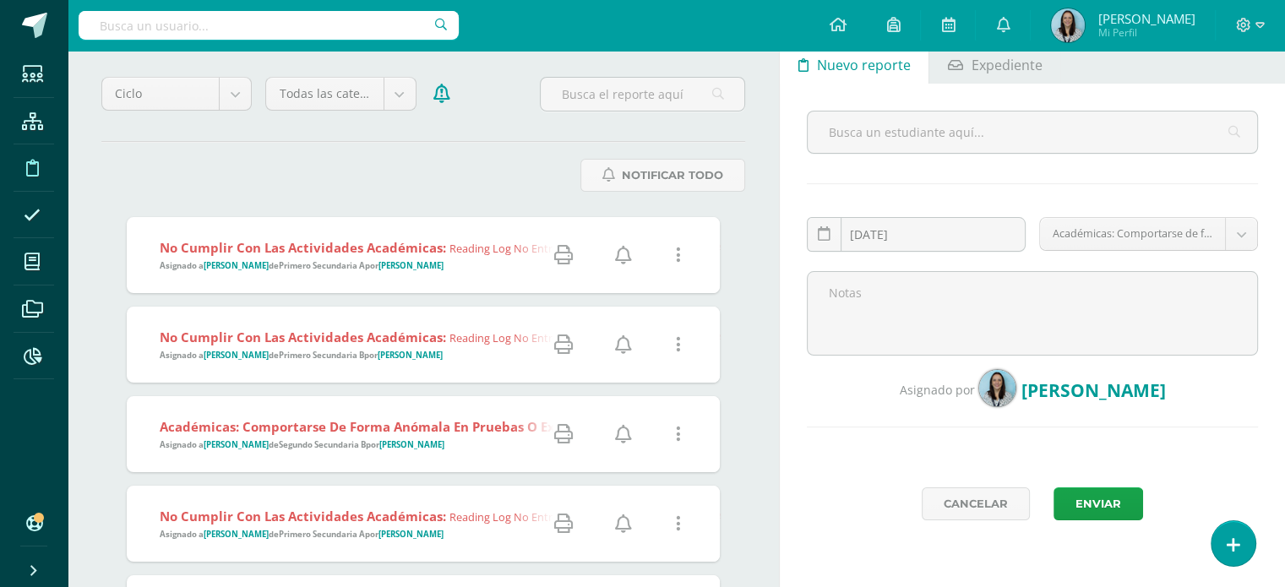
click at [301, 262] on strong "Primero Secundaria A" at bounding box center [322, 265] width 86 height 11
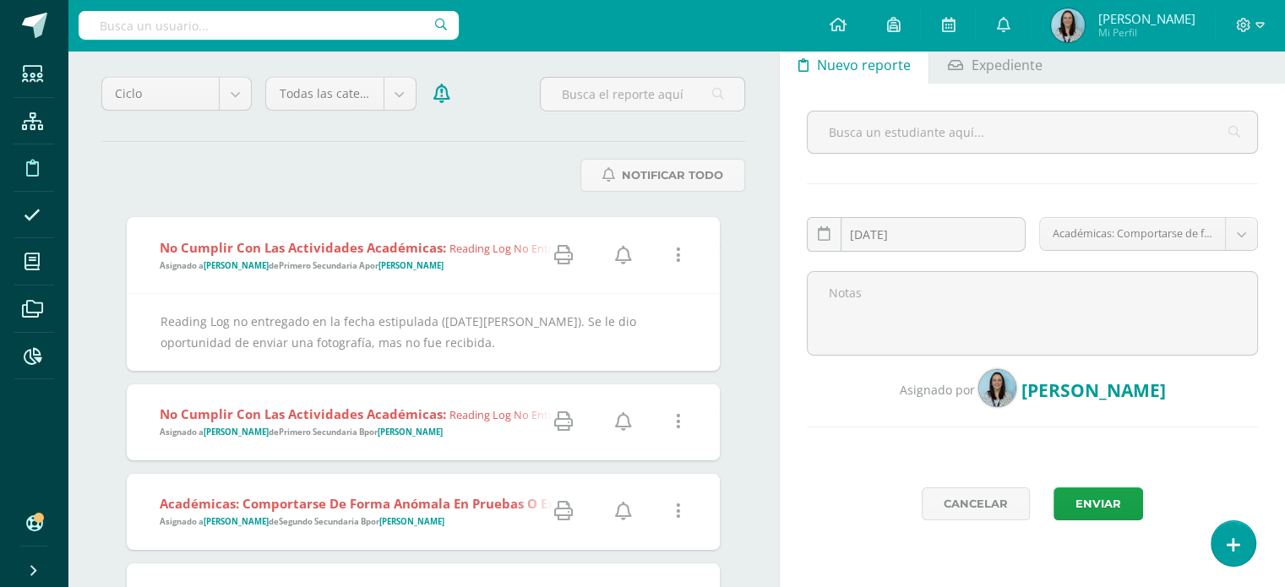
click at [623, 253] on icon at bounding box center [623, 255] width 17 height 19
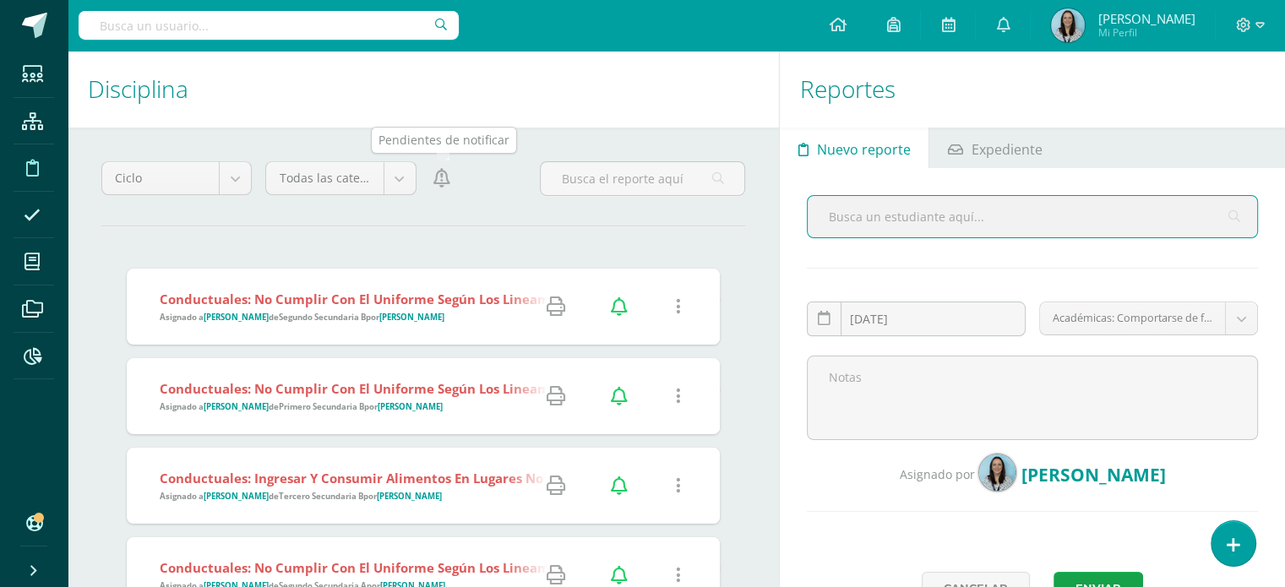
click at [439, 181] on icon at bounding box center [441, 178] width 17 height 19
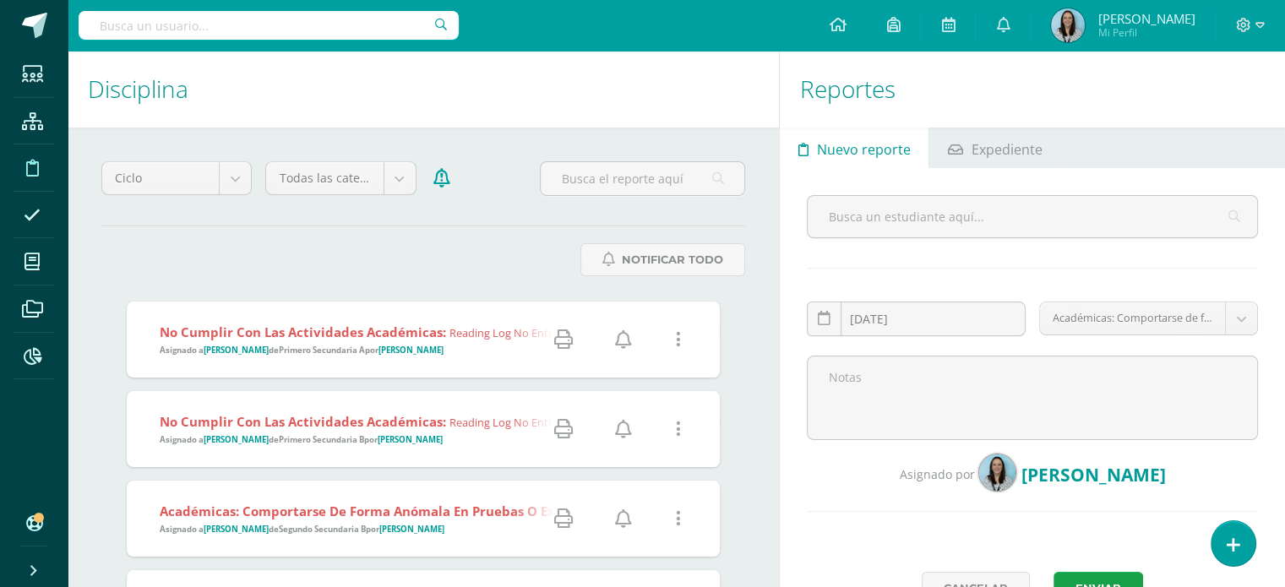
click at [373, 340] on span "No cumplir con las actividades académicas: Reading Log no entregado en la fecha…" at bounding box center [495, 340] width 671 height 33
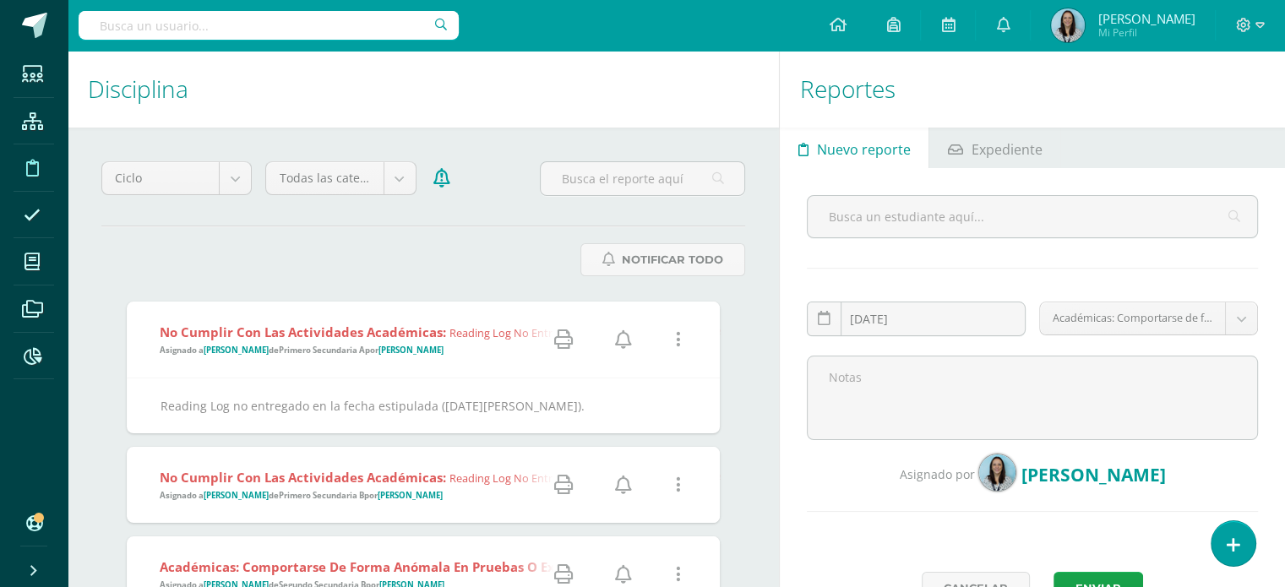
click at [617, 339] on icon at bounding box center [623, 339] width 17 height 19
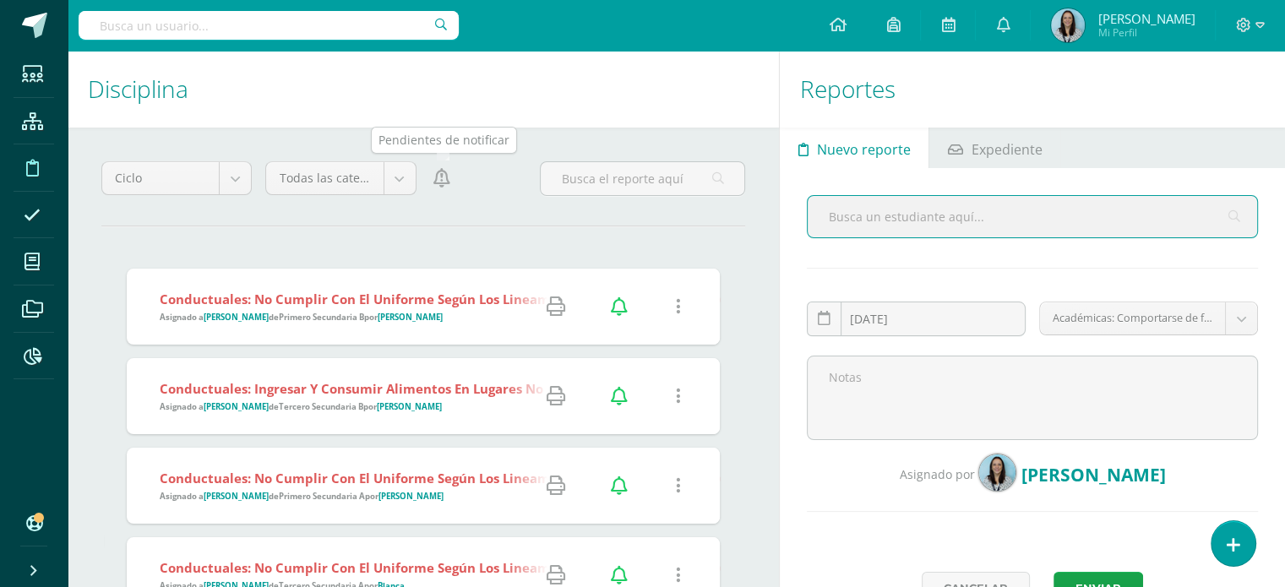
click at [446, 180] on icon at bounding box center [441, 178] width 17 height 19
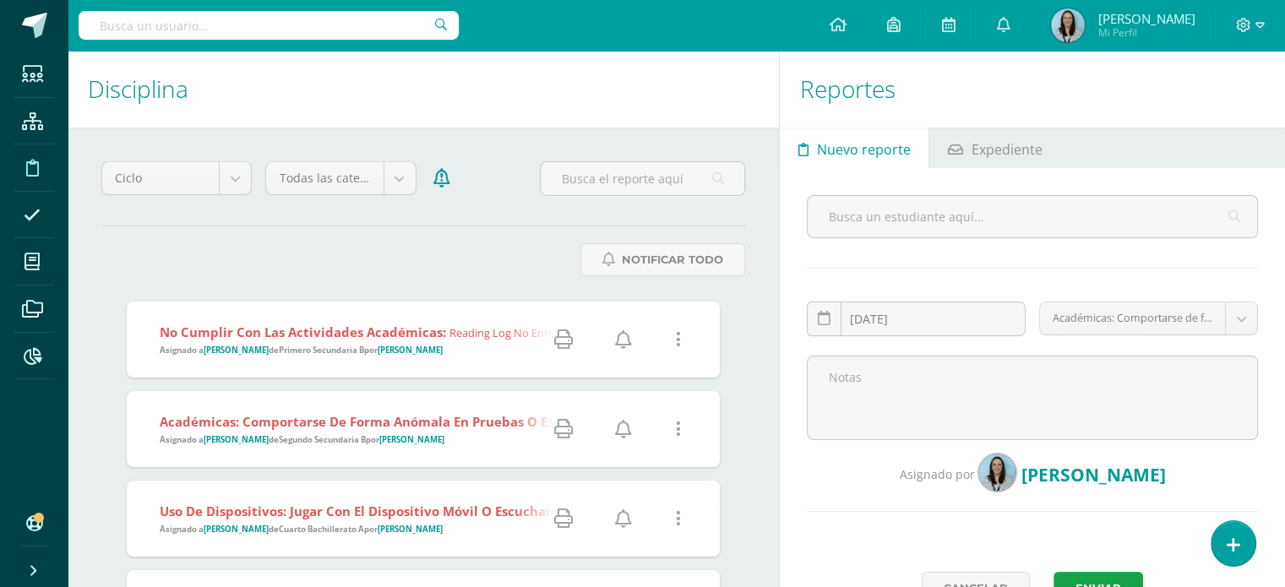
click at [379, 346] on span "Asignado a [PERSON_NAME] de Primero Secundaria B por [PERSON_NAME]" at bounding box center [301, 350] width 283 height 11
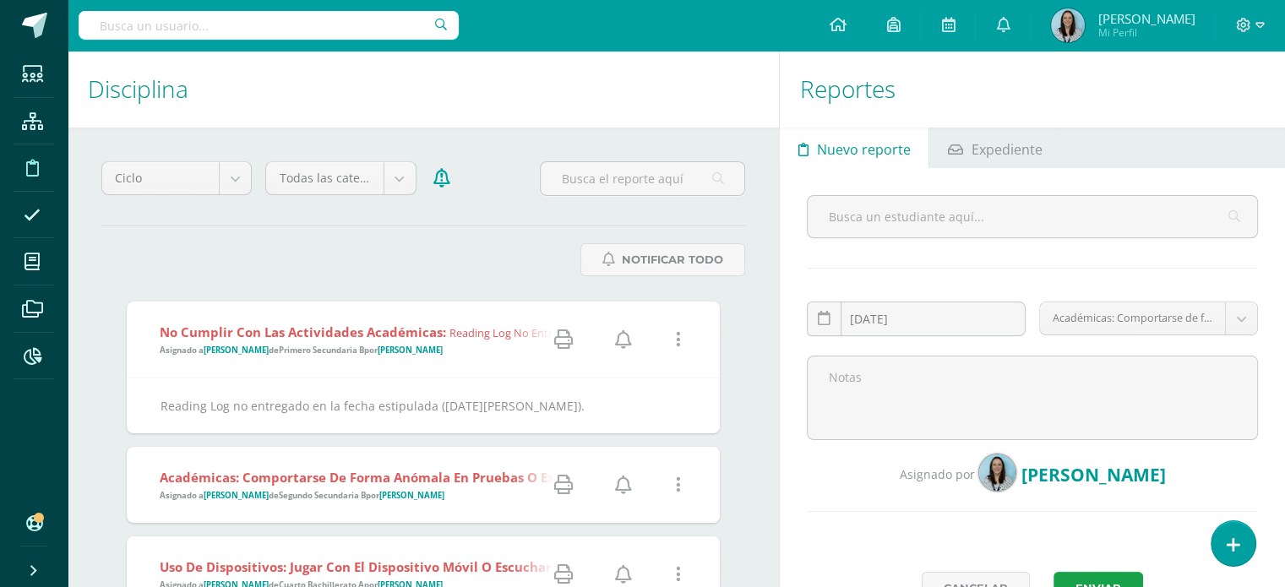
click at [618, 337] on icon at bounding box center [623, 339] width 17 height 19
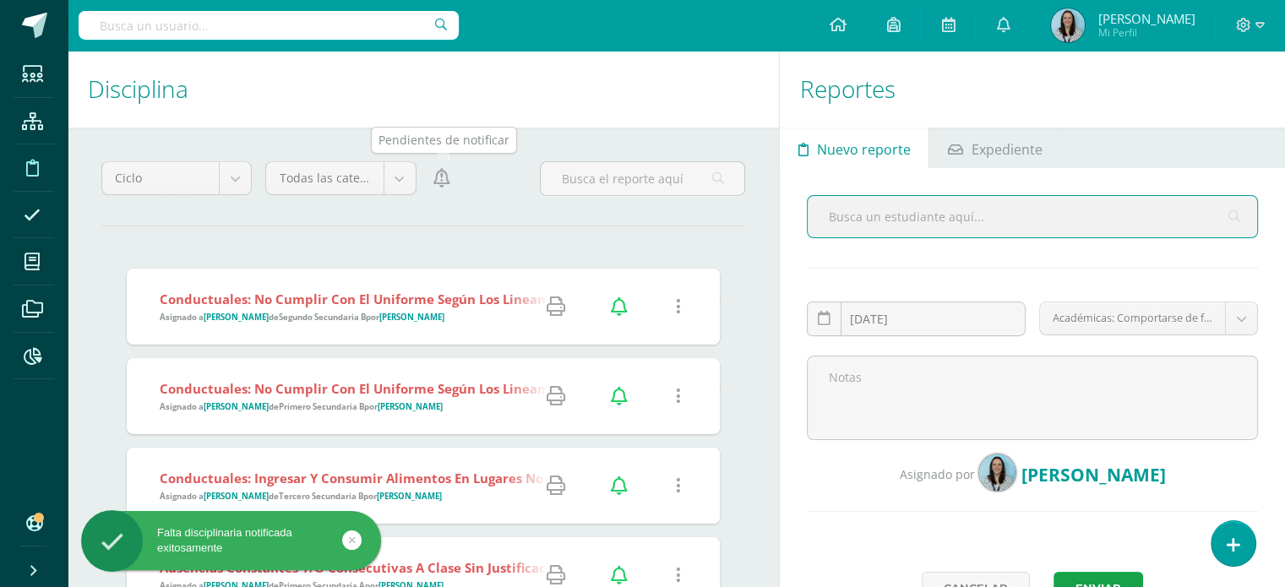
click at [444, 179] on icon at bounding box center [441, 178] width 17 height 19
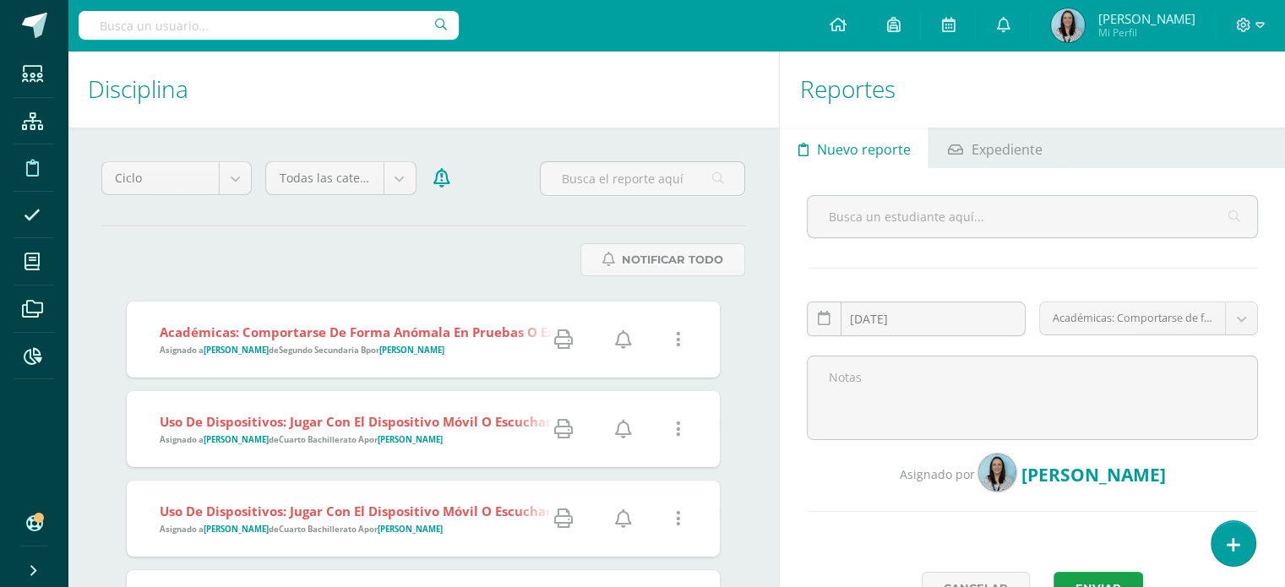
click at [456, 349] on span "Académicas: Comportarse de forma anómala en pruebas o exámenes.: No entregó tar…" at bounding box center [588, 340] width 856 height 33
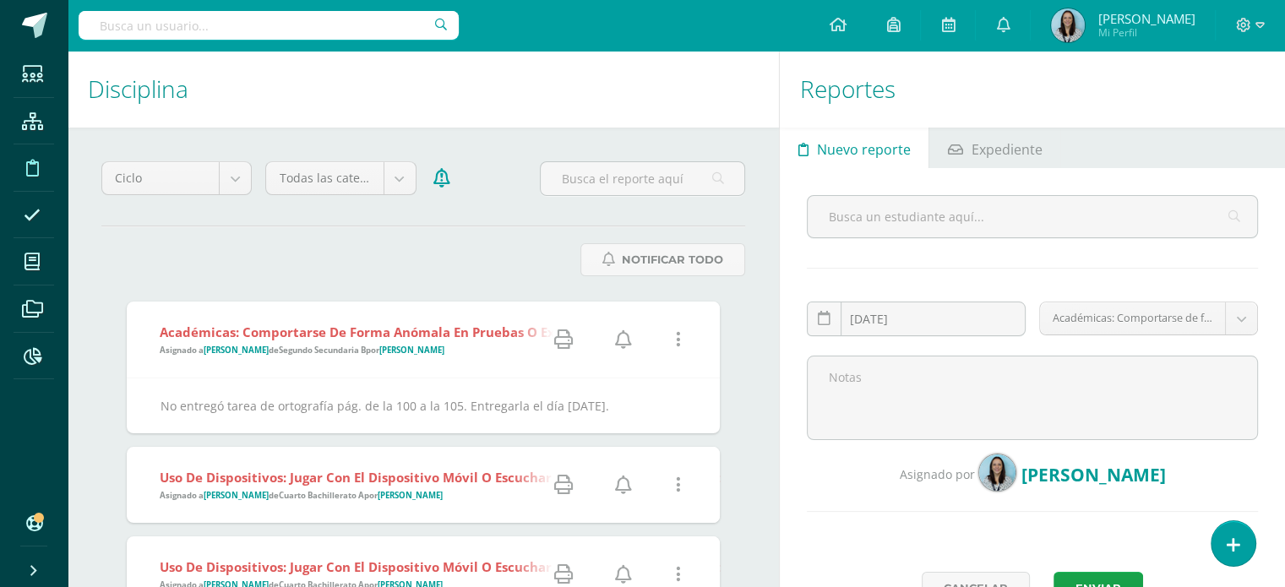
click at [622, 339] on icon at bounding box center [623, 339] width 17 height 19
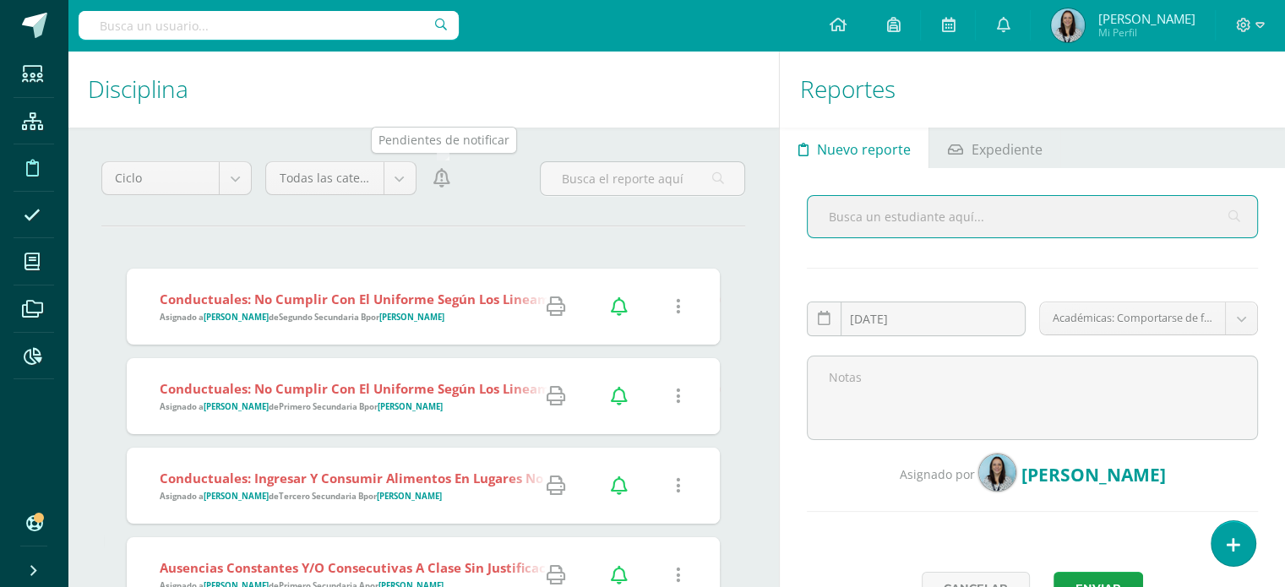
click at [443, 179] on icon at bounding box center [441, 178] width 17 height 19
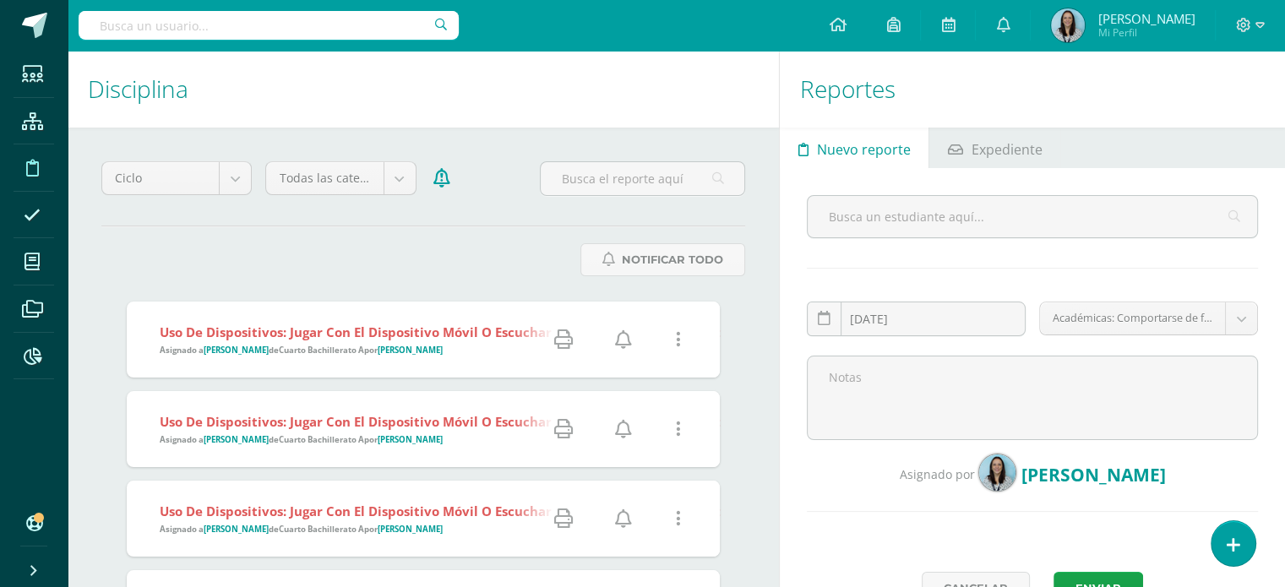
click at [629, 339] on icon at bounding box center [623, 339] width 17 height 19
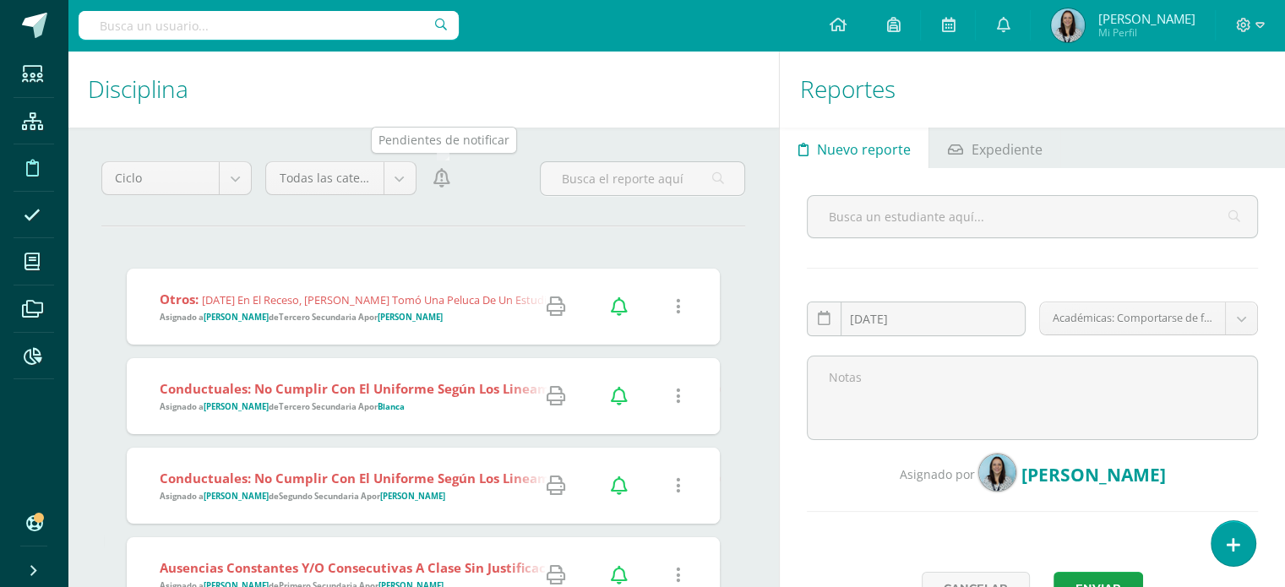
click at [446, 180] on icon at bounding box center [441, 178] width 17 height 19
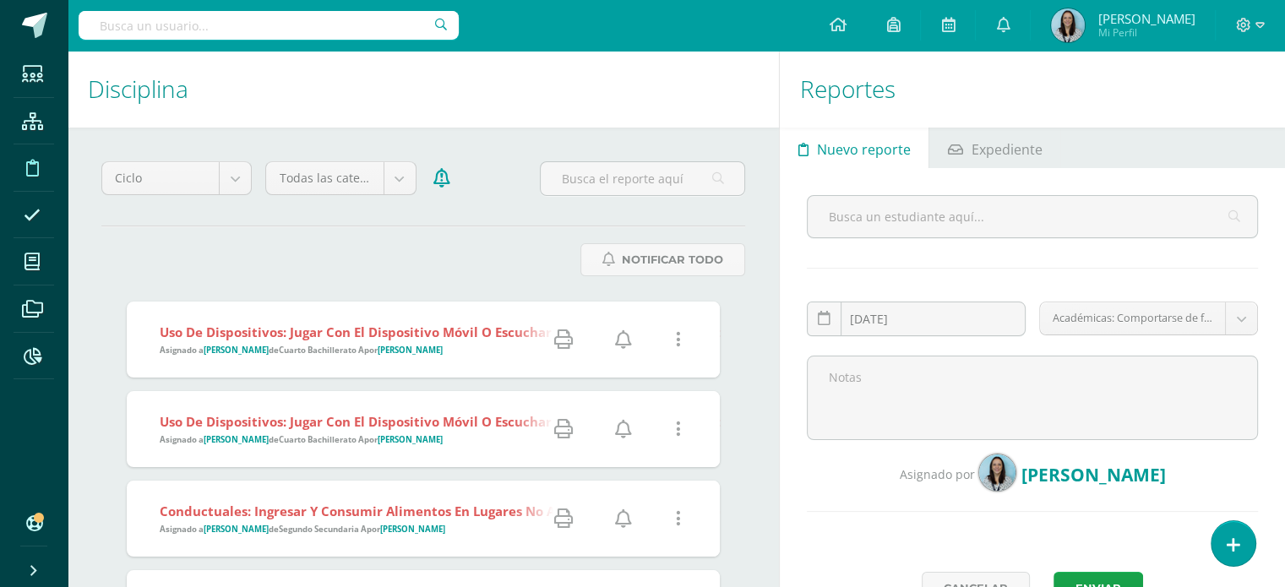
click at [627, 341] on icon at bounding box center [623, 339] width 17 height 19
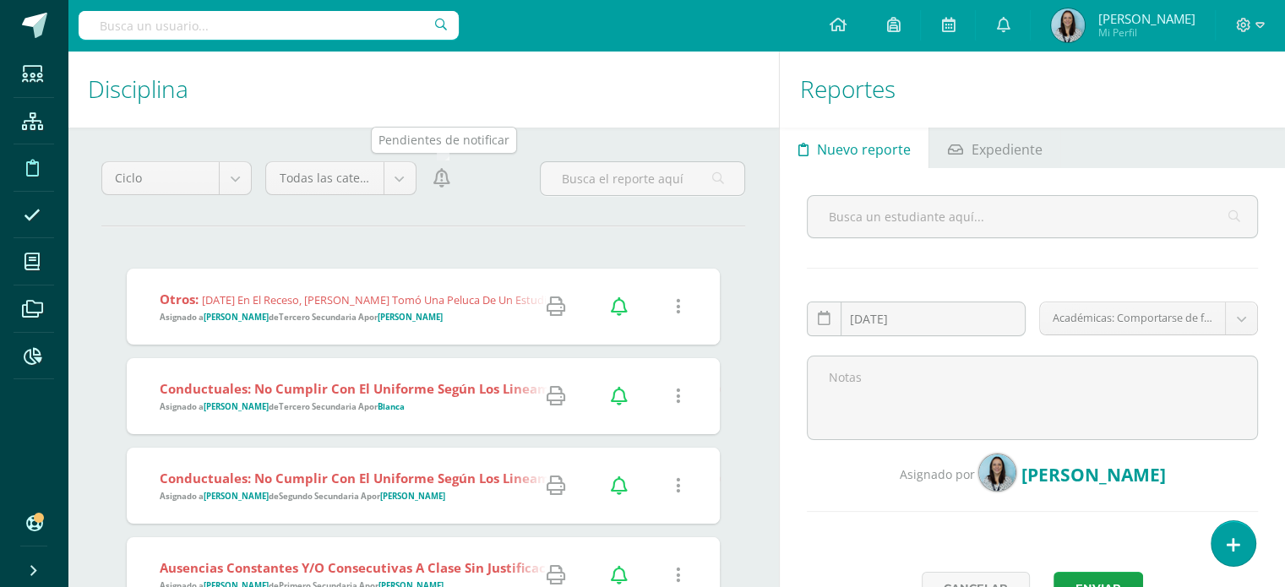
click at [436, 182] on icon at bounding box center [441, 178] width 17 height 19
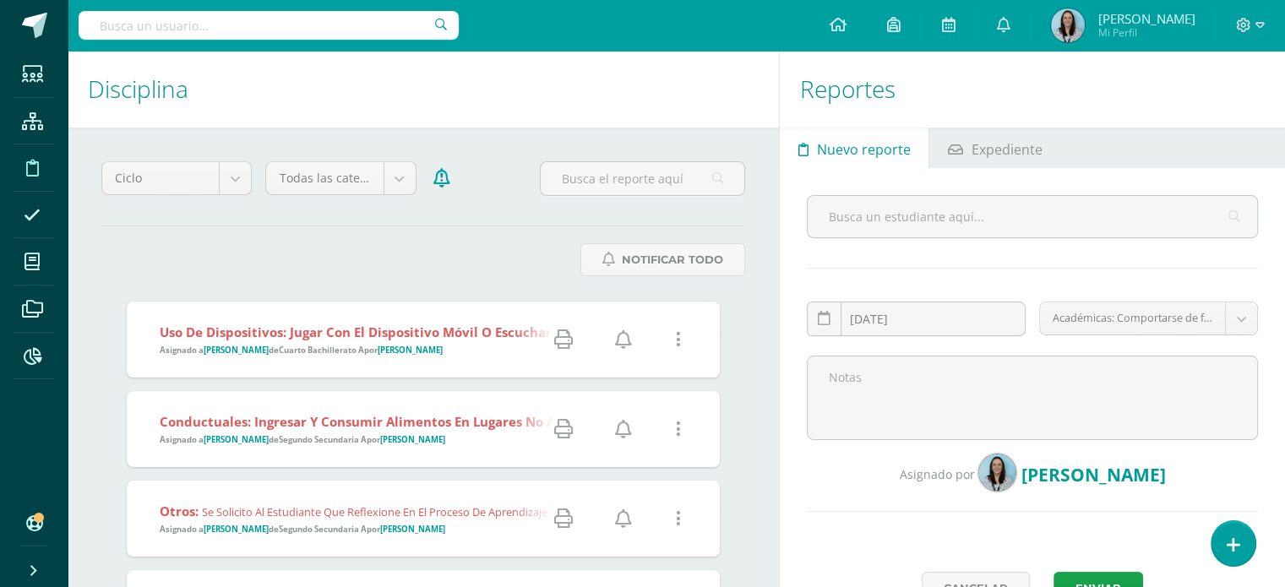
click at [620, 340] on icon at bounding box center [623, 339] width 17 height 19
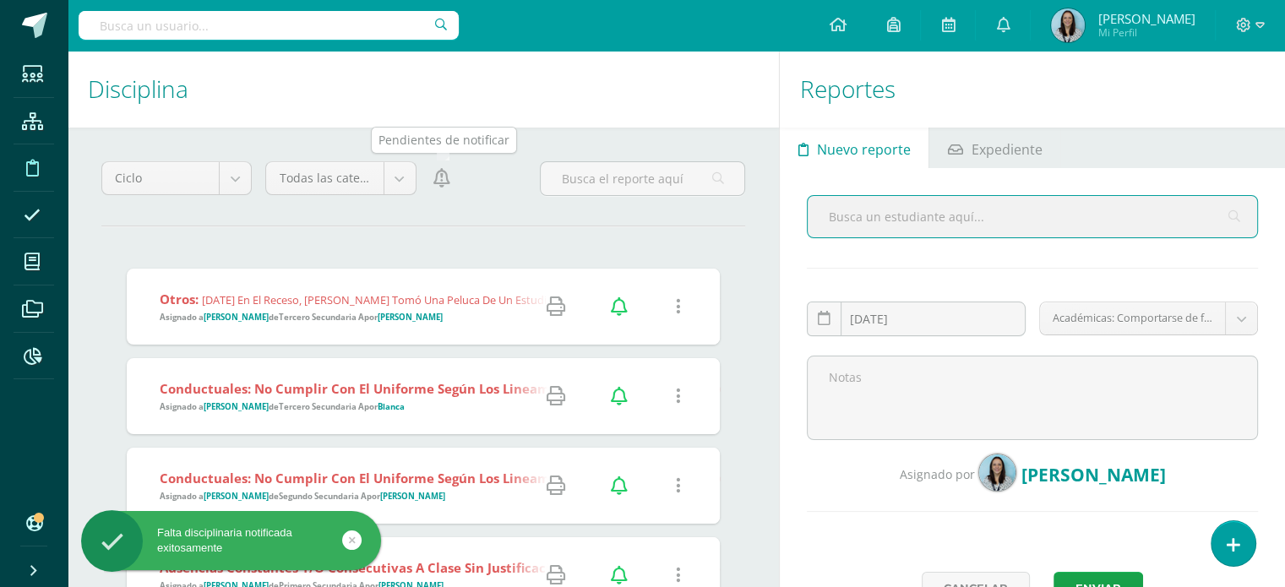
click at [441, 179] on icon at bounding box center [441, 178] width 17 height 19
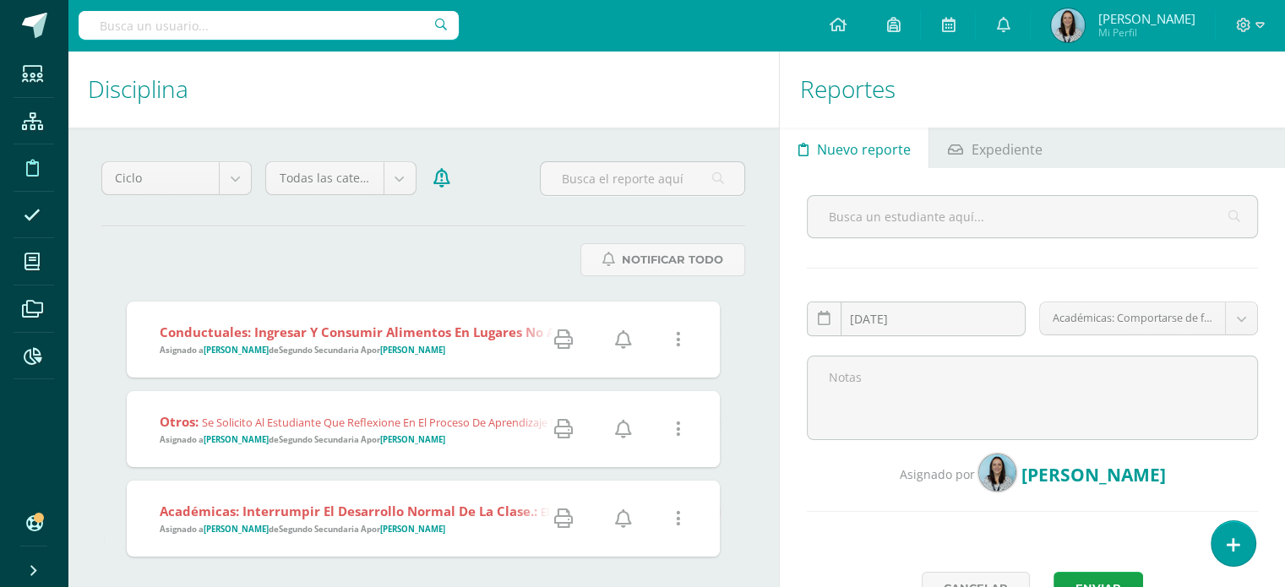
click at [625, 340] on icon at bounding box center [623, 339] width 17 height 19
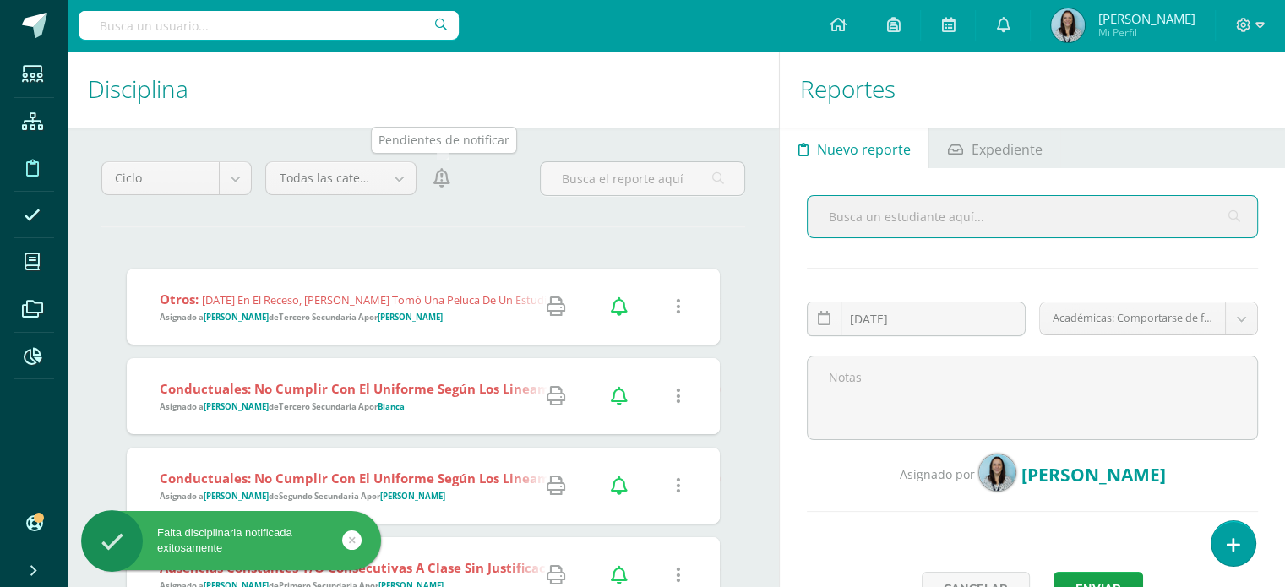
click at [449, 182] on icon at bounding box center [441, 178] width 17 height 19
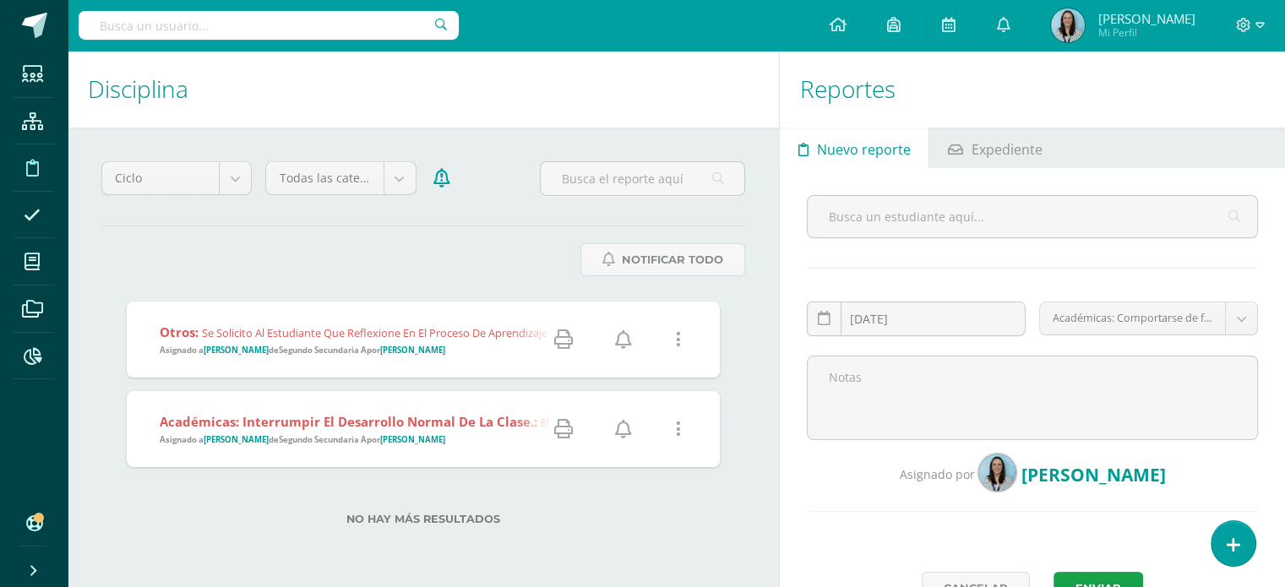
click at [476, 337] on span "Se solicito al estudiante que reflexione en el proceso de aprendizaje del curso…" at bounding box center [1116, 332] width 1829 height 15
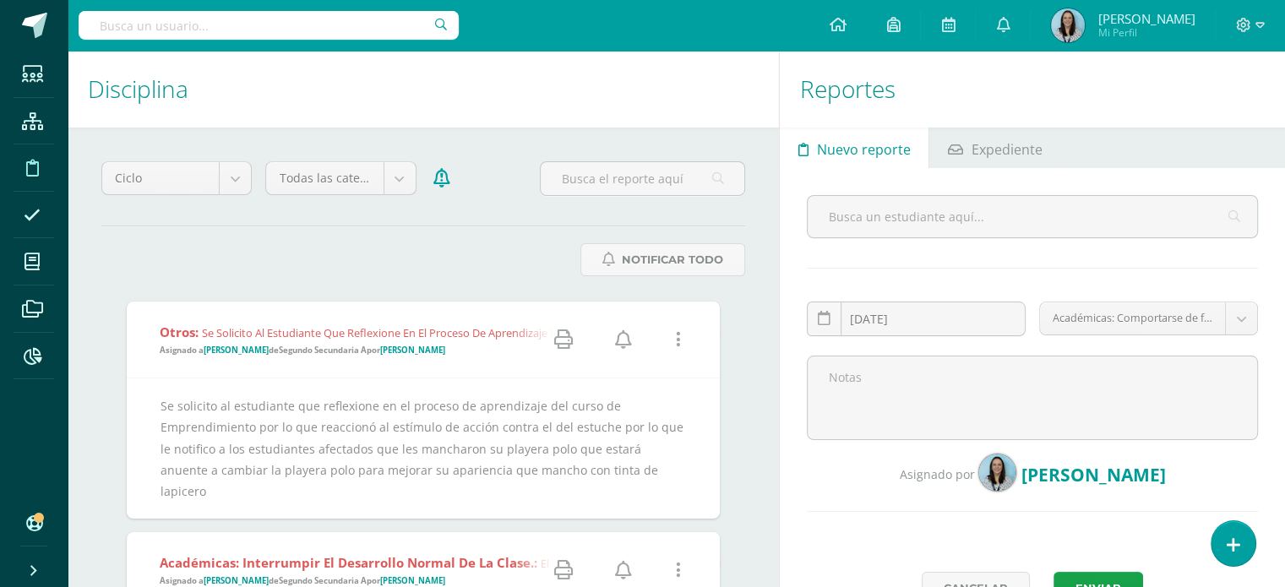
click at [618, 342] on icon at bounding box center [623, 339] width 17 height 19
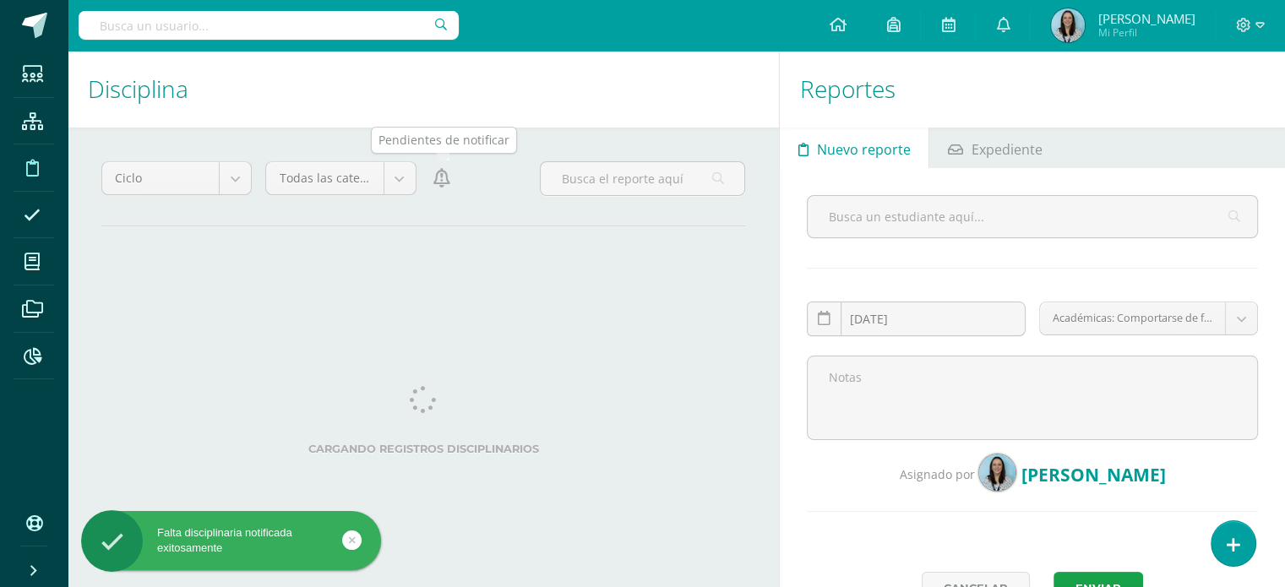
click at [441, 180] on icon at bounding box center [441, 178] width 17 height 19
click at [442, 176] on icon at bounding box center [441, 178] width 17 height 19
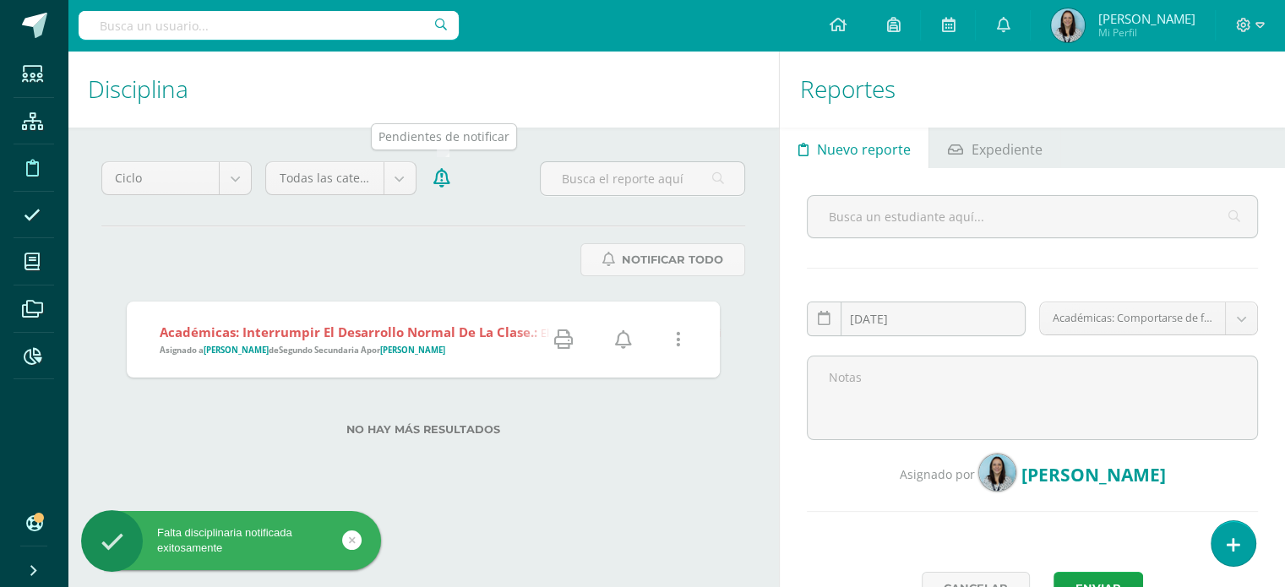
click at [441, 181] on icon at bounding box center [441, 178] width 17 height 19
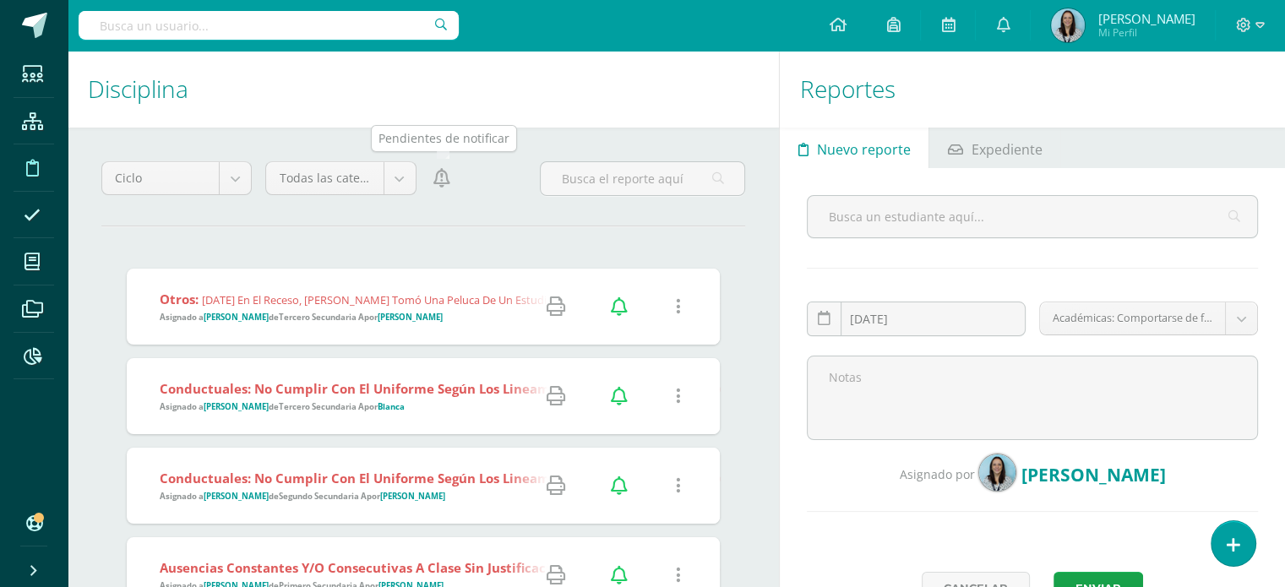
click at [447, 182] on icon at bounding box center [441, 178] width 17 height 19
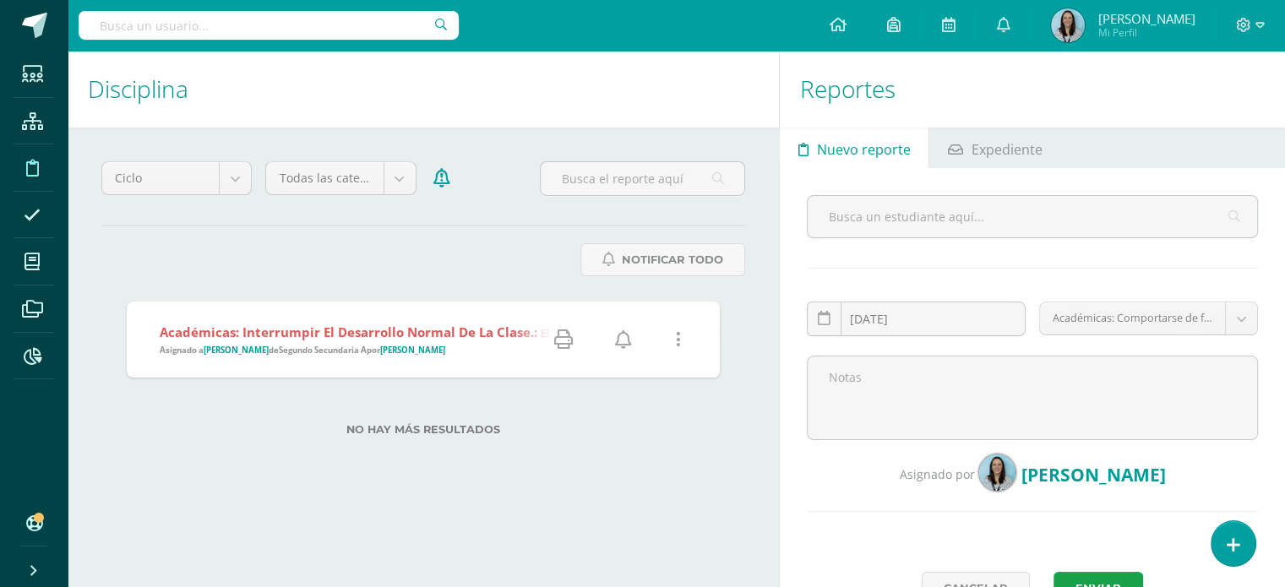
click at [628, 340] on icon at bounding box center [623, 339] width 17 height 19
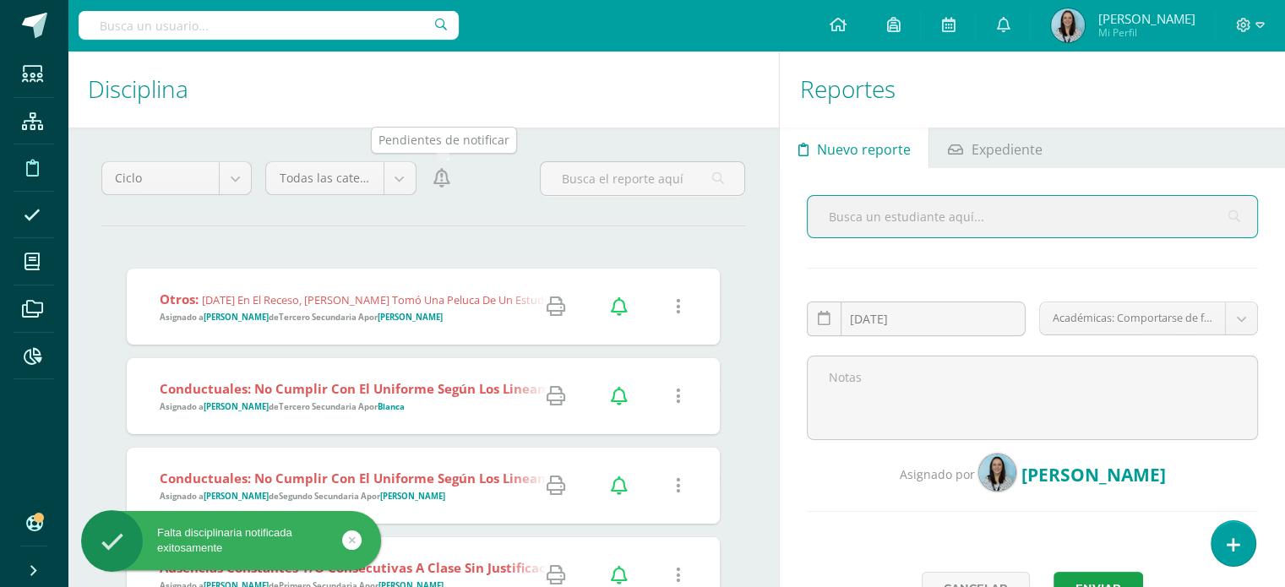
click at [446, 177] on icon at bounding box center [441, 178] width 17 height 19
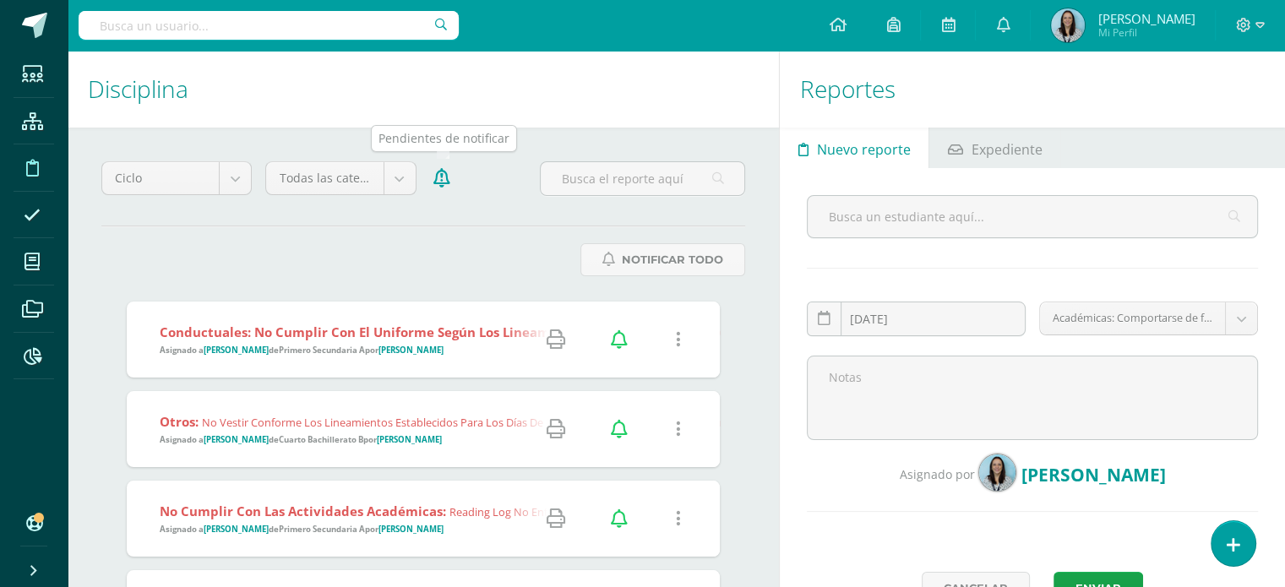
click at [444, 182] on icon at bounding box center [441, 178] width 17 height 19
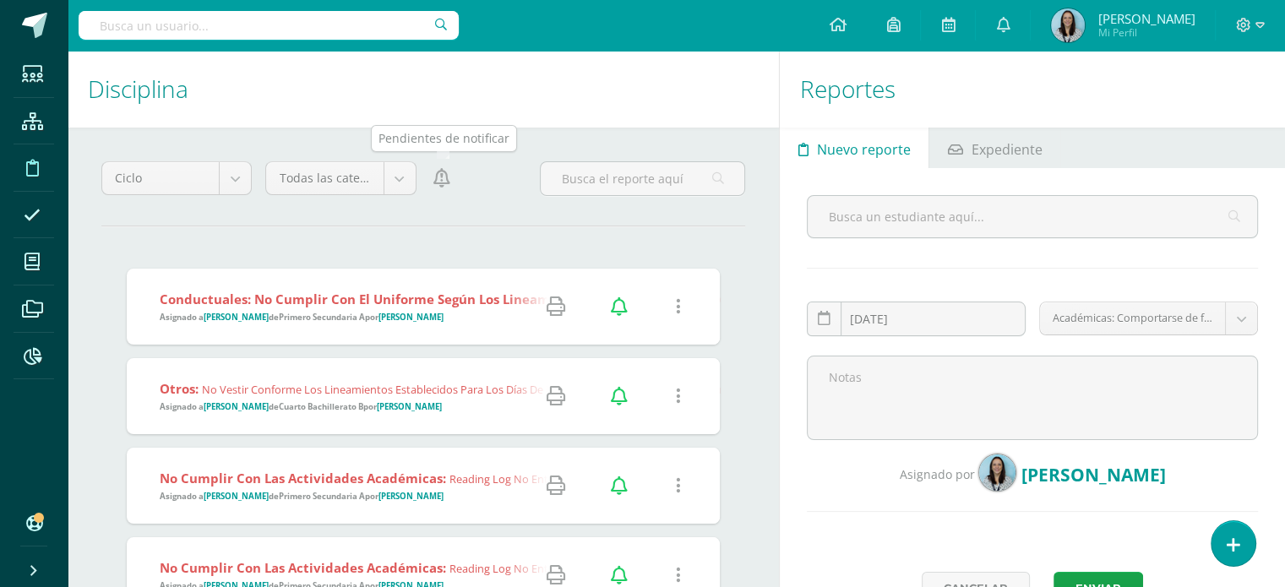
click at [444, 182] on icon at bounding box center [441, 178] width 17 height 19
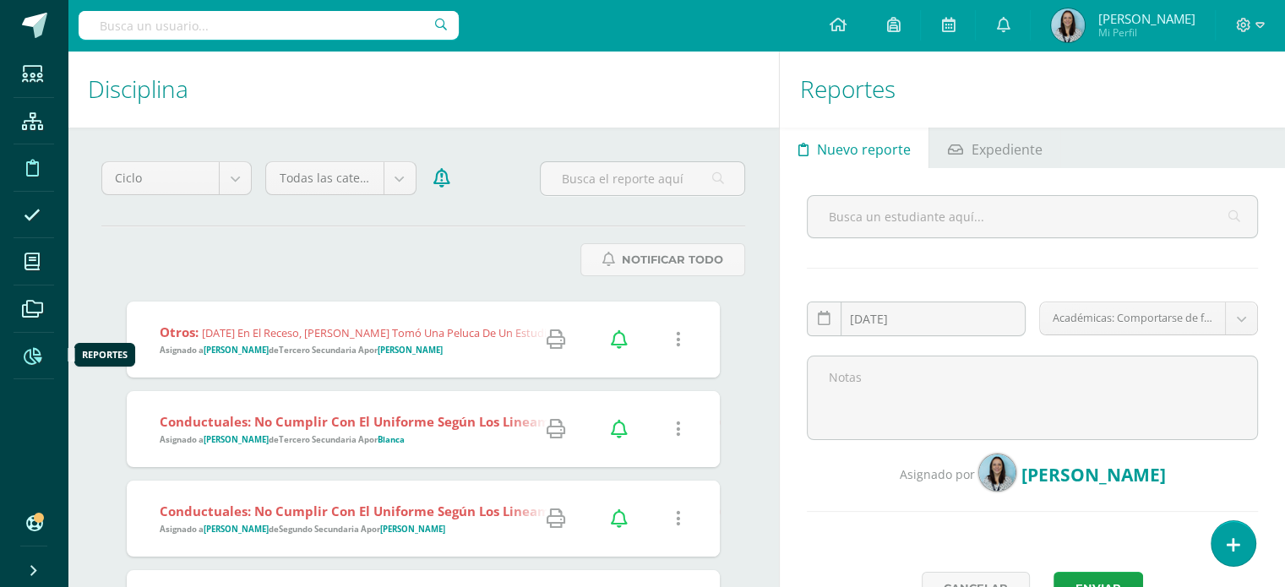
click at [30, 359] on icon at bounding box center [33, 356] width 18 height 17
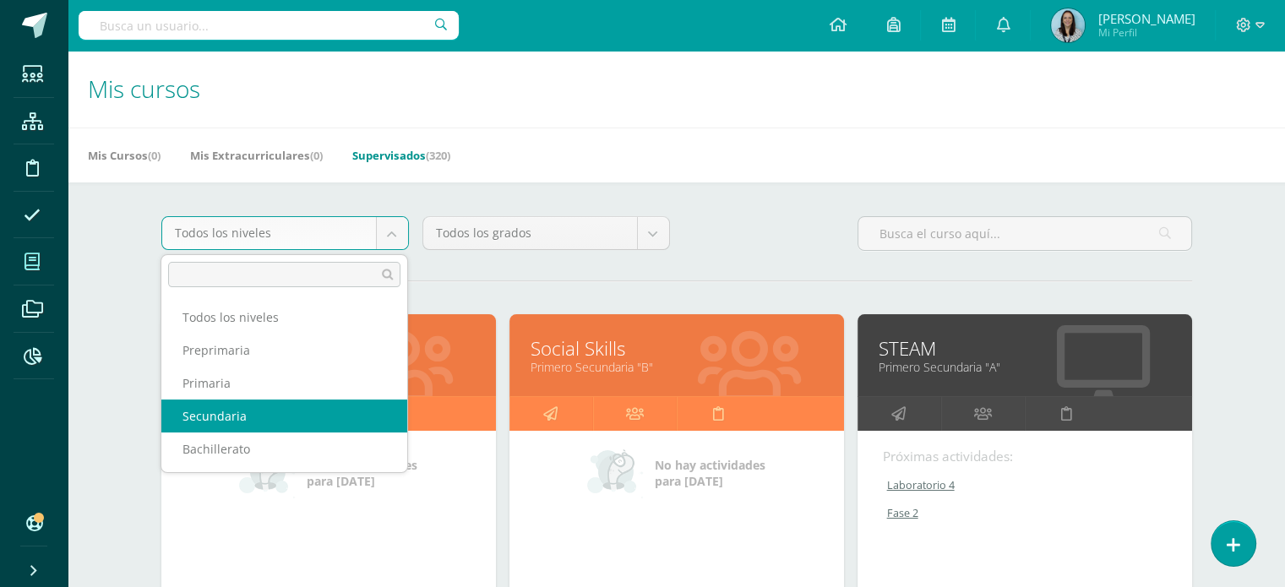
select select "3"
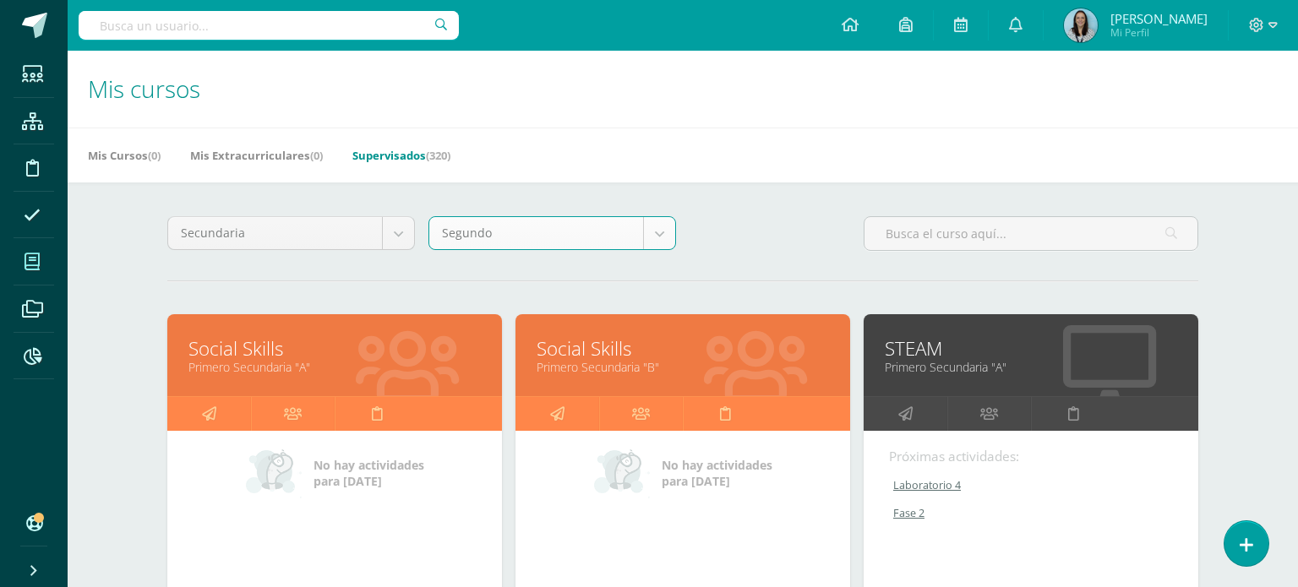
select select "11"
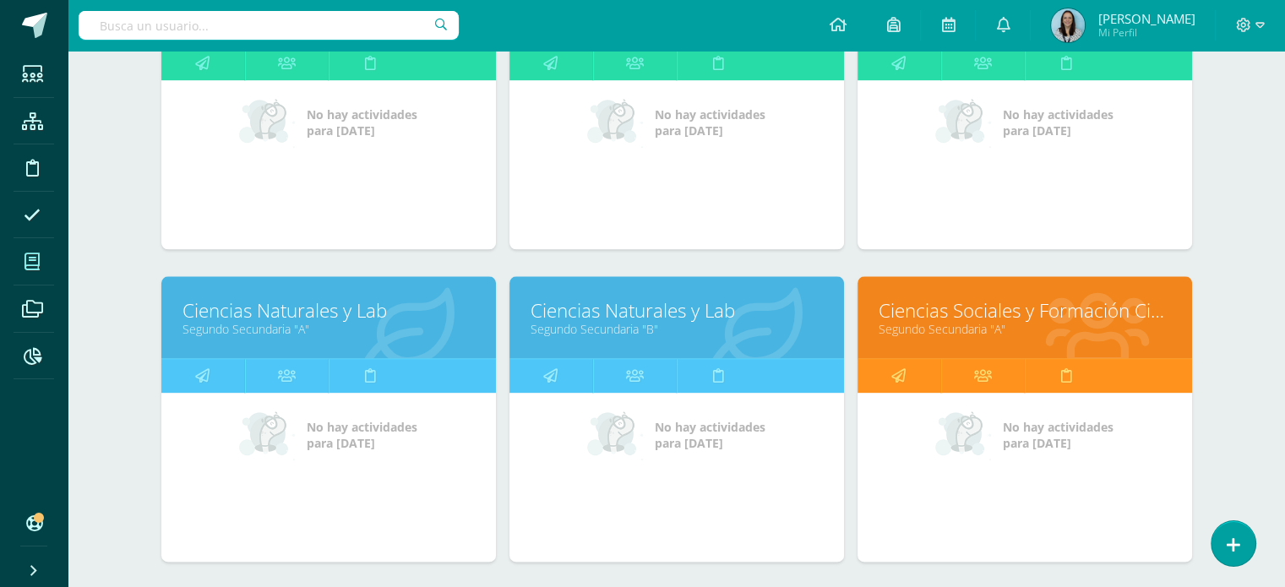
scroll to position [1943, 0]
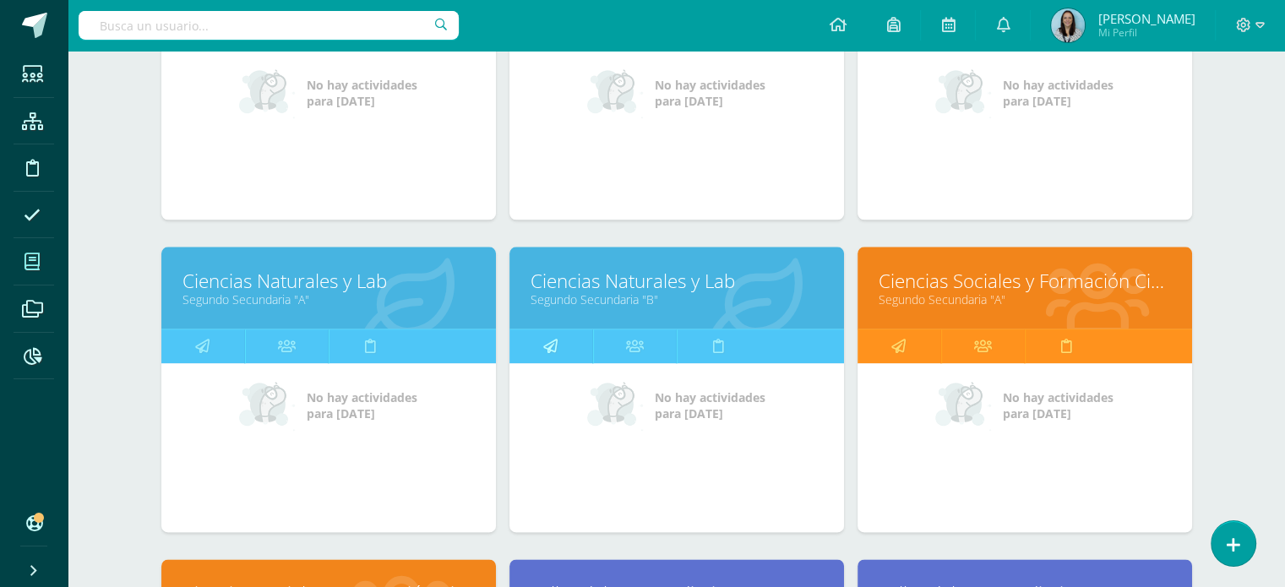
click at [549, 340] on icon at bounding box center [550, 345] width 14 height 33
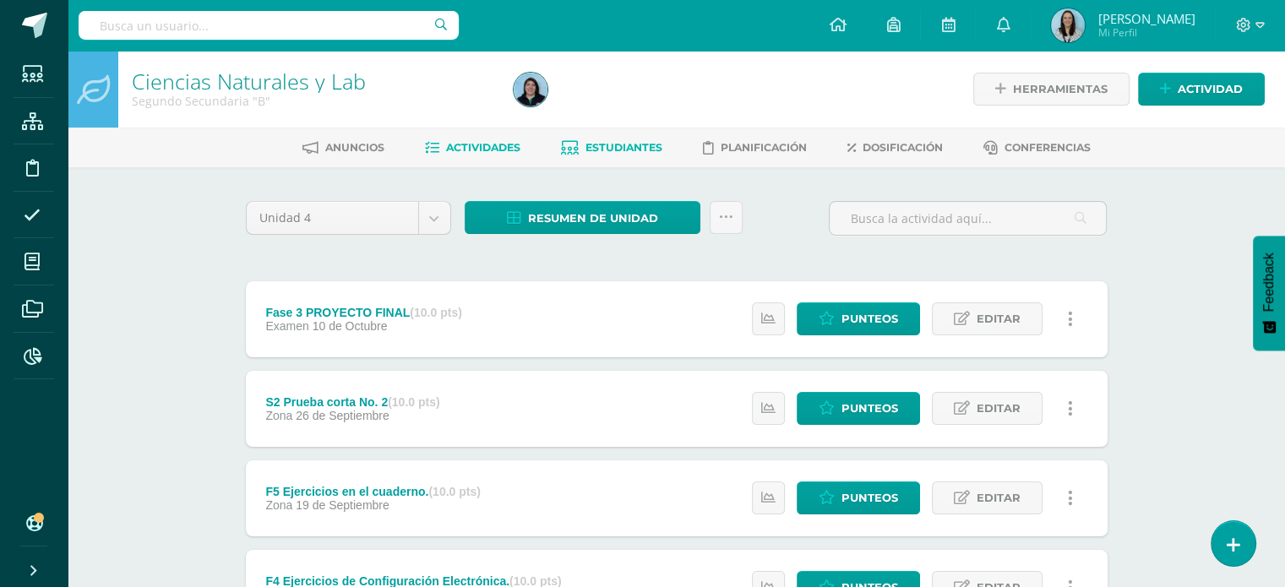
click at [622, 151] on span "Estudiantes" at bounding box center [623, 147] width 77 height 13
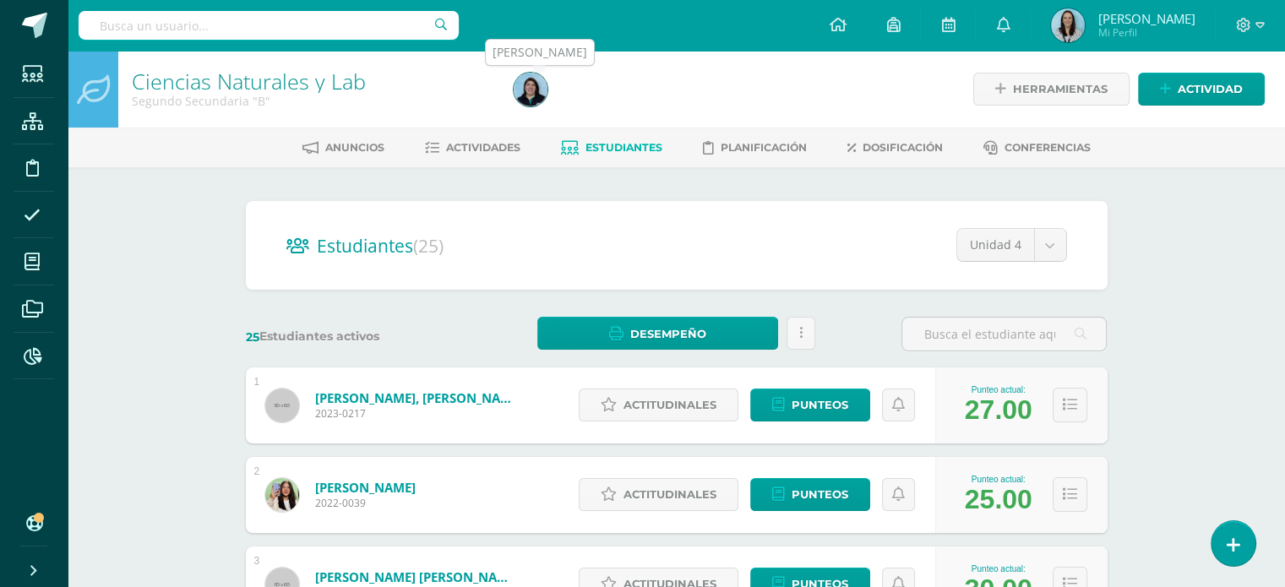
click at [516, 93] on img at bounding box center [531, 90] width 34 height 34
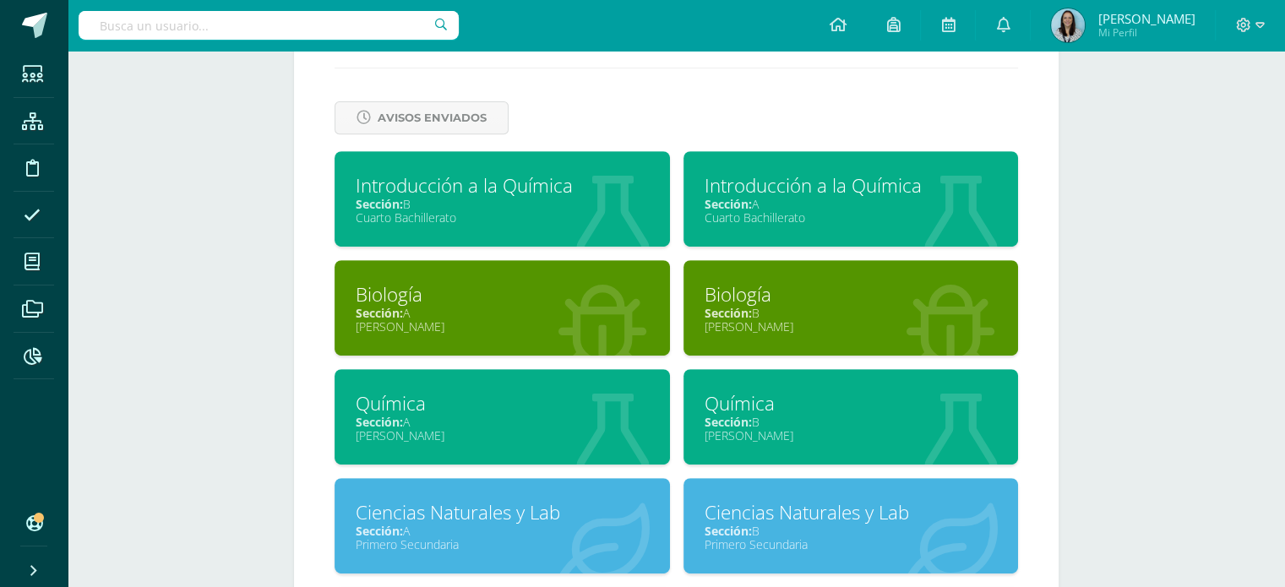
scroll to position [1083, 0]
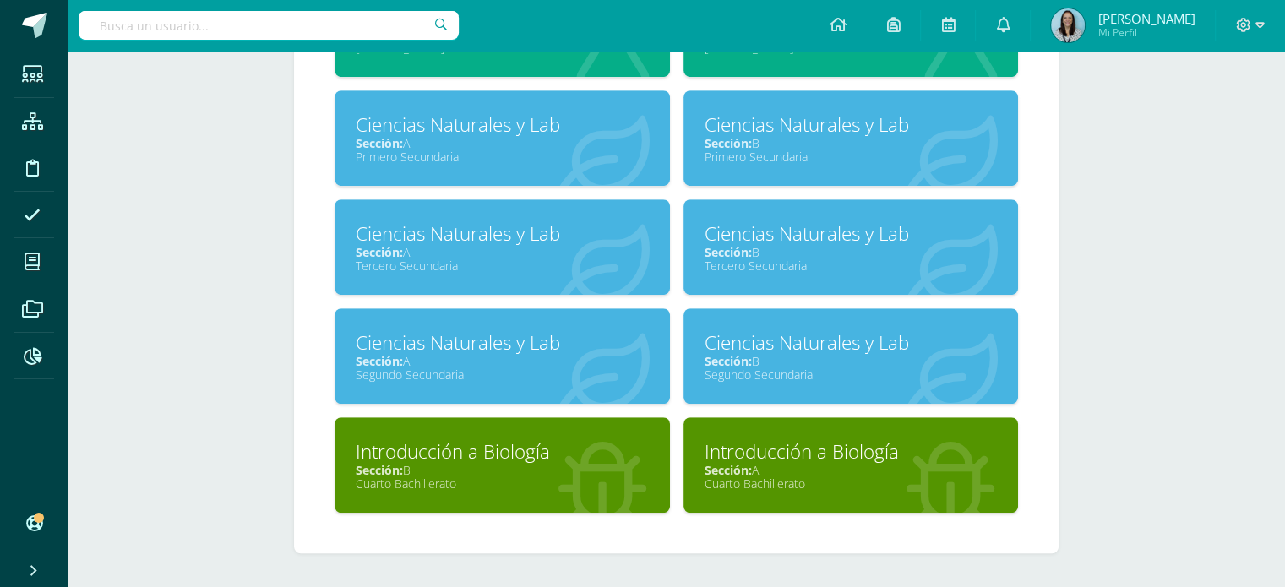
click at [501, 361] on div "Sección: A" at bounding box center [502, 361] width 293 height 16
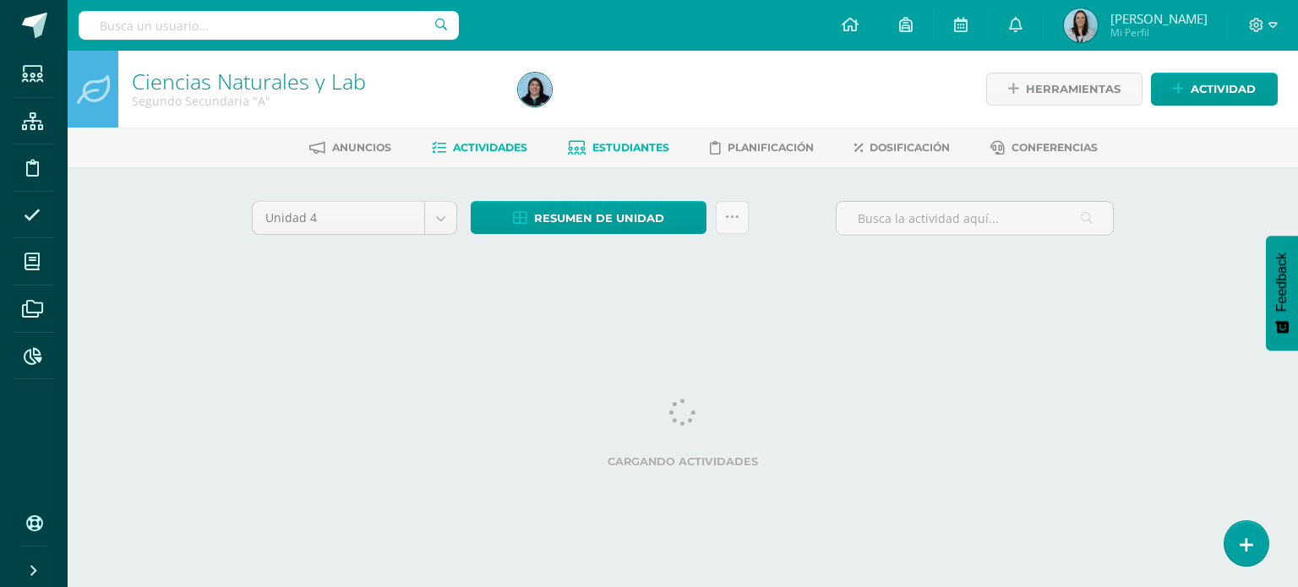
click at [632, 150] on span "Estudiantes" at bounding box center [630, 147] width 77 height 13
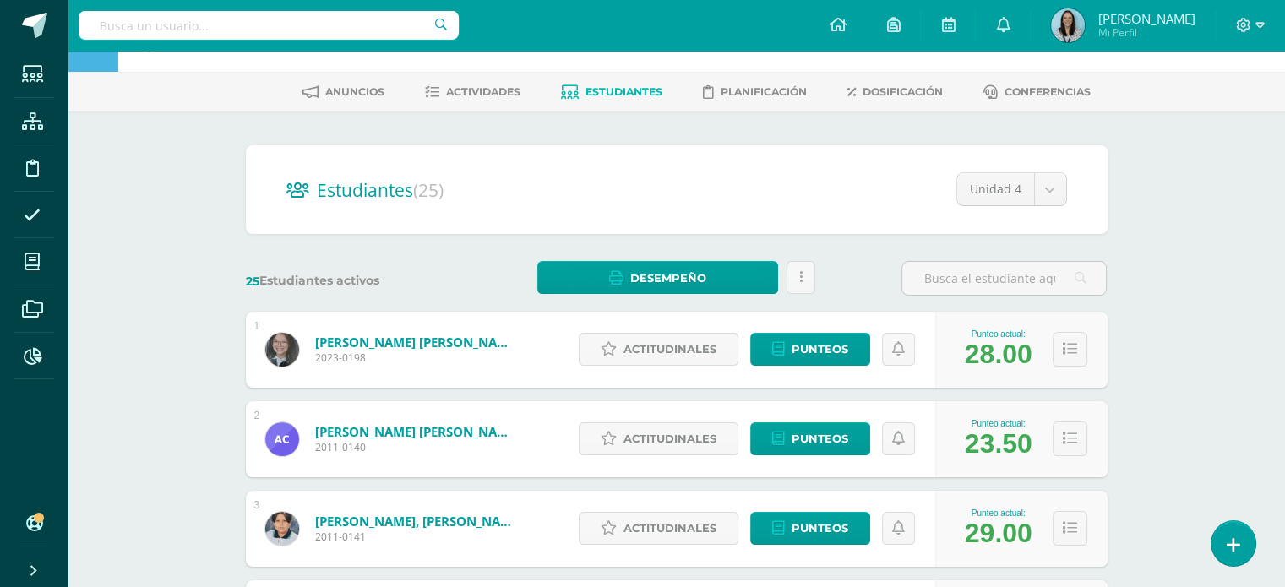
scroll to position [84, 0]
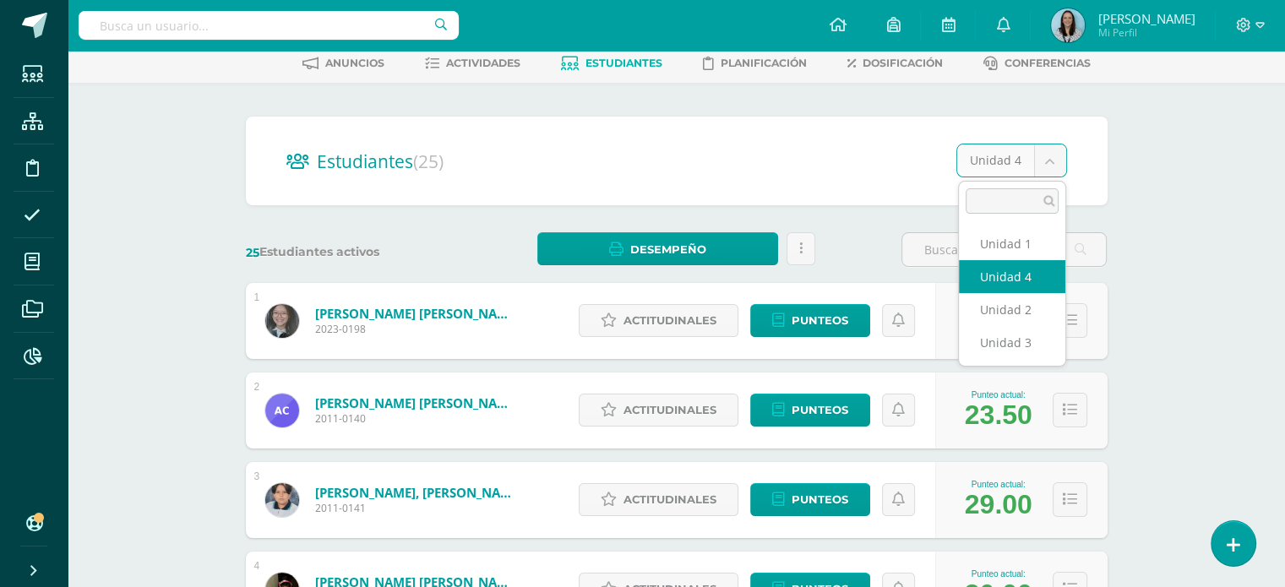
drag, startPoint x: 1050, startPoint y: 161, endPoint x: 994, endPoint y: 311, distance: 159.9
click at [1050, 161] on body "Estudiantes Estructura Disciplina Asistencia Mis cursos Archivos Reportes Sopor…" at bounding box center [642, 594] width 1285 height 1356
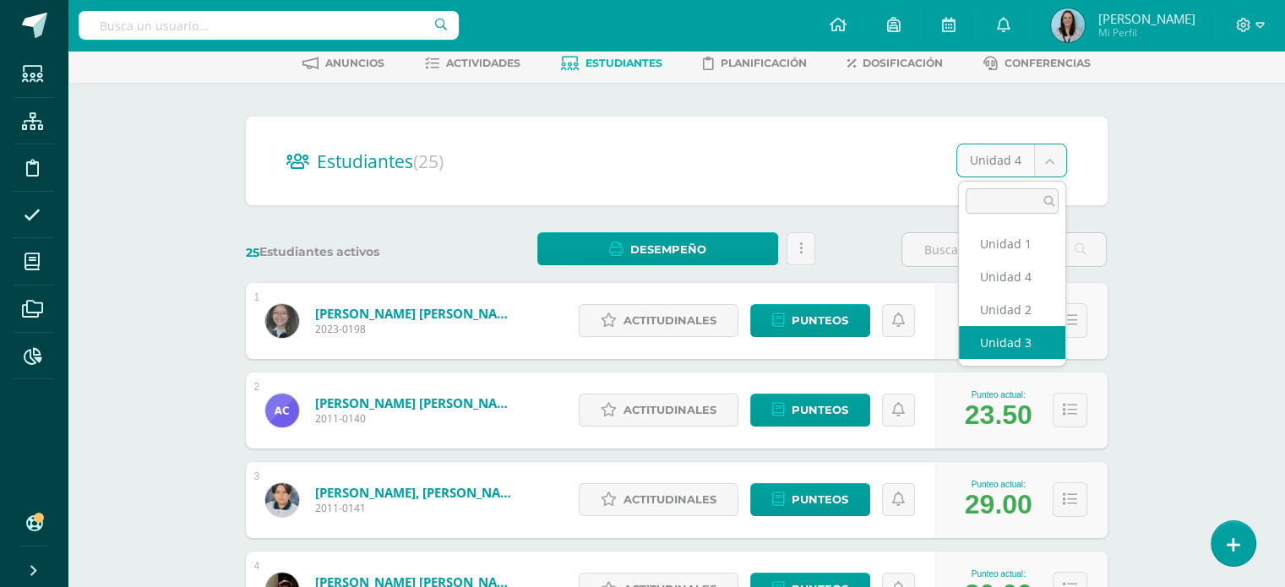
select select "/dashboard/teacher/section/899/students/?unit=31456"
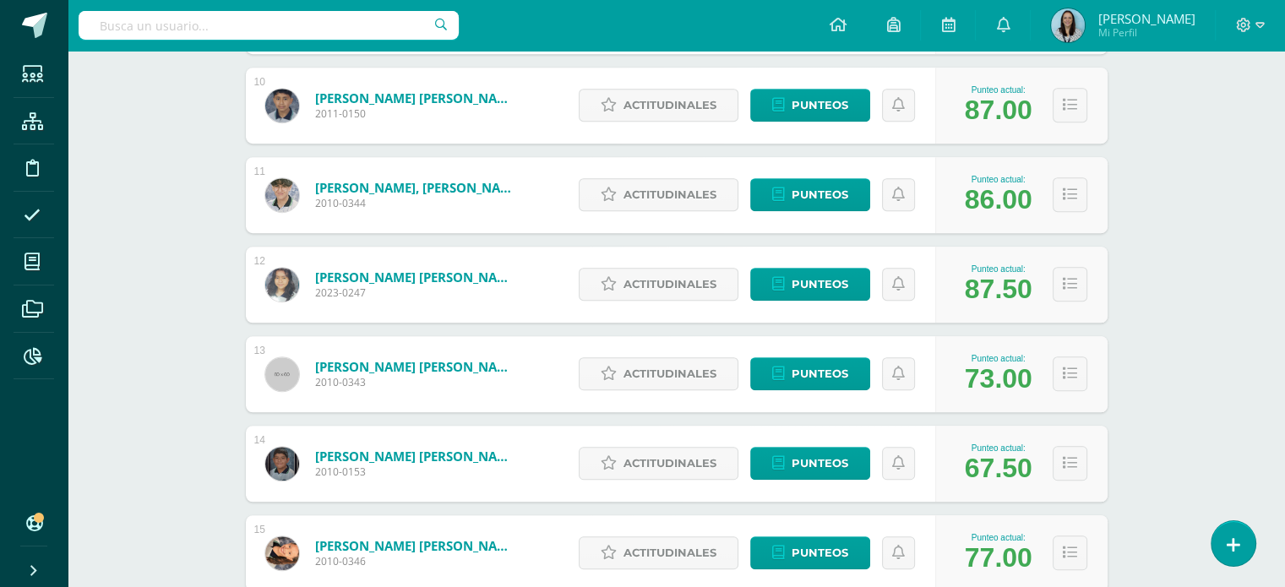
scroll to position [1359, 0]
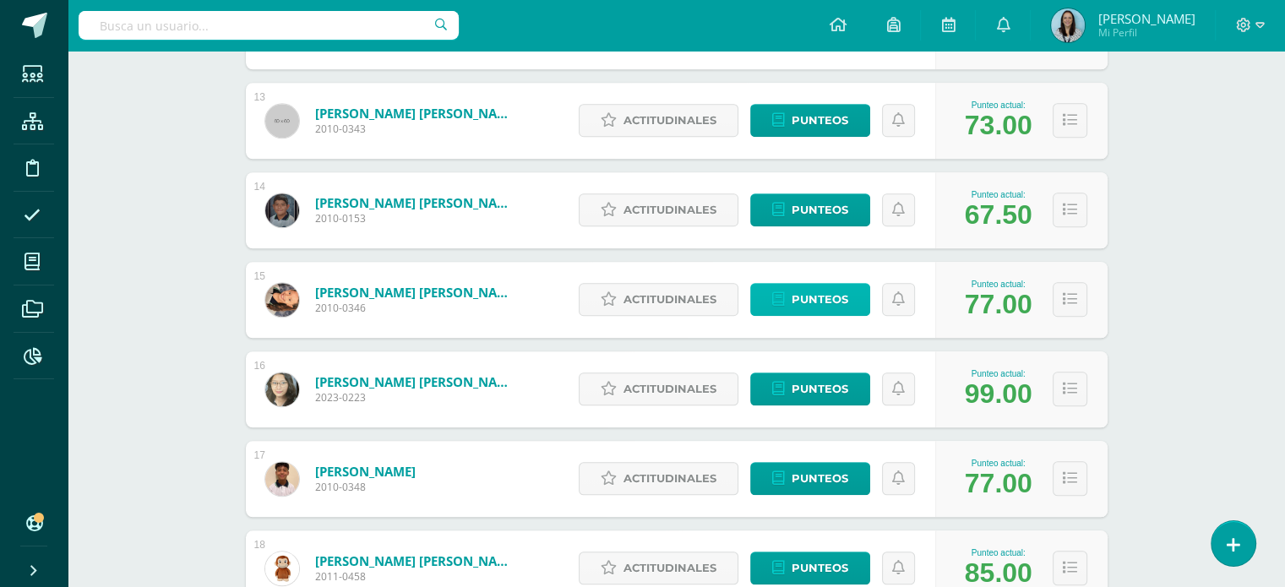
click at [831, 297] on span "Punteos" at bounding box center [820, 299] width 57 height 31
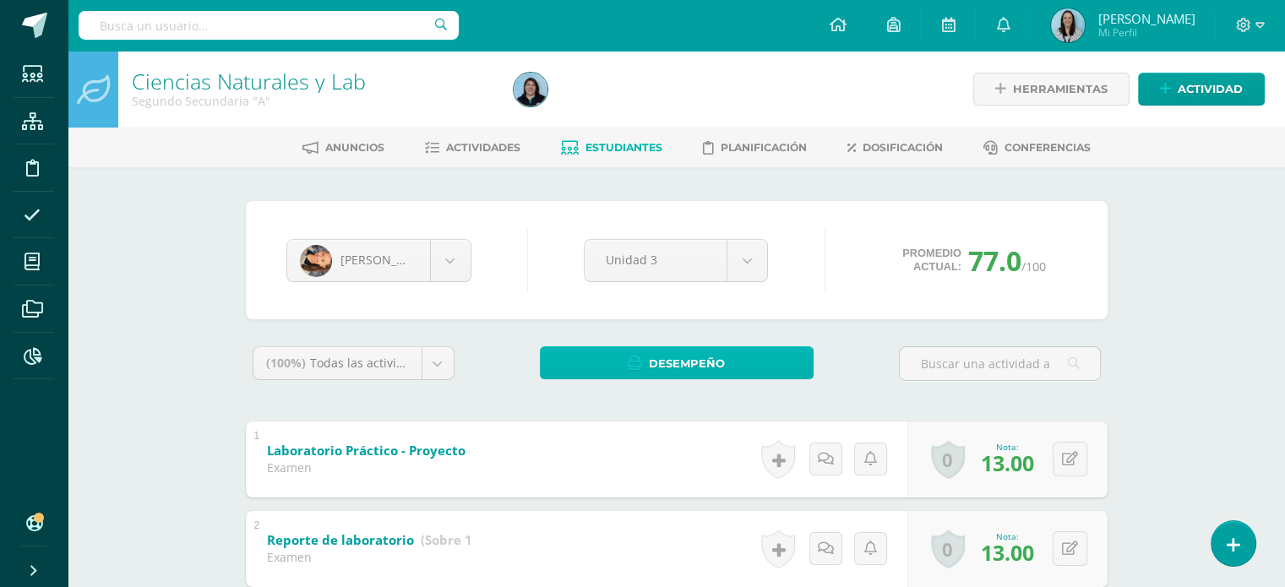
click at [701, 361] on span "Desempeño" at bounding box center [687, 363] width 76 height 31
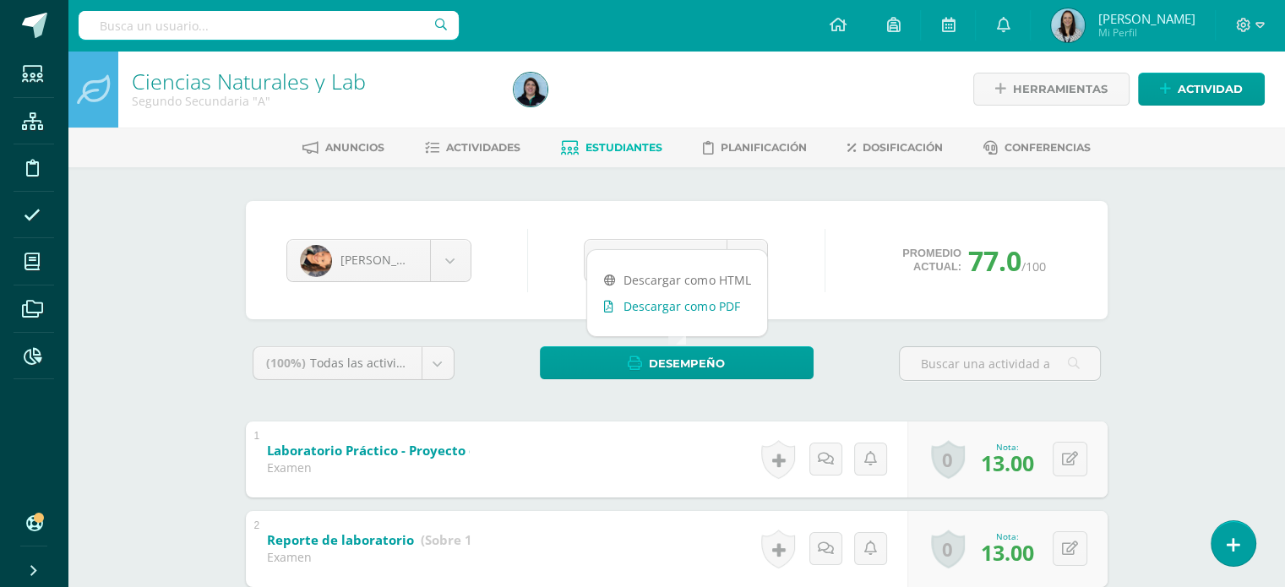
click at [710, 307] on link "Descargar como PDF" at bounding box center [677, 306] width 180 height 26
